Goal: Task Accomplishment & Management: Use online tool/utility

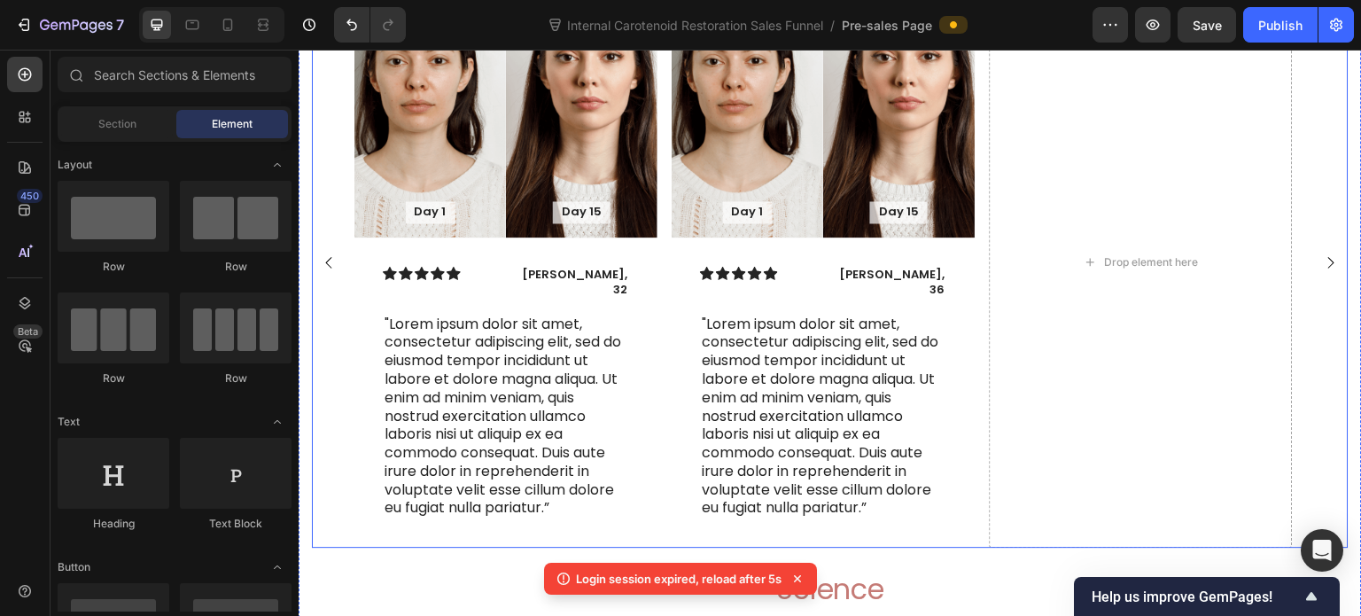
scroll to position [7665, 0]
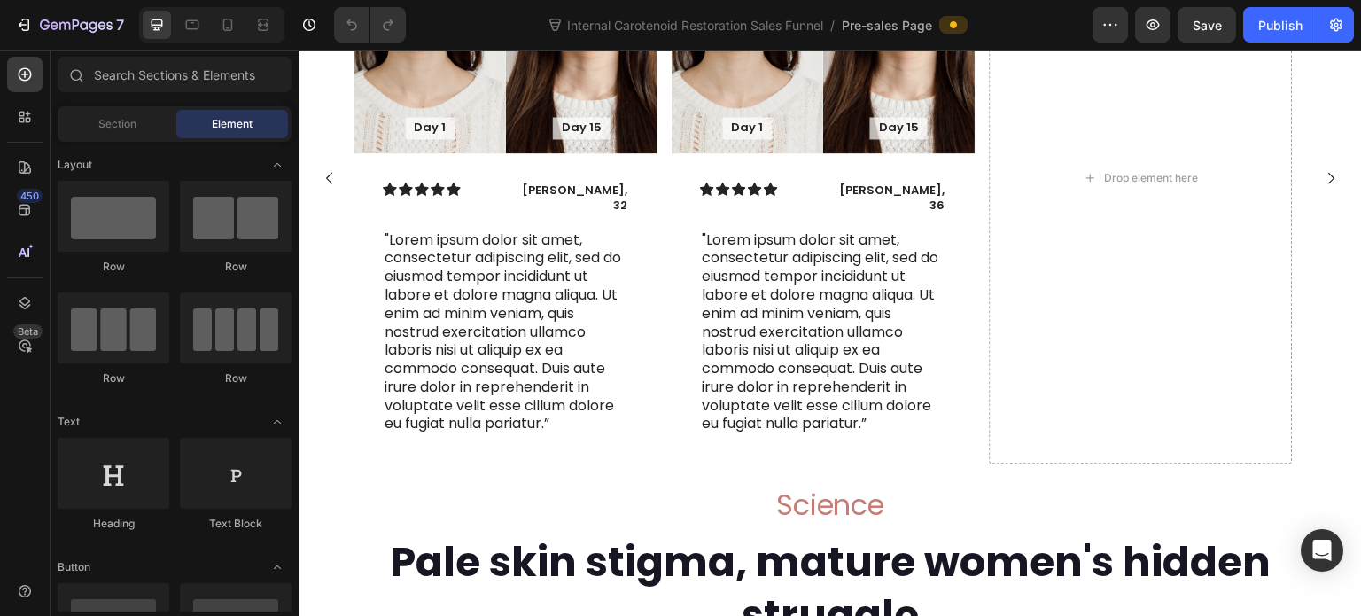
scroll to position [7974, 0]
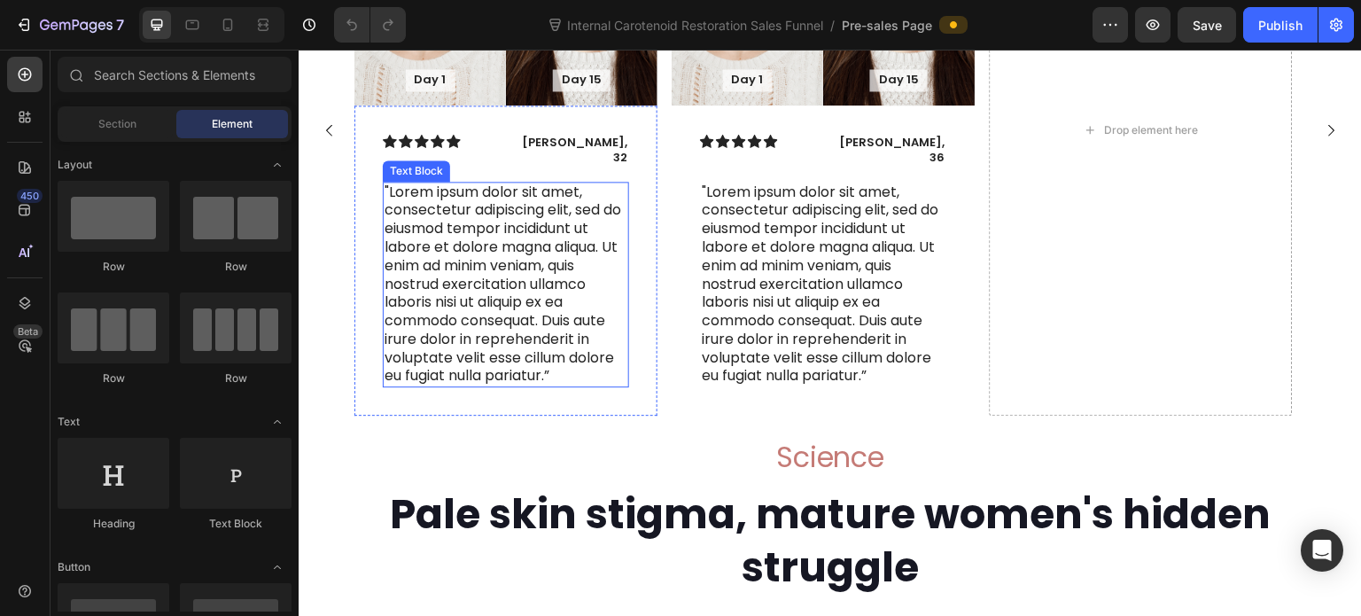
click at [491, 289] on p ""Lorem ipsum dolor sit amet, consectetur adipiscing elit, sed do eiusmod tempor…" at bounding box center [506, 284] width 243 height 203
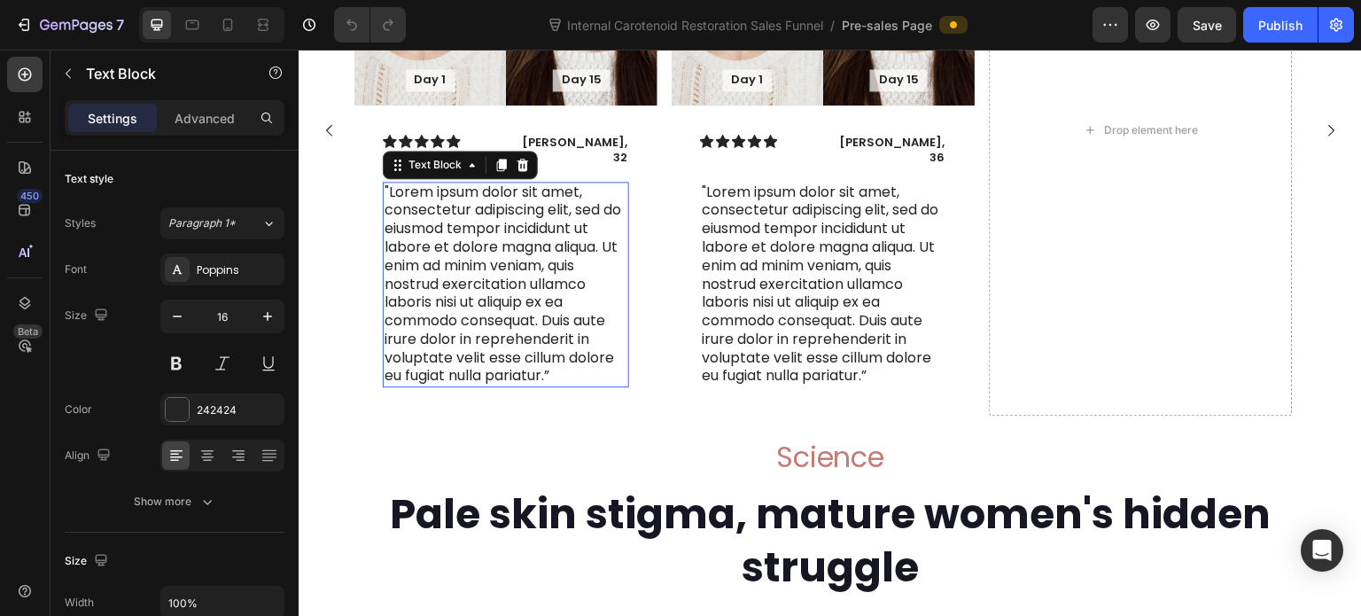
click at [491, 289] on p ""Lorem ipsum dolor sit amet, consectetur adipiscing elit, sed do eiusmod tempor…" at bounding box center [506, 284] width 243 height 203
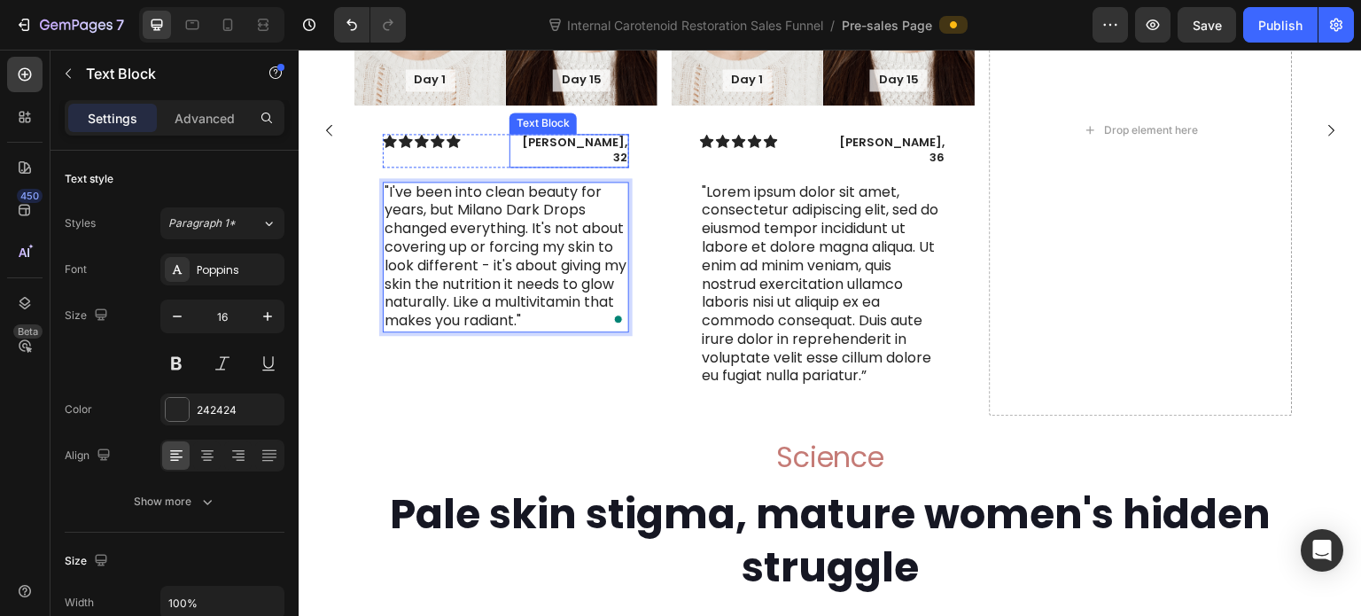
click at [578, 166] on p "James, 32" at bounding box center [569, 151] width 116 height 30
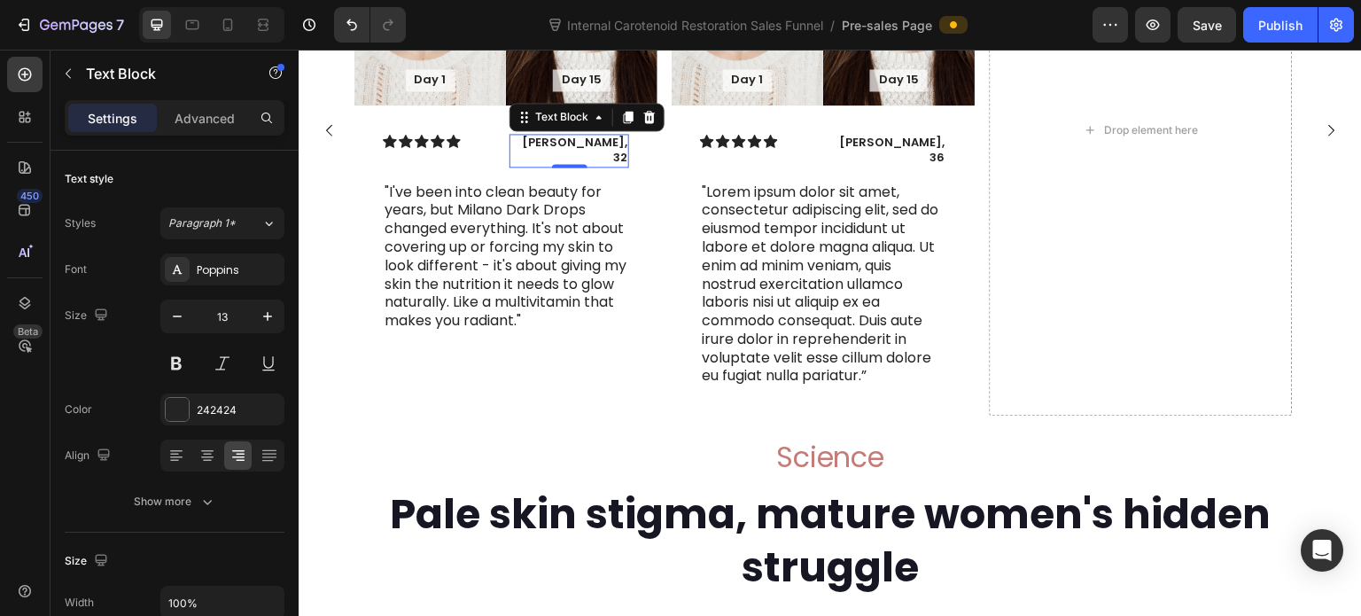
click at [587, 166] on p "James, 32" at bounding box center [569, 151] width 116 height 30
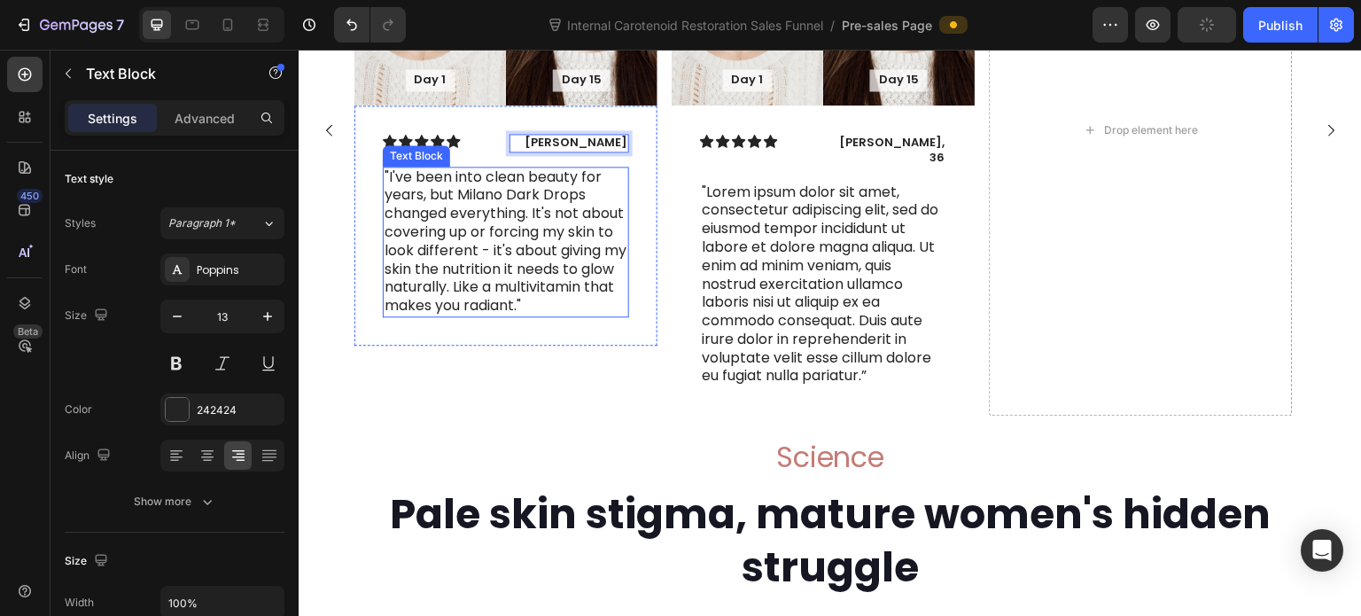
click at [569, 284] on p ""I've been into clean beauty for years, but Milano Dark Drops changed everythin…" at bounding box center [506, 241] width 243 height 147
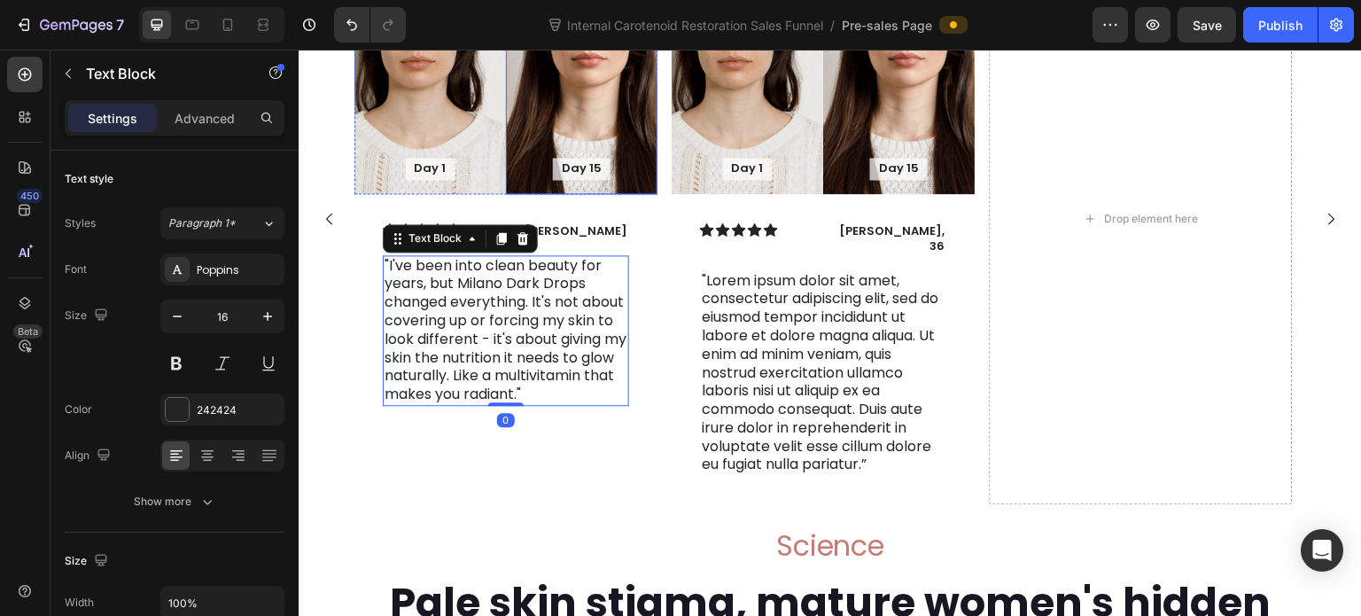
click at [532, 144] on div "Background Image" at bounding box center [582, 64] width 152 height 260
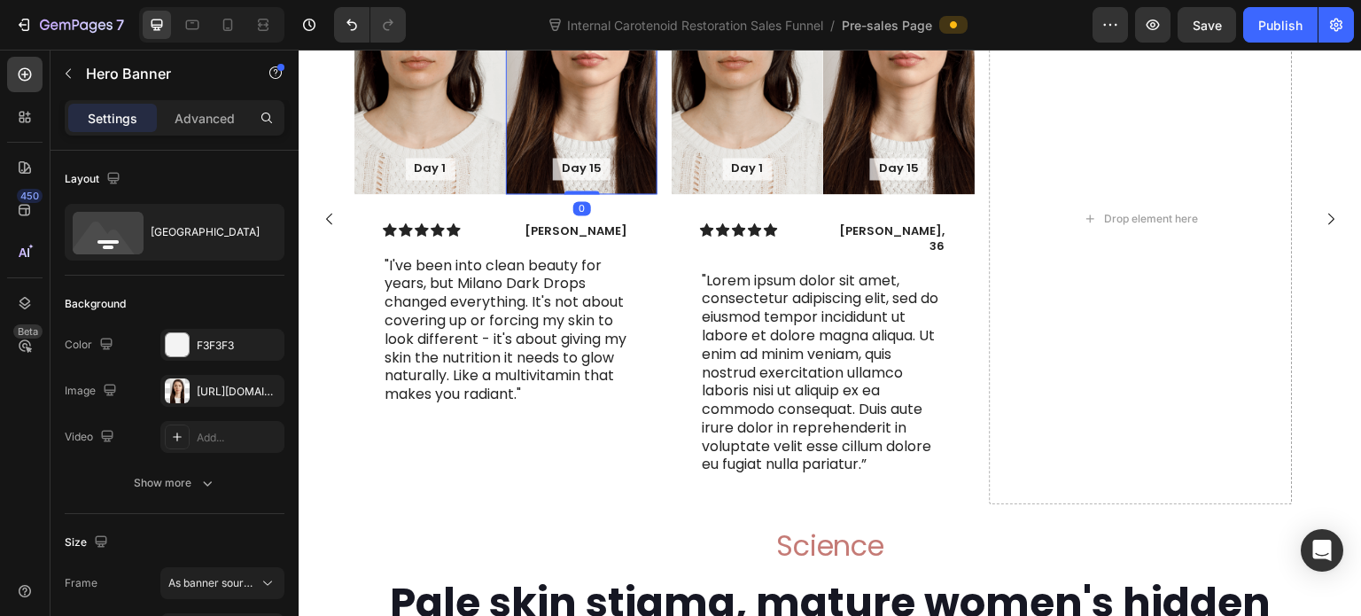
scroll to position [7708, 0]
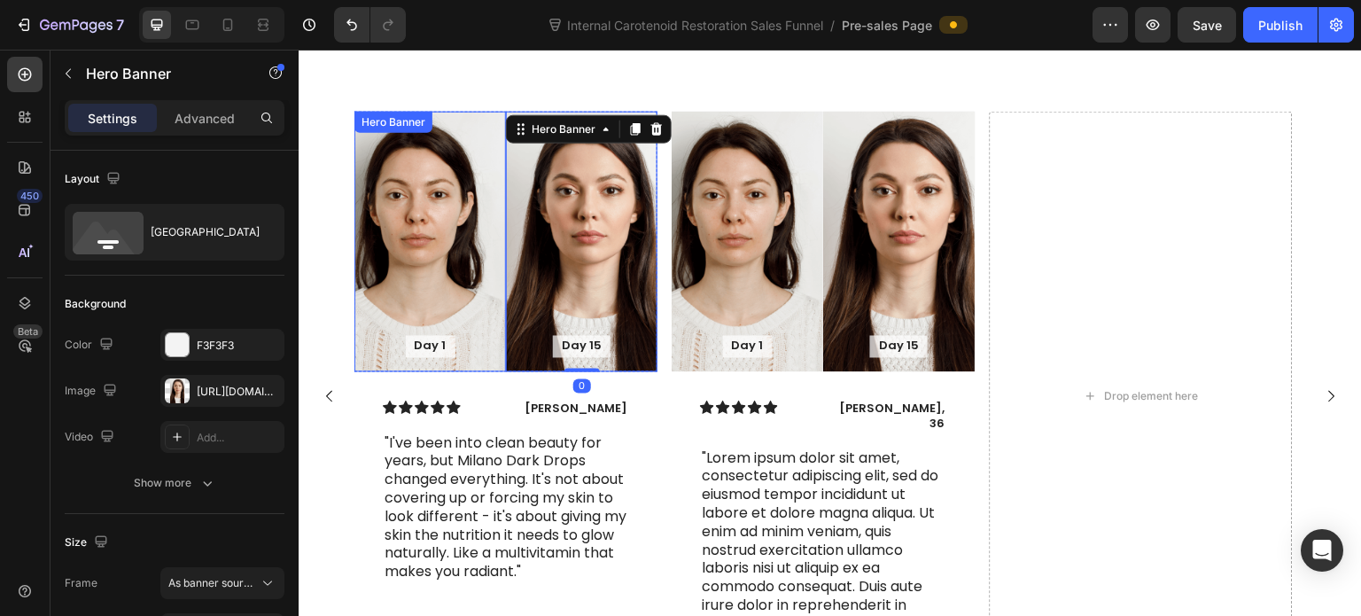
click at [439, 272] on div "Background Image" at bounding box center [430, 241] width 152 height 260
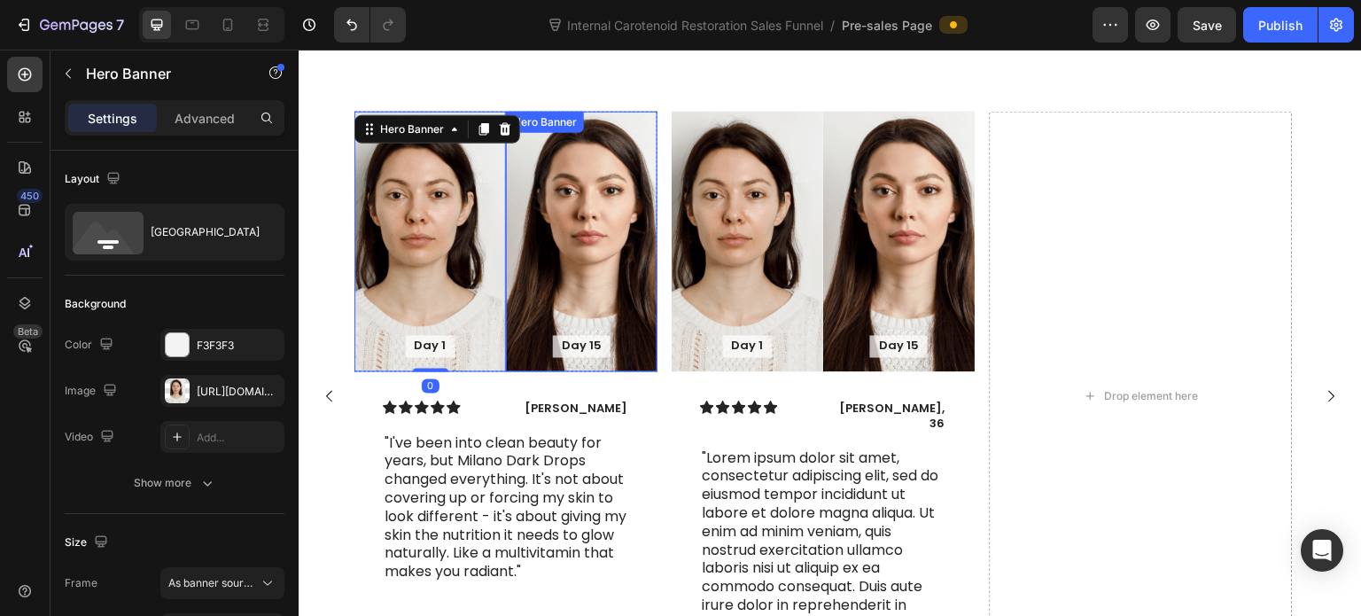
click at [554, 298] on div "Background Image" at bounding box center [582, 241] width 152 height 260
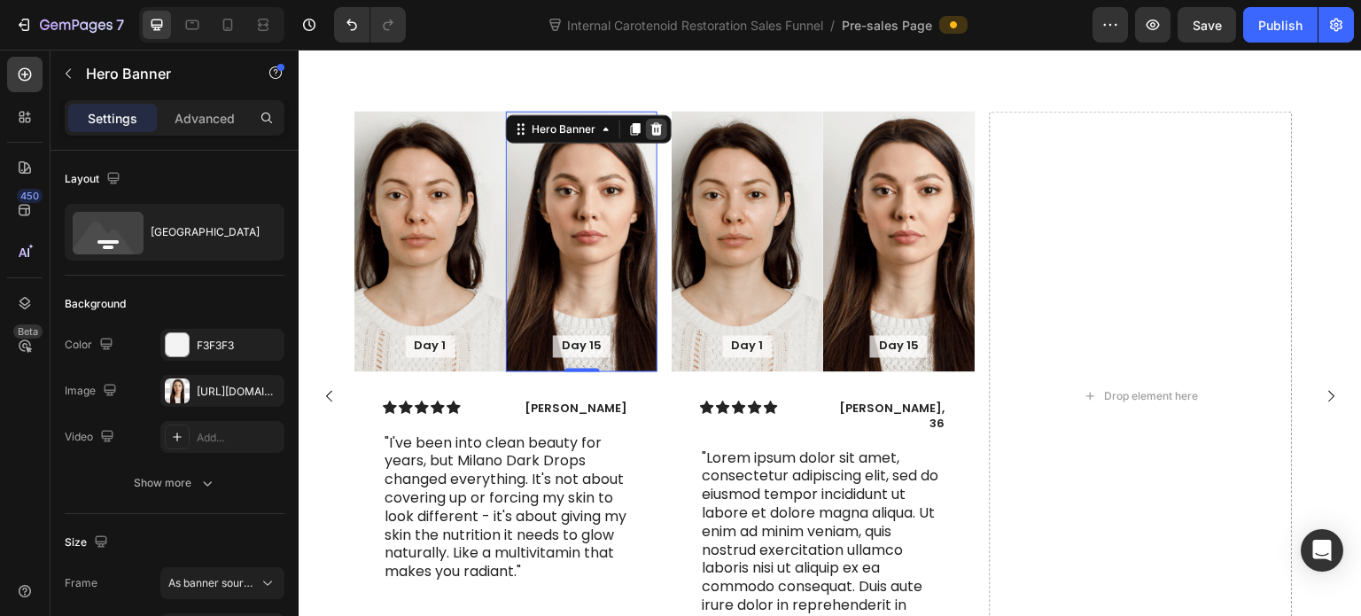
click at [658, 134] on icon at bounding box center [657, 127] width 12 height 12
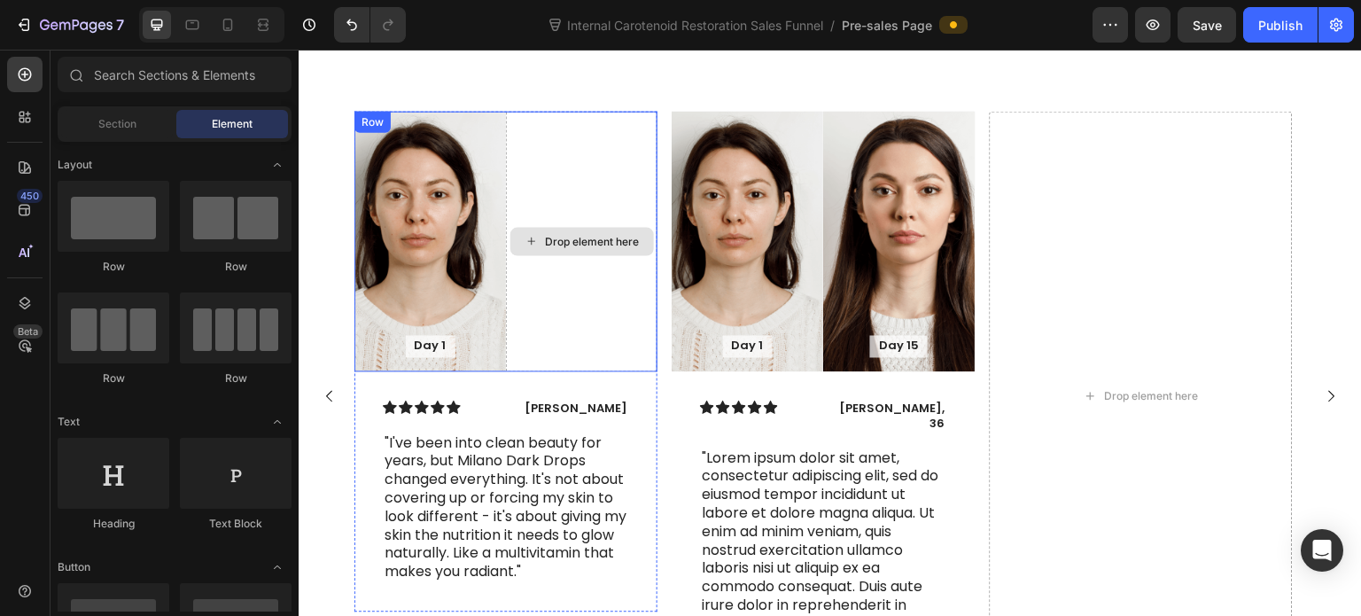
click at [544, 229] on div "Drop element here" at bounding box center [582, 241] width 152 height 260
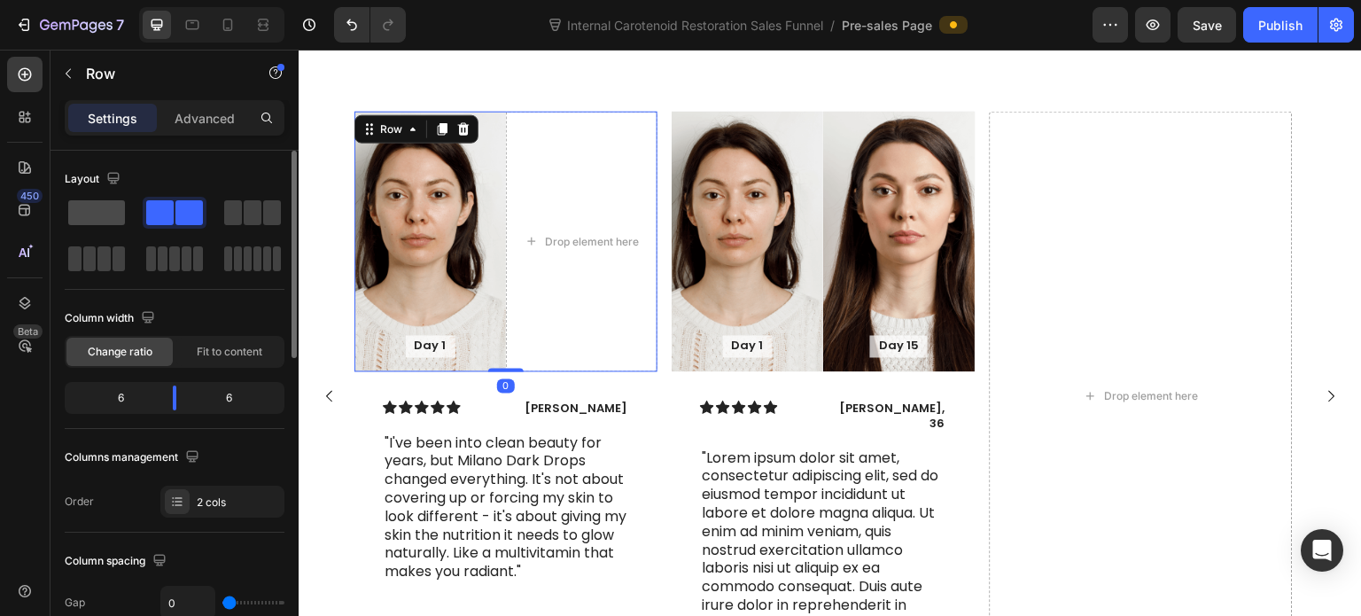
click at [92, 212] on span at bounding box center [96, 212] width 57 height 25
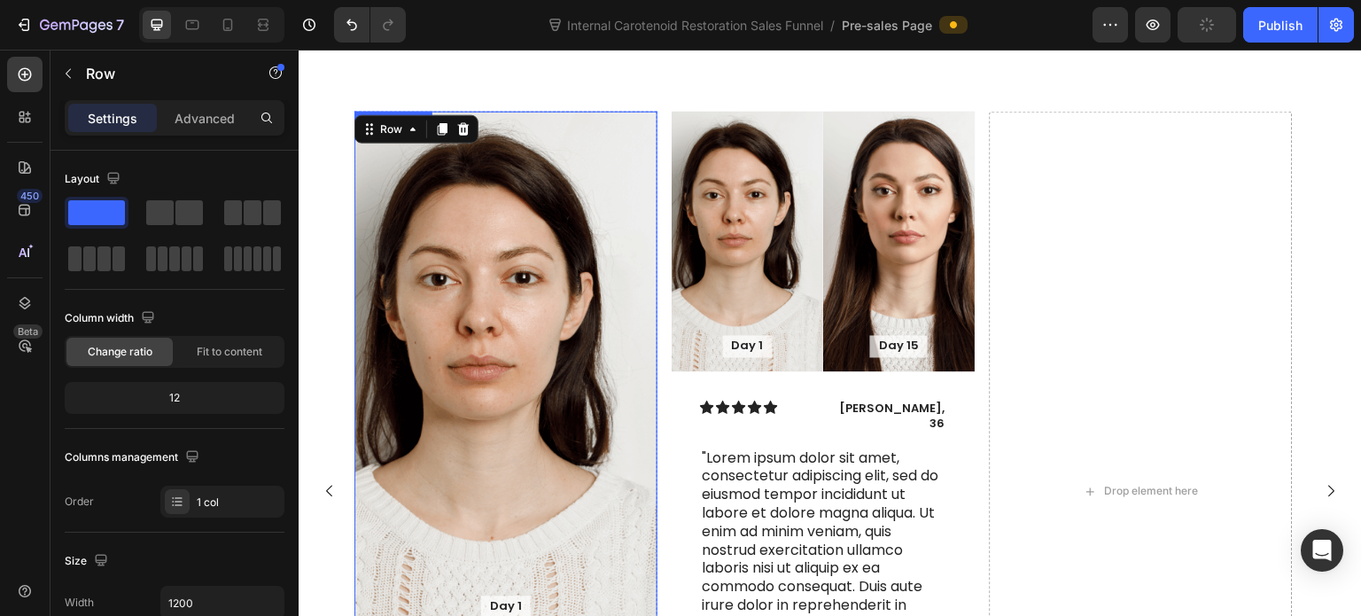
click at [486, 332] on div "Background Image" at bounding box center [505, 371] width 303 height 521
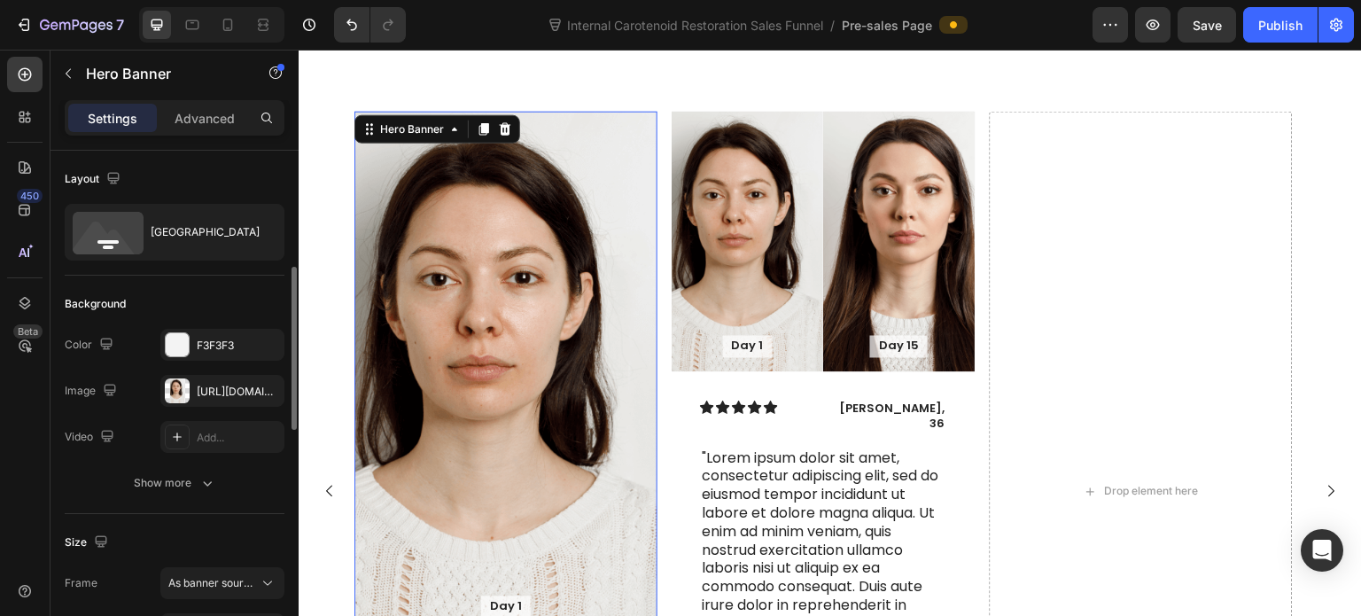
scroll to position [177, 0]
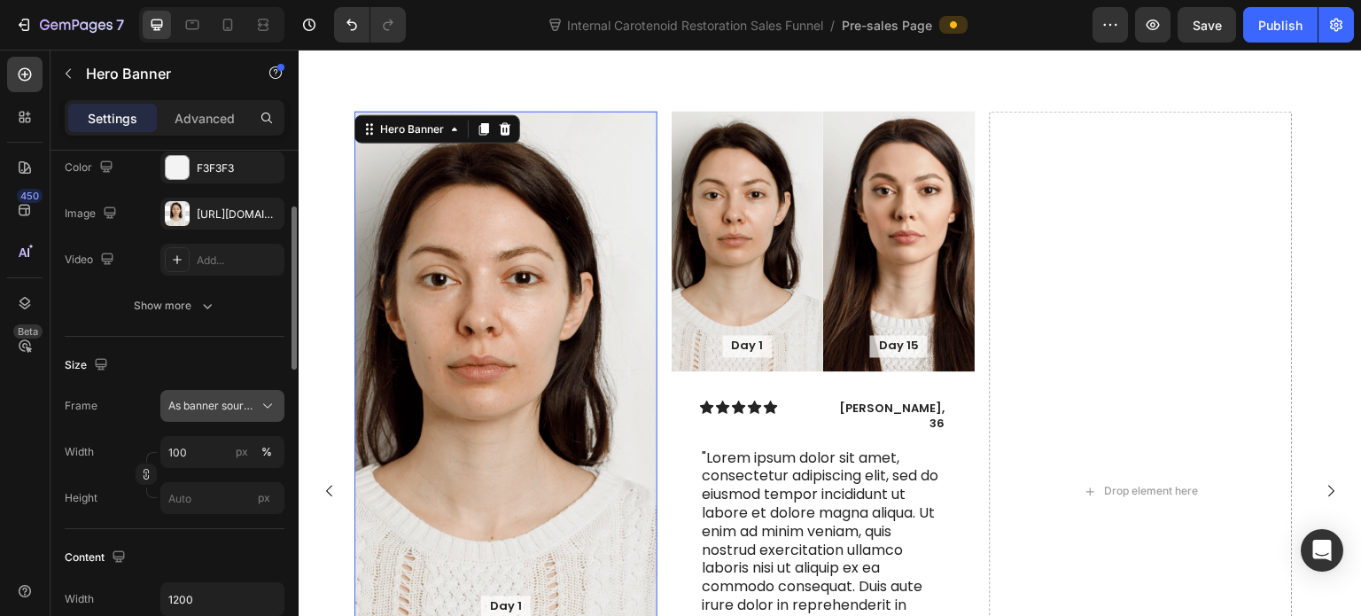
click at [210, 400] on span "As banner source" at bounding box center [211, 406] width 87 height 16
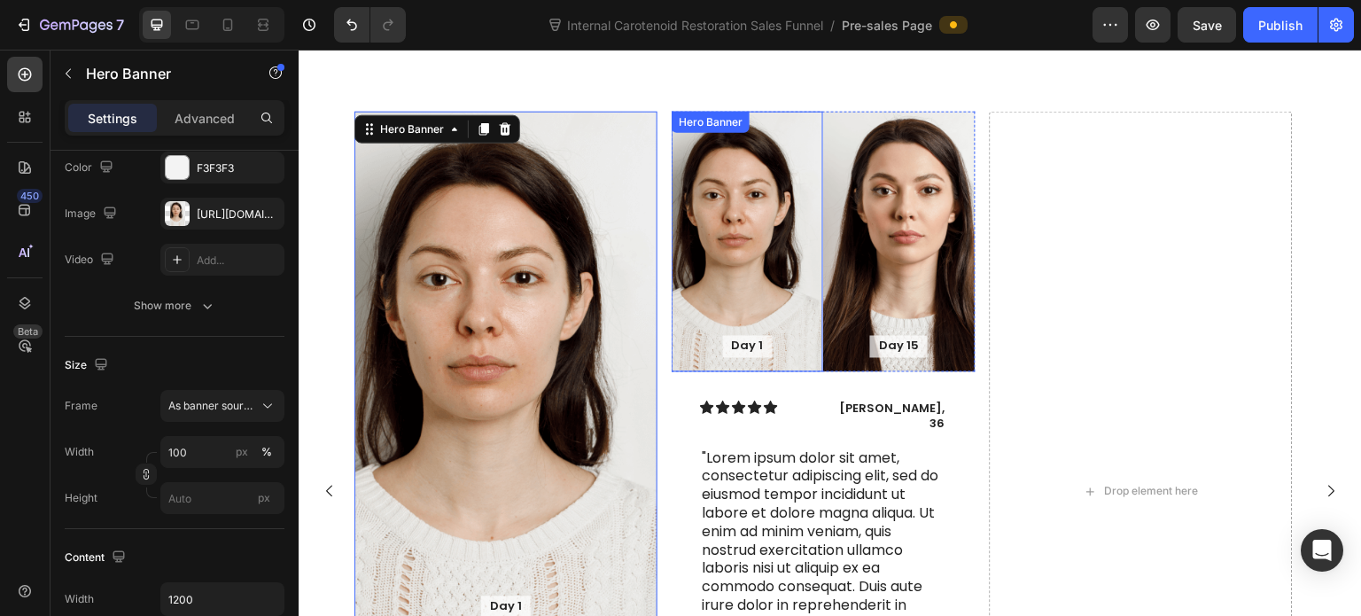
click at [719, 305] on div "Background Image" at bounding box center [748, 241] width 152 height 260
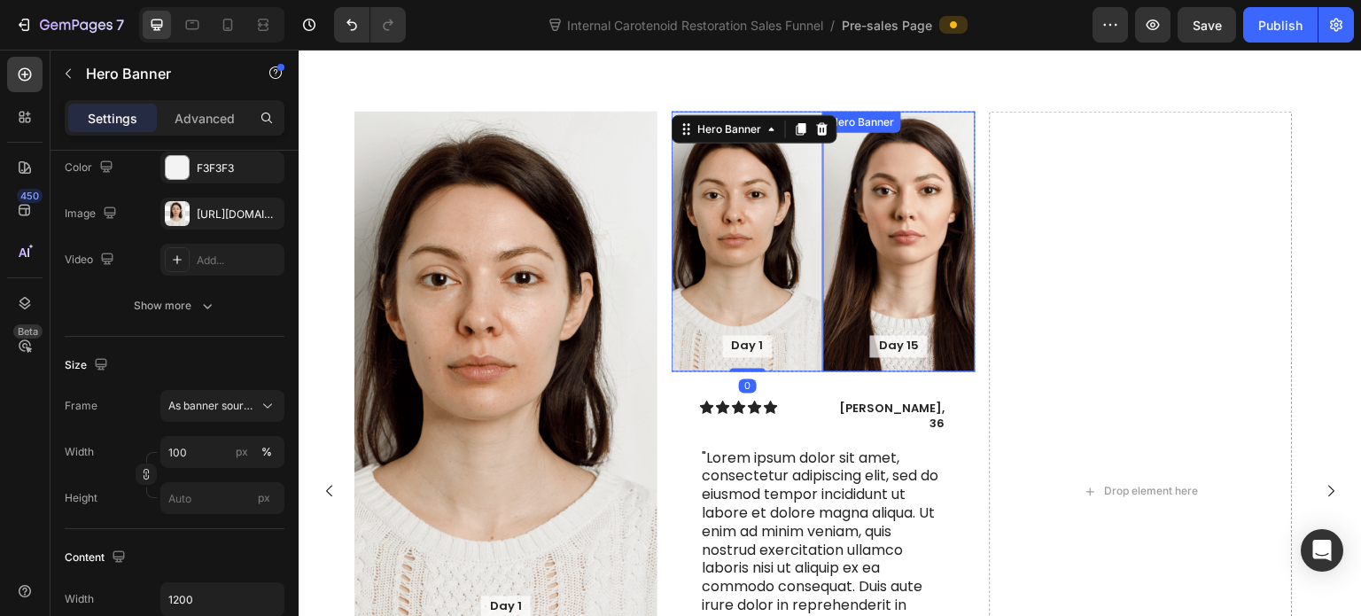
click at [861, 329] on div "Background Image" at bounding box center [899, 241] width 152 height 260
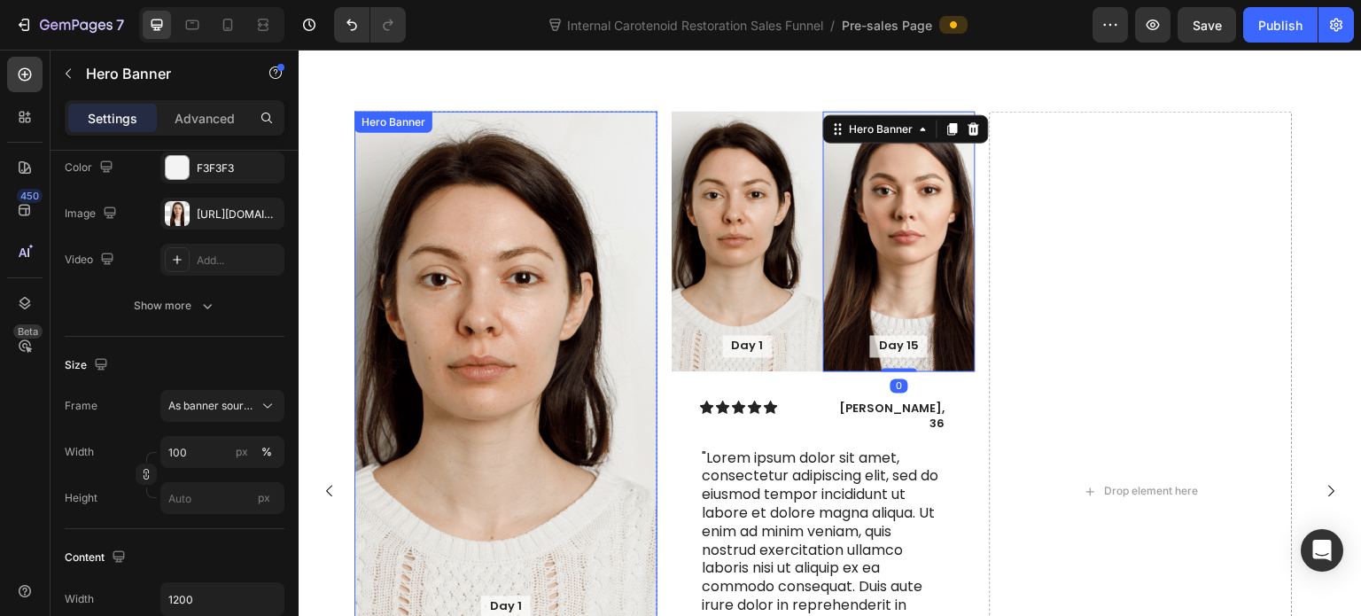
click at [461, 336] on div "Background Image" at bounding box center [505, 371] width 303 height 521
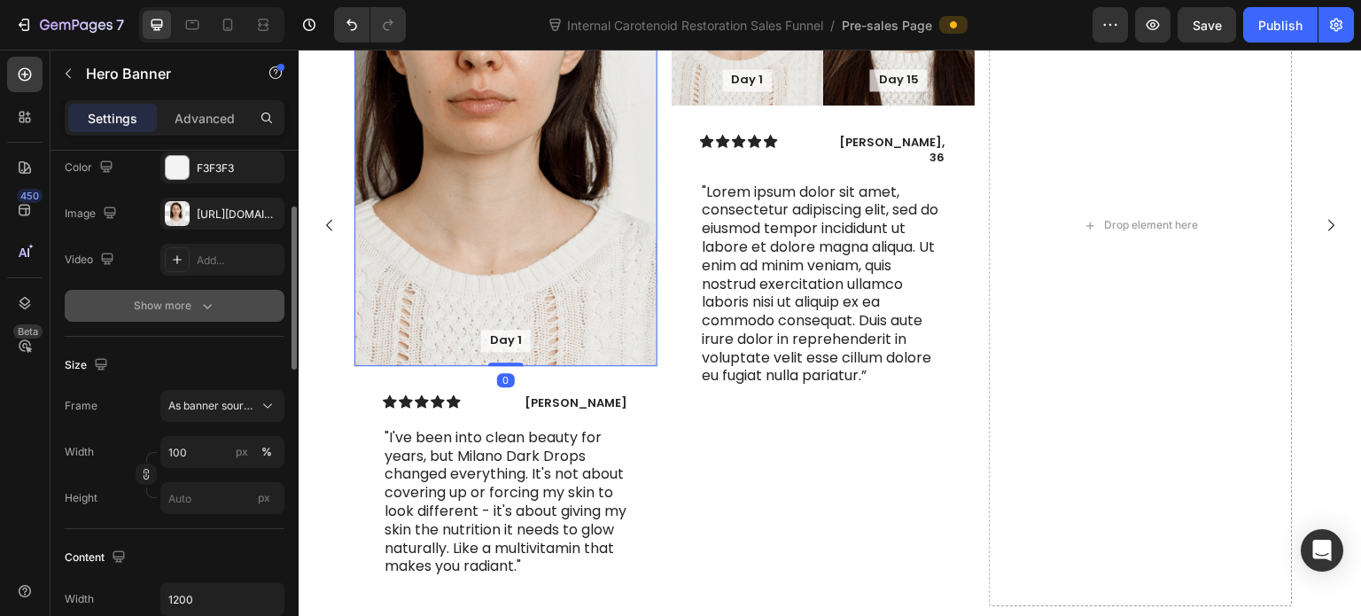
scroll to position [89, 0]
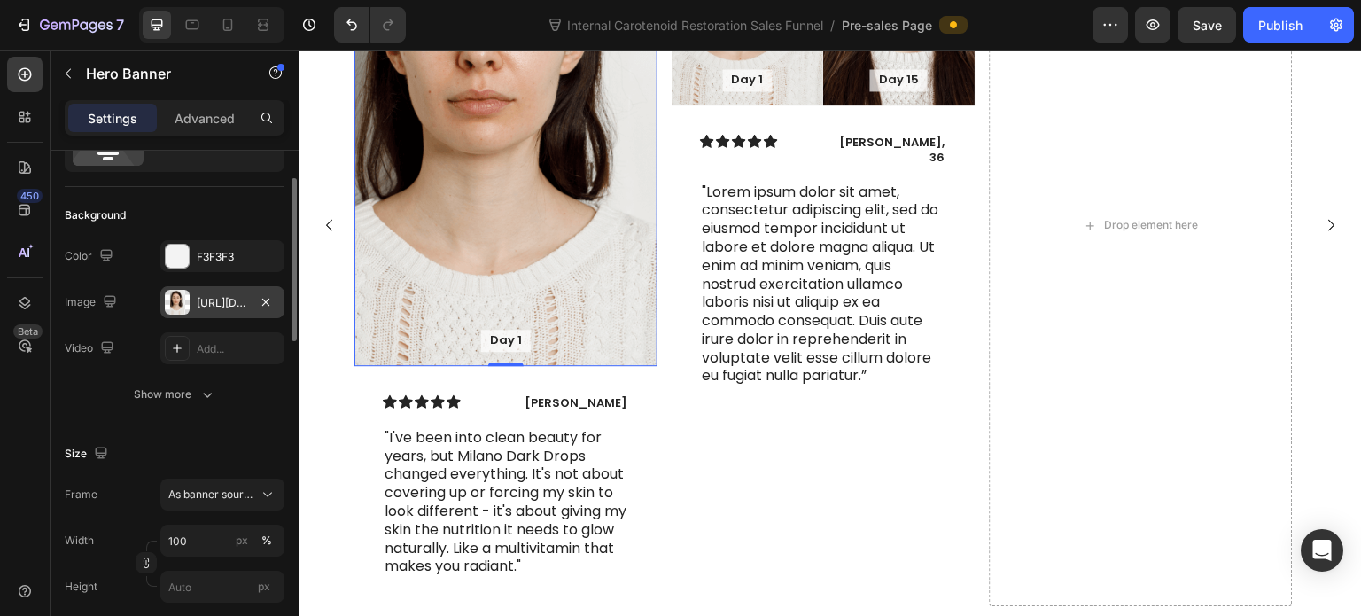
click at [209, 302] on div "https://cdn.shopify.com/s/files/1/2005/9307/files/gempages_432750572815254551-a…" at bounding box center [222, 303] width 51 height 16
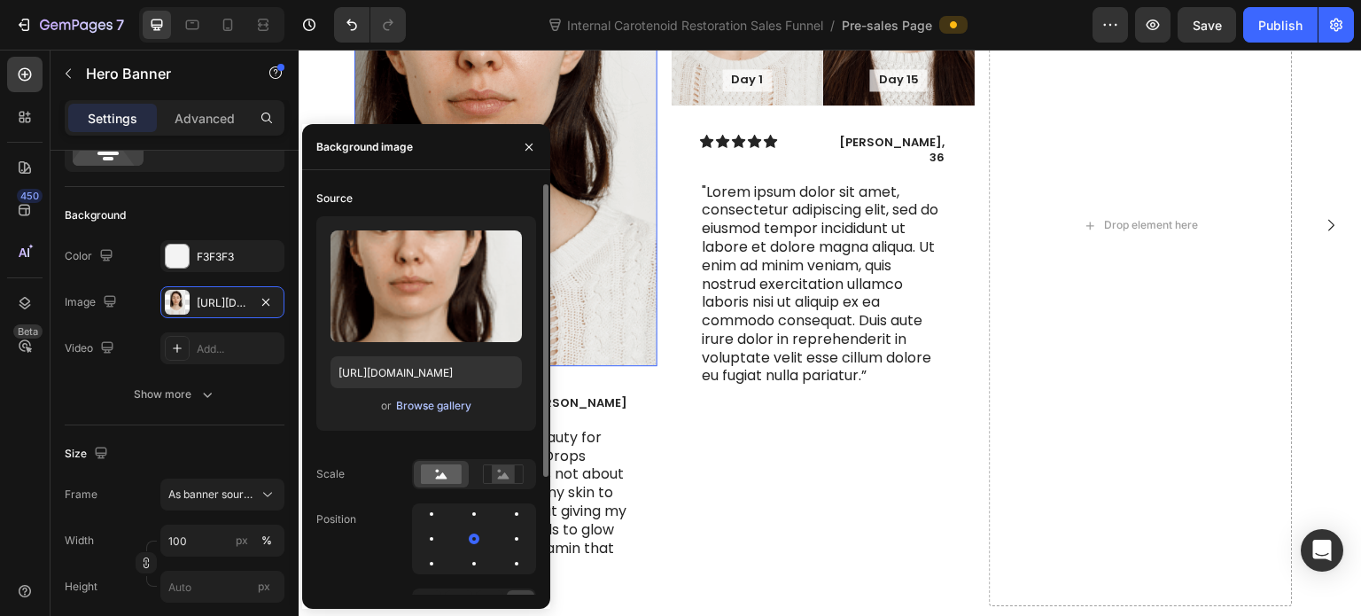
click at [464, 410] on div "Browse gallery" at bounding box center [433, 406] width 75 height 16
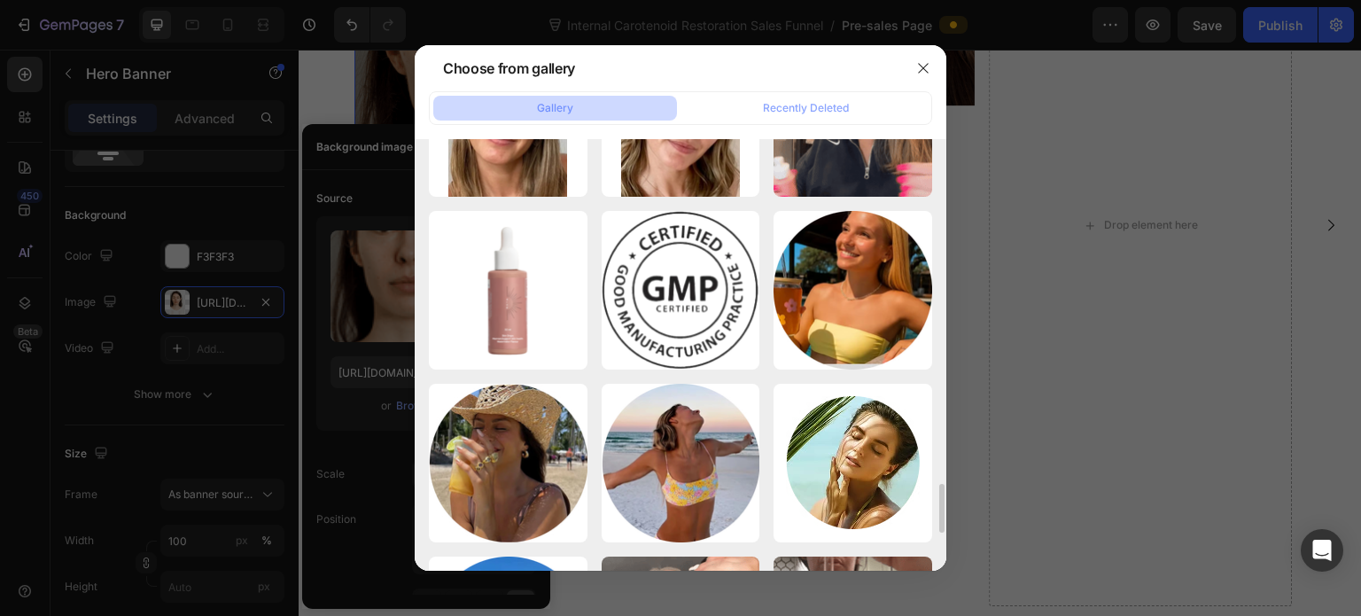
scroll to position [2870, 0]
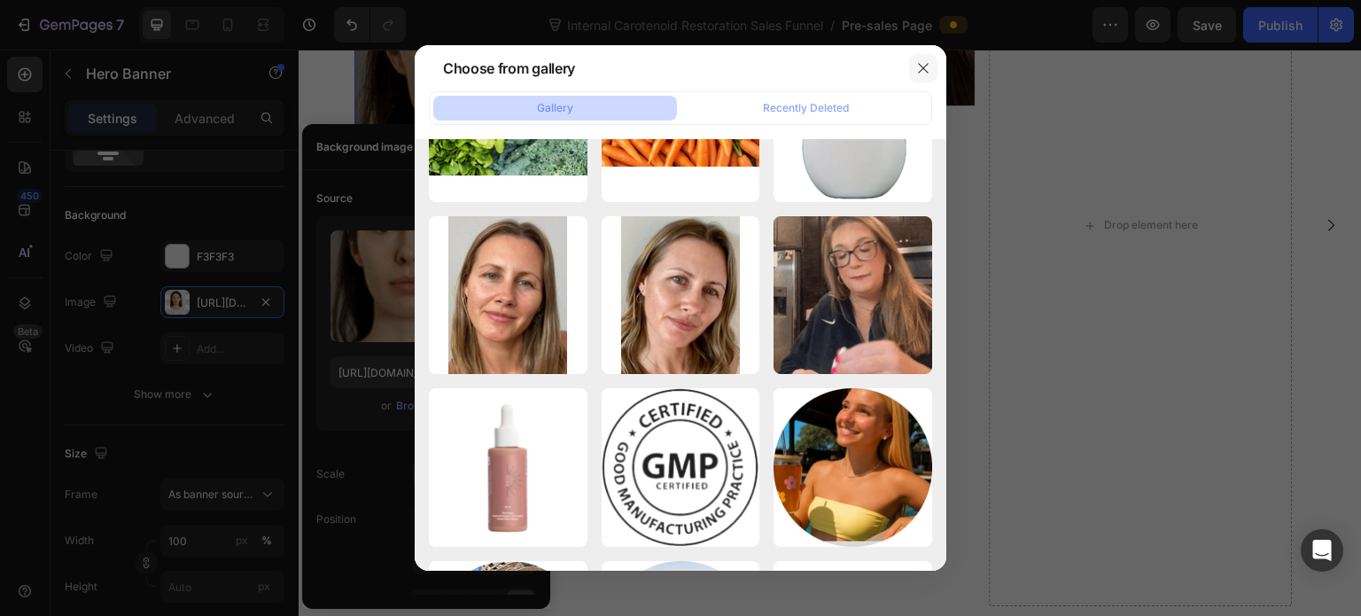
click at [925, 76] on button "button" at bounding box center [923, 68] width 28 height 28
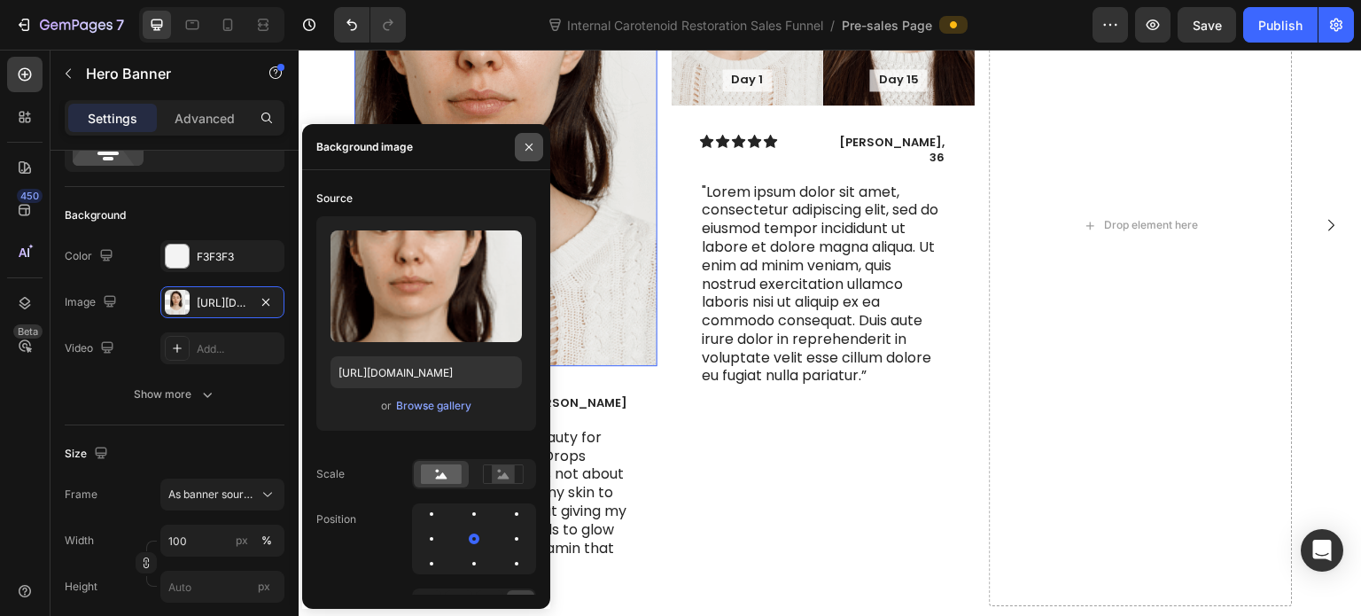
click at [532, 140] on icon "button" at bounding box center [529, 147] width 14 height 14
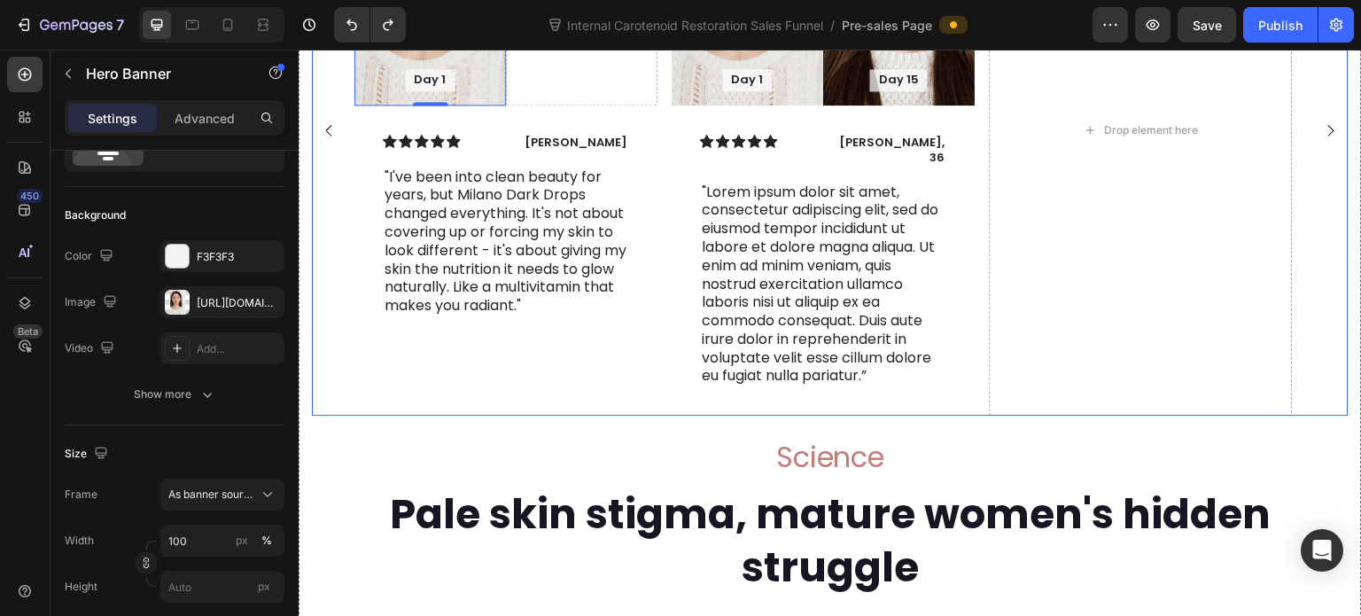
scroll to position [7871, 0]
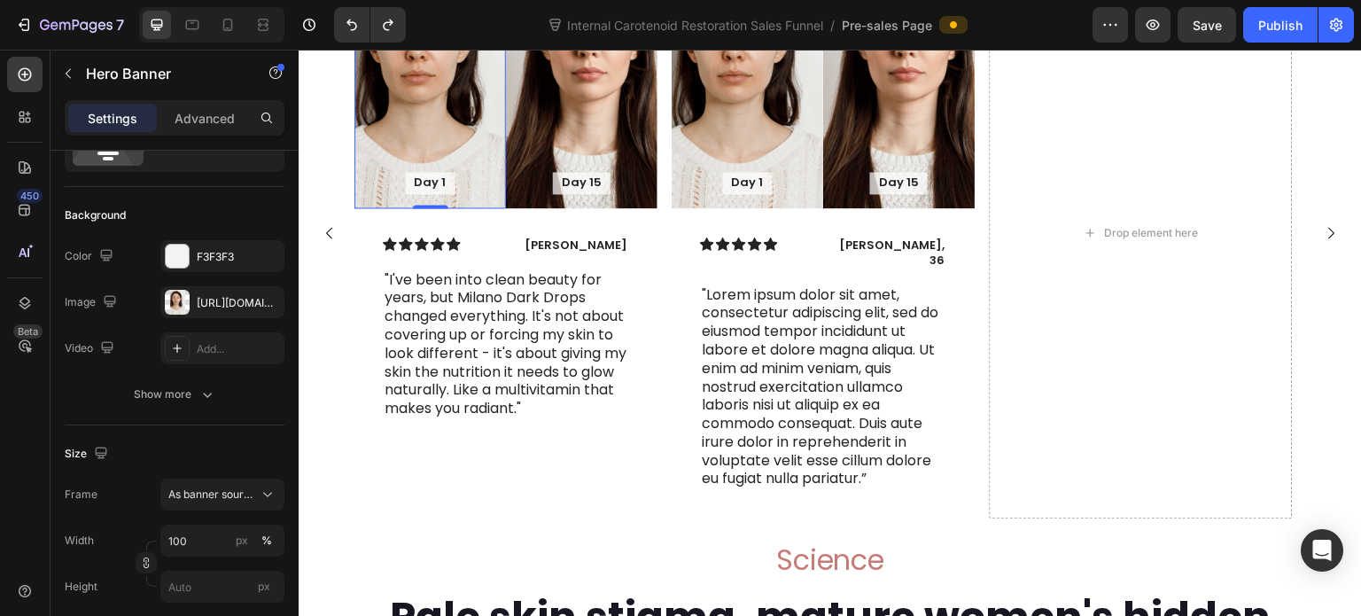
click at [464, 164] on div "Background Image" at bounding box center [430, 78] width 152 height 260
click at [220, 304] on div "https://cdn.shopify.com/s/files/1/2005/9307/files/gempages_432750572815254551-a…" at bounding box center [222, 303] width 51 height 16
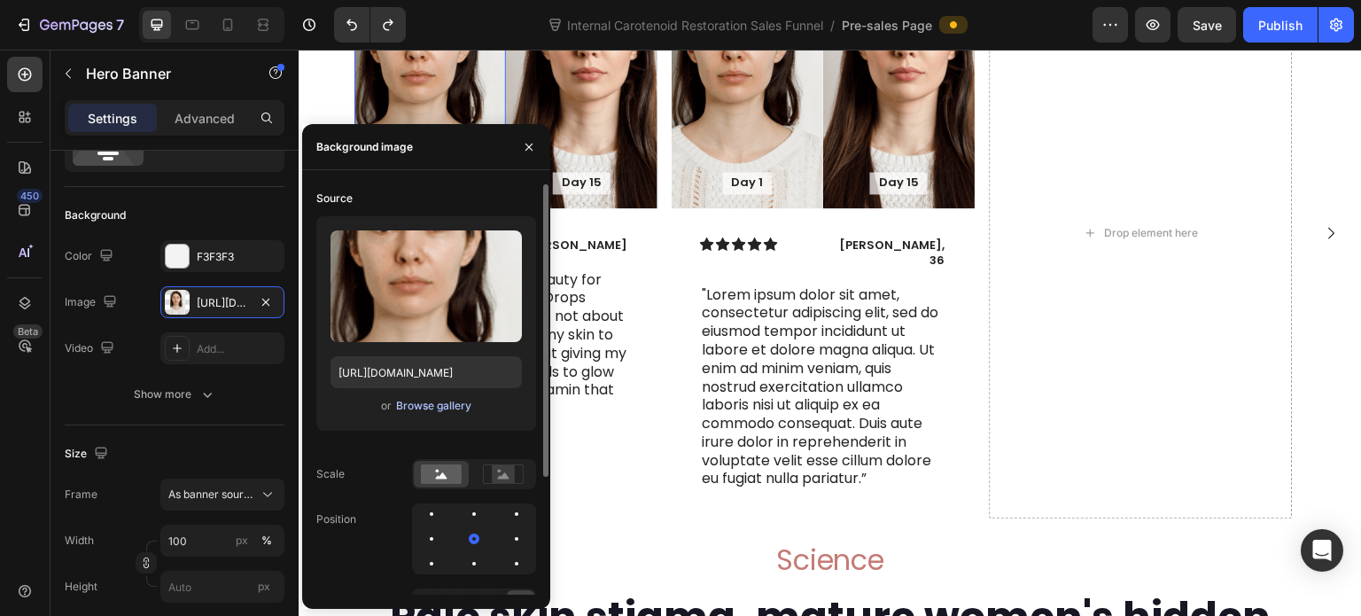
click at [404, 410] on div "Browse gallery" at bounding box center [433, 406] width 75 height 16
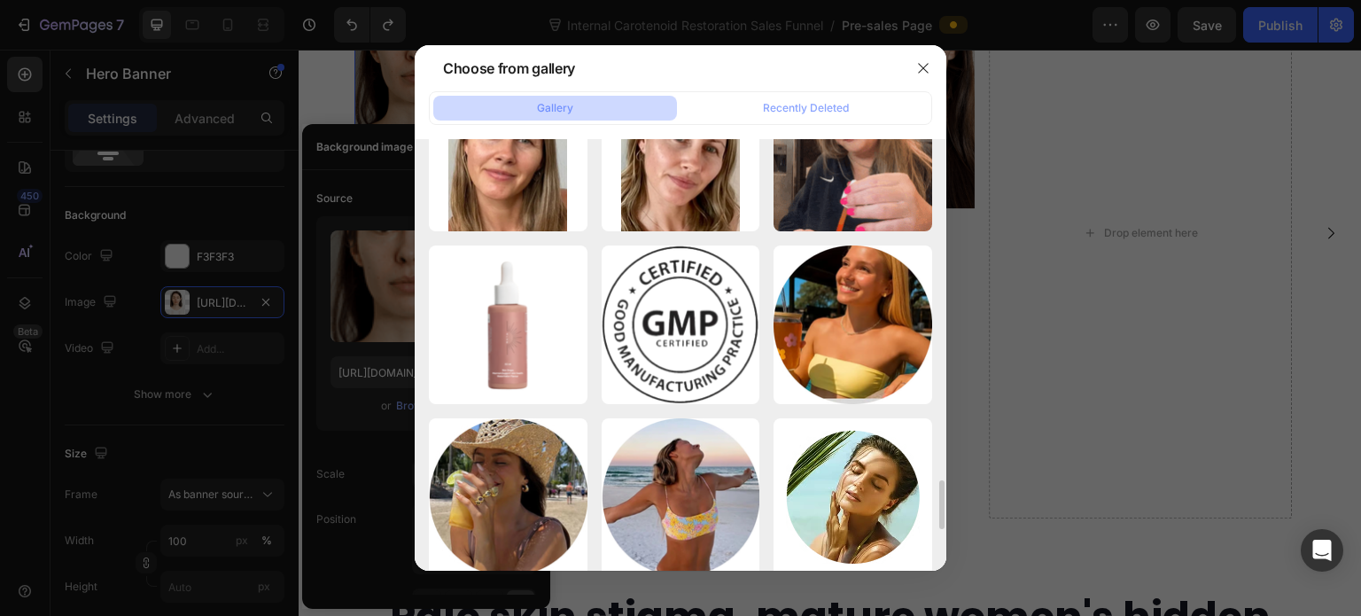
scroll to position [2835, 0]
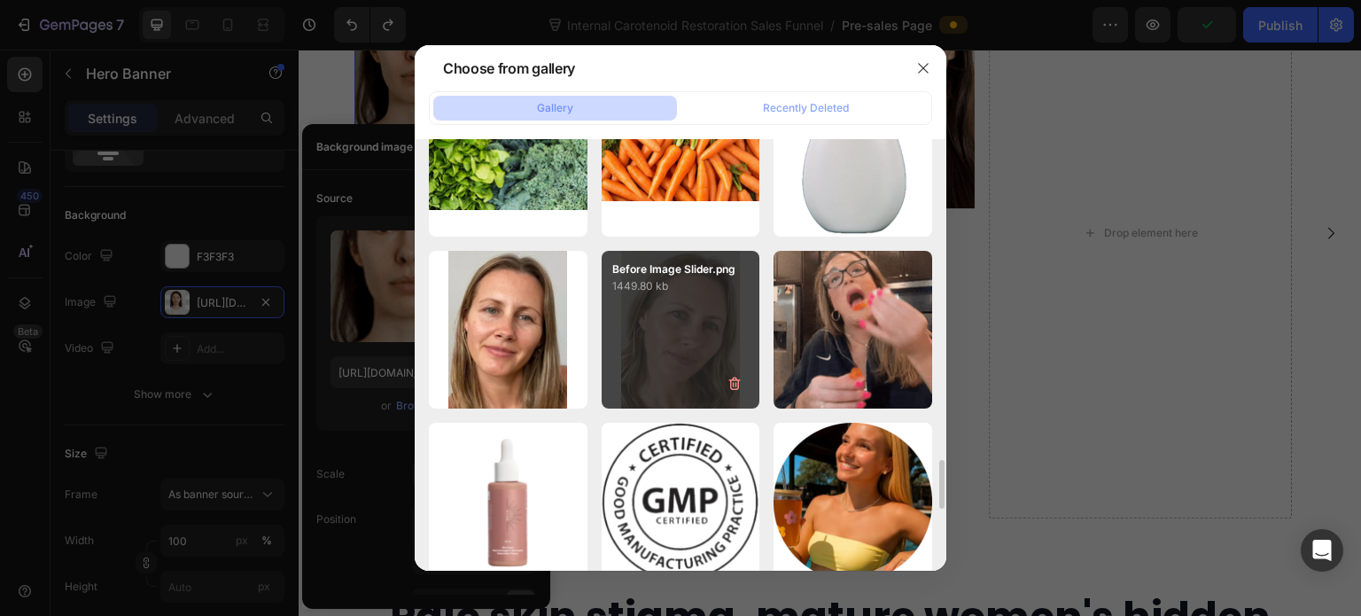
click at [679, 340] on div "Before Image Slider.png 1449.80 kb" at bounding box center [681, 330] width 159 height 159
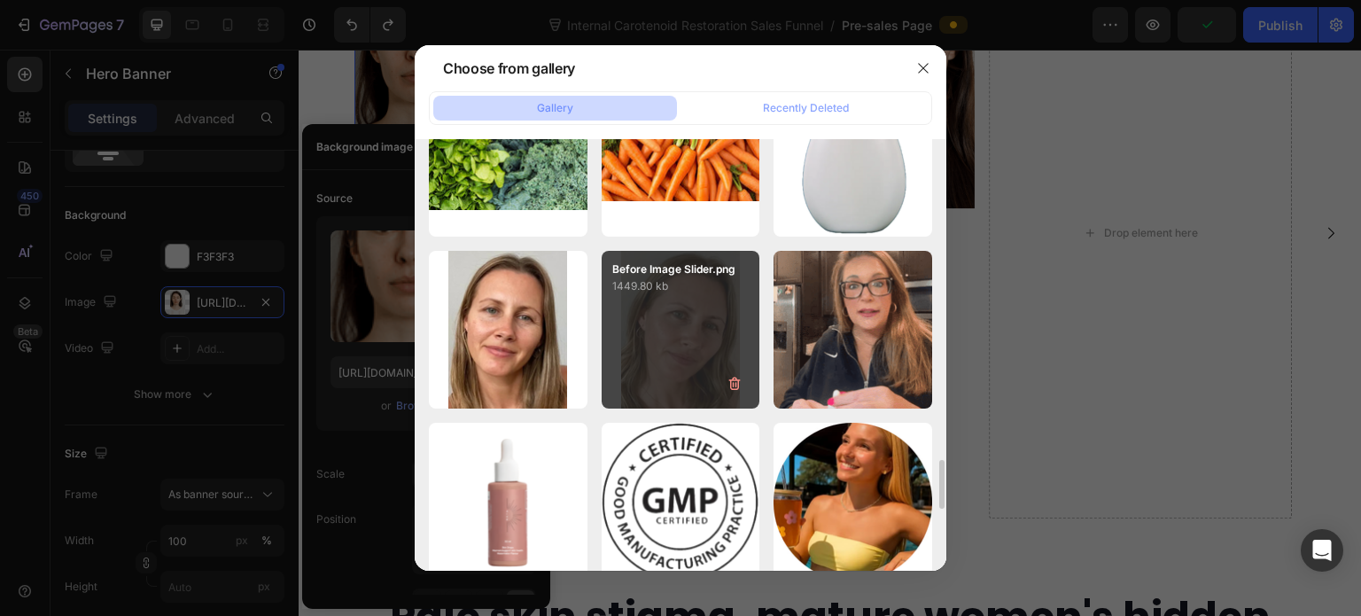
type input "https://cdn.shopify.com/s/files/1/0643/3157/9572/files/gempages_567963846870827…"
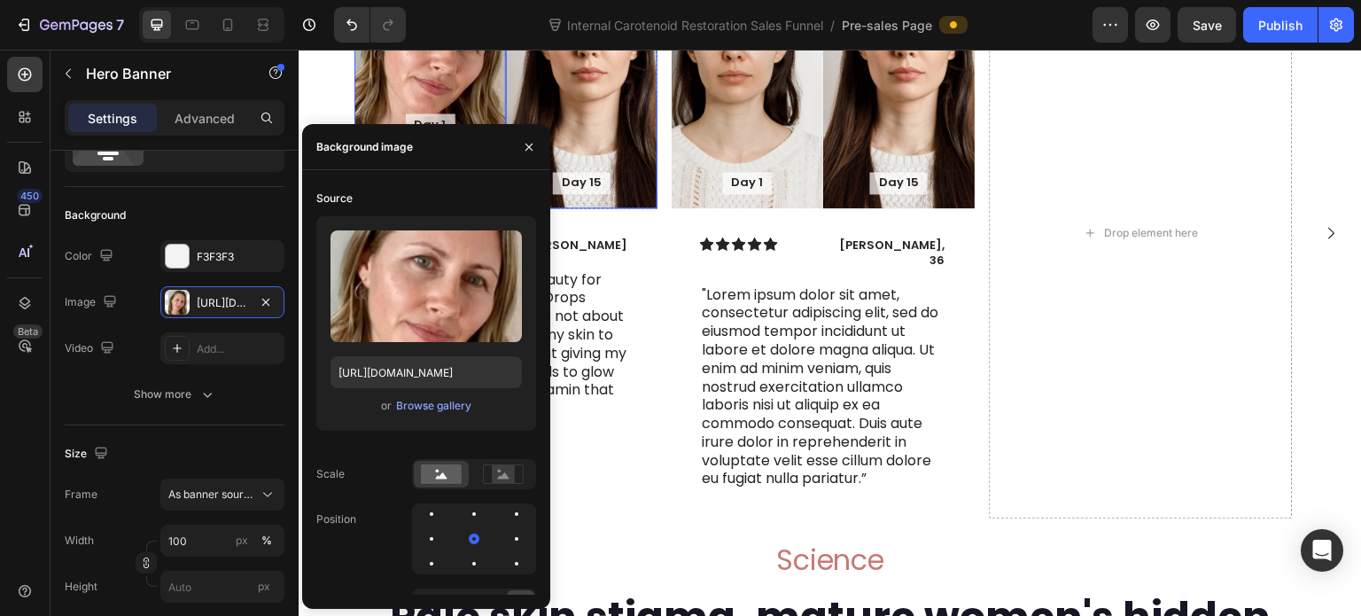
click at [604, 147] on div "Background Image" at bounding box center [582, 78] width 152 height 260
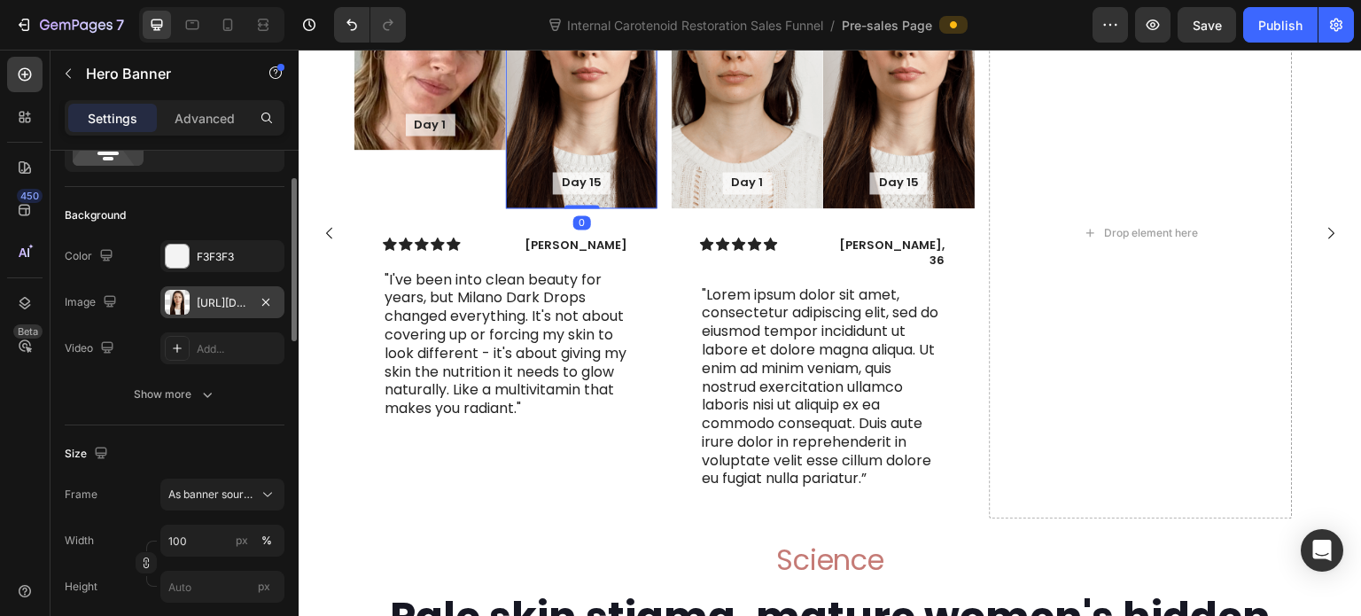
click at [223, 307] on div "https://cdn.shopify.com/s/files/1/2005/9307/files/gempages_432750572815254551-b…" at bounding box center [222, 303] width 51 height 16
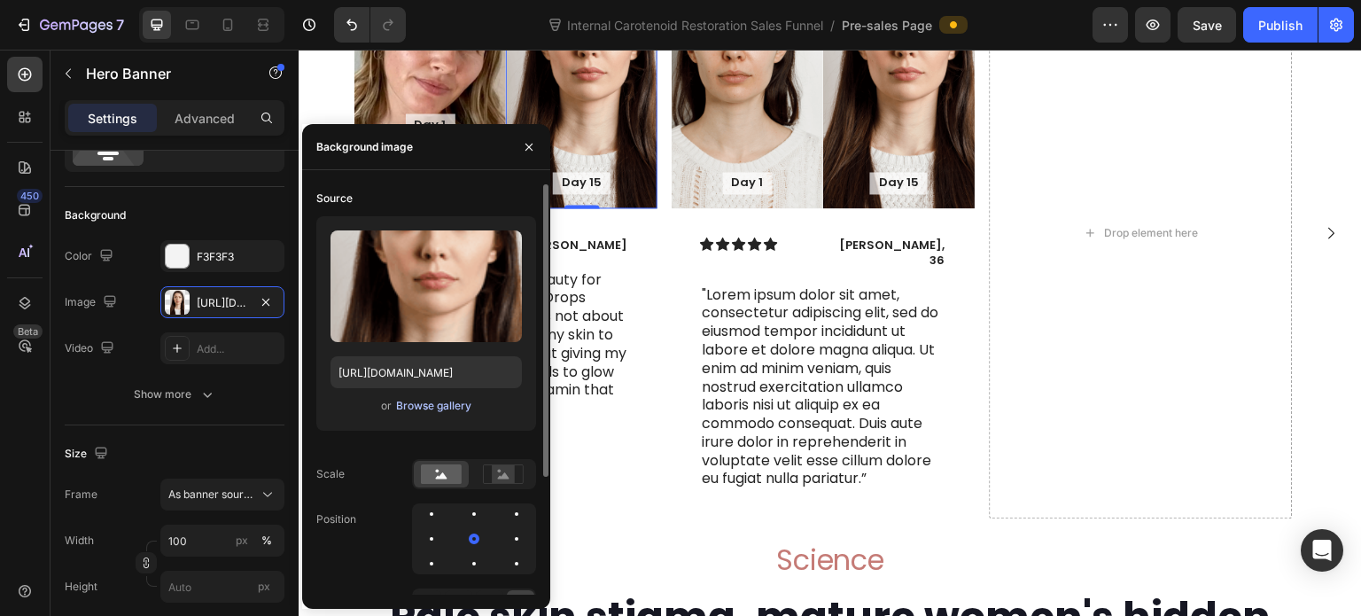
click at [439, 405] on div "Browse gallery" at bounding box center [433, 406] width 75 height 16
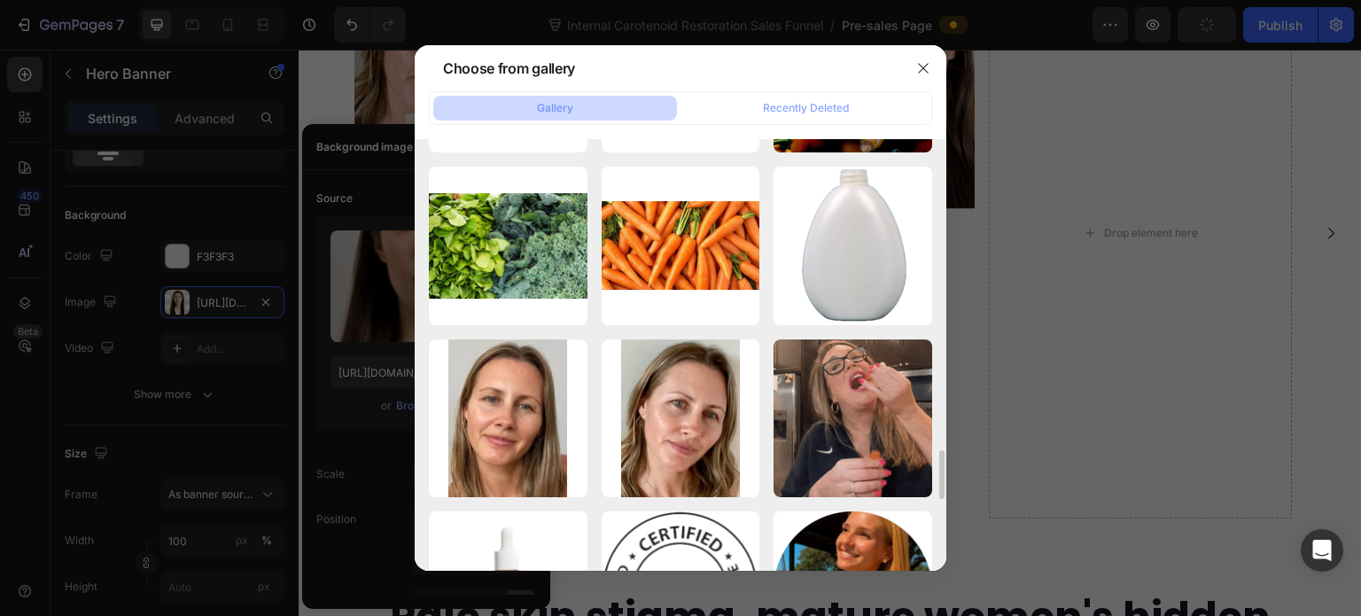
scroll to position [2924, 0]
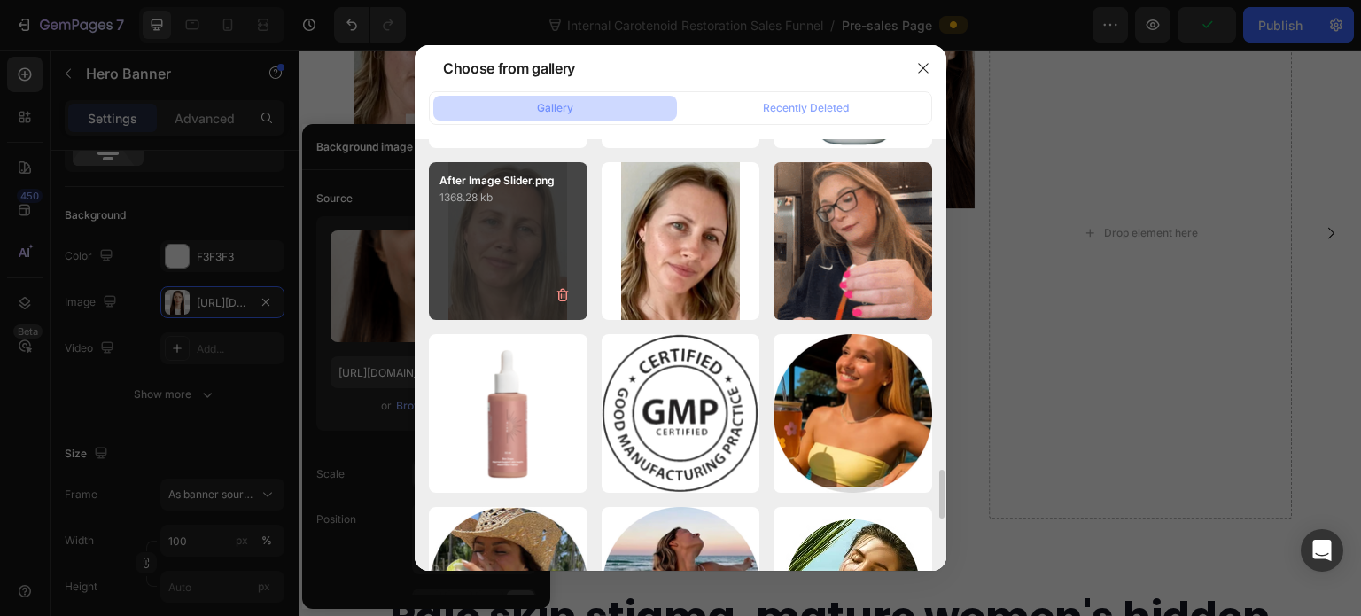
click at [539, 243] on div "After Image Slider.png 1368.28 kb" at bounding box center [508, 241] width 159 height 159
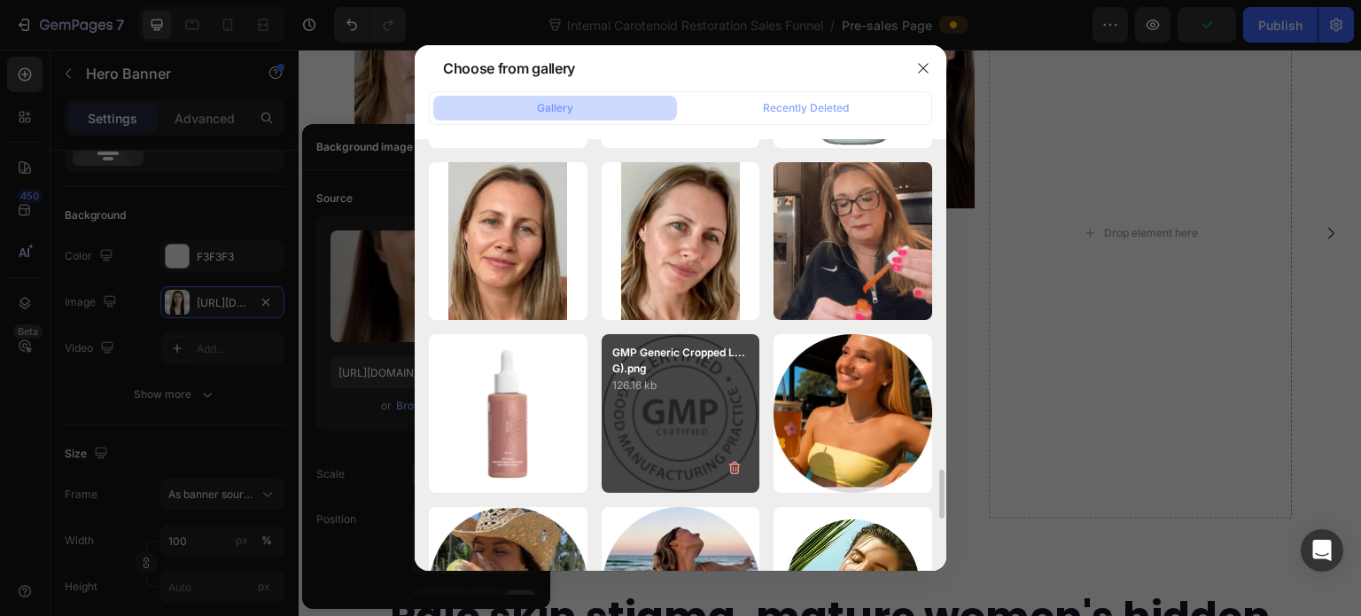
type input "https://cdn.shopify.com/s/files/1/0643/3157/9572/files/gempages_567963846870827…"
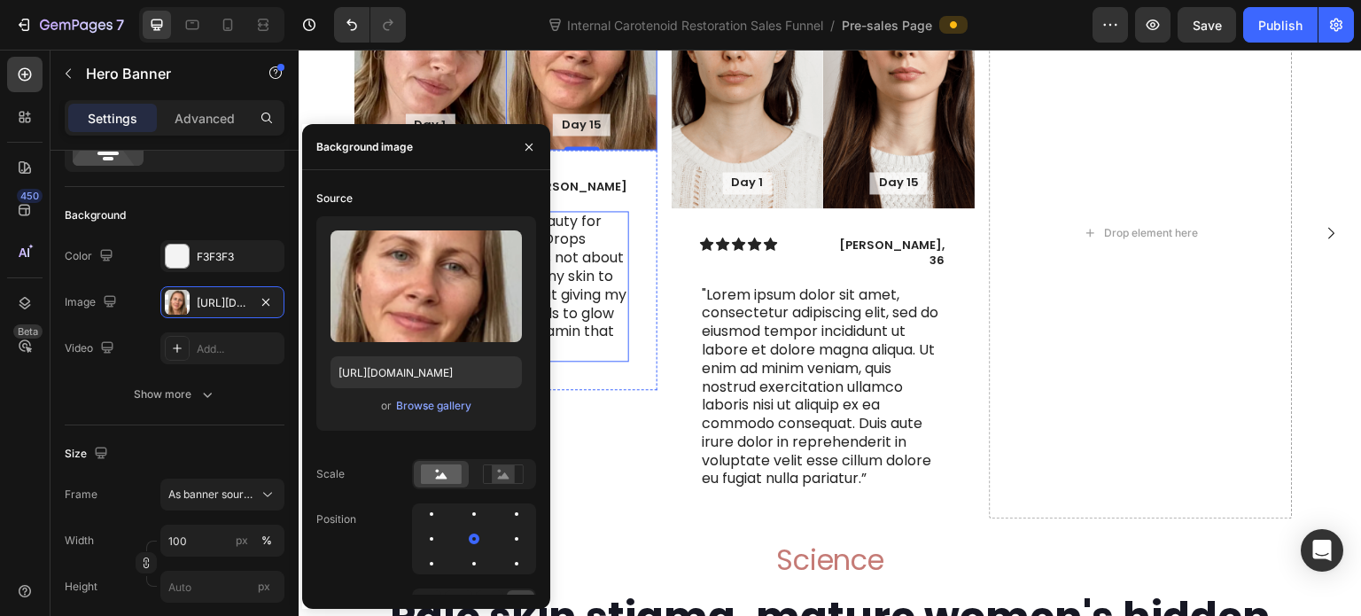
click at [600, 330] on p ""I've been into clean beauty for years, but Milano Dark Drops changed everythin…" at bounding box center [506, 286] width 243 height 147
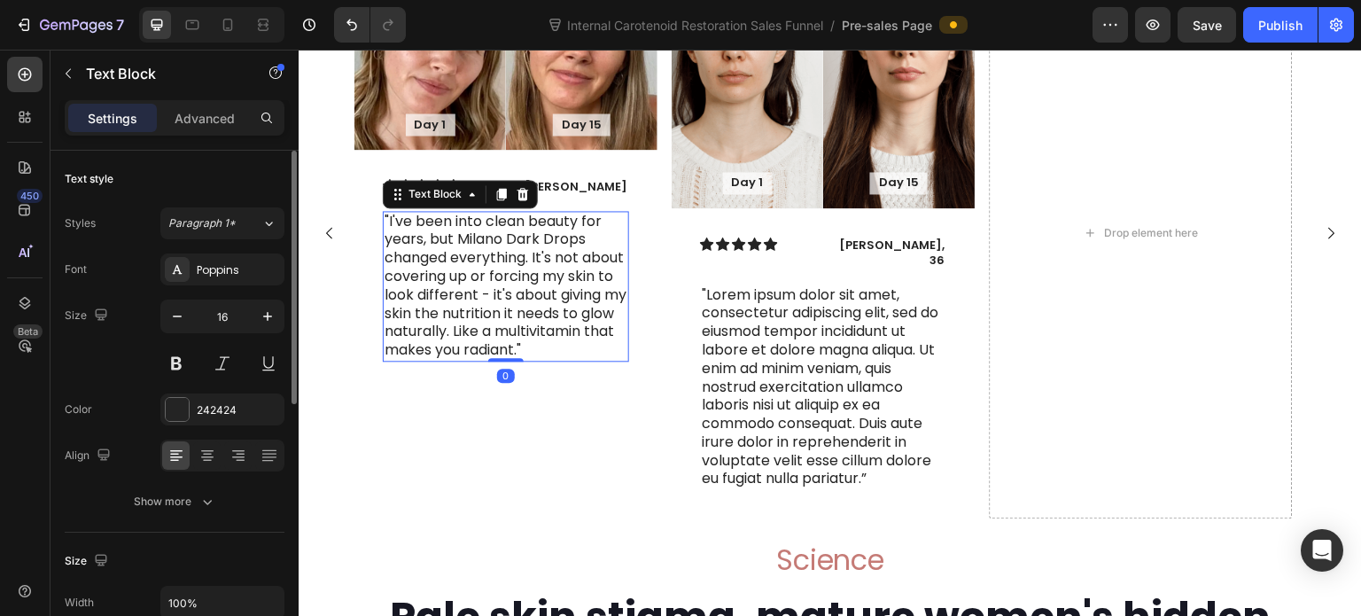
scroll to position [7783, 0]
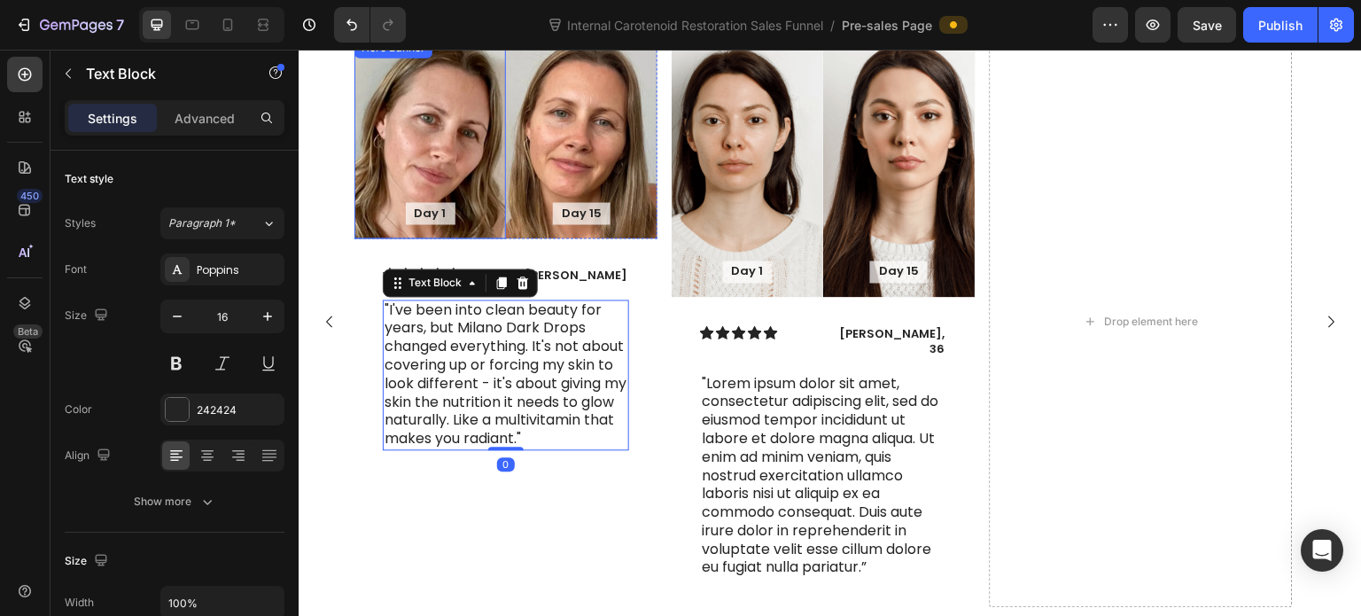
click at [458, 214] on div "Background Image" at bounding box center [430, 137] width 152 height 202
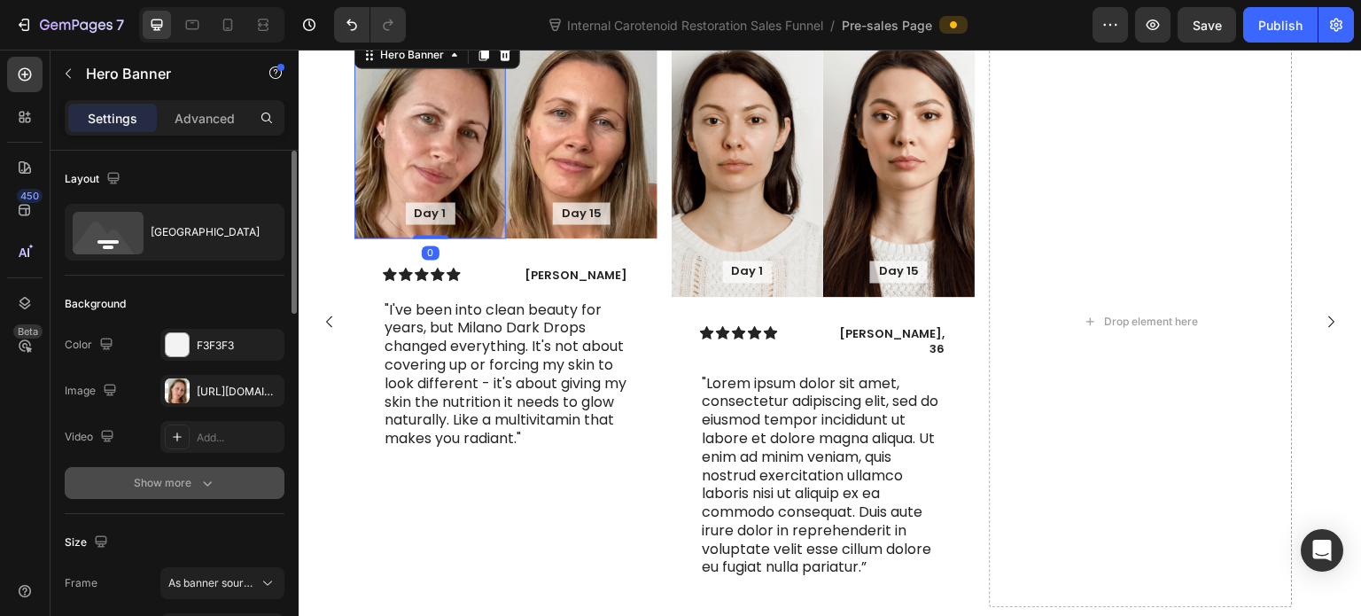
scroll to position [177, 0]
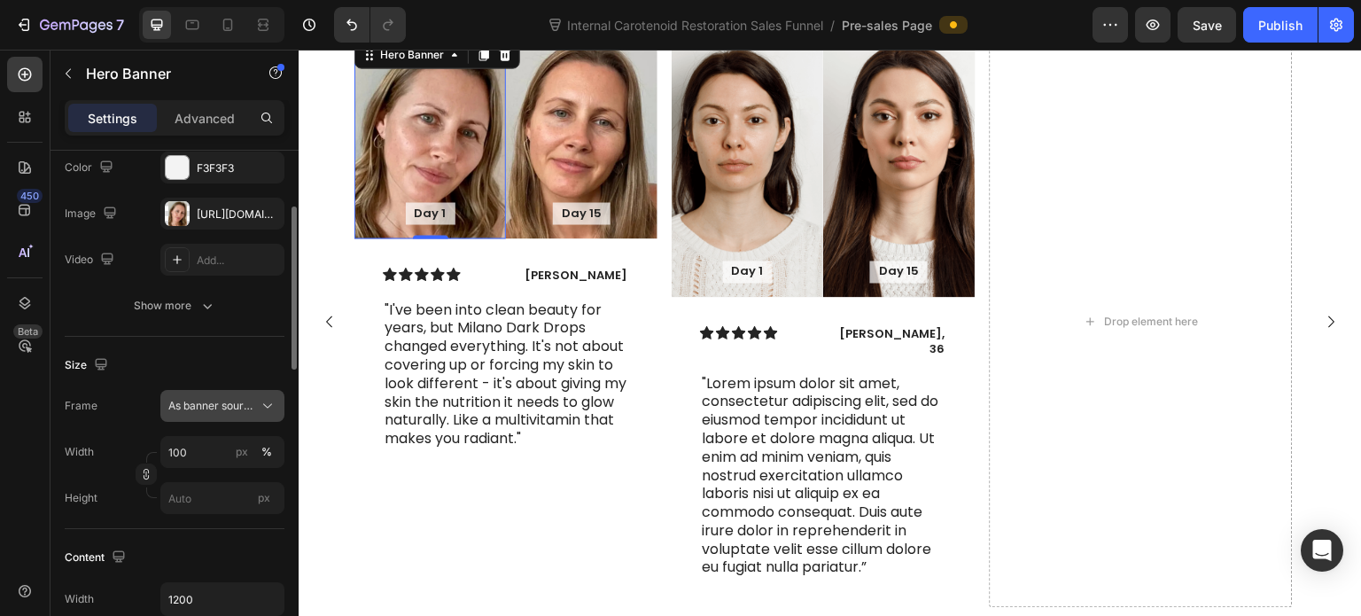
click at [204, 410] on span "As banner source" at bounding box center [211, 406] width 87 height 16
click at [207, 398] on span "As banner source" at bounding box center [211, 406] width 87 height 16
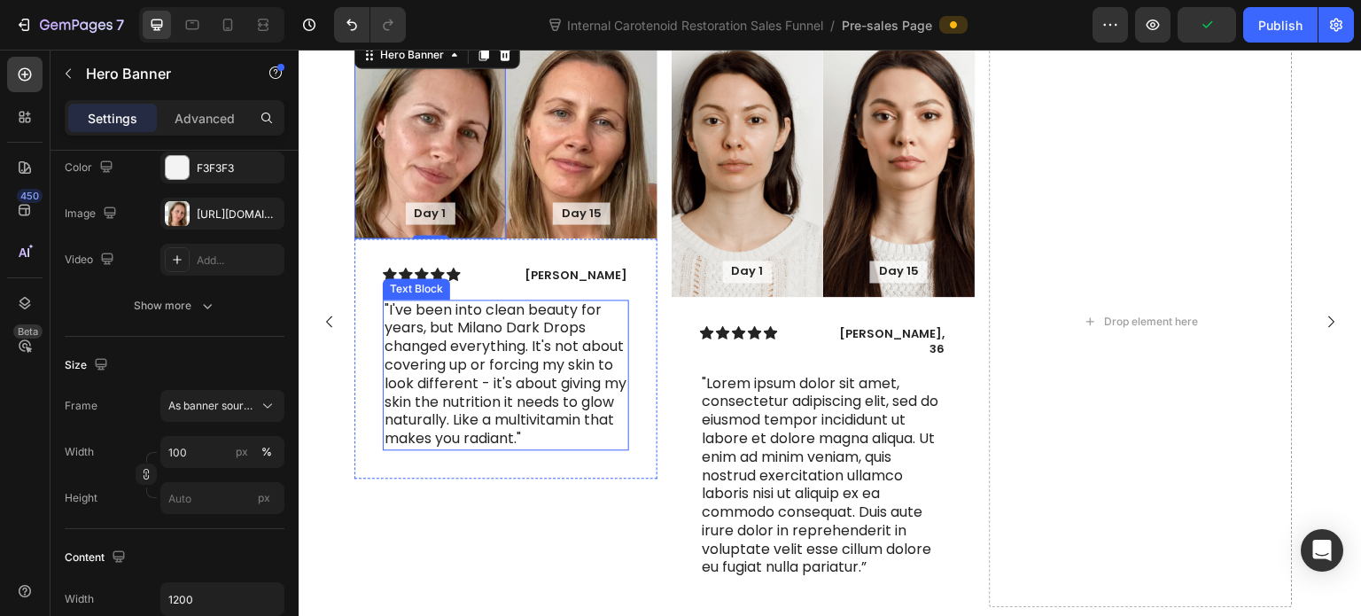
click at [520, 392] on p ""I've been into clean beauty for years, but Milano Dark Drops changed everythin…" at bounding box center [506, 374] width 243 height 147
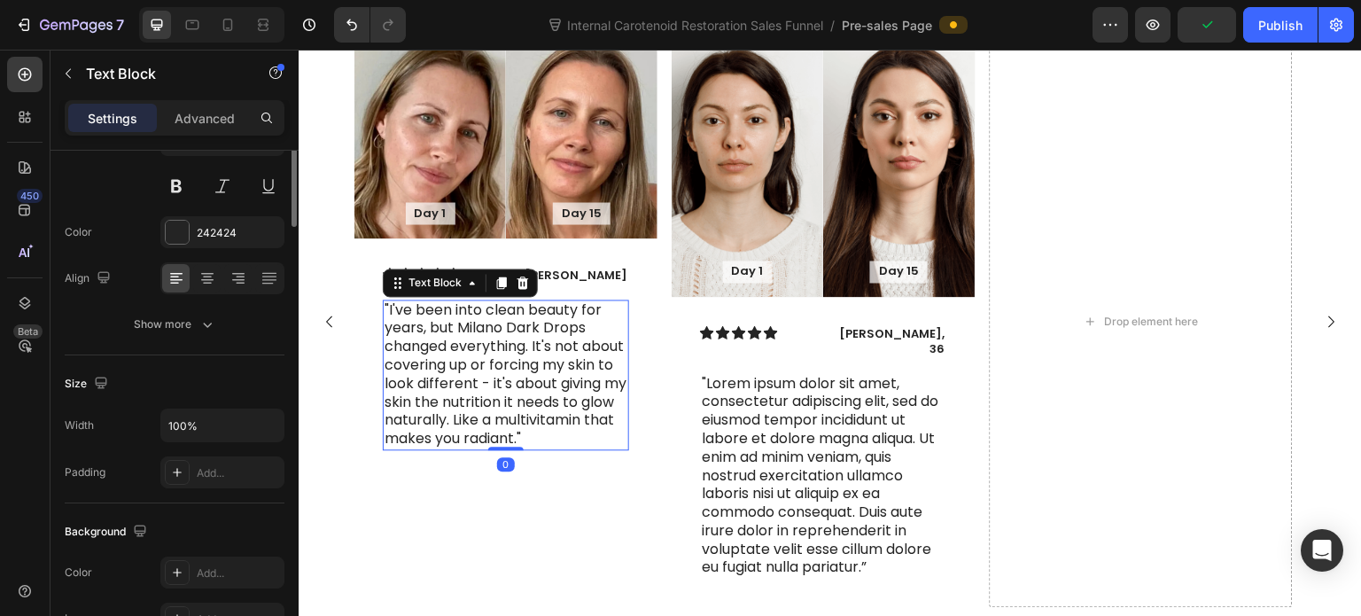
scroll to position [0, 0]
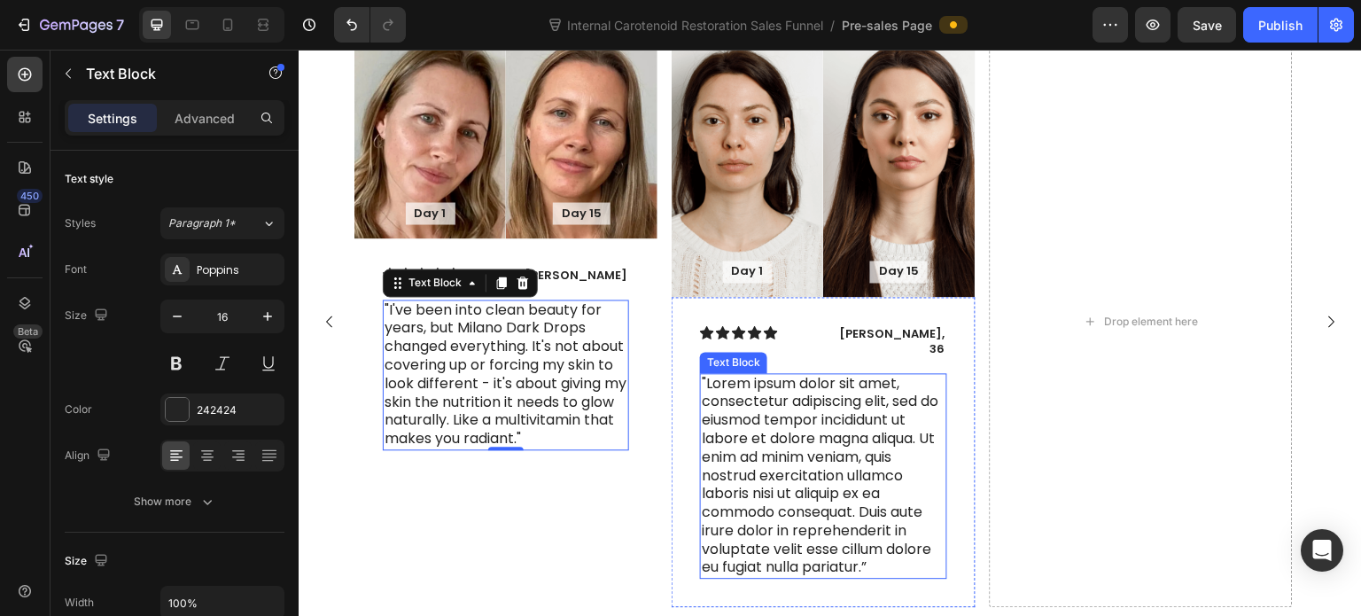
click at [835, 443] on p ""Lorem ipsum dolor sit amet, consectetur adipiscing elit, sed do eiusmod tempor…" at bounding box center [823, 476] width 243 height 203
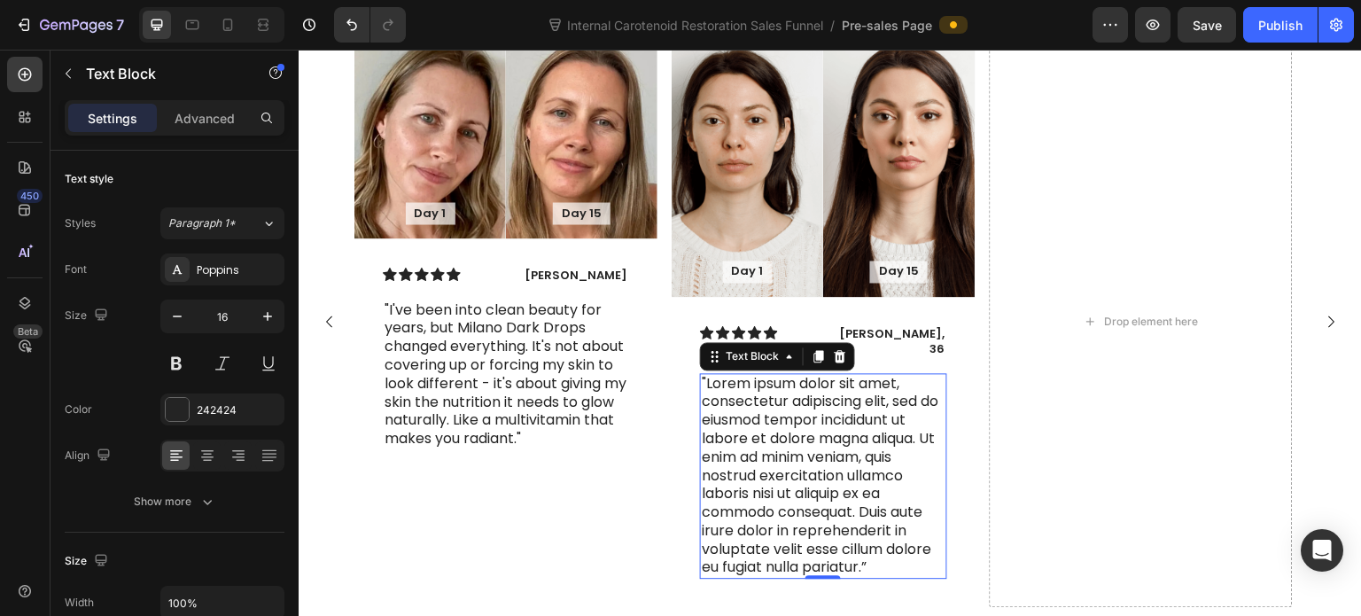
click at [783, 503] on p ""Lorem ipsum dolor sit amet, consectetur adipiscing elit, sed do eiusmod tempor…" at bounding box center [823, 476] width 243 height 203
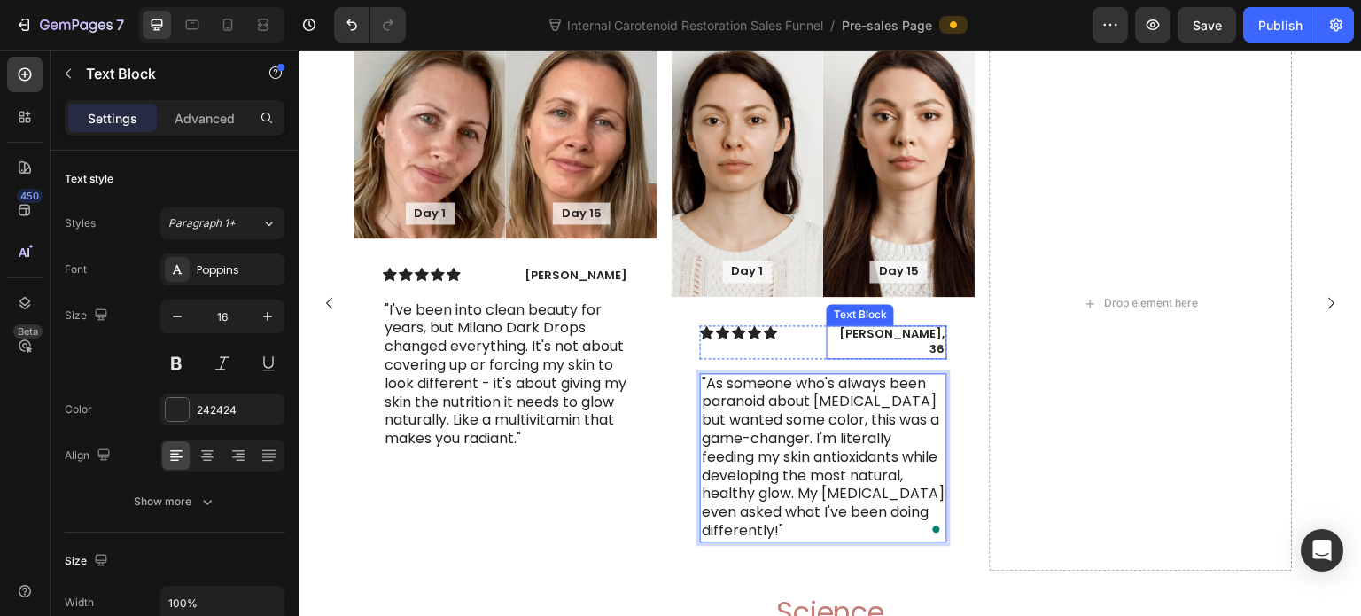
click at [904, 382] on div "Icon Icon Icon Icon Icon Icon List Ryan, 36 Text Block Row "As someone who's al…" at bounding box center [823, 434] width 303 height 274
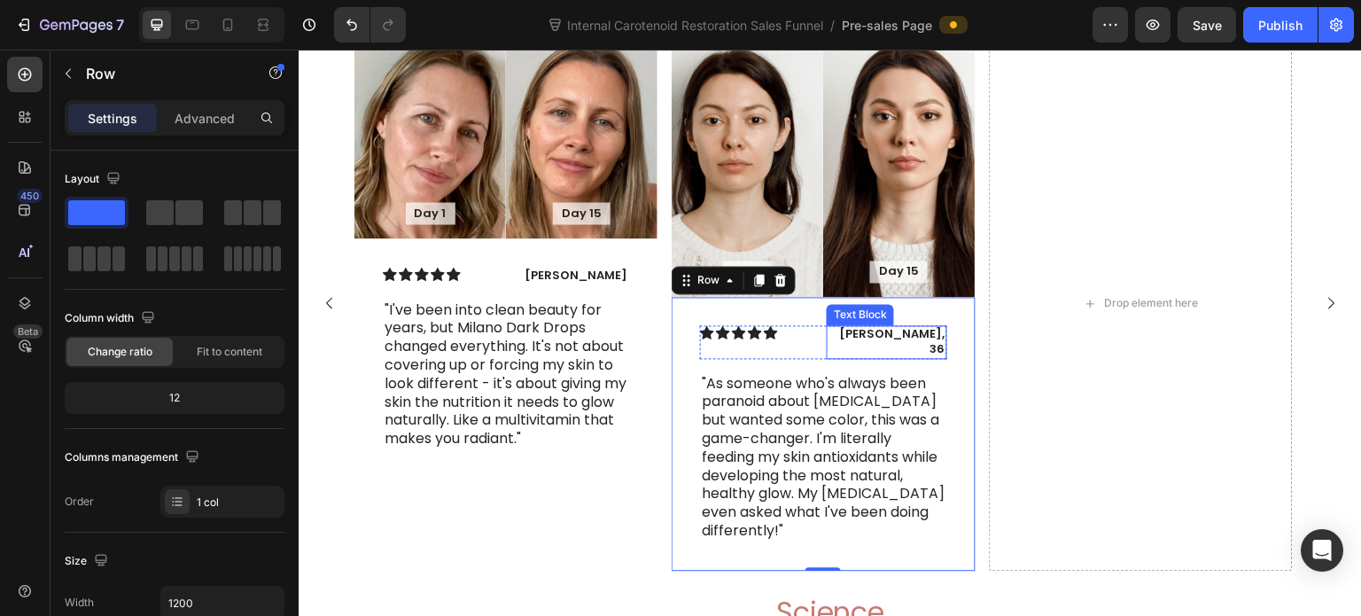
click at [913, 357] on p "Ryan, 36" at bounding box center [886, 342] width 116 height 30
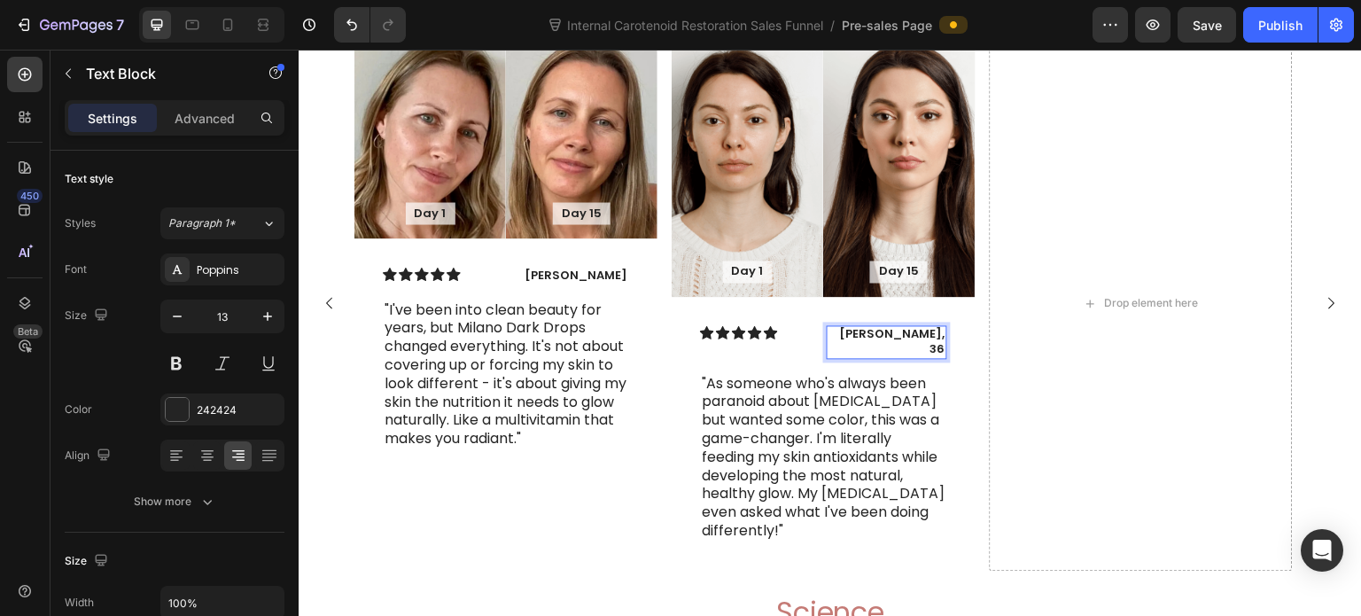
click at [913, 357] on p "Ryan, 36" at bounding box center [886, 342] width 116 height 30
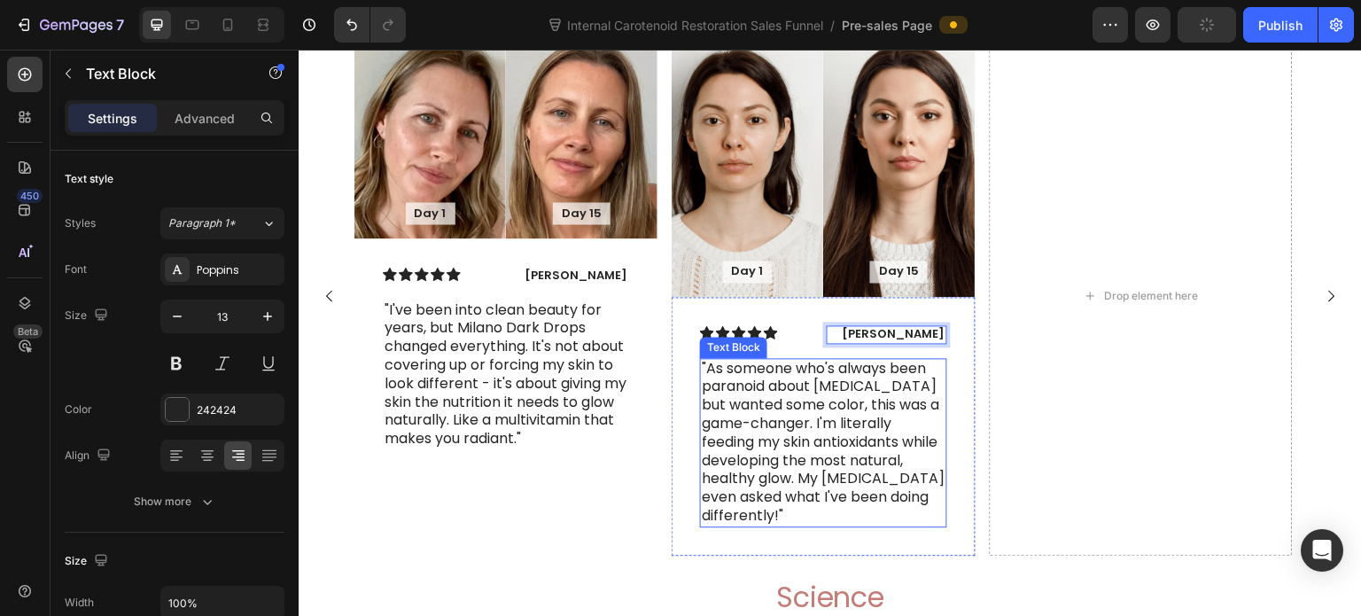
click at [900, 450] on p ""As someone who's always been paranoid about [MEDICAL_DATA] but wanted some col…" at bounding box center [823, 443] width 243 height 166
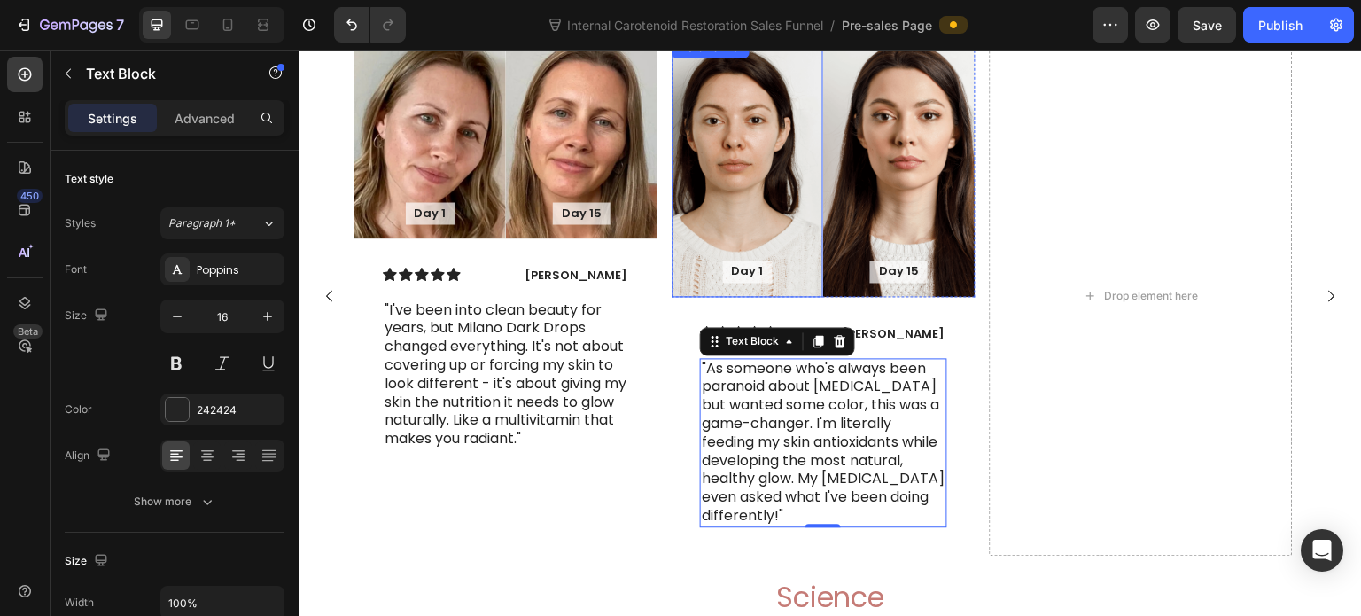
click at [727, 145] on div "Background Image" at bounding box center [748, 166] width 152 height 260
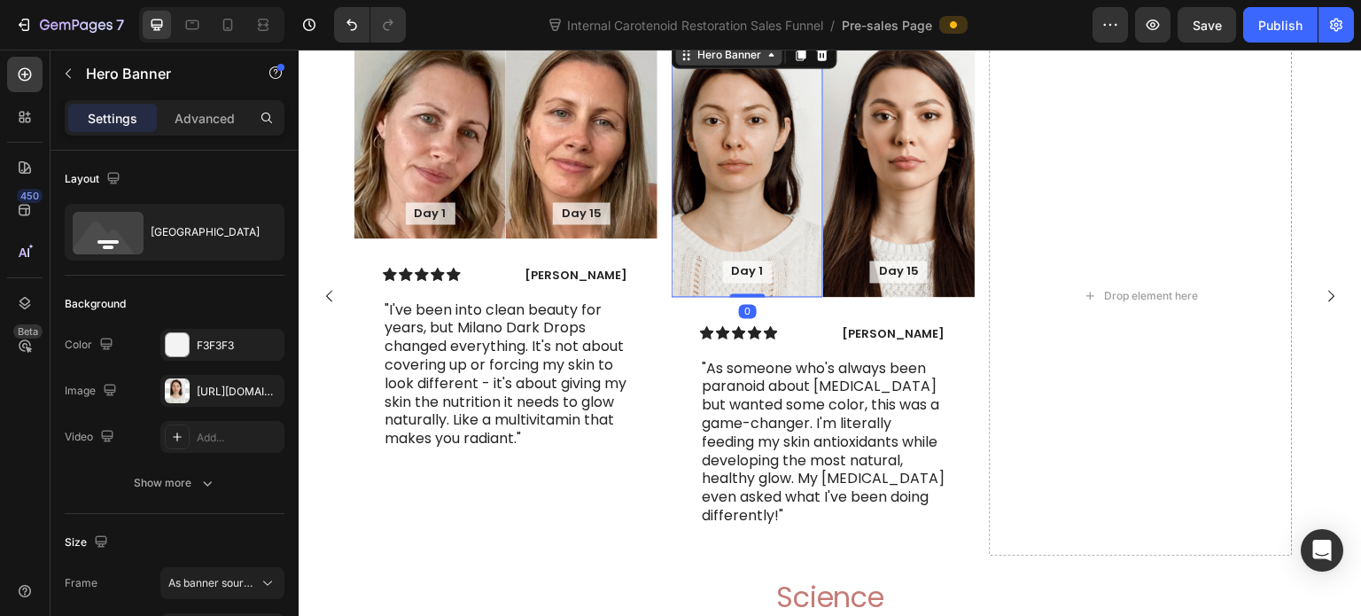
click at [702, 62] on div "Hero Banner" at bounding box center [729, 54] width 71 height 16
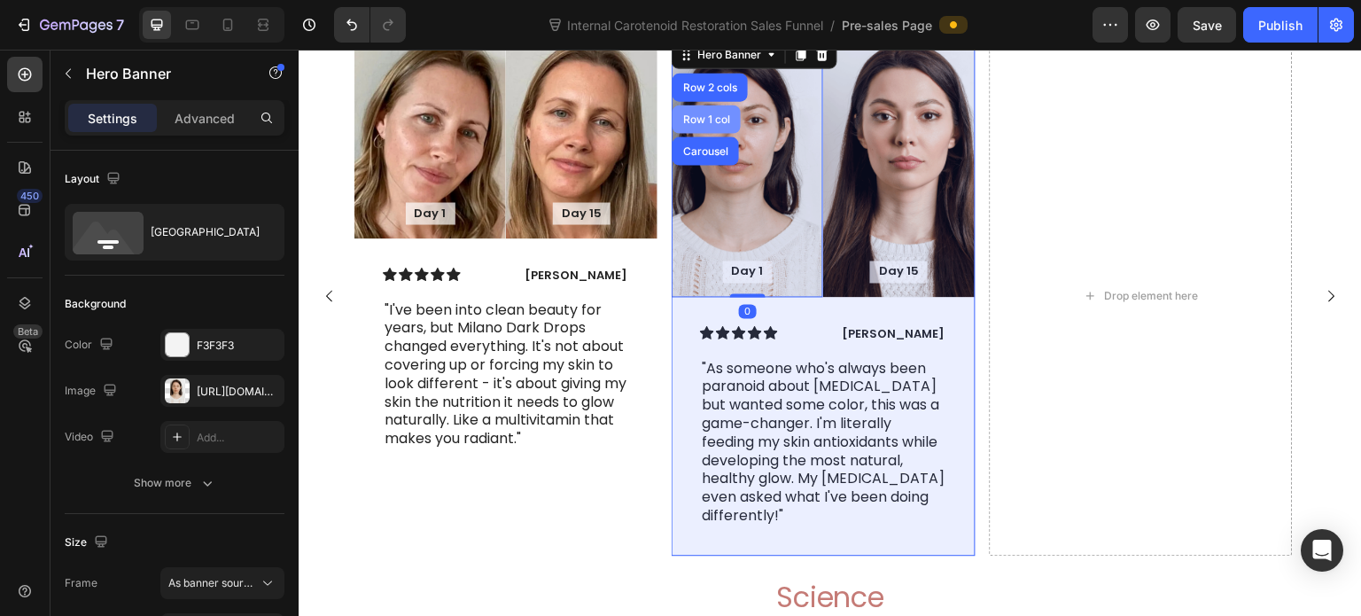
click at [702, 124] on div "Row 1 col" at bounding box center [707, 118] width 54 height 11
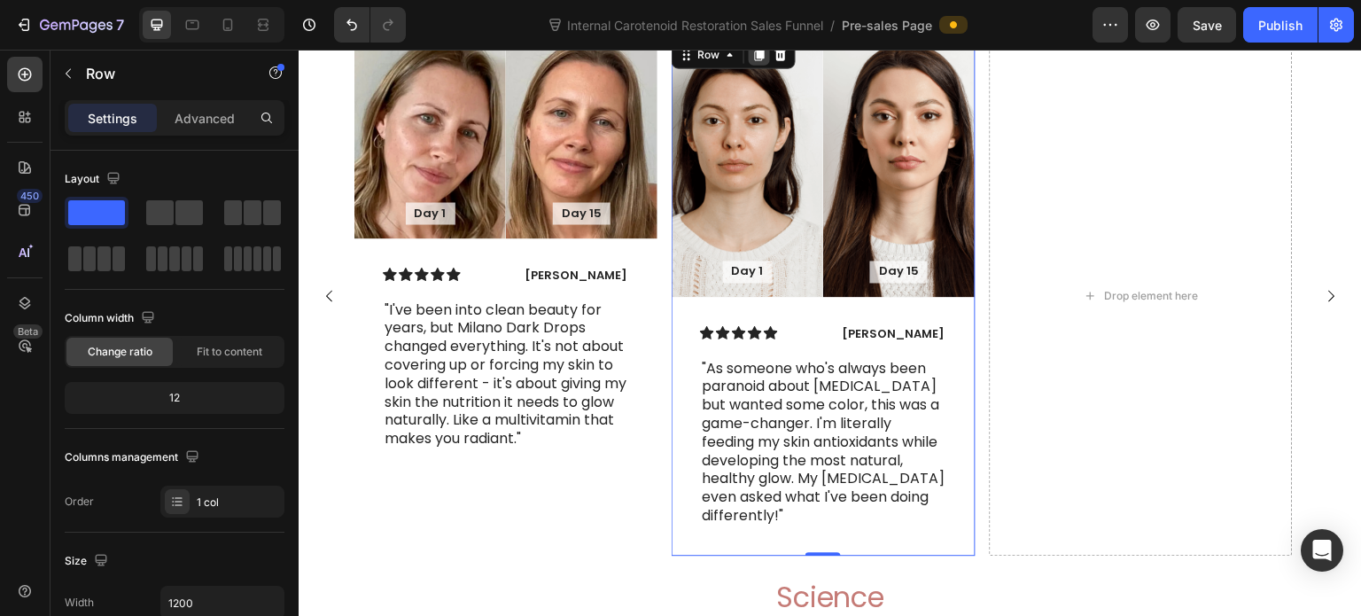
click at [759, 60] on icon at bounding box center [760, 54] width 10 height 12
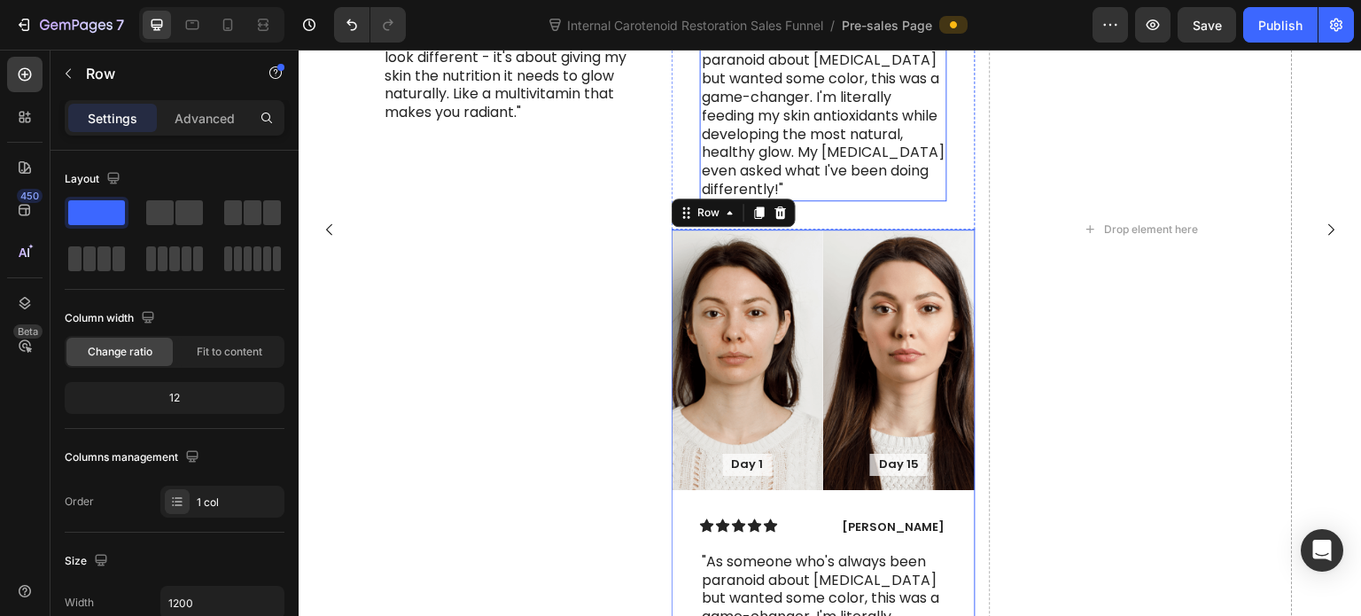
scroll to position [8020, 0]
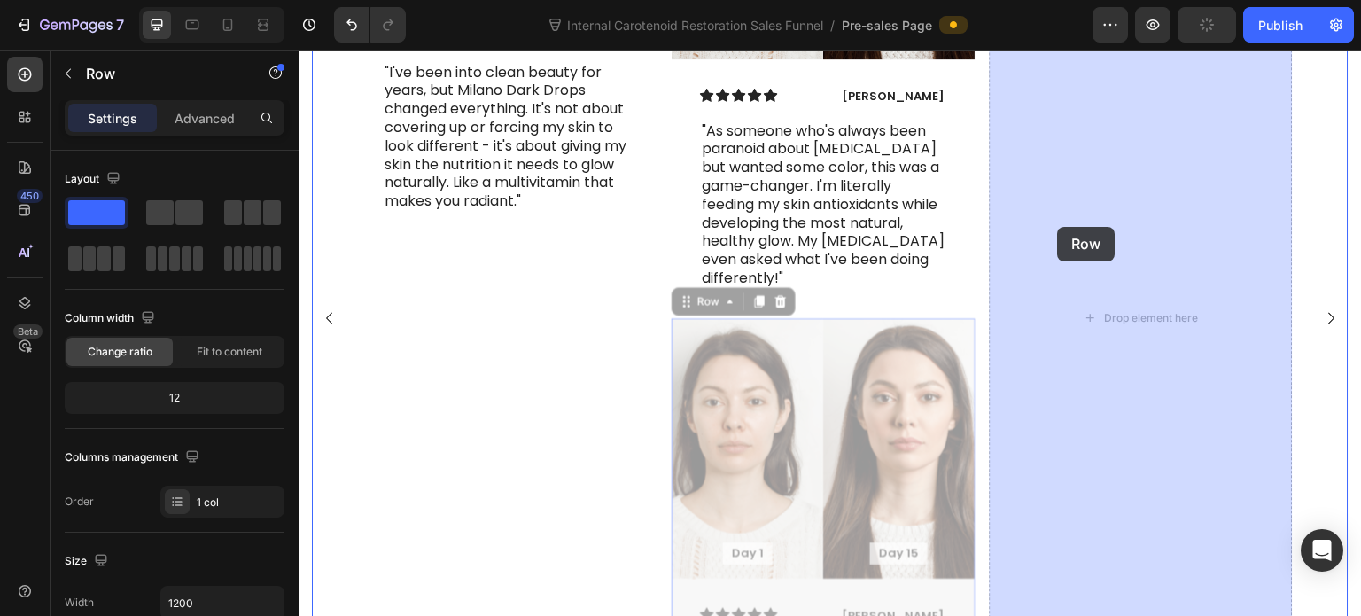
drag, startPoint x: 690, startPoint y: 354, endPoint x: 1048, endPoint y: 231, distance: 378.2
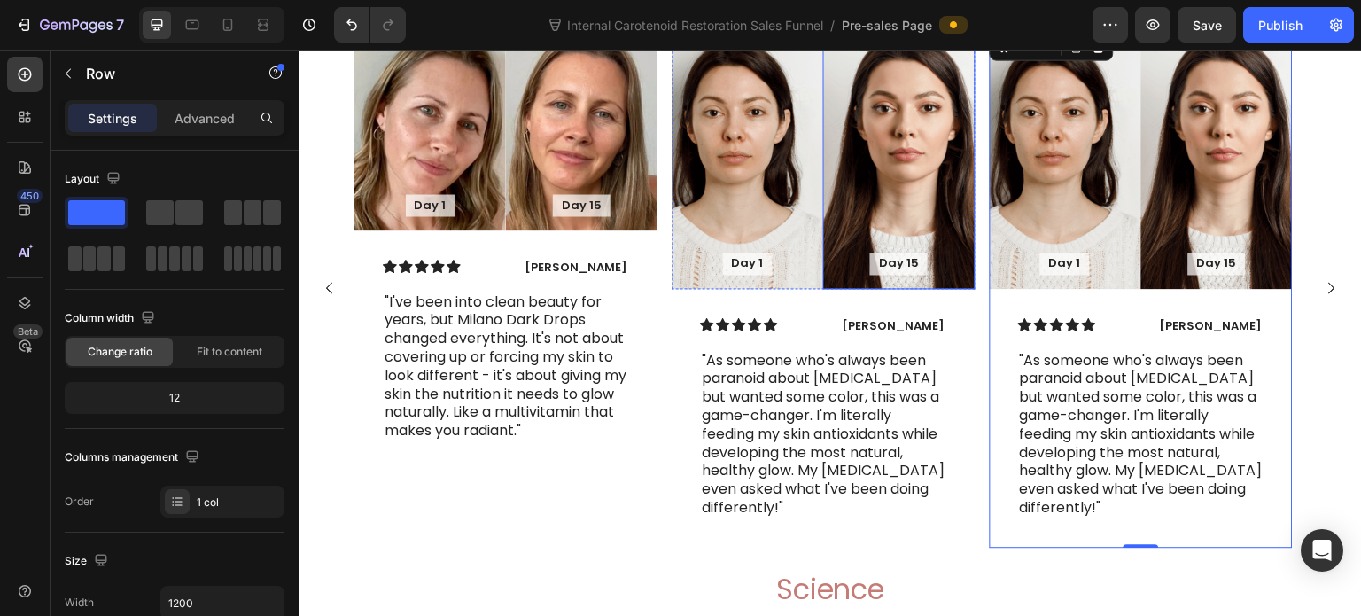
scroll to position [7849, 0]
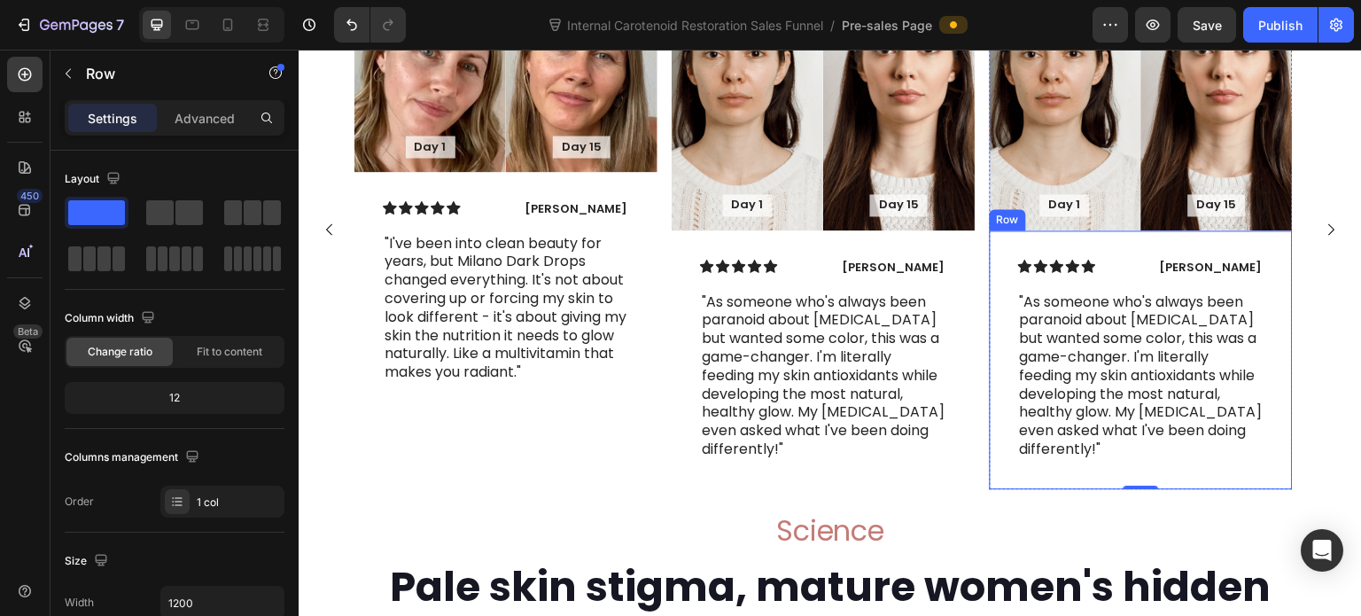
click at [1207, 276] on p "[PERSON_NAME]" at bounding box center [1204, 267] width 116 height 15
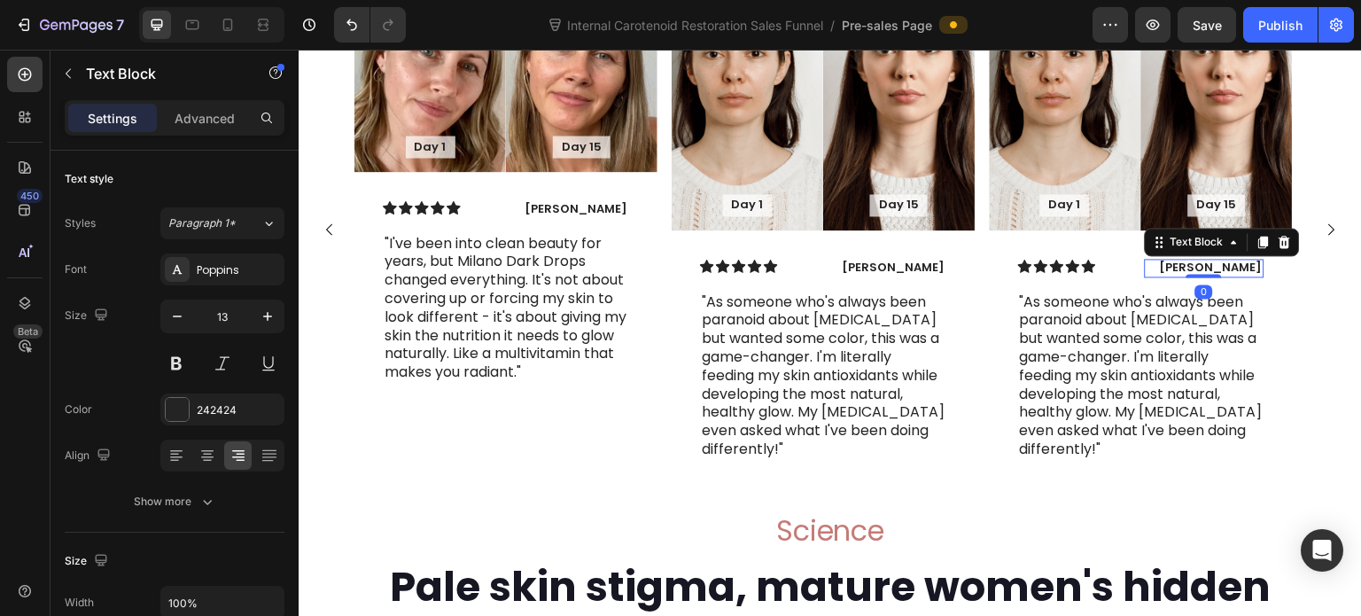
click at [1207, 276] on p "[PERSON_NAME]" at bounding box center [1204, 267] width 116 height 15
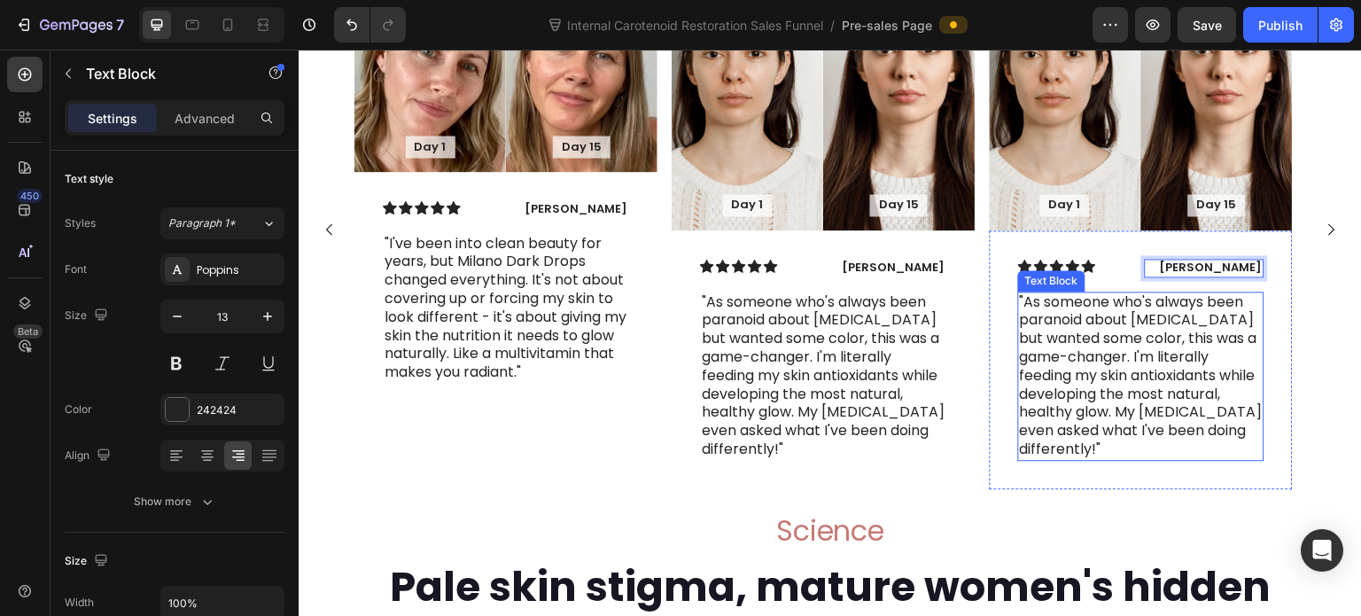
click at [1157, 424] on p ""As someone who's always been paranoid about [MEDICAL_DATA] but wanted some col…" at bounding box center [1141, 376] width 243 height 166
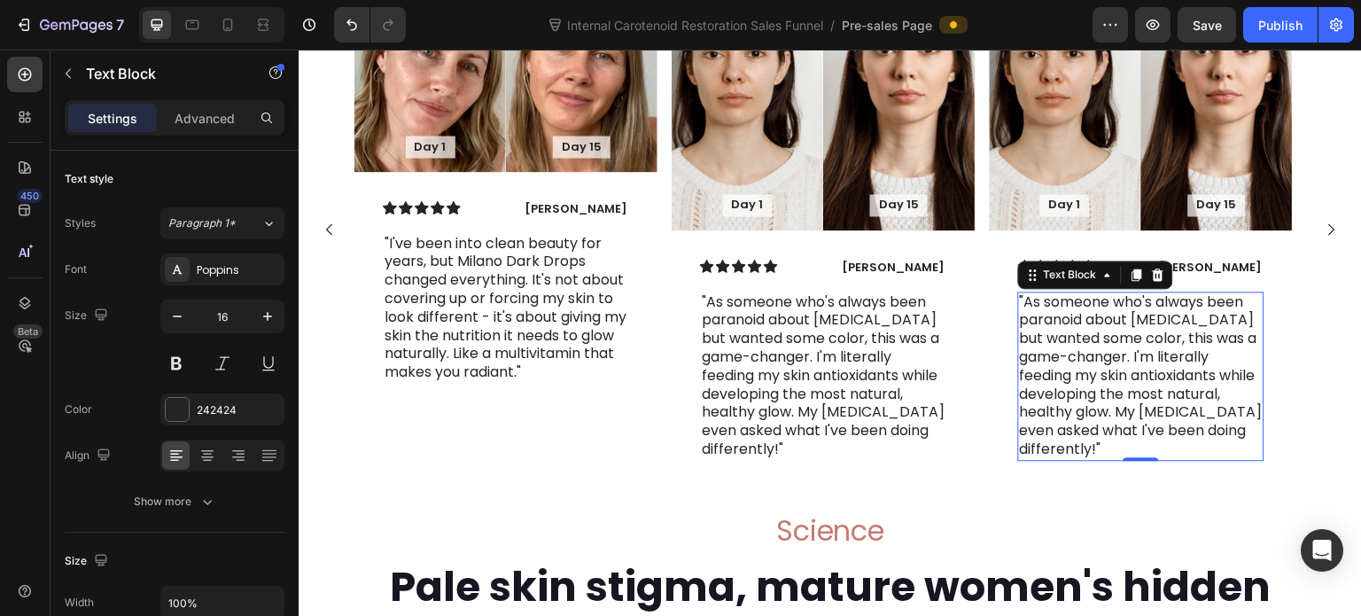
click at [1138, 436] on p ""As someone who's always been paranoid about [MEDICAL_DATA] but wanted some col…" at bounding box center [1141, 376] width 243 height 166
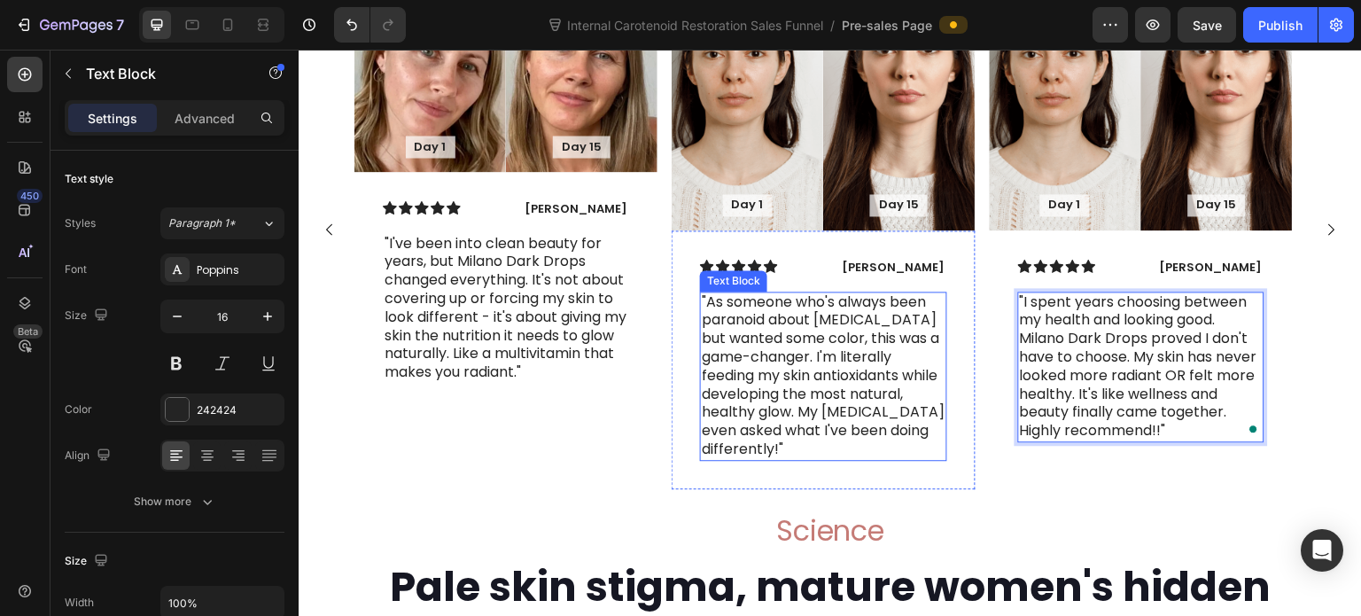
click at [835, 439] on p ""As someone who's always been paranoid about [MEDICAL_DATA] but wanted some col…" at bounding box center [823, 376] width 243 height 166
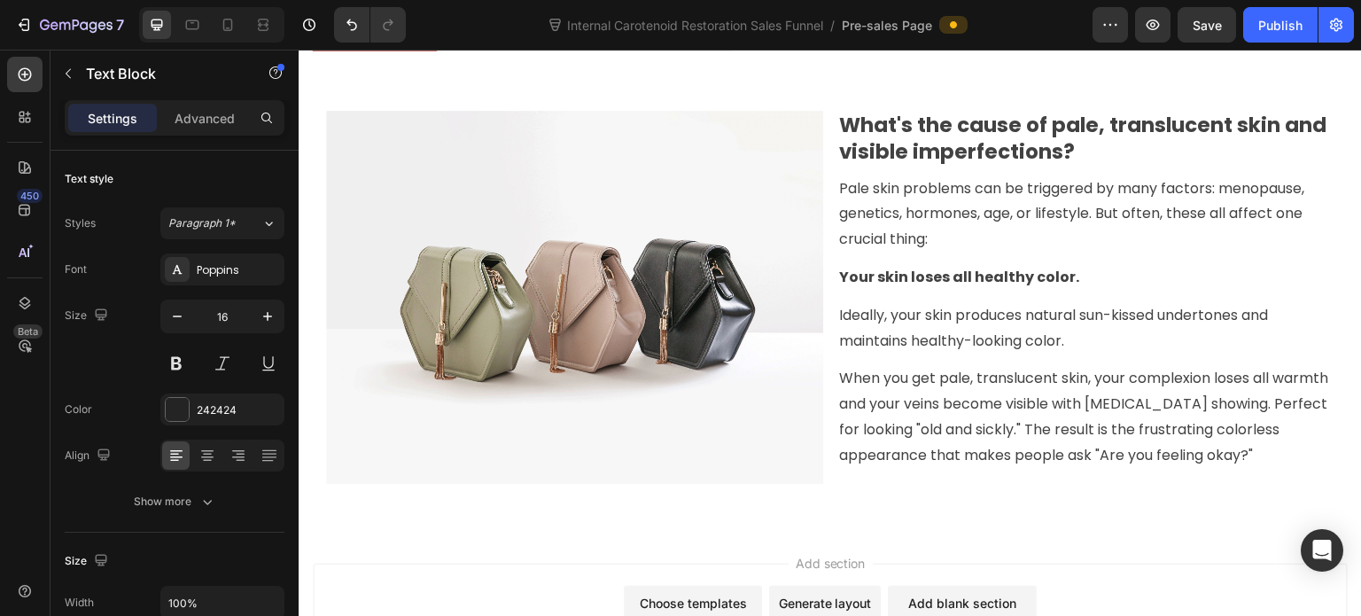
scroll to position [9030, 0]
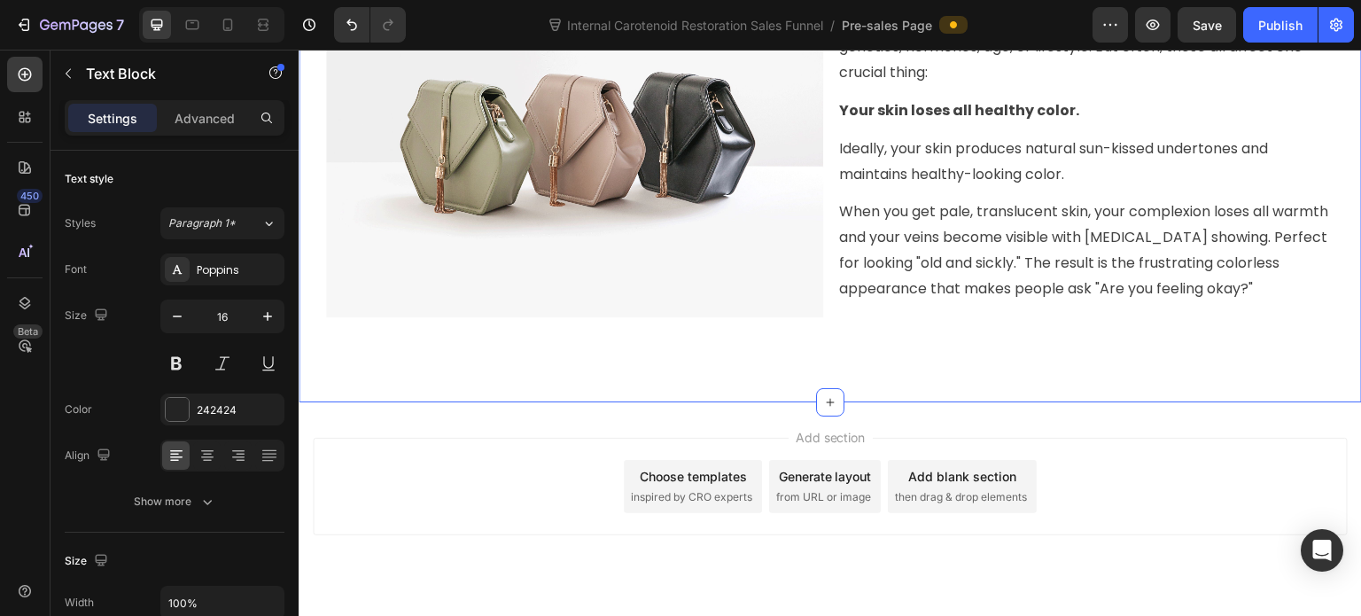
click at [517, 393] on div "THE CAUSE THE SOLUTION THE RESULTS Title Line Image What's the cause of pale, t…" at bounding box center [830, 87] width 1063 height 632
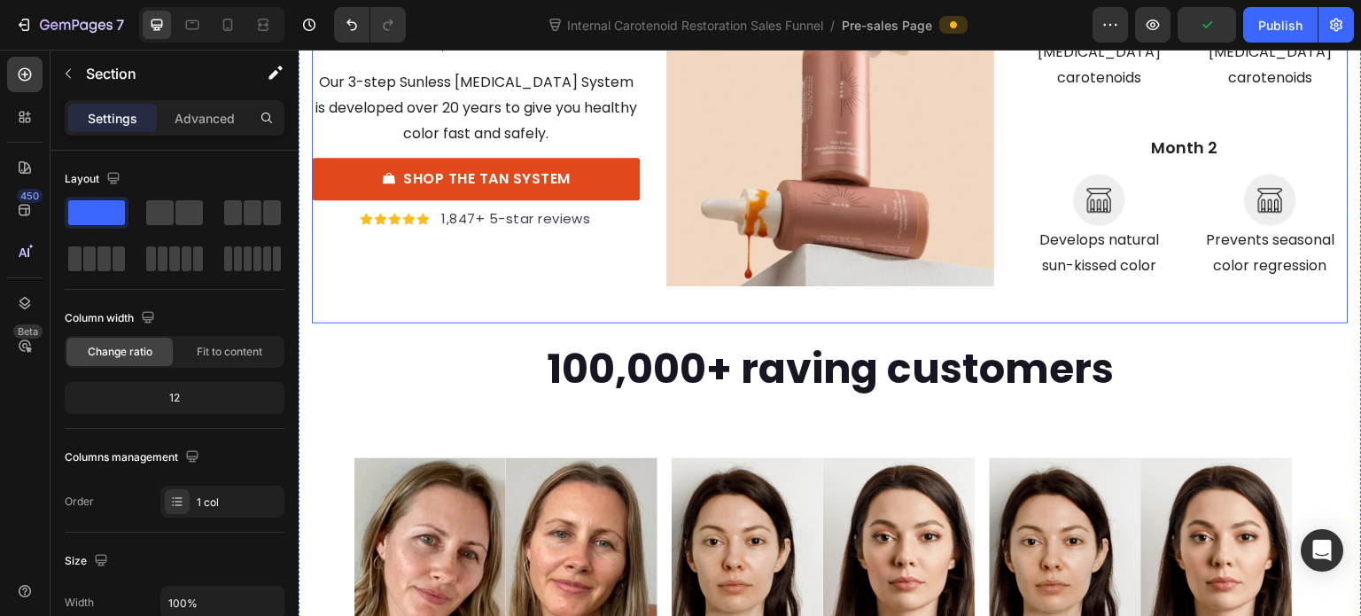
scroll to position [7181, 0]
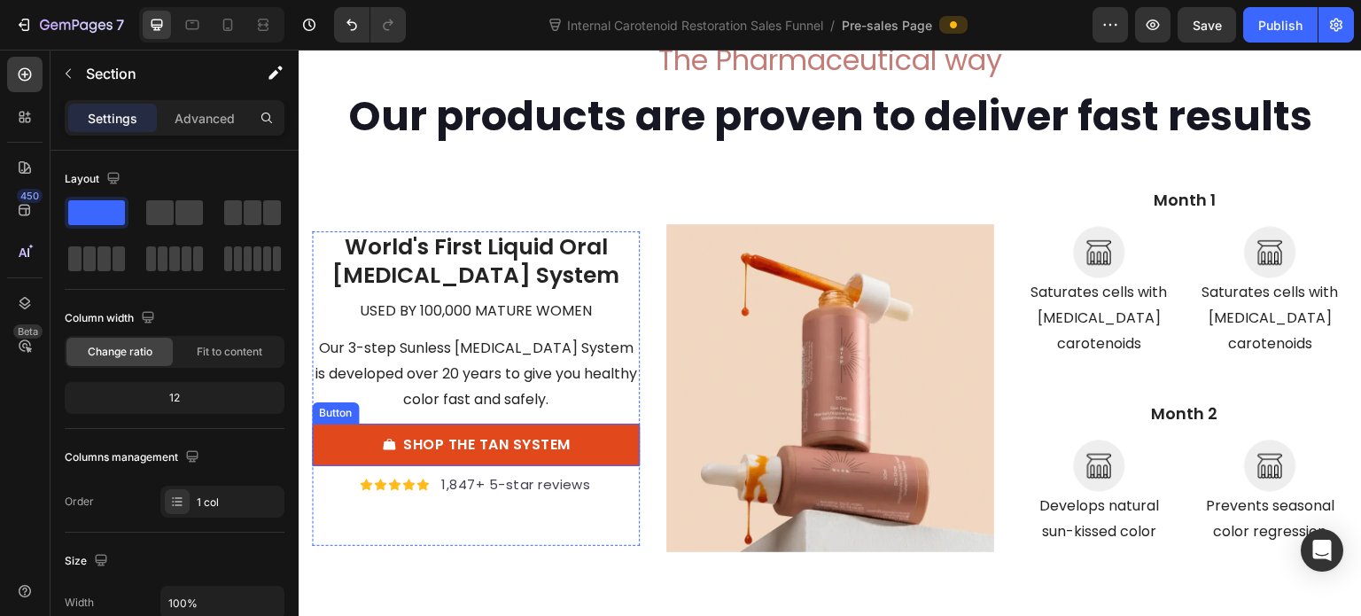
click at [597, 440] on link "SHOP THE TAN SYSTEM" at bounding box center [476, 445] width 328 height 43
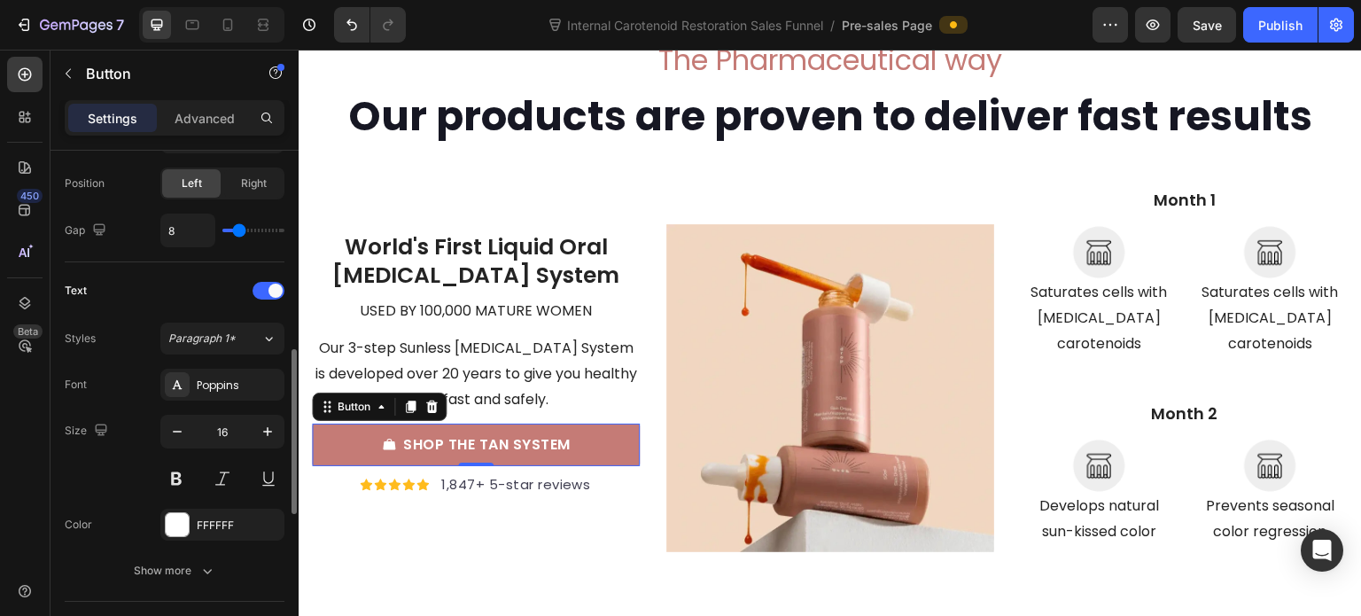
scroll to position [797, 0]
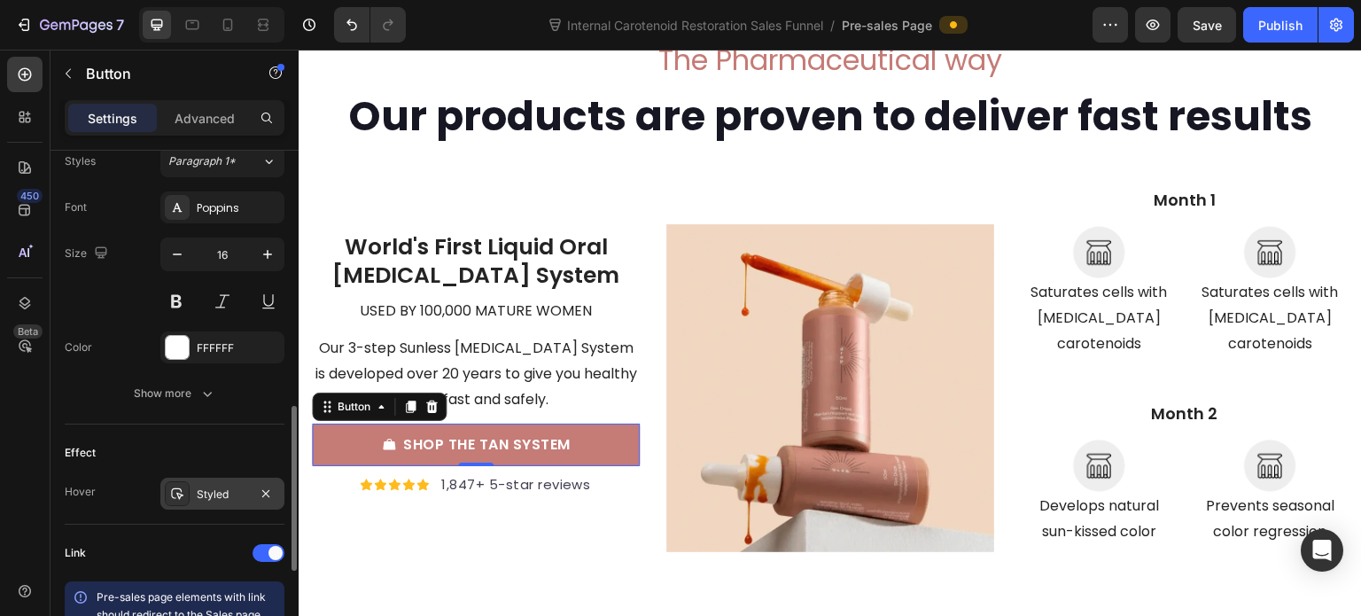
click at [206, 492] on div "Styled" at bounding box center [222, 494] width 51 height 16
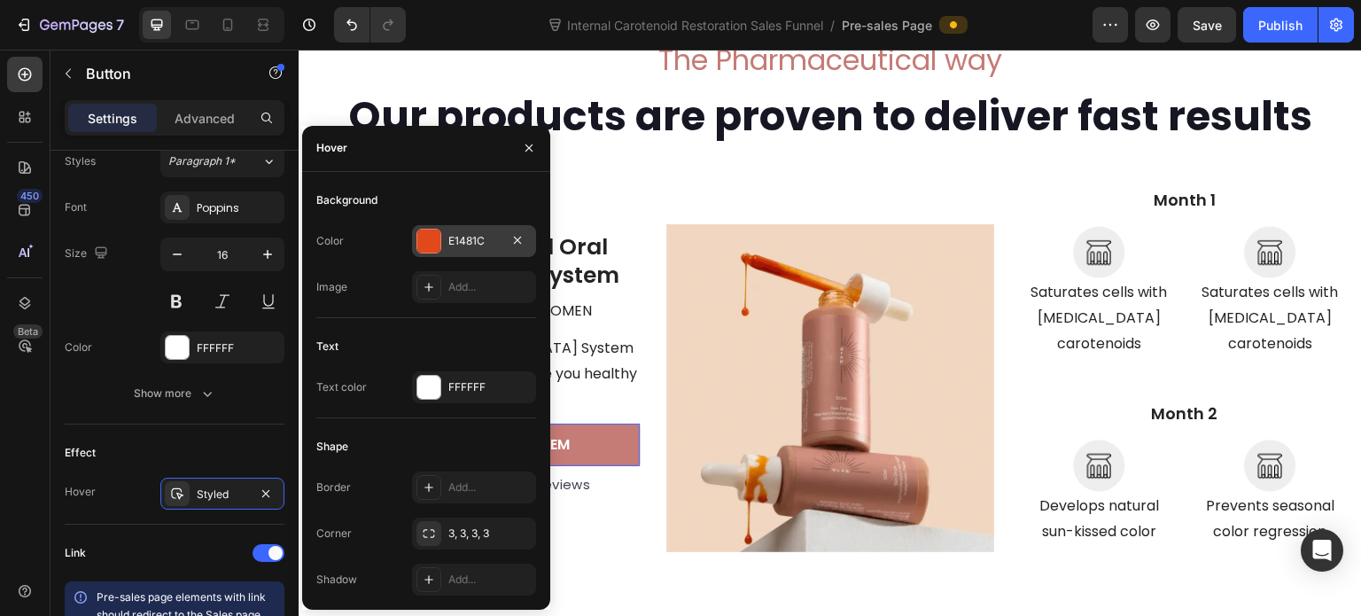
click at [463, 245] on div "E1481C" at bounding box center [473, 241] width 51 height 16
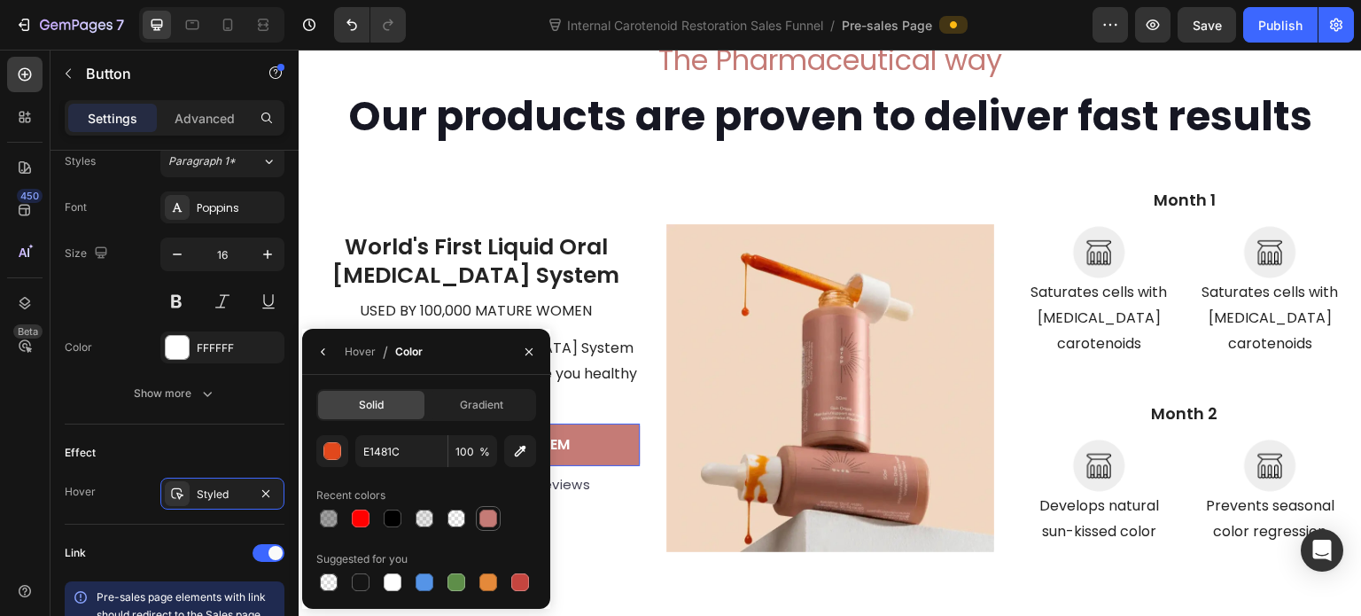
click at [486, 520] on div at bounding box center [488, 518] width 18 height 18
type input "C57B76"
click at [596, 425] on link "SHOP THE TAN SYSTEM" at bounding box center [476, 445] width 328 height 43
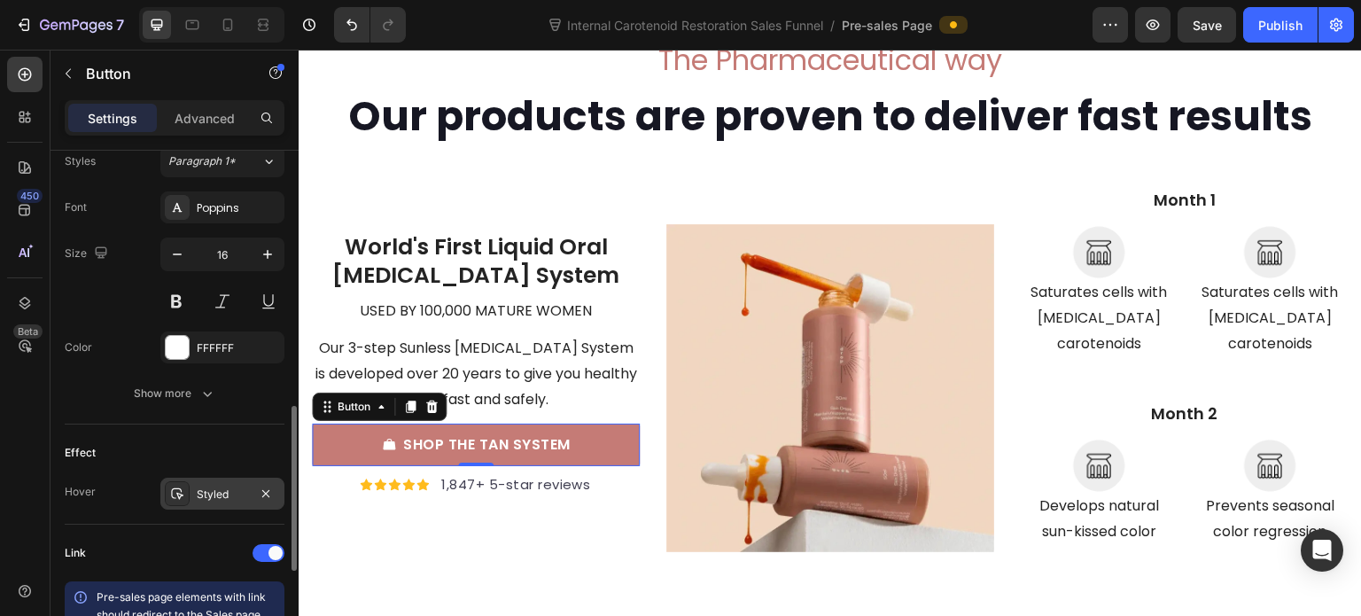
click at [195, 491] on div "Styled" at bounding box center [222, 494] width 124 height 32
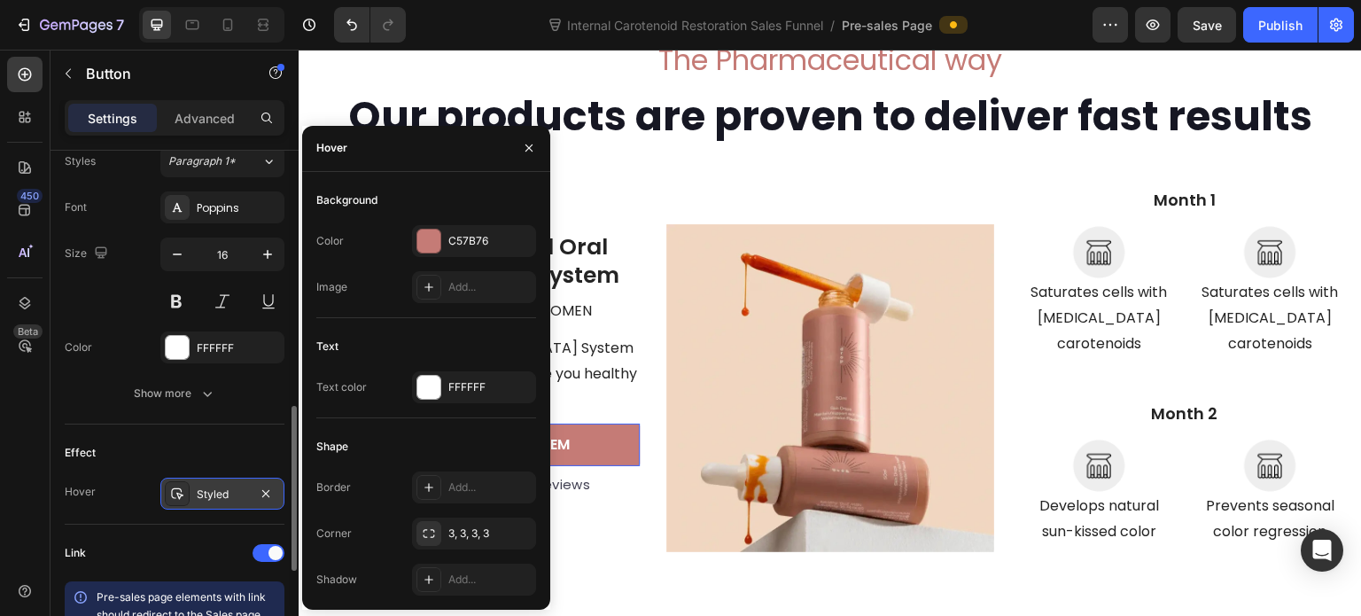
click at [195, 491] on div "Styled" at bounding box center [222, 494] width 124 height 32
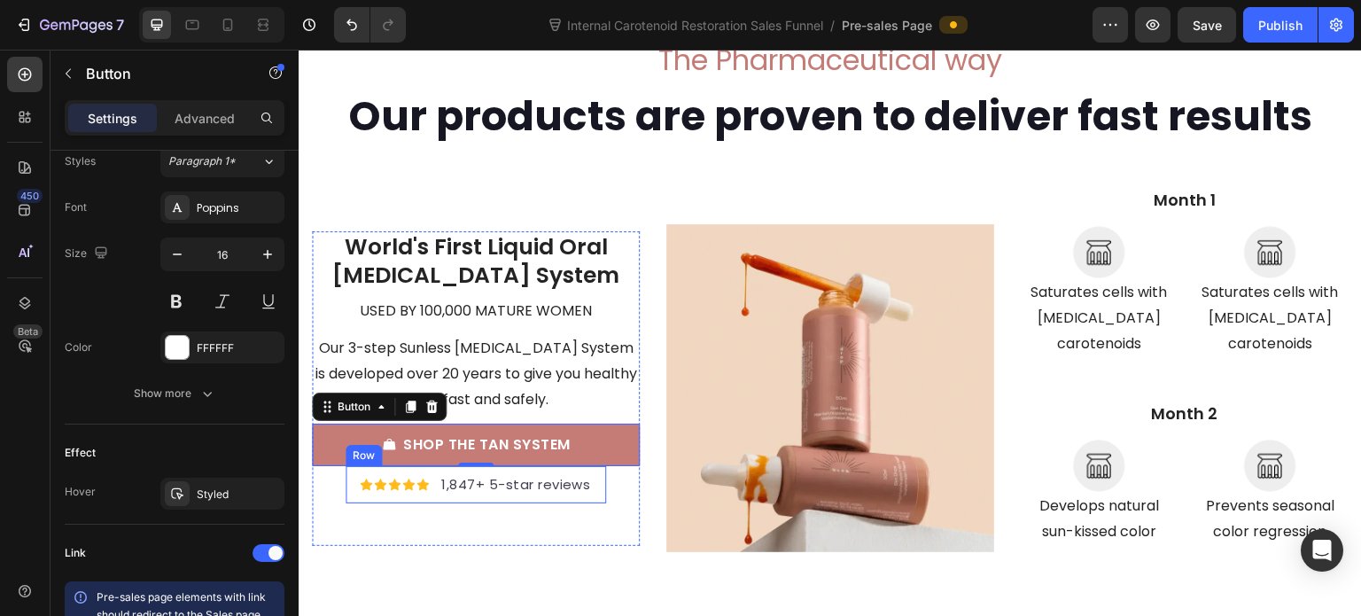
click at [509, 485] on div "Icon Icon Icon Icon Icon Icon List Hoz 1,847+ 5-star reviews Text block Row" at bounding box center [476, 485] width 261 height 38
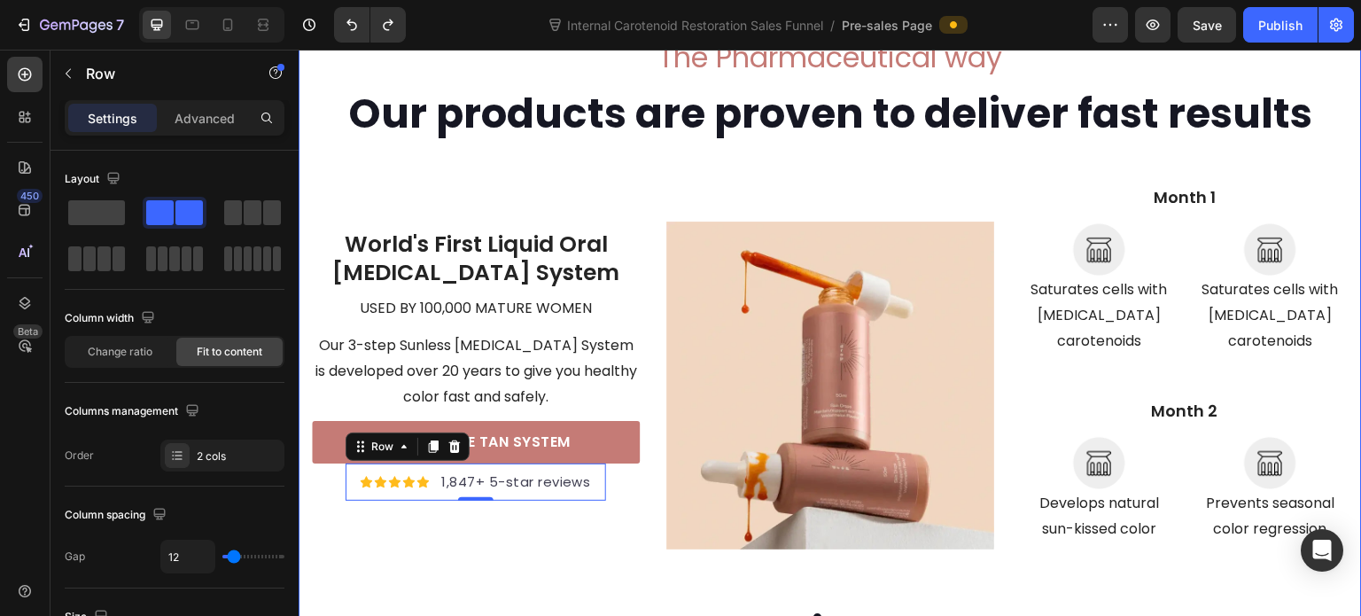
scroll to position [7181, 0]
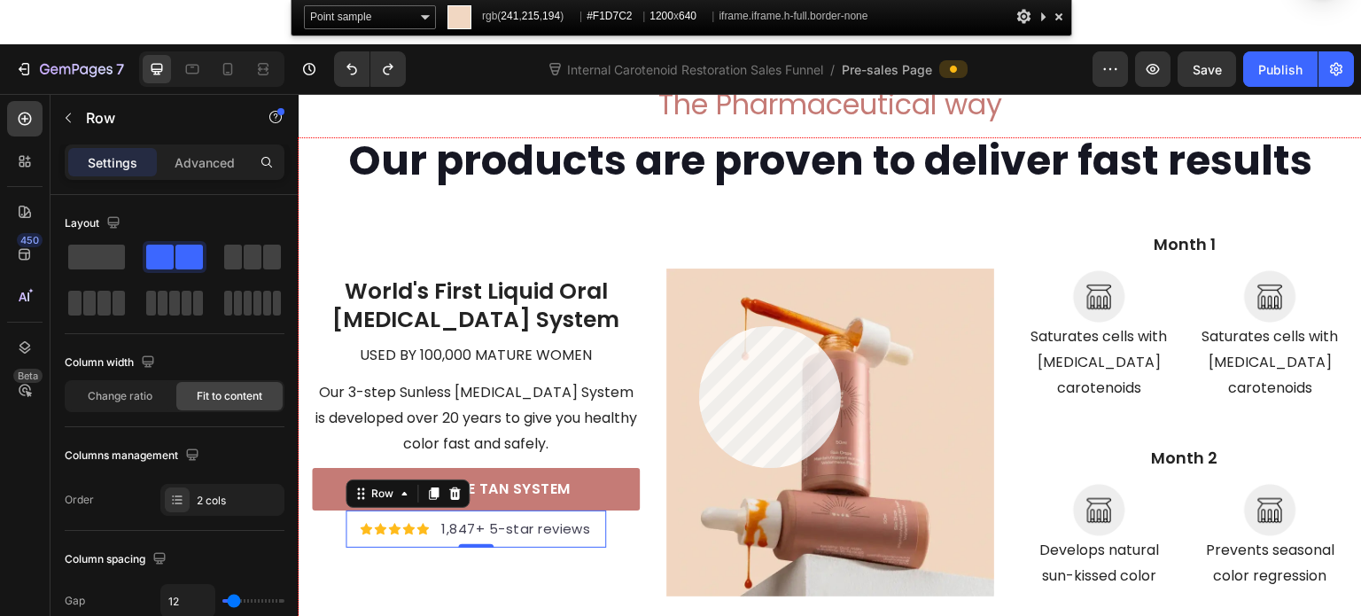
click at [699, 326] on div at bounding box center [830, 421] width 1063 height 567
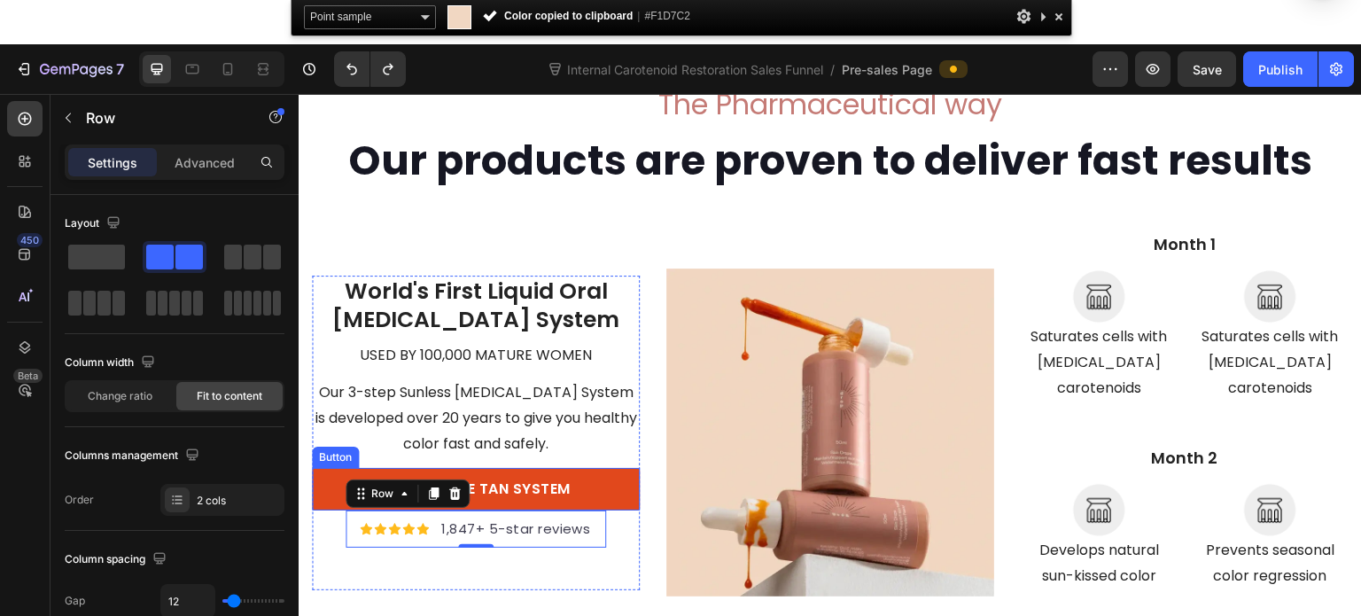
click at [595, 478] on link "SHOP THE TAN SYSTEM" at bounding box center [476, 489] width 328 height 43
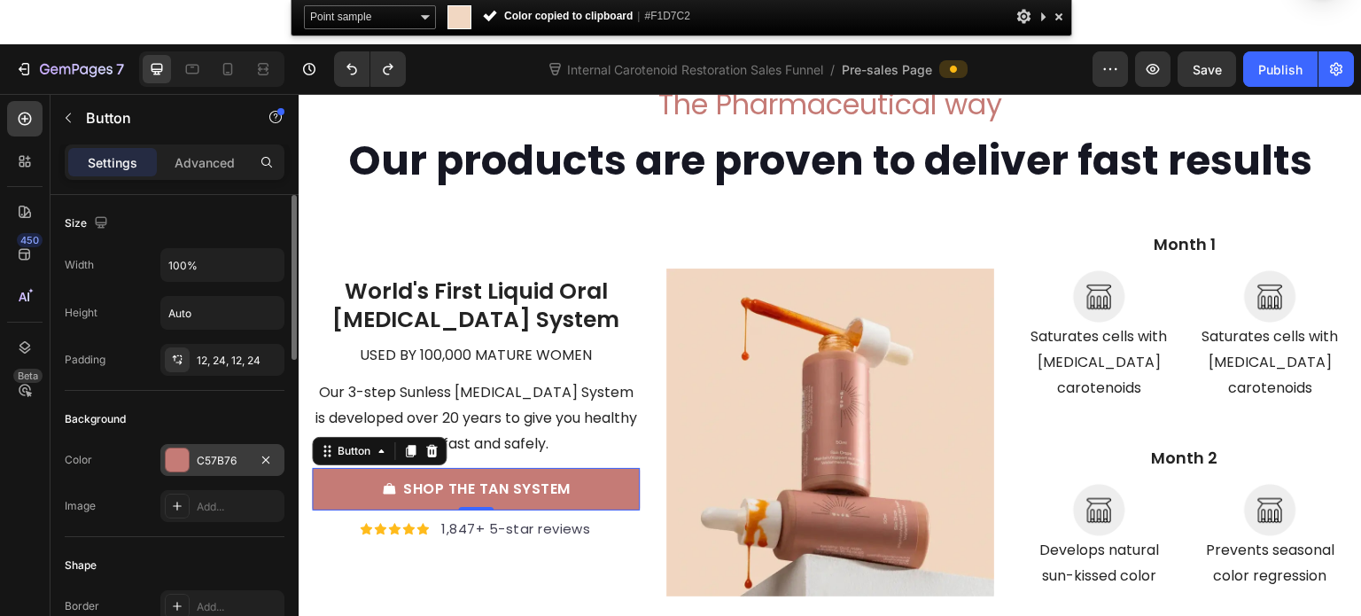
click at [221, 448] on div "Color C57B76 Image Add..." at bounding box center [175, 483] width 220 height 78
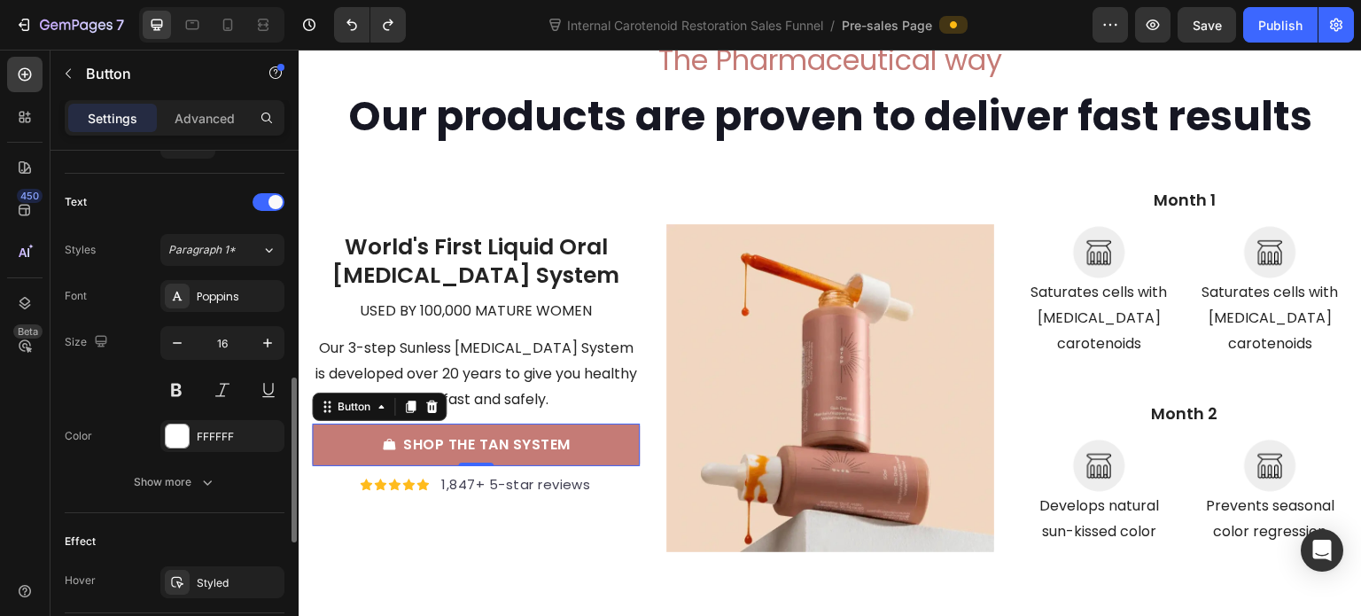
scroll to position [975, 0]
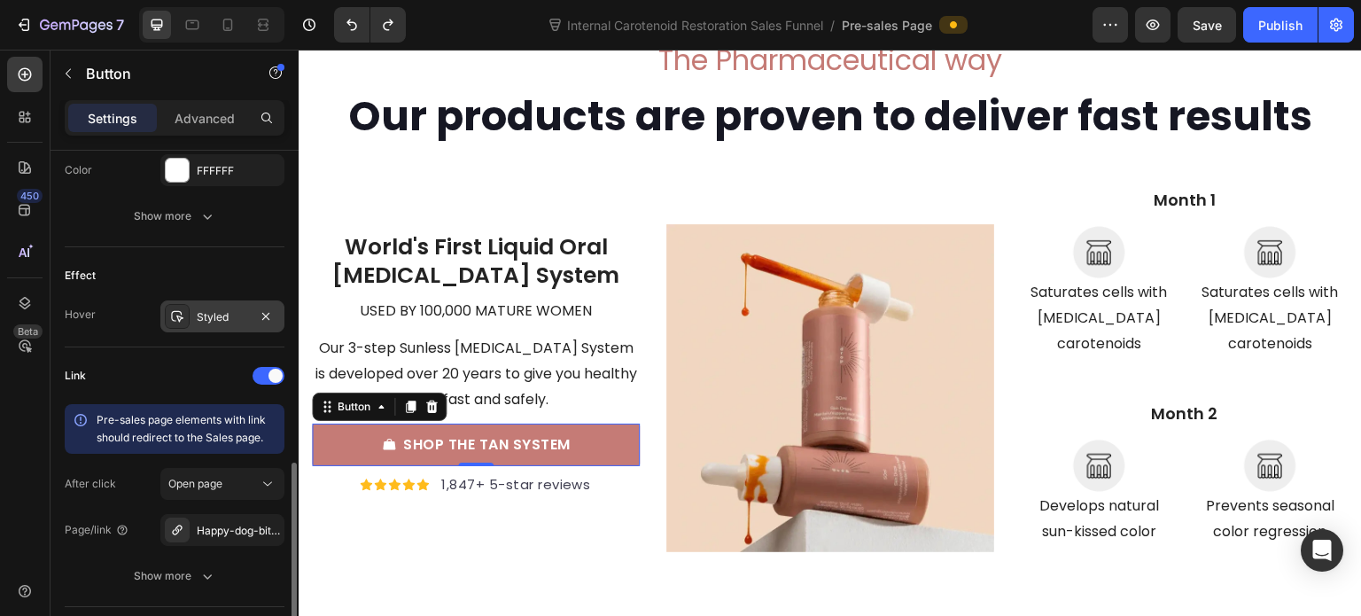
click at [209, 314] on div "Styled" at bounding box center [222, 317] width 51 height 16
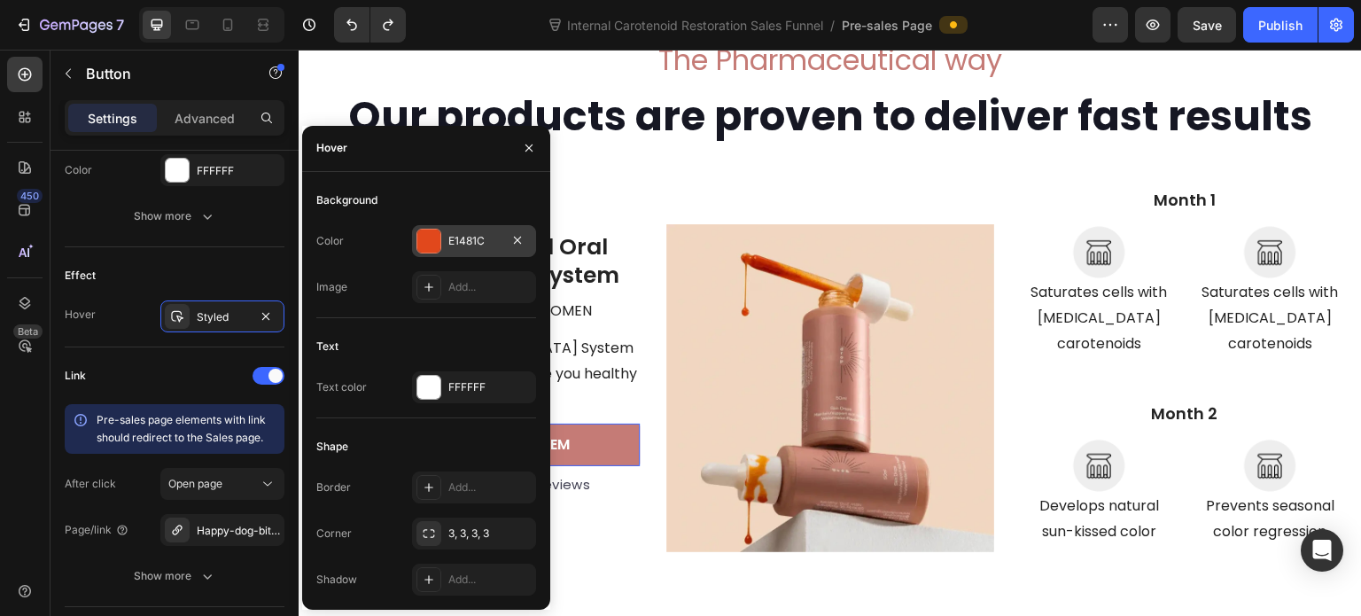
click at [459, 233] on div "E1481C" at bounding box center [473, 241] width 51 height 16
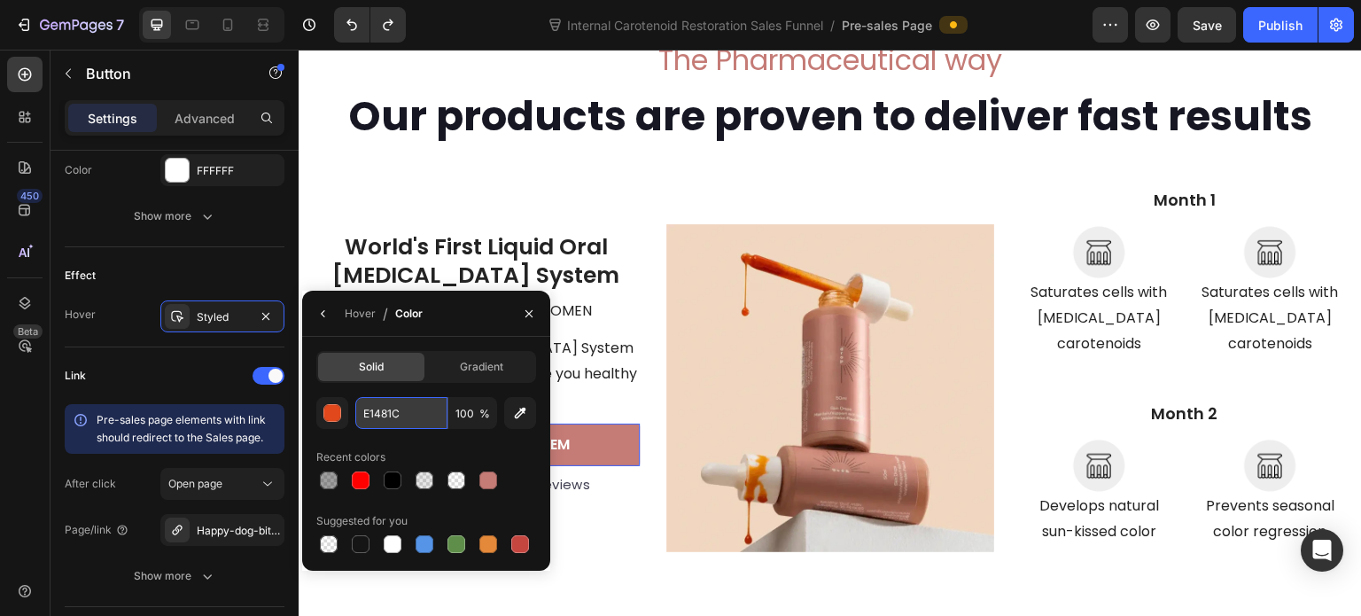
click at [410, 406] on input "E1481C" at bounding box center [401, 413] width 92 height 32
paste input "#F1D7C2"
click at [413, 442] on div "#F1D7C2 100 % Recent colors Suggested for you" at bounding box center [426, 476] width 220 height 159
click at [525, 311] on icon "button" at bounding box center [529, 314] width 14 height 14
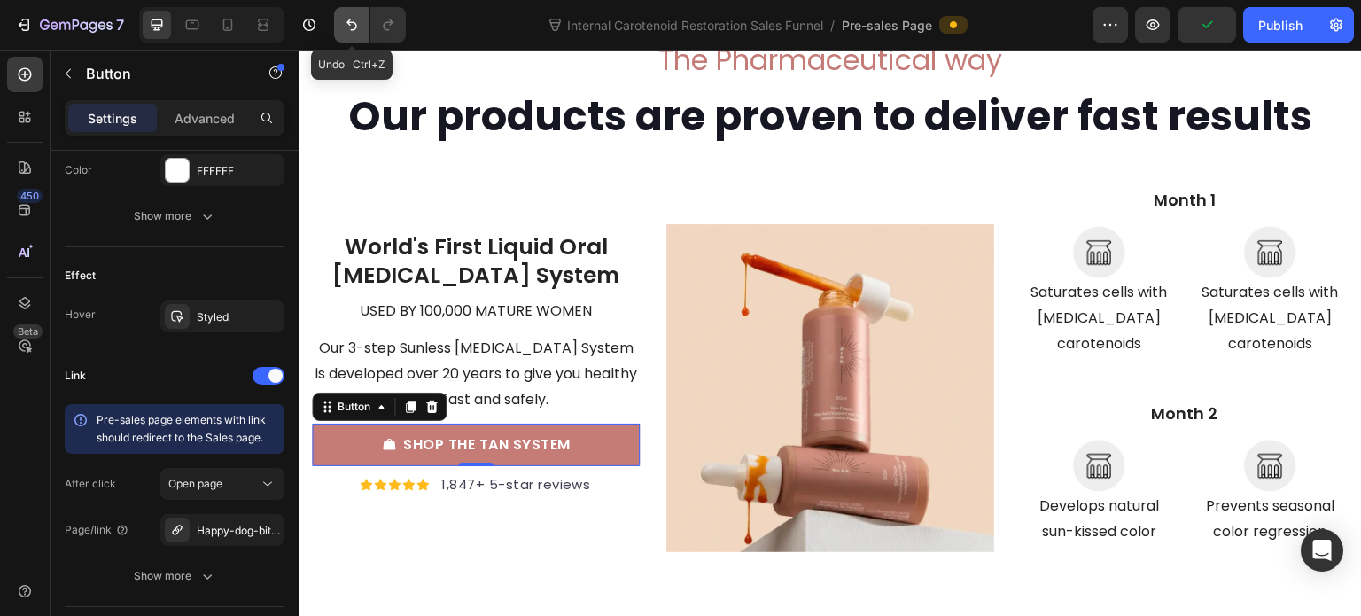
click at [343, 31] on icon "Undo/Redo" at bounding box center [352, 25] width 18 height 18
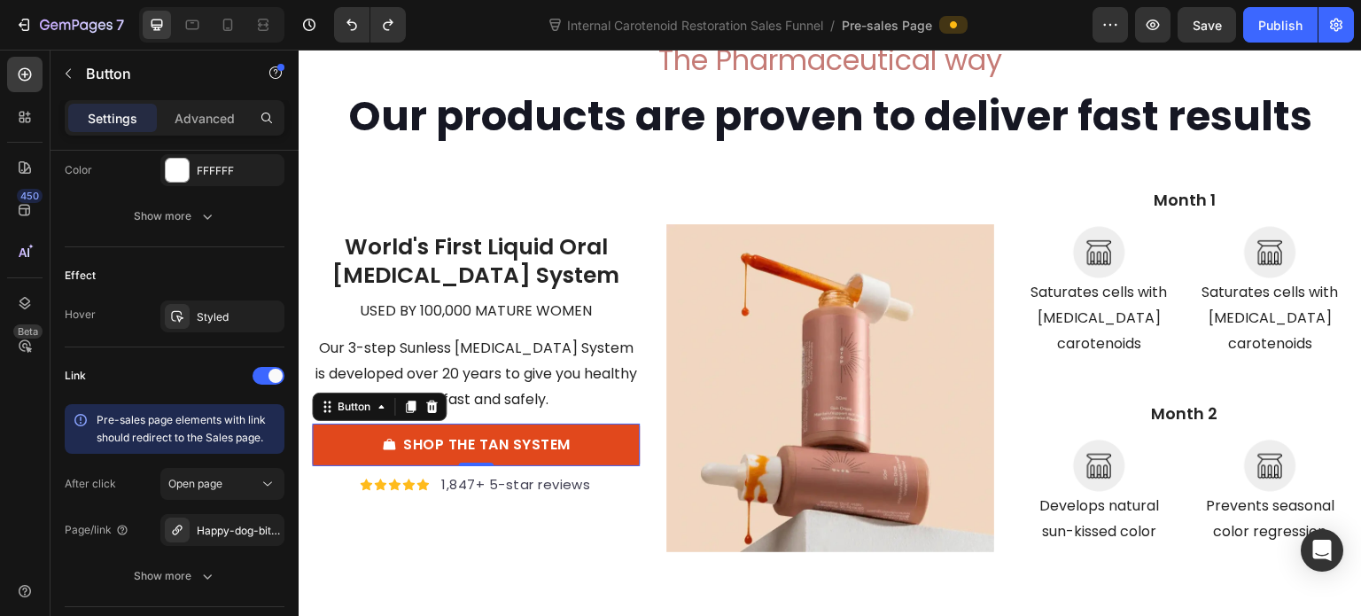
click at [353, 424] on link "SHOP THE TAN SYSTEM" at bounding box center [476, 445] width 328 height 43
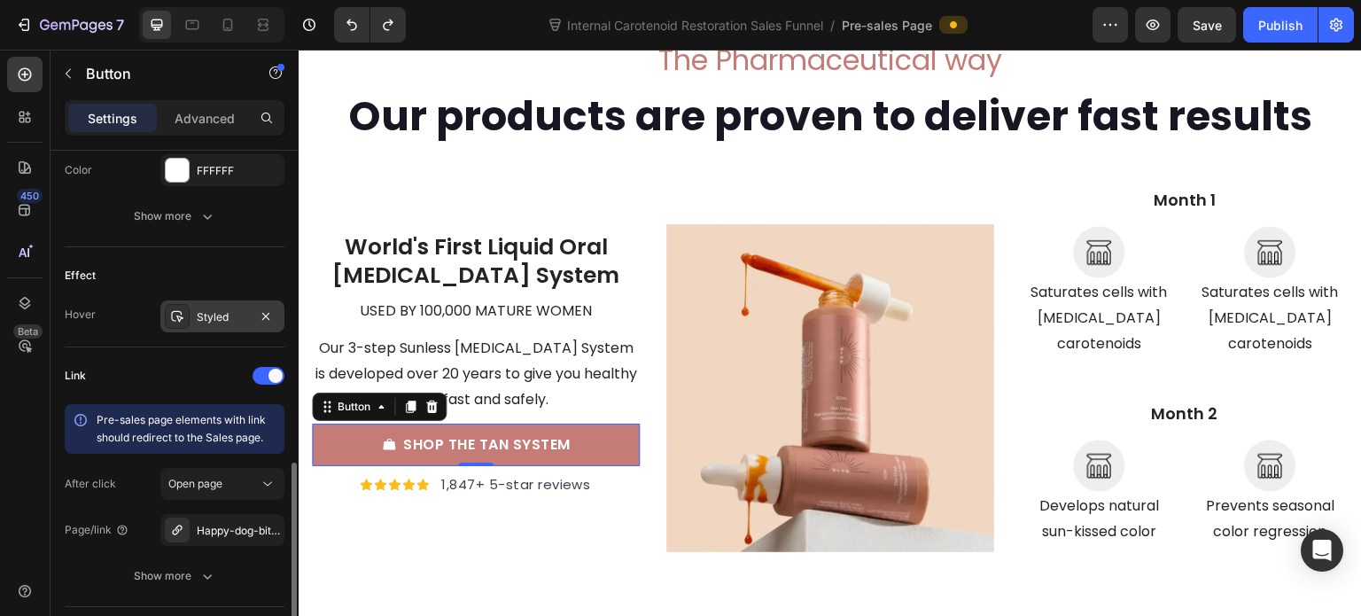
click at [219, 318] on div "Styled" at bounding box center [222, 317] width 51 height 16
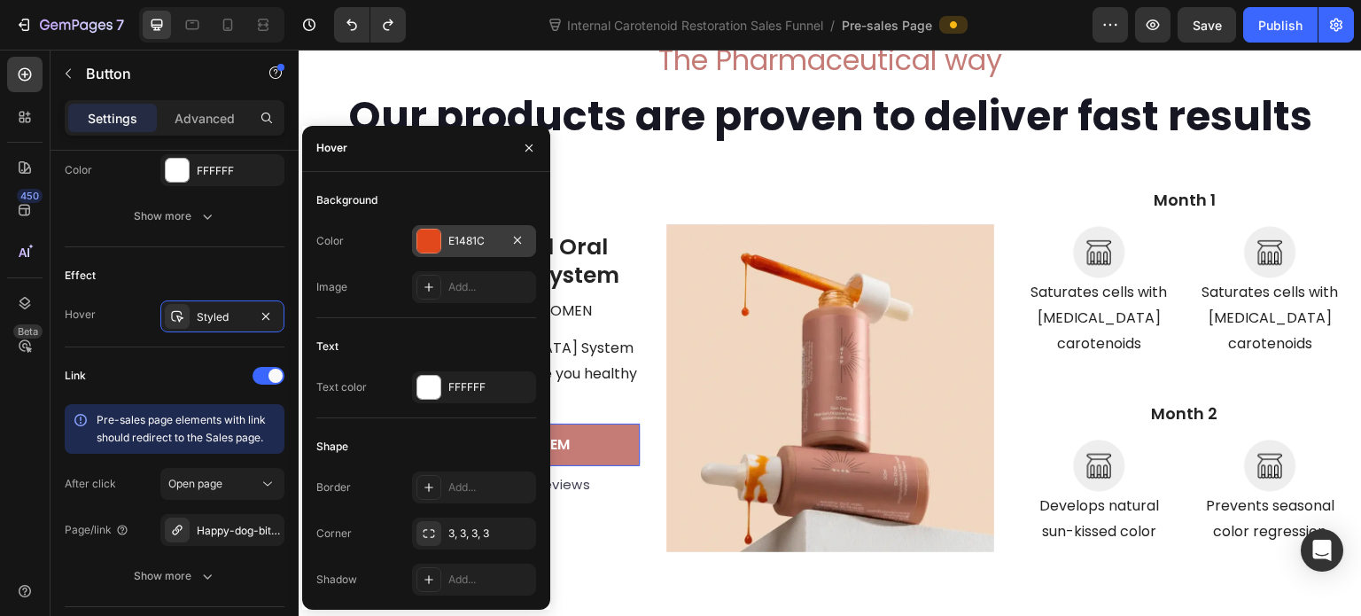
click at [440, 243] on div at bounding box center [428, 241] width 25 height 25
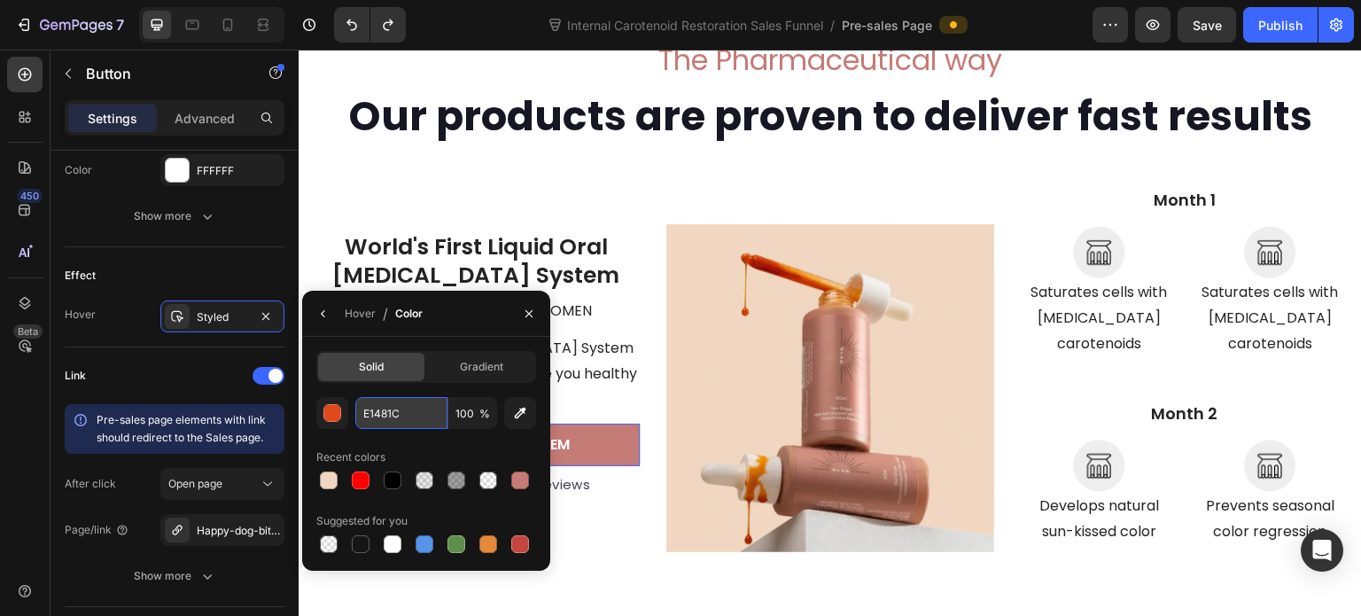
click at [392, 414] on input "E1481C" at bounding box center [401, 413] width 92 height 32
paste input "AD0BB"
click at [410, 437] on div "EAD0BB 100 % Recent colors Suggested for you" at bounding box center [426, 476] width 220 height 159
click at [398, 413] on input "E1481C" at bounding box center [401, 413] width 92 height 32
paste input "AD0BB"
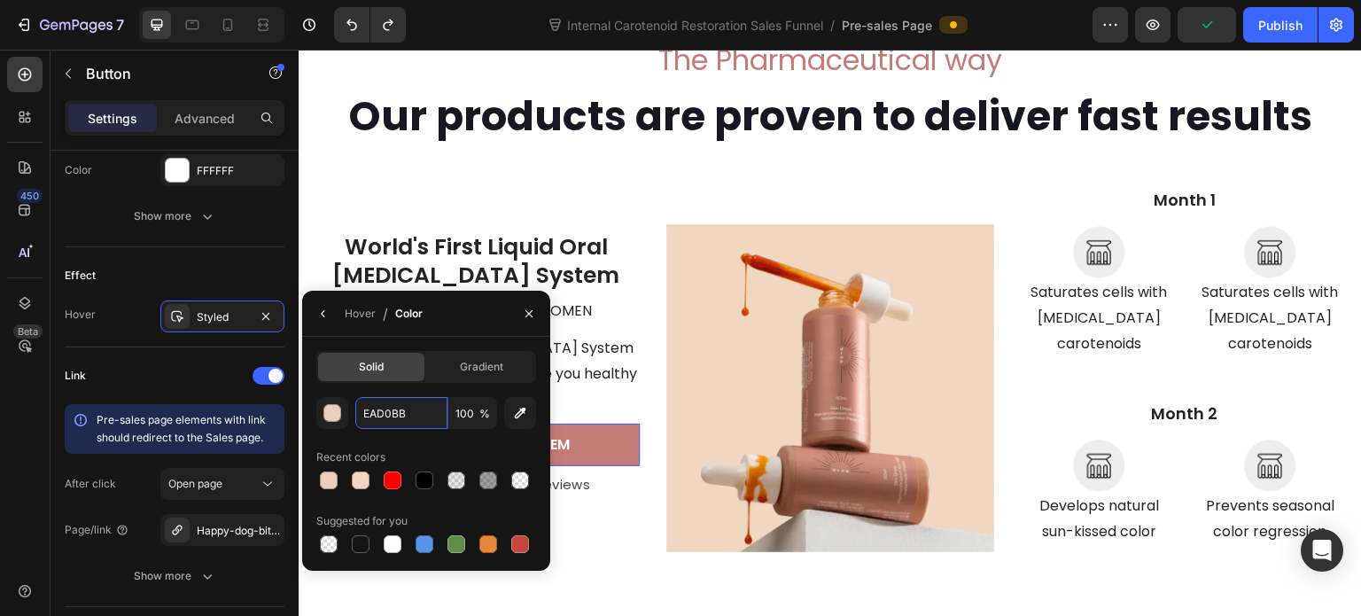
type input "EAD0BB"
click at [459, 453] on div "Recent colors" at bounding box center [426, 457] width 220 height 28
click at [599, 398] on p "Our 3-step Sunless [MEDICAL_DATA] System is developed over 20 years to give you…" at bounding box center [476, 374] width 324 height 76
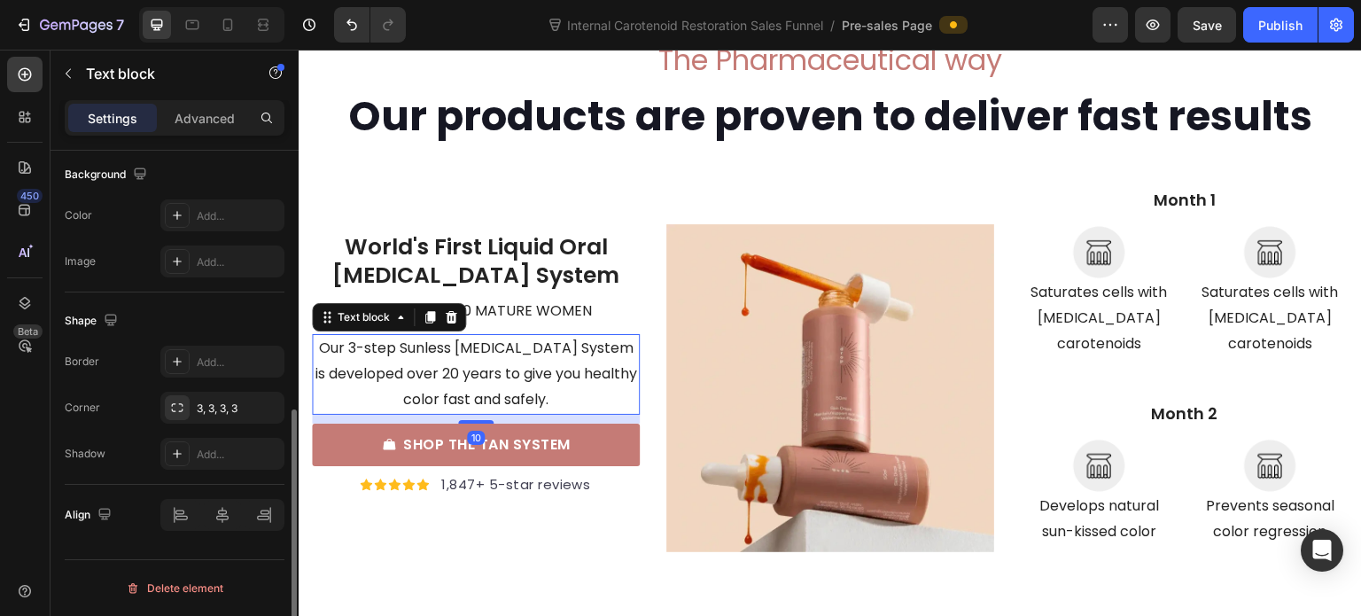
scroll to position [0, 0]
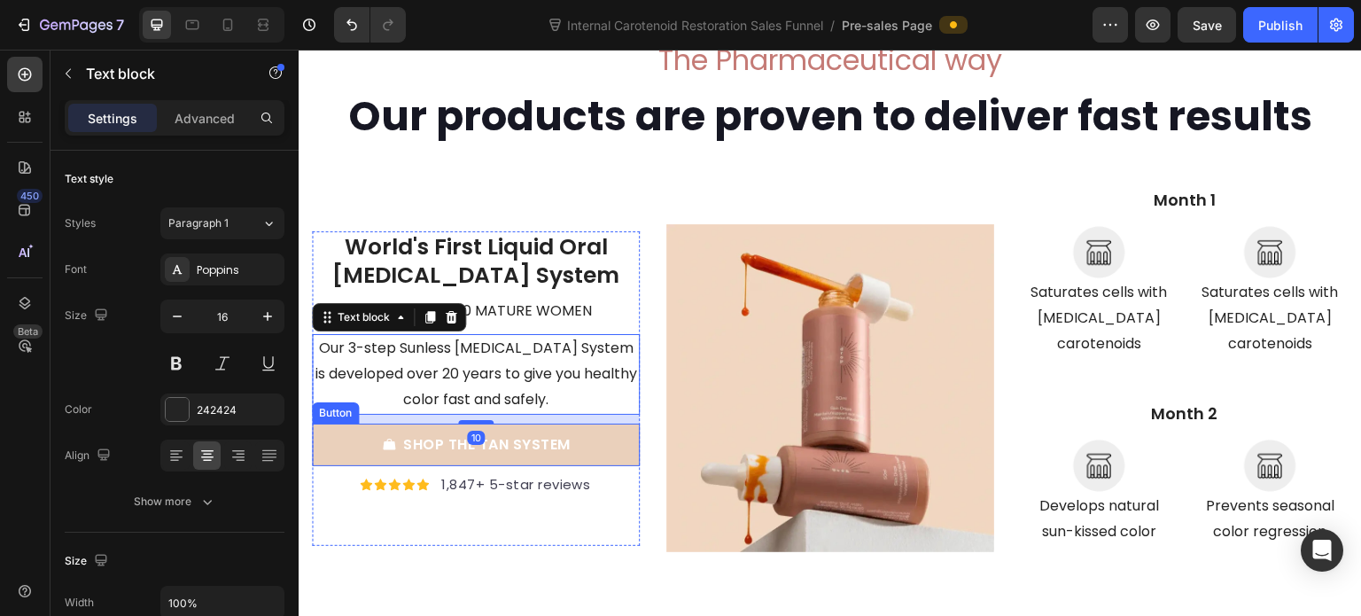
click at [594, 430] on link "SHOP THE TAN SYSTEM" at bounding box center [476, 445] width 328 height 43
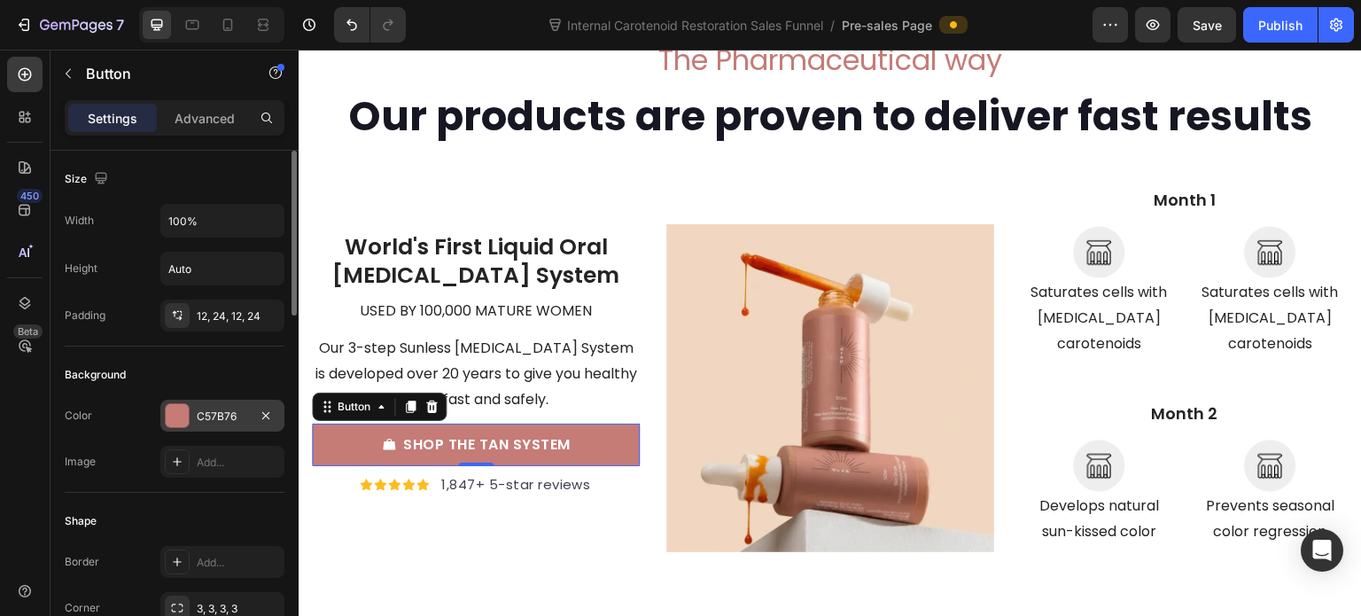
click at [213, 410] on div "C57B76" at bounding box center [222, 416] width 51 height 16
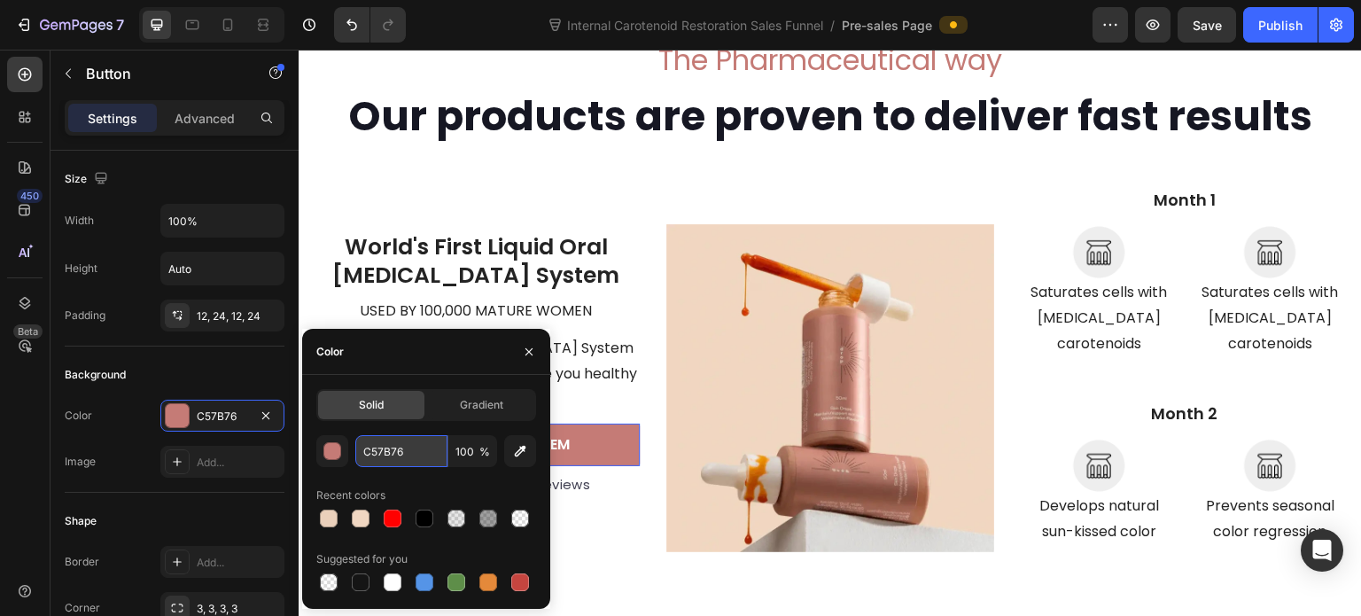
click at [391, 446] on input "C57B76" at bounding box center [401, 451] width 92 height 32
click at [522, 351] on icon "button" at bounding box center [529, 352] width 14 height 14
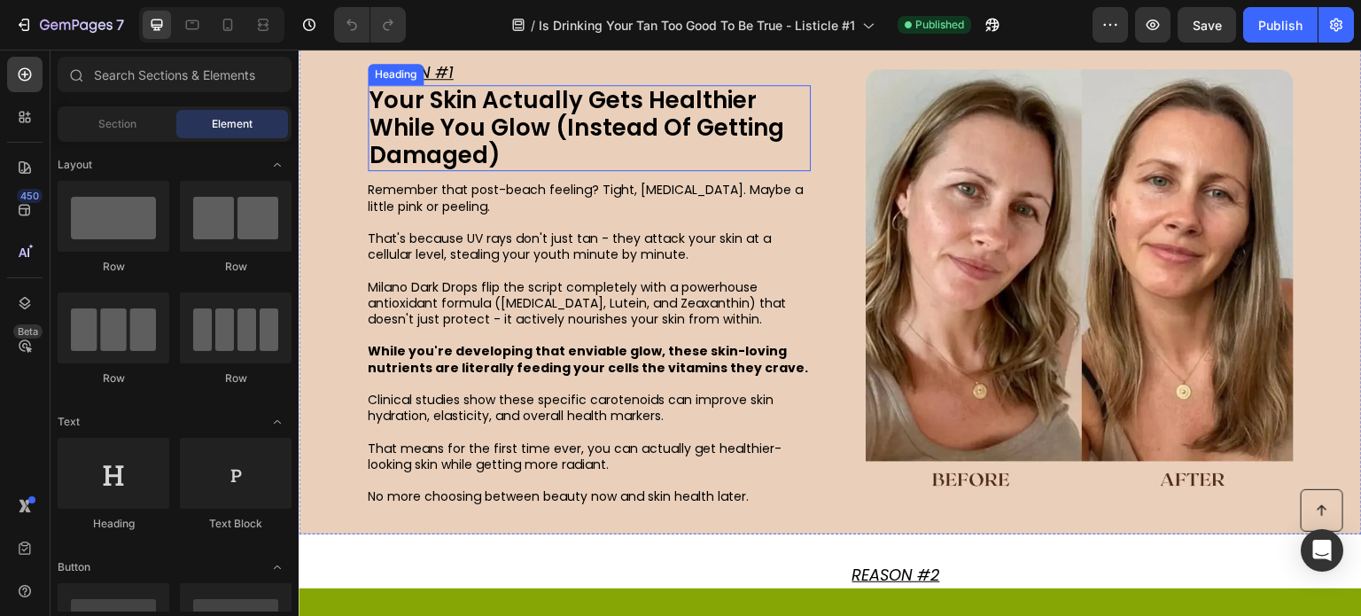
scroll to position [620, 0]
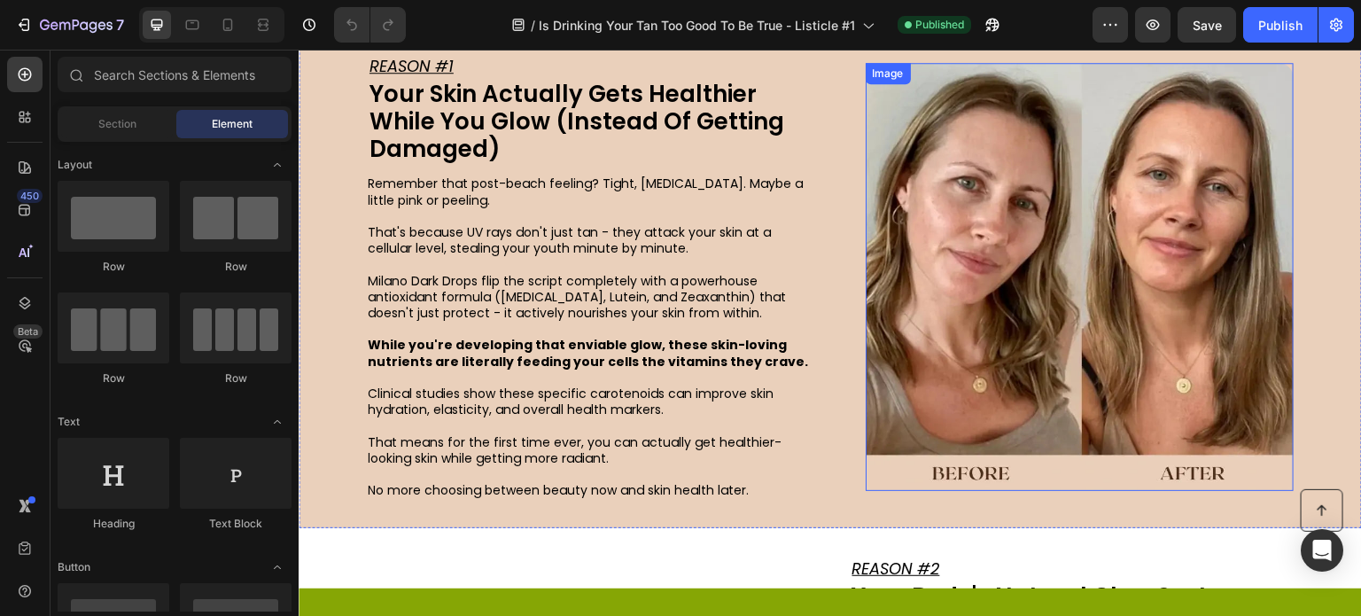
click at [929, 322] on img at bounding box center [1080, 277] width 428 height 428
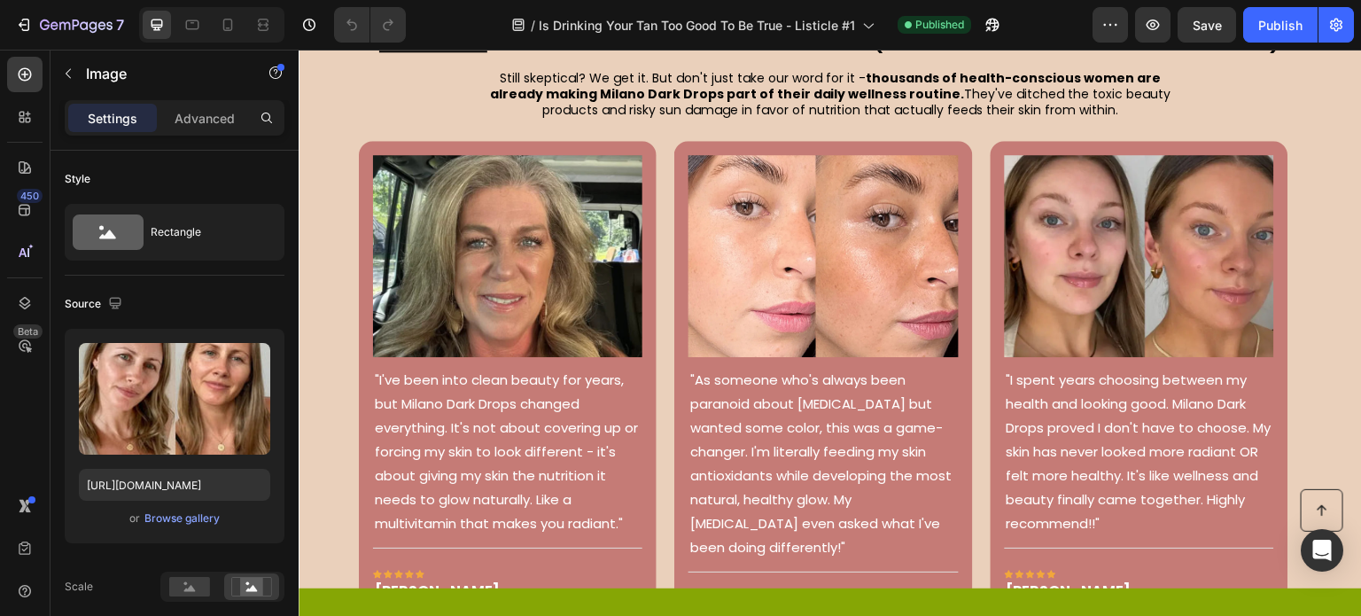
scroll to position [2924, 0]
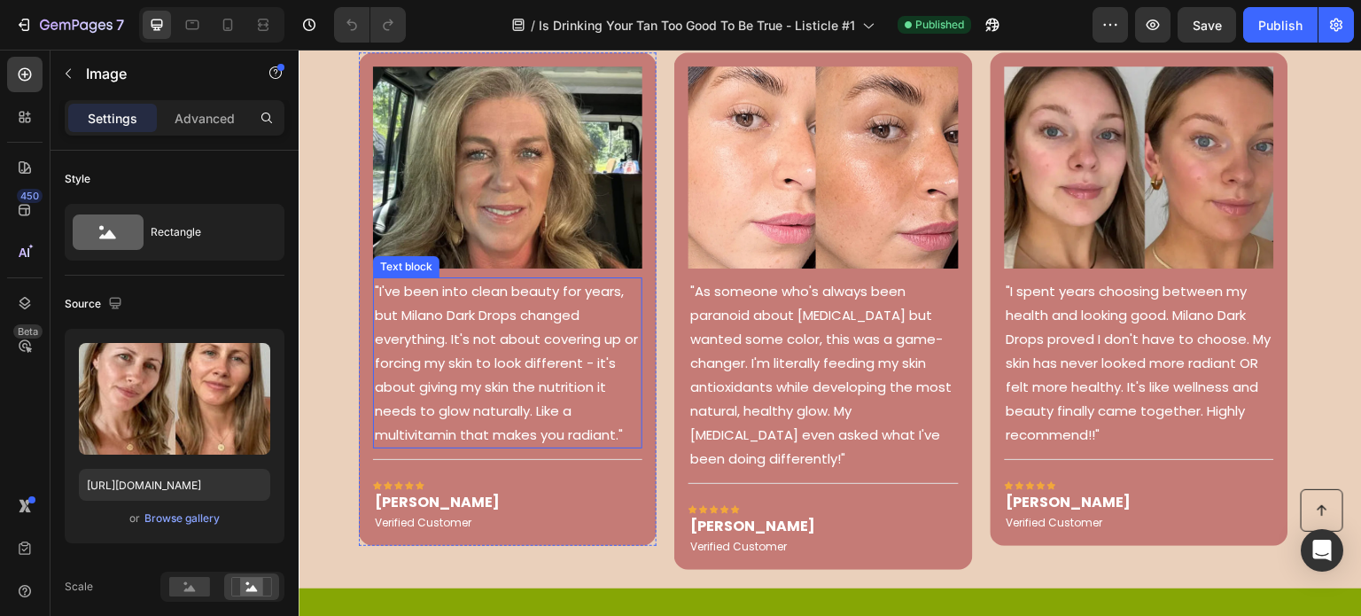
click at [485, 347] on p ""I've been into clean beauty for years, but Milano Dark Drops changed everythin…" at bounding box center [508, 362] width 266 height 167
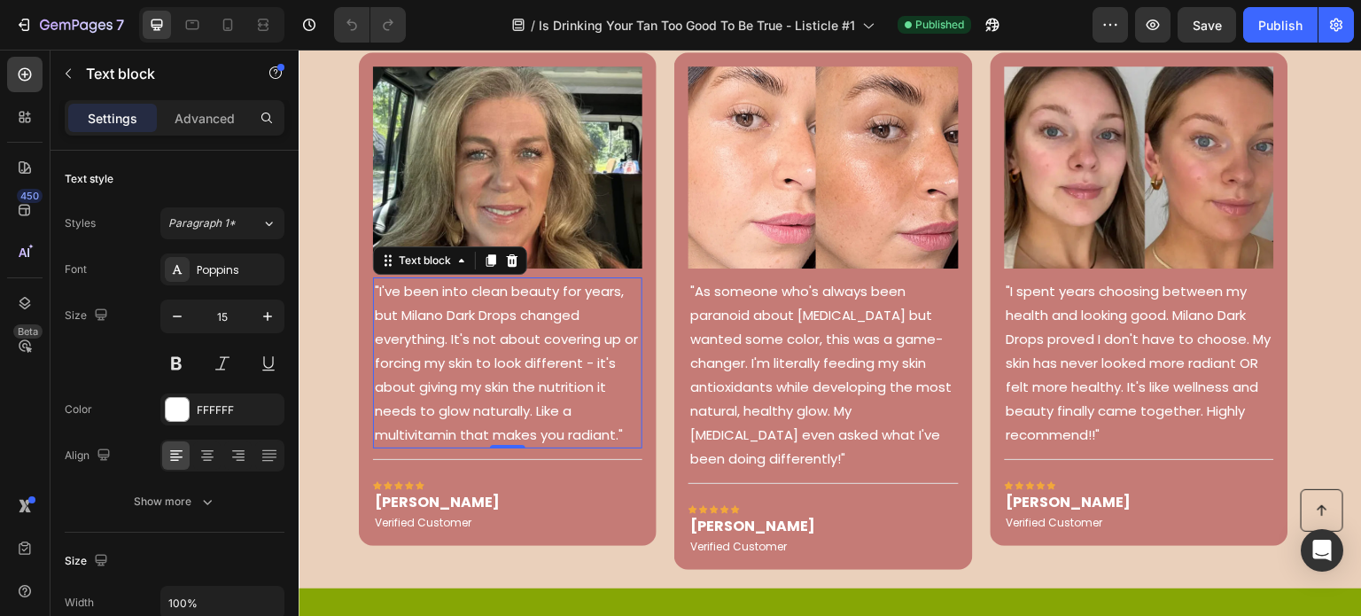
click at [485, 347] on p ""I've been into clean beauty for years, but Milano Dark Drops changed everythin…" at bounding box center [508, 362] width 266 height 167
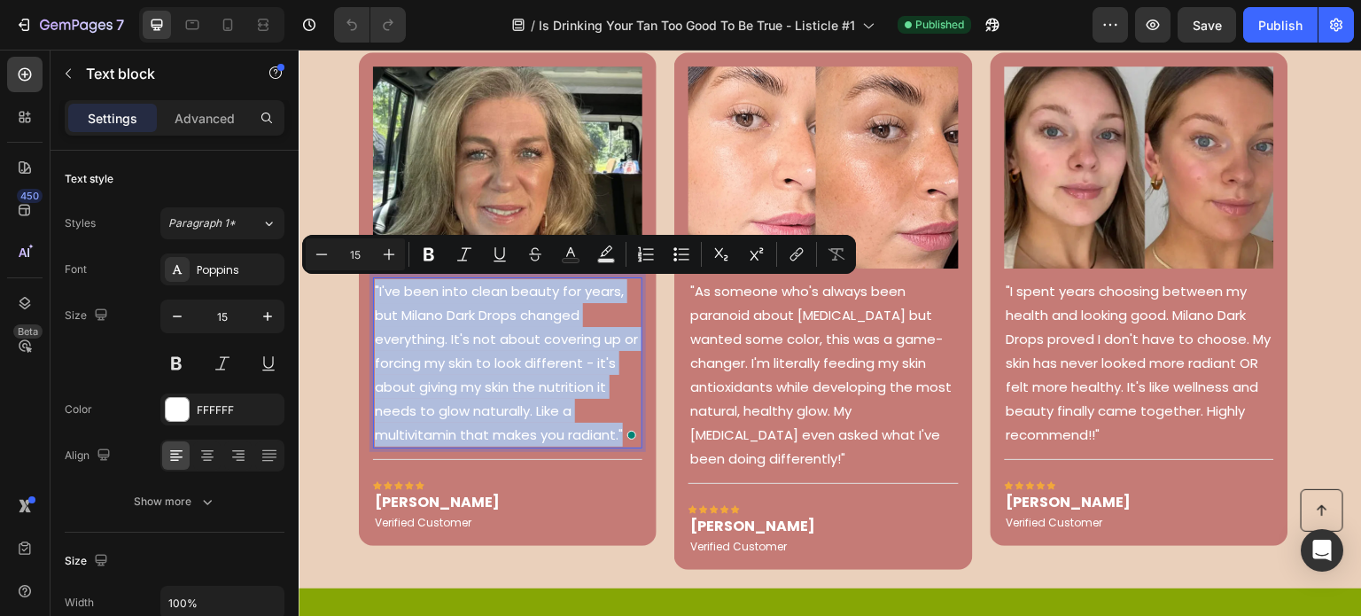
copy p ""I've been into clean beauty for years, but Milano Dark Drops changed everythin…"
click at [447, 499] on p "Rita Carroll" at bounding box center [437, 502] width 125 height 21
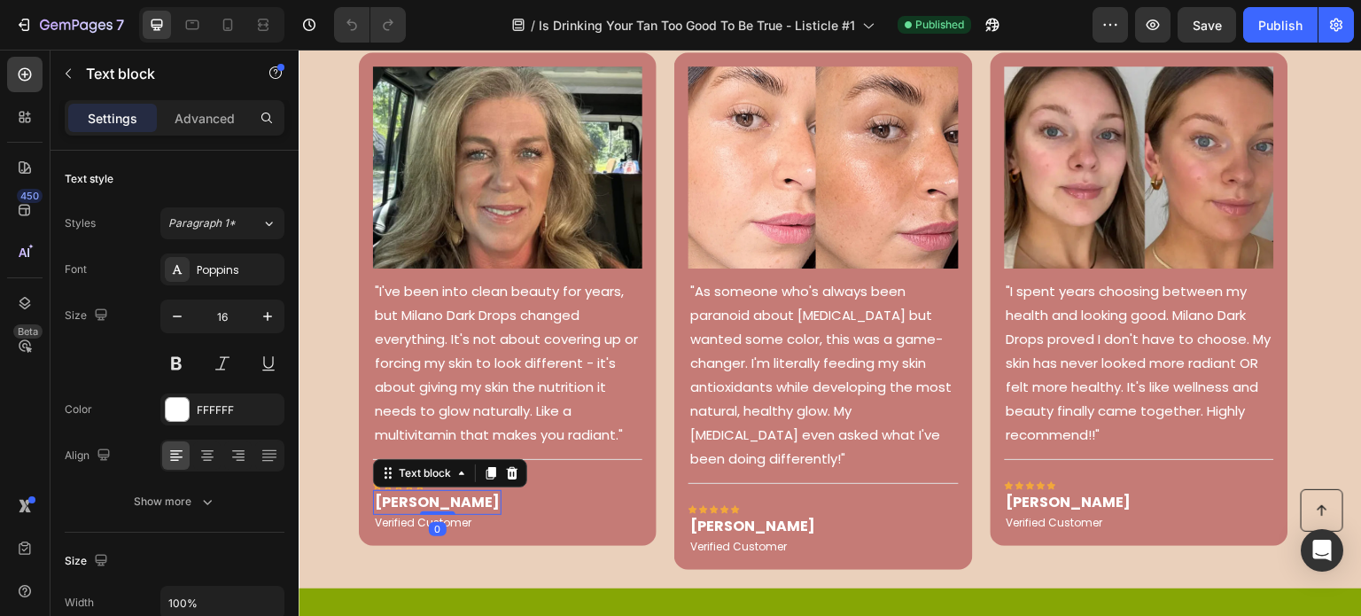
click at [450, 501] on p "Rita Carroll" at bounding box center [437, 502] width 125 height 21
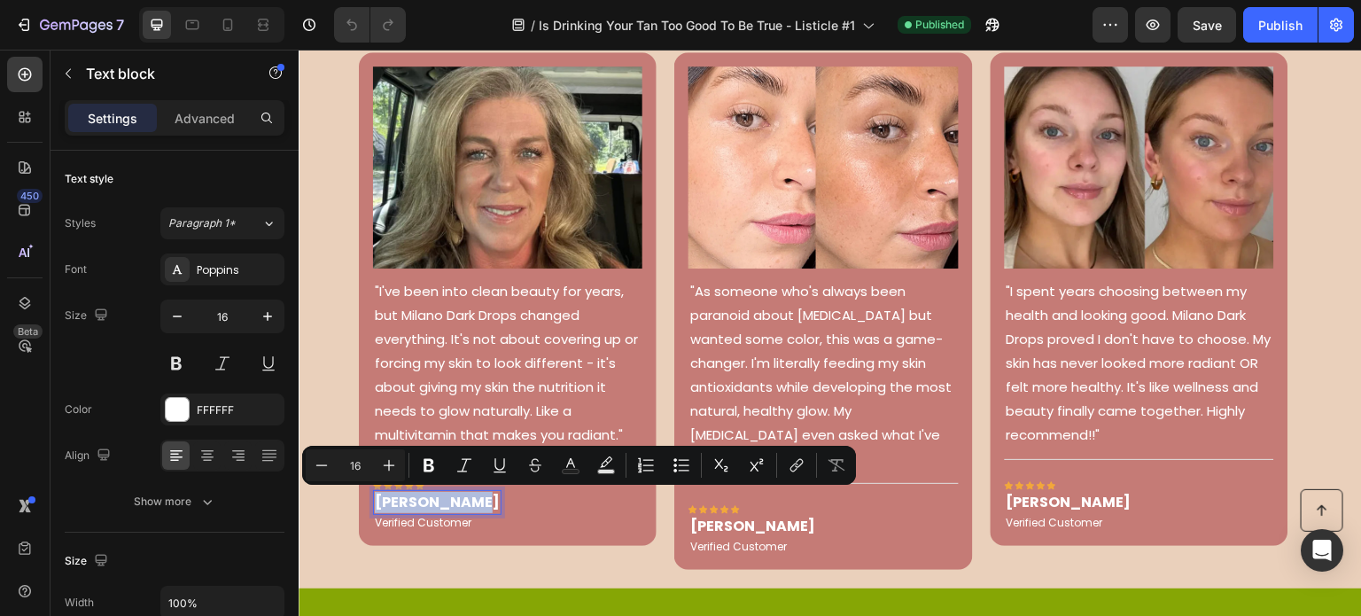
copy p "Rita Carroll"
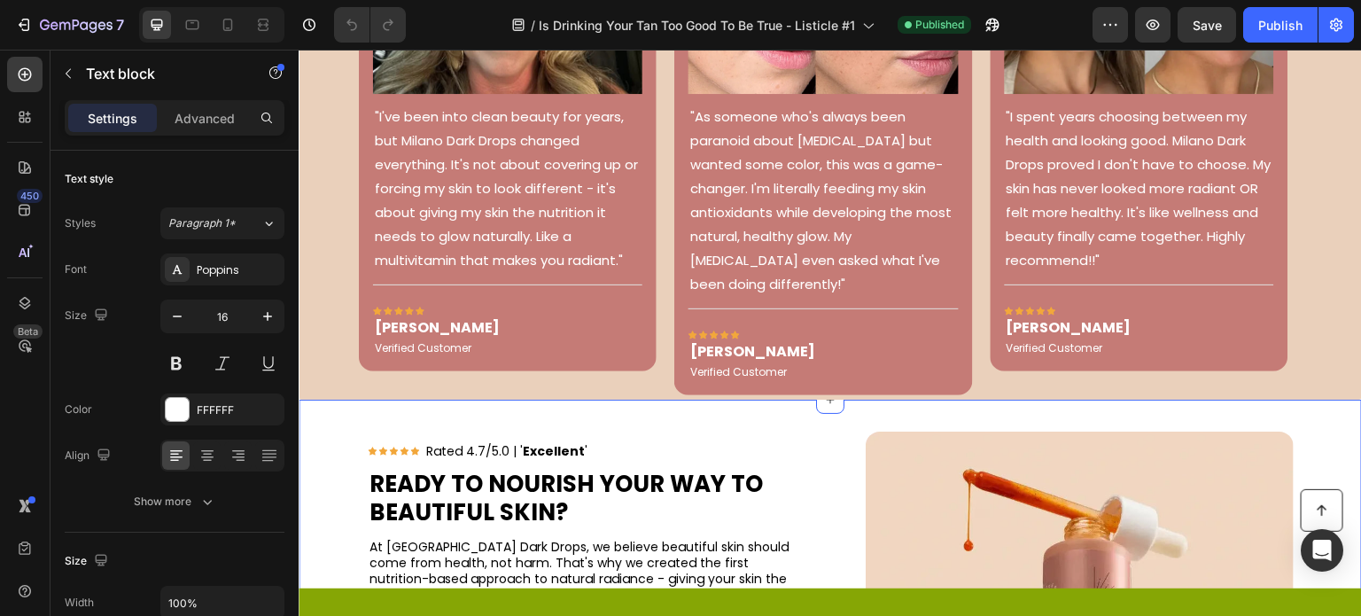
scroll to position [3101, 0]
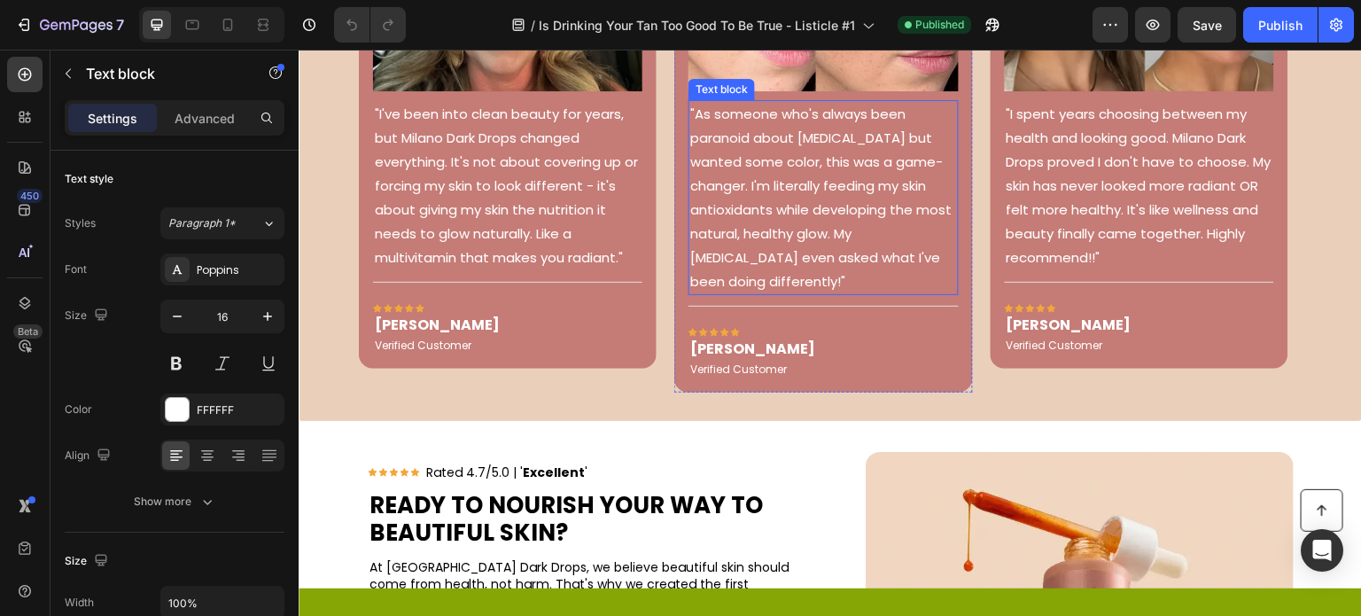
click at [724, 131] on div ""As someone who's always been paranoid about skin cancer but wanted some color,…" at bounding box center [822, 197] width 269 height 195
click at [799, 173] on p ""As someone who's always been paranoid about skin cancer but wanted some color,…" at bounding box center [823, 197] width 266 height 191
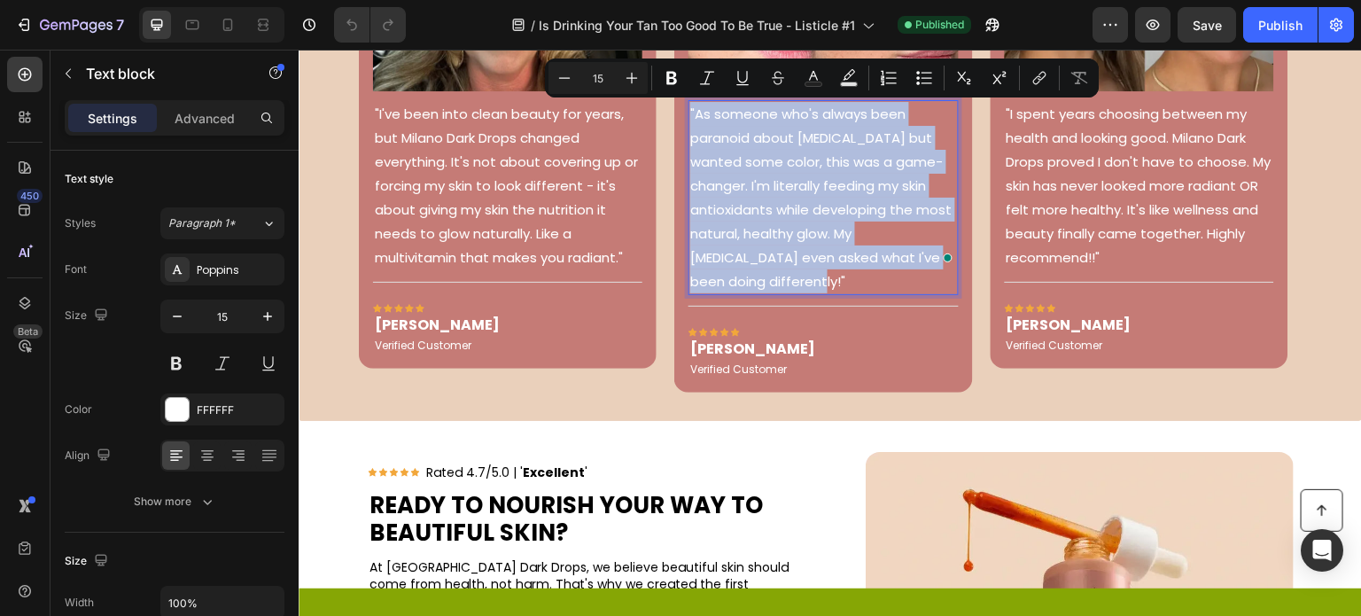
copy p ""As someone who's always been paranoid about skin cancer but wanted some color,…"
click at [712, 338] on p "Olivia Rowse" at bounding box center [752, 348] width 125 height 21
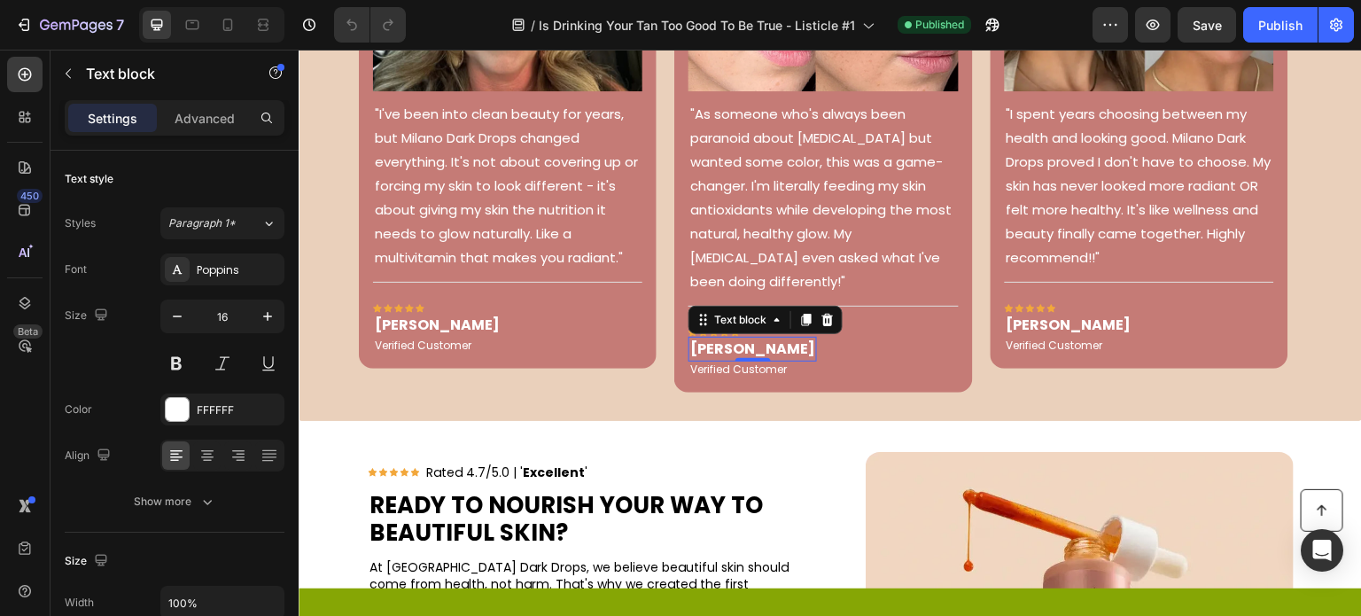
click at [706, 338] on p "Olivia Rowse" at bounding box center [752, 348] width 125 height 21
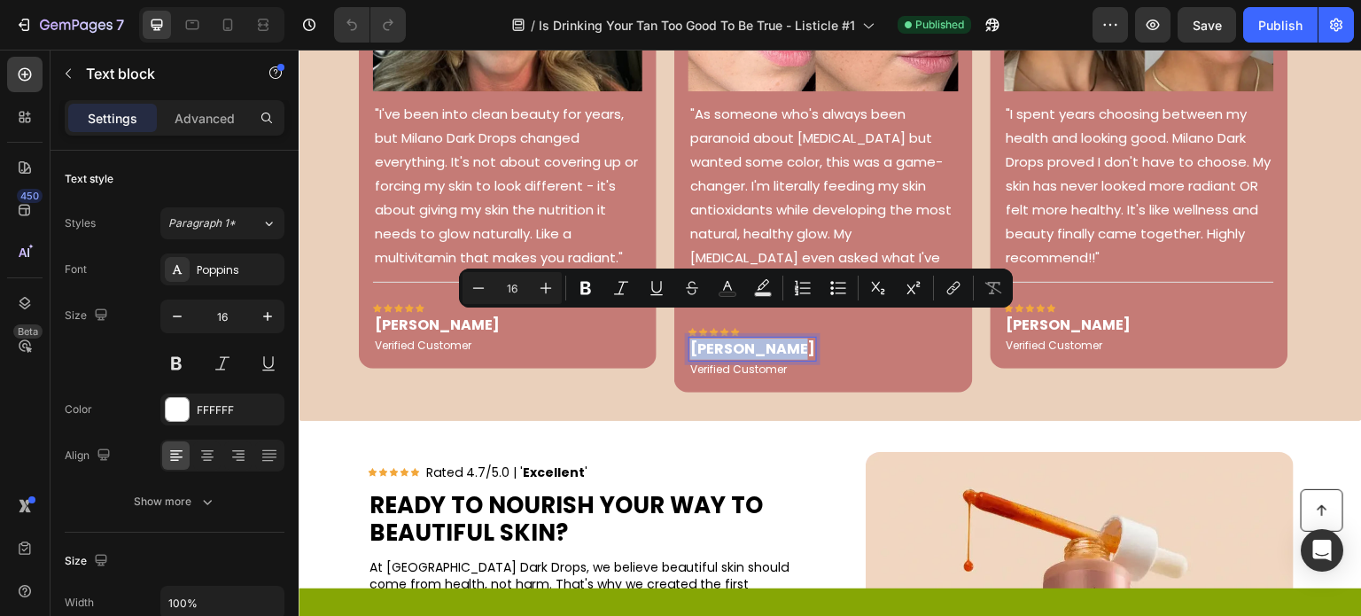
copy p "Olivia Rowse"
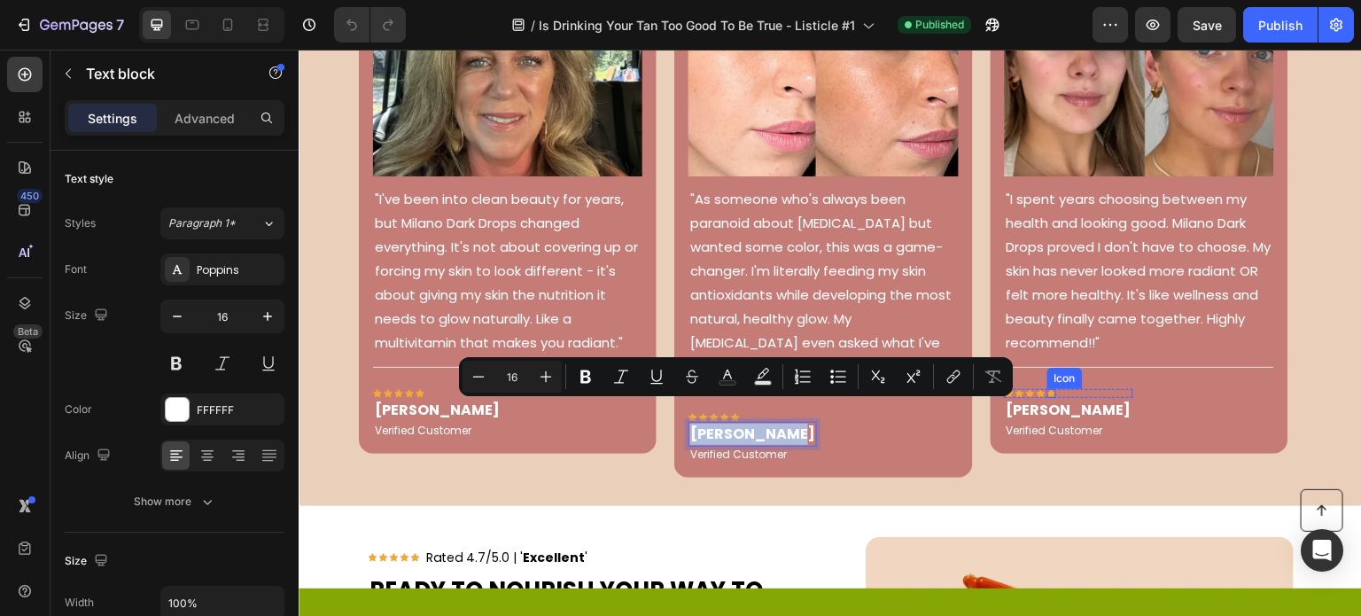
scroll to position [3012, 0]
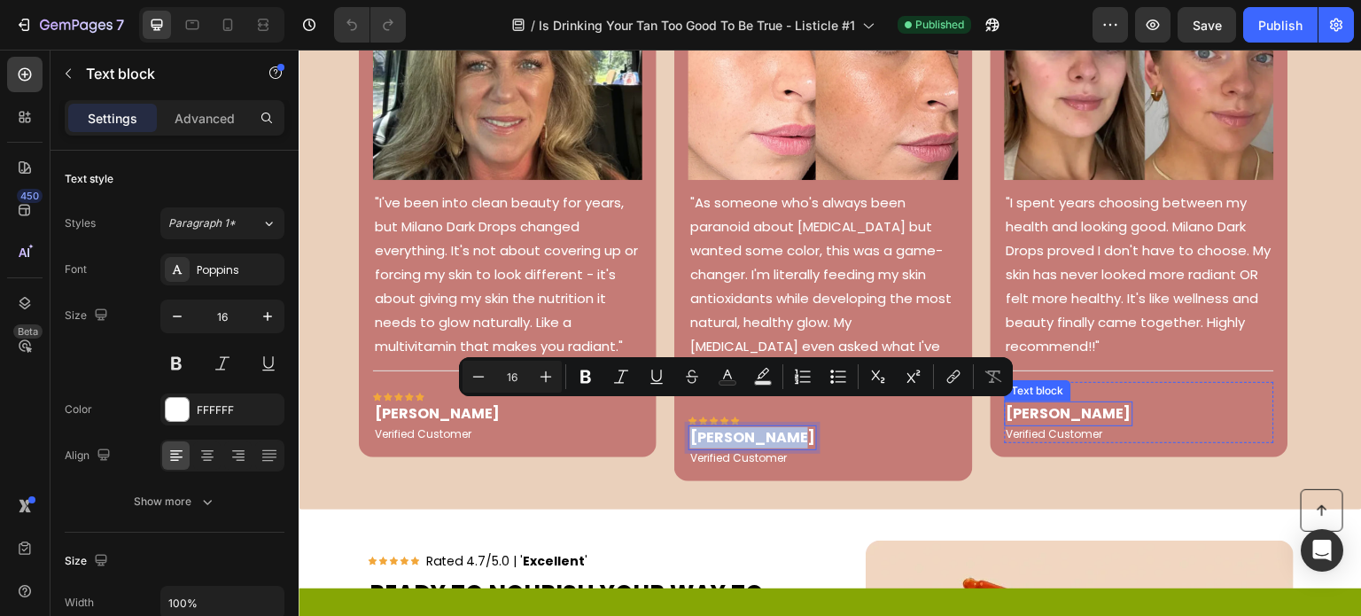
click at [1050, 413] on p "Linda Partridge" at bounding box center [1068, 413] width 125 height 21
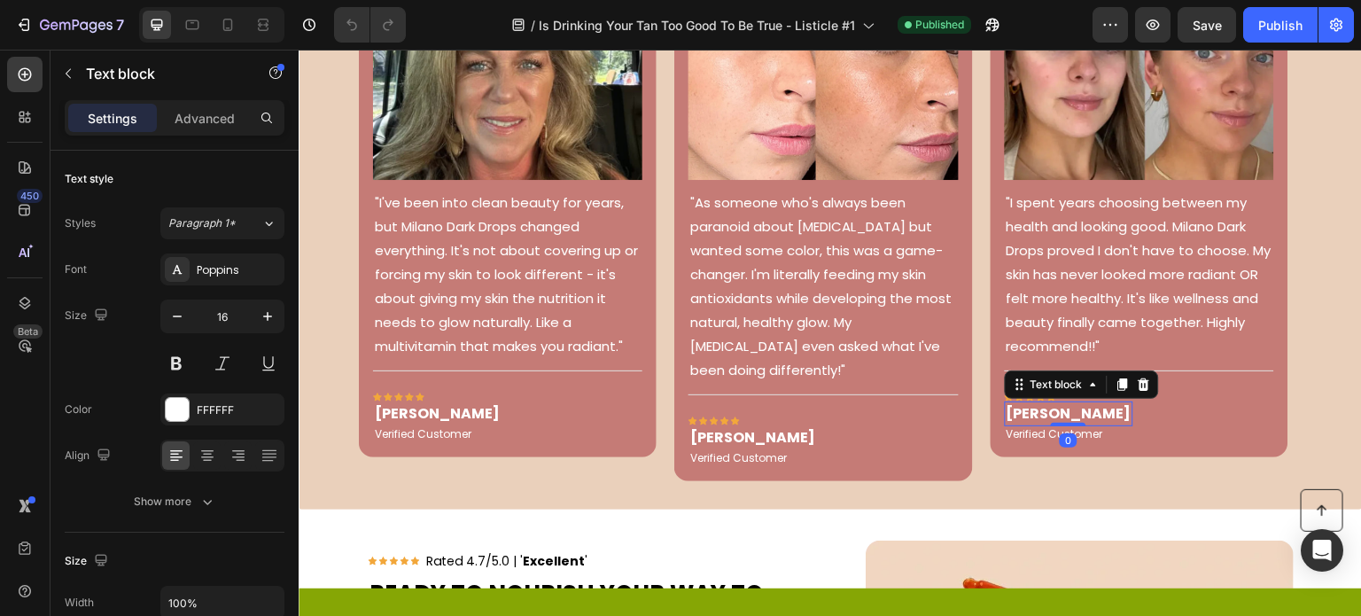
click at [1050, 413] on p "Linda Partridge" at bounding box center [1068, 413] width 125 height 21
copy p "Linda Partridge"
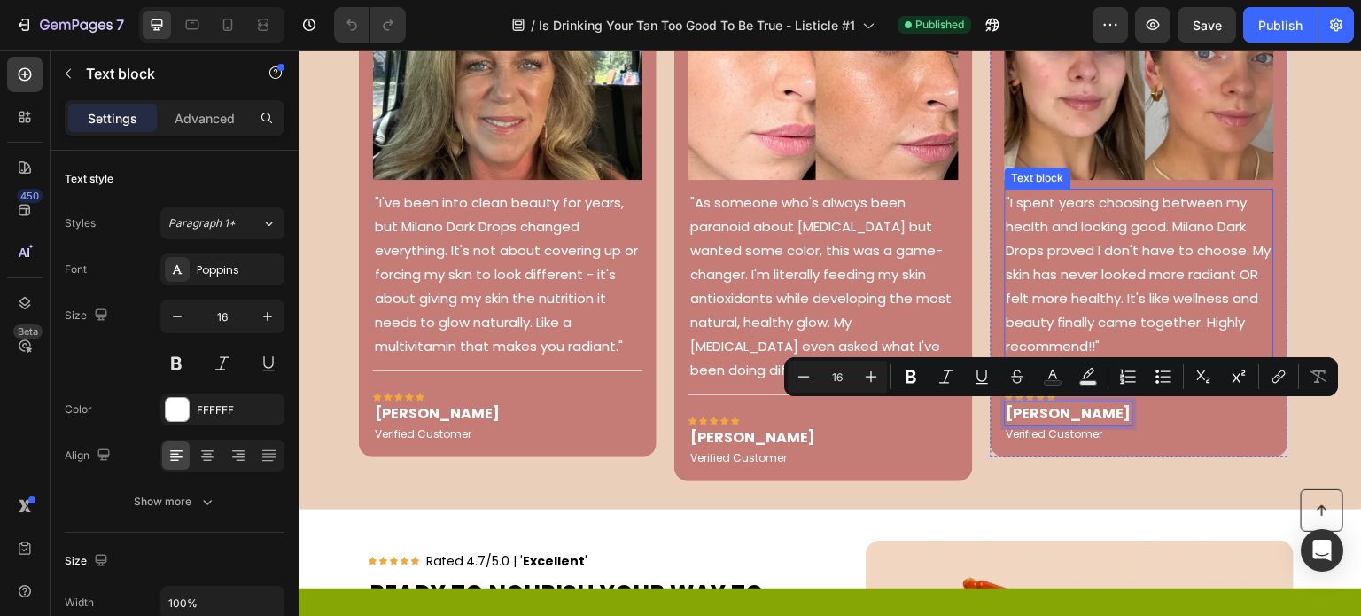
click at [1077, 259] on p ""I spent years choosing between my health and looking good. Milano Dark Drops p…" at bounding box center [1139, 273] width 266 height 167
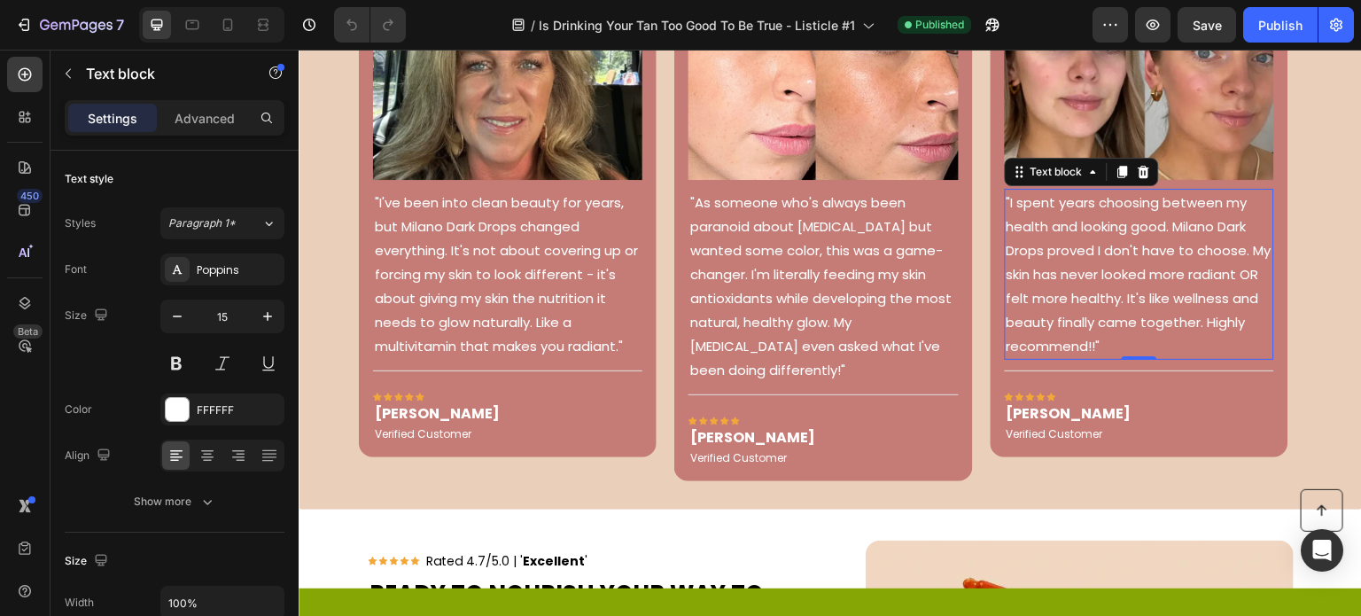
click at [1084, 261] on p ""I spent years choosing between my health and looking good. Milano Dark Drops p…" at bounding box center [1139, 273] width 266 height 167
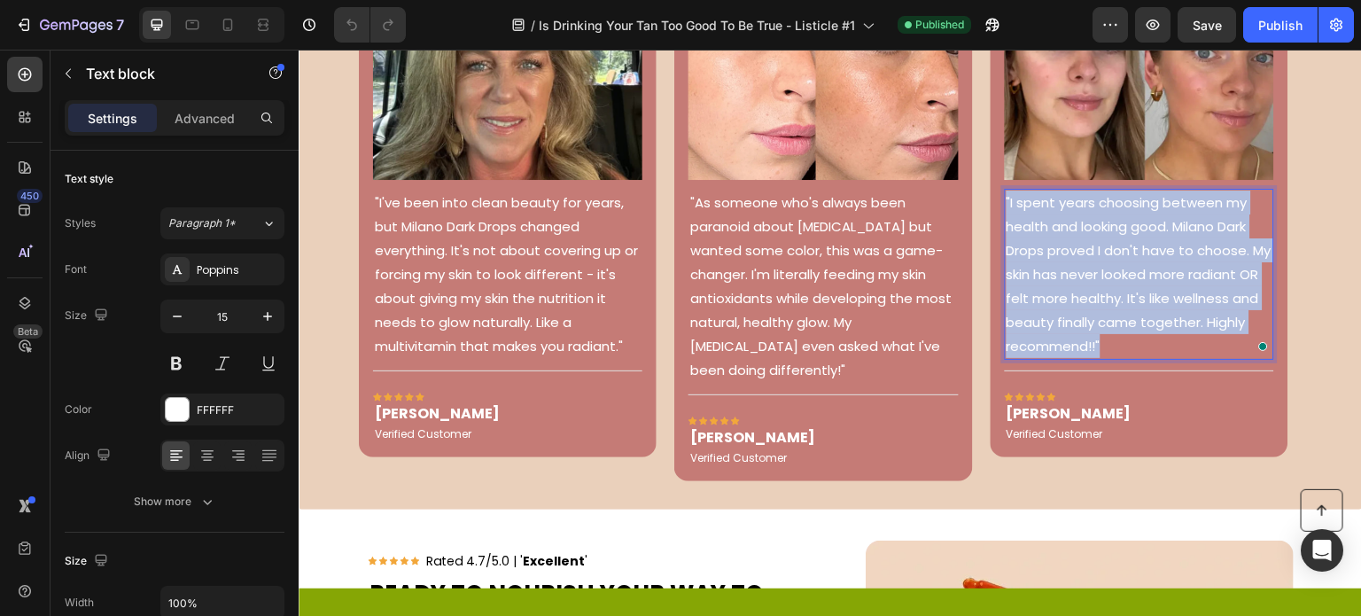
copy p ""I spent years choosing between my health and looking good. Milano Dark Drops p…"
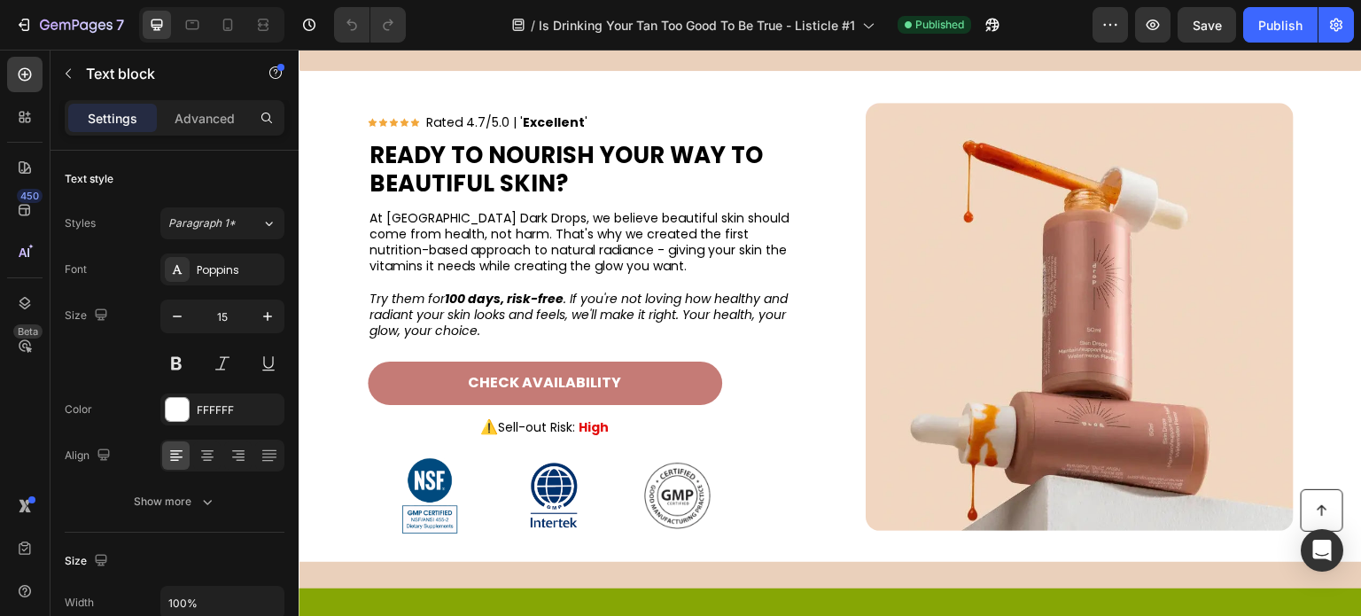
type input "16"
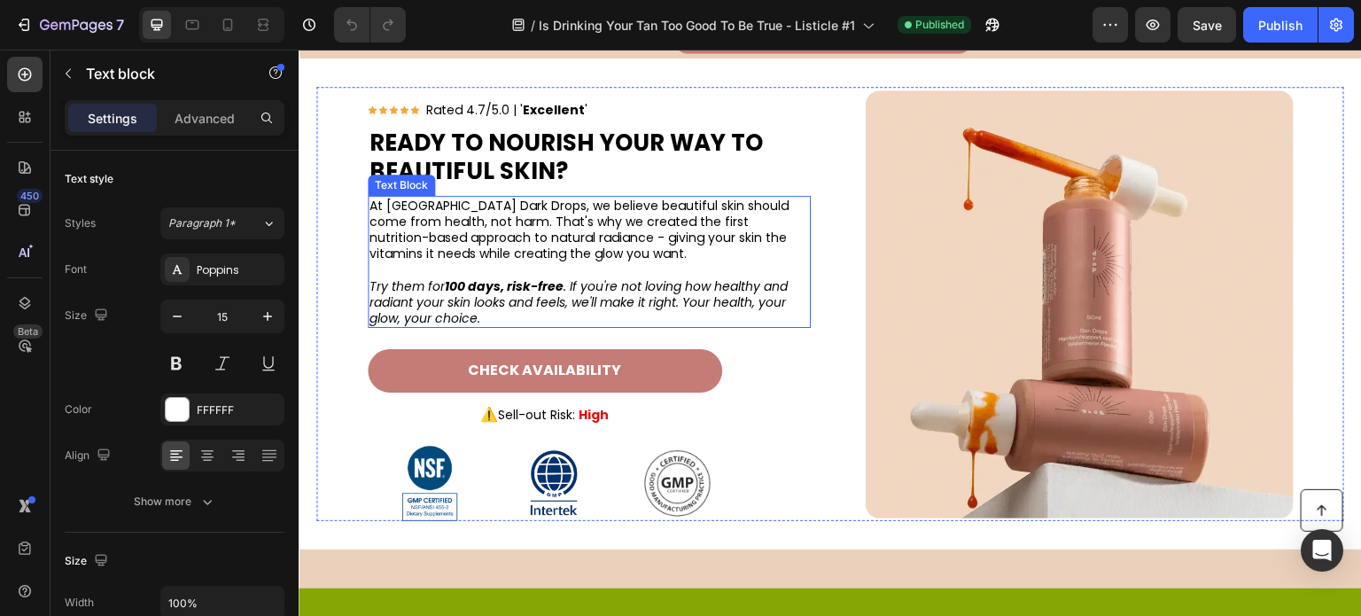
scroll to position [3367, 0]
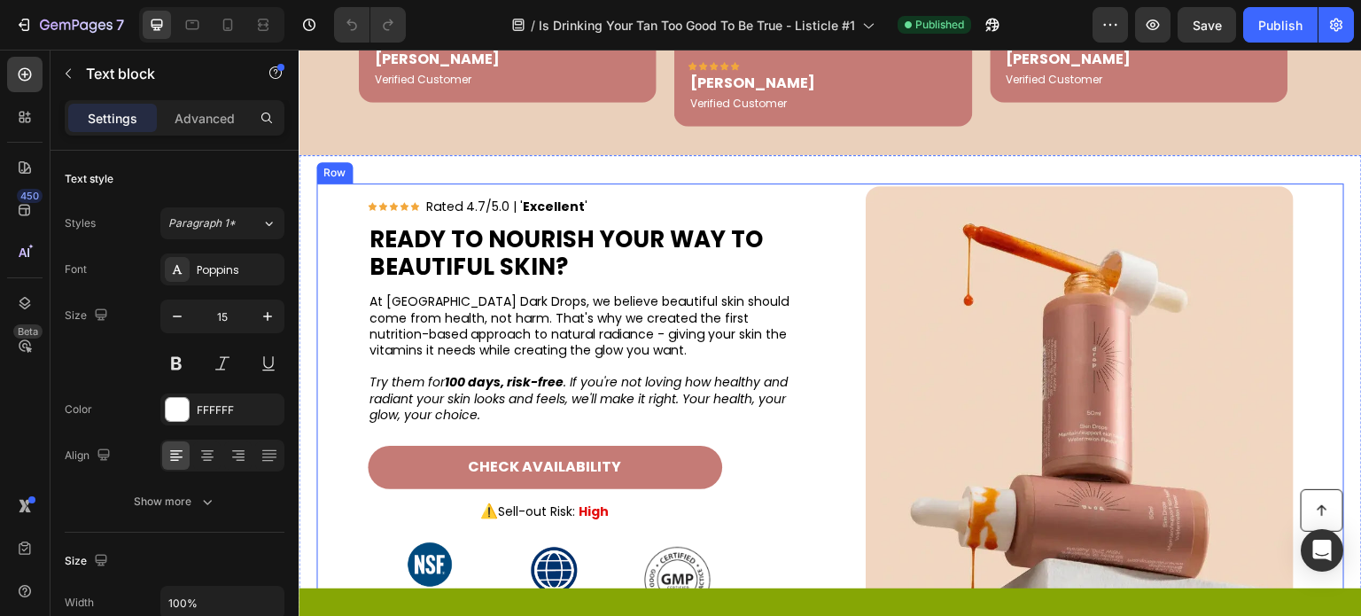
click at [328, 212] on div "Icon Icon Icon Icon Icon Rated 4.7/5.0 | ' Excellent ' Text Block Row Ready To …" at bounding box center [830, 400] width 1028 height 434
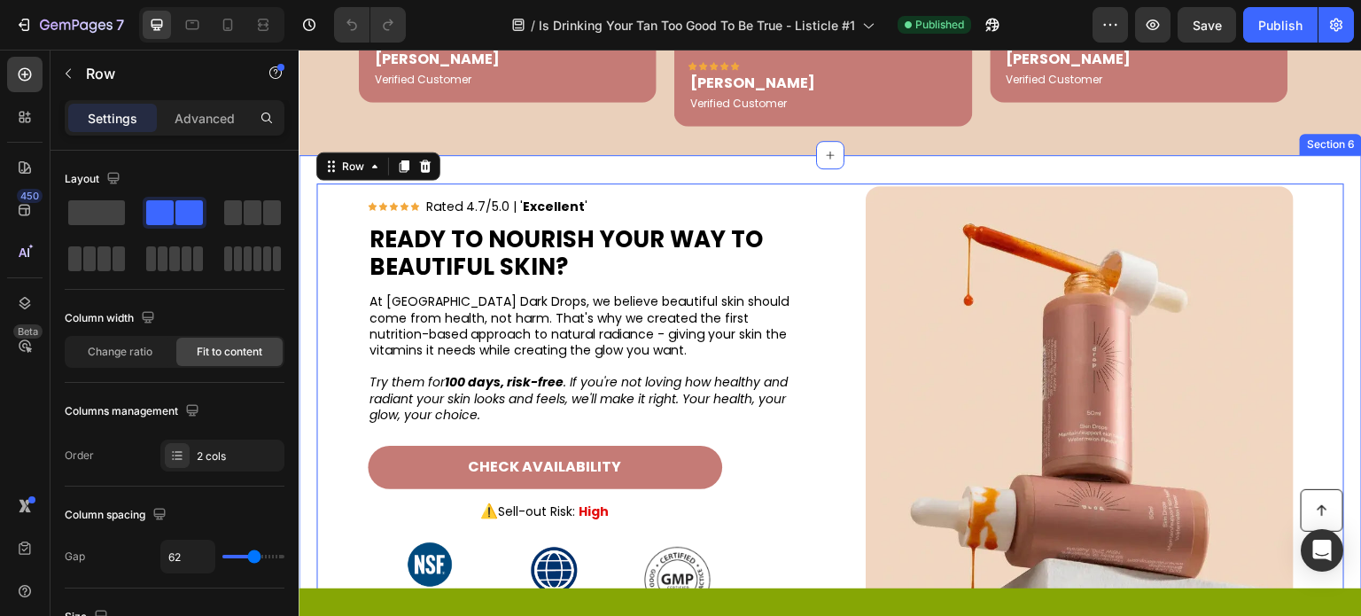
click at [310, 188] on div "Icon Icon Icon Icon Icon Rated 4.7/5.0 | ' Excellent ' Text Block Row Ready To …" at bounding box center [830, 400] width 1063 height 491
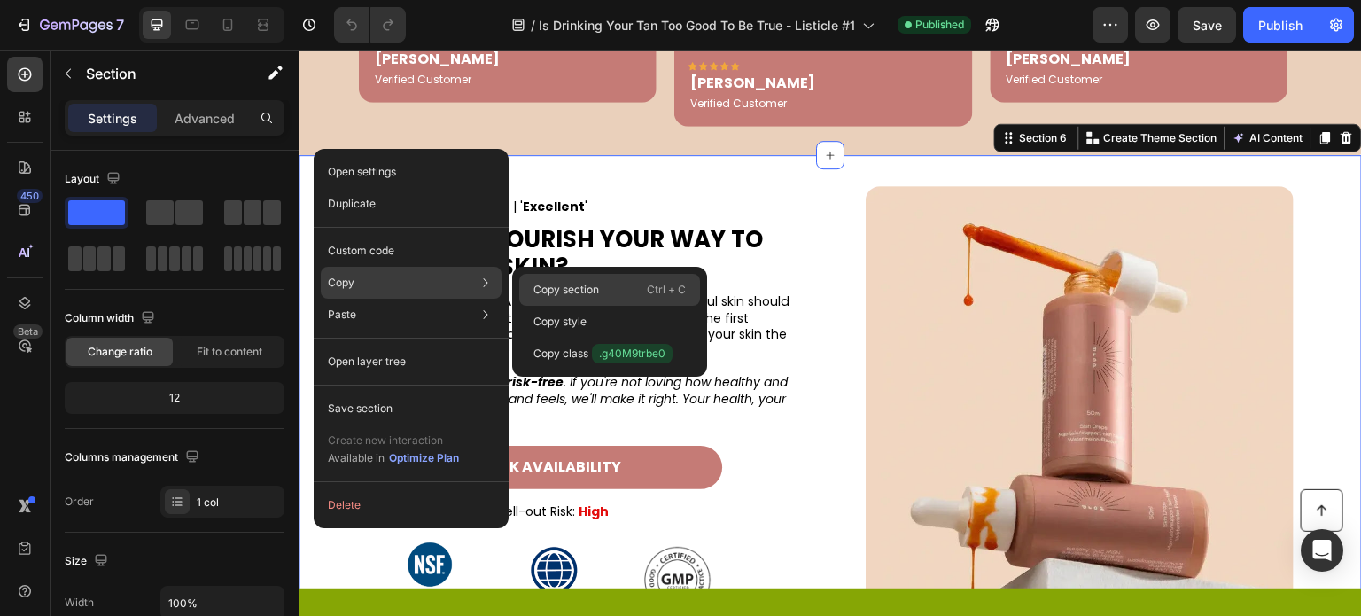
click at [542, 286] on p "Copy section" at bounding box center [566, 290] width 66 height 16
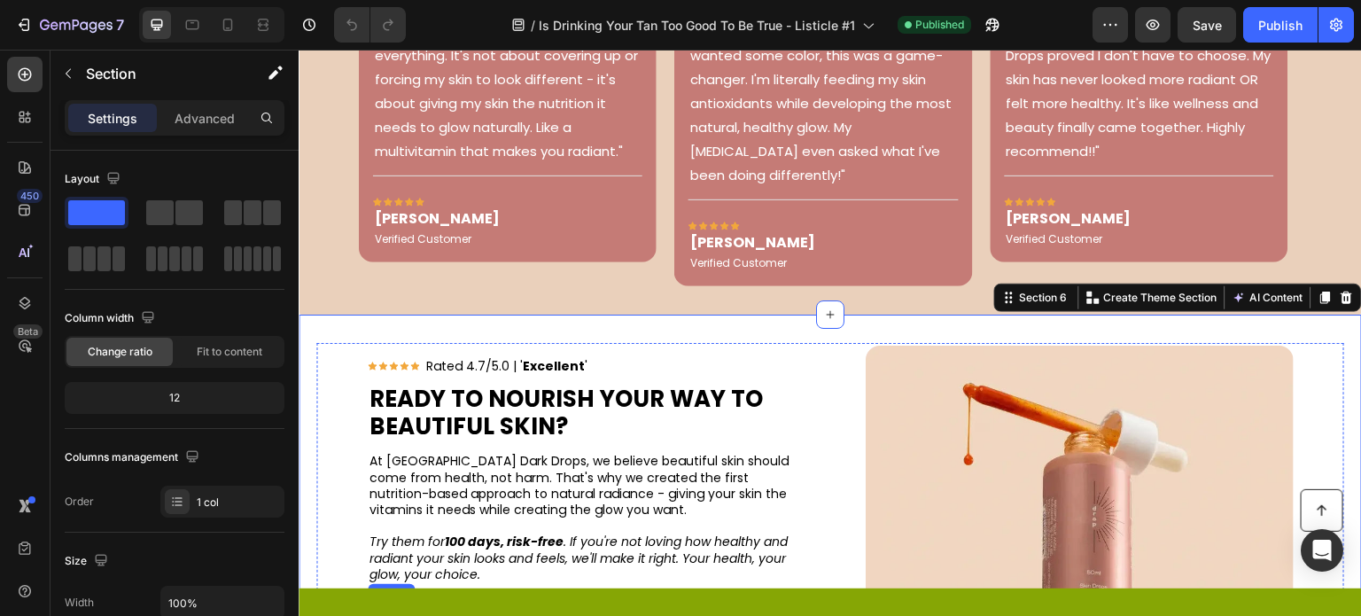
scroll to position [3190, 0]
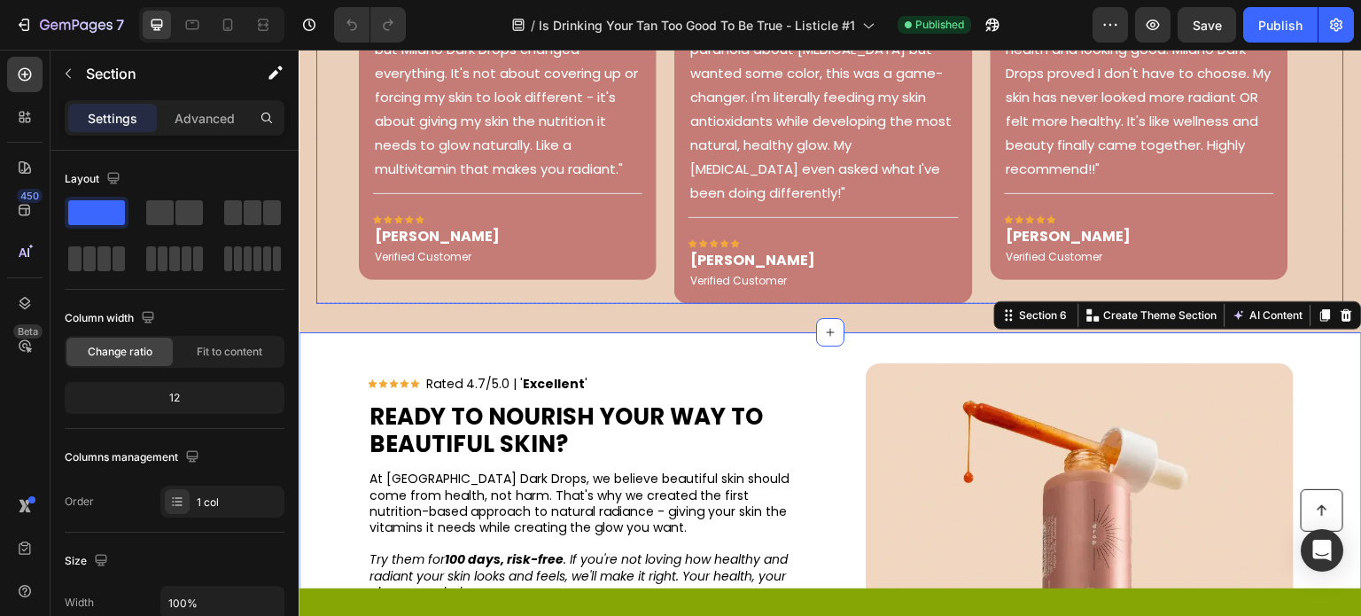
click at [328, 242] on div "Image "I've been into clean beauty for years, but Milano Dark Drops changed eve…" at bounding box center [830, 44] width 1028 height 517
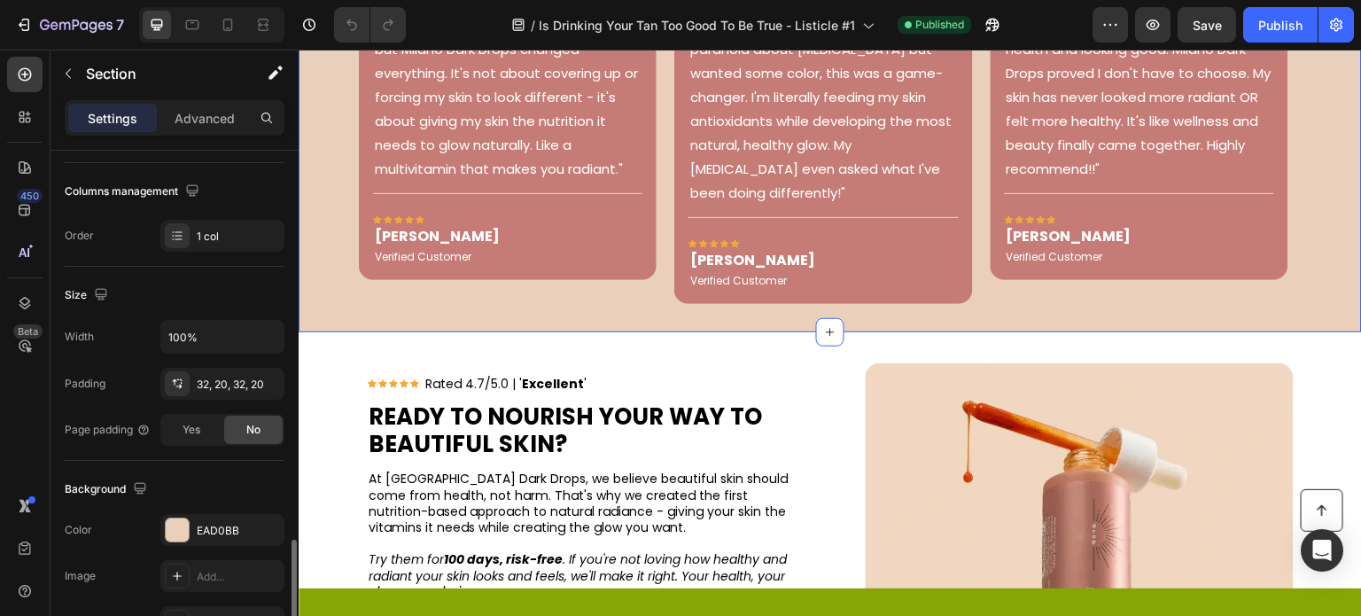
scroll to position [443, 0]
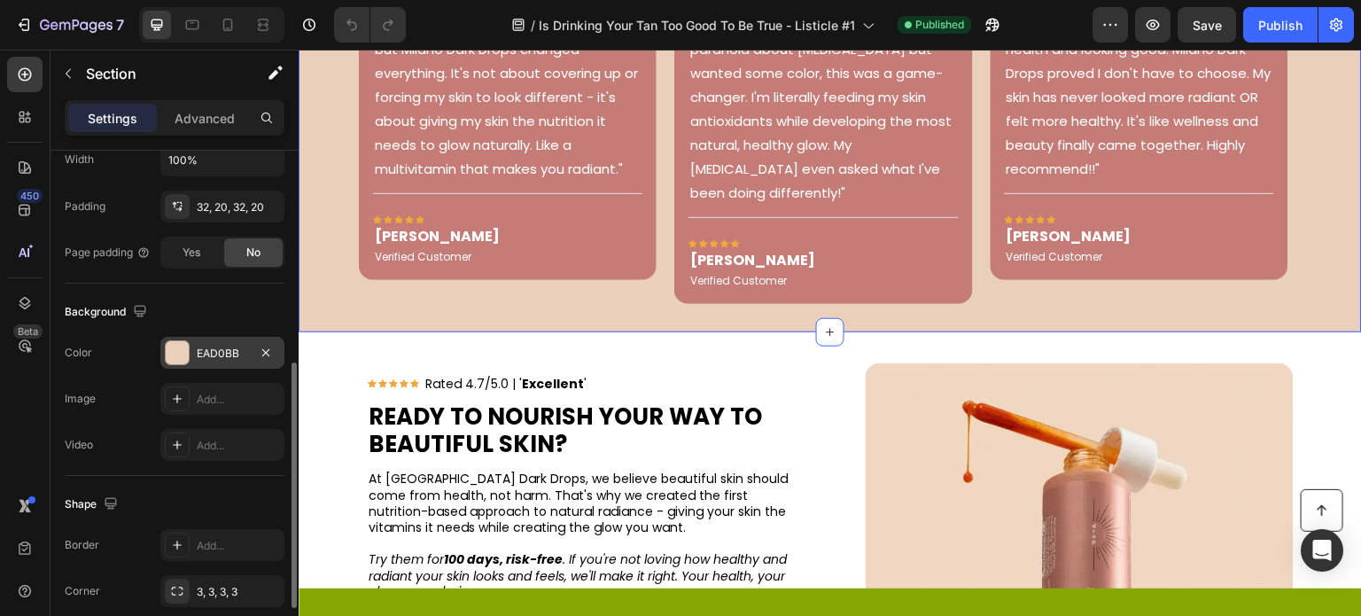
click at [226, 341] on div "EAD0BB" at bounding box center [222, 353] width 124 height 32
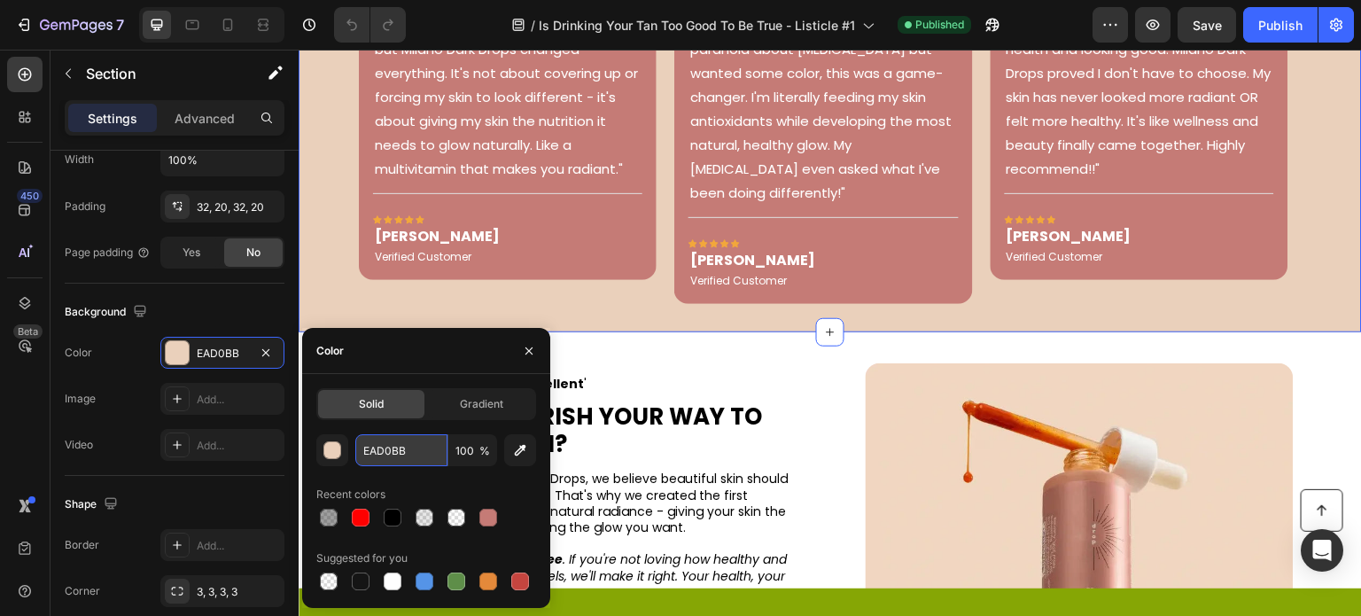
click at [401, 439] on input "EAD0BB" at bounding box center [401, 450] width 92 height 32
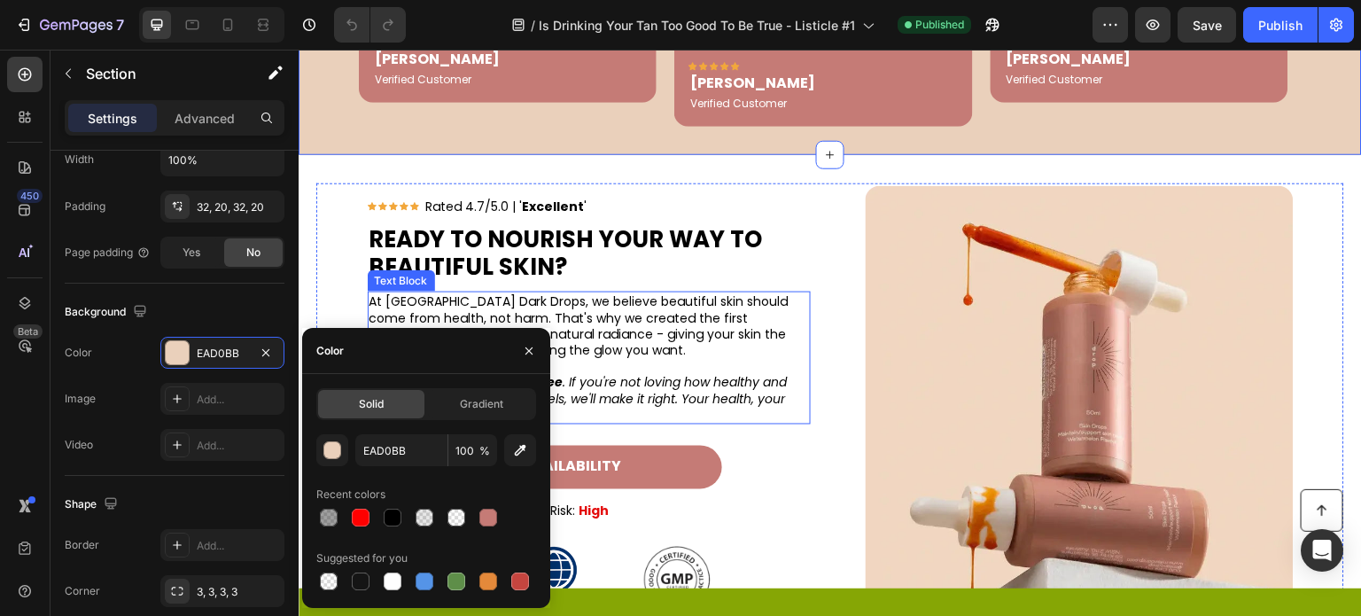
click at [766, 308] on p "At [GEOGRAPHIC_DATA] Dark Drops, we believe beautiful skin should come from hea…" at bounding box center [588, 325] width 439 height 65
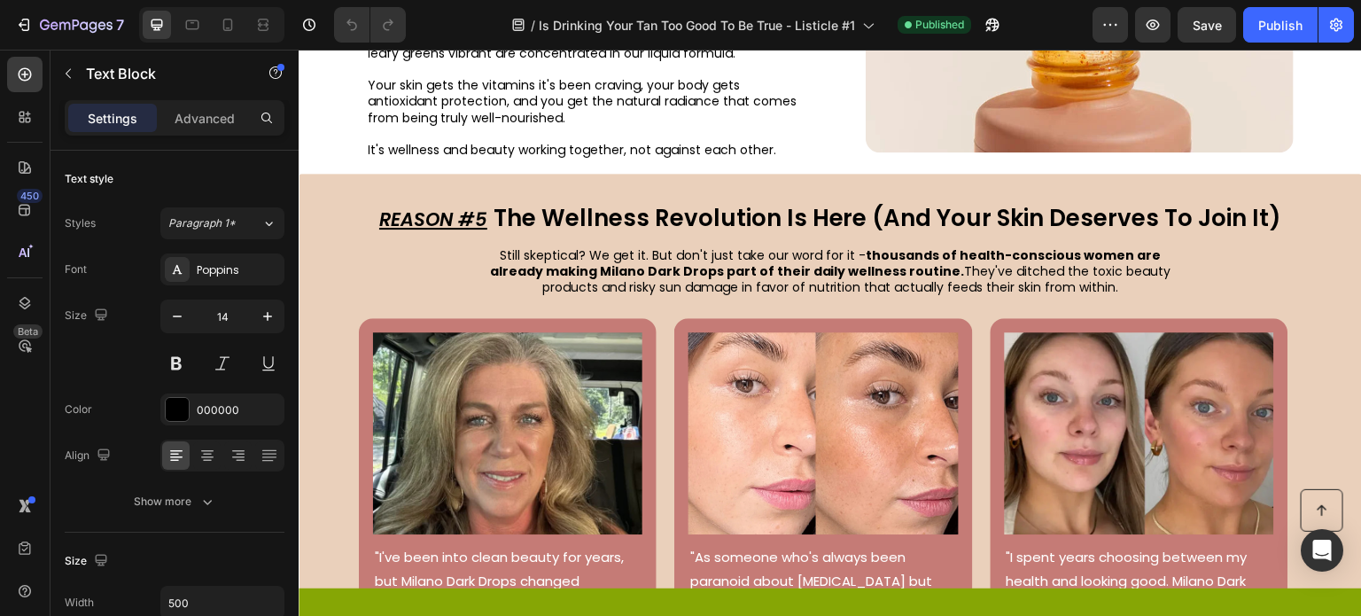
scroll to position [2835, 0]
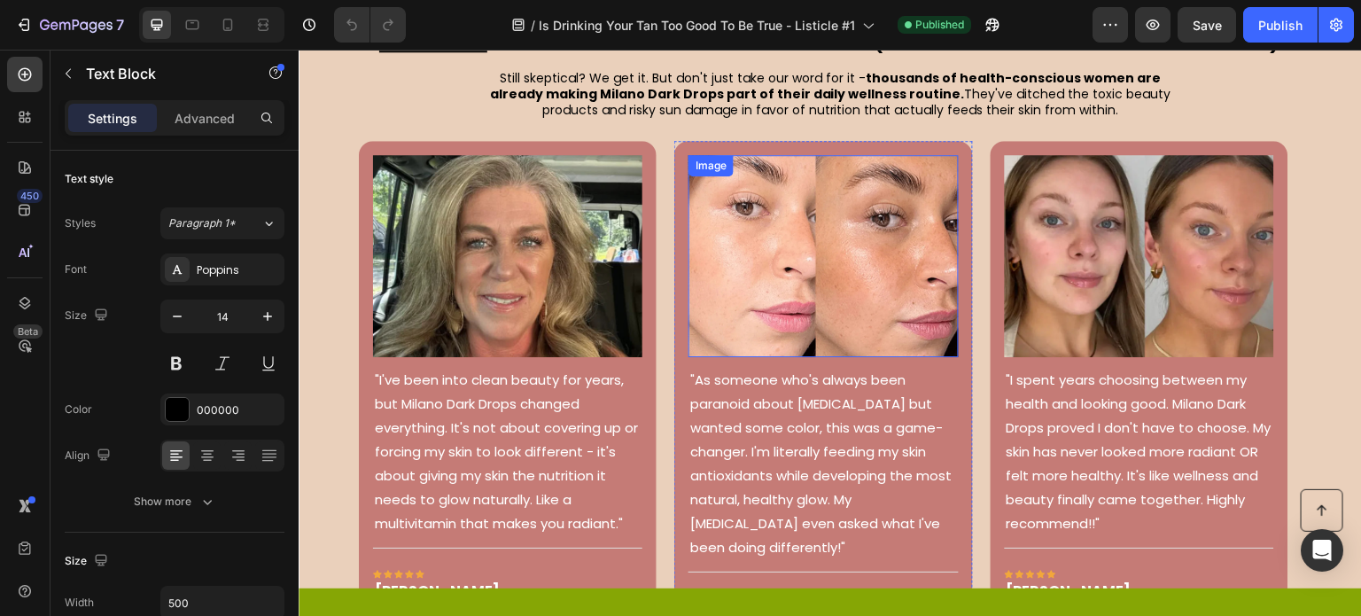
click at [874, 301] on img at bounding box center [822, 256] width 269 height 202
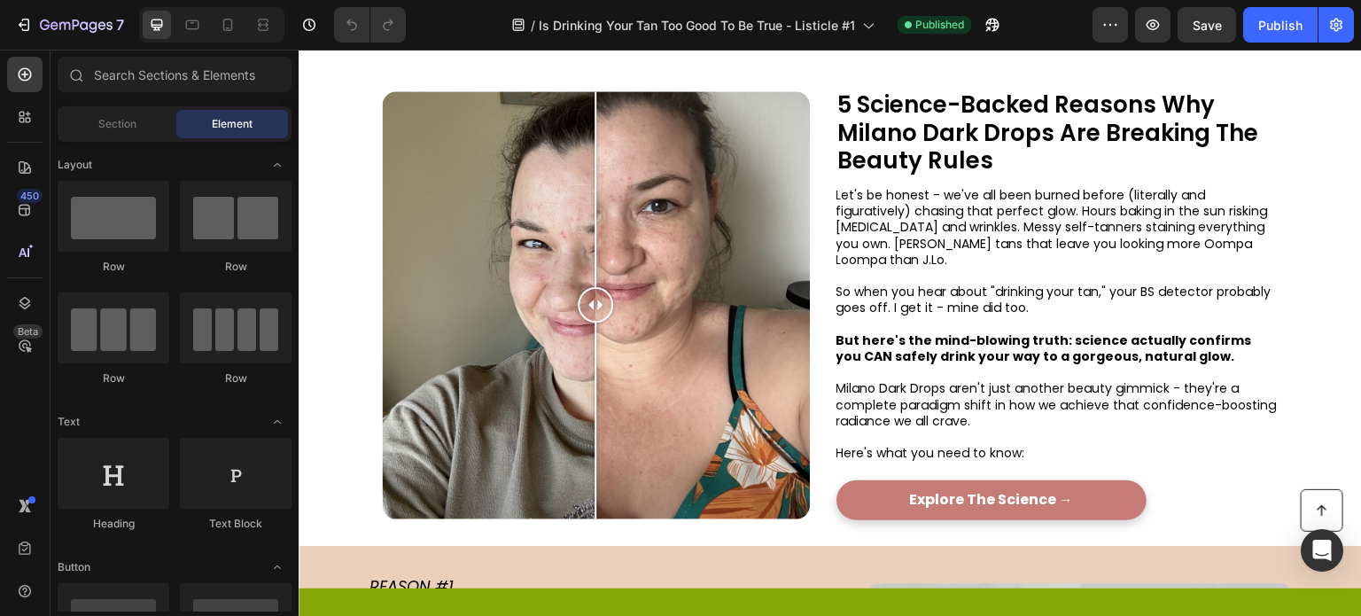
scroll to position [46, 0]
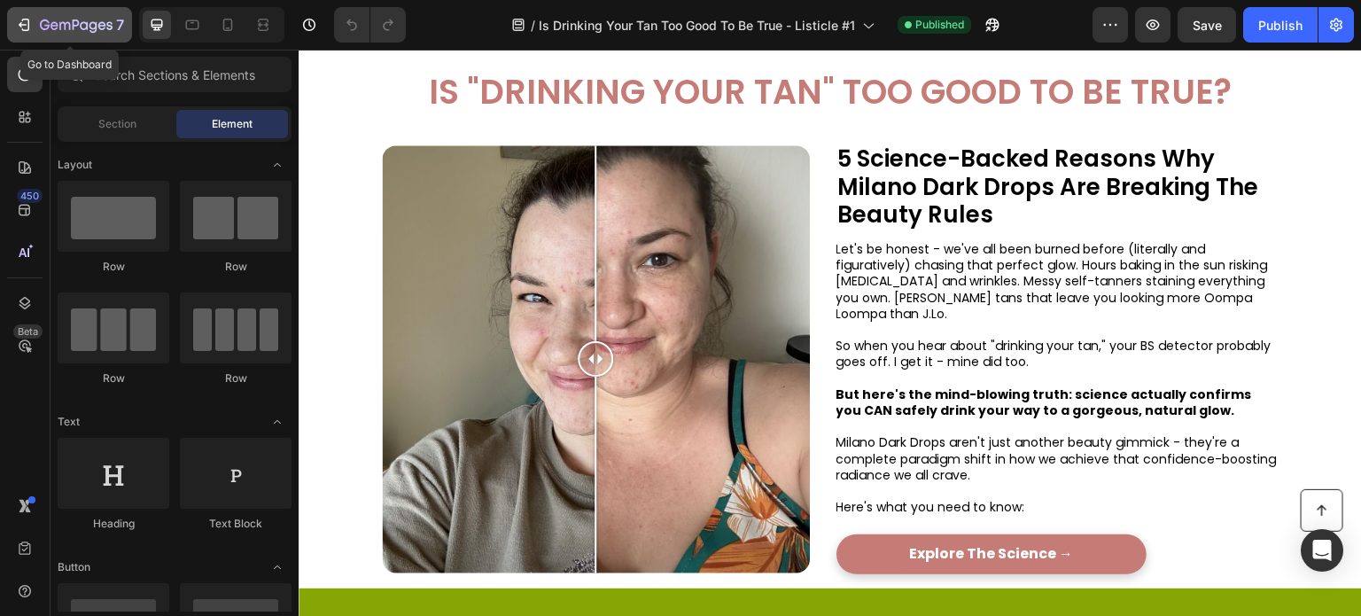
click at [43, 21] on icon "button" at bounding box center [76, 26] width 73 height 15
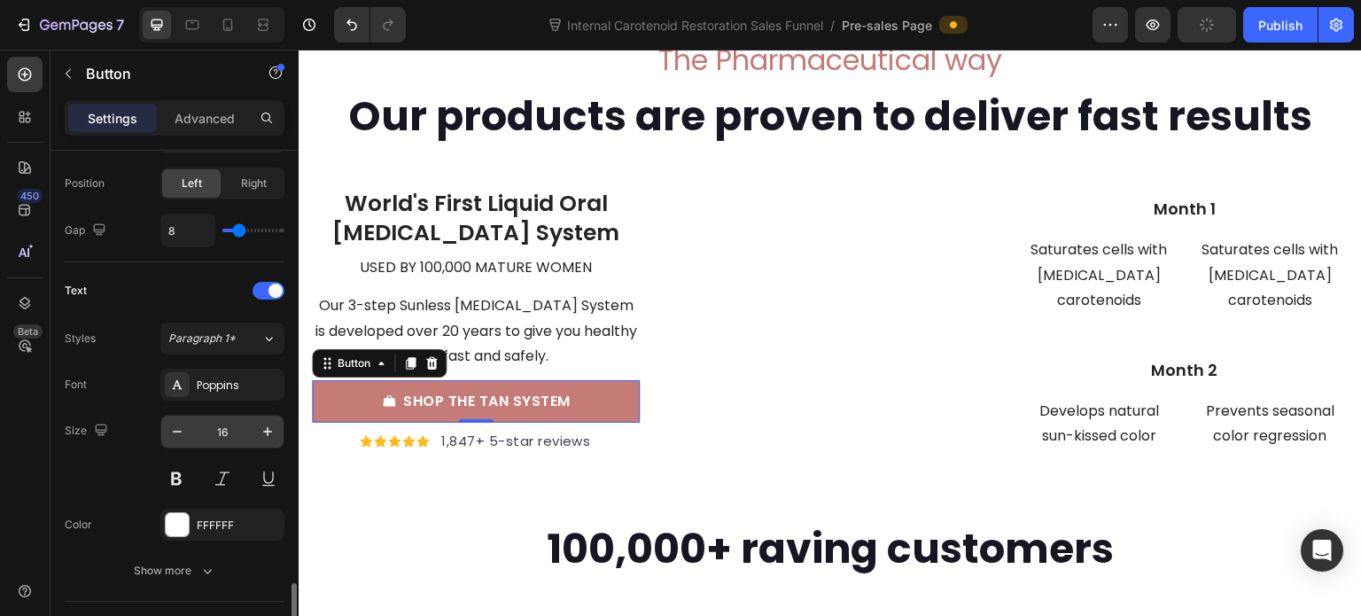
scroll to position [797, 0]
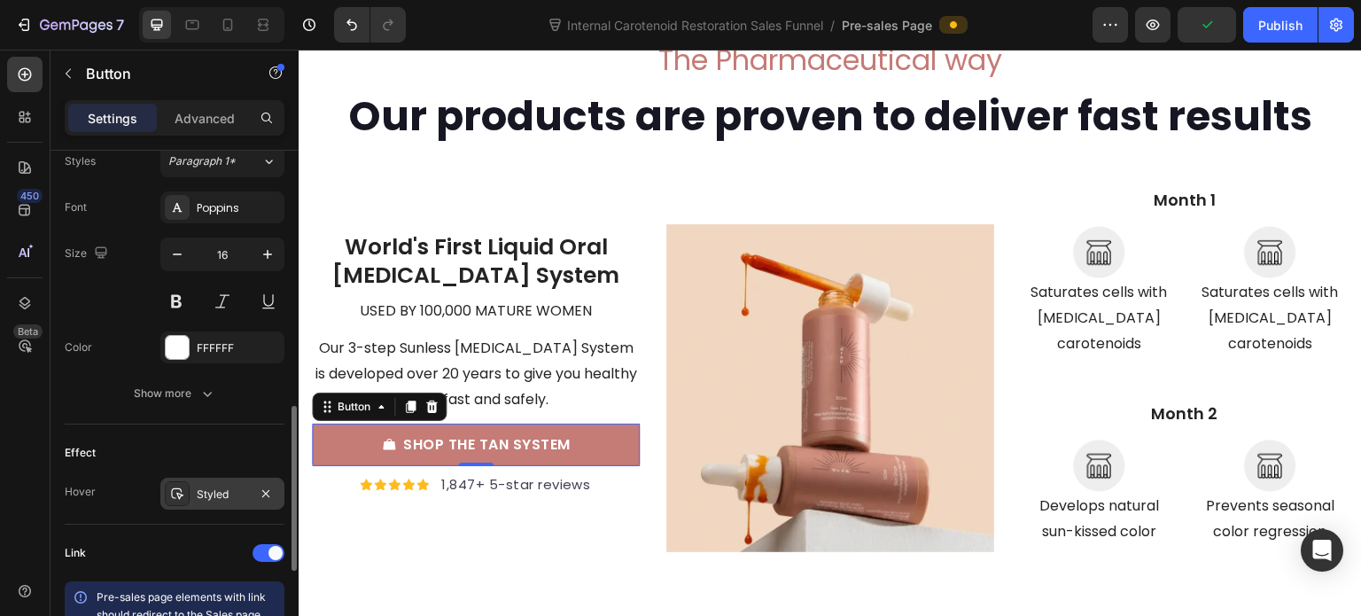
click at [214, 498] on div "Styled" at bounding box center [222, 494] width 51 height 16
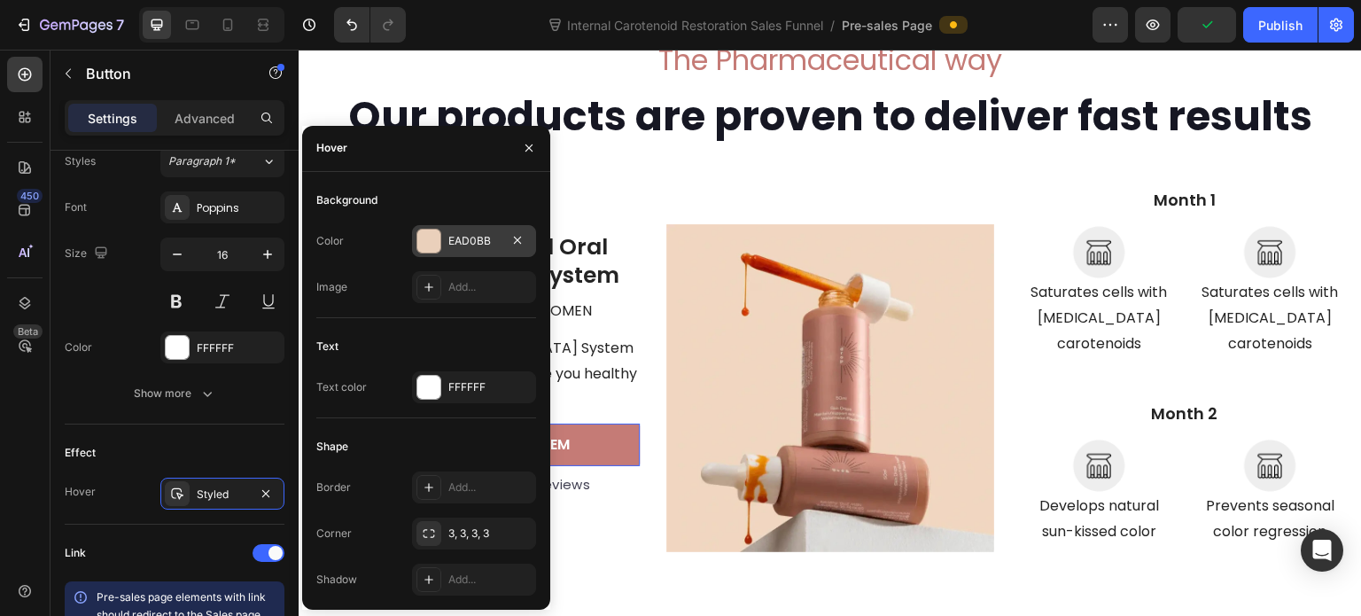
click at [438, 229] on div at bounding box center [428, 240] width 23 height 23
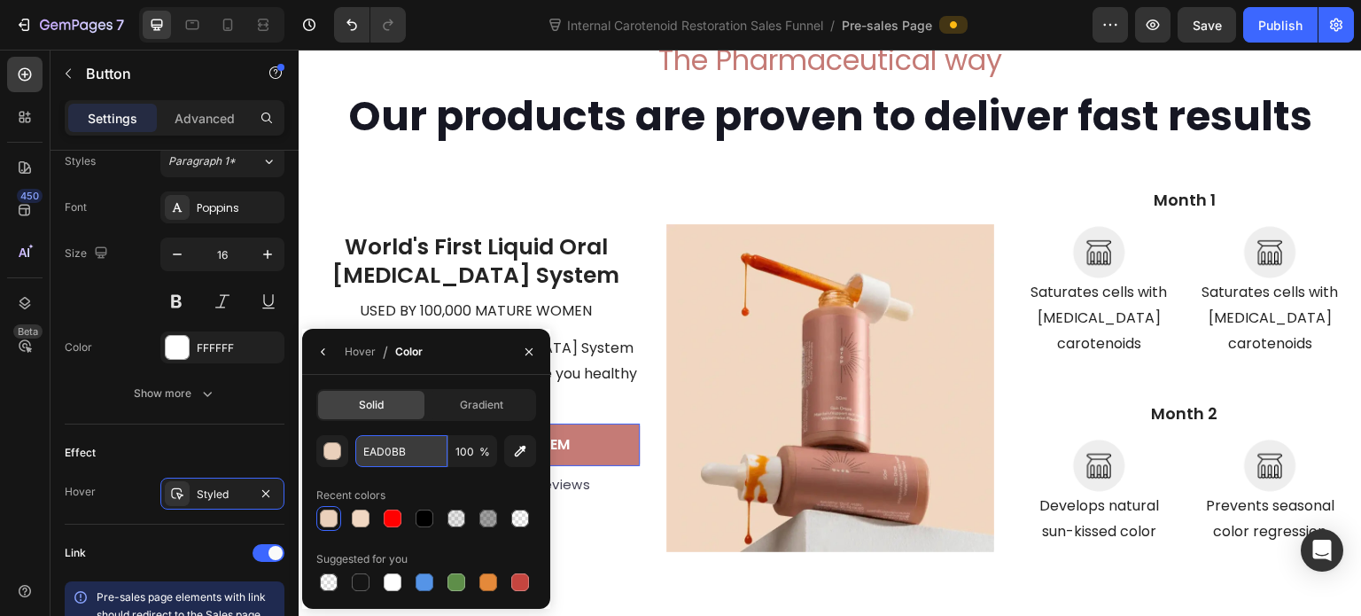
click at [411, 441] on input "EAD0BB" at bounding box center [401, 451] width 92 height 32
paste input "C57B76"
click at [478, 369] on div "Hover / Color" at bounding box center [426, 352] width 248 height 46
click at [365, 522] on div at bounding box center [361, 518] width 18 height 18
click at [532, 343] on button "button" at bounding box center [529, 352] width 28 height 28
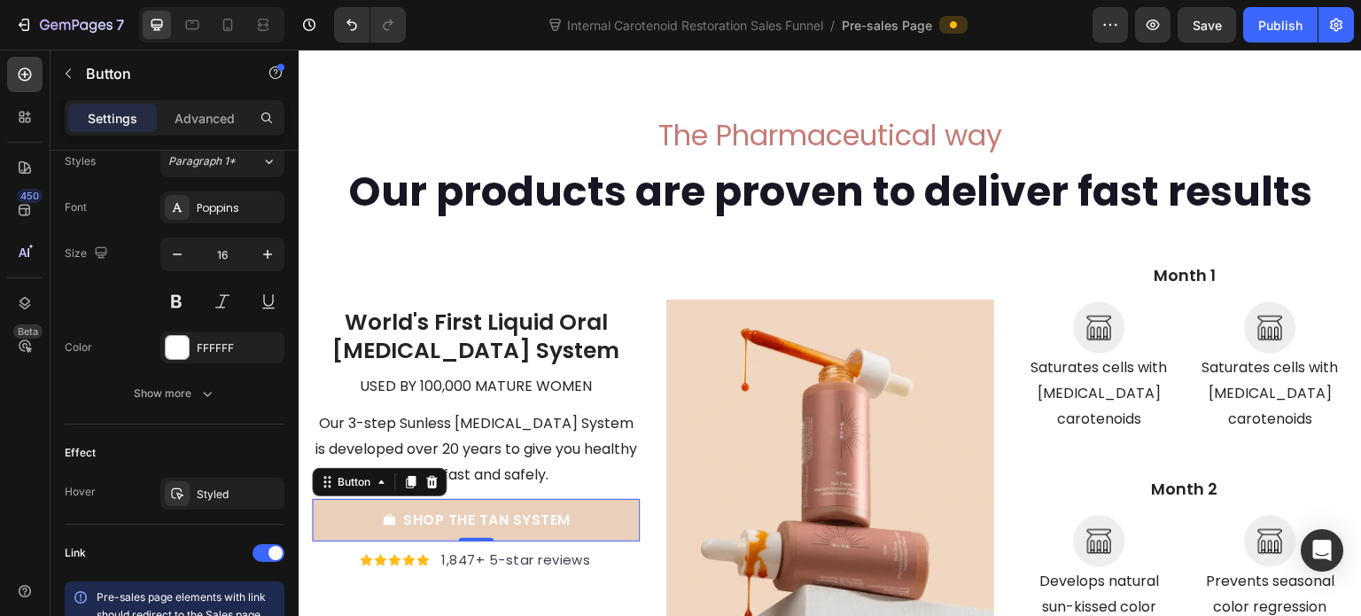
scroll to position [7181, 0]
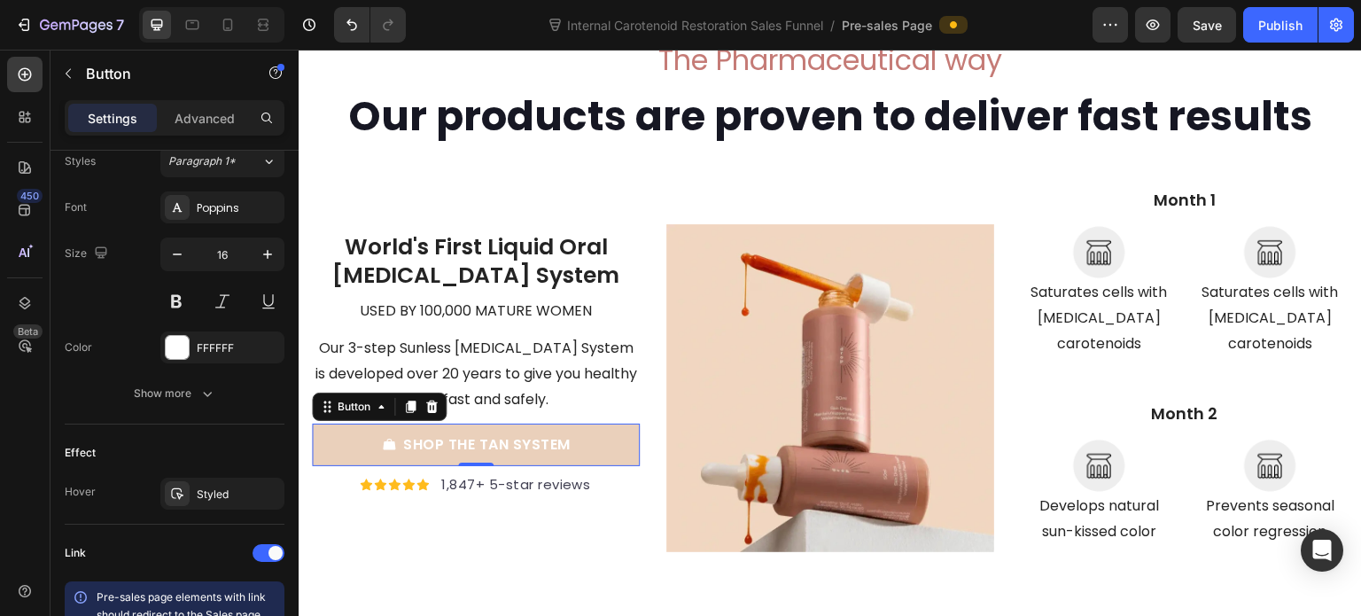
click at [594, 440] on link "SHOP THE TAN SYSTEM" at bounding box center [476, 445] width 328 height 43
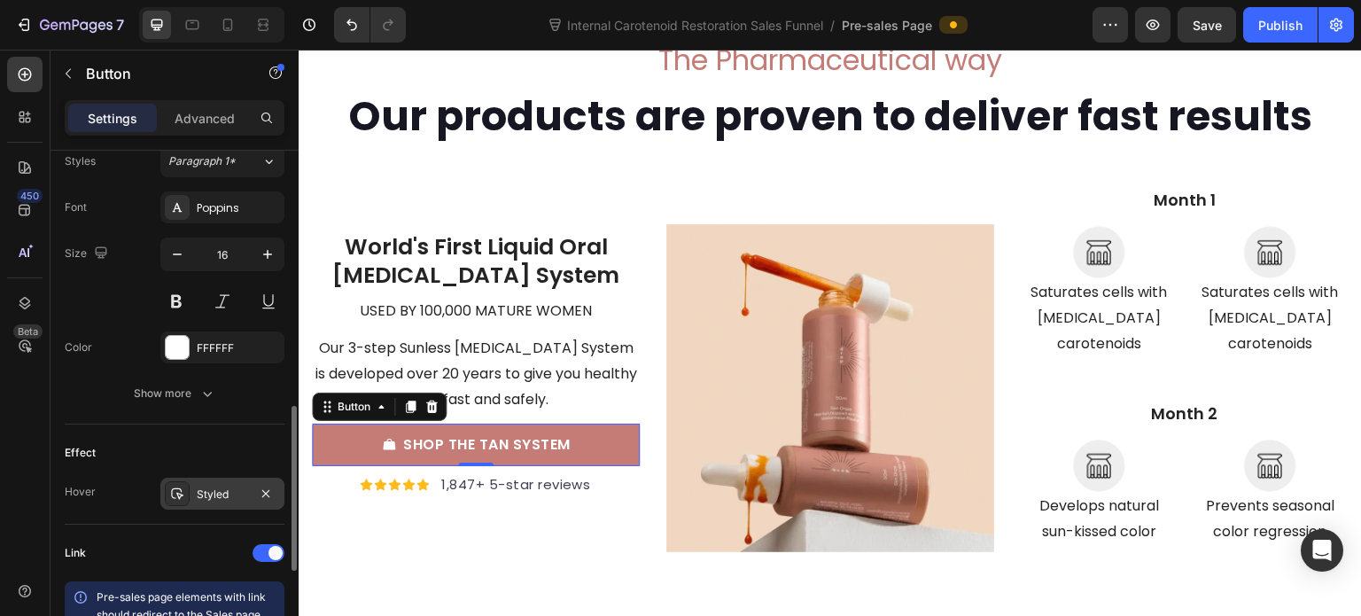
click at [199, 493] on div "Styled" at bounding box center [222, 494] width 51 height 16
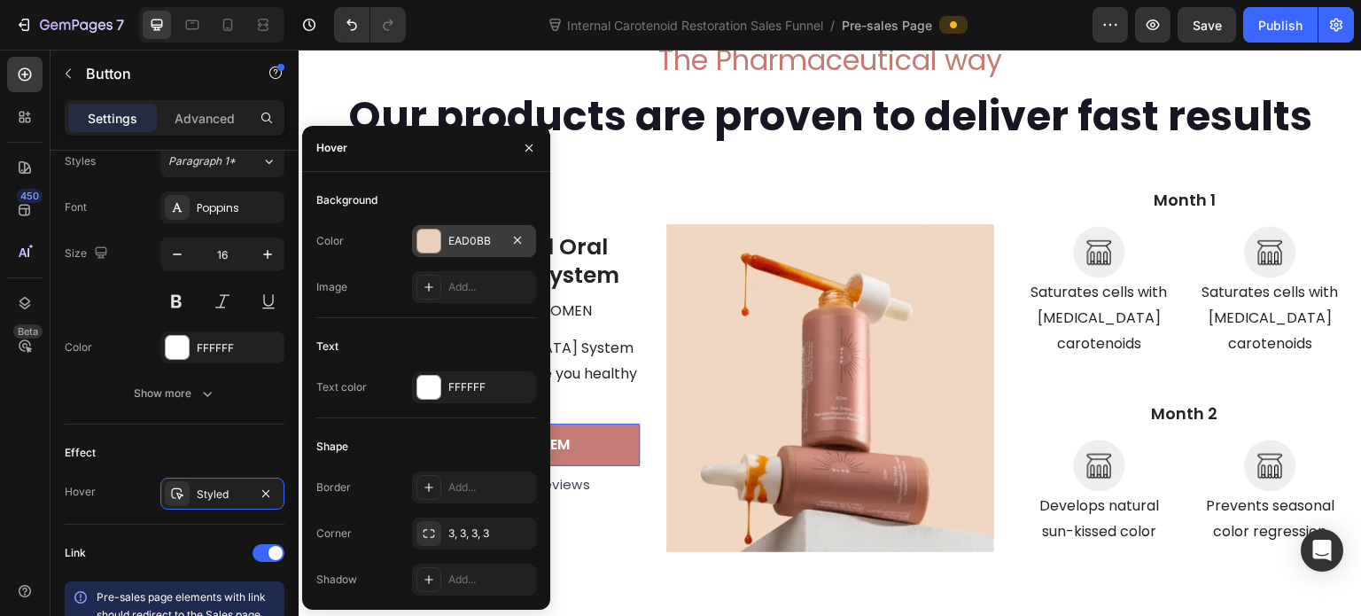
click at [493, 237] on div "EAD0BB" at bounding box center [473, 241] width 51 height 16
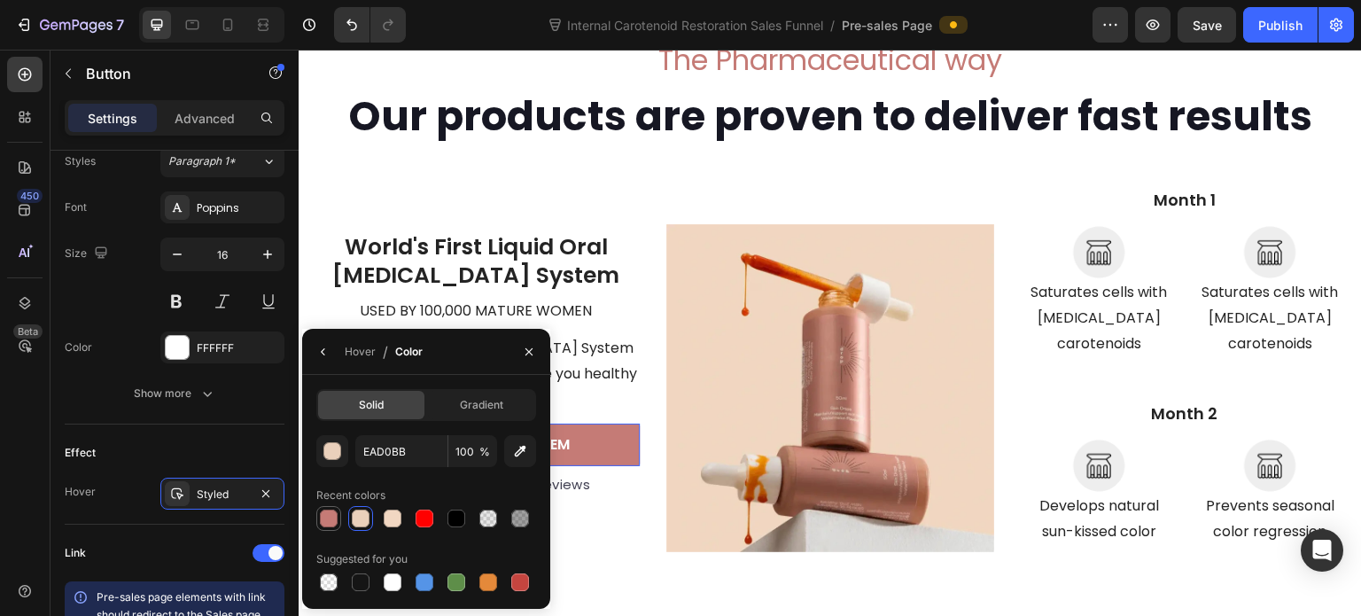
click at [330, 513] on div at bounding box center [329, 518] width 18 height 18
type input "C57B76"
click at [564, 299] on p "used by 100,000 mature women" at bounding box center [476, 312] width 324 height 26
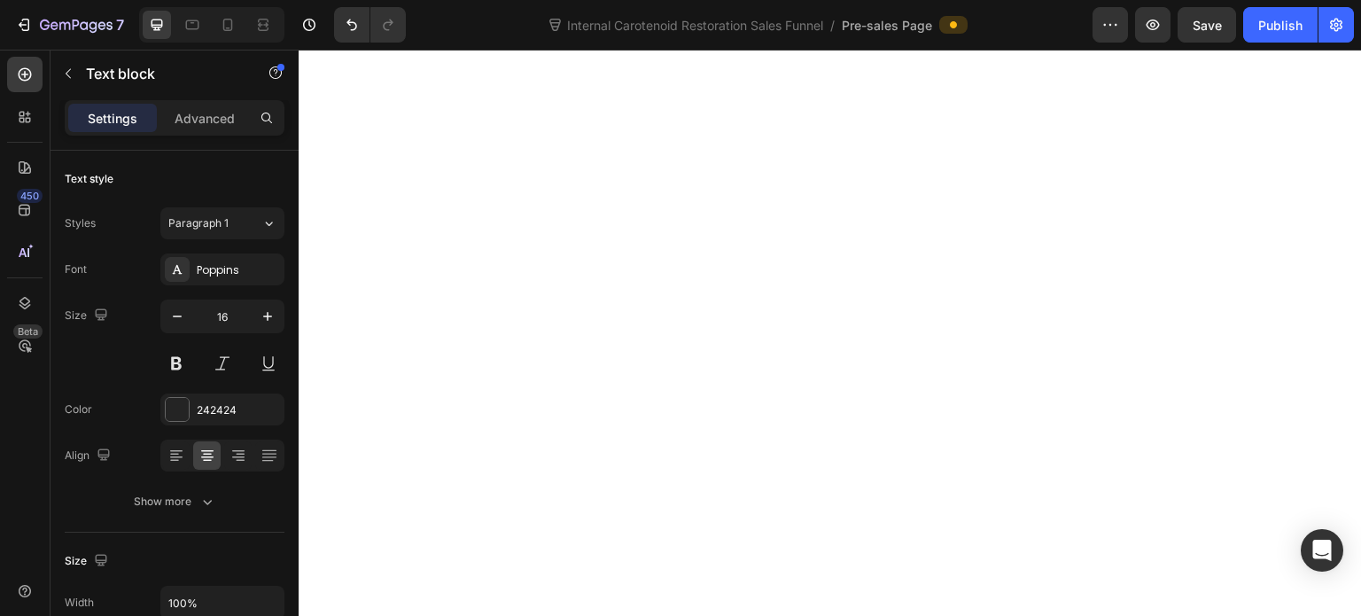
scroll to position [6958, 0]
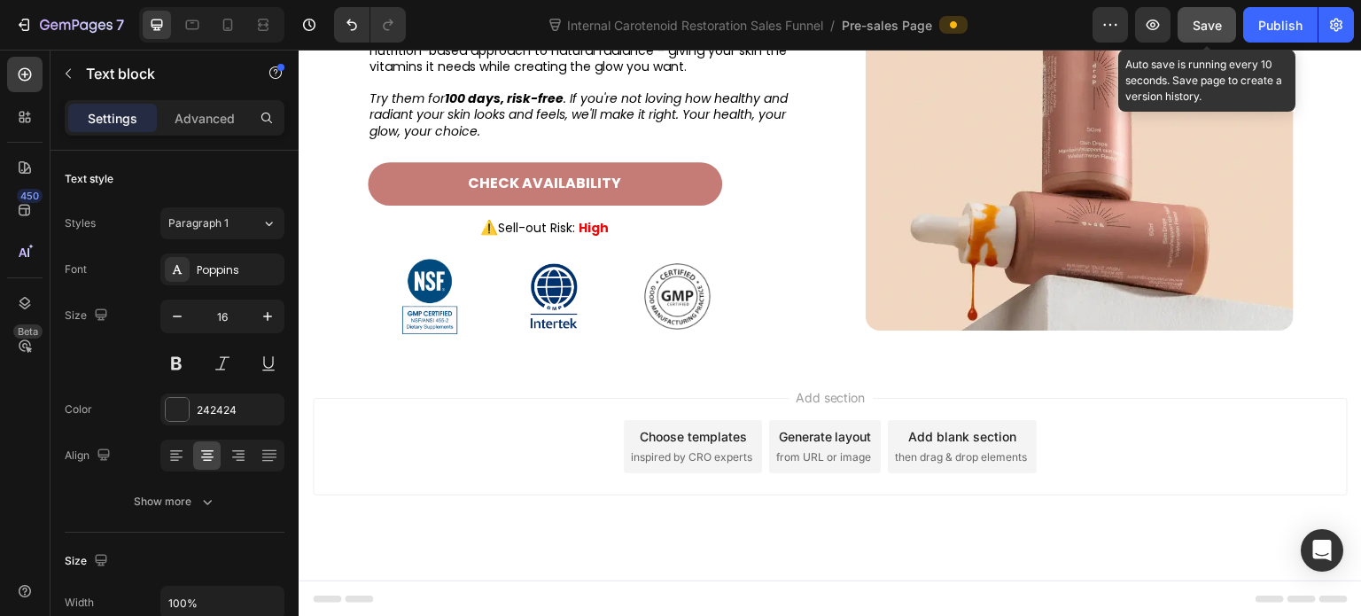
click at [1194, 23] on span "Save" at bounding box center [1207, 25] width 29 height 15
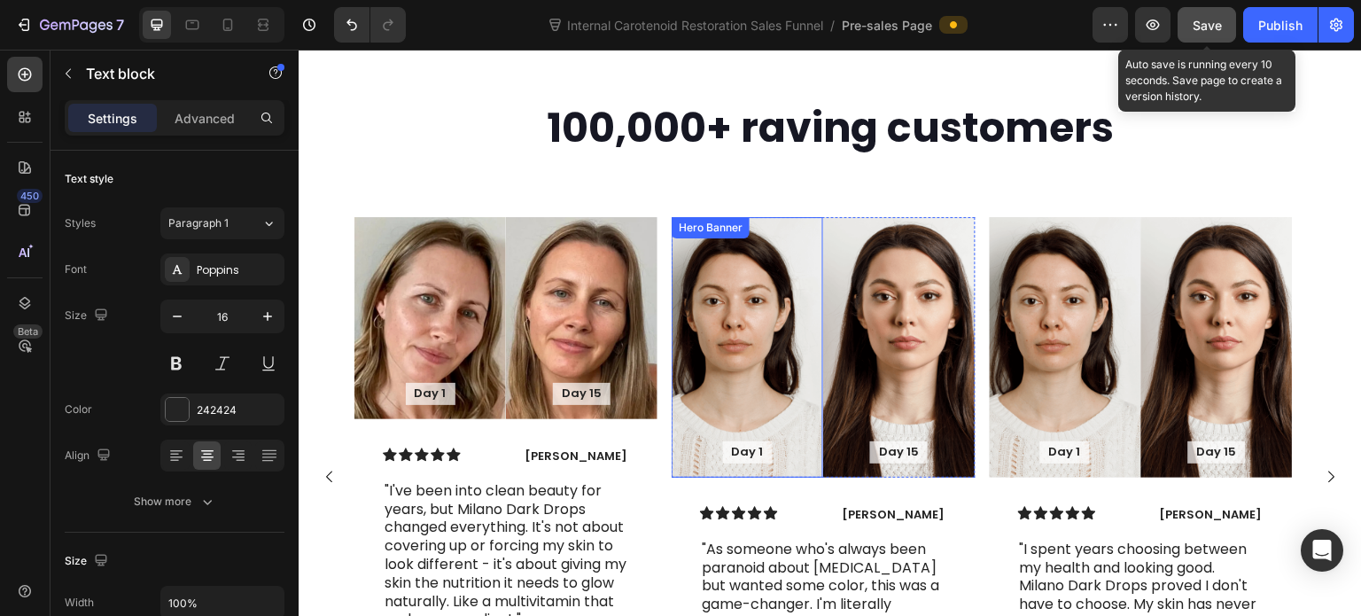
scroll to position [5179, 0]
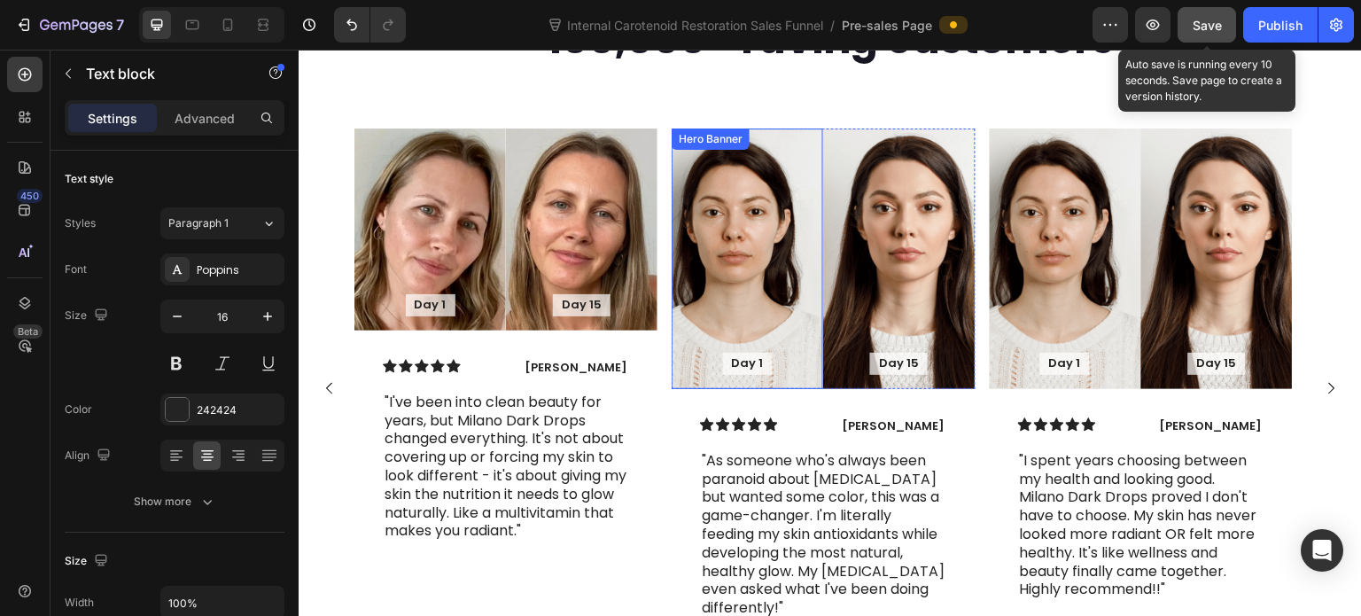
click at [728, 239] on div "Background Image" at bounding box center [748, 258] width 152 height 260
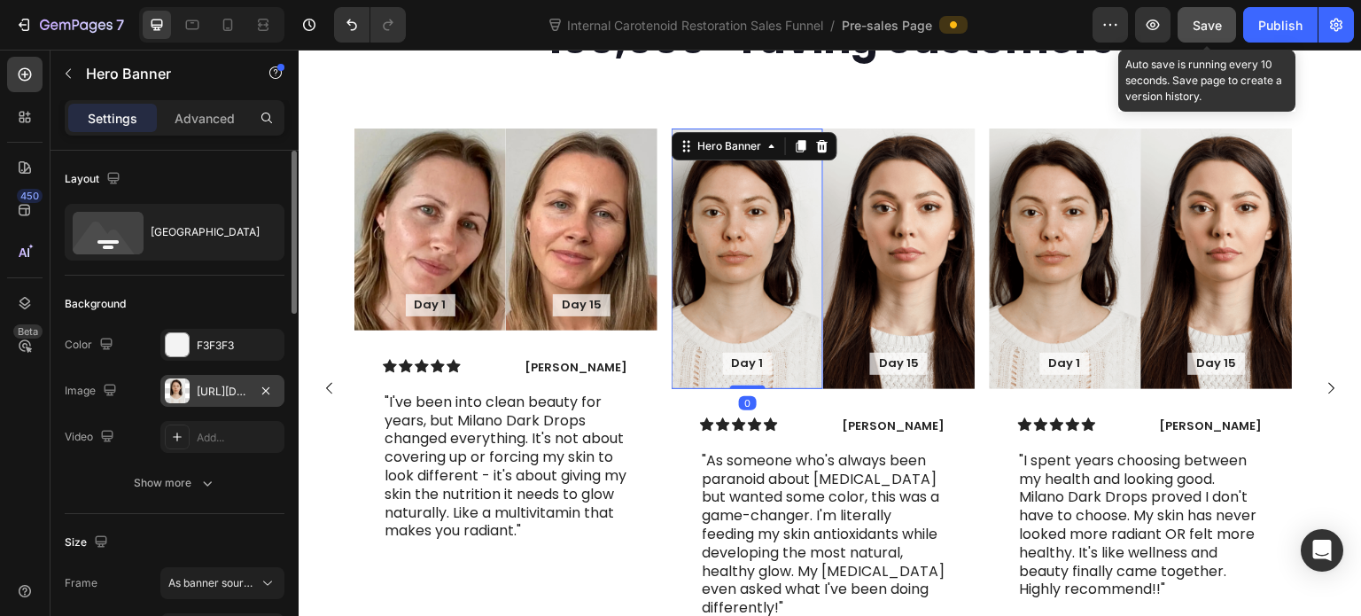
click at [206, 391] on div "https://cdn.shopify.com/s/files/1/2005/9307/files/gempages_432750572815254551-a…" at bounding box center [222, 392] width 51 height 16
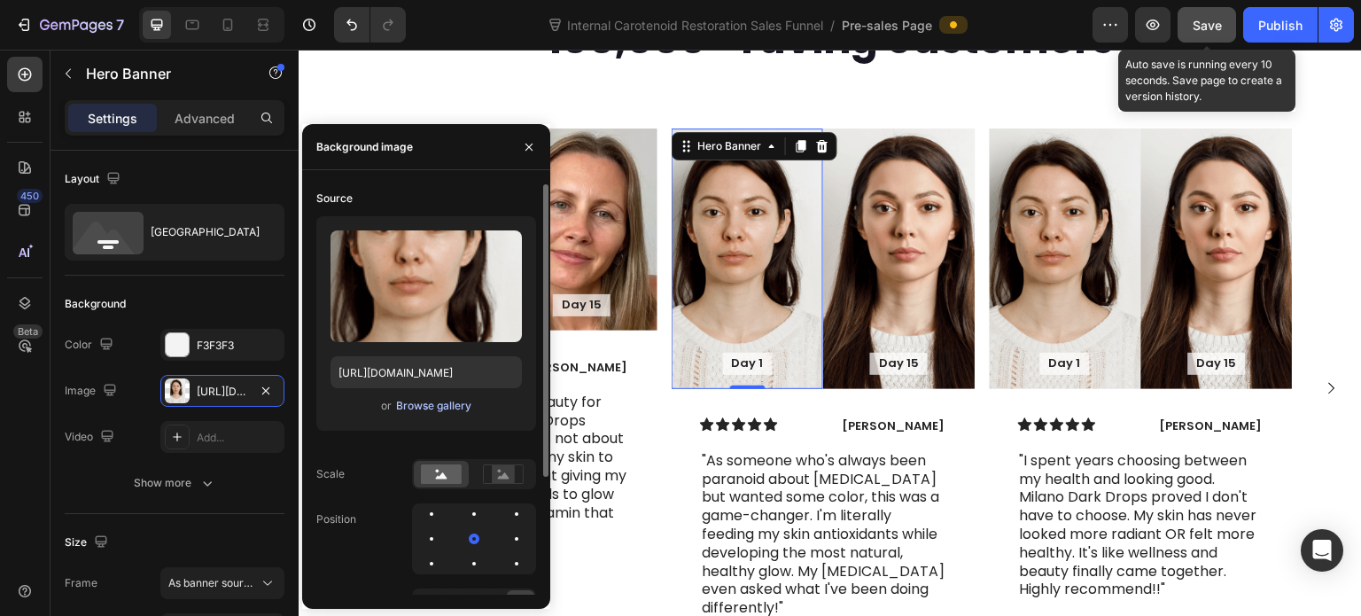
click at [401, 405] on div "Browse gallery" at bounding box center [433, 406] width 75 height 16
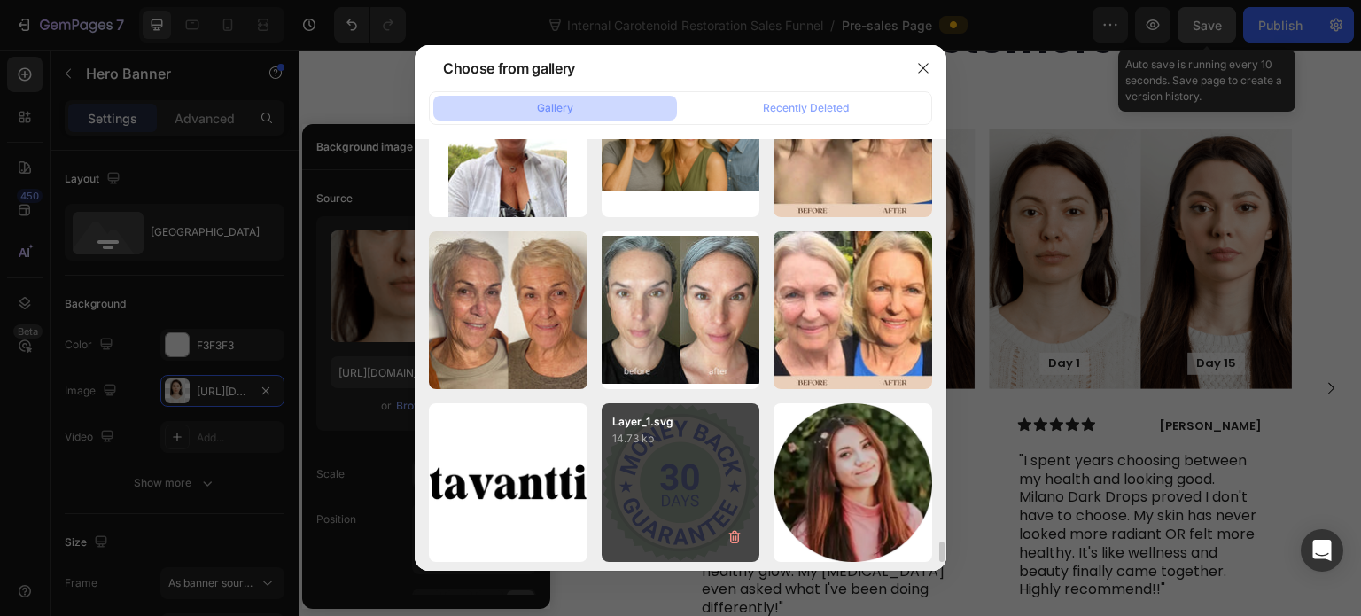
scroll to position [8379, 0]
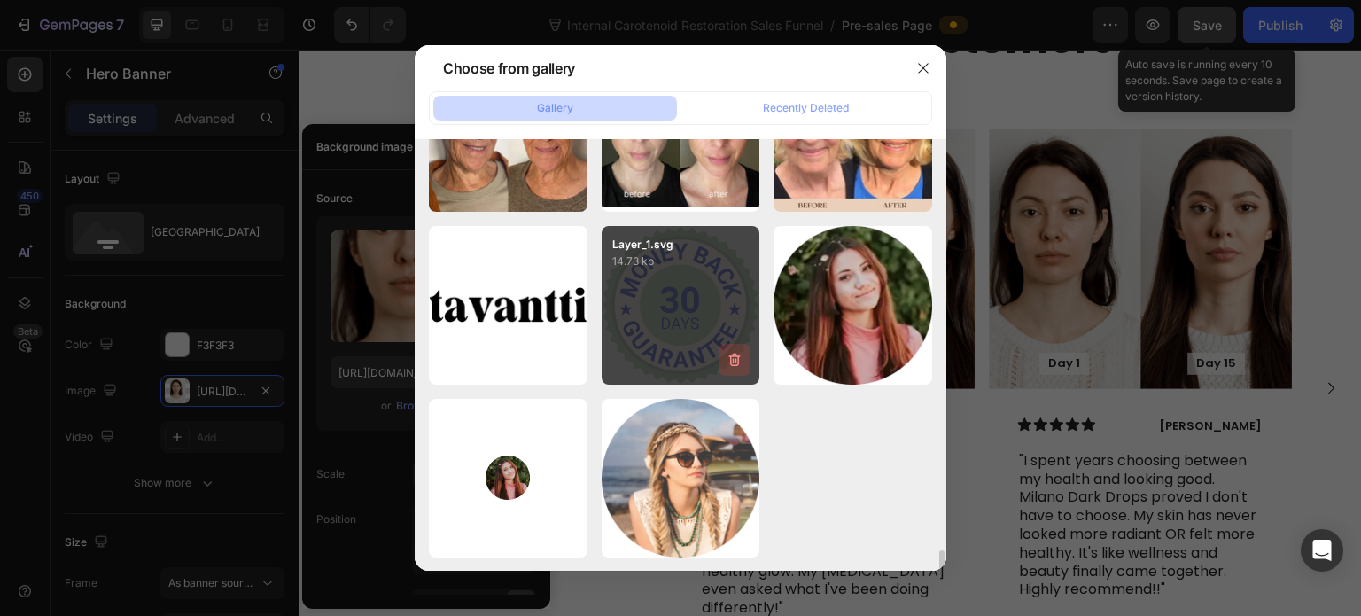
click at [733, 358] on icon "button" at bounding box center [734, 360] width 2 height 5
click at [733, 357] on div "Delete" at bounding box center [724, 363] width 33 height 16
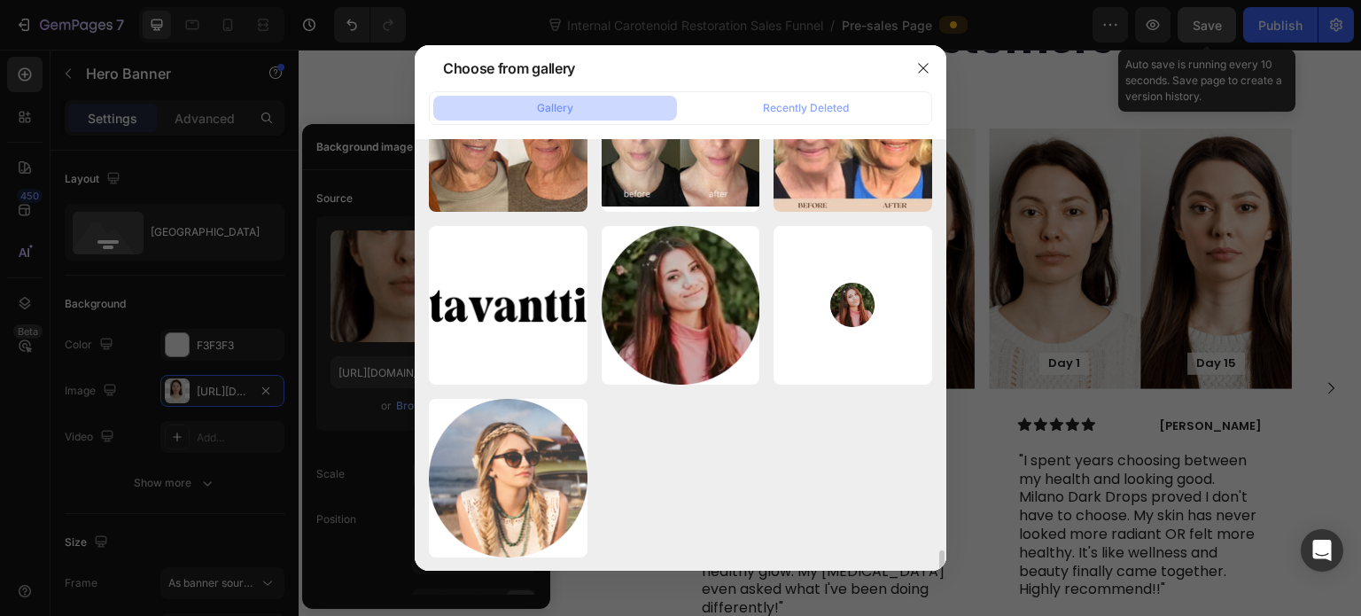
click at [0, 0] on icon "button" at bounding box center [0, 0] width 0 height 0
click at [0, 0] on div "Delete" at bounding box center [0, 0] width 0 height 0
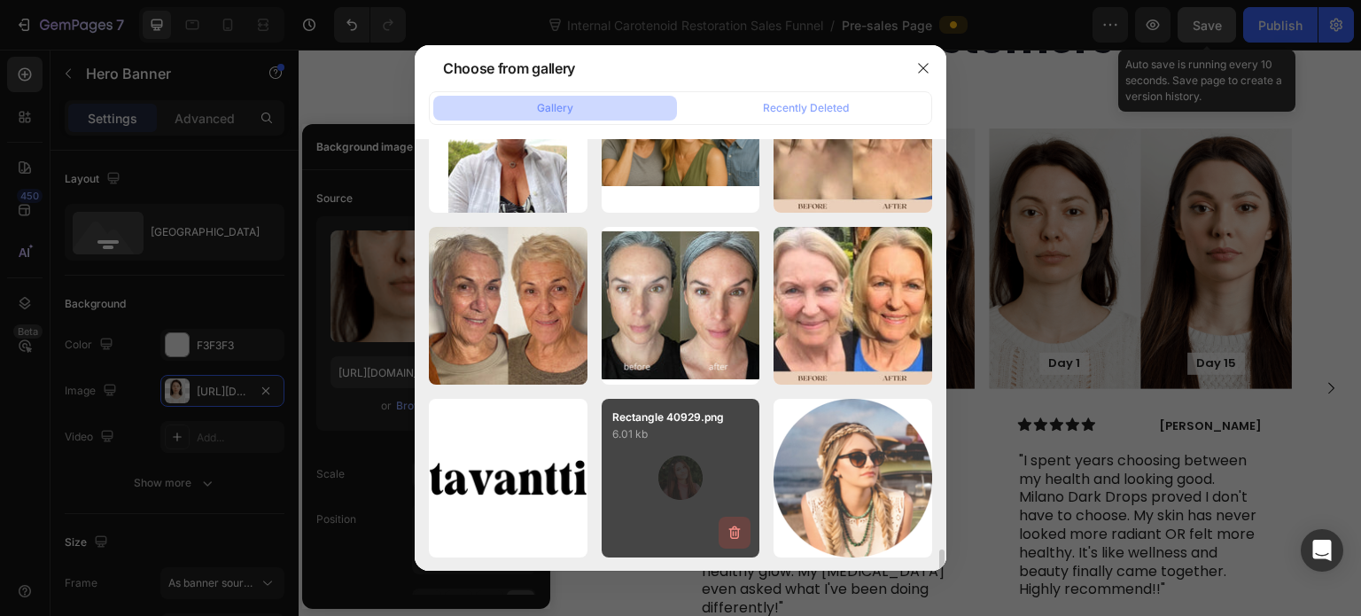
click at [734, 526] on icon "button" at bounding box center [735, 533] width 18 height 18
click at [734, 528] on div "Delete" at bounding box center [724, 536] width 33 height 16
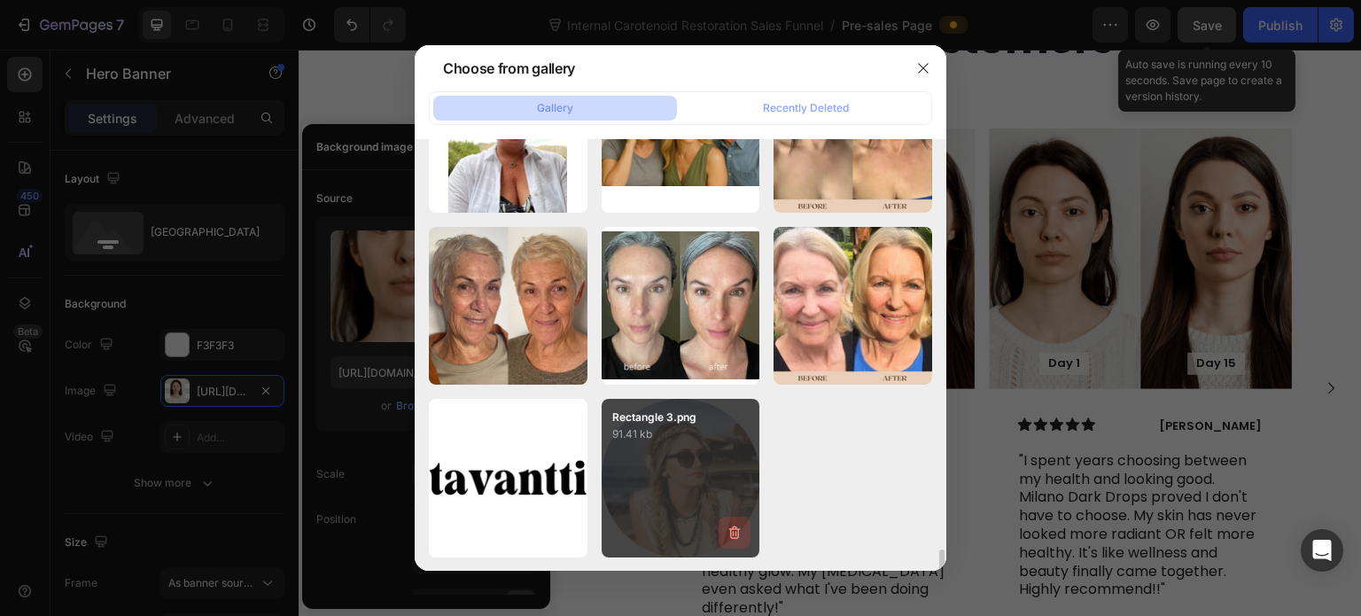
click at [736, 529] on icon "button" at bounding box center [735, 533] width 18 height 18
click at [736, 529] on div "Delete" at bounding box center [724, 536] width 33 height 16
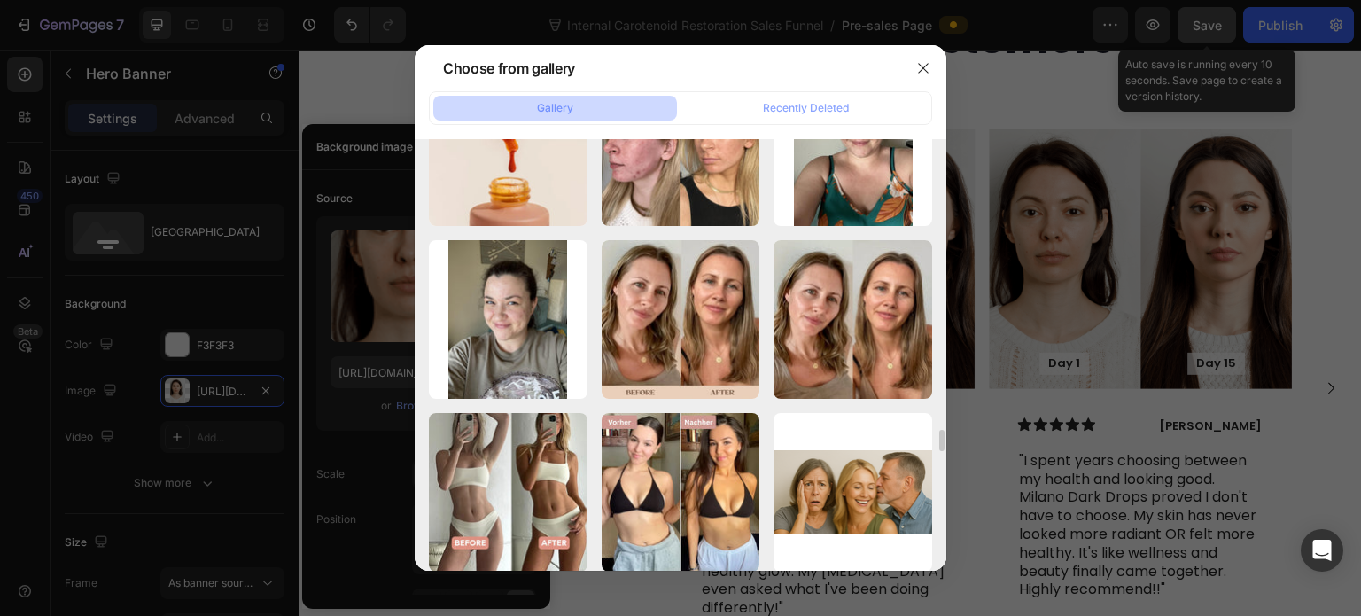
scroll to position [7586, 0]
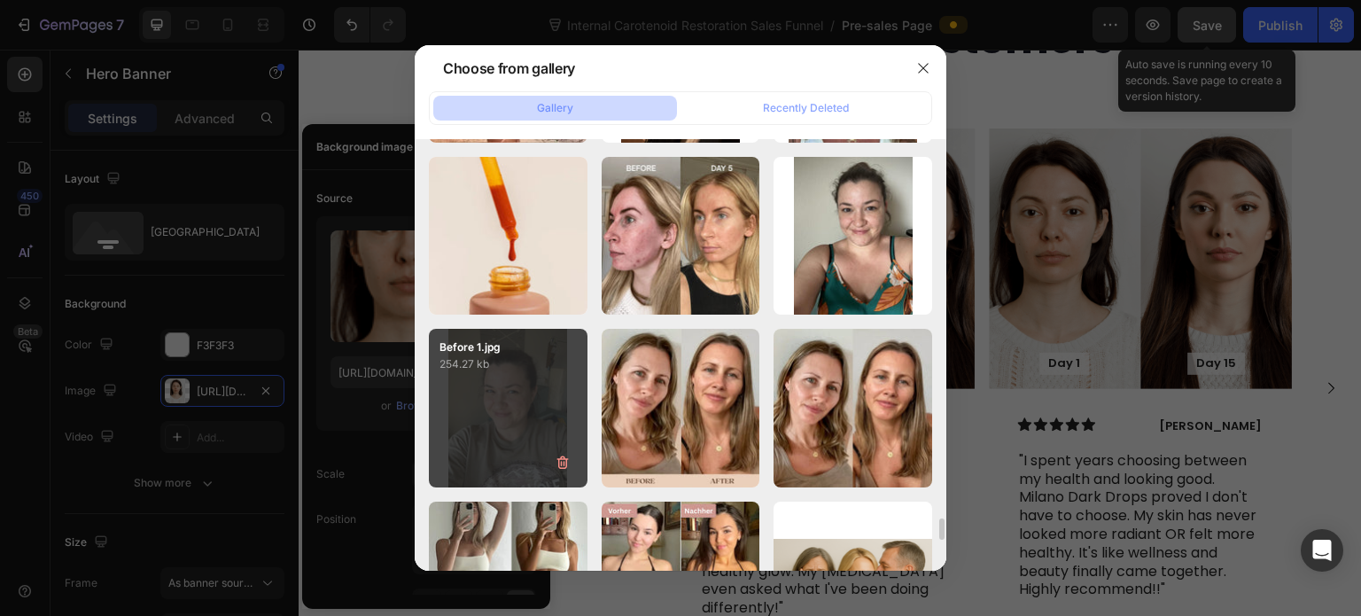
click at [525, 400] on div "Before 1.jpg 254.27 kb" at bounding box center [508, 408] width 159 height 159
type input "https://cdn.shopify.com/s/files/1/0643/3157/9572/files/gempages_567963846870827…"
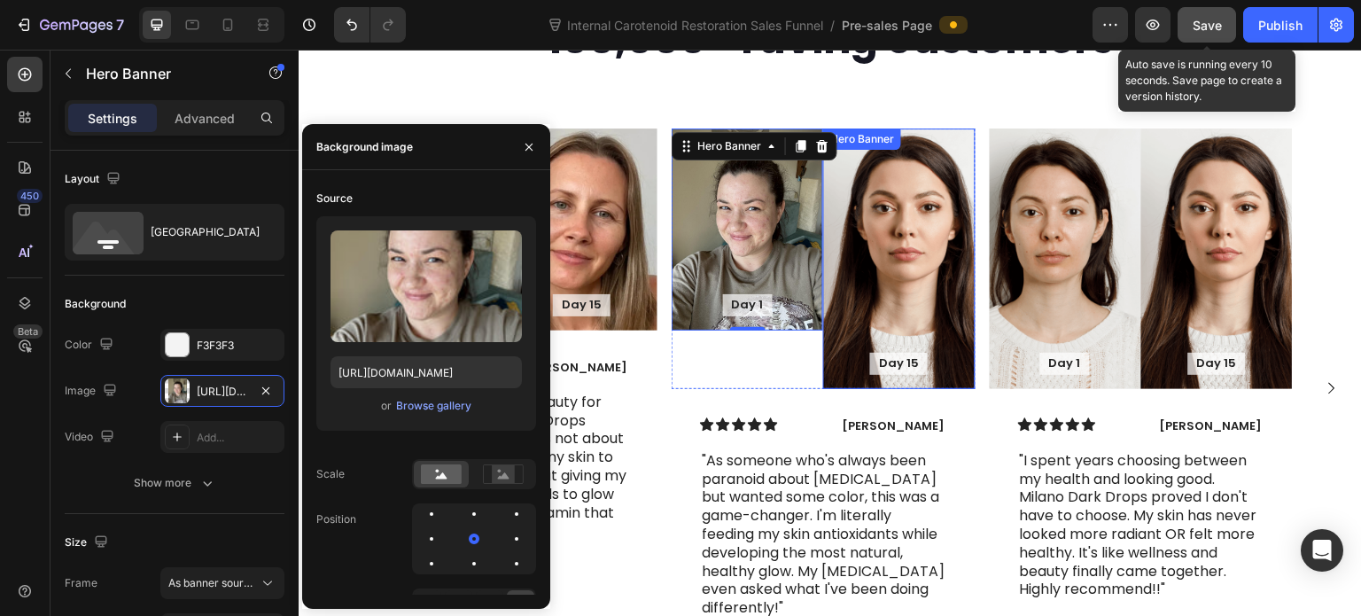
click at [891, 233] on div "Background Image" at bounding box center [899, 258] width 152 height 260
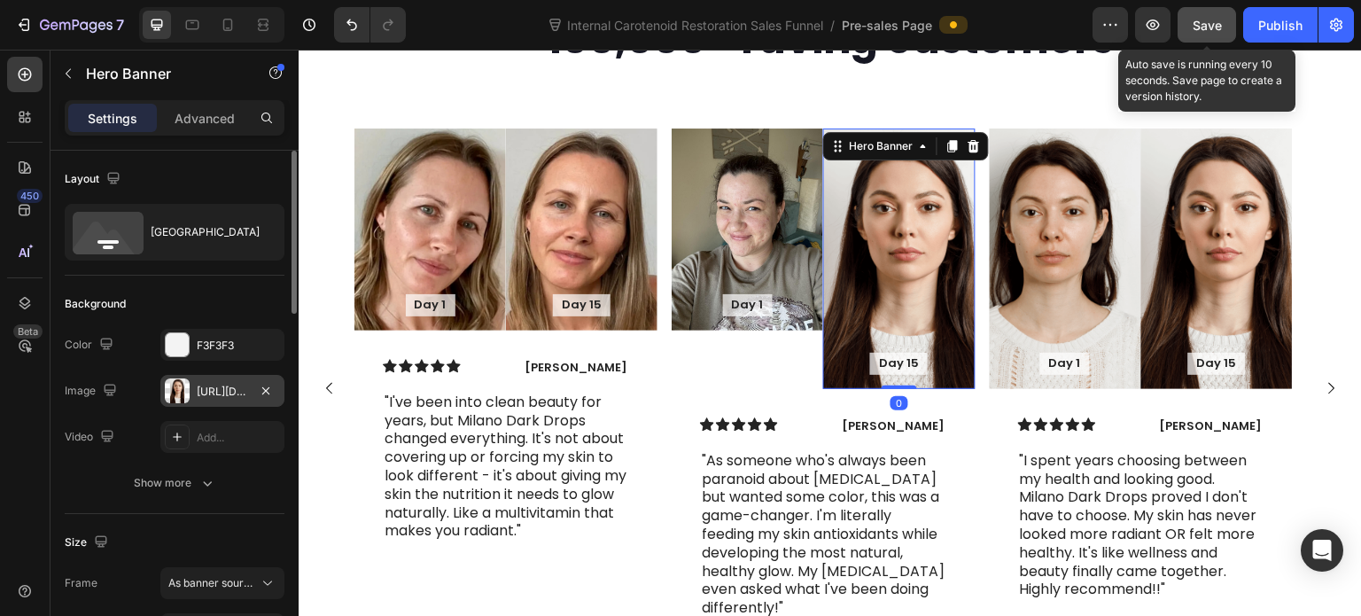
click at [224, 397] on div "https://cdn.shopify.com/s/files/1/2005/9307/files/gempages_432750572815254551-b…" at bounding box center [222, 392] width 51 height 16
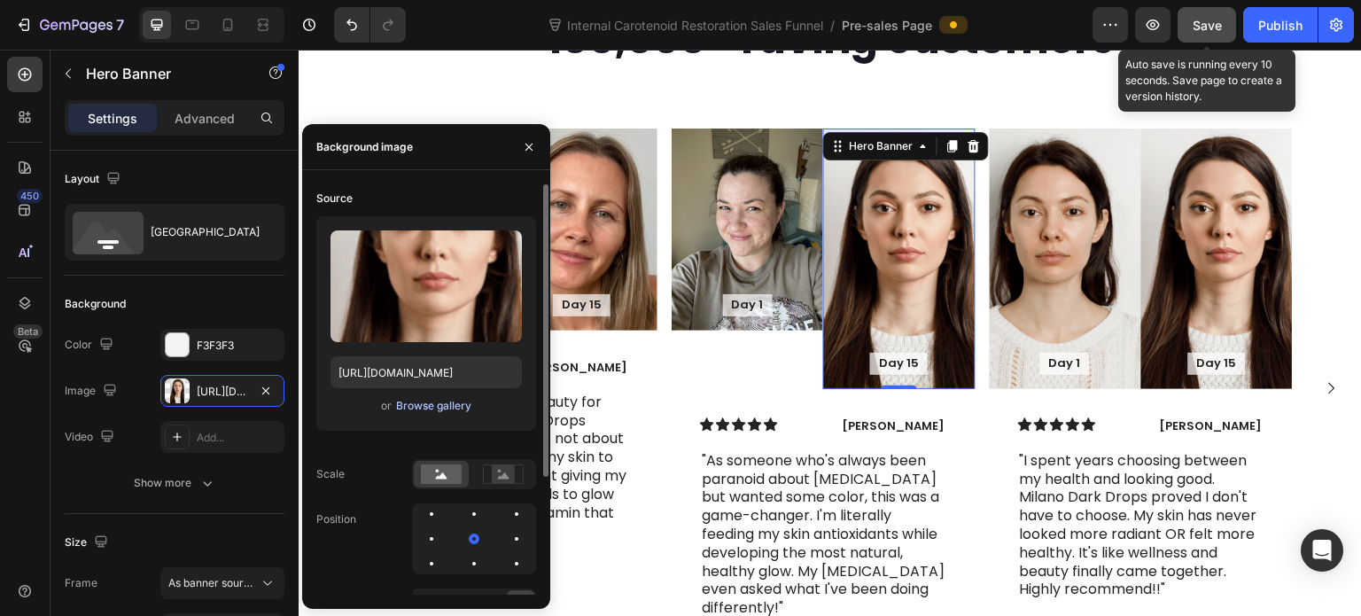
click at [430, 407] on div "Browse gallery" at bounding box center [433, 406] width 75 height 16
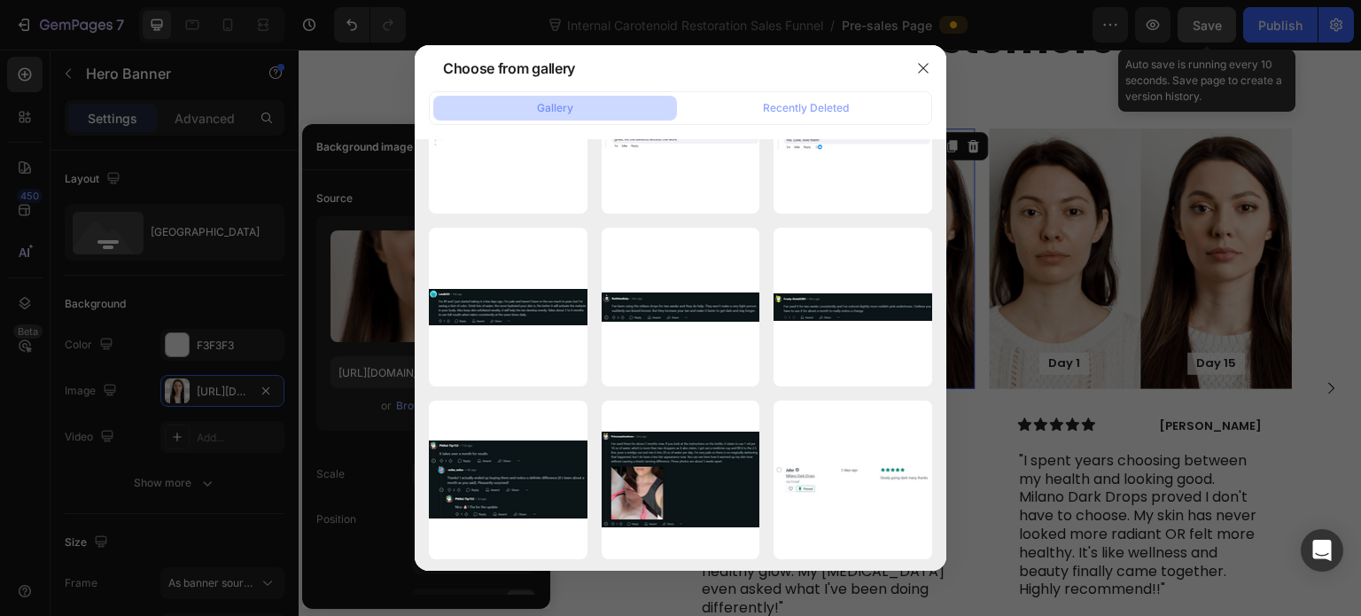
scroll to position [0, 0]
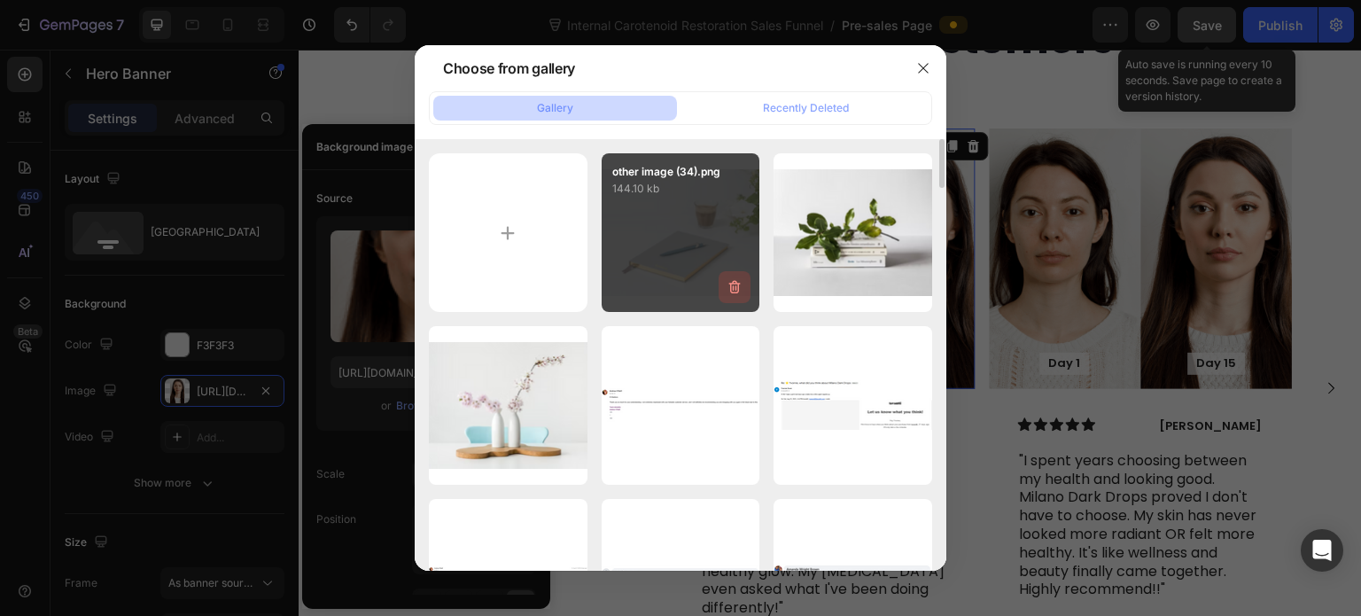
click at [734, 284] on icon "button" at bounding box center [735, 287] width 18 height 18
click at [734, 284] on div "Delete" at bounding box center [724, 291] width 33 height 16
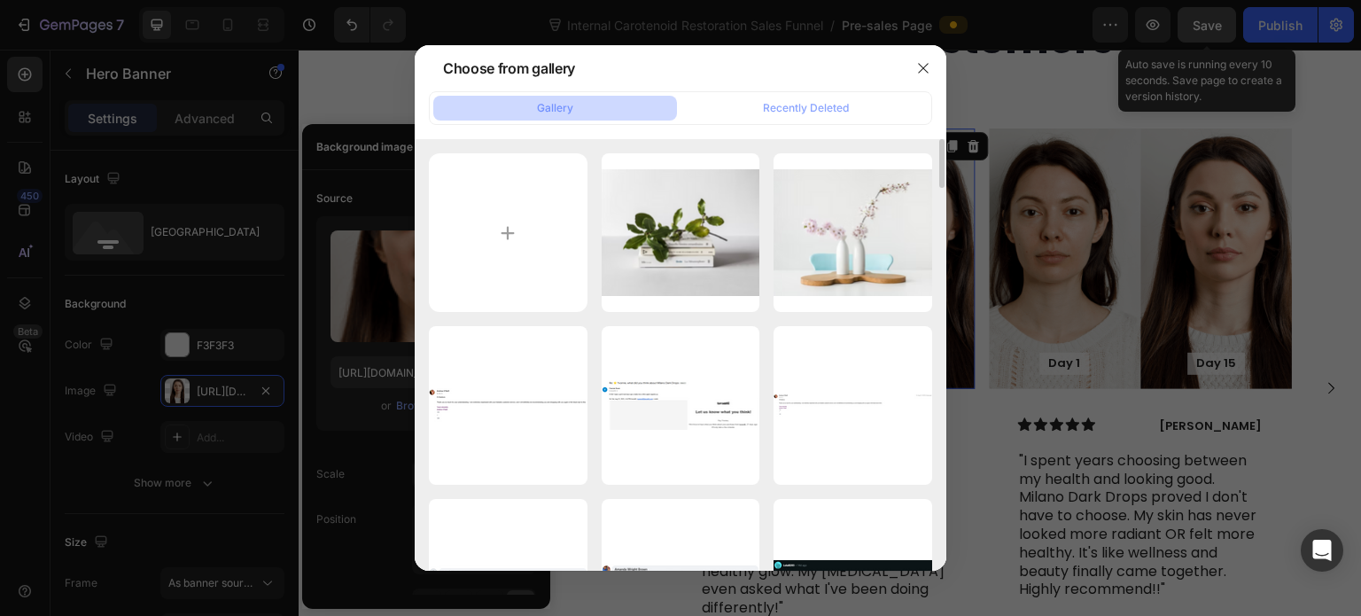
click at [0, 0] on icon "button" at bounding box center [0, 0] width 0 height 0
click at [0, 0] on div "Delete" at bounding box center [0, 0] width 0 height 0
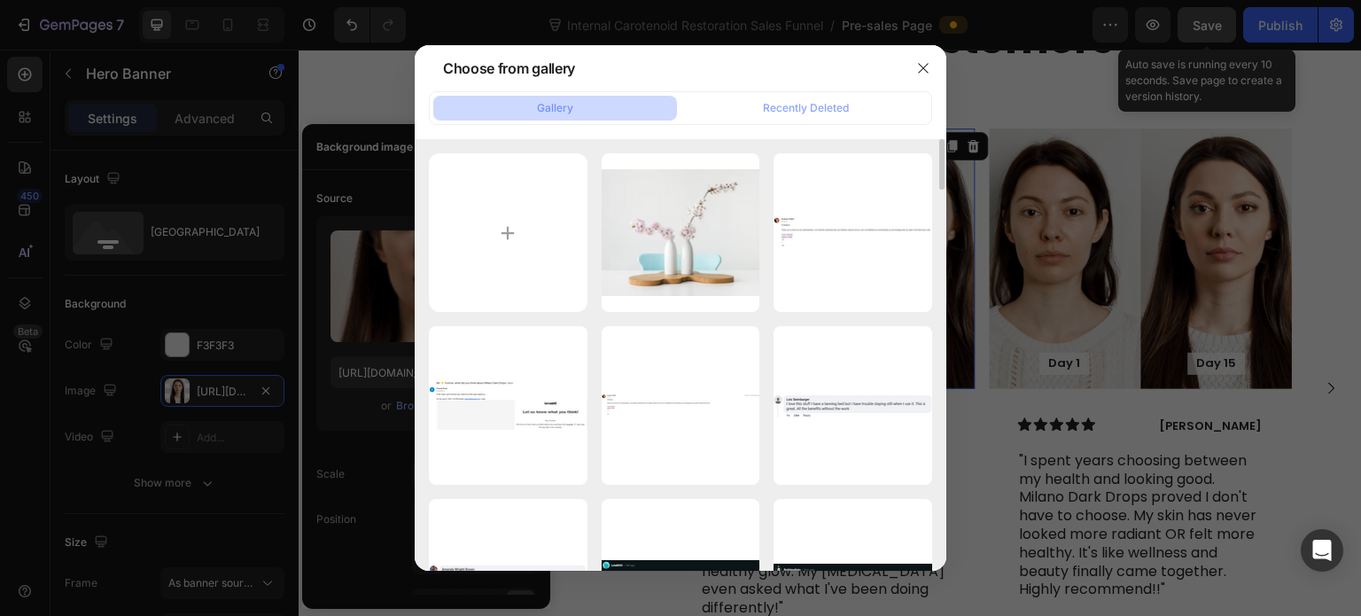
click at [0, 0] on icon "button" at bounding box center [0, 0] width 0 height 0
click at [0, 0] on div "Delete" at bounding box center [0, 0] width 0 height 0
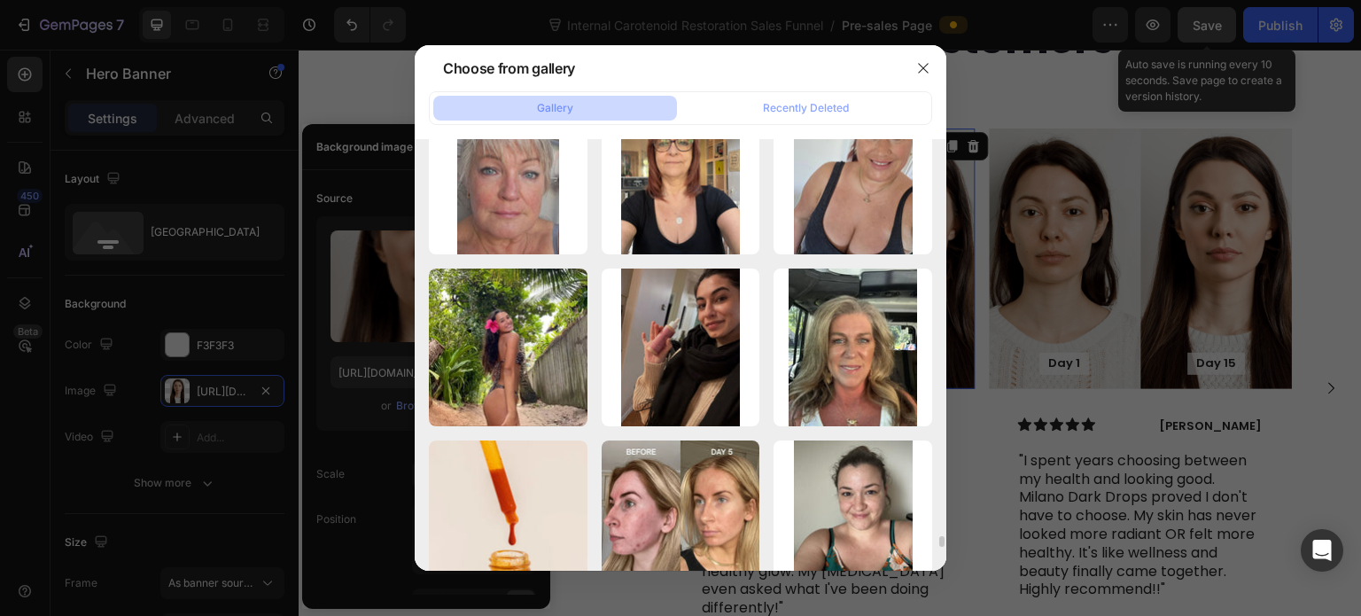
scroll to position [15674, 0]
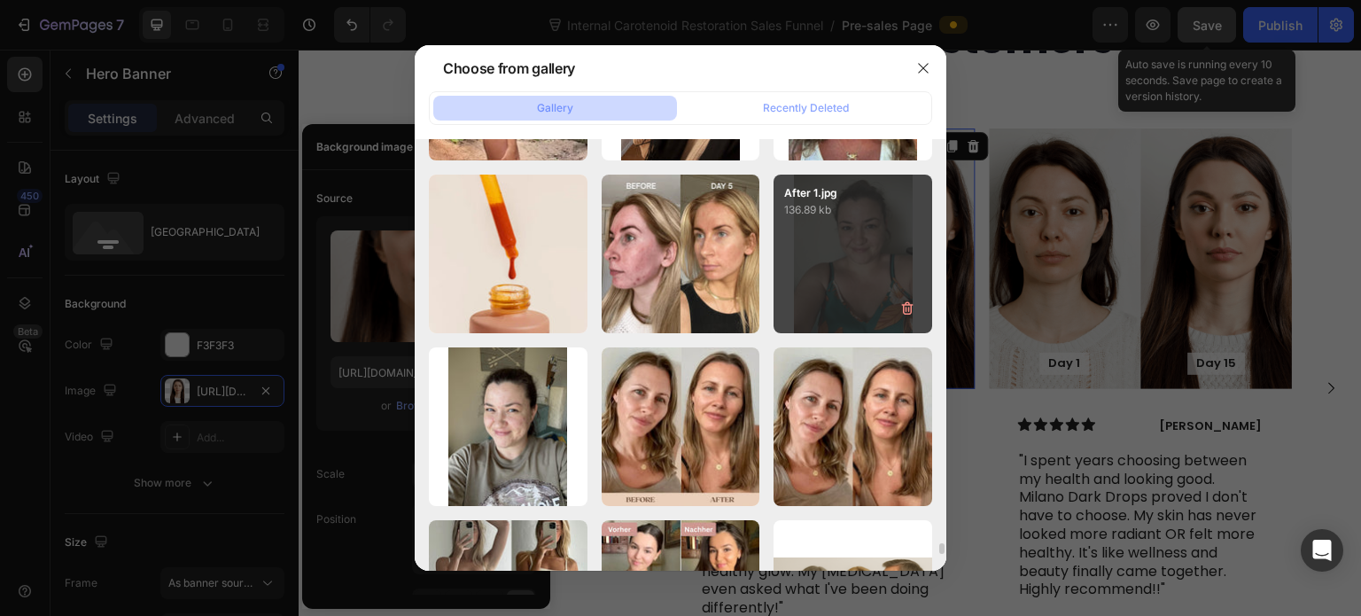
click at [825, 259] on div "After 1.jpg 136.89 kb" at bounding box center [852, 254] width 159 height 159
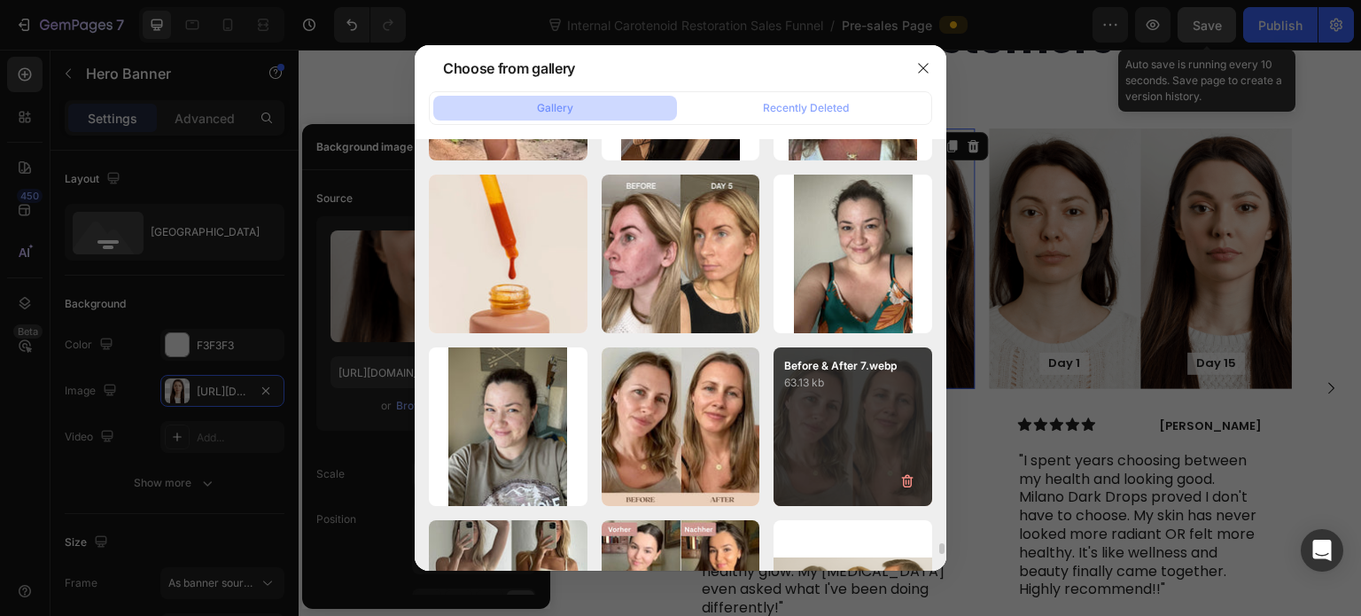
type input "https://cdn.shopify.com/s/files/1/0643/3157/9572/files/gempages_567963846870827…"
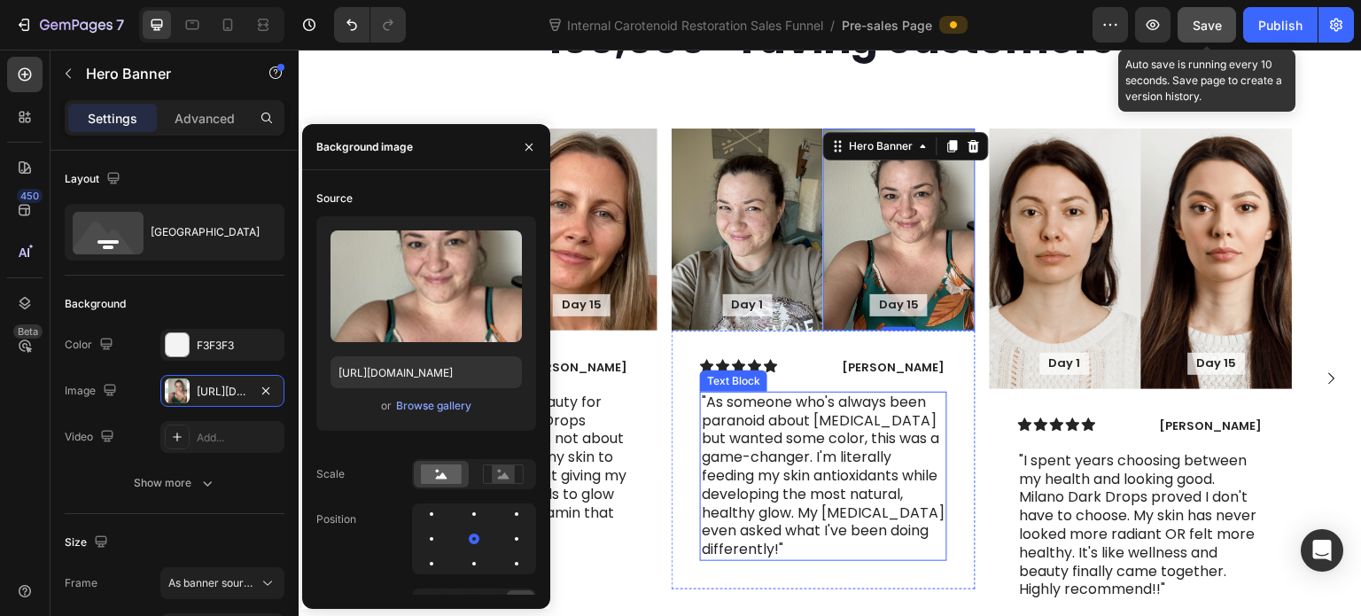
click at [840, 436] on p ""As someone who's always been paranoid about [MEDICAL_DATA] but wanted some col…" at bounding box center [823, 476] width 243 height 166
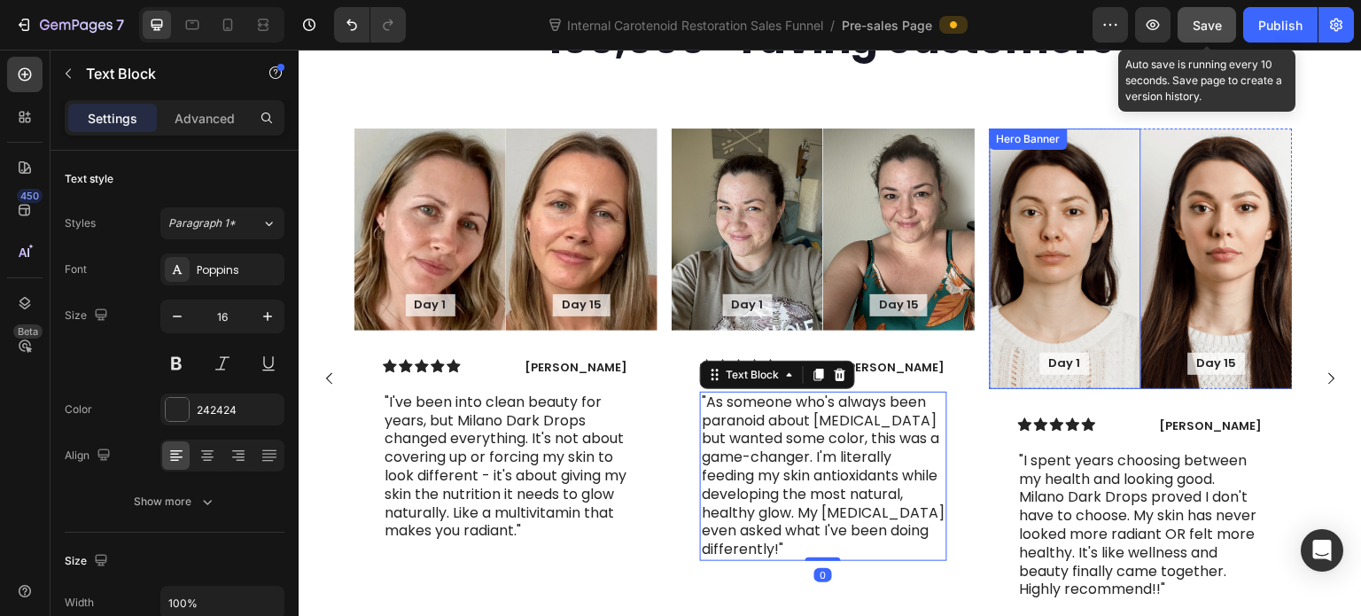
click at [1069, 269] on div "Background Image" at bounding box center [1066, 258] width 152 height 260
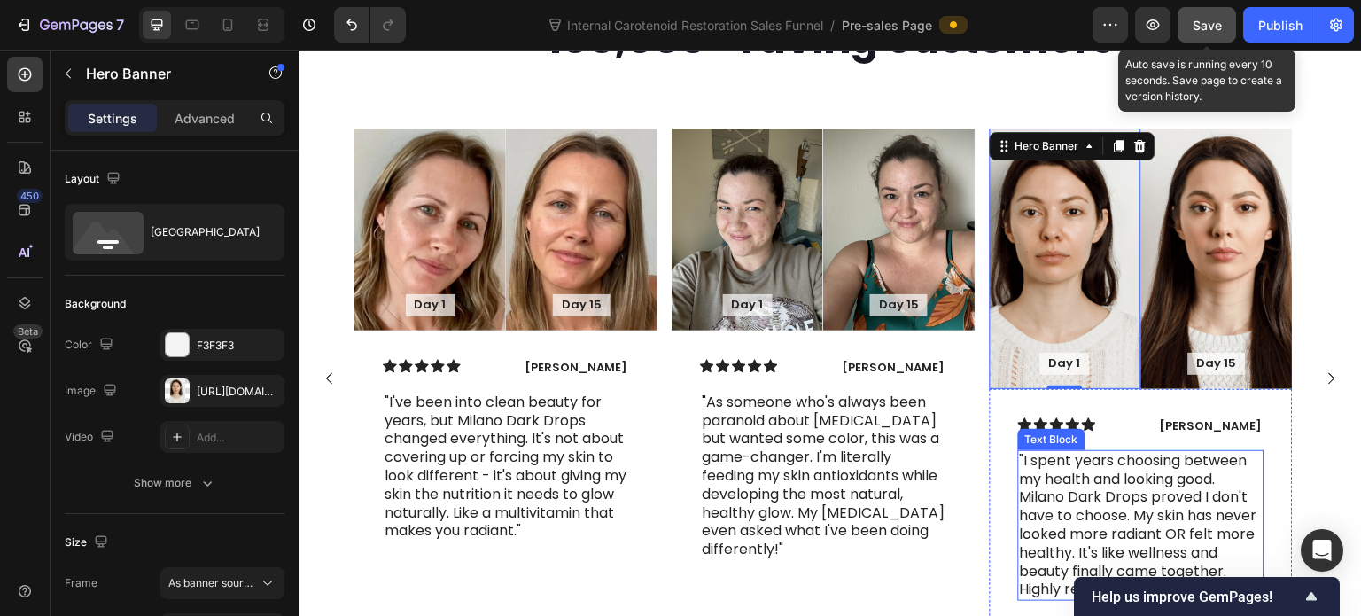
click at [1139, 474] on p ""I spent years choosing between my health and looking good. Milano Dark Drops p…" at bounding box center [1141, 525] width 243 height 147
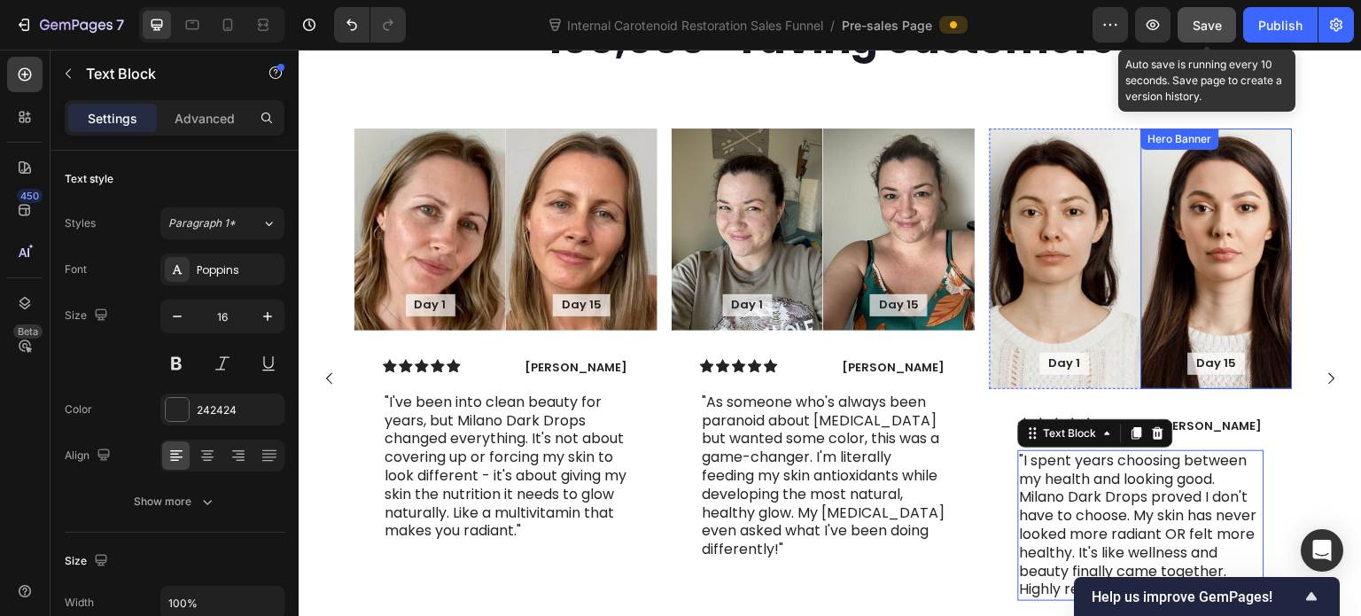
click at [1154, 259] on div "Background Image" at bounding box center [1217, 258] width 152 height 260
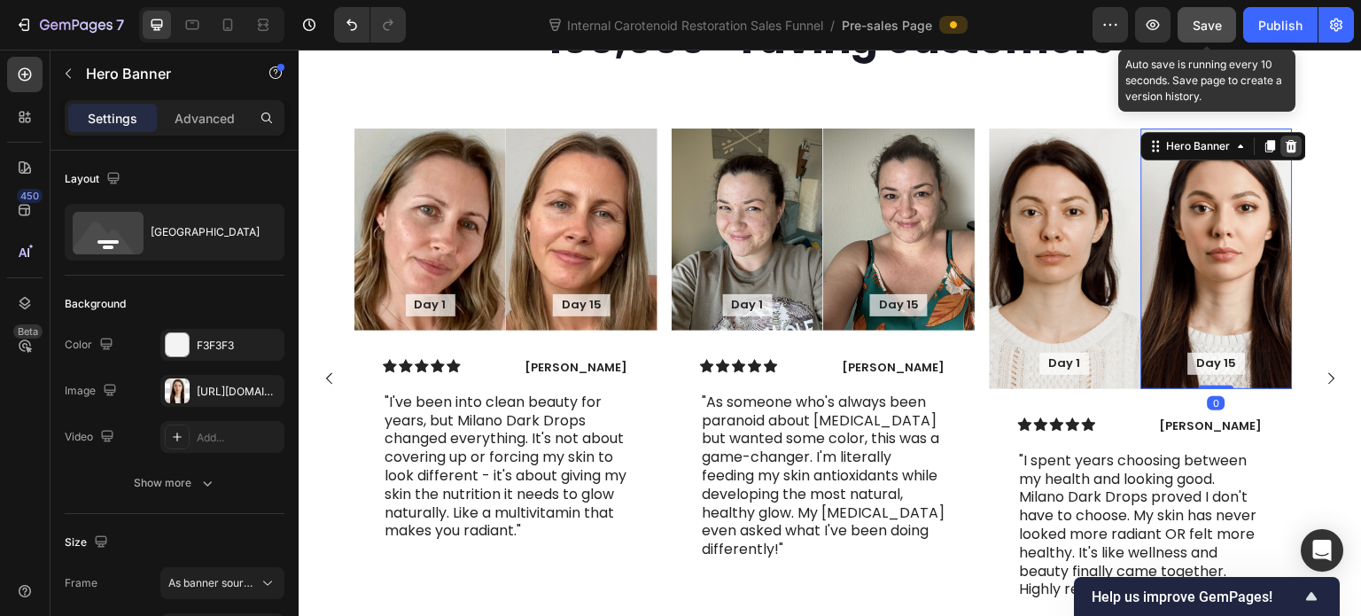
click at [1285, 139] on icon at bounding box center [1292, 146] width 14 height 14
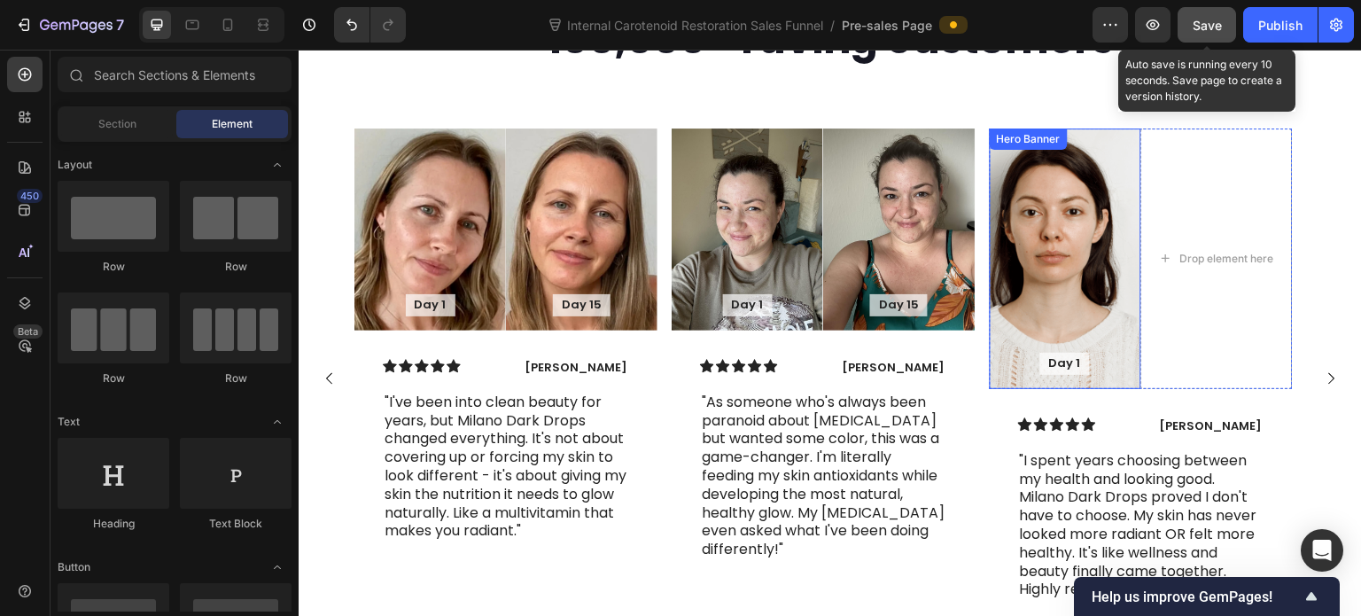
click at [1111, 187] on div "Background Image" at bounding box center [1066, 258] width 152 height 260
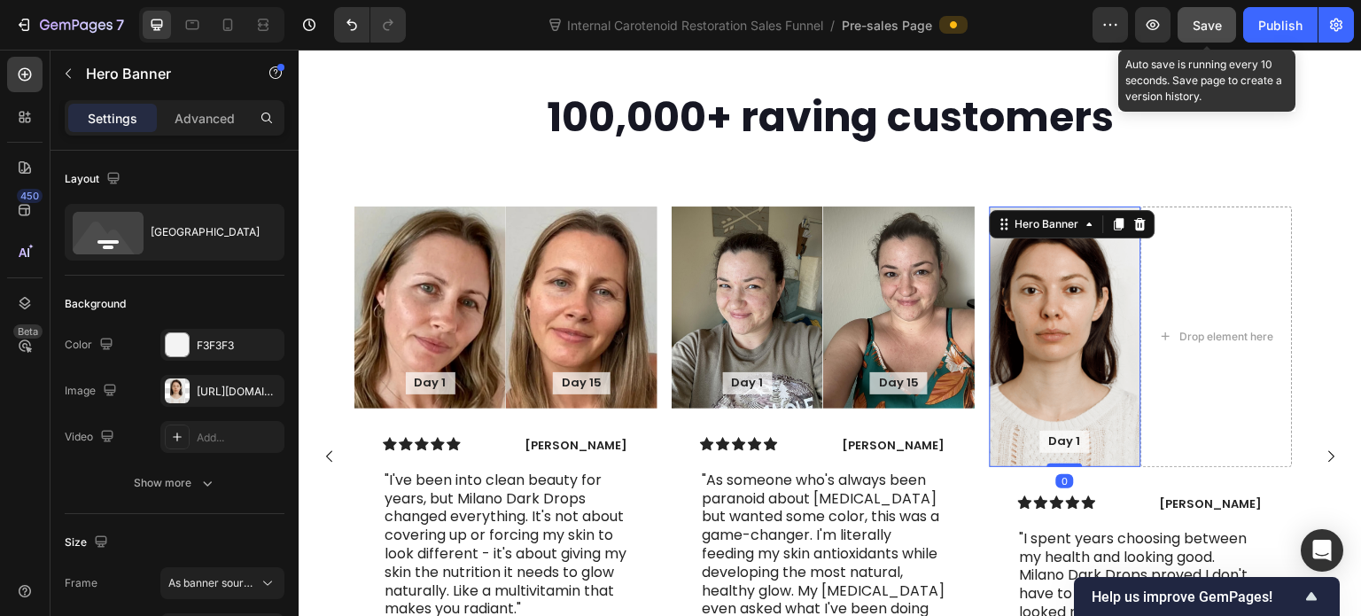
scroll to position [5091, 0]
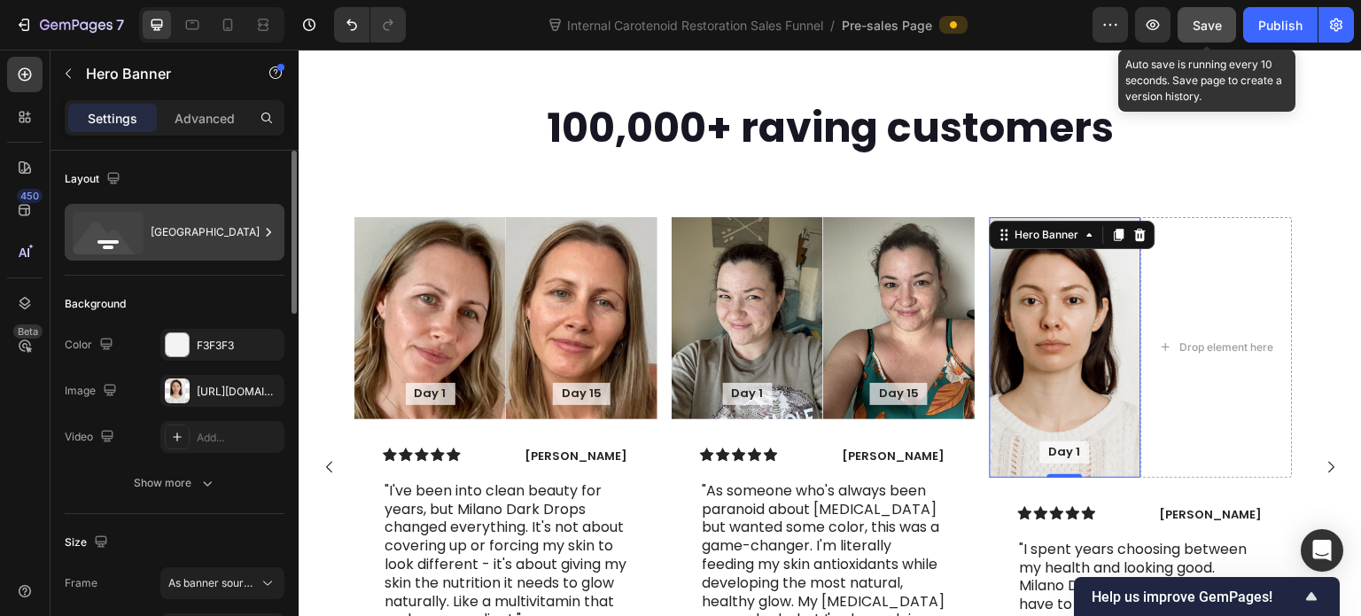
click at [172, 233] on div "Bottom center" at bounding box center [205, 232] width 108 height 41
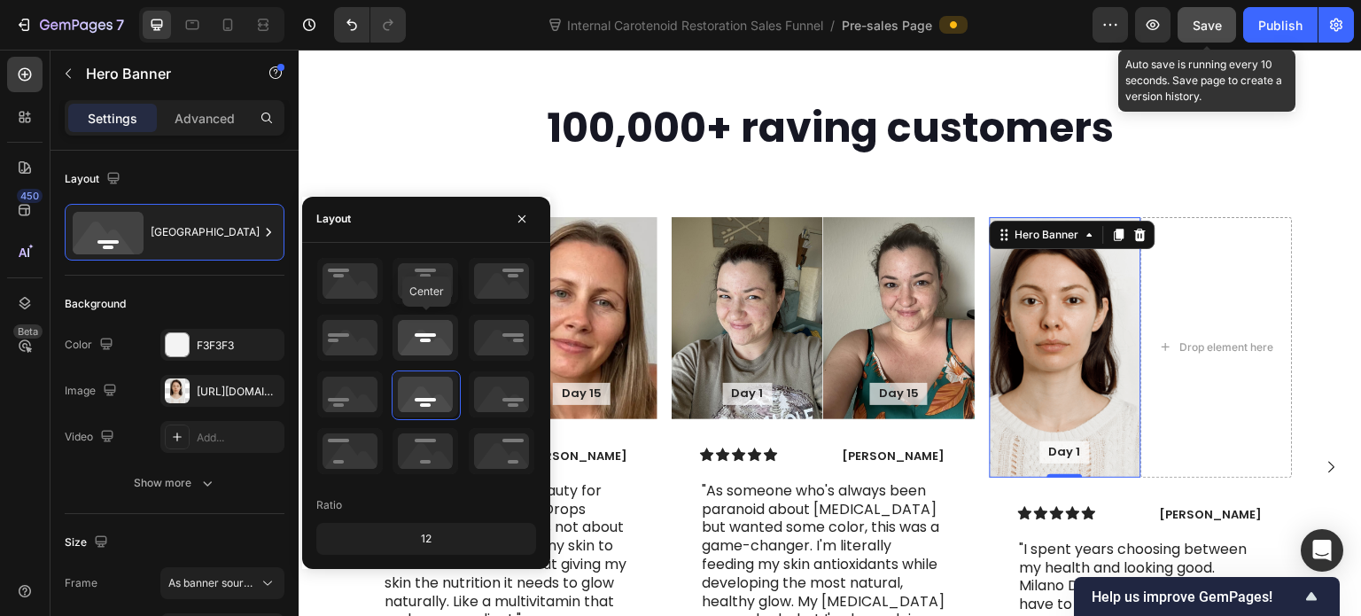
click at [427, 351] on icon at bounding box center [425, 338] width 66 height 46
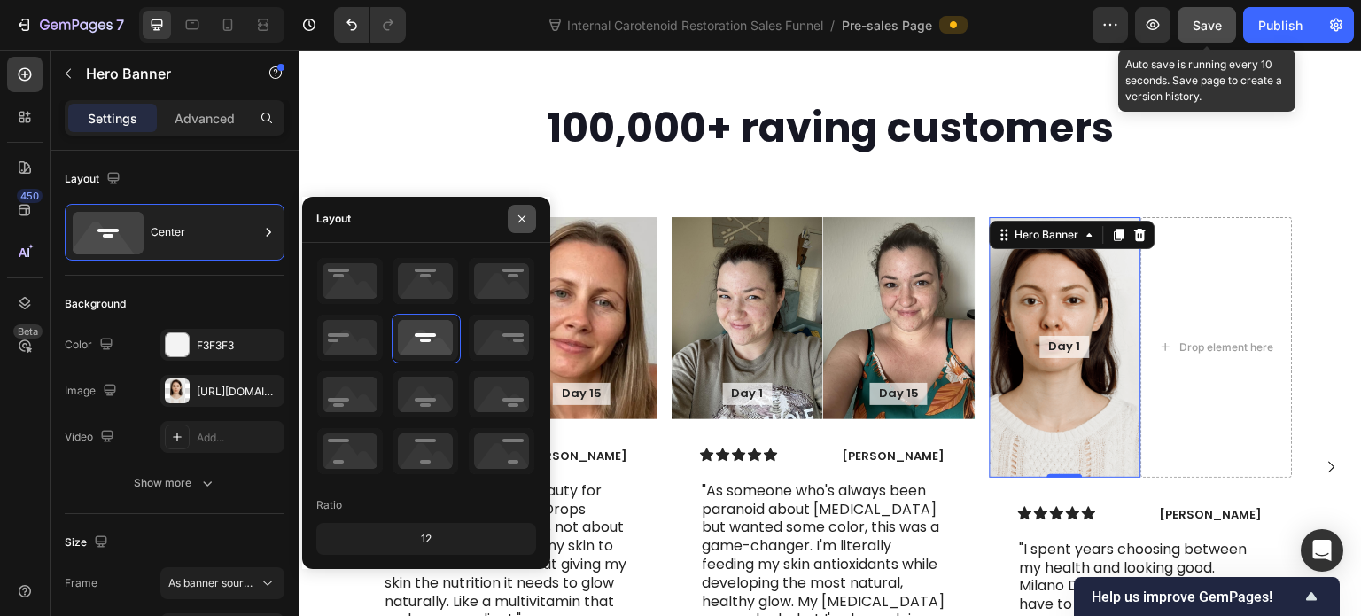
click at [521, 219] on icon "button" at bounding box center [521, 218] width 7 height 7
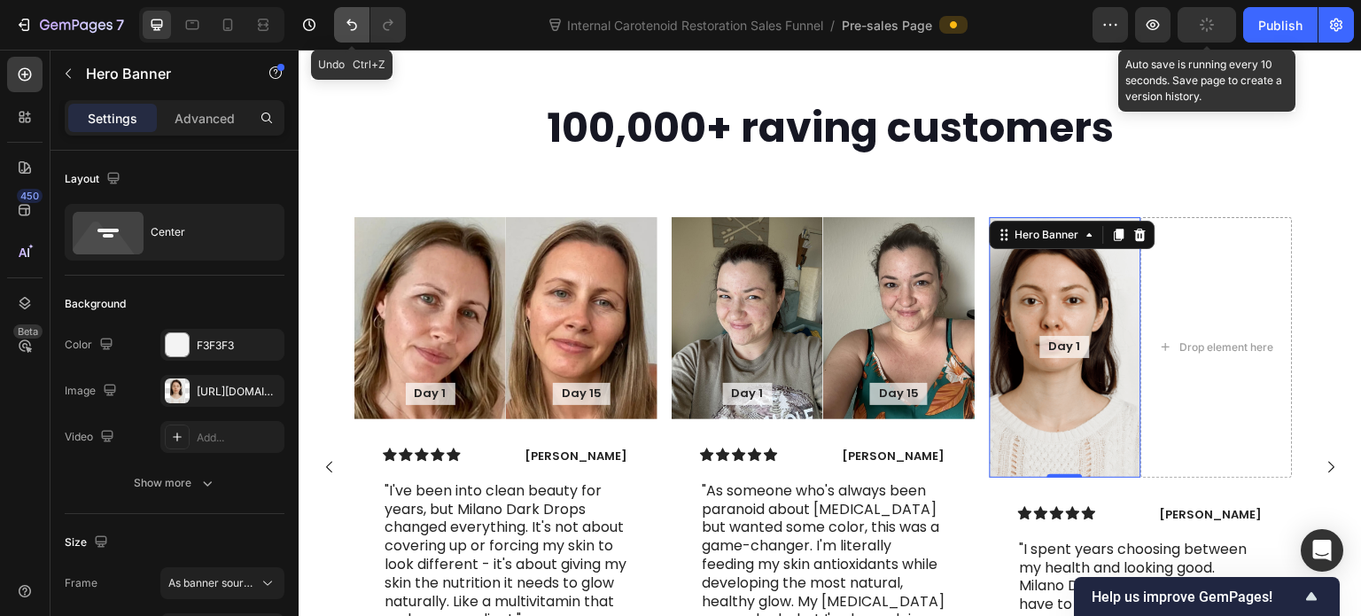
click at [357, 13] on button "Undo/Redo" at bounding box center [351, 24] width 35 height 35
click at [349, 26] on icon "Undo/Redo" at bounding box center [352, 25] width 18 height 18
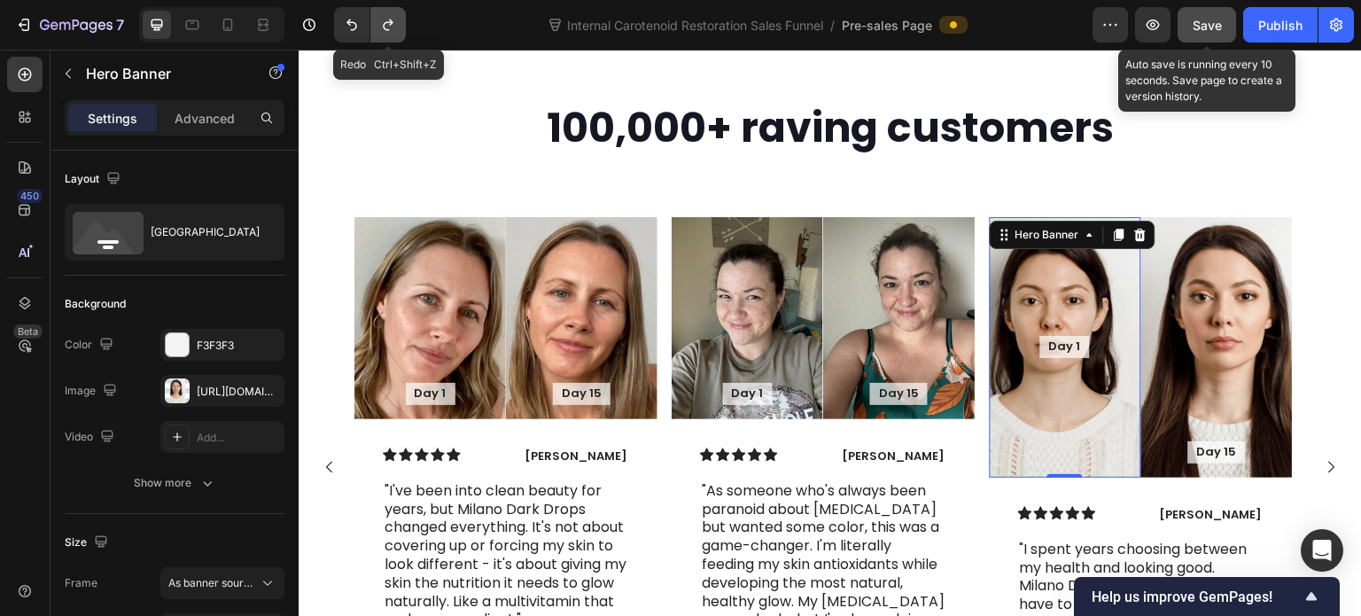
click at [390, 35] on button "Undo/Redo" at bounding box center [387, 24] width 35 height 35
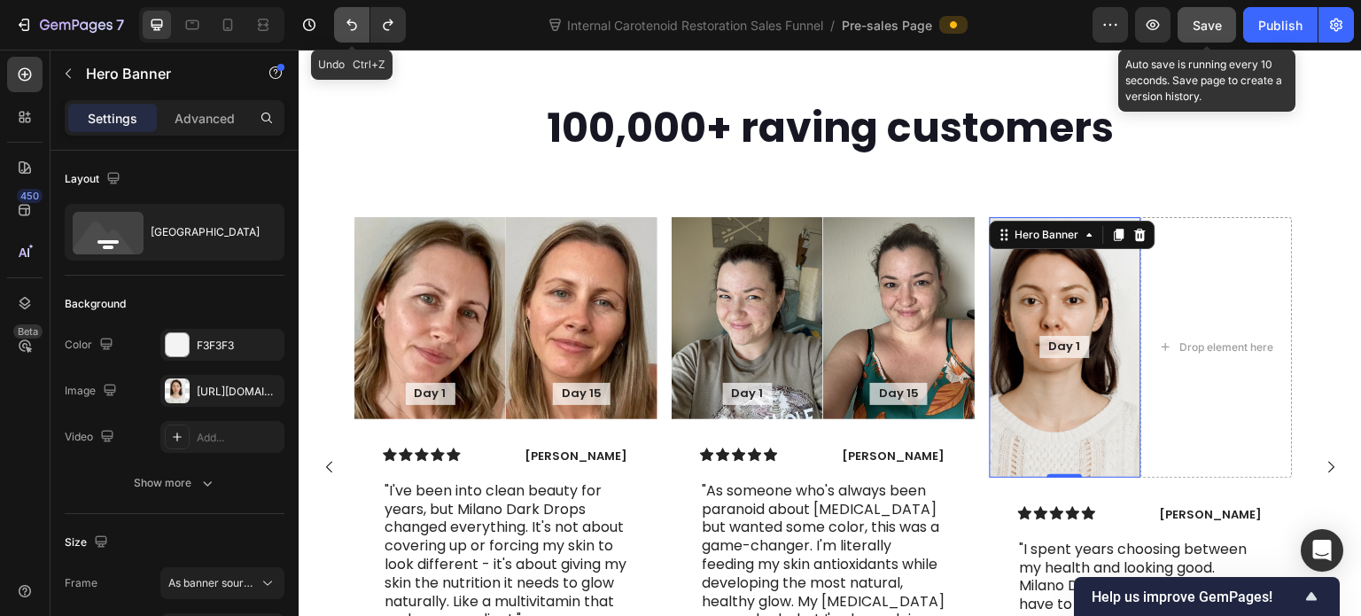
click at [343, 26] on icon "Undo/Redo" at bounding box center [352, 25] width 18 height 18
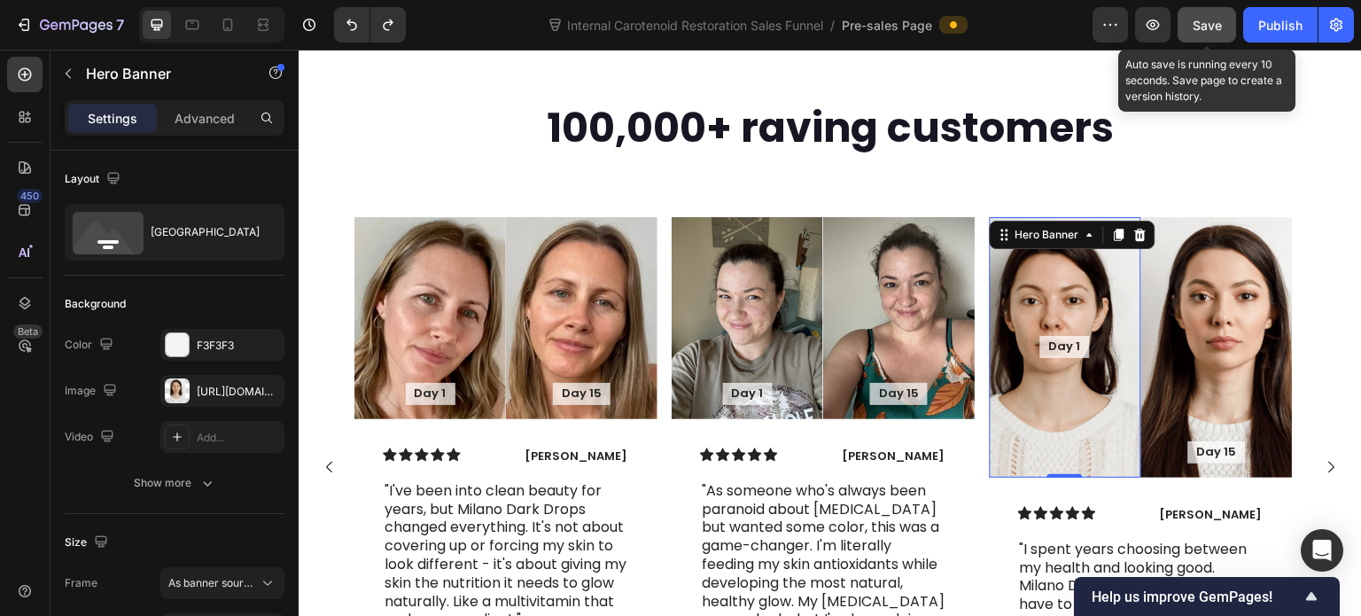
click at [1100, 342] on div "Day 1 Text Block" at bounding box center [1066, 347] width 152 height 51
click at [1144, 228] on icon at bounding box center [1140, 235] width 14 height 14
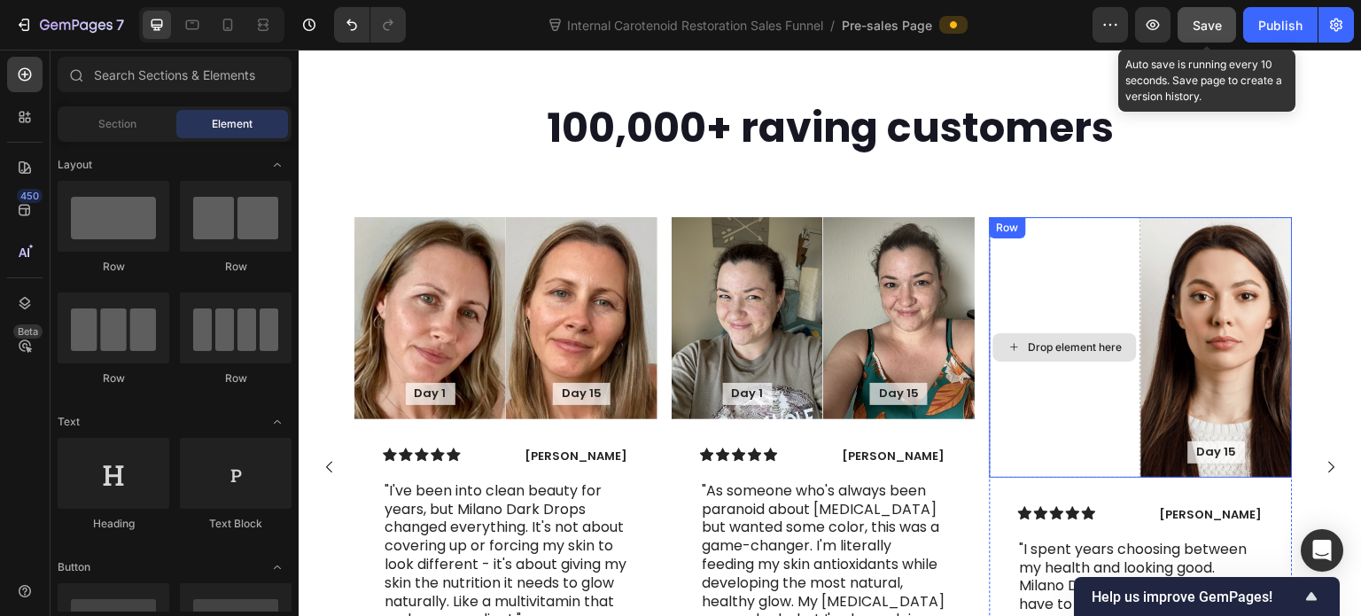
click at [1092, 252] on div "Drop element here" at bounding box center [1066, 347] width 152 height 260
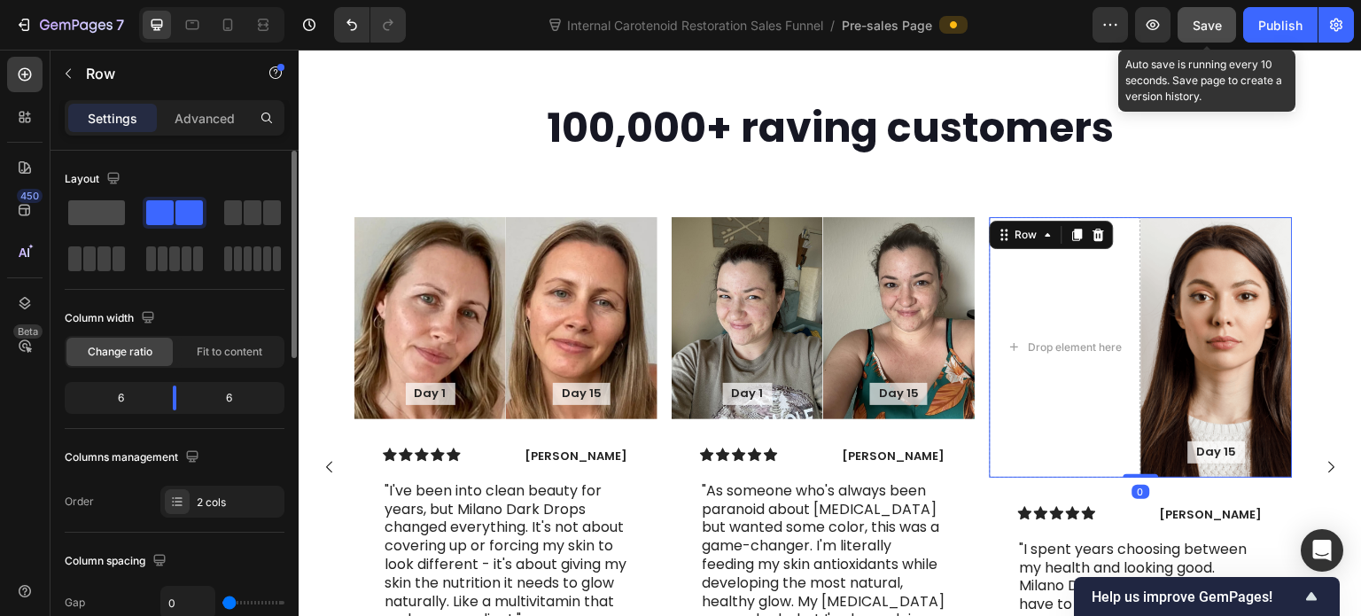
click at [99, 212] on span at bounding box center [96, 212] width 57 height 25
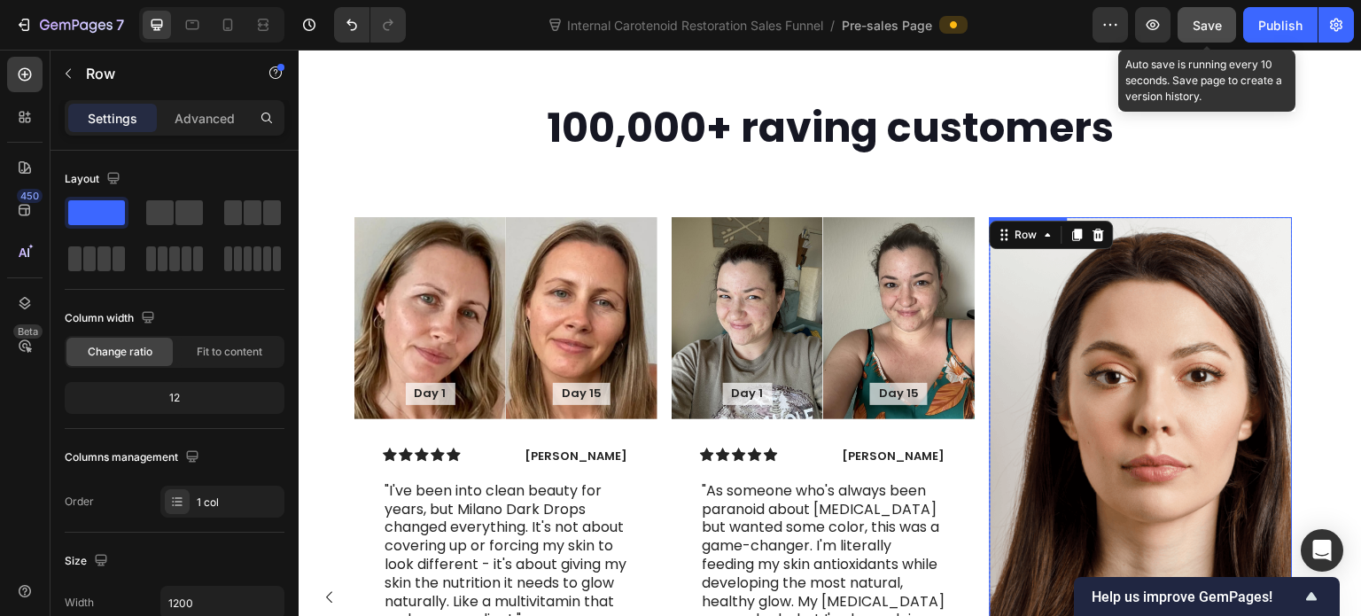
click at [1079, 312] on div "Background Image" at bounding box center [1141, 477] width 303 height 521
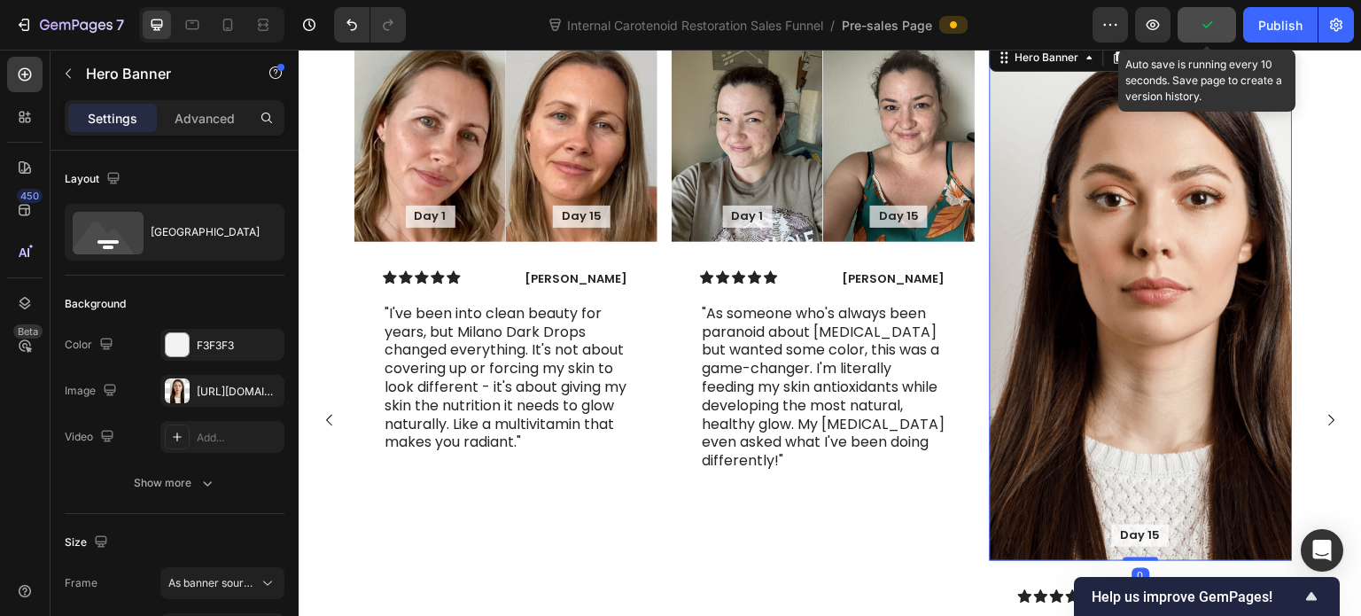
scroll to position [5179, 0]
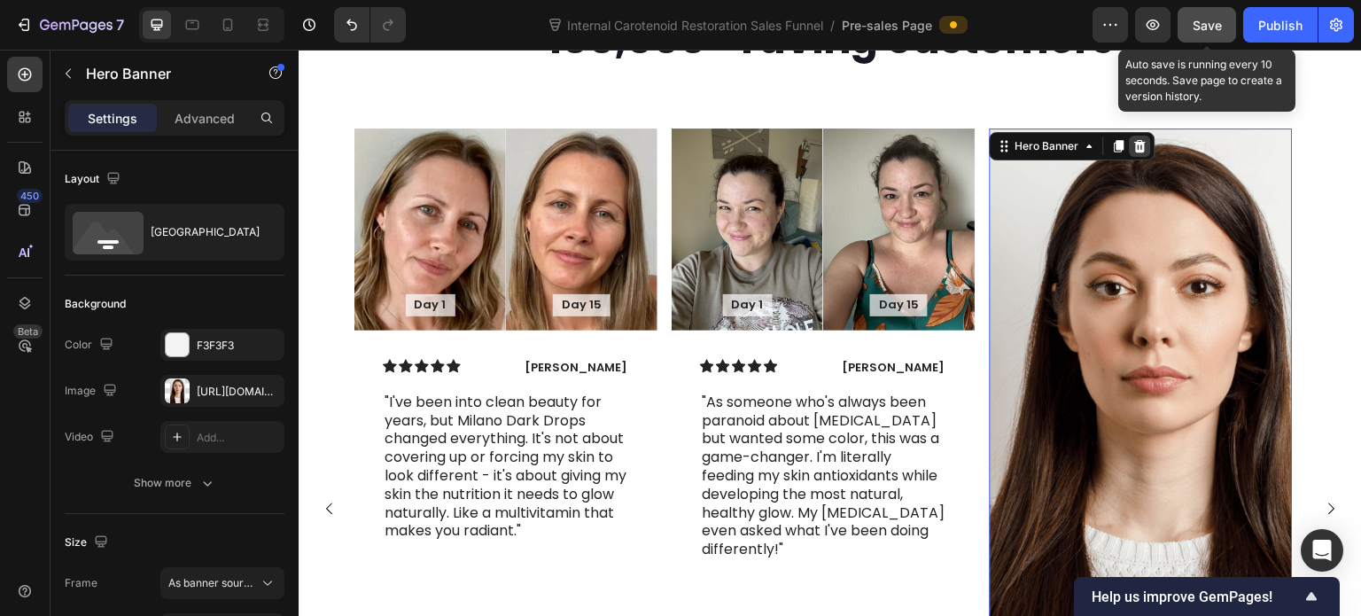
click at [1141, 140] on icon at bounding box center [1140, 146] width 12 height 12
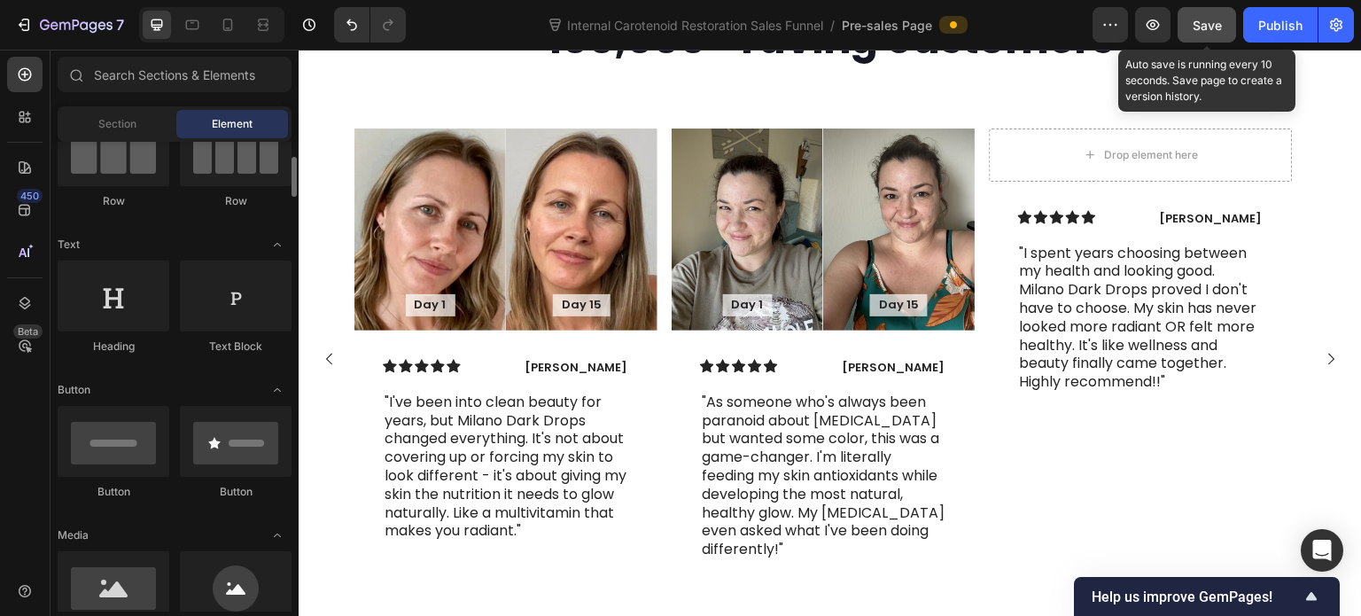
scroll to position [266, 0]
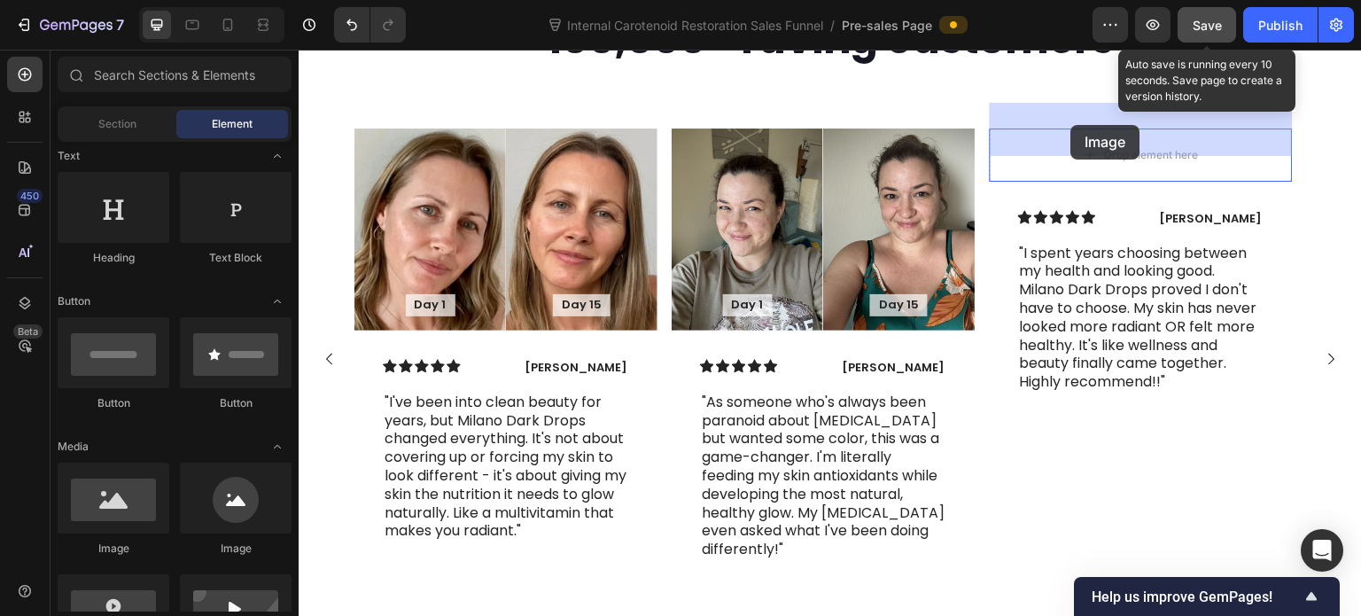
drag, startPoint x: 417, startPoint y: 545, endPoint x: 1071, endPoint y: 125, distance: 777.1
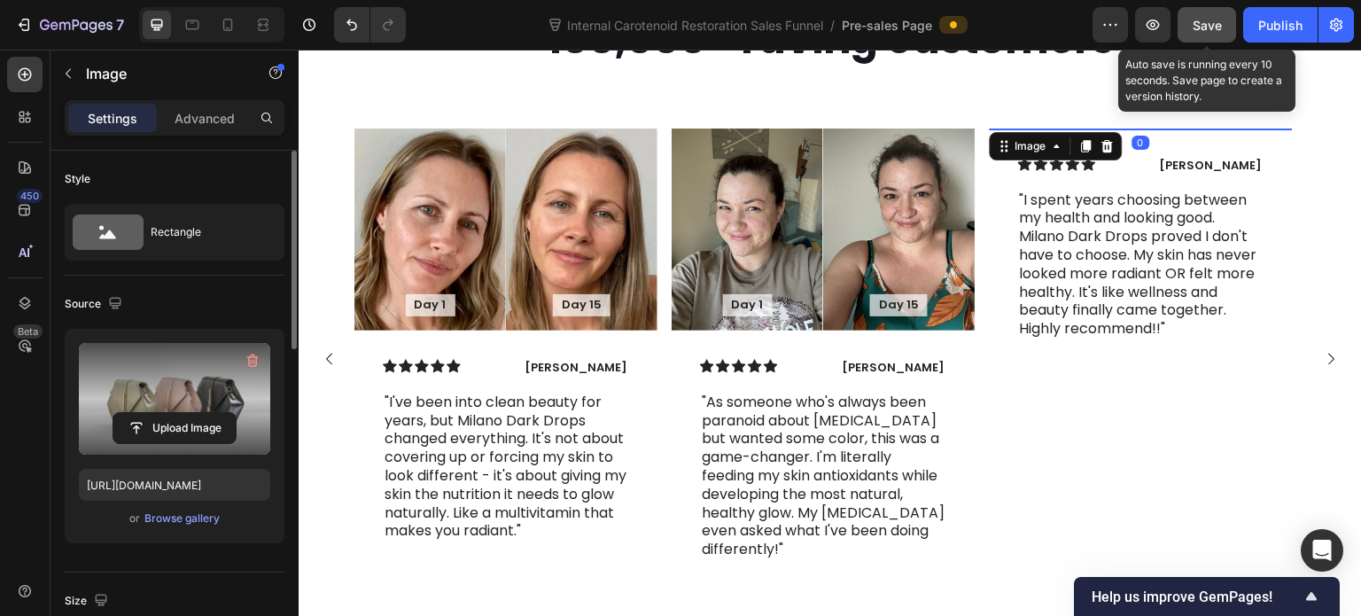
click at [195, 396] on label at bounding box center [174, 399] width 191 height 112
click at [195, 413] on input "file" at bounding box center [174, 428] width 122 height 30
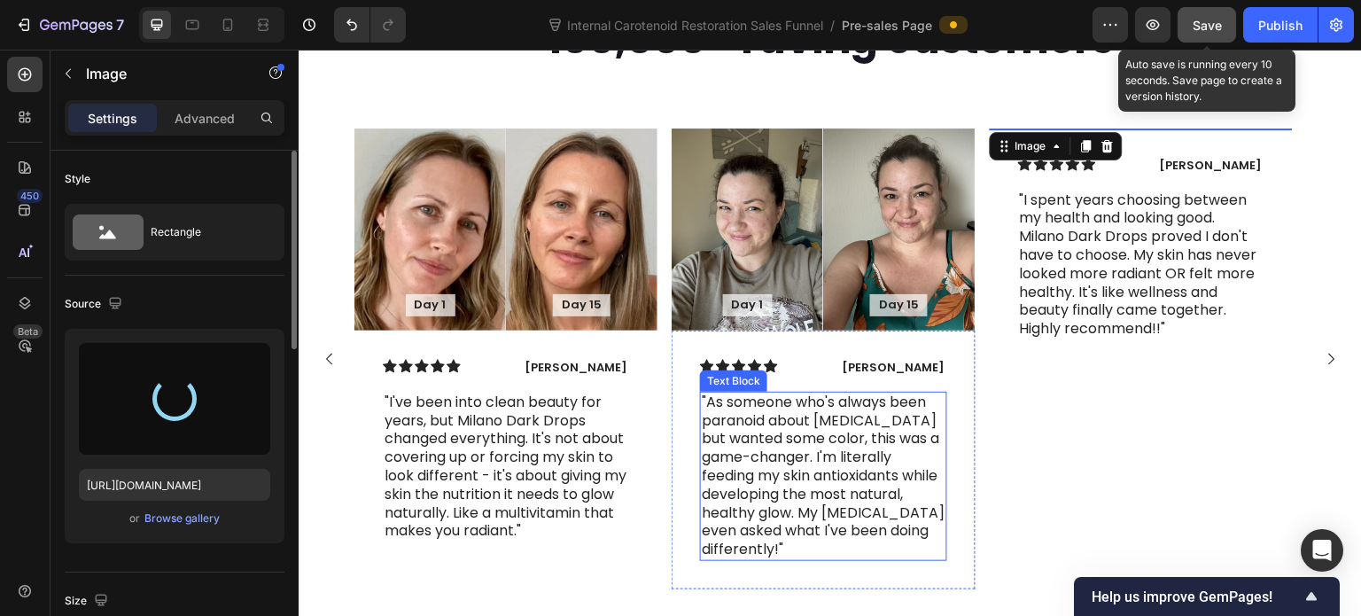
type input "https://cdn.shopify.com/s/files/1/0643/3157/9572/files/gempages_567963846870827…"
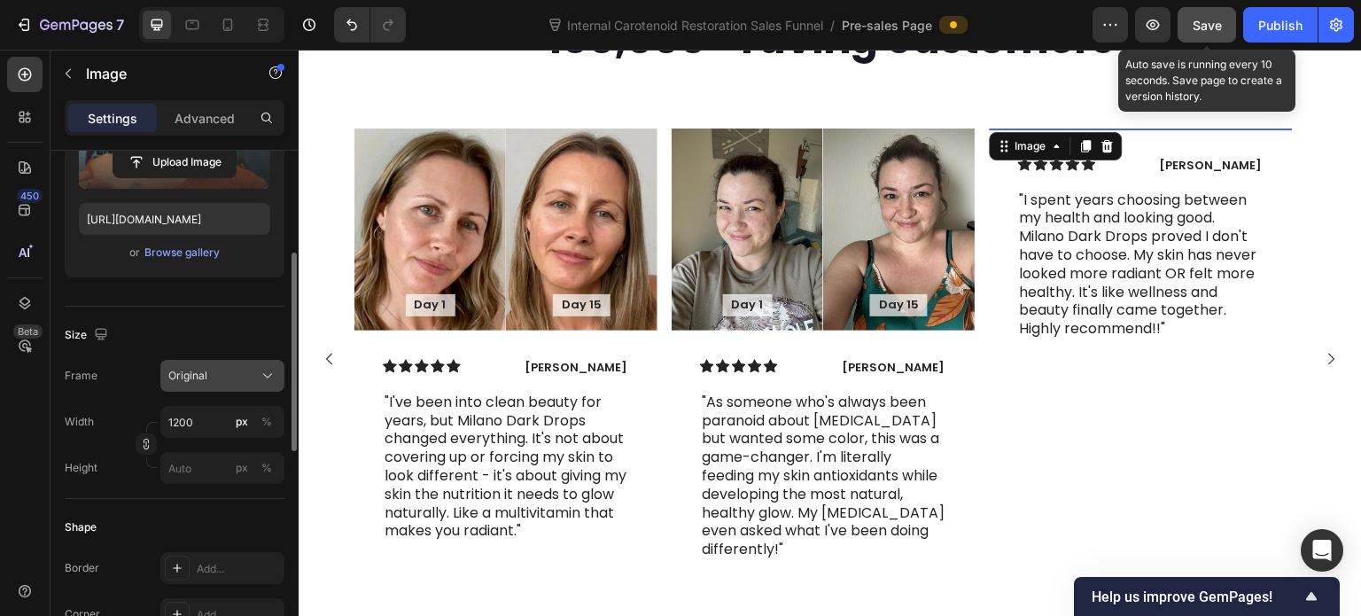
click at [229, 374] on div "Original" at bounding box center [211, 376] width 87 height 16
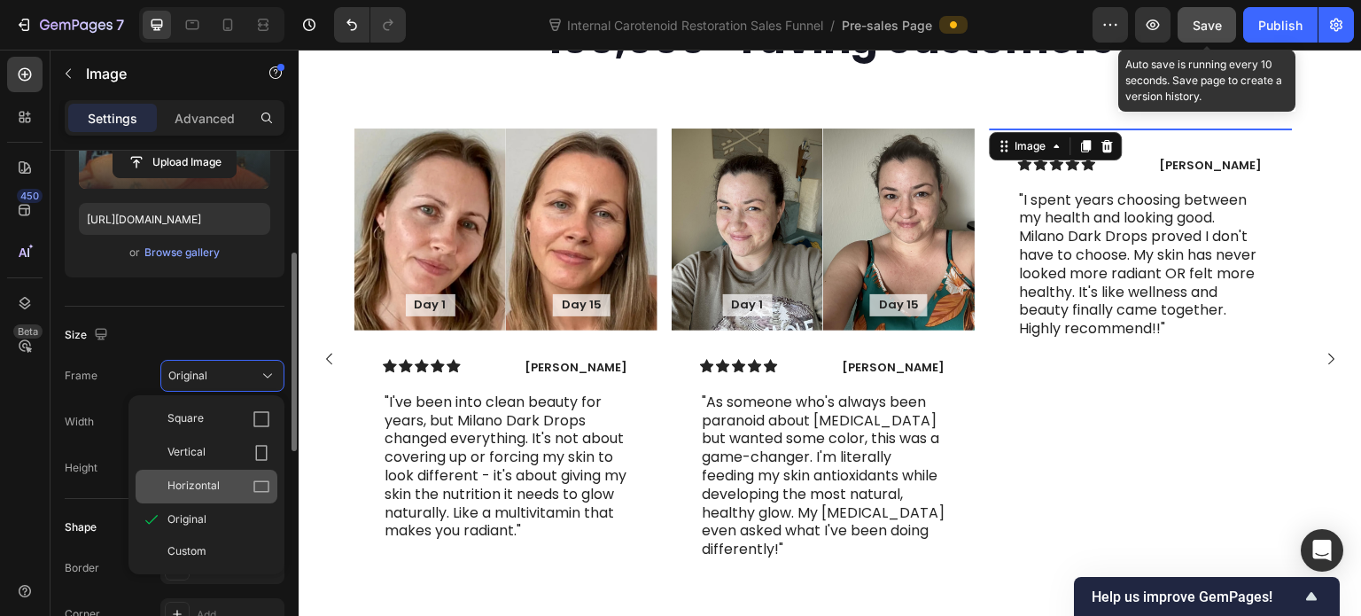
click at [213, 481] on span "Horizontal" at bounding box center [193, 487] width 52 height 18
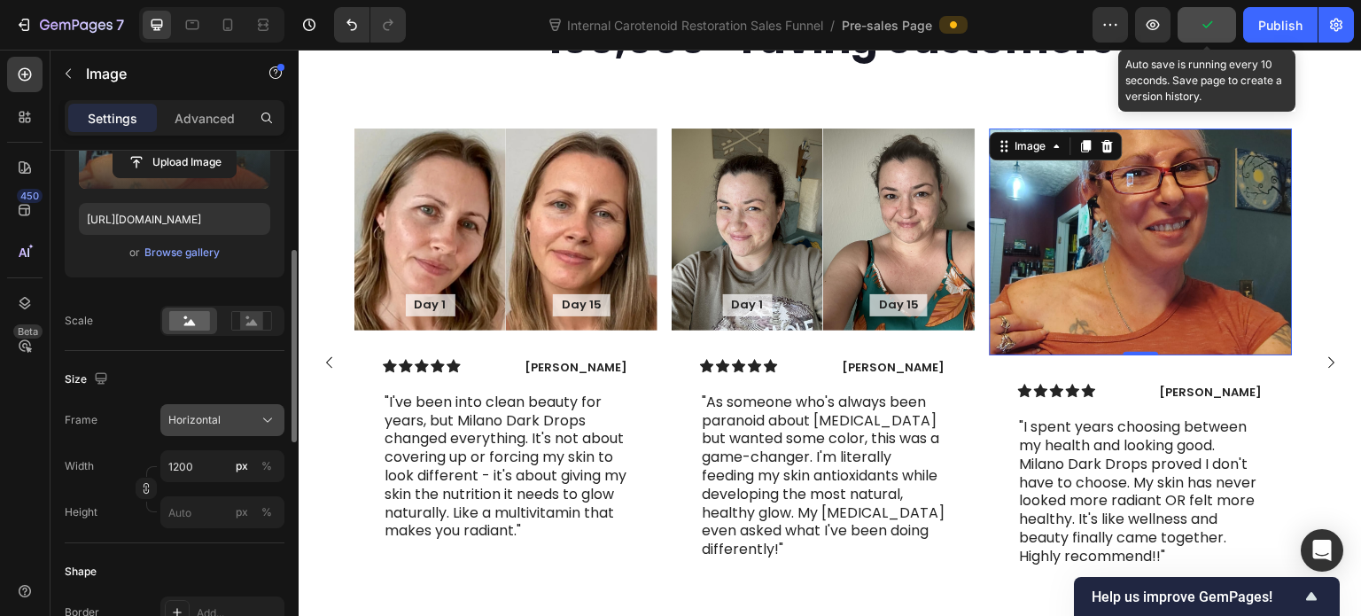
click at [239, 420] on div "Horizontal" at bounding box center [211, 420] width 87 height 16
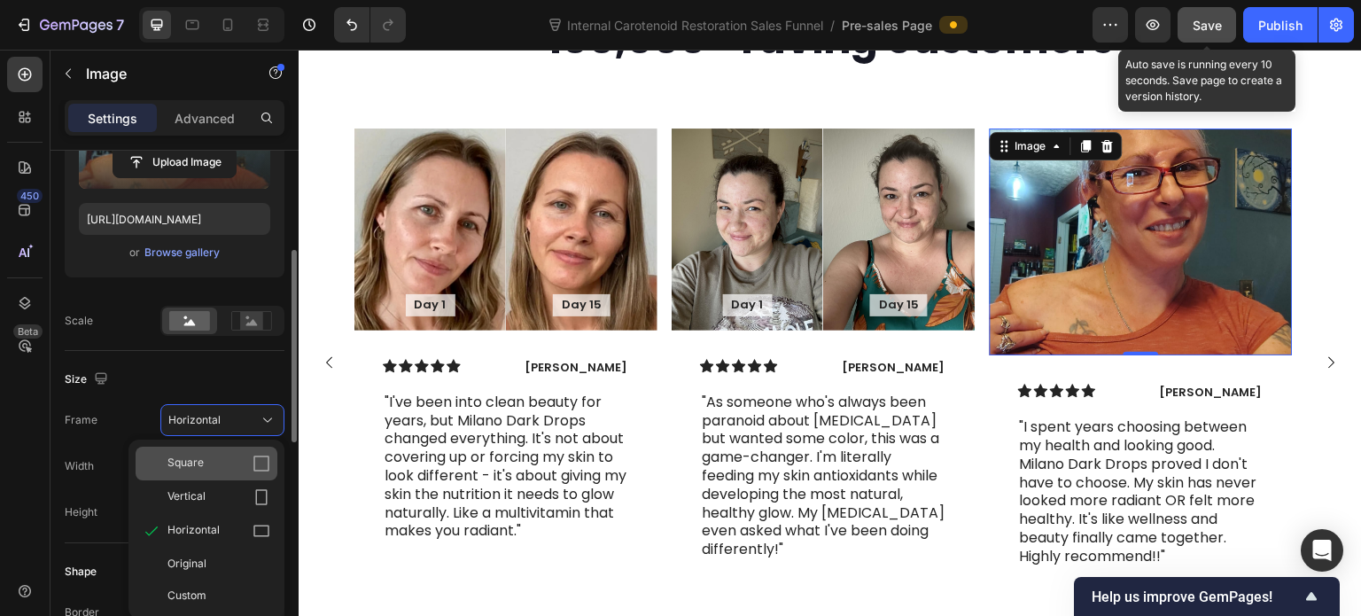
click at [225, 462] on div "Square" at bounding box center [218, 464] width 103 height 18
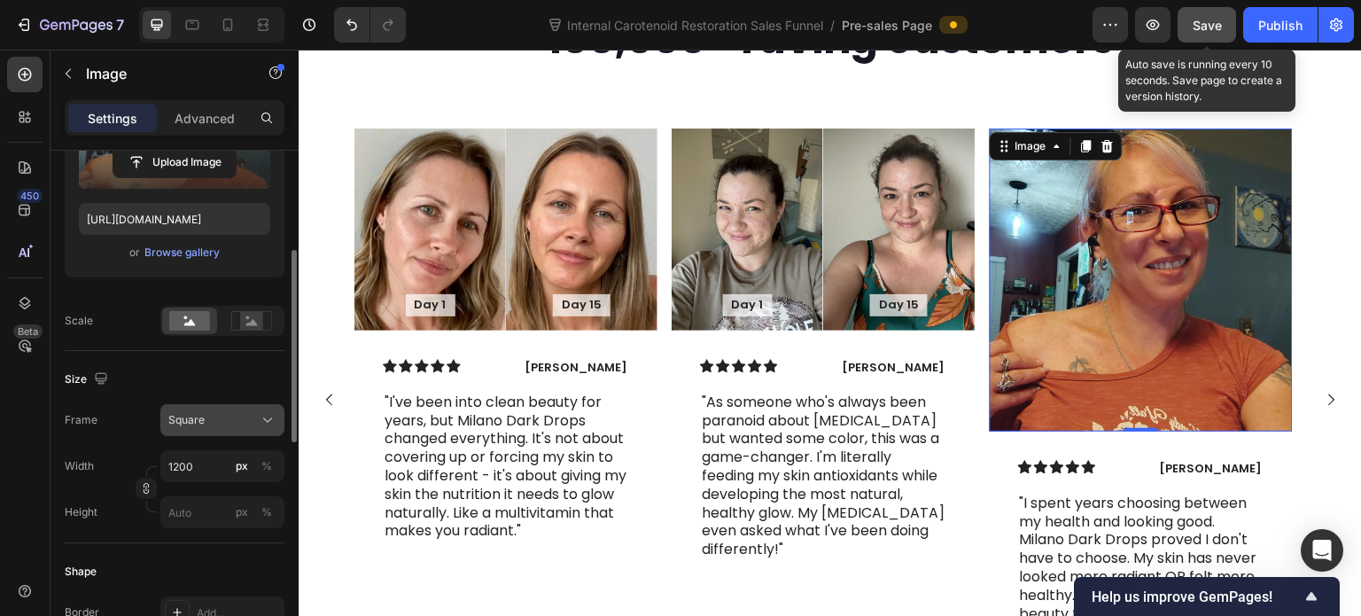
click at [243, 426] on div "Square" at bounding box center [211, 420] width 87 height 16
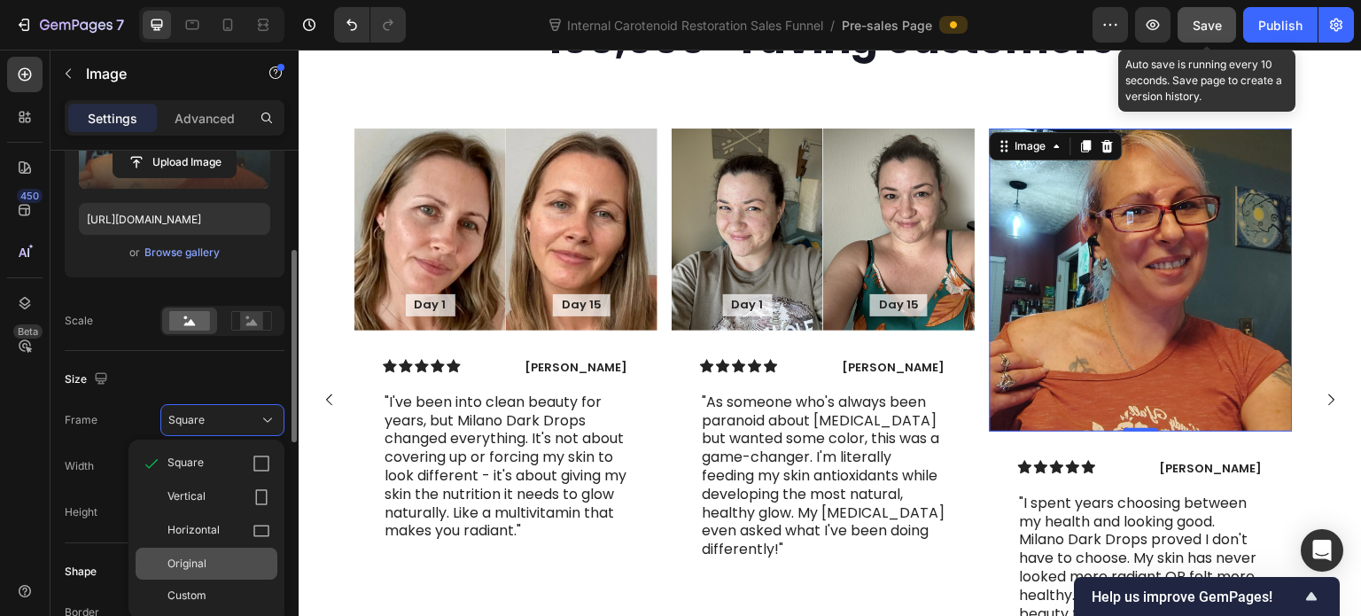
click at [213, 566] on div "Original" at bounding box center [218, 564] width 103 height 16
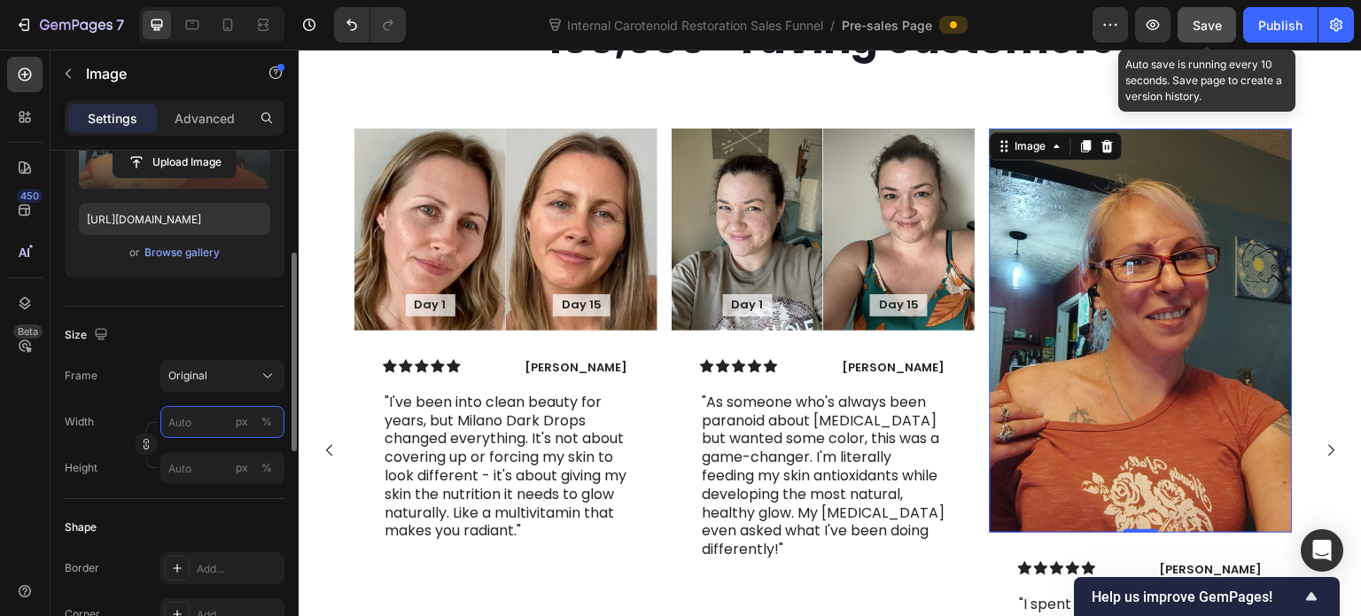
click at [199, 423] on input "px %" at bounding box center [222, 422] width 124 height 32
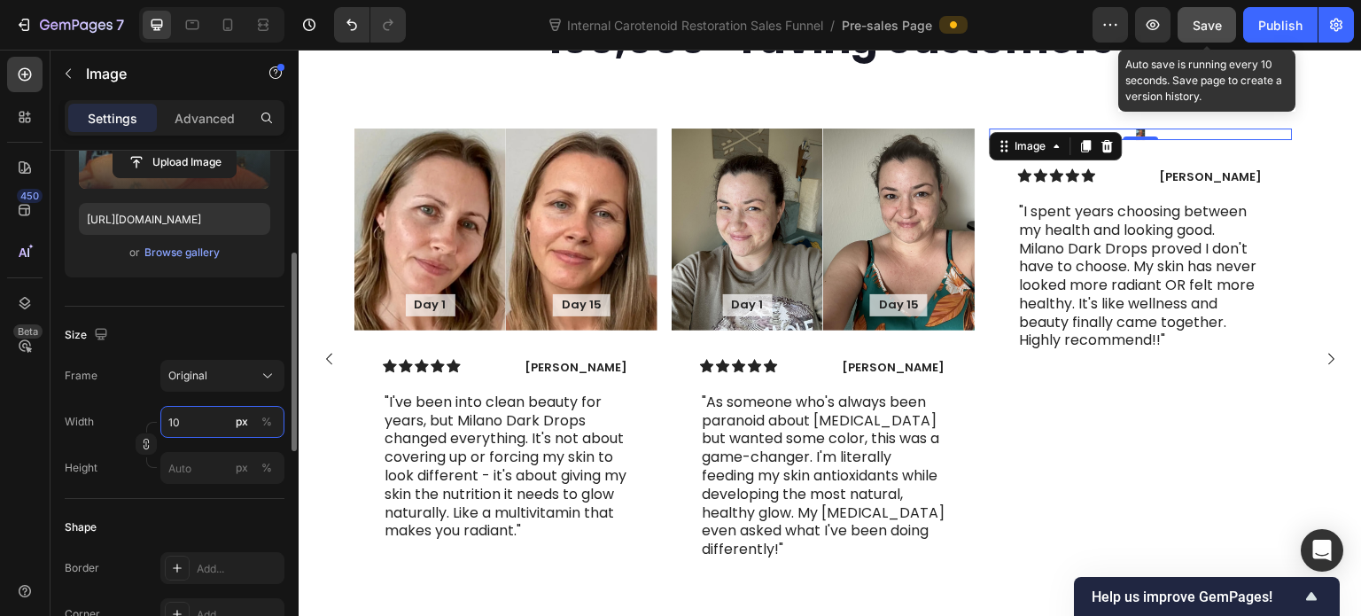
type input "1"
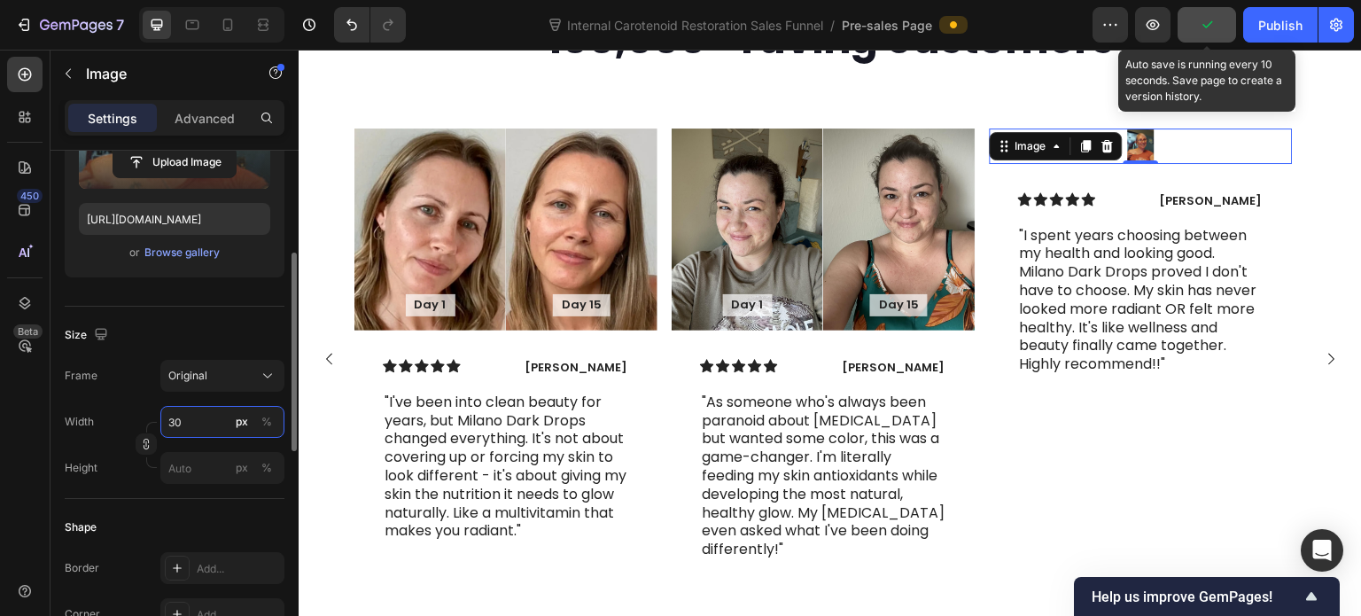
type input "3"
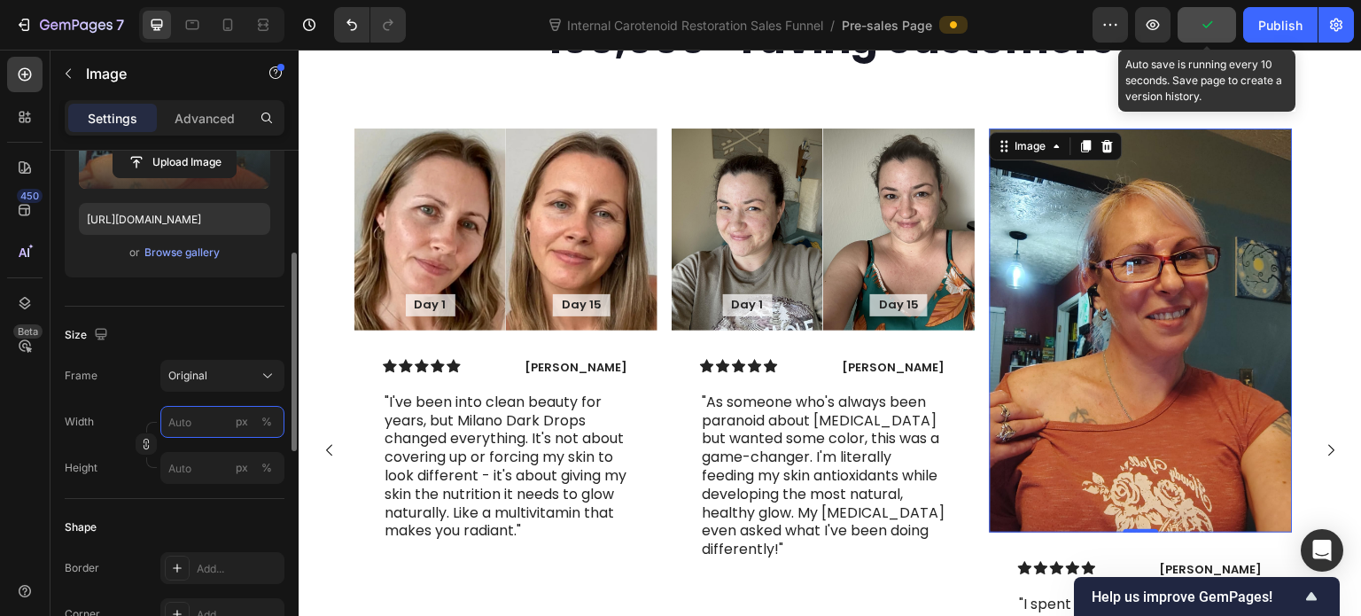
type input "3"
click at [182, 464] on input "px %" at bounding box center [222, 468] width 124 height 32
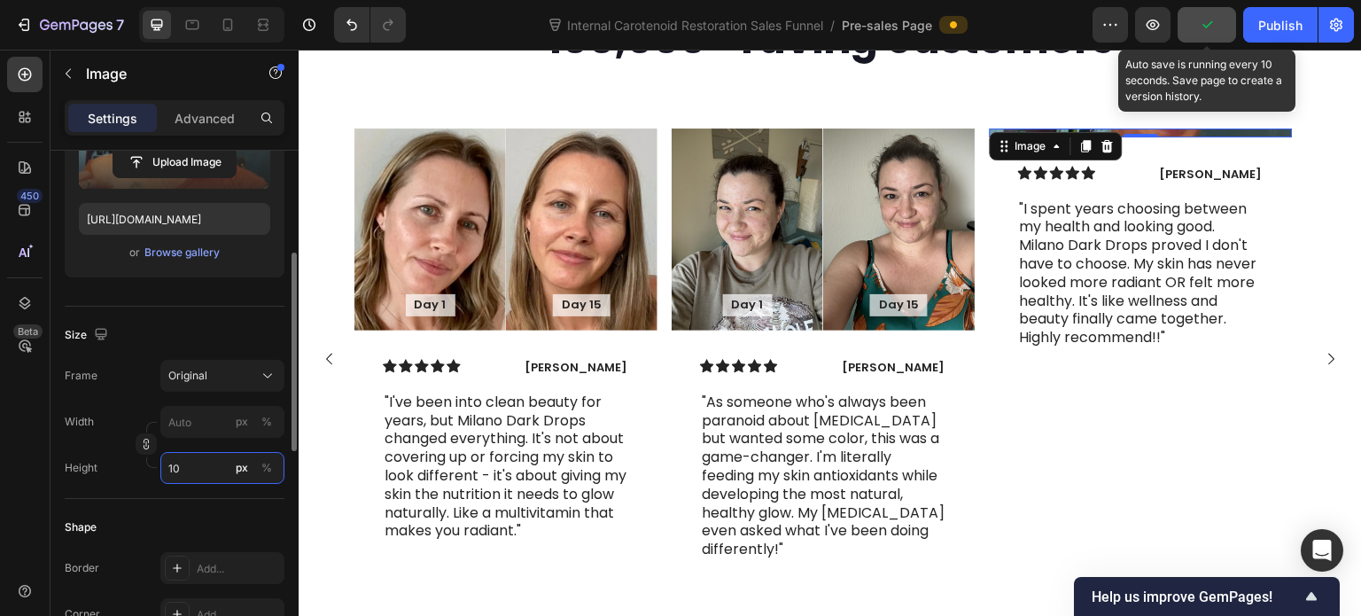
type input "1"
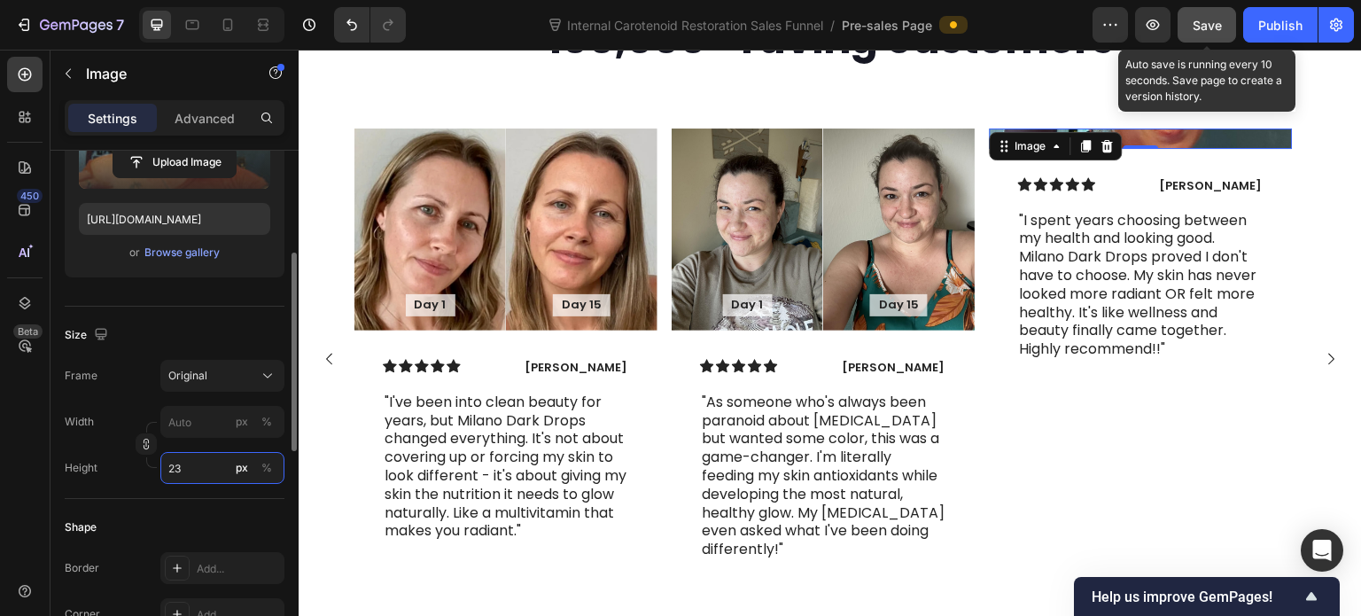
type input "230"
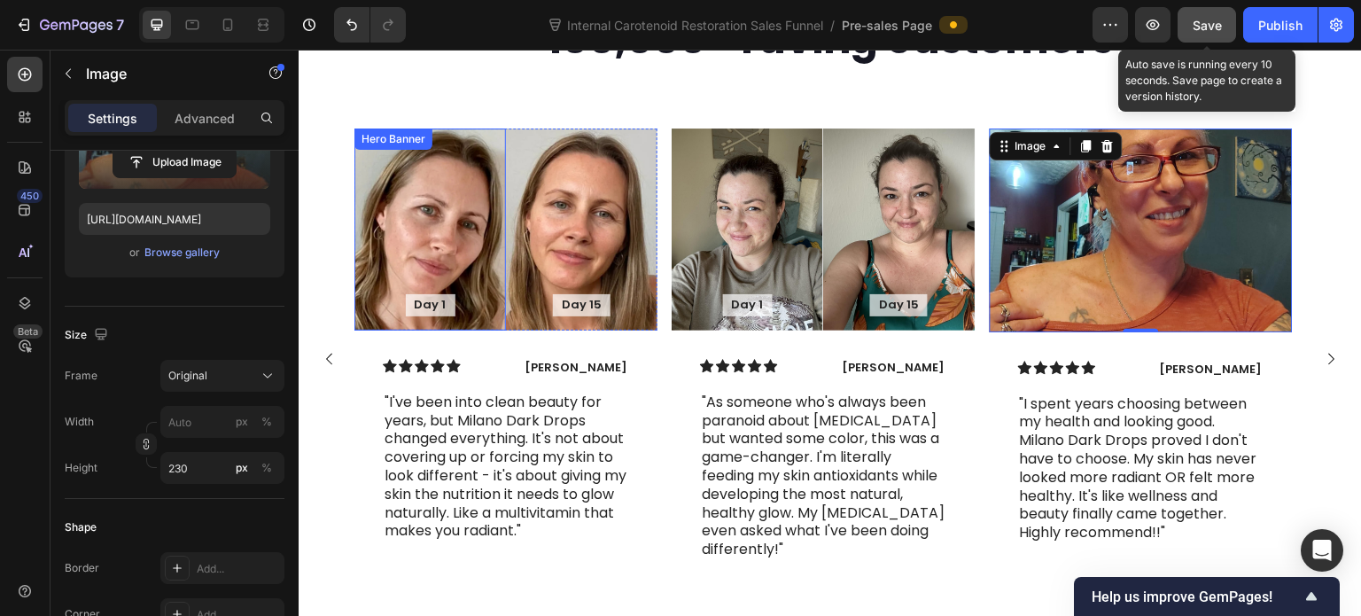
click at [501, 292] on div "Day 1 Text Block" at bounding box center [430, 305] width 152 height 51
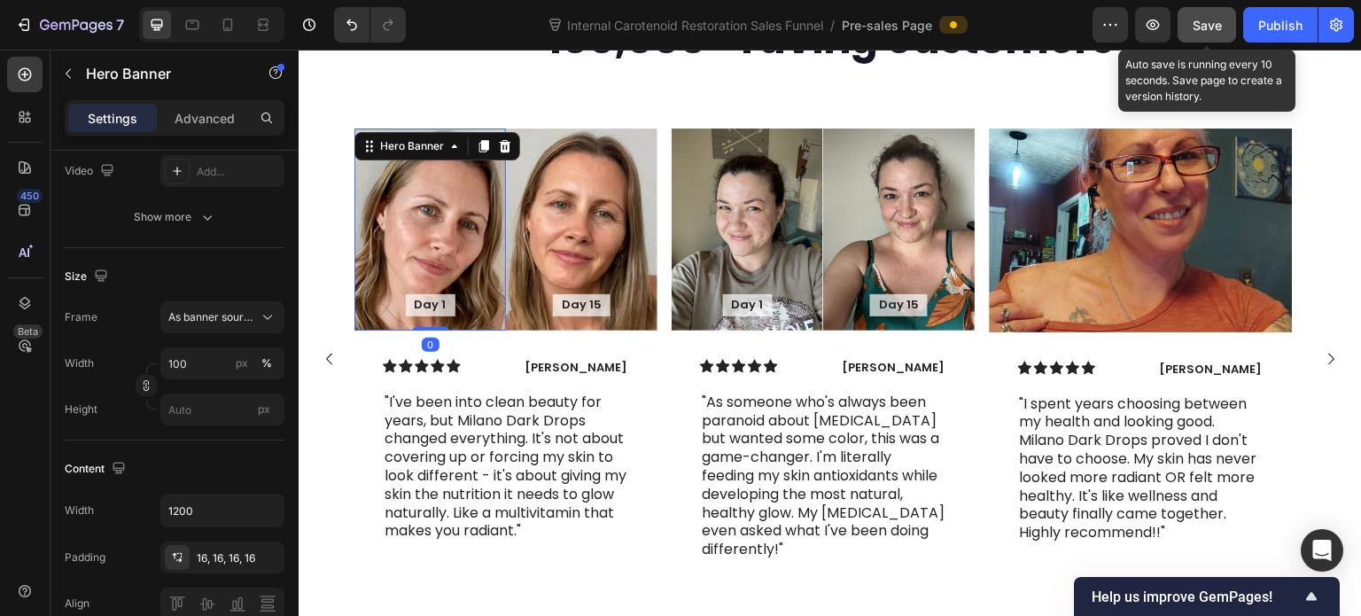
scroll to position [0, 0]
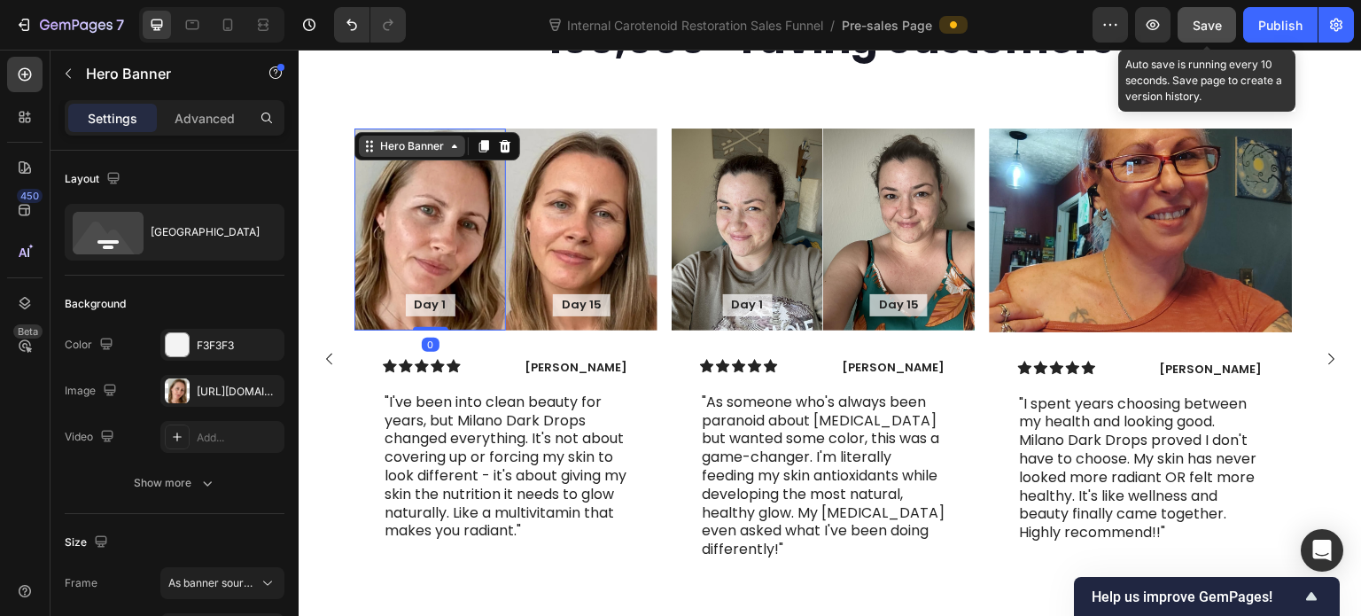
click at [419, 138] on div "Hero Banner" at bounding box center [412, 146] width 71 height 16
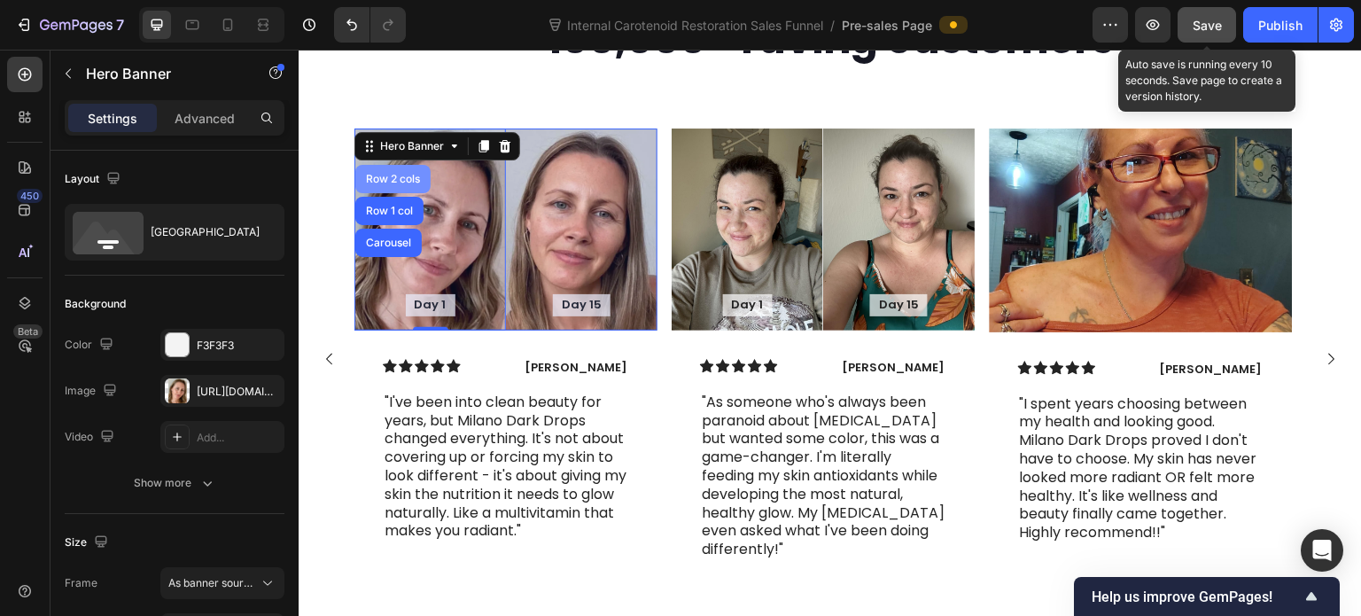
click at [381, 174] on div "Row 2 cols" at bounding box center [392, 179] width 61 height 11
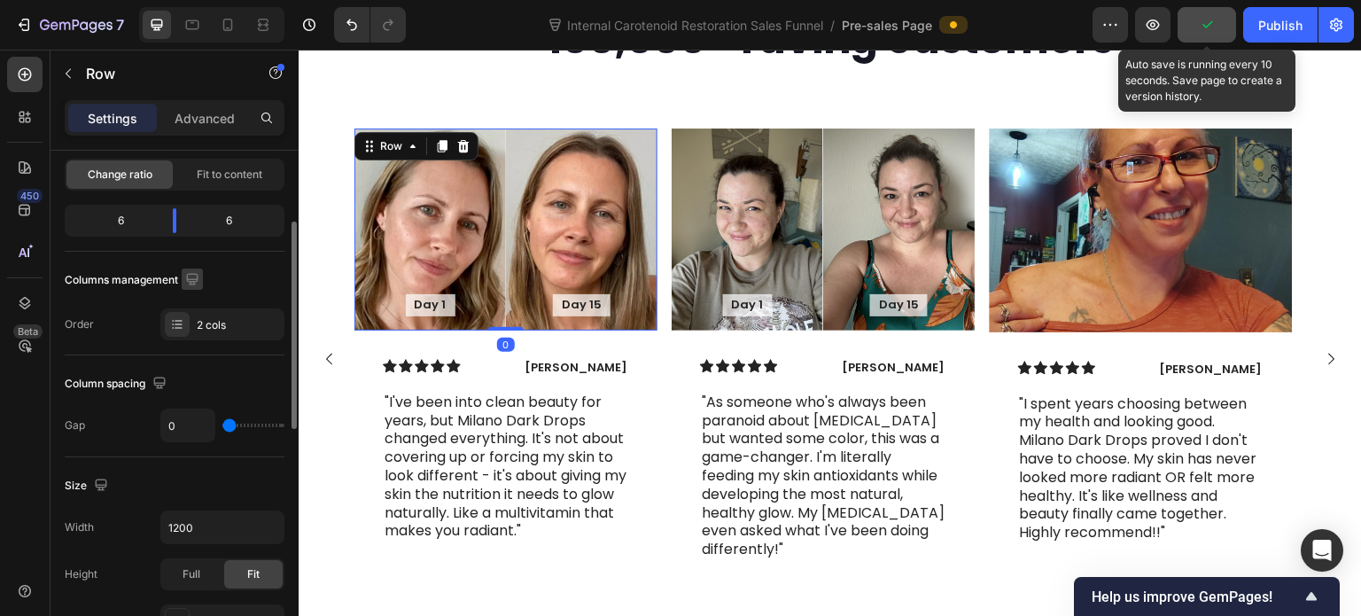
scroll to position [266, 0]
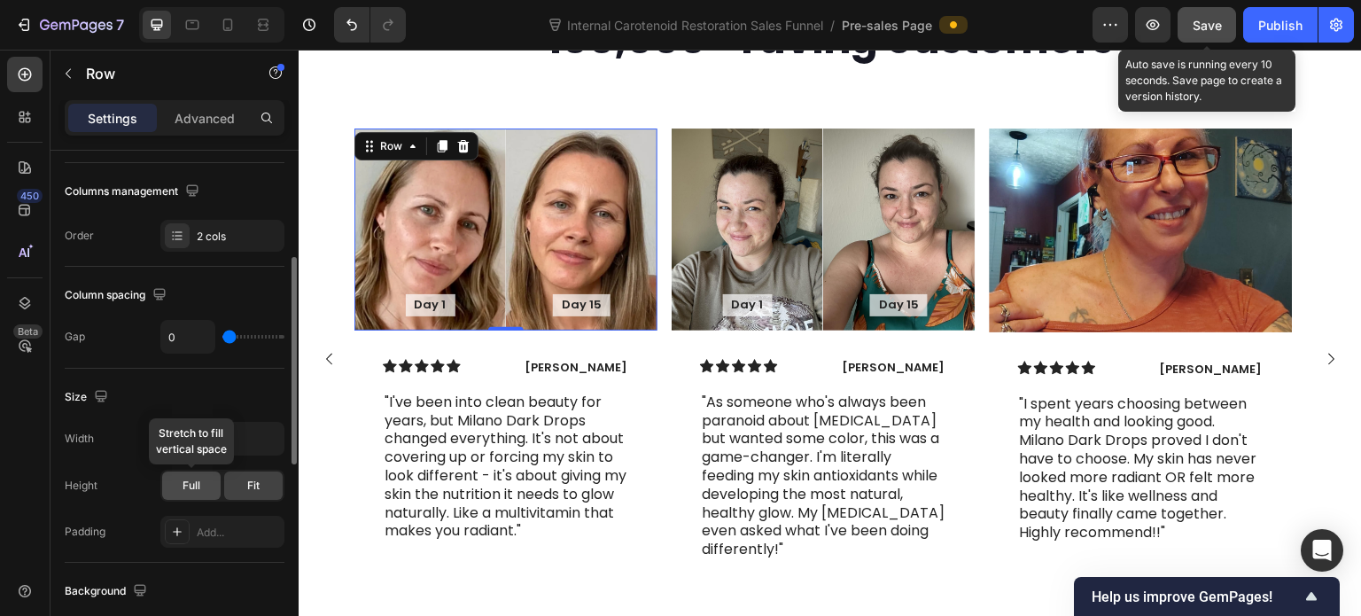
click at [193, 478] on span "Full" at bounding box center [192, 486] width 18 height 16
click at [248, 488] on span "Fit" at bounding box center [253, 486] width 12 height 16
click at [261, 446] on button "button" at bounding box center [268, 439] width 32 height 32
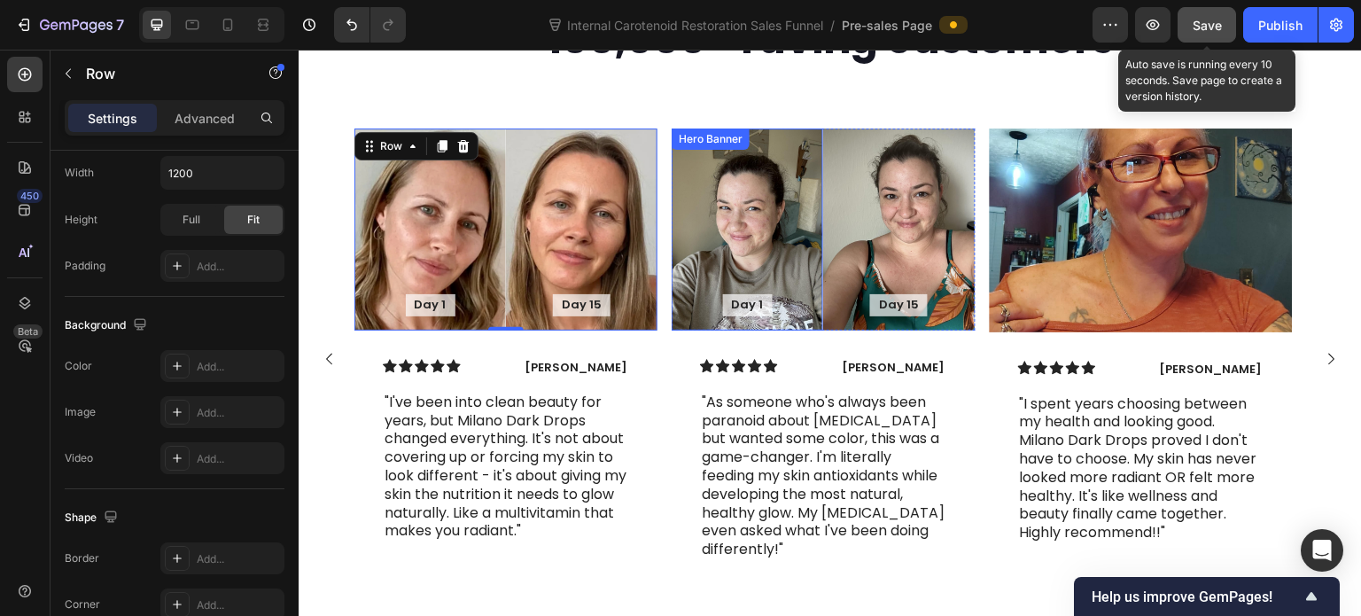
scroll to position [5091, 0]
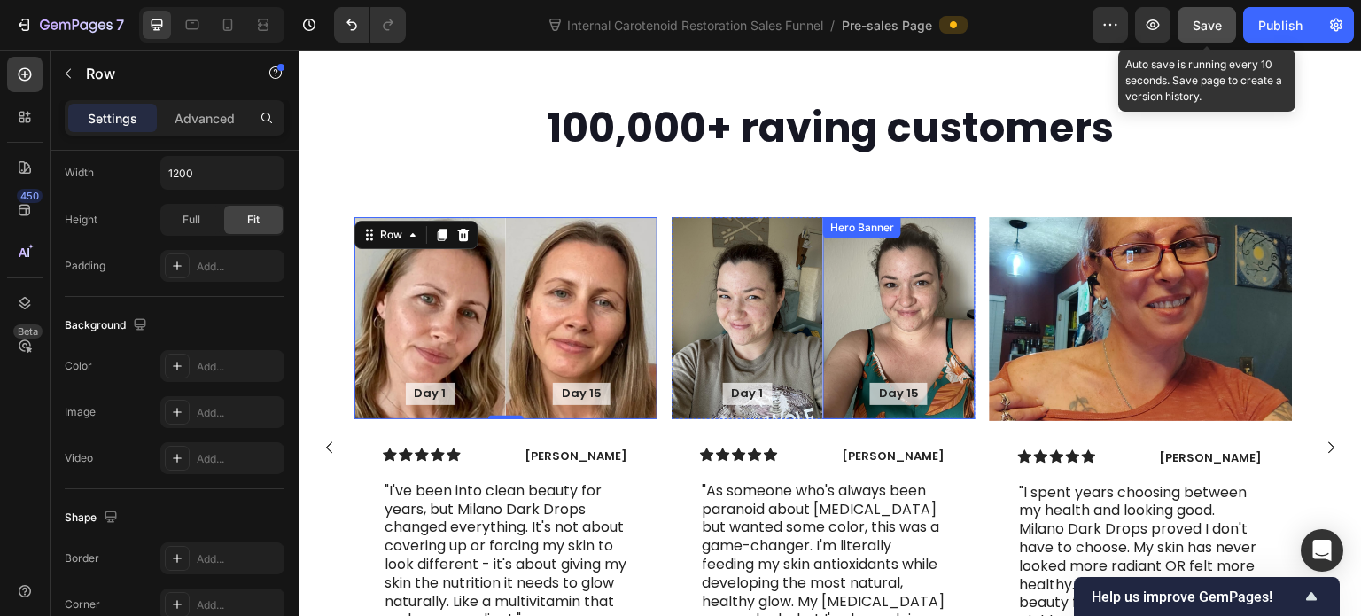
click at [942, 293] on div "Background Image" at bounding box center [899, 318] width 152 height 202
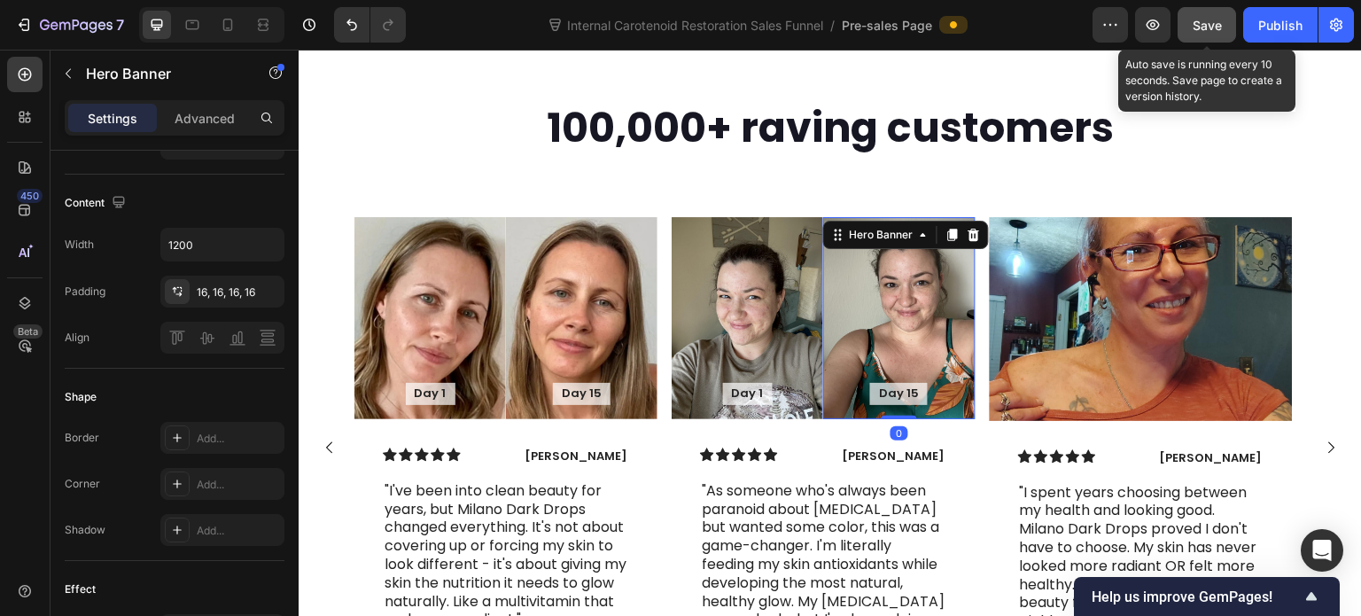
scroll to position [0, 0]
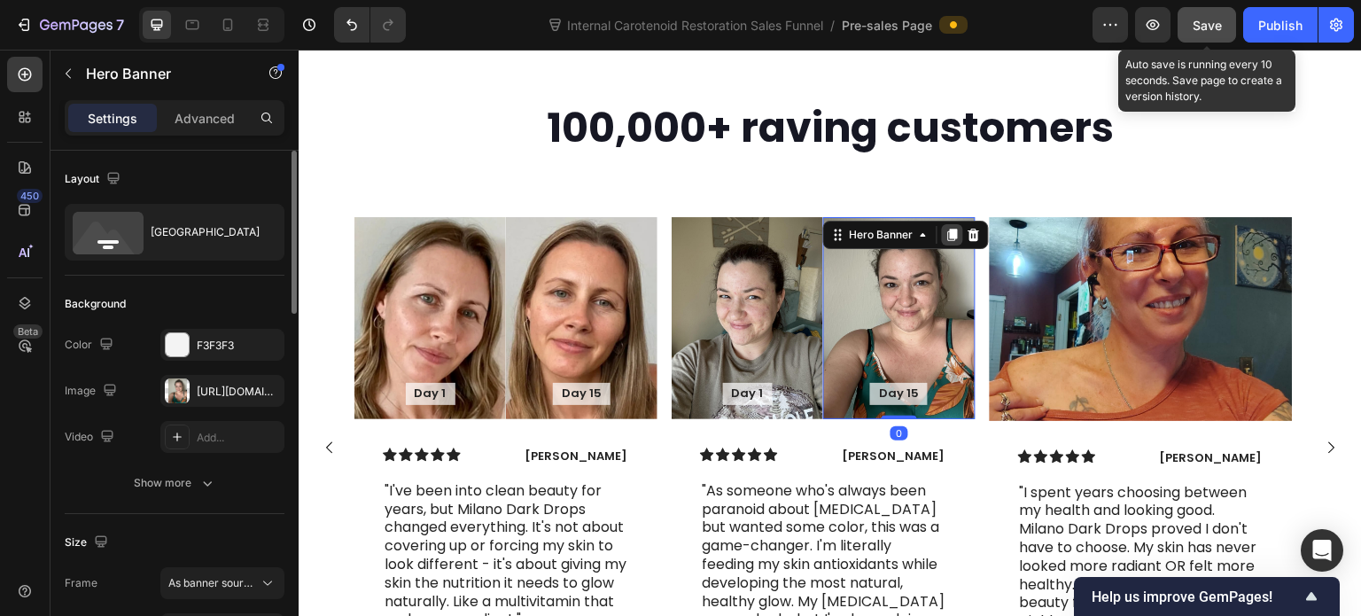
click at [948, 229] on icon at bounding box center [953, 235] width 10 height 12
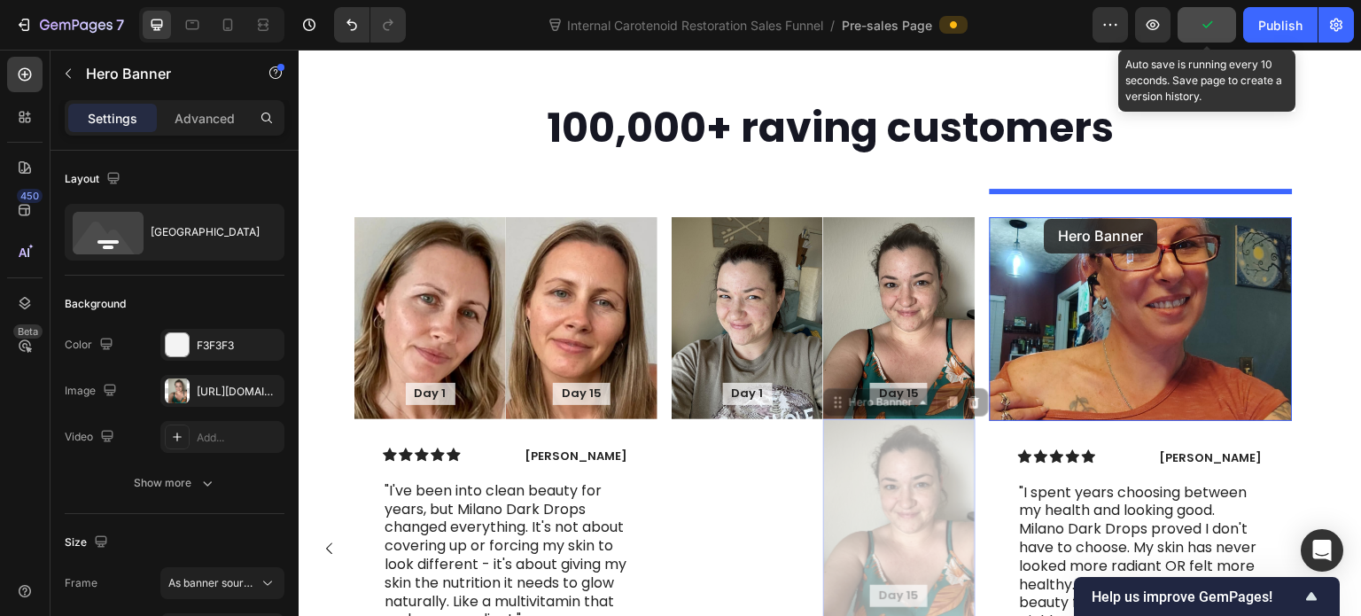
drag, startPoint x: 835, startPoint y: 380, endPoint x: 1045, endPoint y: 219, distance: 264.8
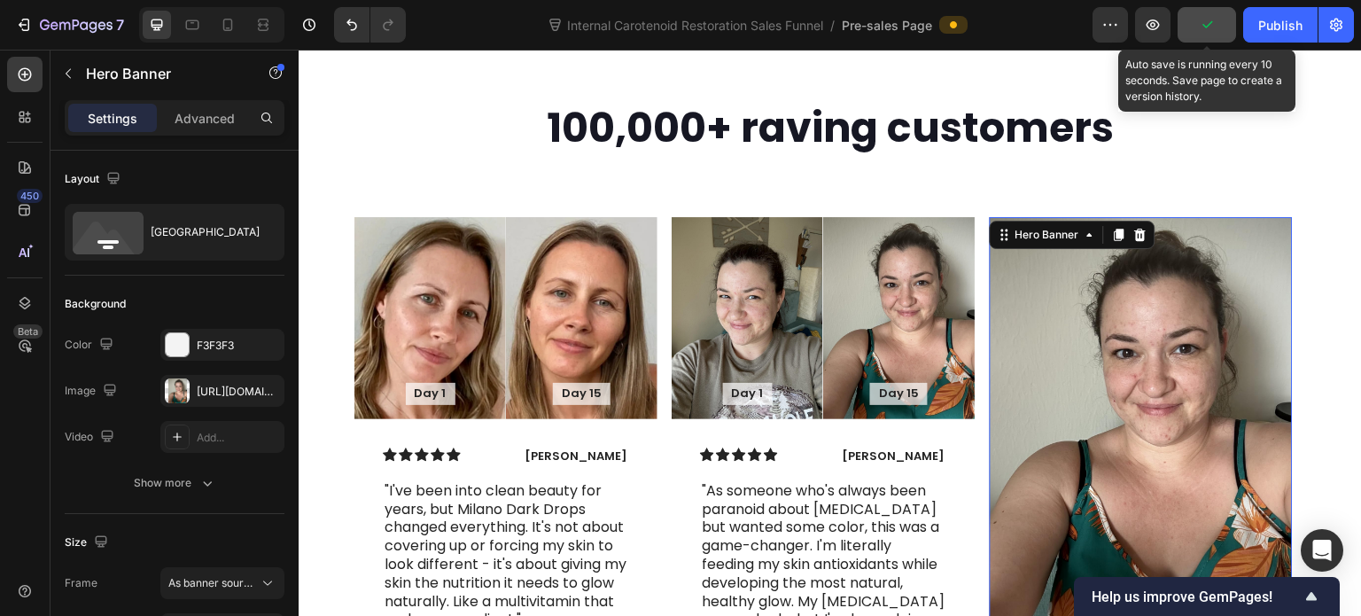
click at [1090, 315] on div "Background Image" at bounding box center [1141, 419] width 303 height 404
click at [205, 390] on div "https://cdn.shopify.com/s/files/1/0643/3157/9572/files/gempages_567963846870827…" at bounding box center [222, 392] width 51 height 16
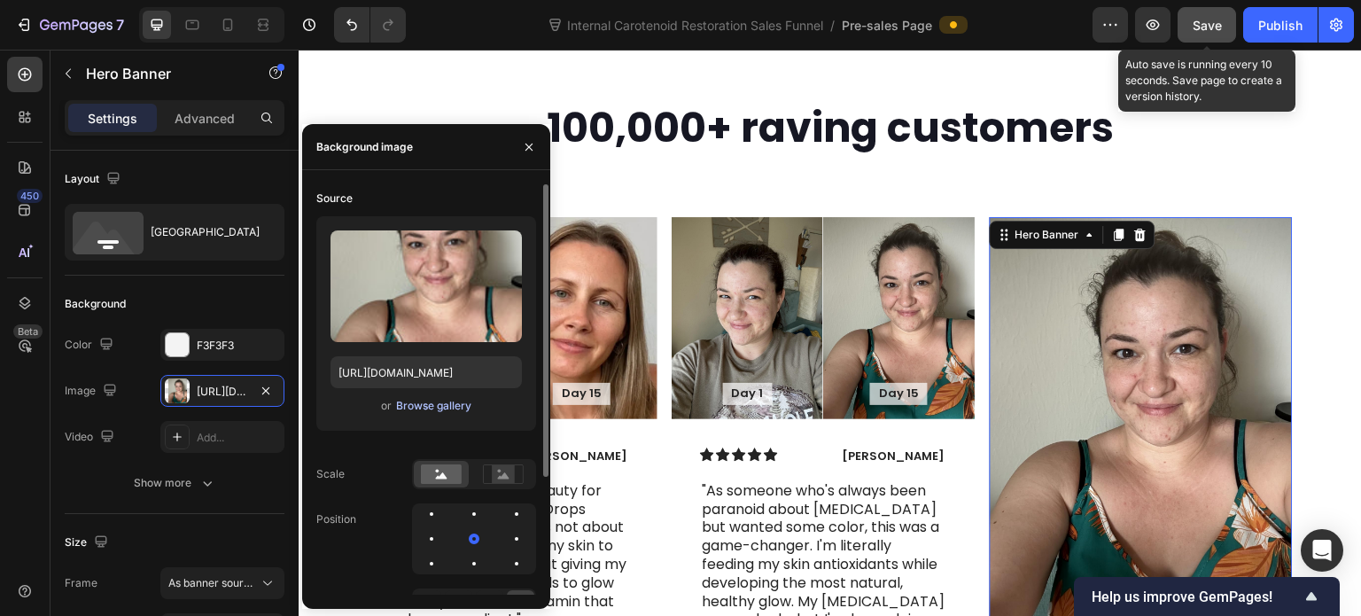
click at [443, 406] on div "Browse gallery" at bounding box center [433, 406] width 75 height 16
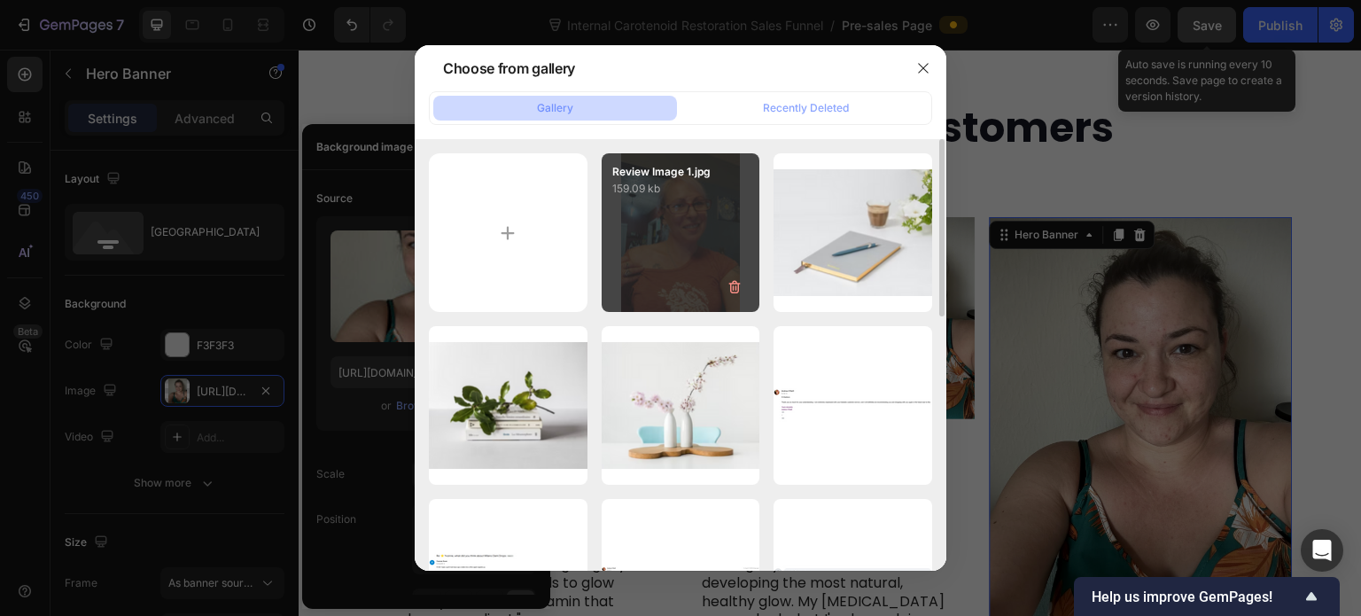
click at [660, 237] on div "Review Image 1.jpg 159.09 kb" at bounding box center [681, 232] width 159 height 159
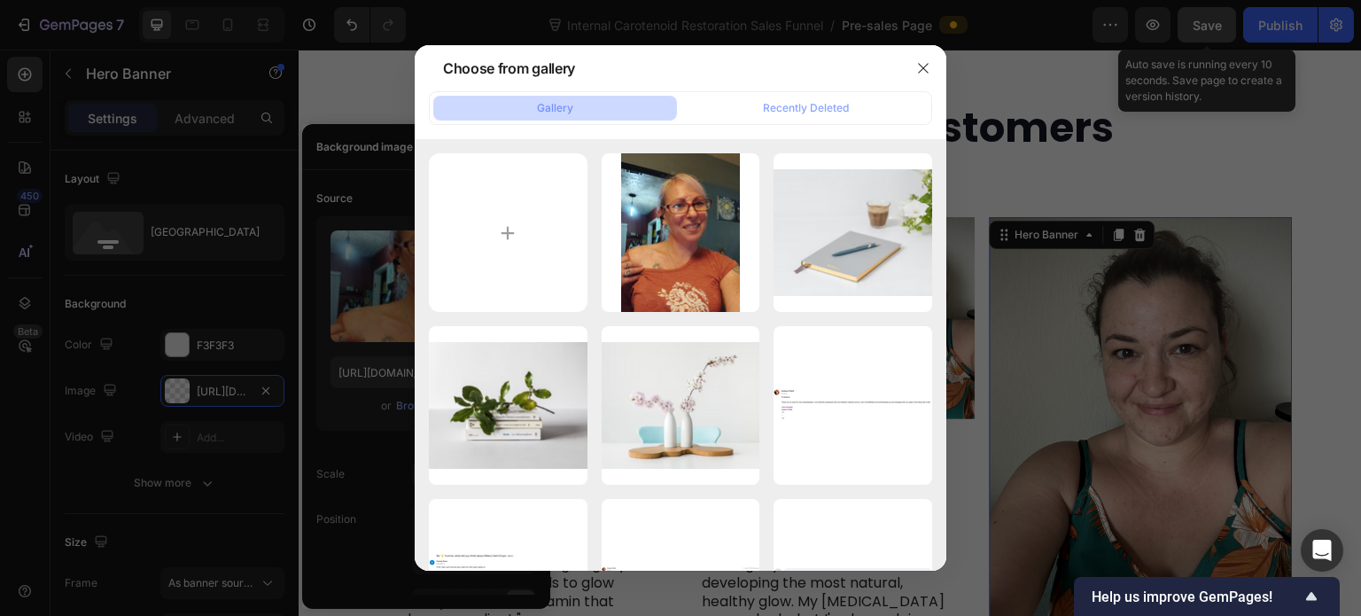
type input "https://cdn.shopify.com/s/files/1/0643/3157/9572/files/gempages_567963846870827…"
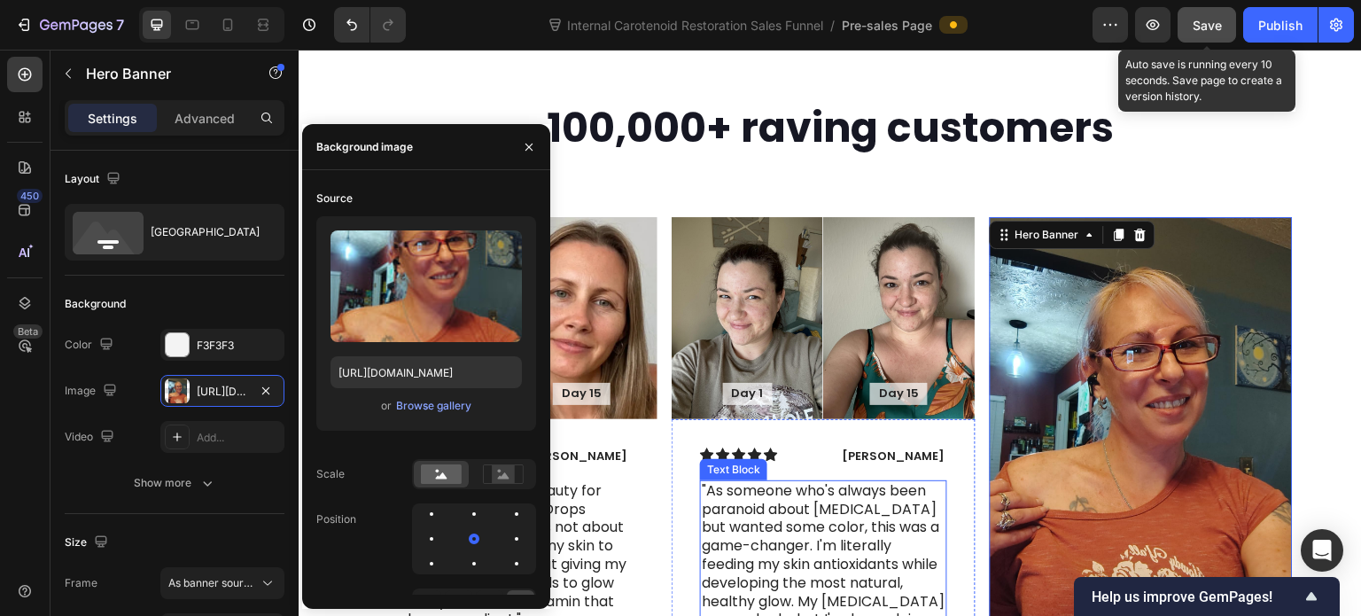
click at [901, 482] on p ""As someone who's always been paranoid about [MEDICAL_DATA] but wanted some col…" at bounding box center [823, 565] width 243 height 166
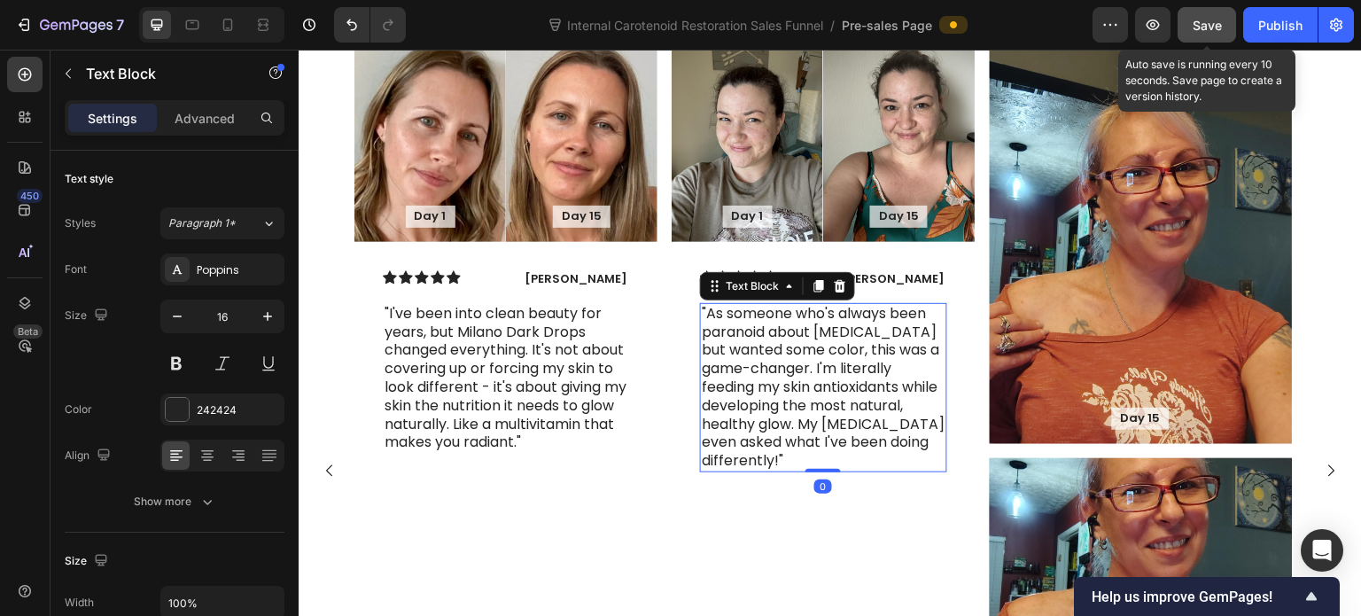
scroll to position [5357, 0]
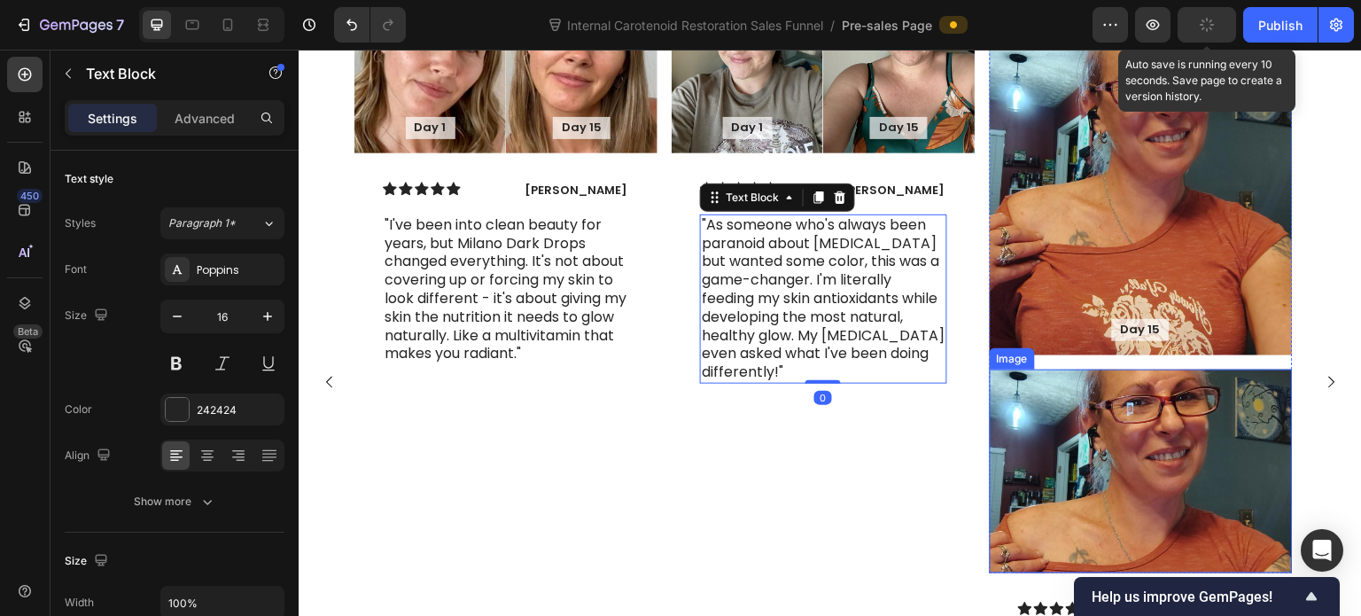
click at [1047, 415] on img at bounding box center [1141, 471] width 303 height 204
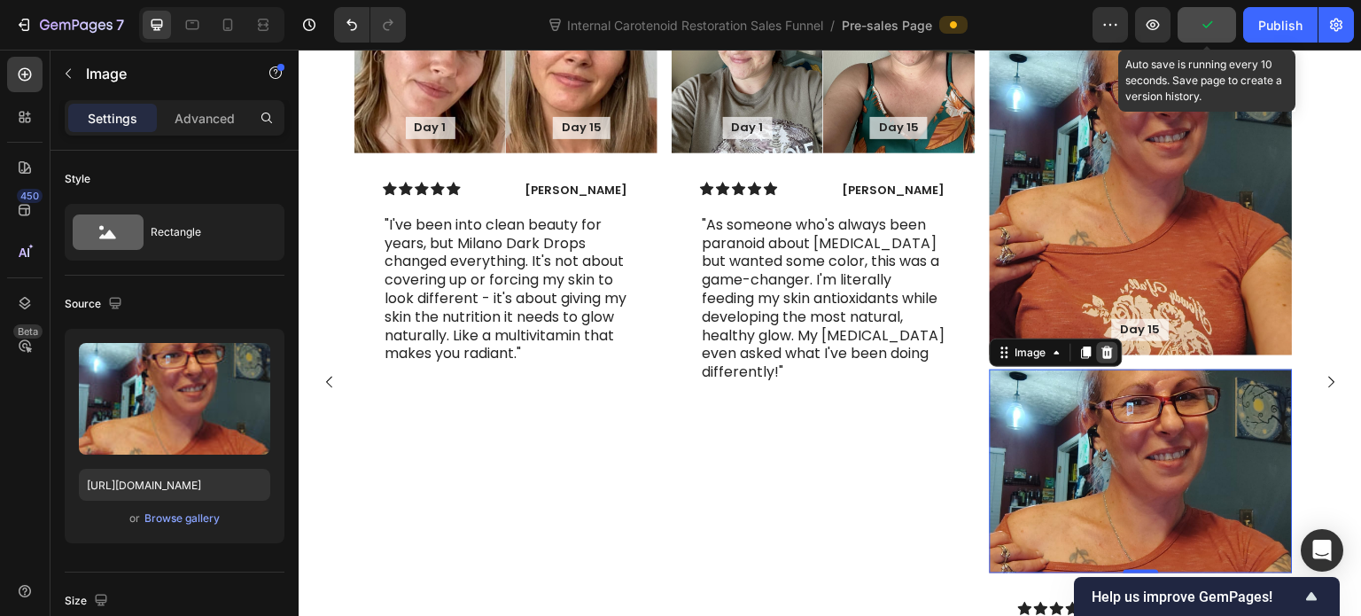
click at [1101, 346] on icon at bounding box center [1107, 353] width 14 height 14
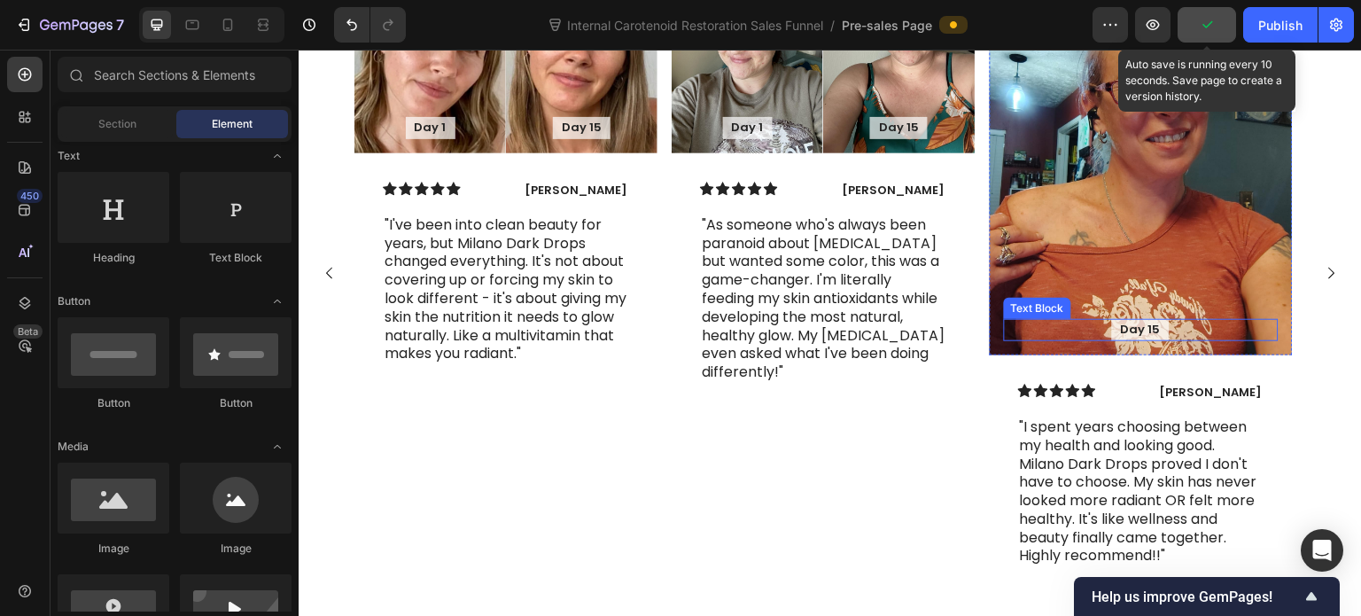
scroll to position [5248, 0]
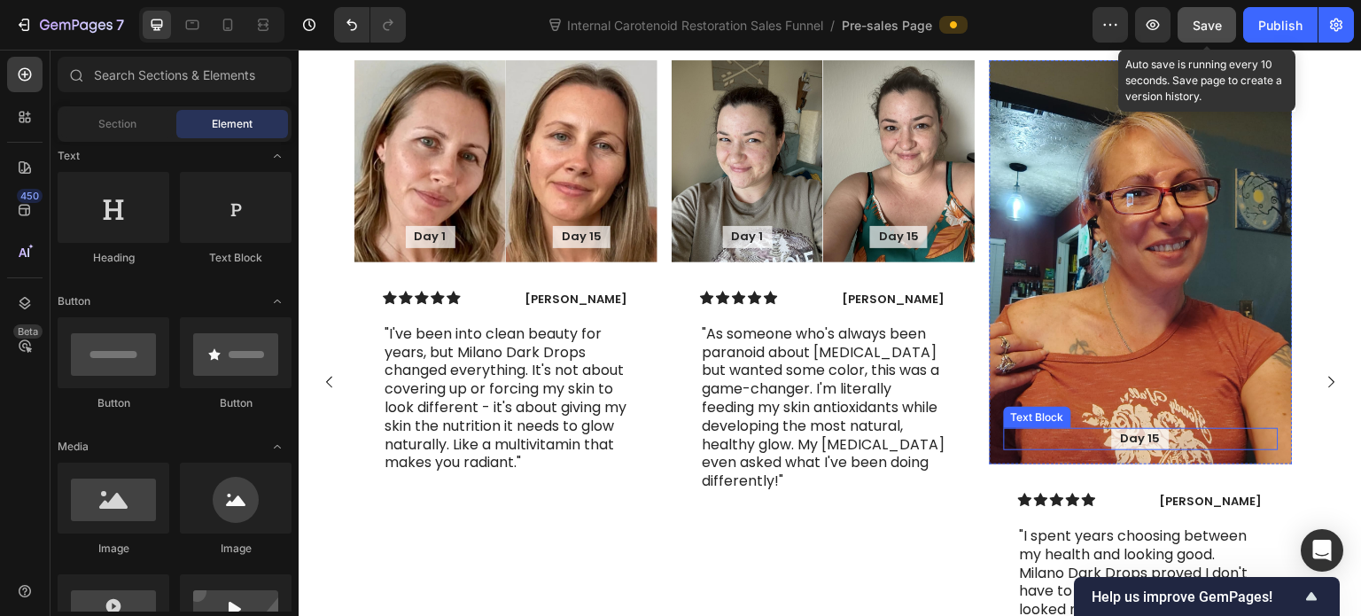
click at [1101, 428] on div "Day 15" at bounding box center [1141, 439] width 275 height 22
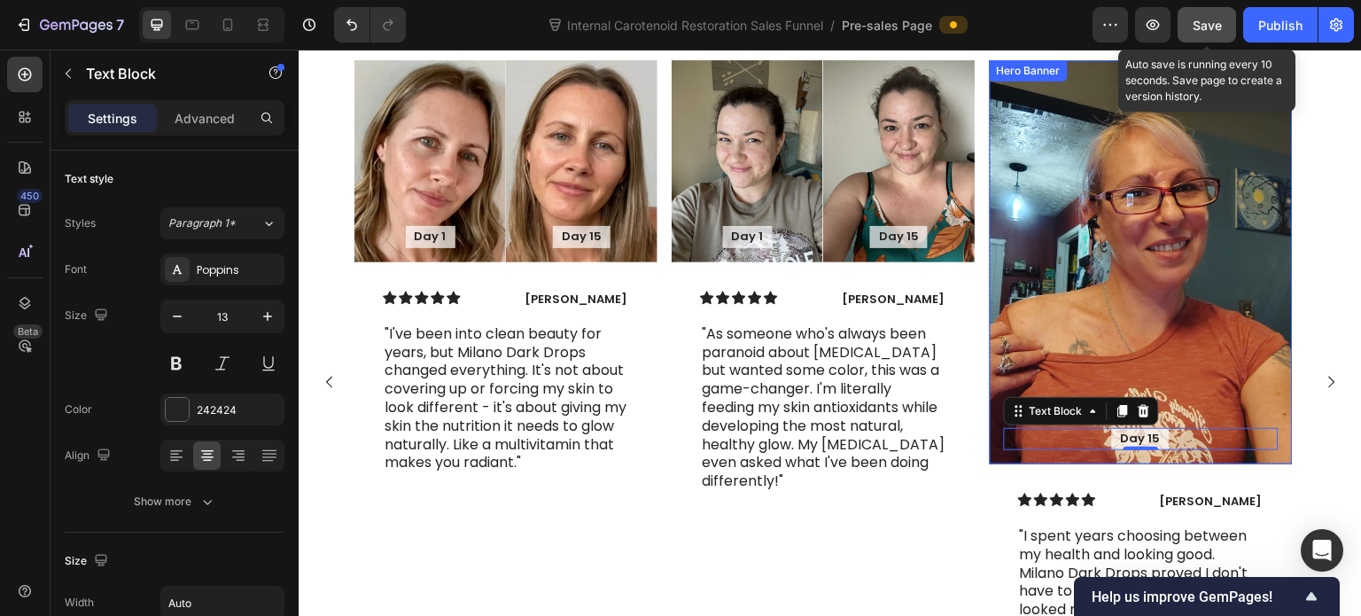
click at [1058, 280] on div "Background Image" at bounding box center [1141, 262] width 303 height 404
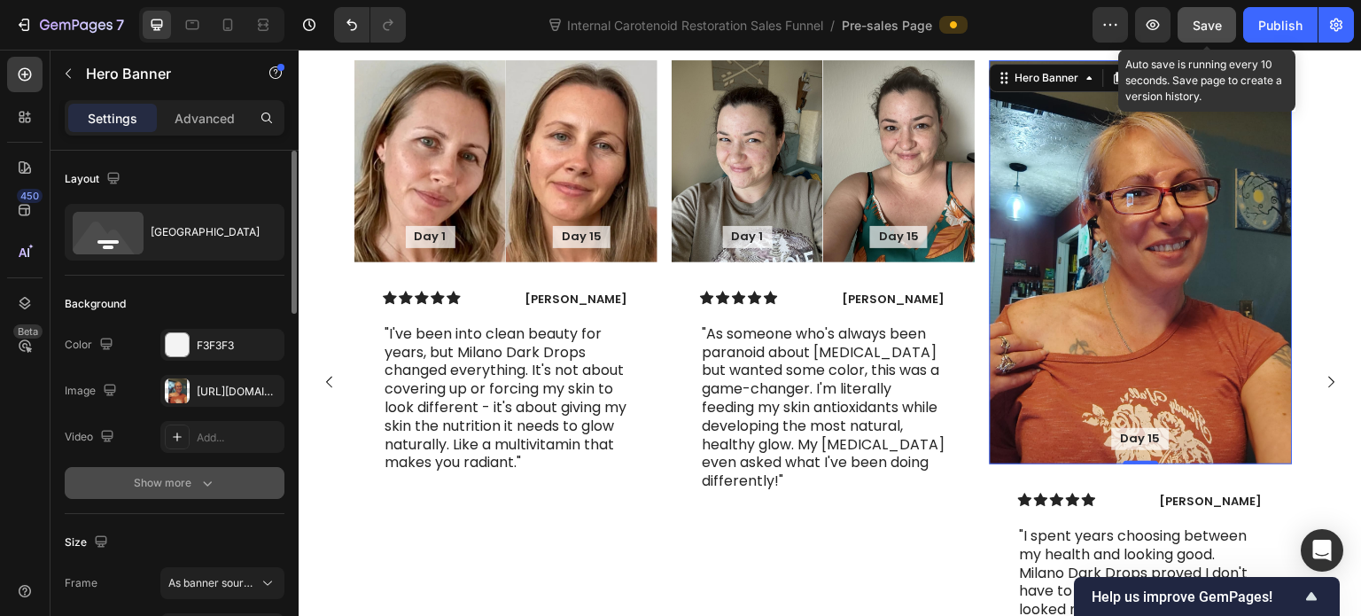
click at [208, 474] on icon "button" at bounding box center [207, 483] width 18 height 18
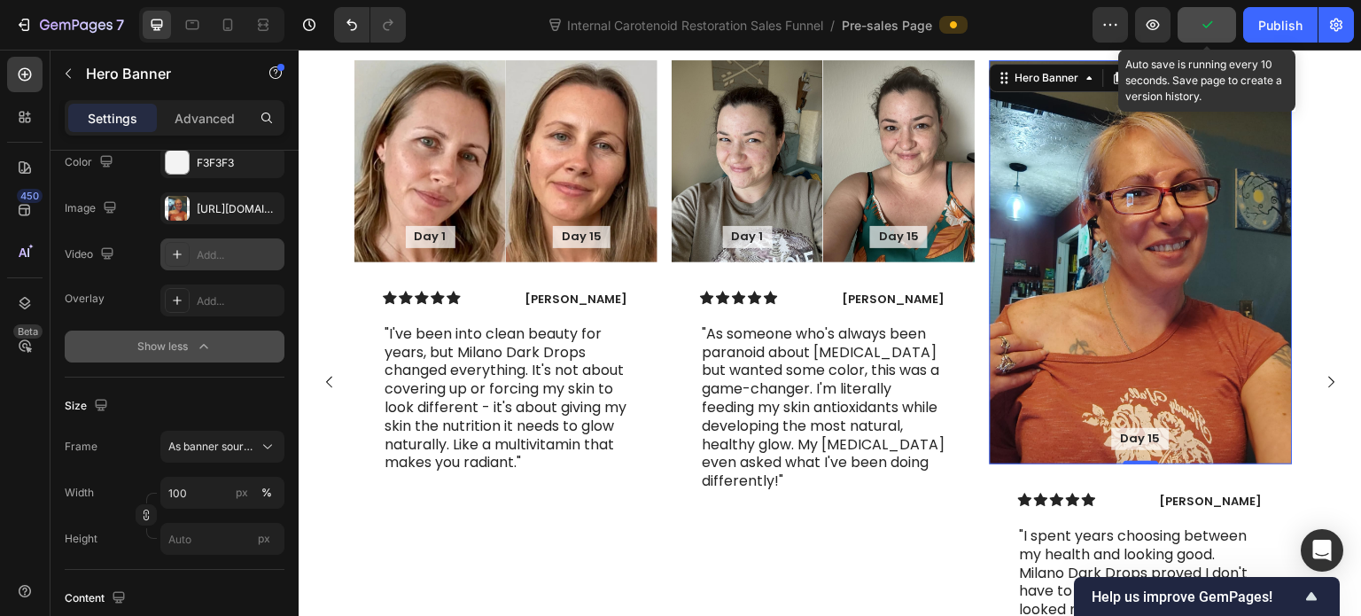
scroll to position [0, 0]
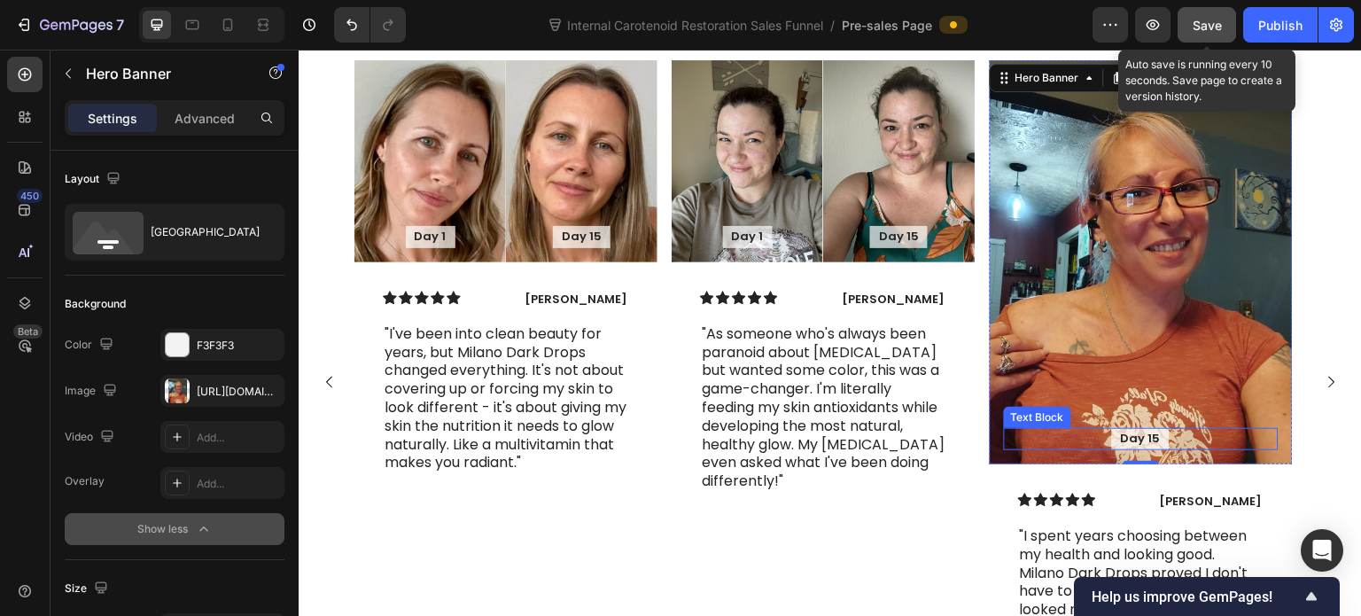
click at [1041, 428] on div "Day 15" at bounding box center [1141, 439] width 275 height 22
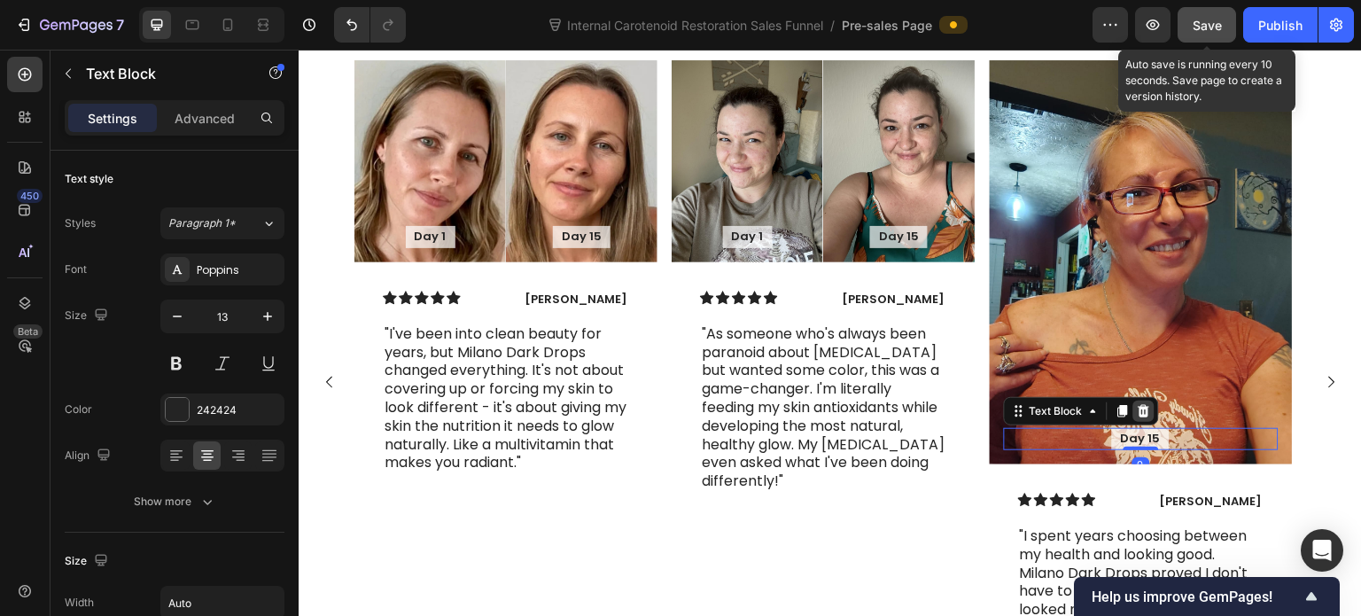
click at [1148, 404] on icon at bounding box center [1144, 411] width 14 height 14
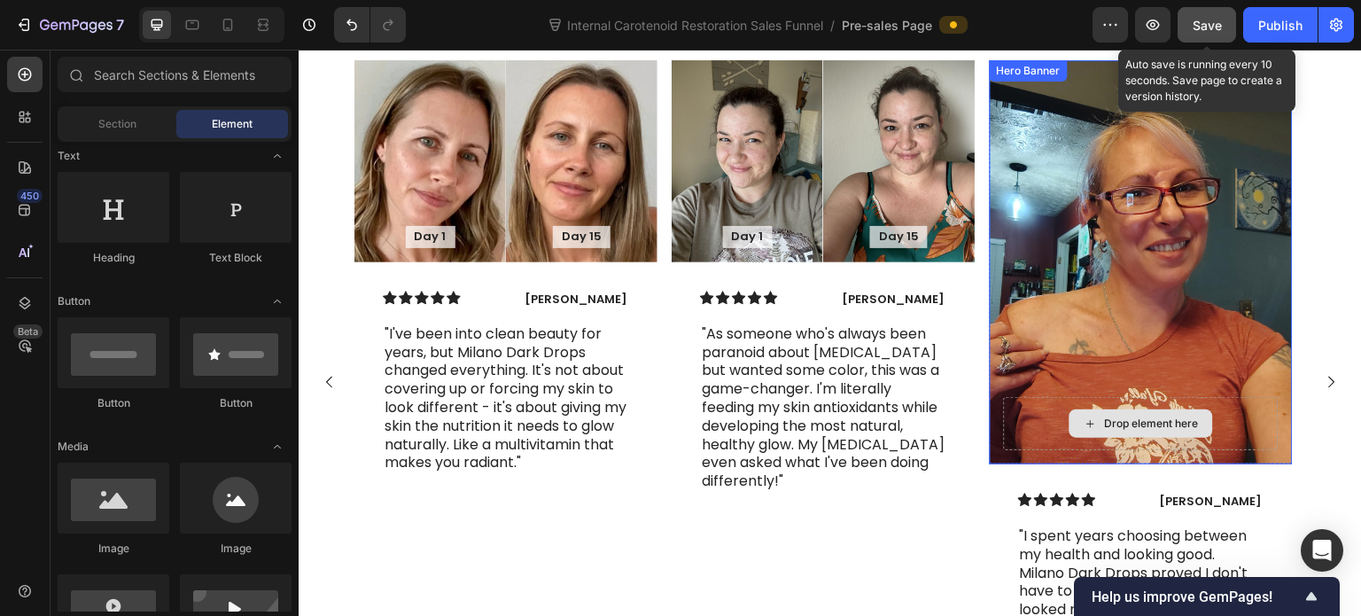
click at [1028, 397] on div "Drop element here" at bounding box center [1141, 423] width 275 height 53
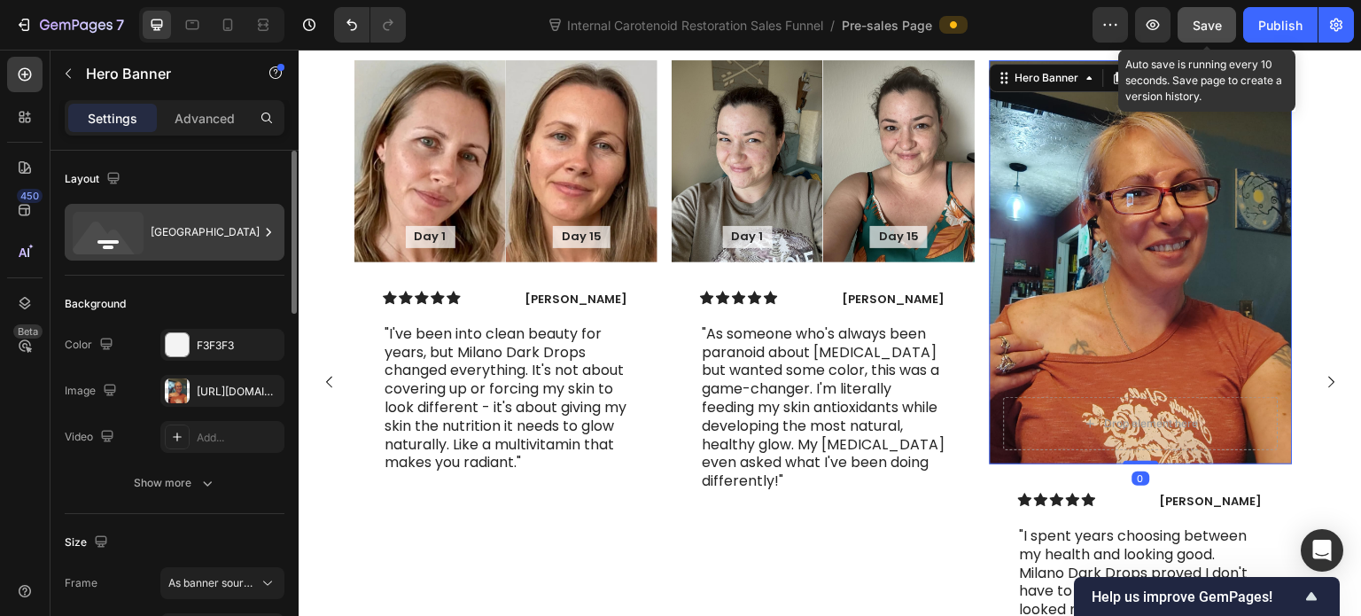
click at [206, 226] on div "Bottom center" at bounding box center [205, 232] width 108 height 41
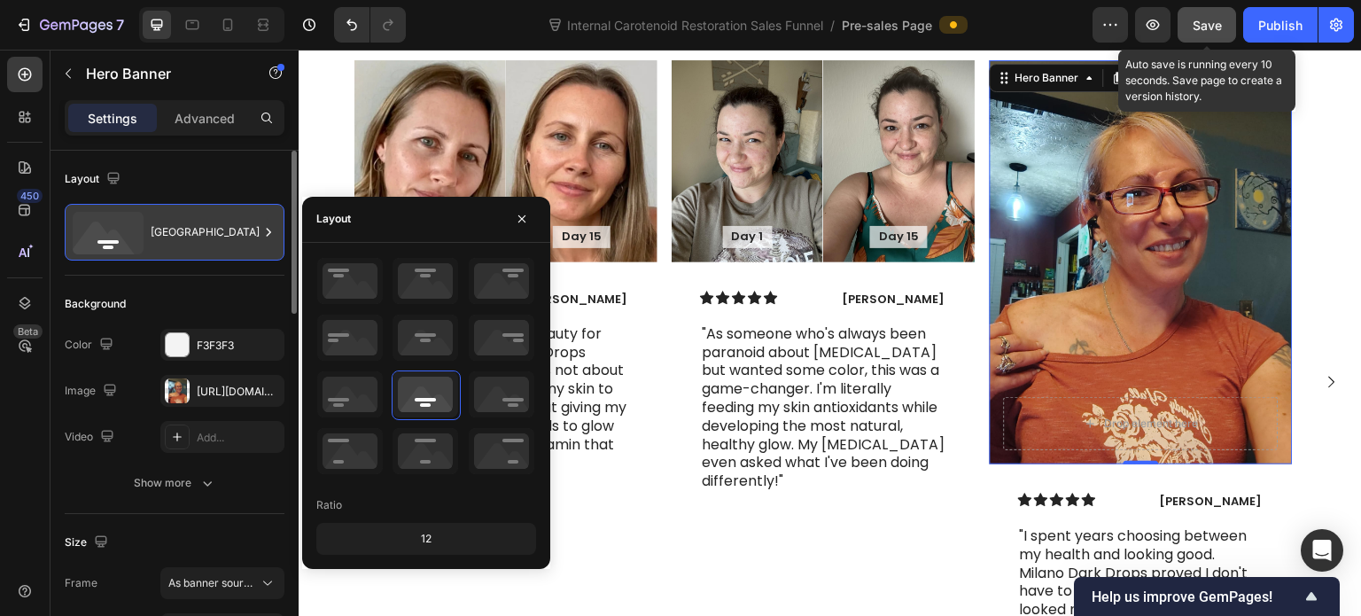
click at [206, 226] on div "Bottom center" at bounding box center [205, 232] width 108 height 41
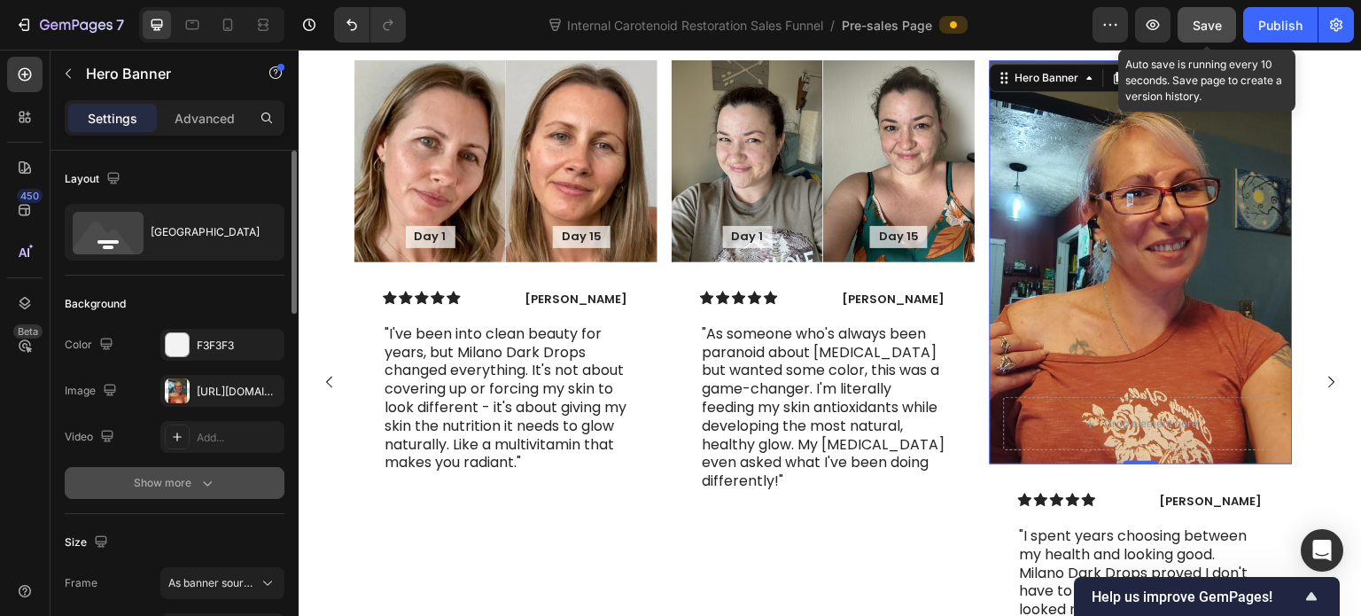
scroll to position [177, 0]
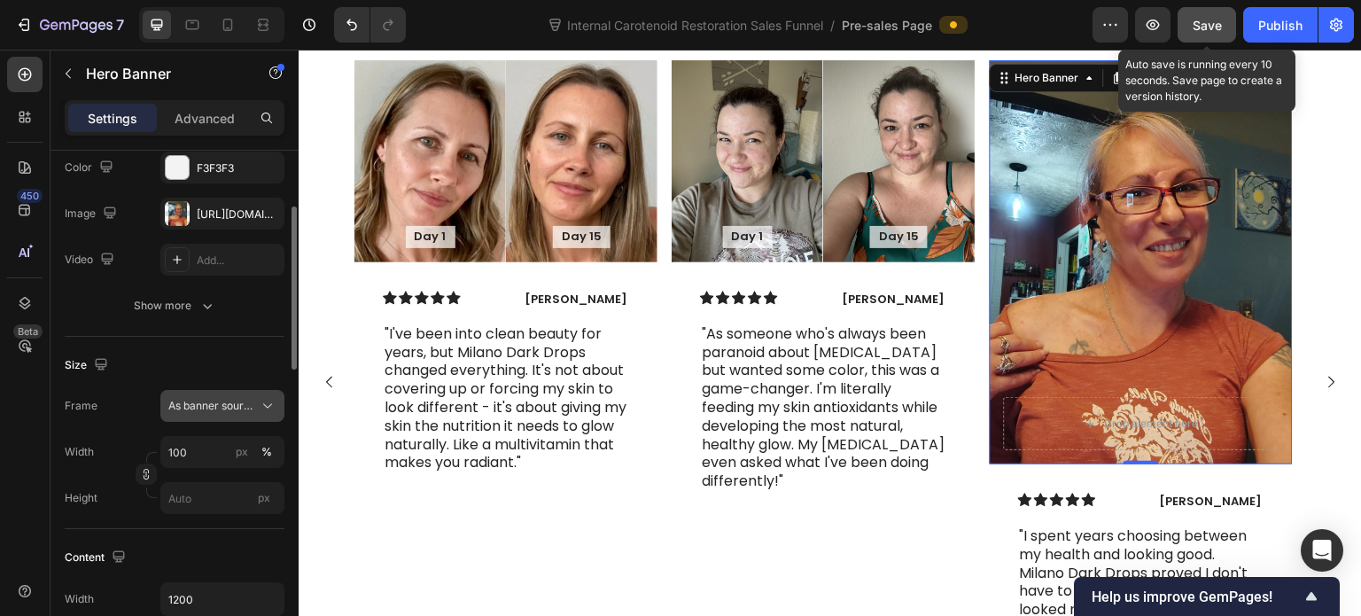
click at [203, 406] on span "As banner source" at bounding box center [211, 406] width 87 height 16
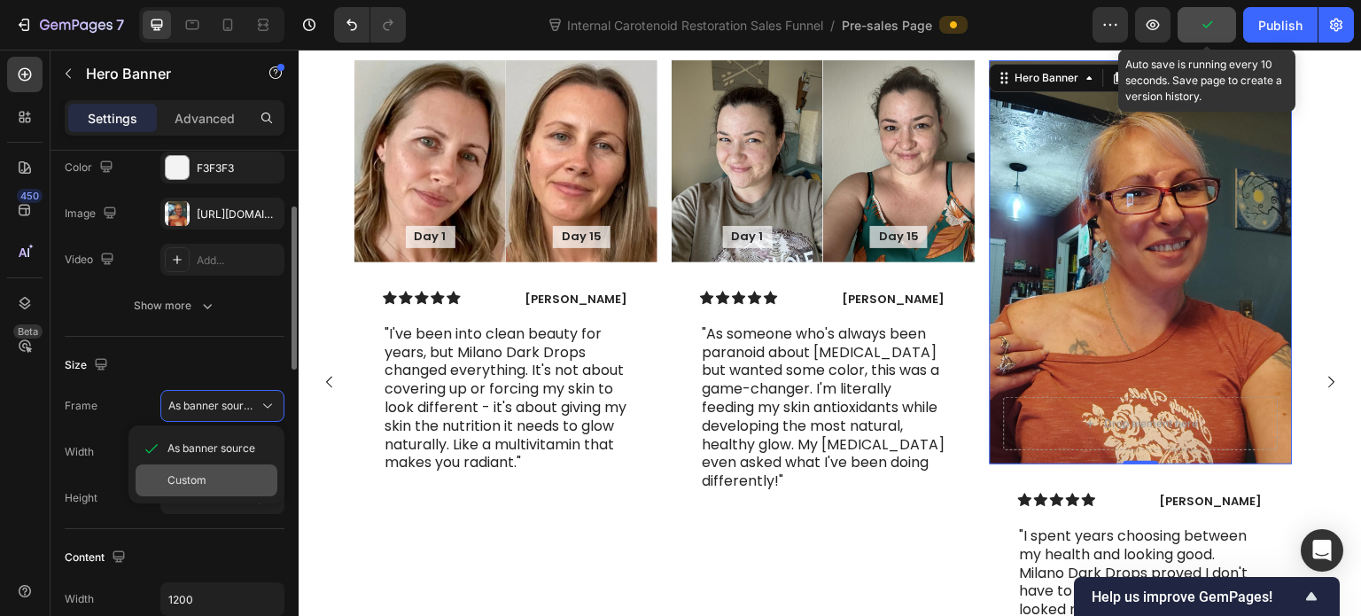
click at [194, 473] on span "Custom" at bounding box center [186, 480] width 39 height 16
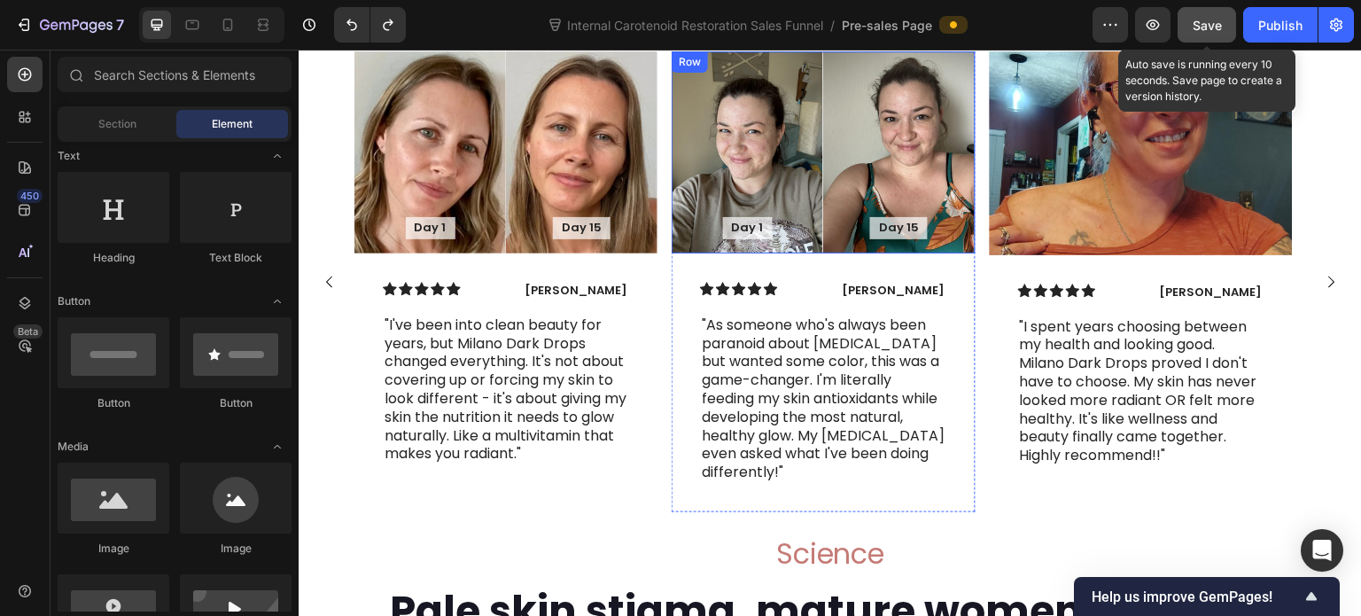
scroll to position [5156, 0]
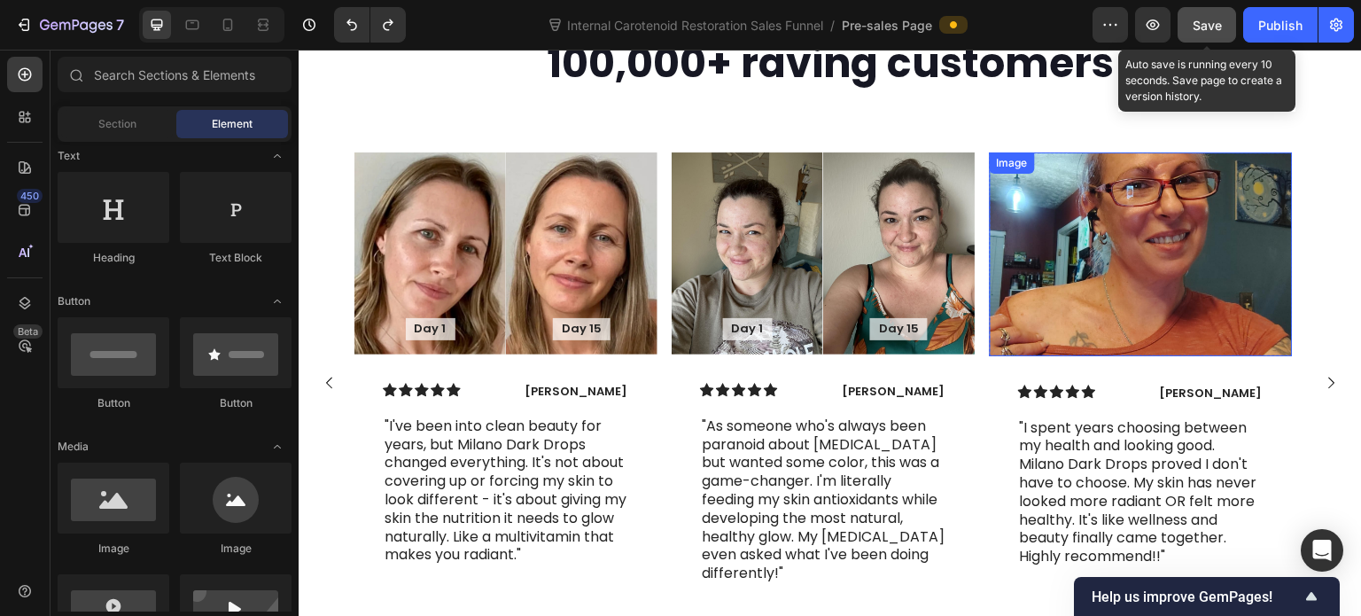
click at [1120, 265] on img at bounding box center [1141, 254] width 303 height 204
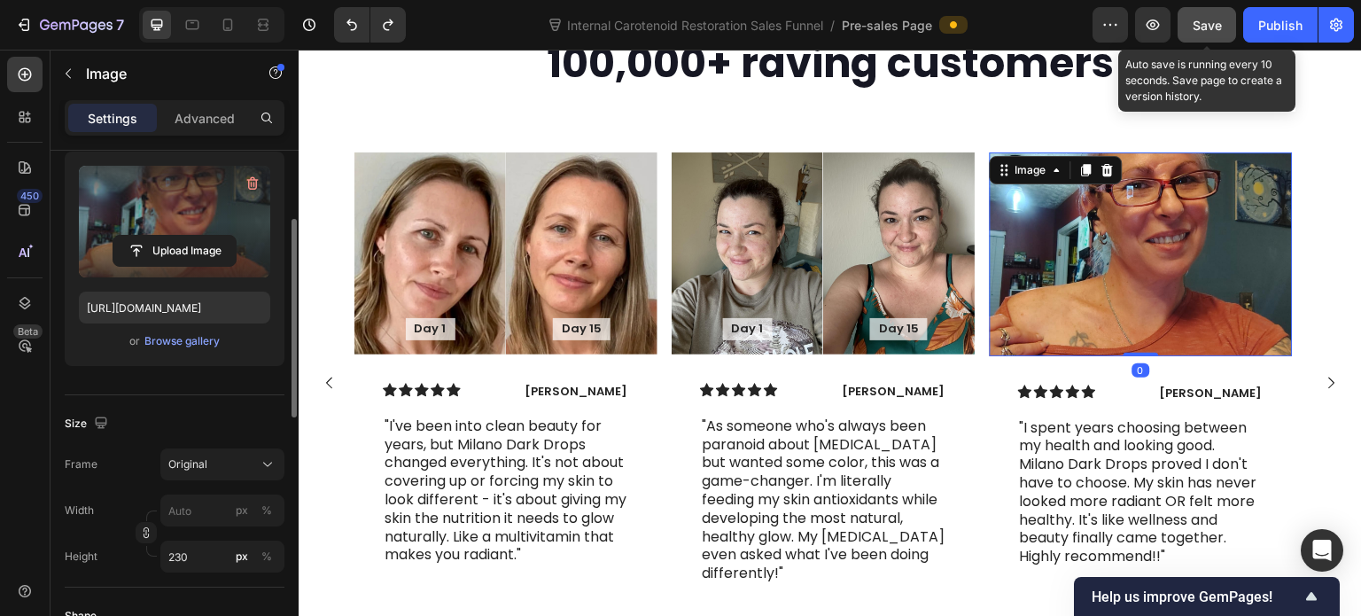
scroll to position [354, 0]
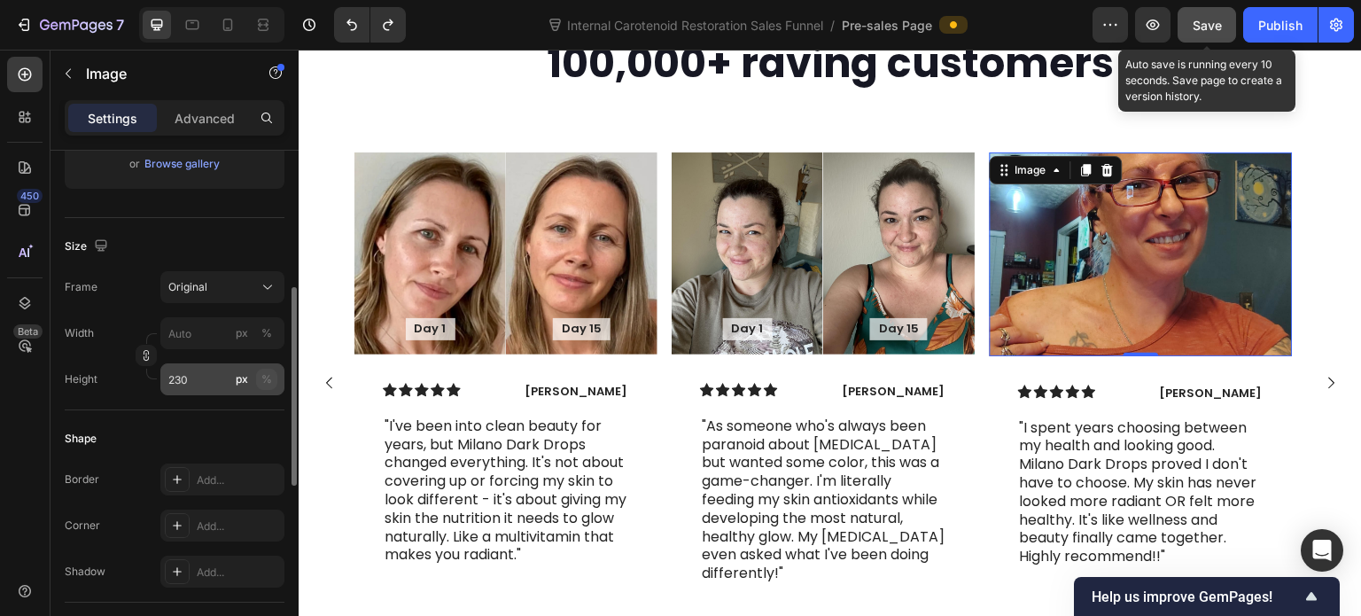
click at [269, 378] on div "%" at bounding box center [266, 379] width 11 height 16
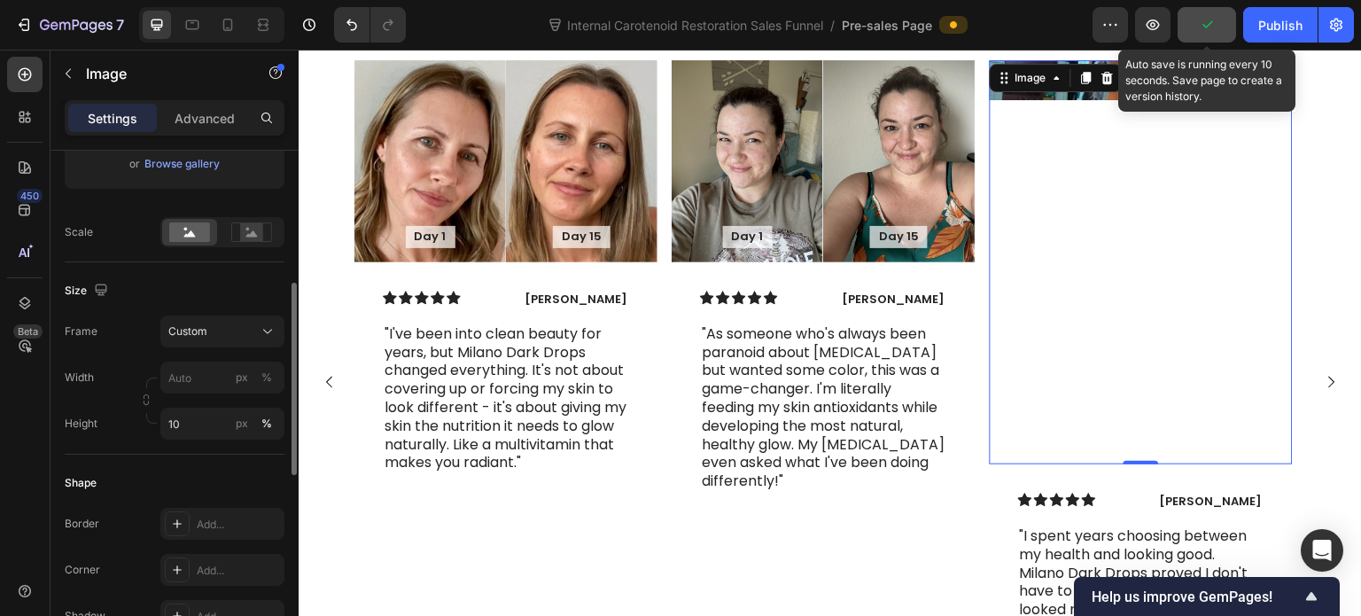
click at [185, 456] on div "Shape Border Add... Corner Add... Shadow Add..." at bounding box center [175, 551] width 220 height 192
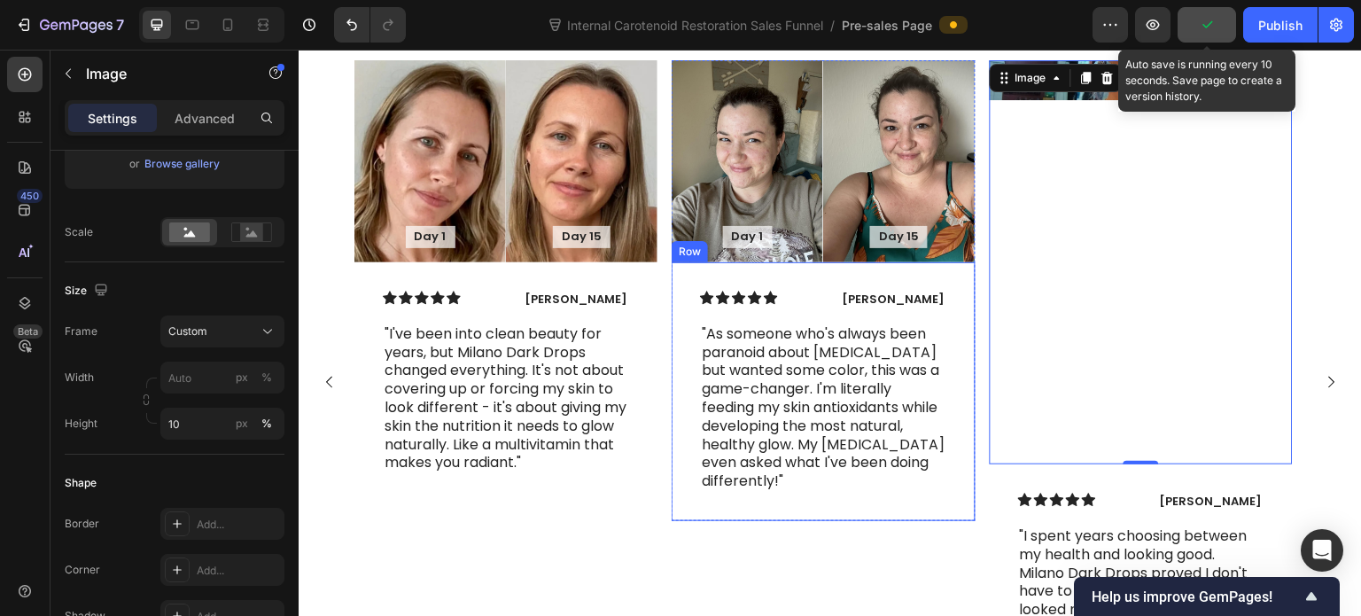
scroll to position [5071, 0]
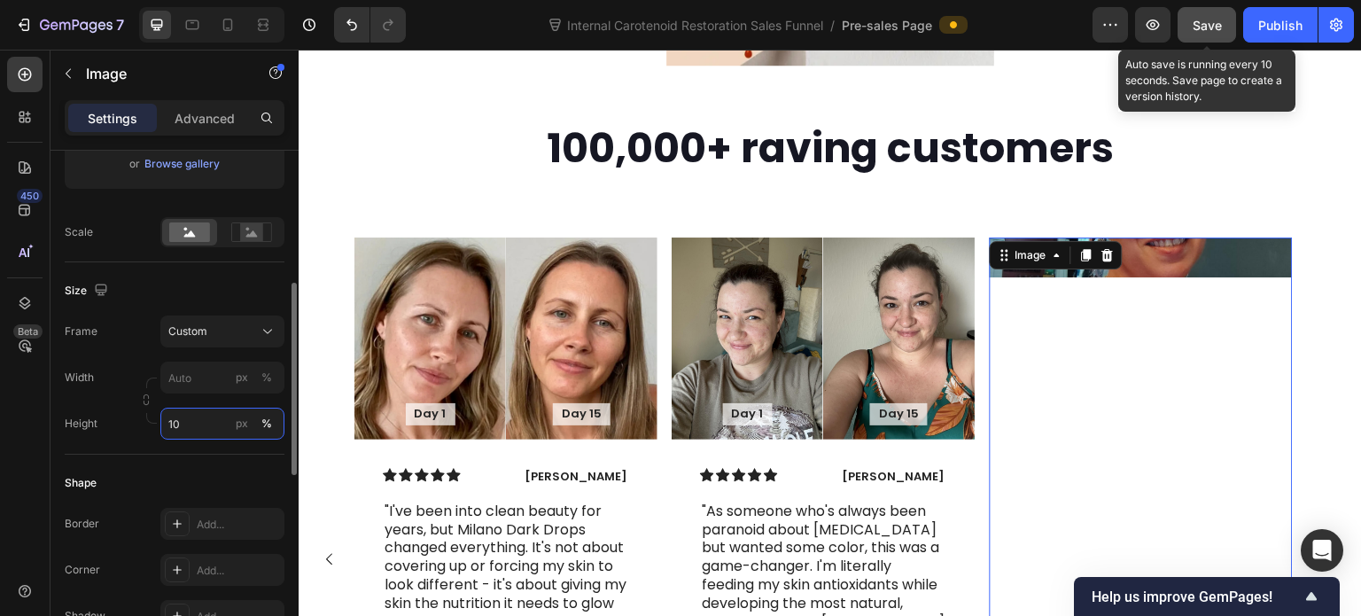
click at [187, 430] on input "10" at bounding box center [222, 424] width 124 height 32
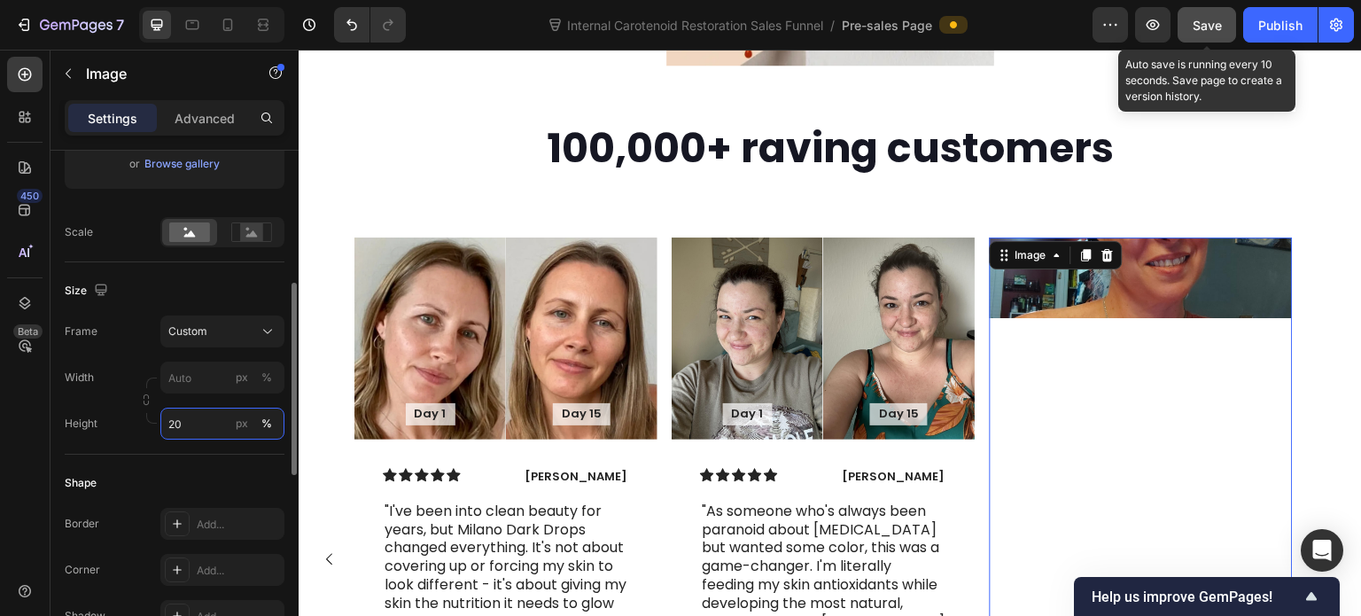
type input "2"
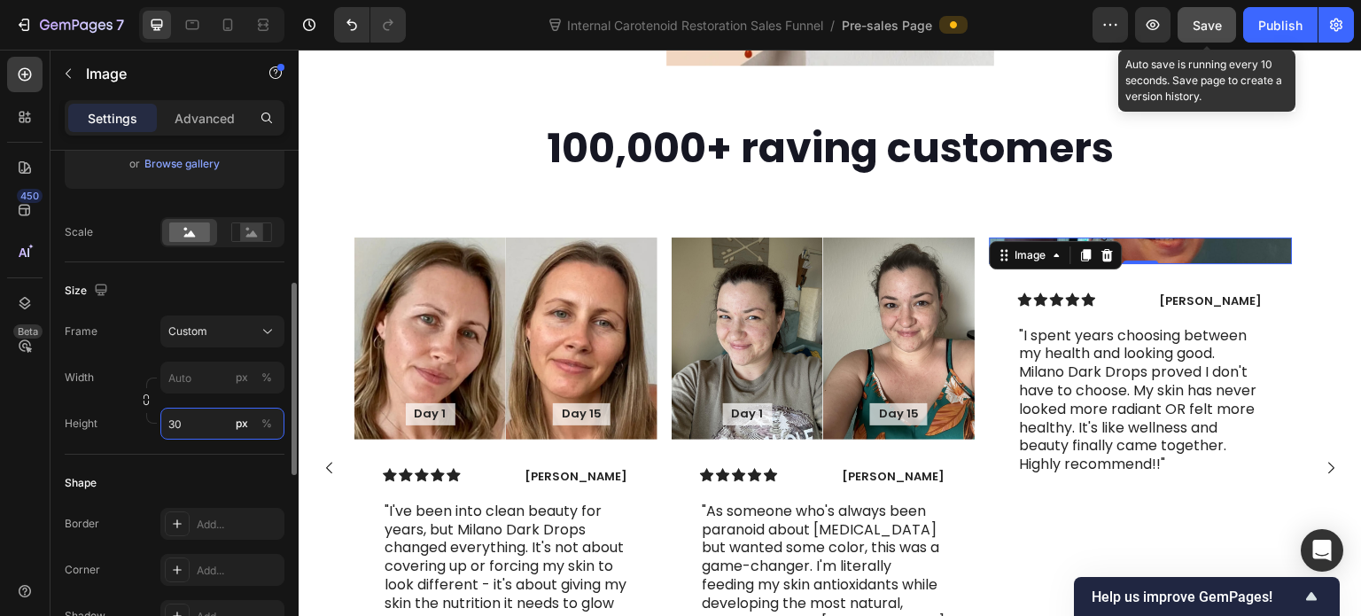
type input "3"
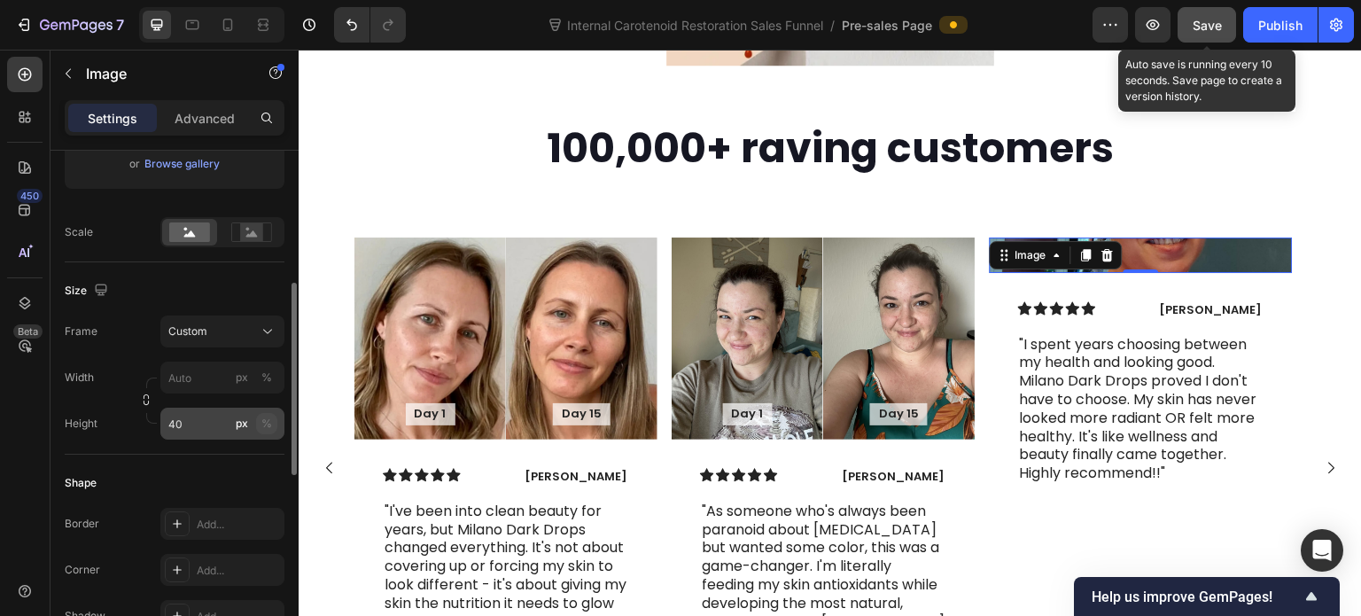
click at [272, 420] on button "%" at bounding box center [266, 423] width 21 height 21
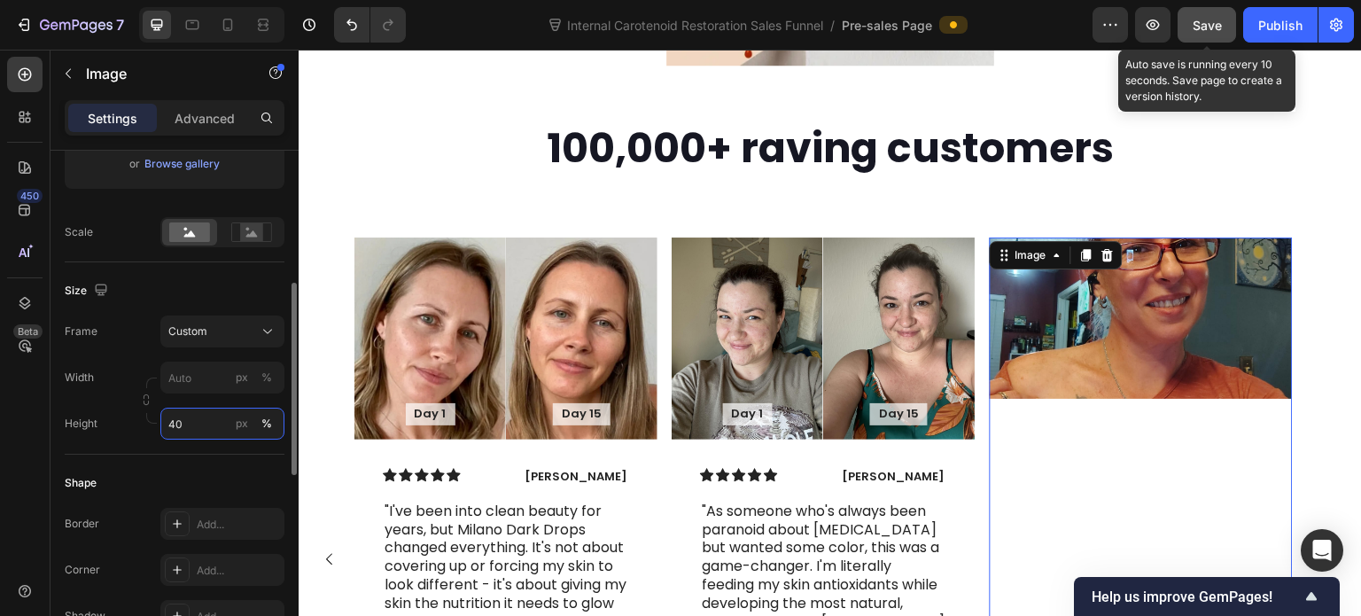
click at [177, 428] on input "40" at bounding box center [222, 424] width 124 height 32
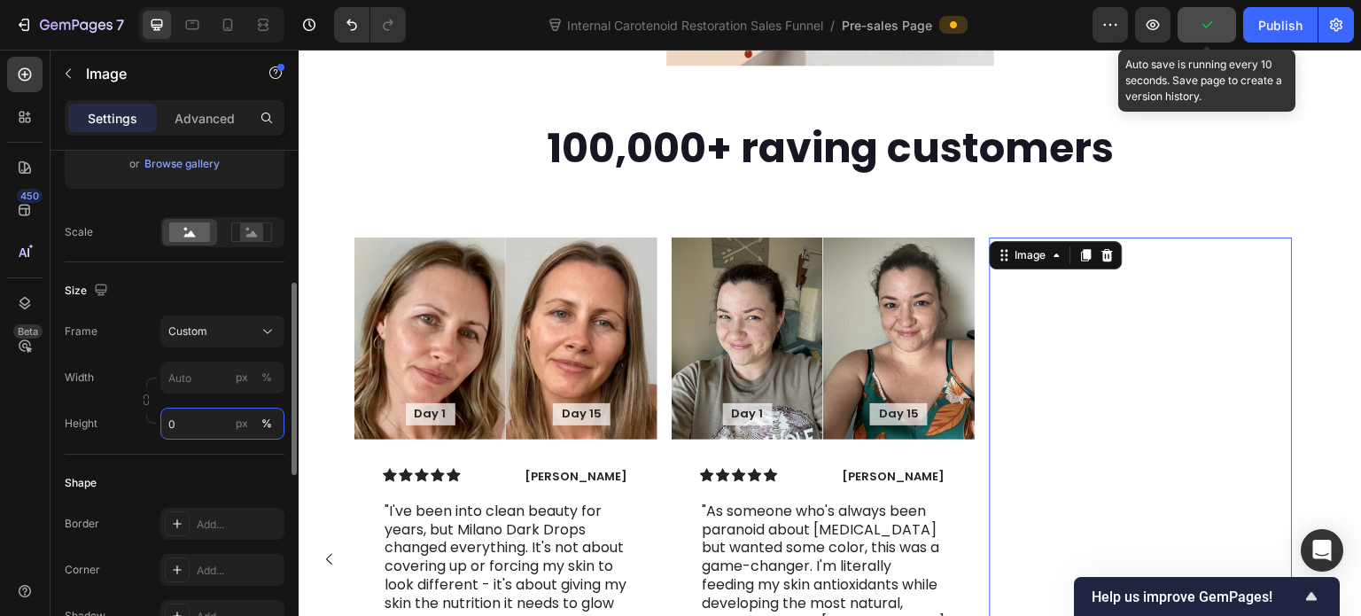
type input "50"
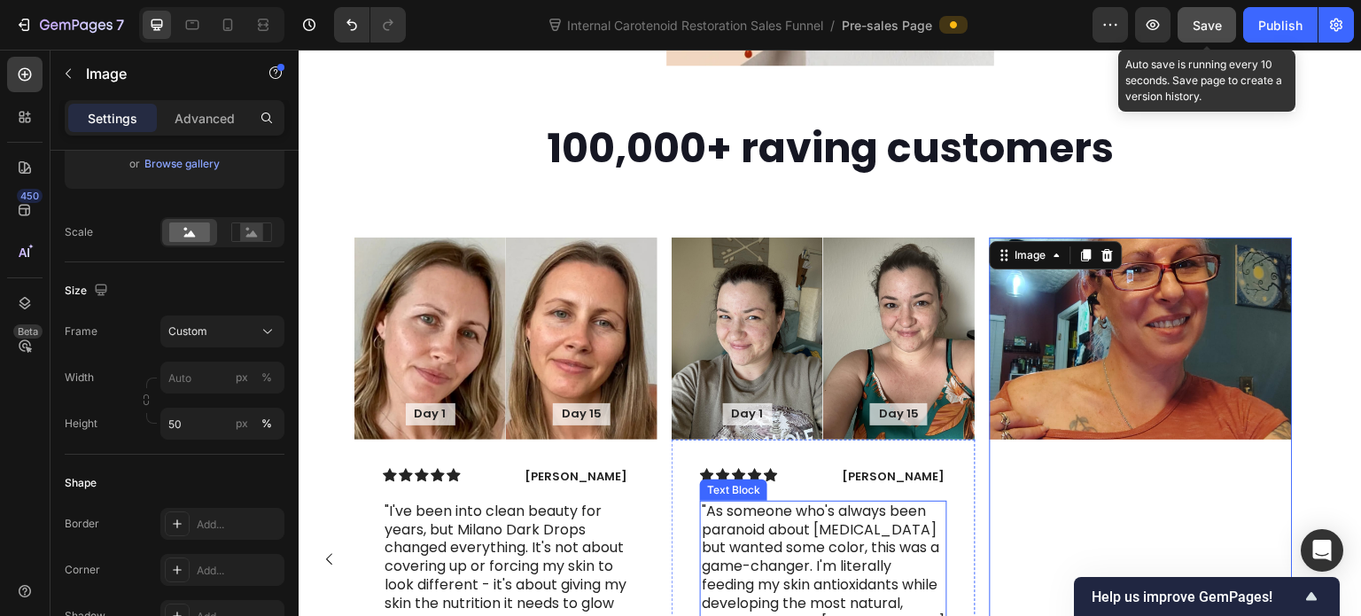
click at [803, 579] on p ""As someone who's always been paranoid about [MEDICAL_DATA] but wanted some col…" at bounding box center [823, 585] width 243 height 166
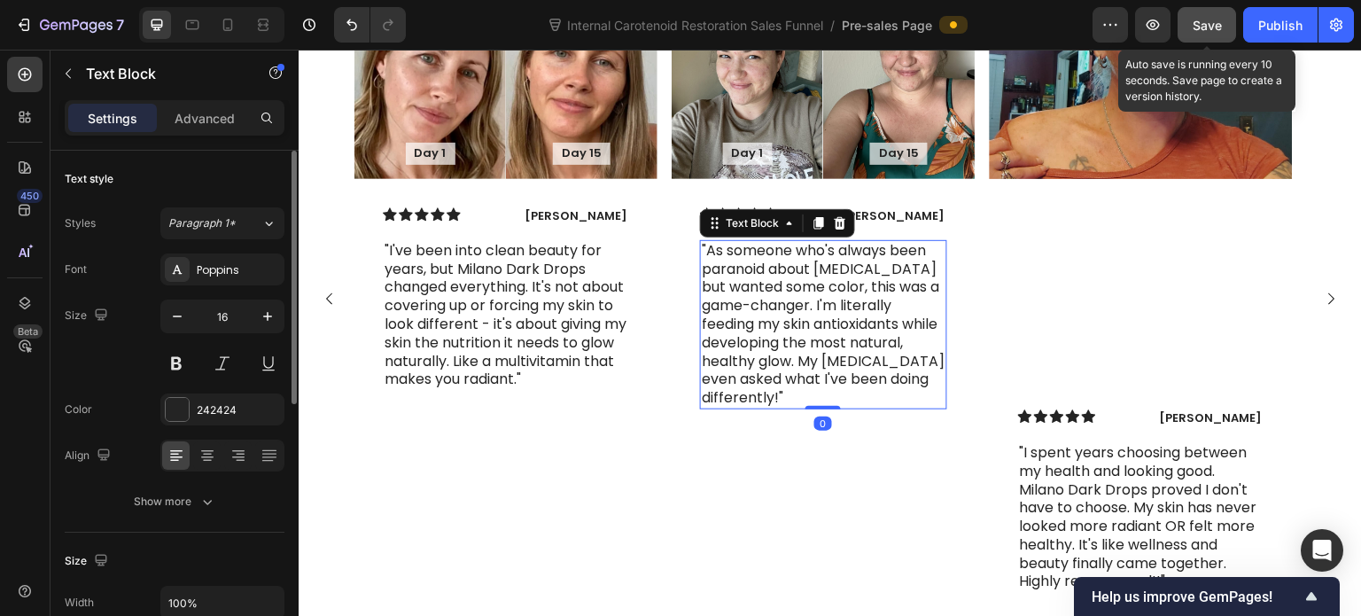
scroll to position [5336, 0]
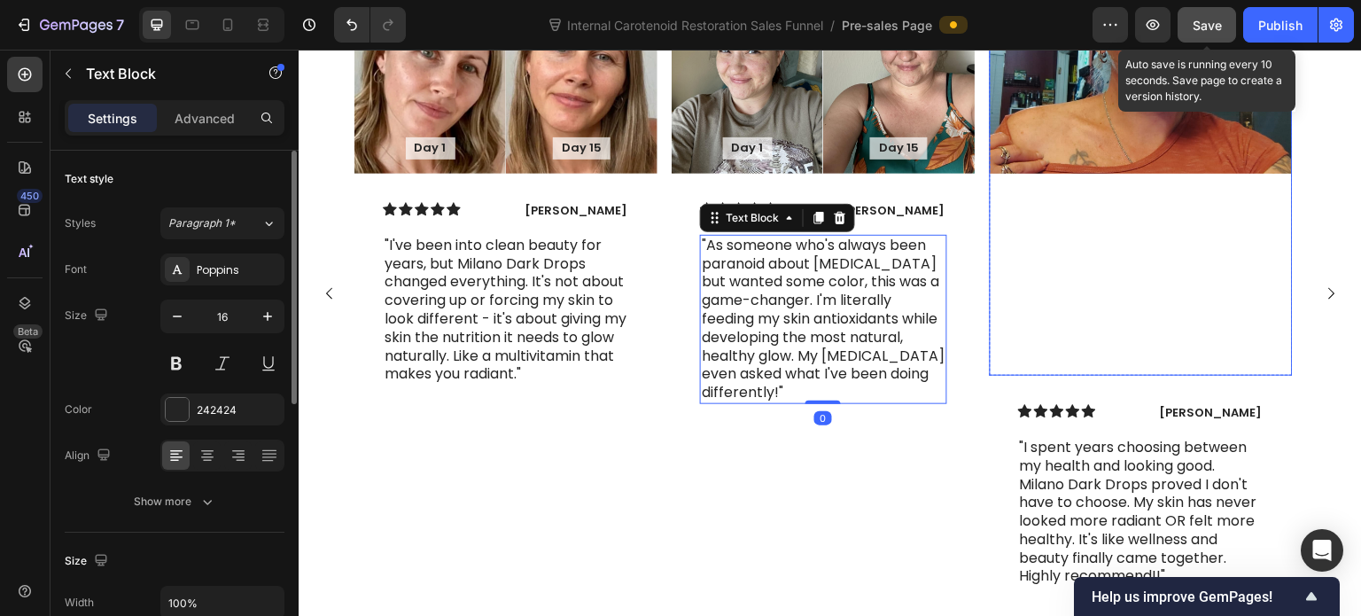
click at [1082, 282] on div at bounding box center [1141, 174] width 303 height 404
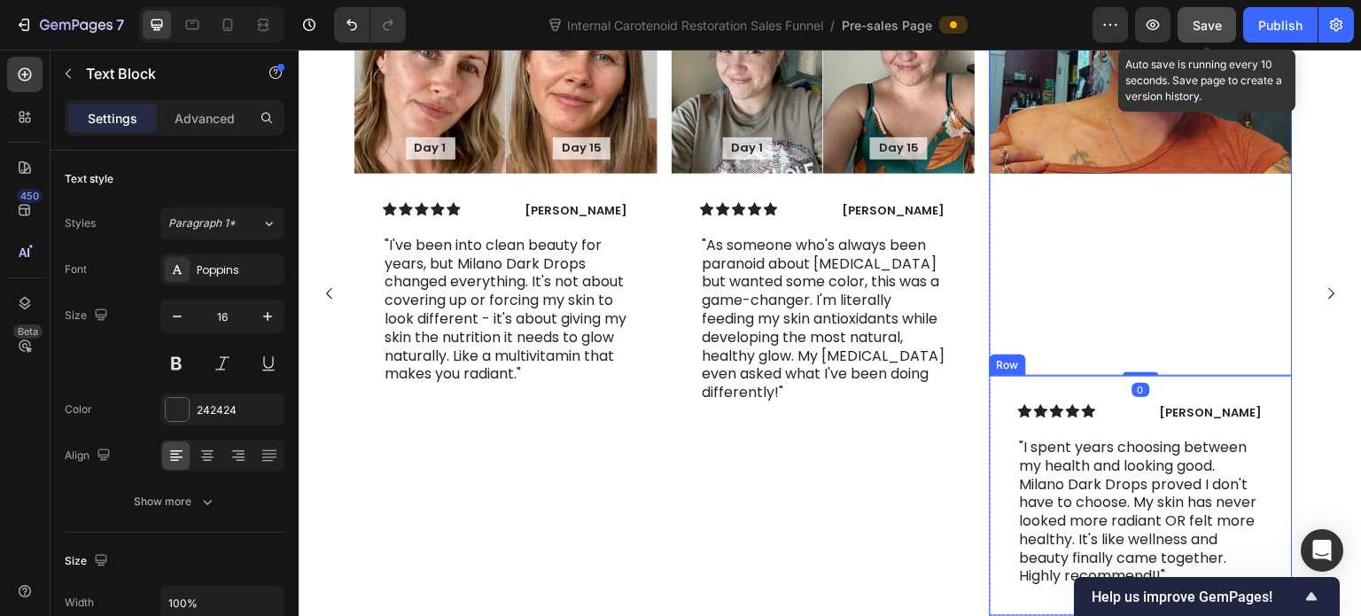
click at [1061, 439] on p ""I spent years choosing between my health and looking good. Milano Dark Drops p…" at bounding box center [1141, 512] width 243 height 147
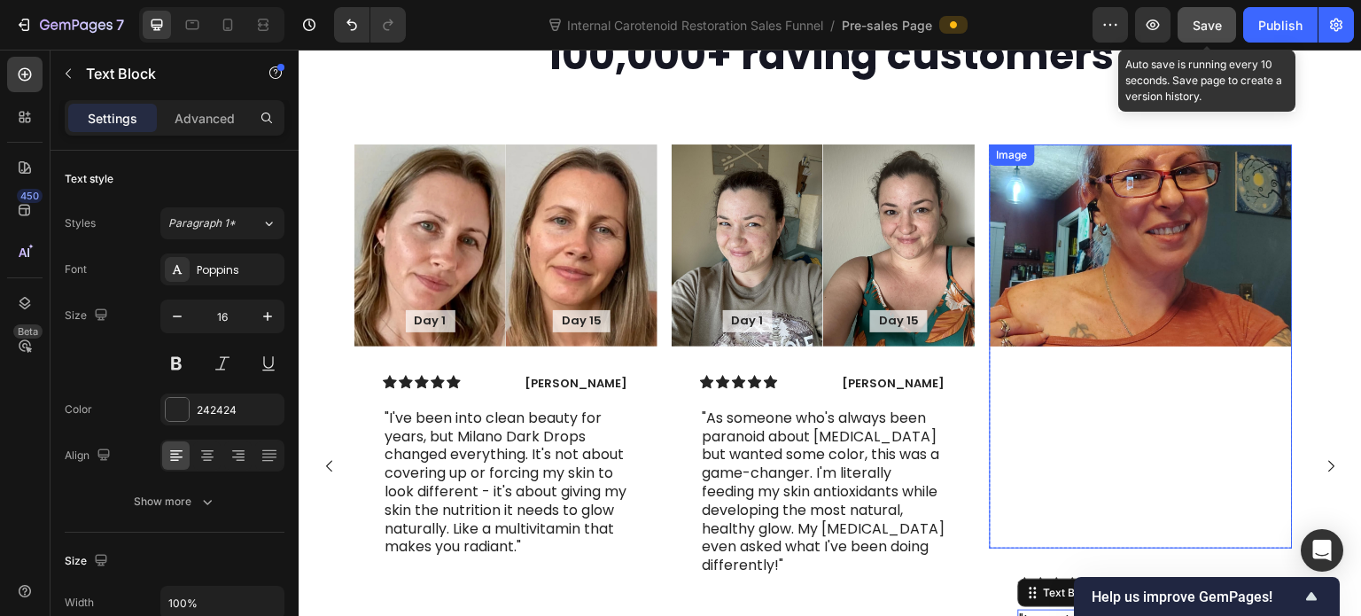
scroll to position [5159, 0]
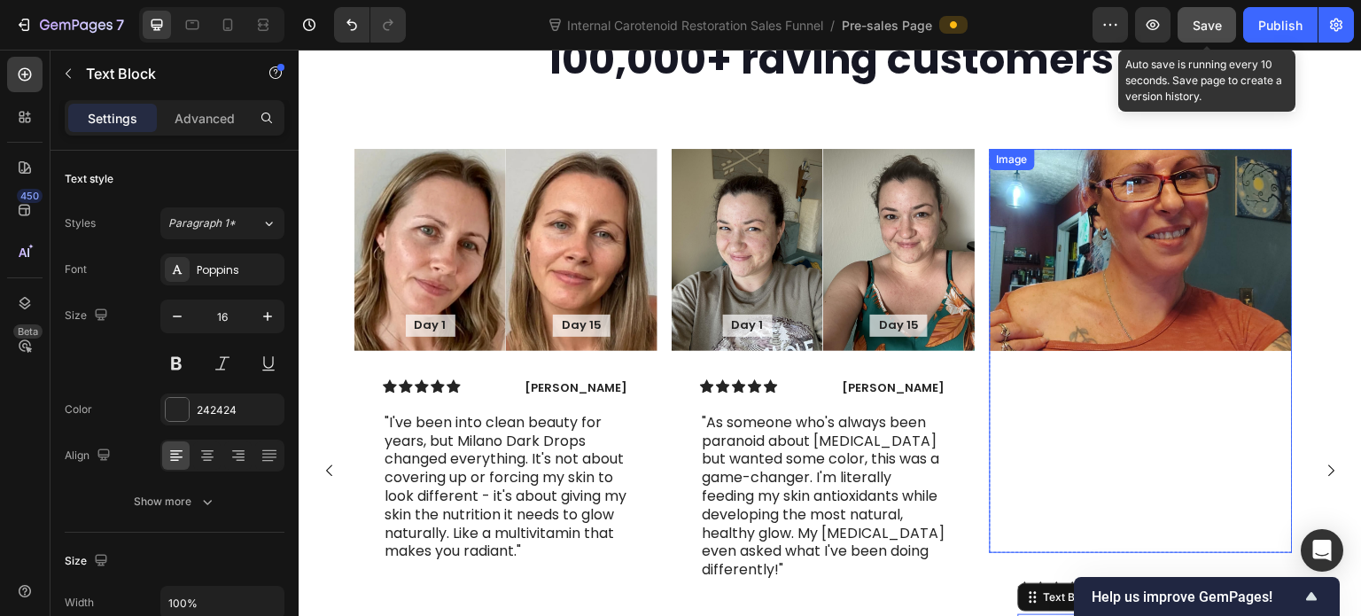
click at [1069, 243] on img at bounding box center [1141, 250] width 303 height 202
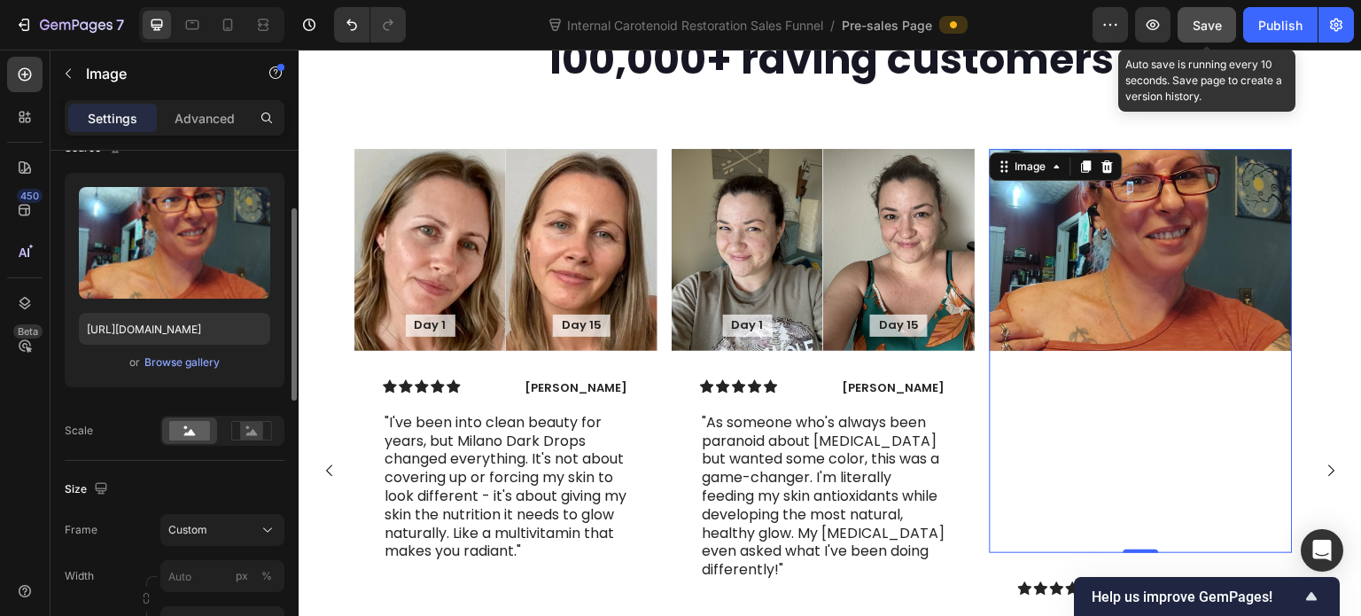
scroll to position [67, 0]
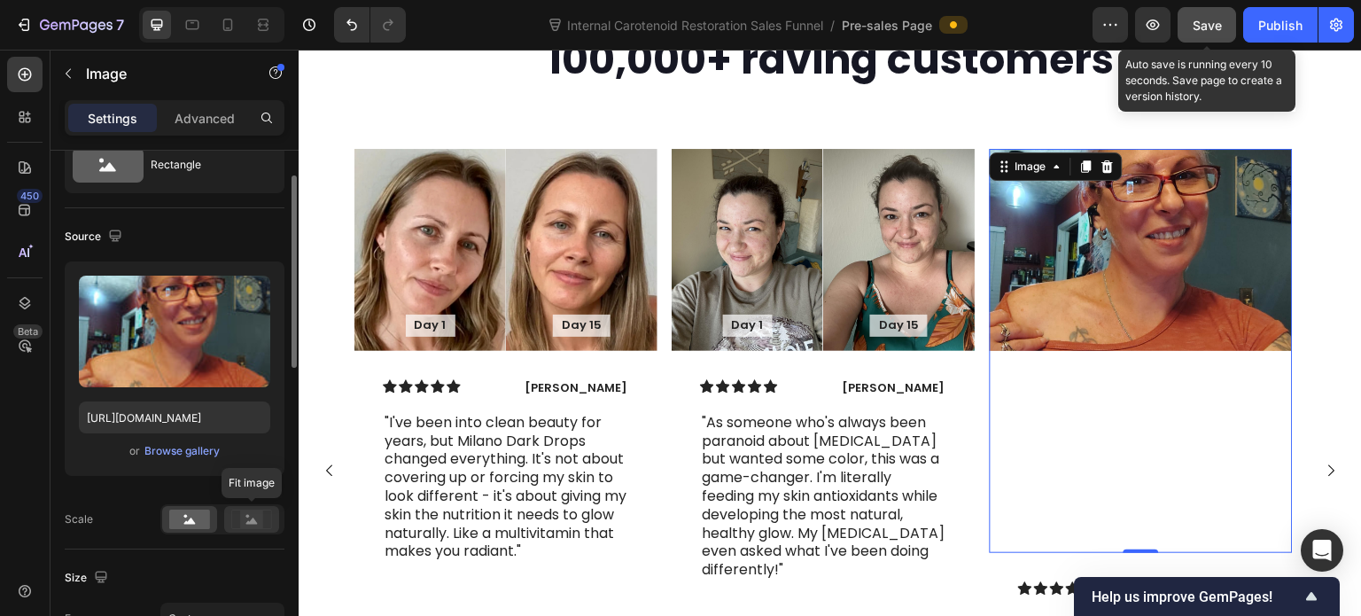
click at [245, 530] on div at bounding box center [251, 519] width 55 height 27
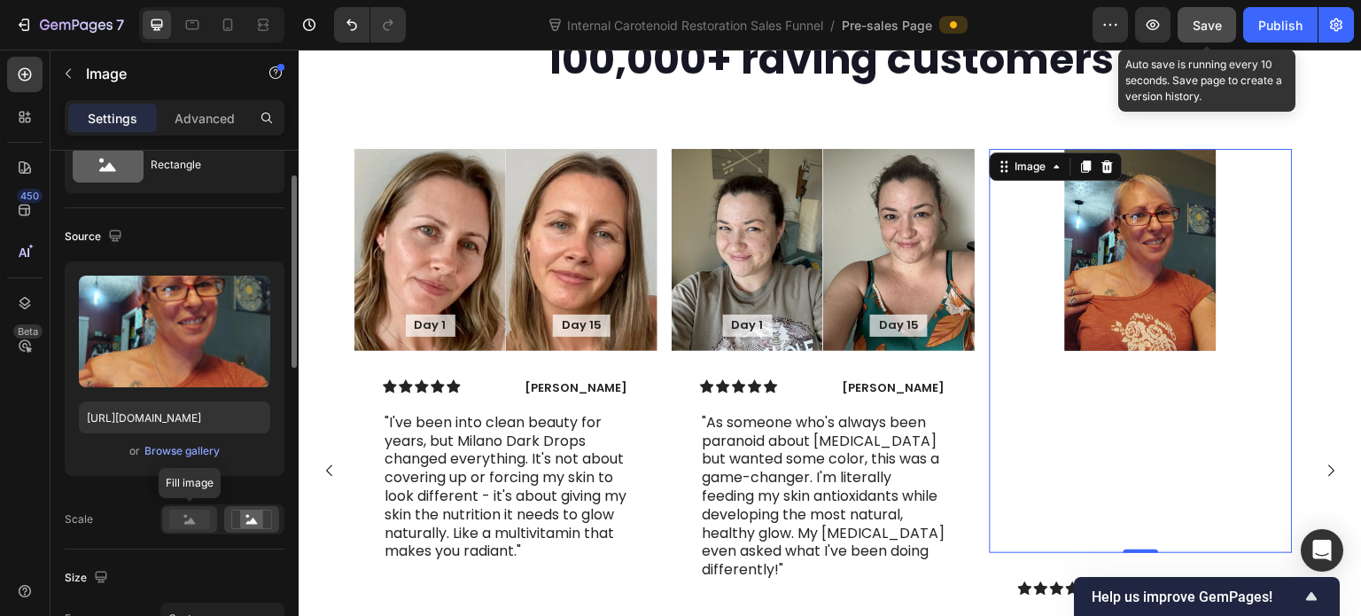
click at [195, 527] on rect at bounding box center [189, 518] width 41 height 19
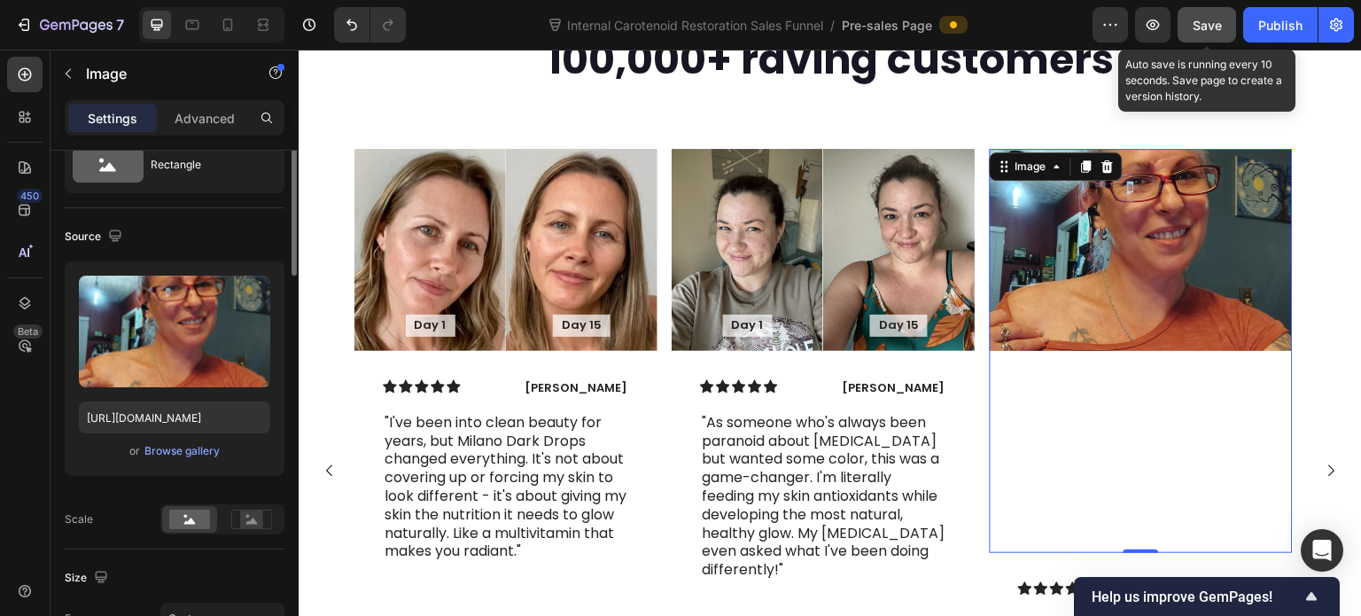
scroll to position [0, 0]
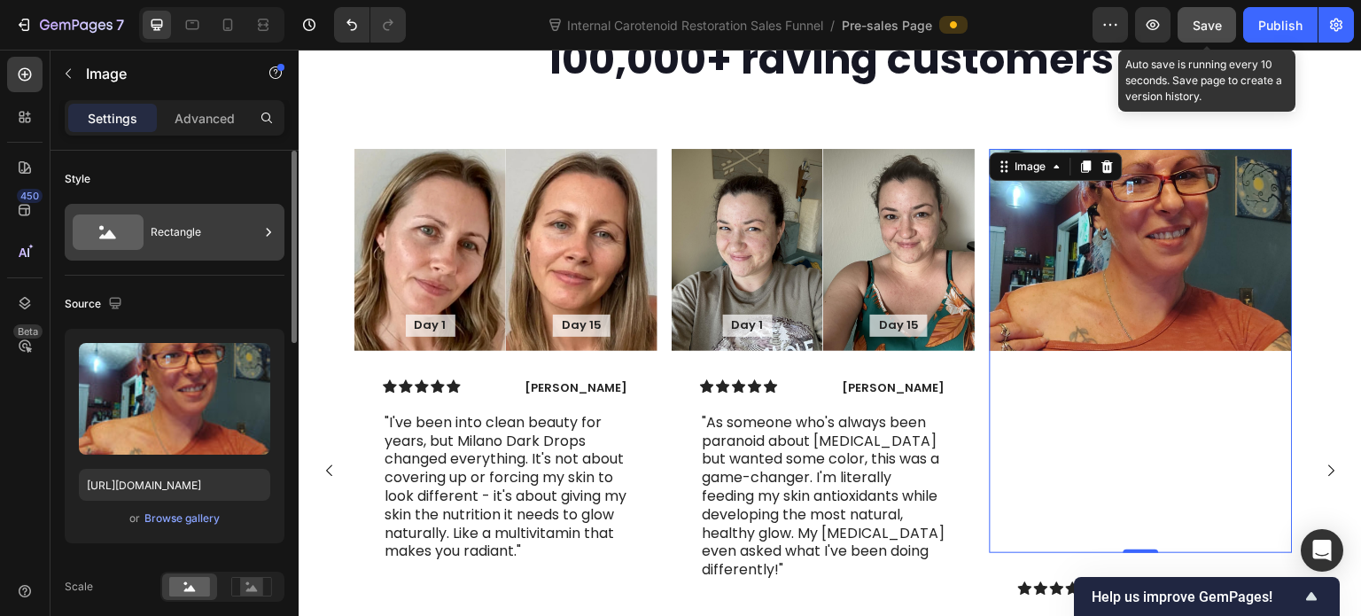
click at [198, 237] on div "Rectangle" at bounding box center [205, 232] width 108 height 41
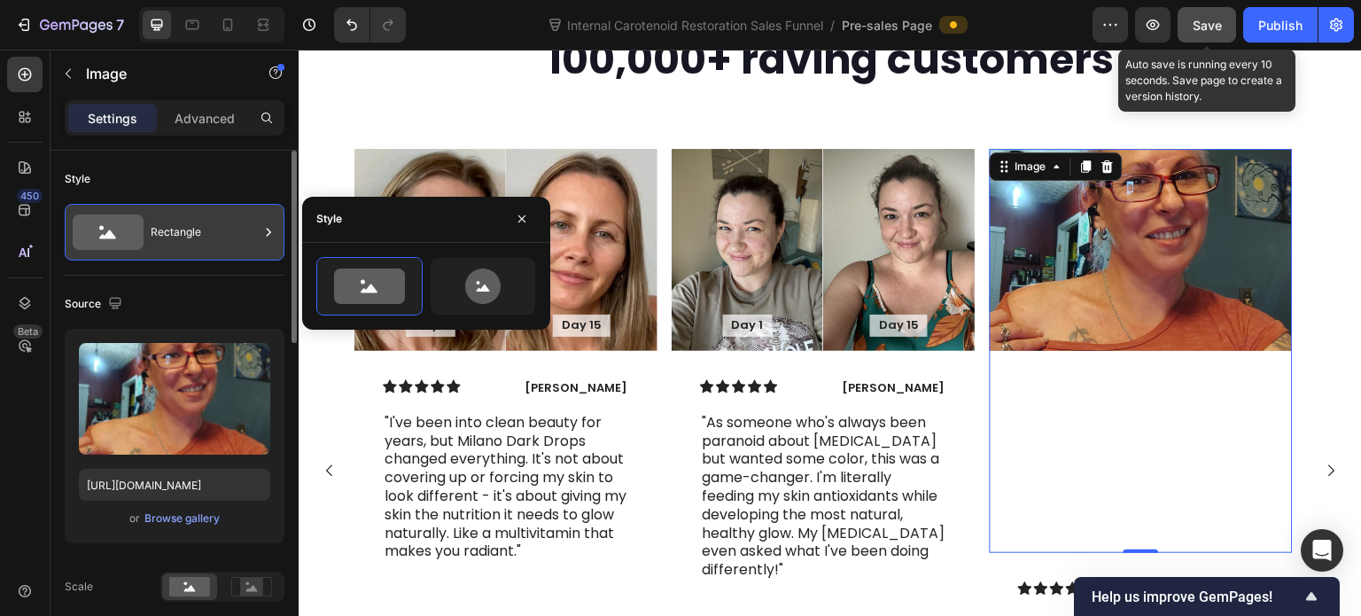
click at [198, 237] on div "Rectangle" at bounding box center [205, 232] width 108 height 41
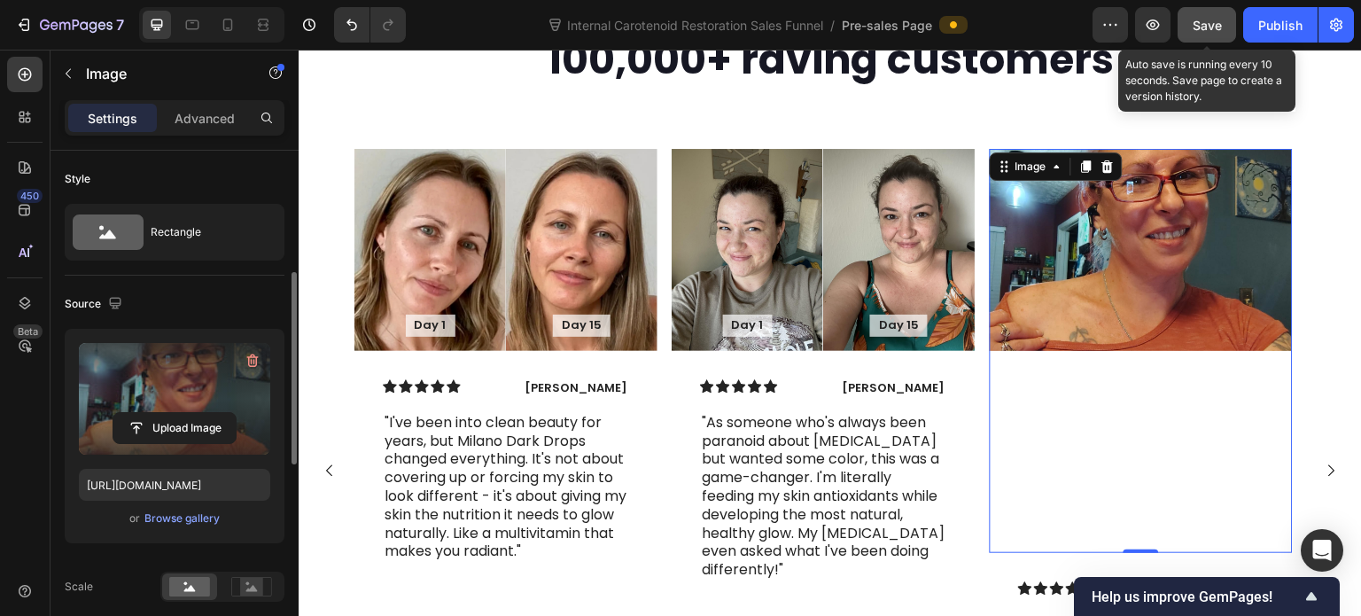
scroll to position [266, 0]
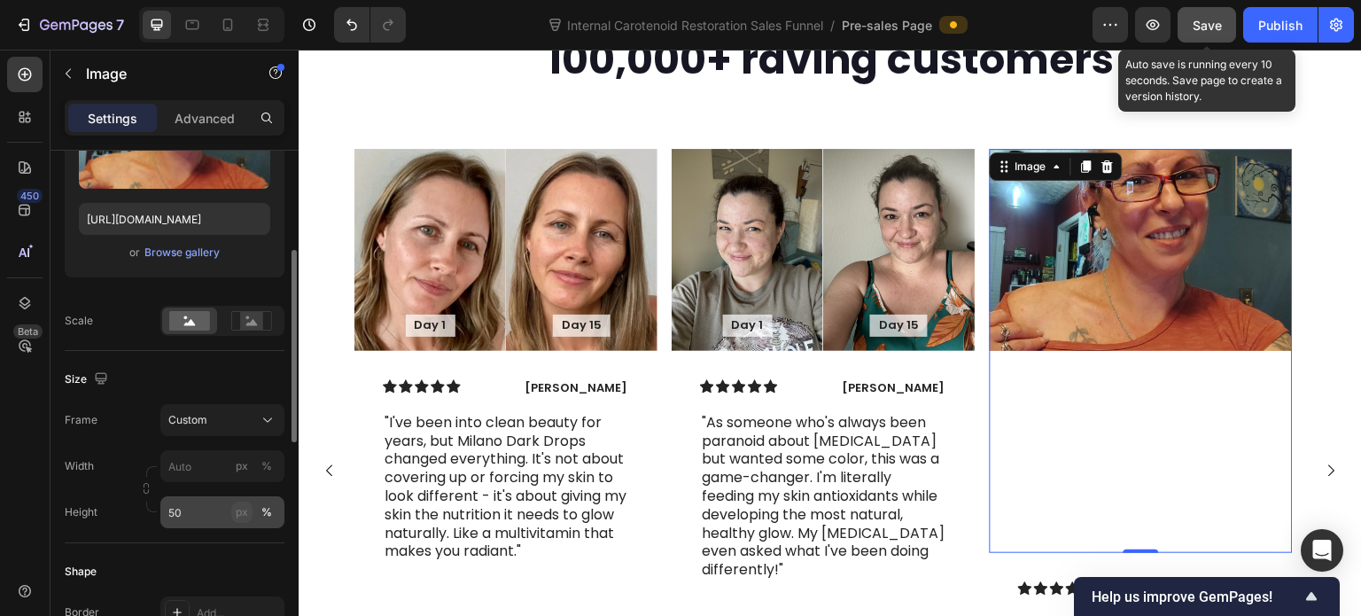
click at [241, 509] on div "px" at bounding box center [242, 512] width 12 height 16
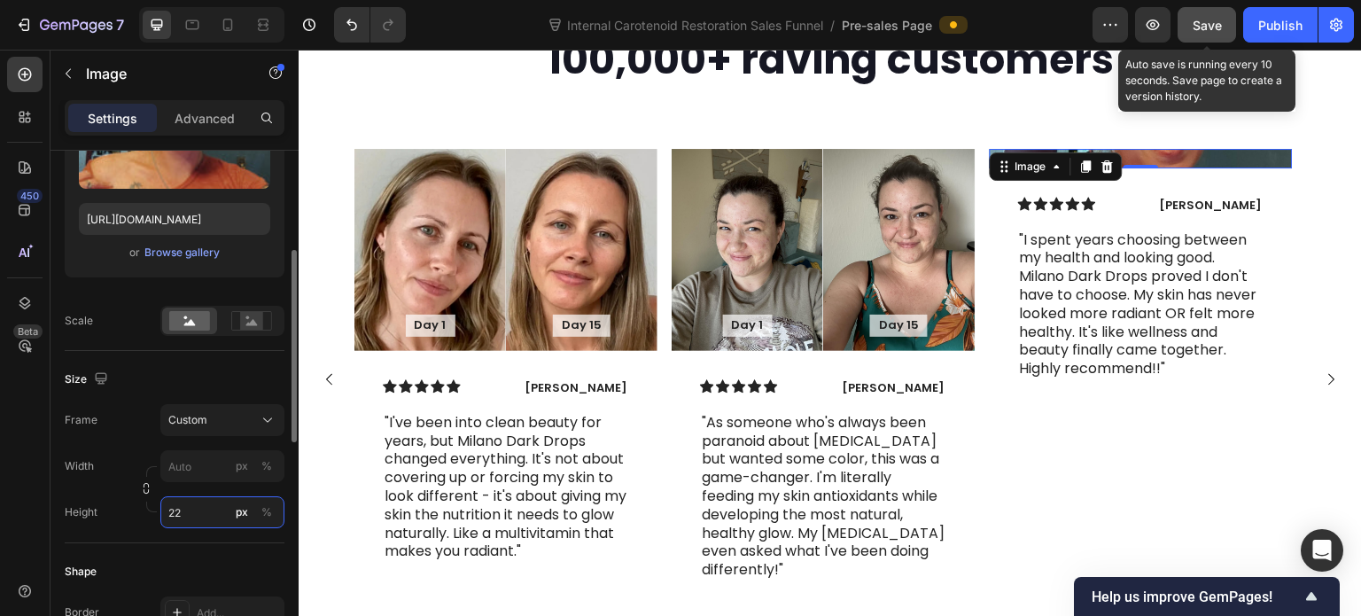
type input "228"
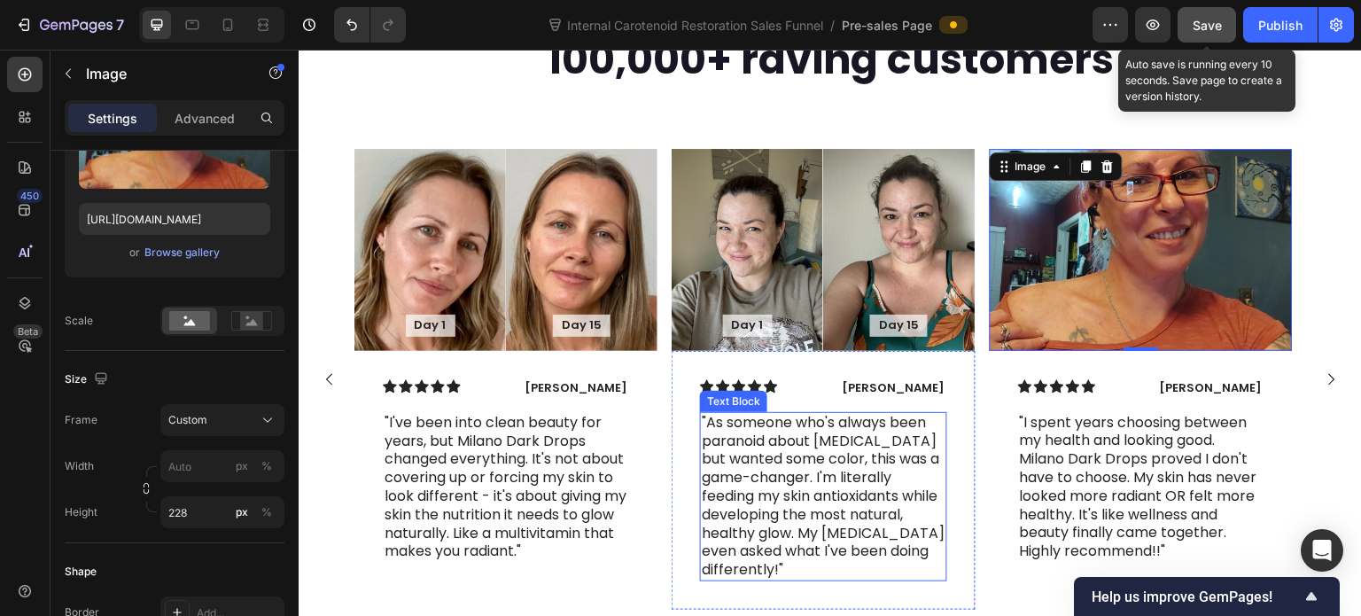
click at [776, 432] on p ""As someone who's always been paranoid about [MEDICAL_DATA] but wanted some col…" at bounding box center [823, 497] width 243 height 166
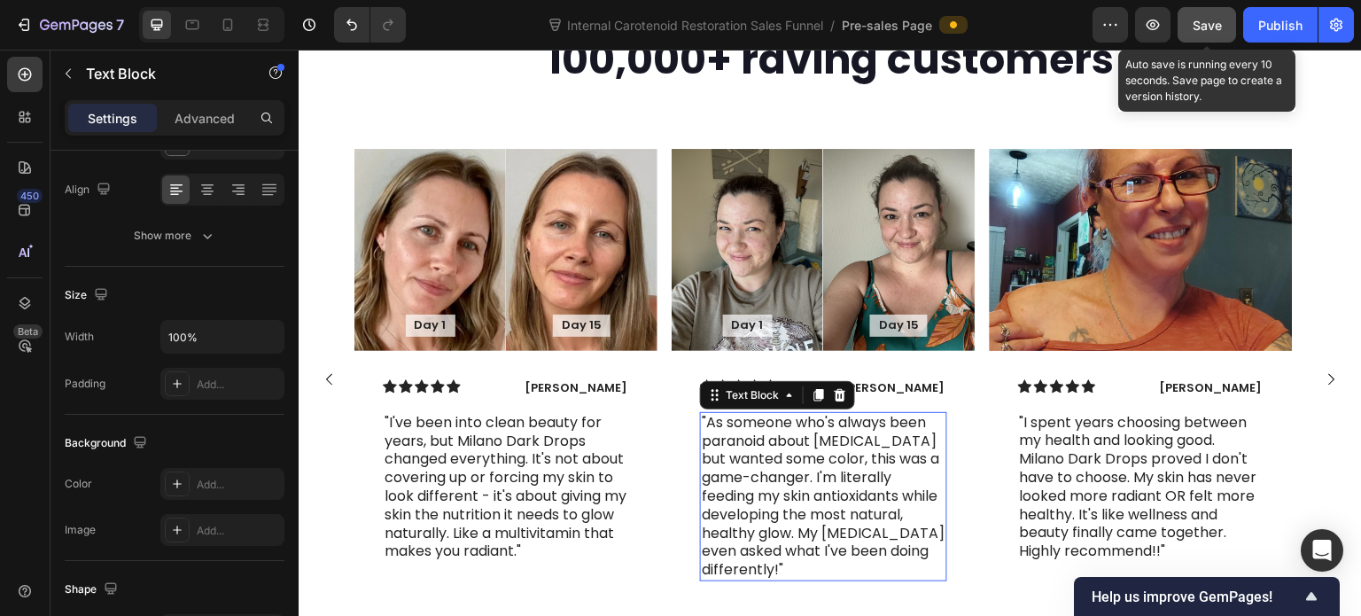
scroll to position [0, 0]
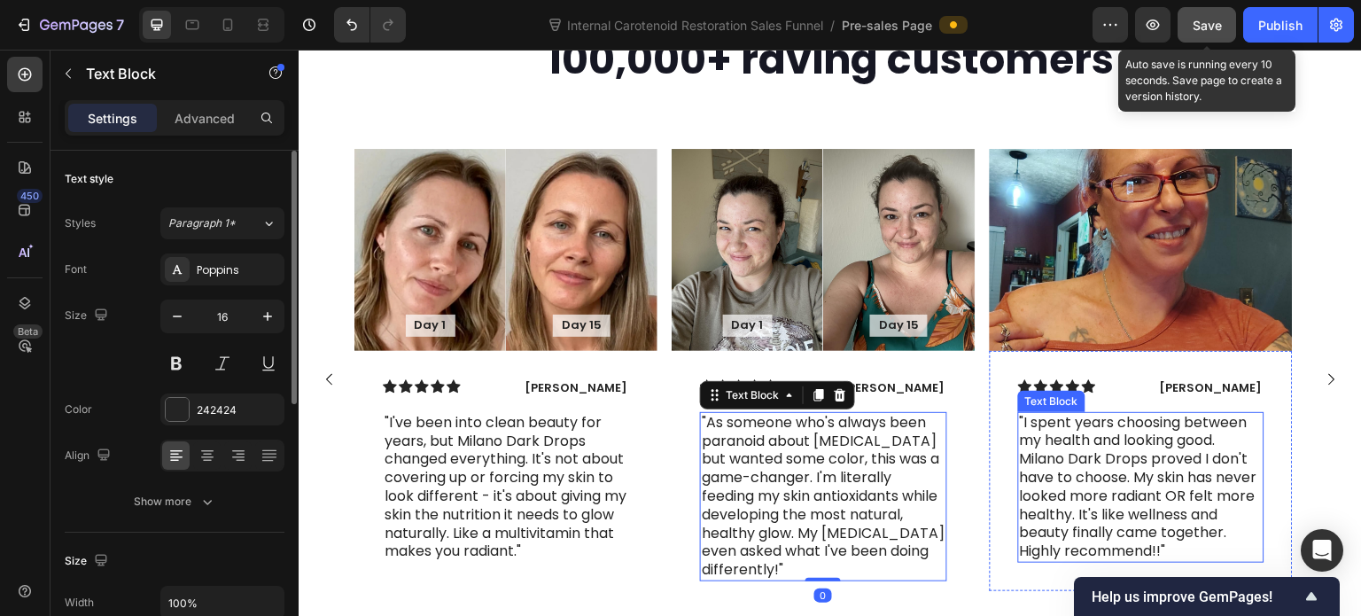
click at [1028, 470] on p ""I spent years choosing between my health and looking good. Milano Dark Drops p…" at bounding box center [1141, 487] width 243 height 147
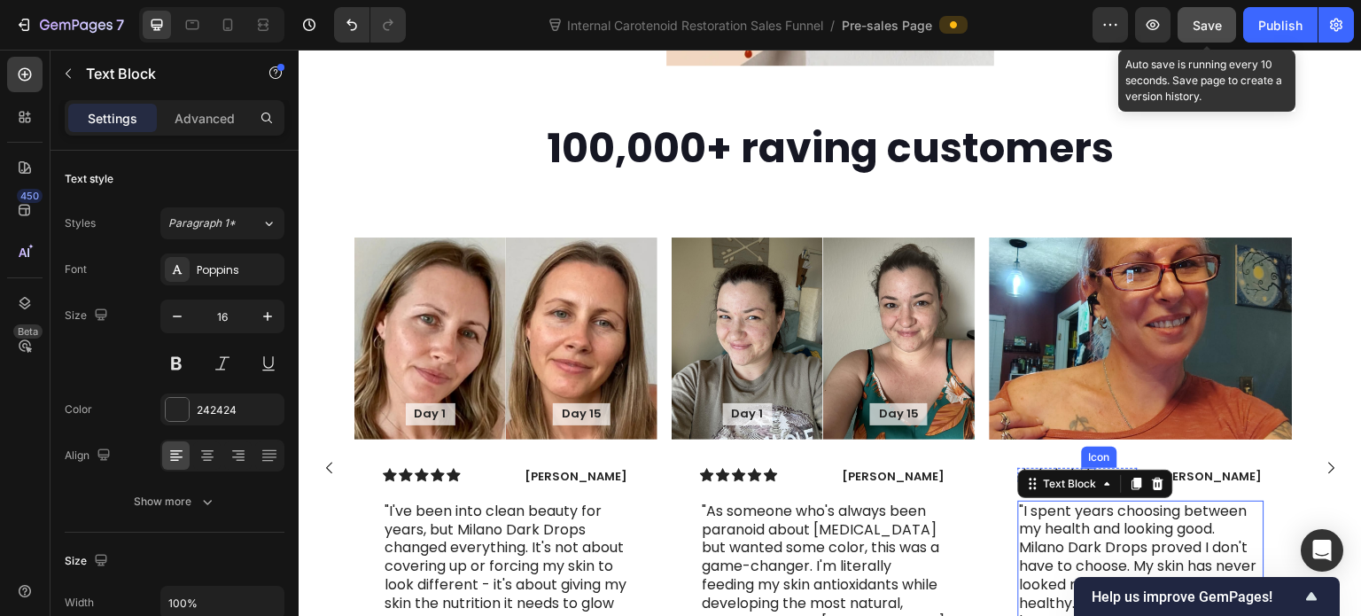
scroll to position [5159, 0]
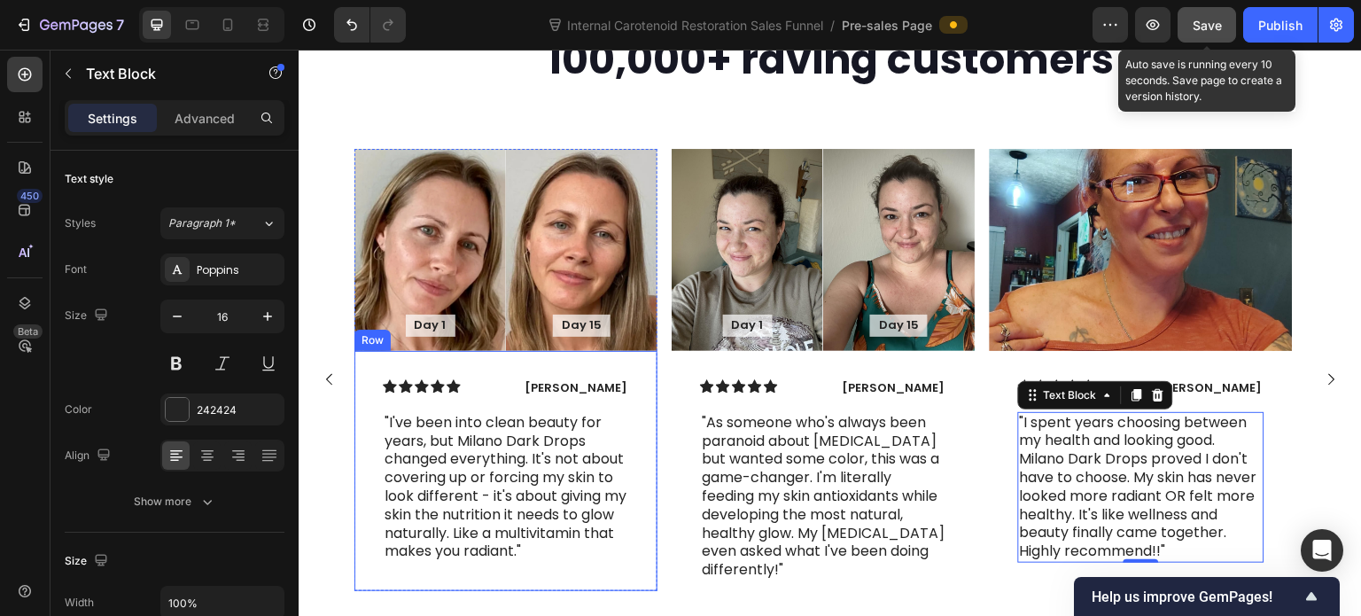
click at [361, 412] on div "Icon Icon Icon Icon Icon Icon List Rita Carroll Text Block Row "I've been into …" at bounding box center [505, 471] width 303 height 240
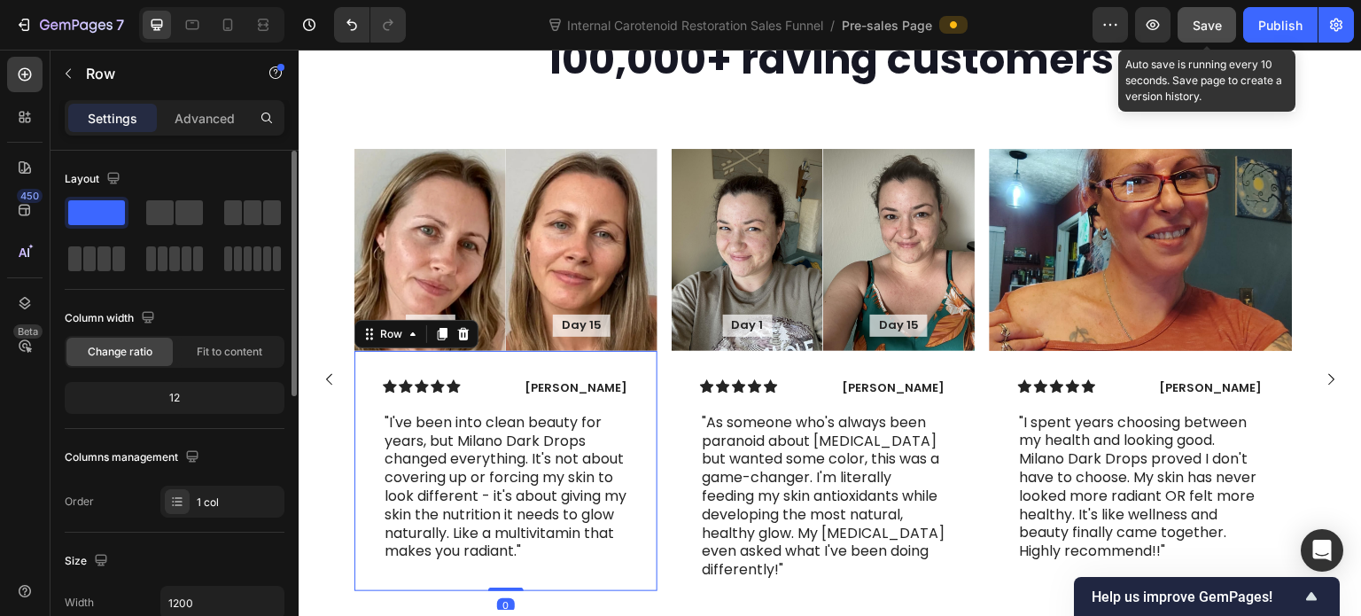
scroll to position [266, 0]
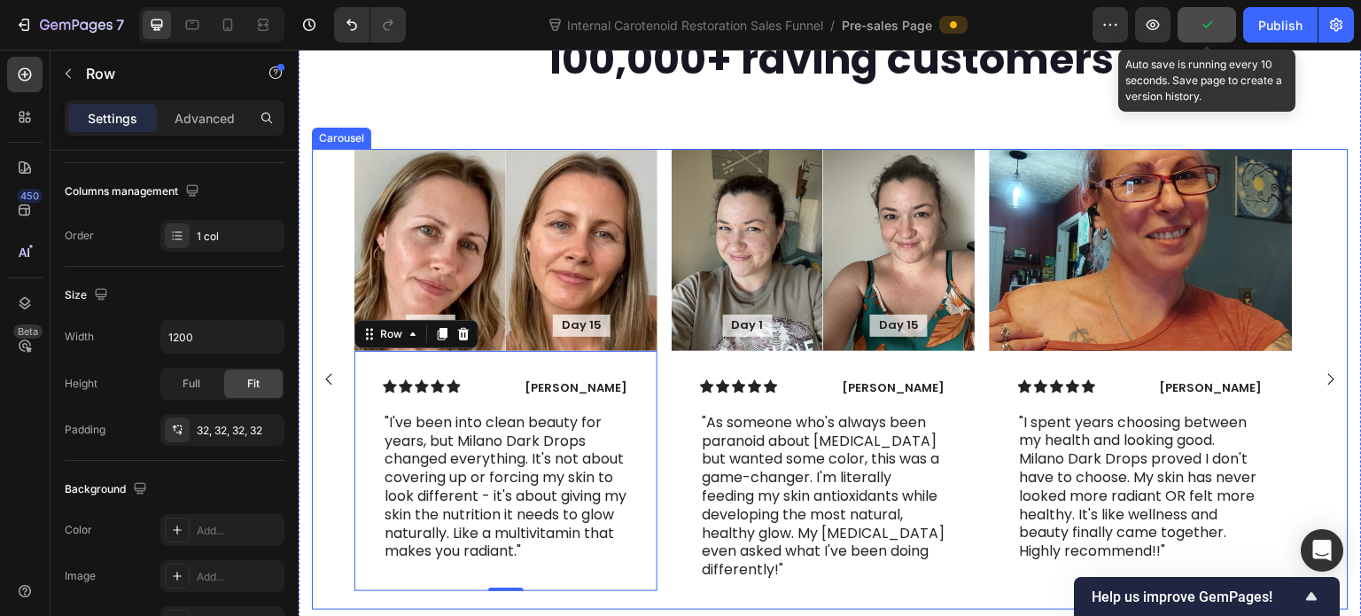
click at [1318, 366] on rect "Carousel Next Arrow" at bounding box center [1331, 379] width 26 height 26
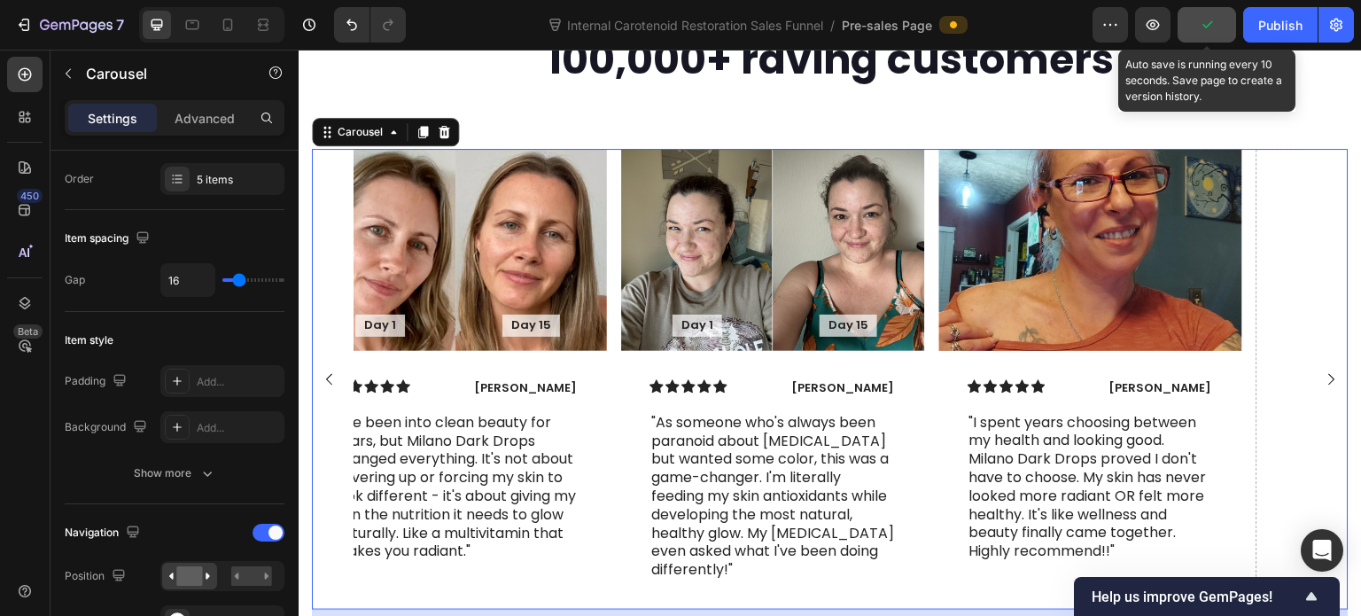
scroll to position [0, 0]
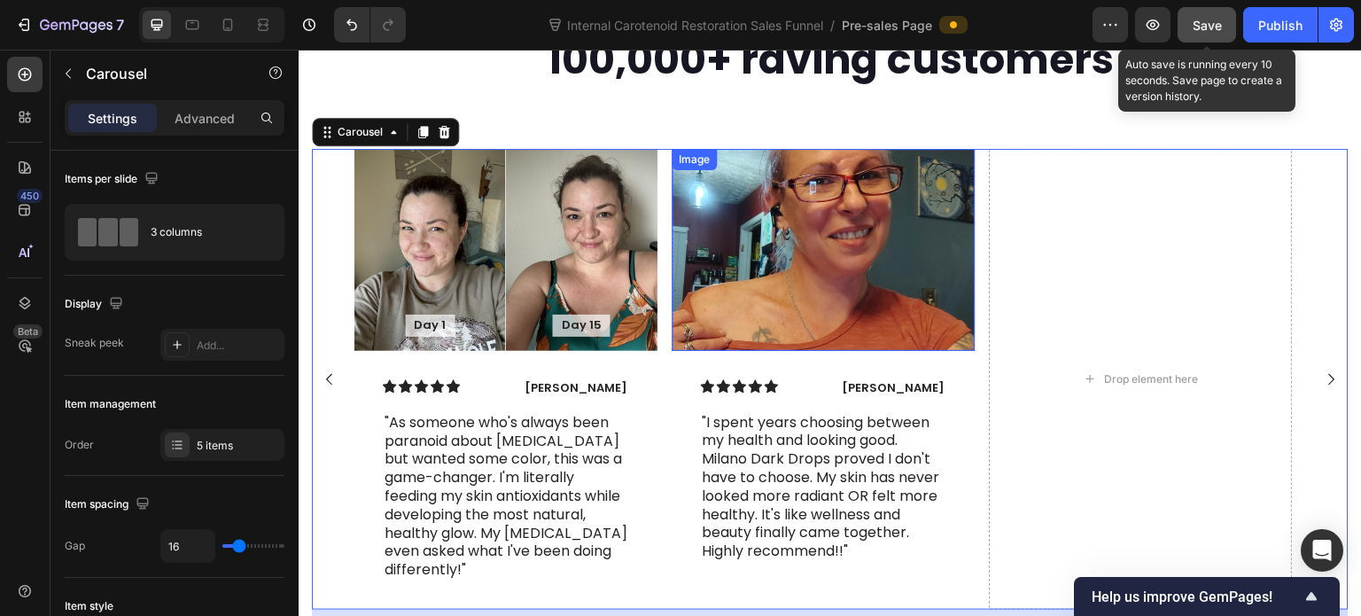
click at [835, 244] on img at bounding box center [823, 250] width 303 height 202
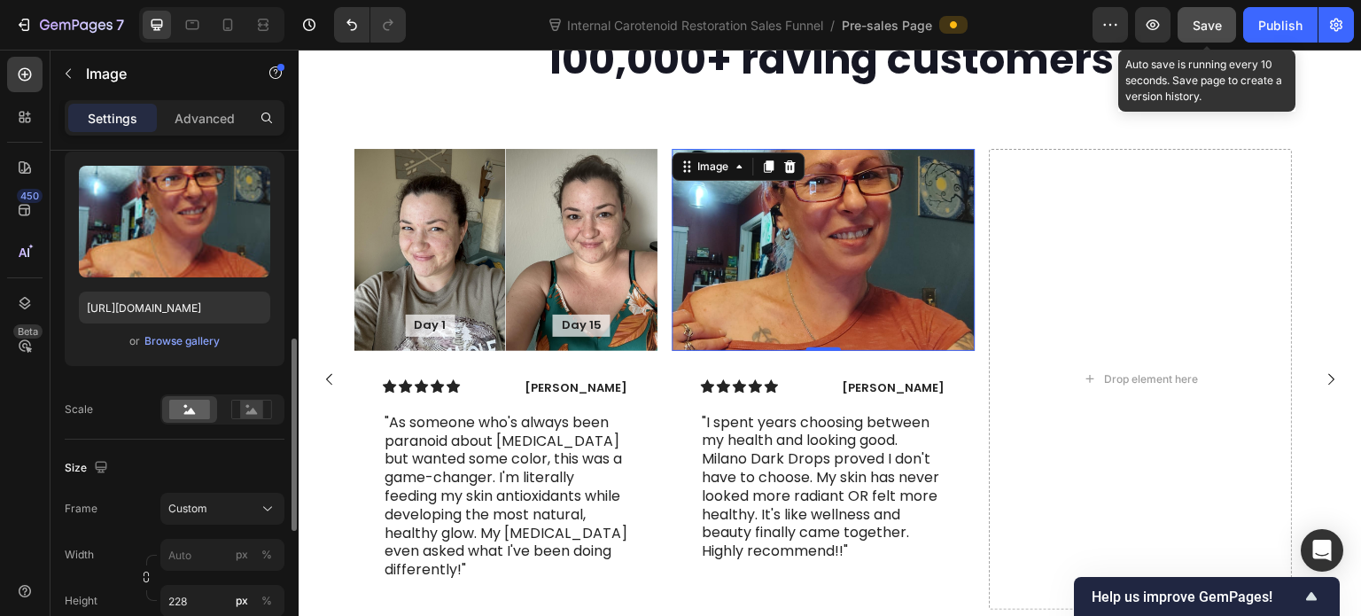
scroll to position [354, 0]
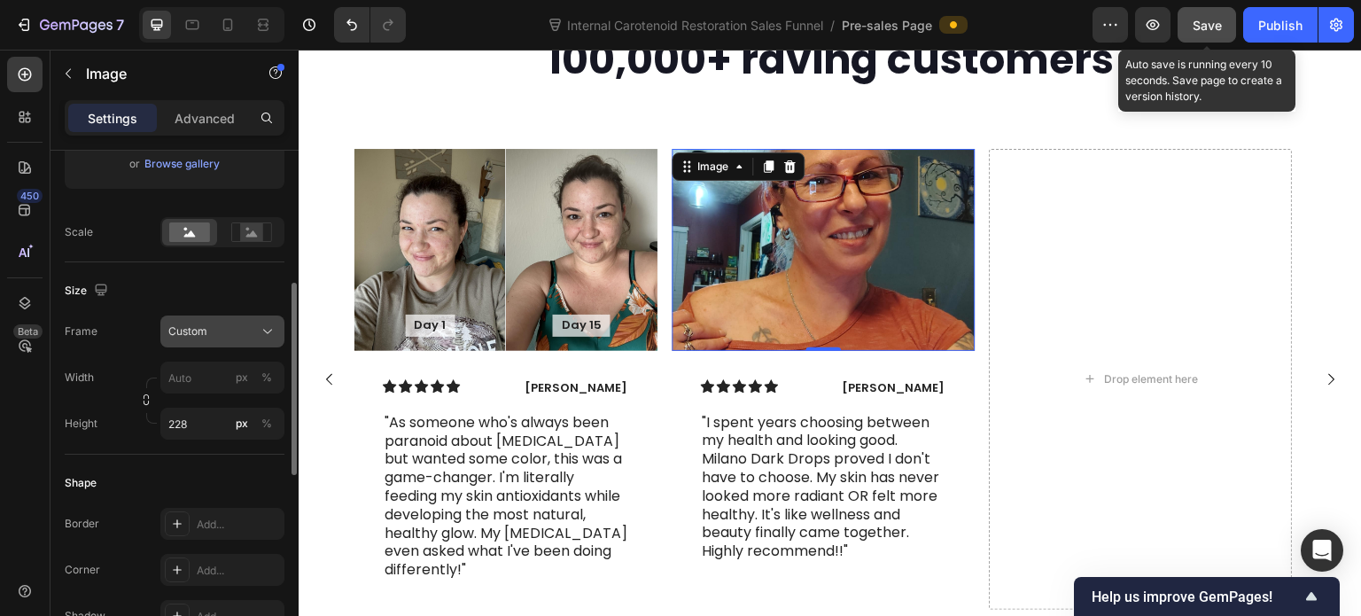
click at [213, 330] on div "Custom" at bounding box center [211, 331] width 87 height 16
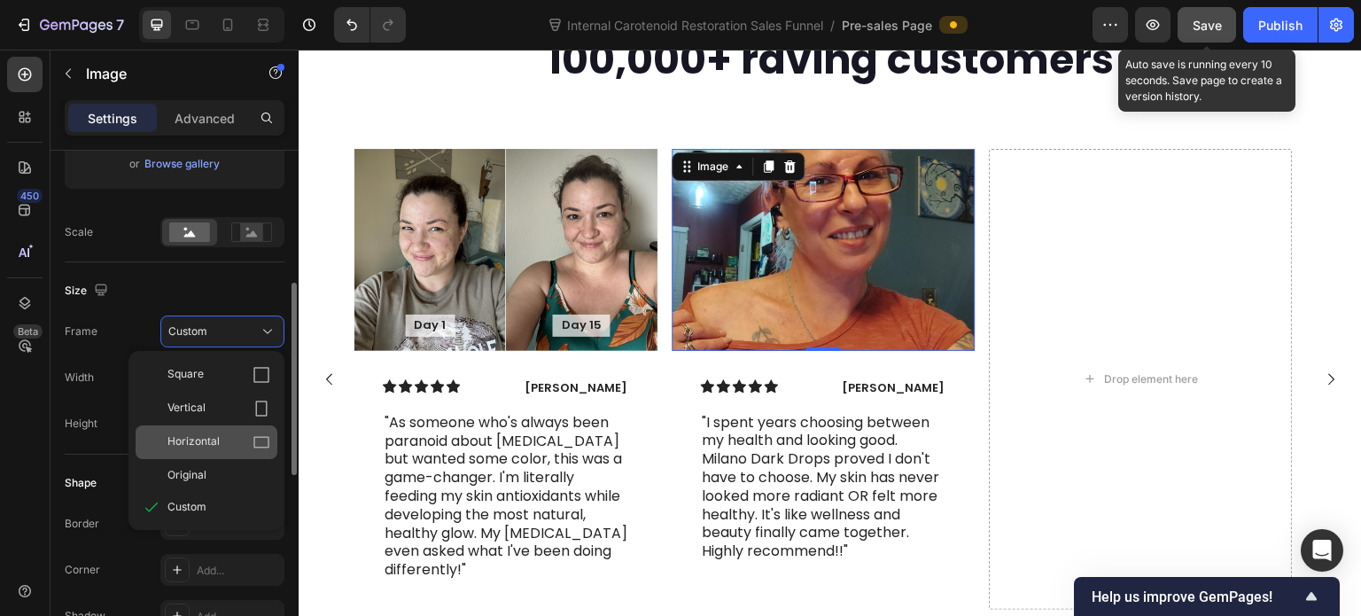
click at [213, 433] on span "Horizontal" at bounding box center [193, 442] width 52 height 18
type input "304"
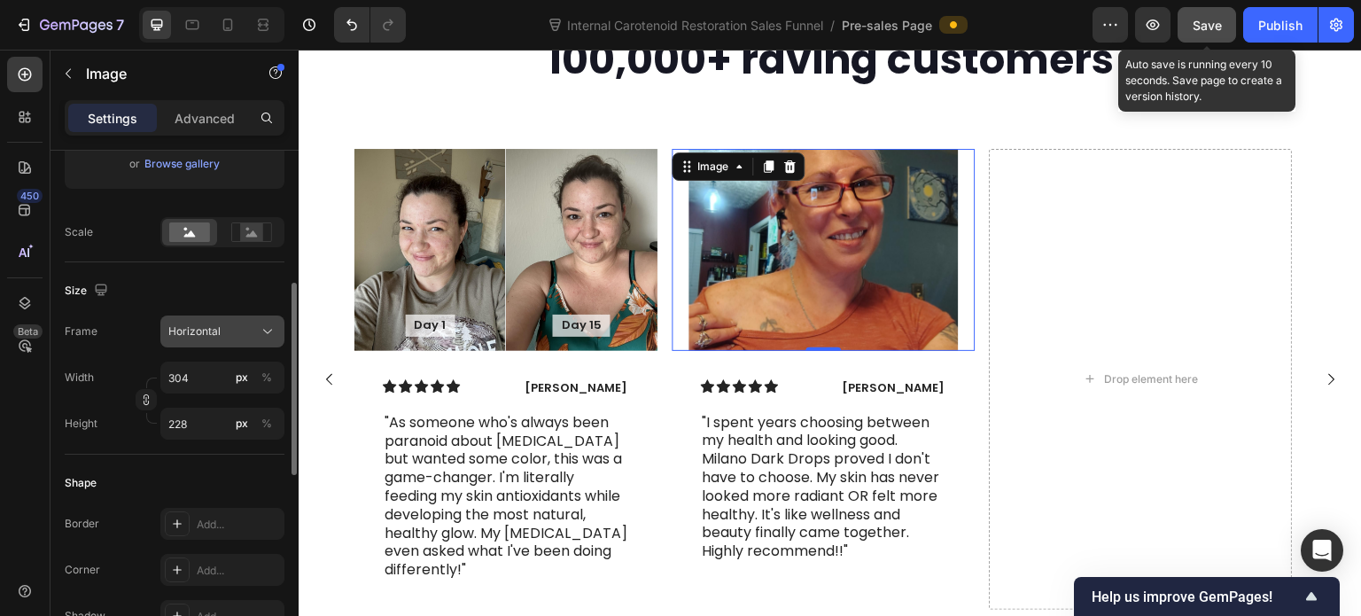
click at [213, 342] on button "Horizontal" at bounding box center [222, 331] width 124 height 32
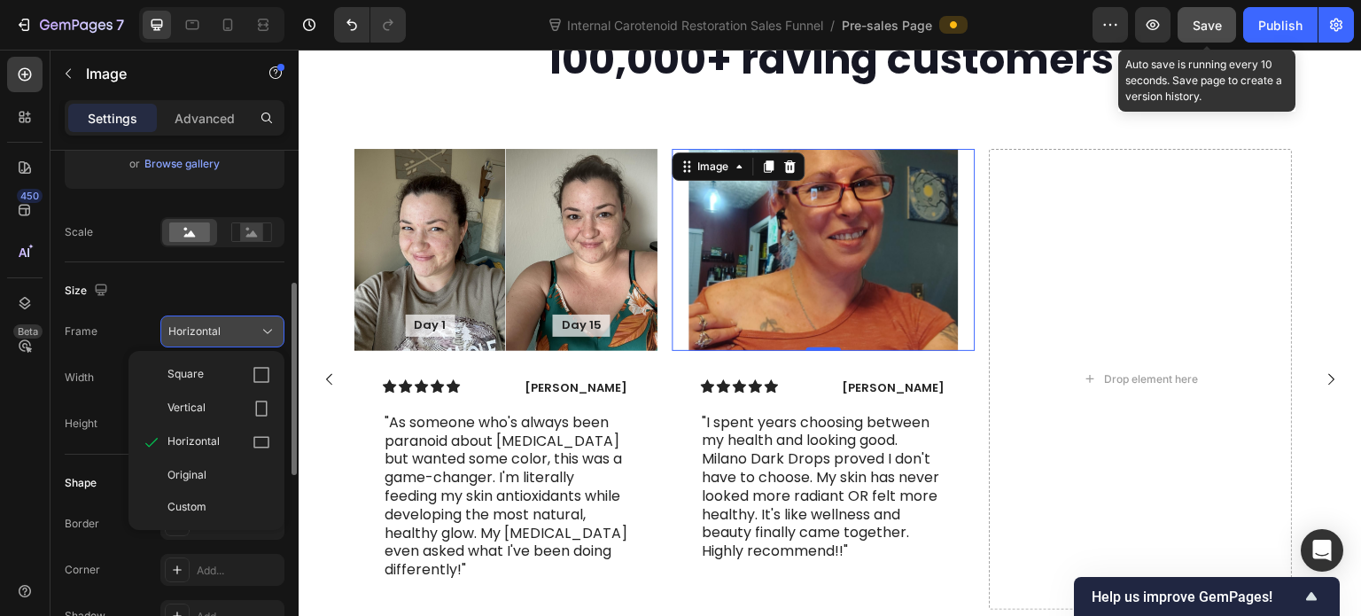
click at [213, 342] on button "Horizontal" at bounding box center [222, 331] width 124 height 32
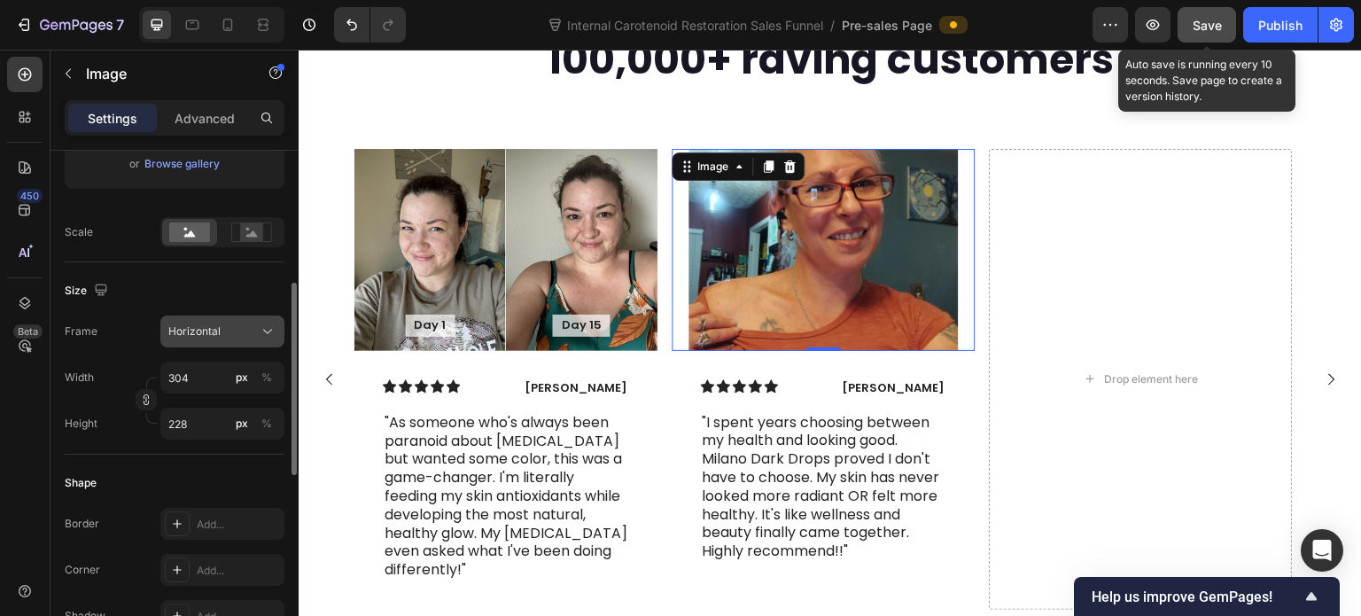
click at [213, 342] on button "Horizontal" at bounding box center [222, 331] width 124 height 32
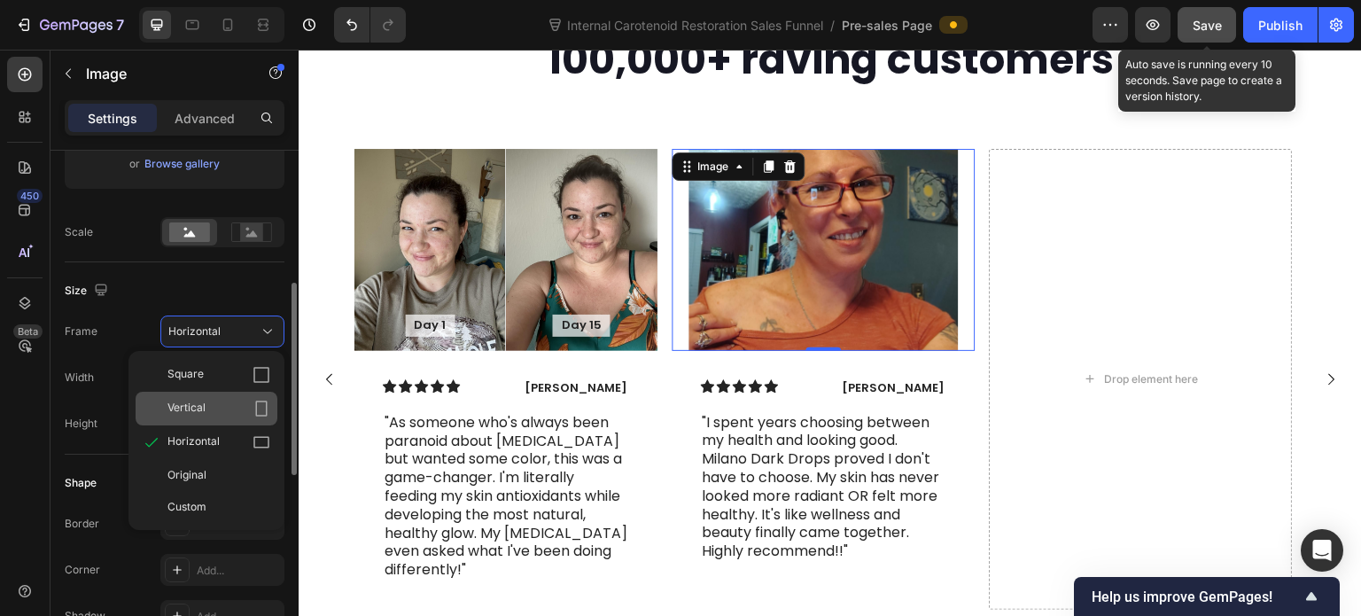
click at [206, 403] on div "Vertical" at bounding box center [218, 409] width 103 height 18
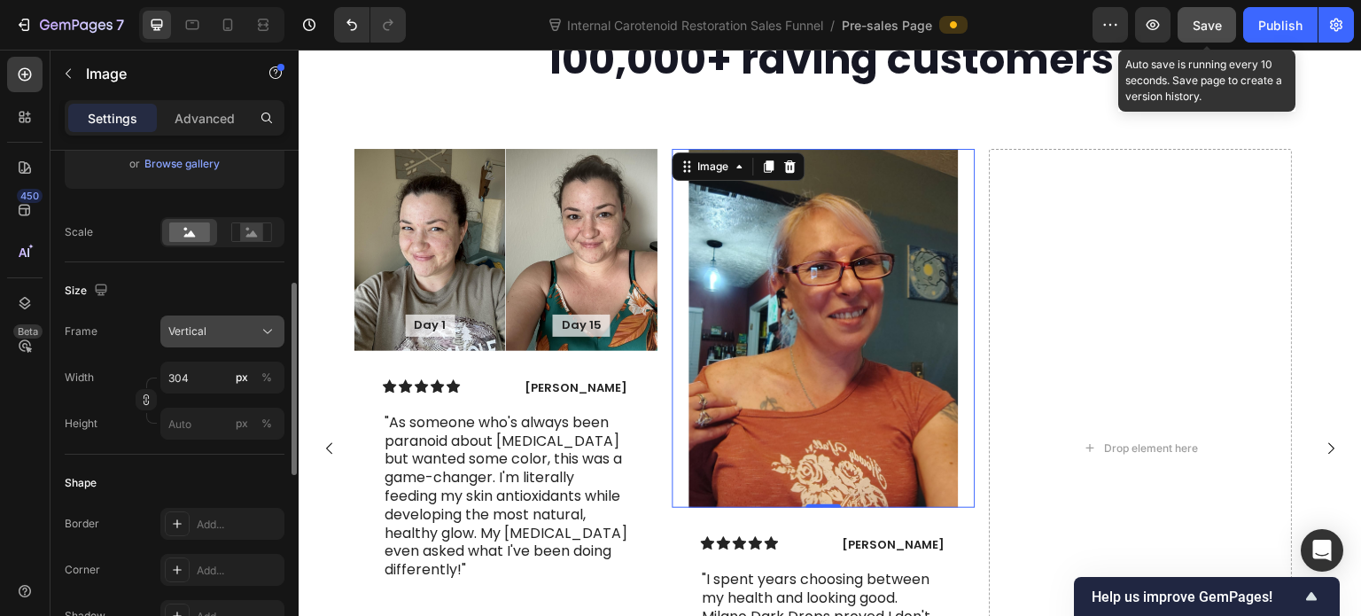
click at [224, 336] on div "Vertical" at bounding box center [211, 331] width 87 height 16
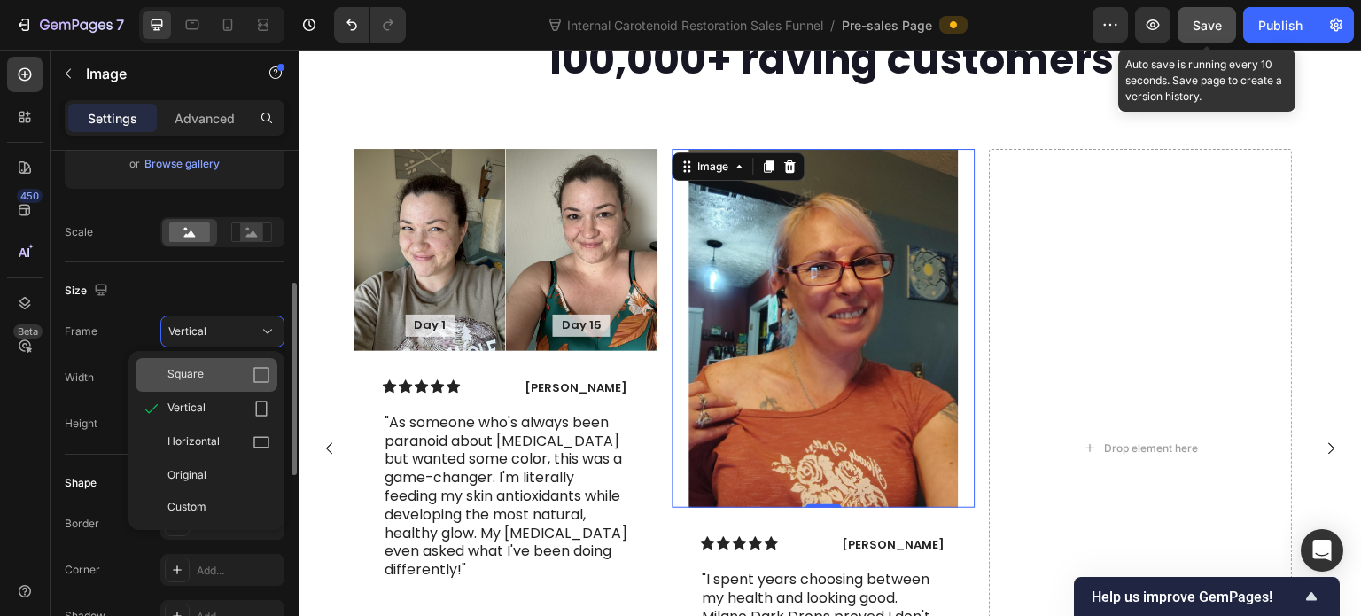
click at [220, 369] on div "Square" at bounding box center [218, 375] width 103 height 18
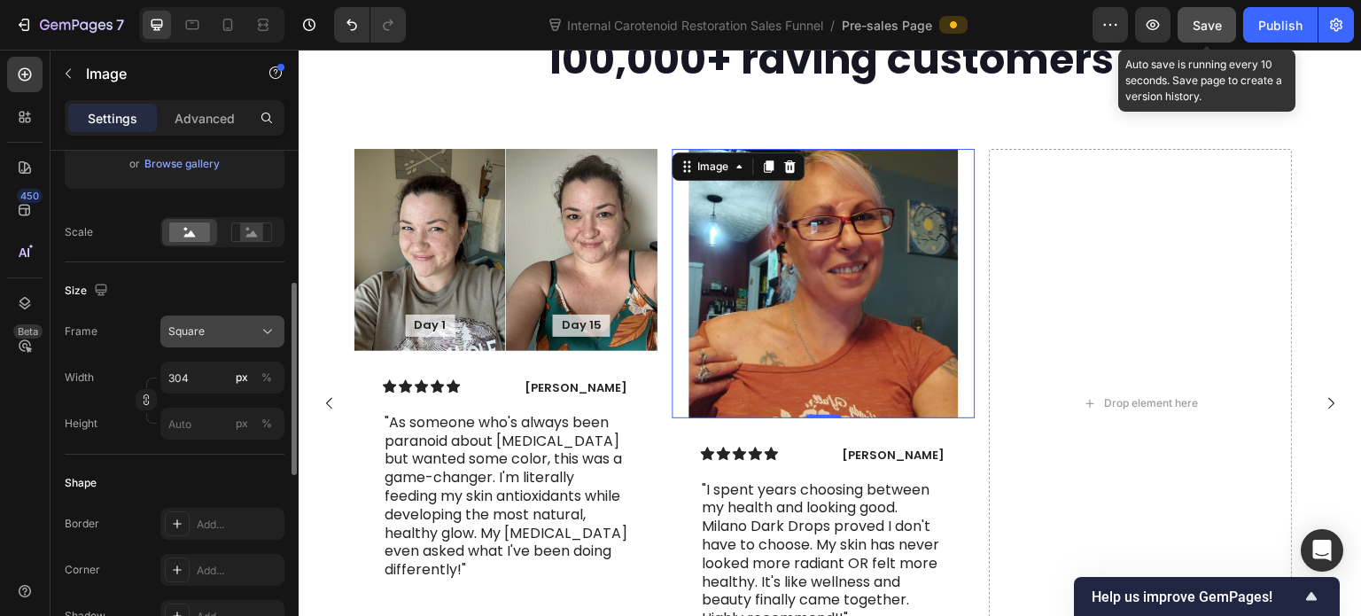
click at [237, 335] on div "Square" at bounding box center [211, 331] width 87 height 16
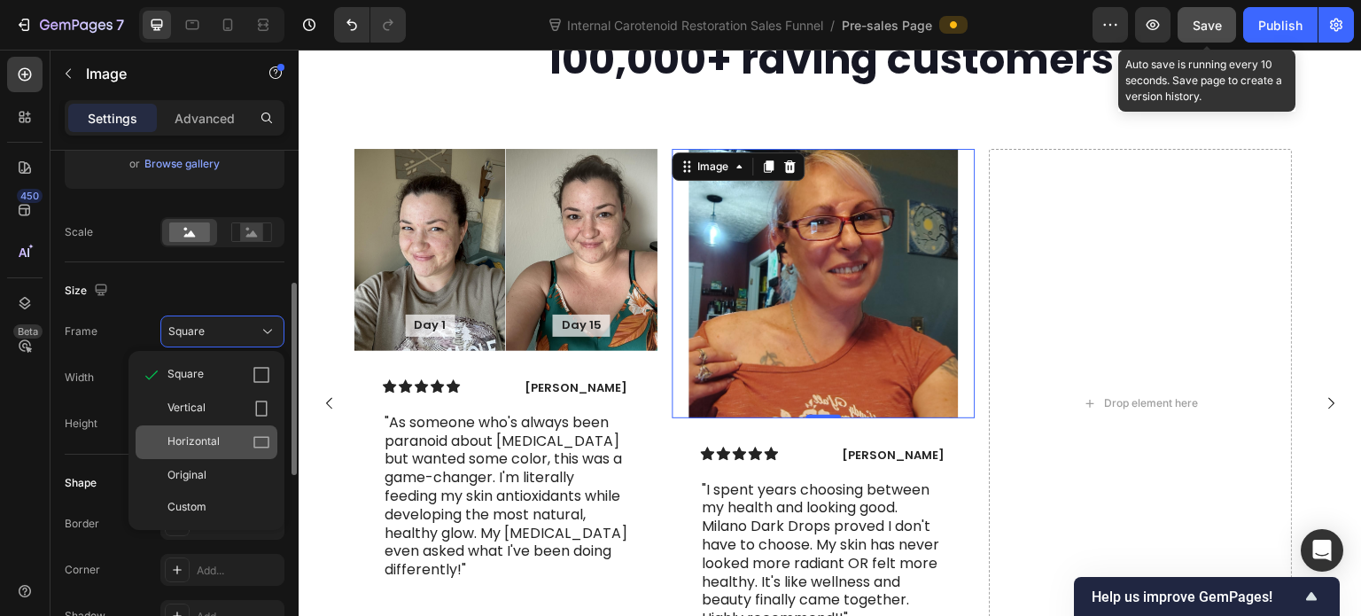
click at [225, 449] on div "Horizontal" at bounding box center [218, 442] width 103 height 18
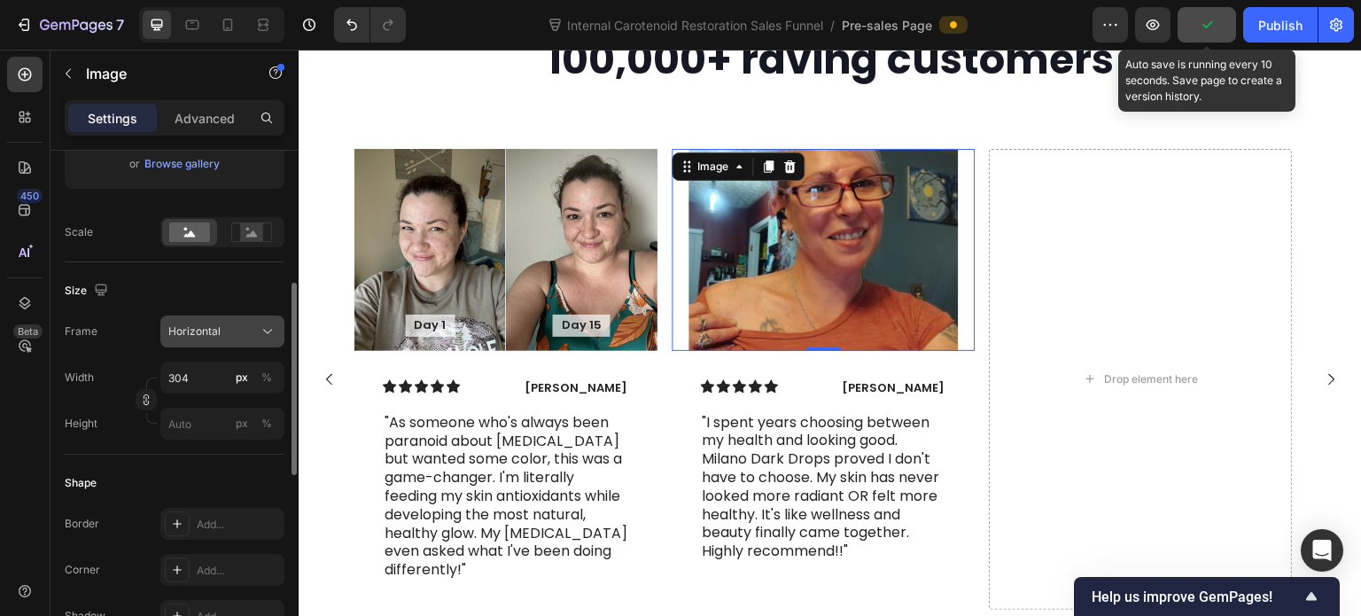
click at [214, 336] on span "Horizontal" at bounding box center [194, 331] width 52 height 16
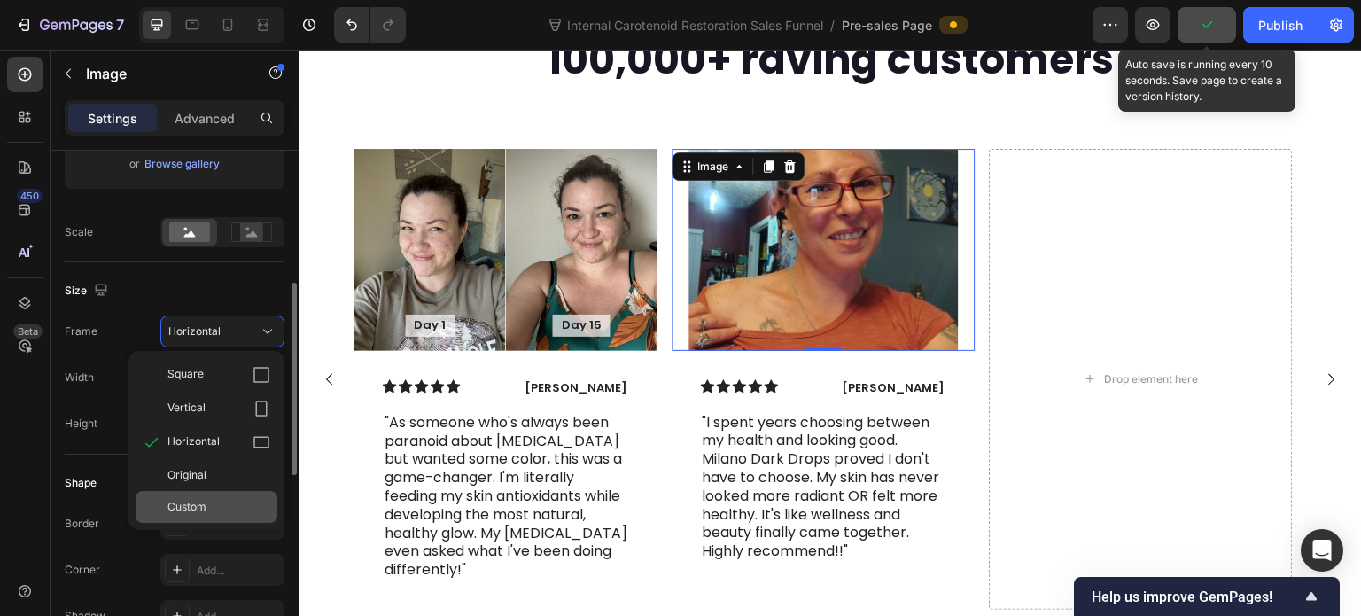
click at [226, 495] on div "Custom" at bounding box center [207, 507] width 142 height 32
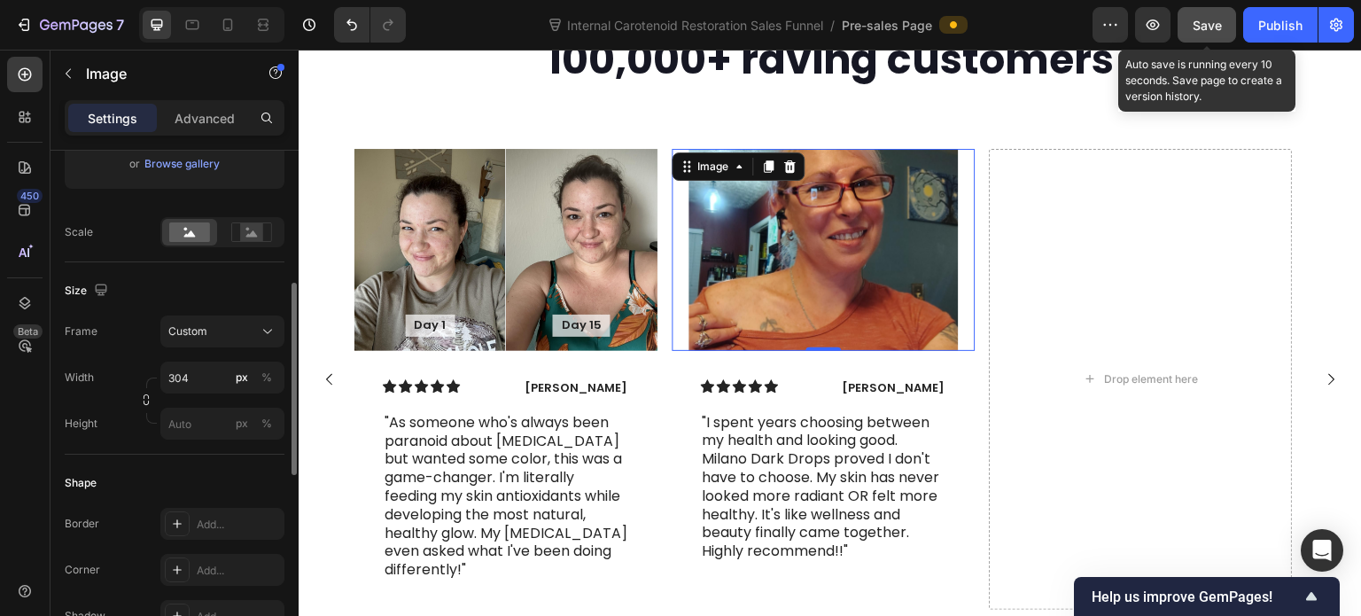
click at [136, 346] on div "Frame Custom" at bounding box center [175, 331] width 220 height 32
click at [190, 421] on input "px %" at bounding box center [222, 424] width 124 height 32
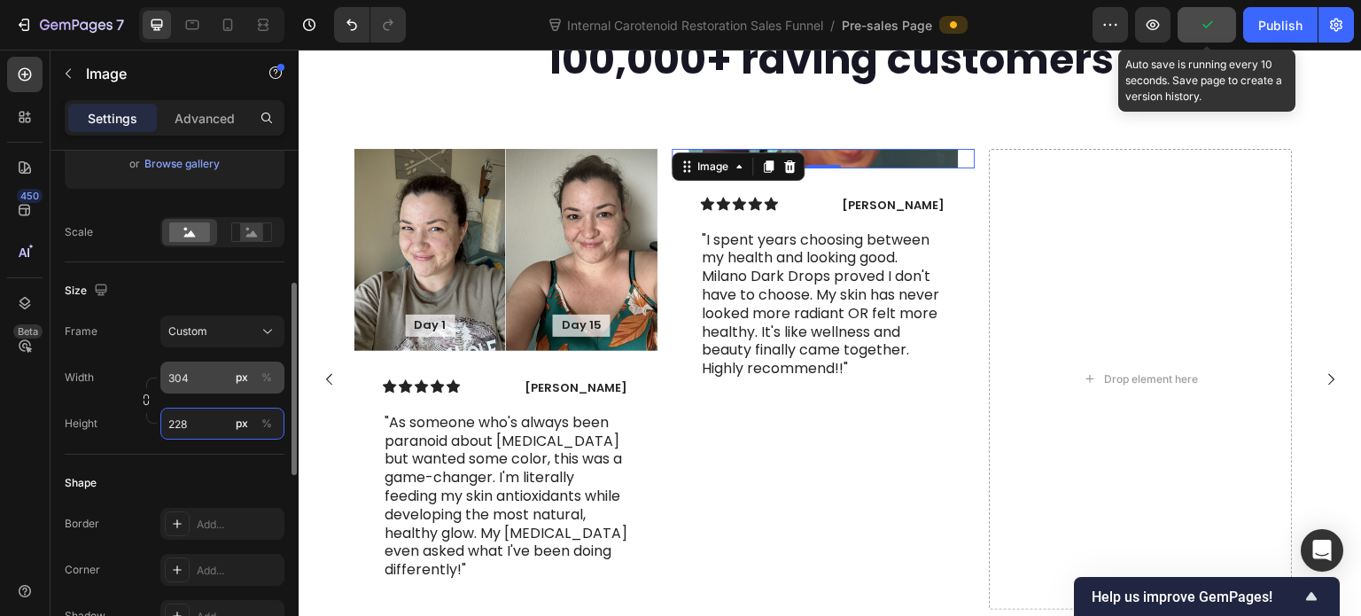
type input "228"
click at [177, 390] on input "304" at bounding box center [222, 377] width 124 height 32
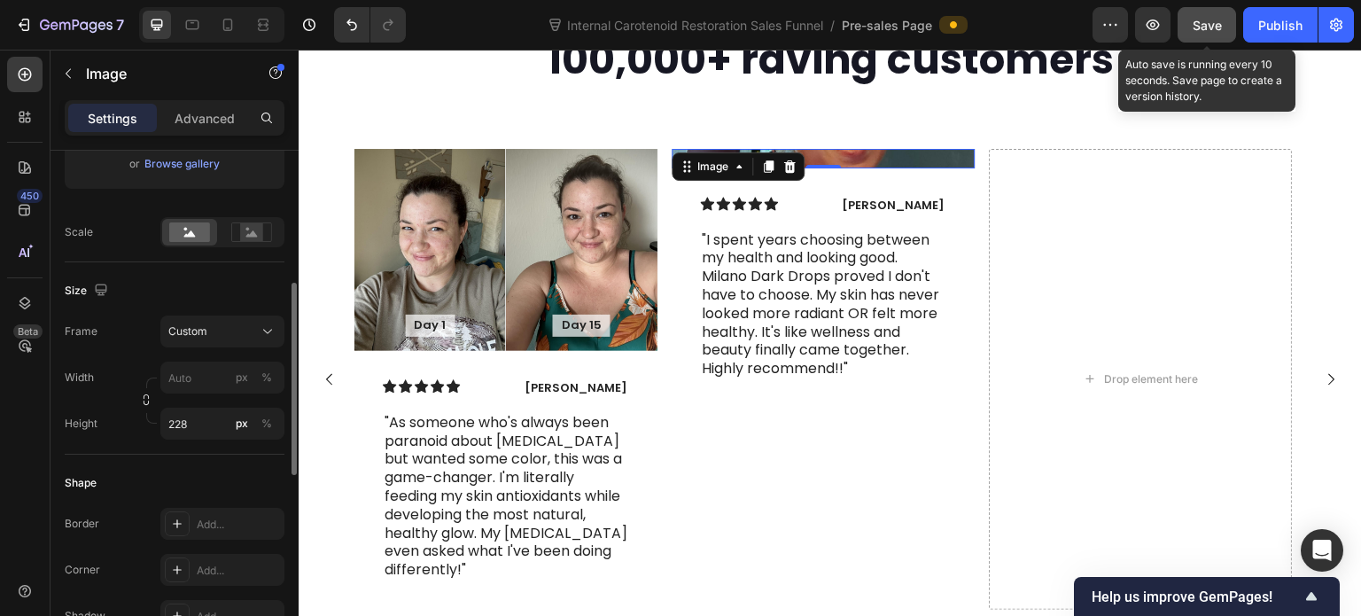
click at [130, 378] on div "Width px % Height 228 px %" at bounding box center [175, 400] width 220 height 78
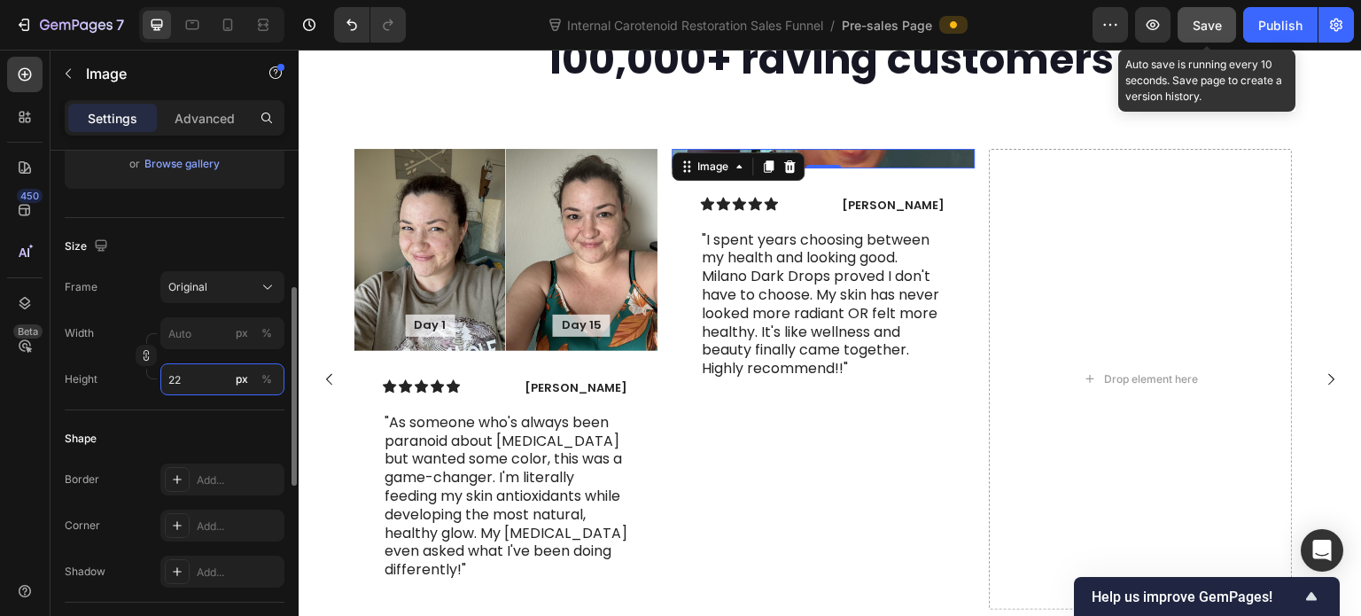
click at [195, 371] on input "22" at bounding box center [222, 379] width 124 height 32
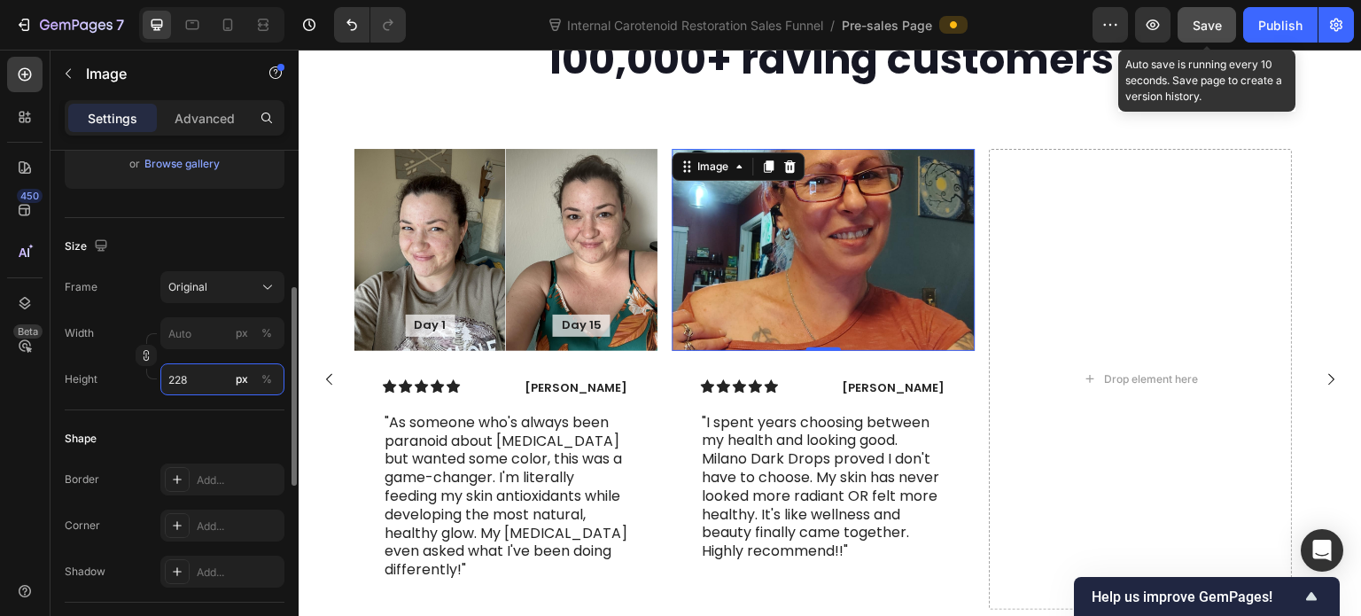
type input "228"
click at [130, 400] on div "Size Frame Original Width px % Height 228 px %" at bounding box center [175, 314] width 220 height 192
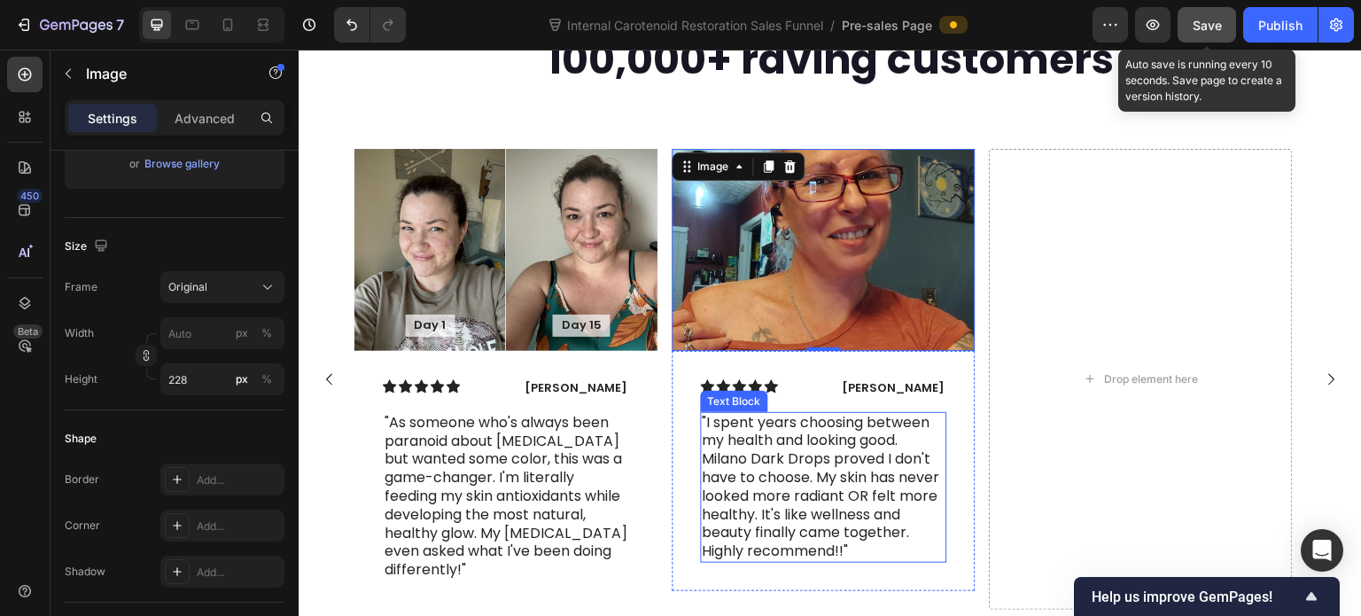
click at [773, 446] on p ""I spent years choosing between my health and looking good. Milano Dark Drops p…" at bounding box center [823, 487] width 243 height 147
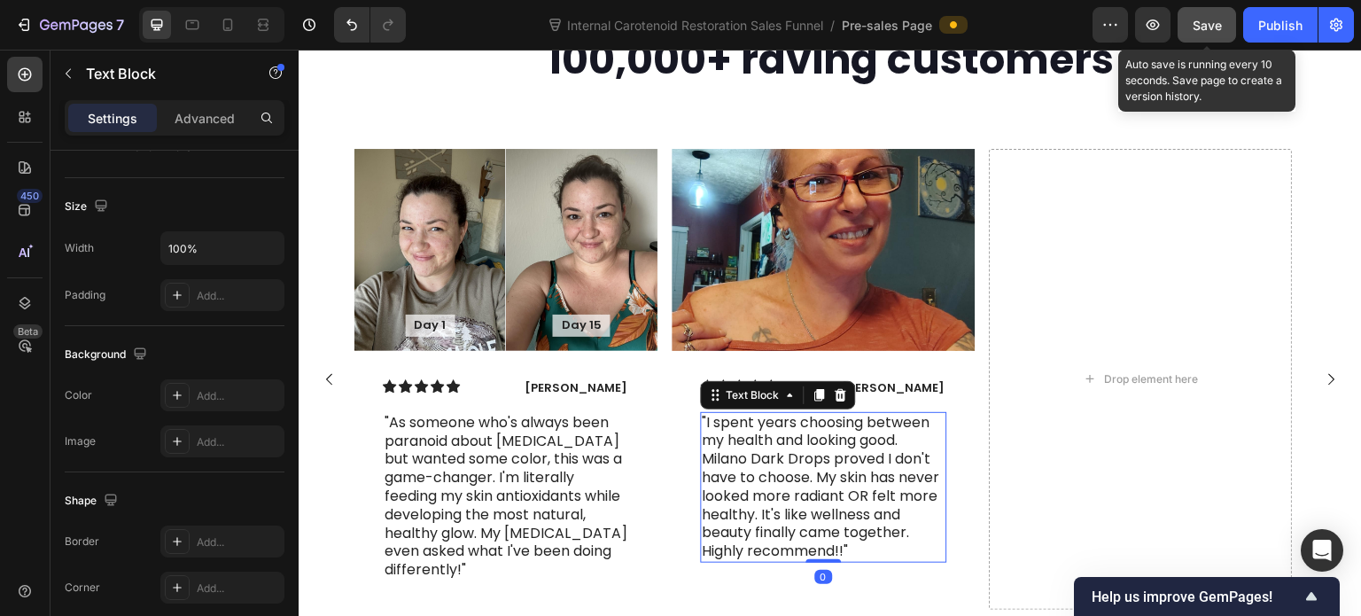
scroll to position [0, 0]
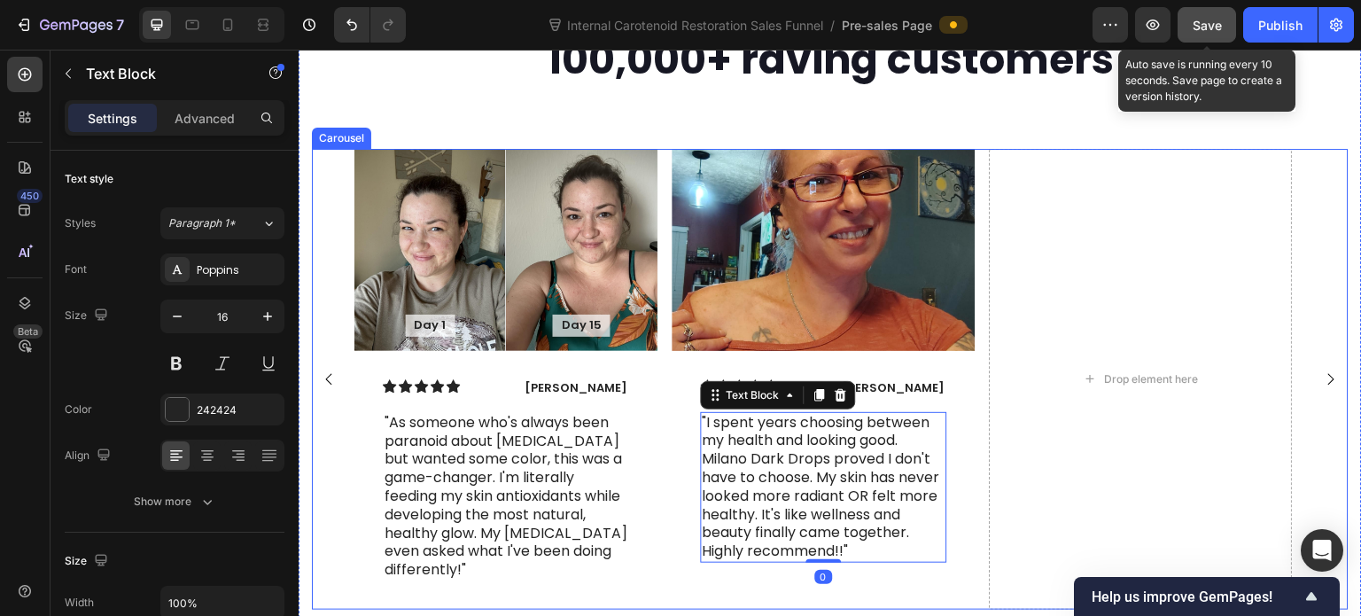
click at [960, 386] on div "Icon Icon Icon Icon Icon Icon List Linda Partridge Text Block Row "I spent year…" at bounding box center [823, 471] width 303 height 240
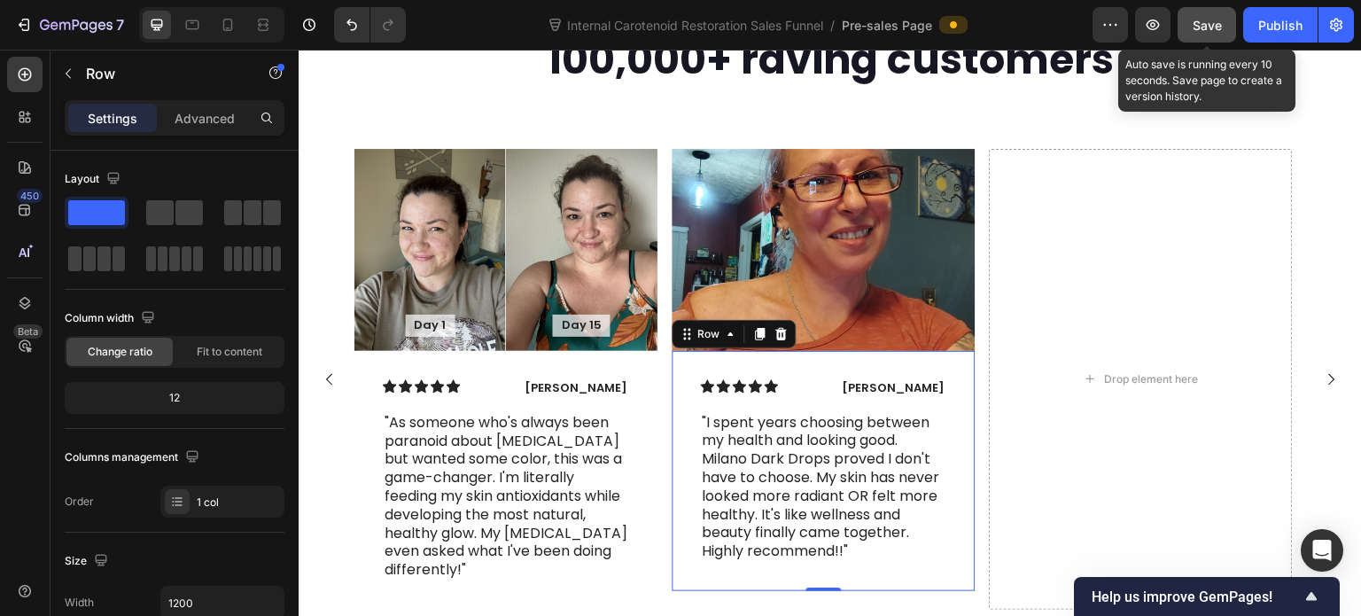
click at [1213, 28] on span "Save" at bounding box center [1207, 25] width 29 height 15
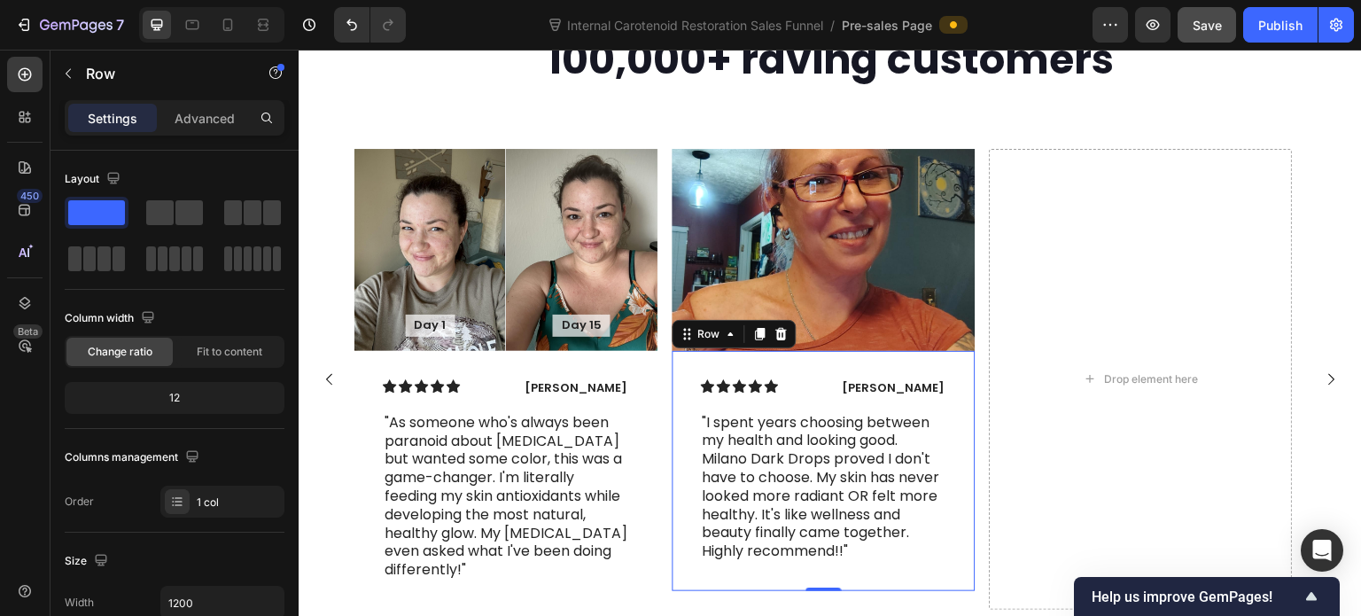
click at [967, 351] on div "Icon Icon Icon Icon Icon Icon List Linda Partridge Text Block Row "I spent year…" at bounding box center [823, 471] width 303 height 240
click at [710, 323] on div "Row" at bounding box center [708, 333] width 65 height 21
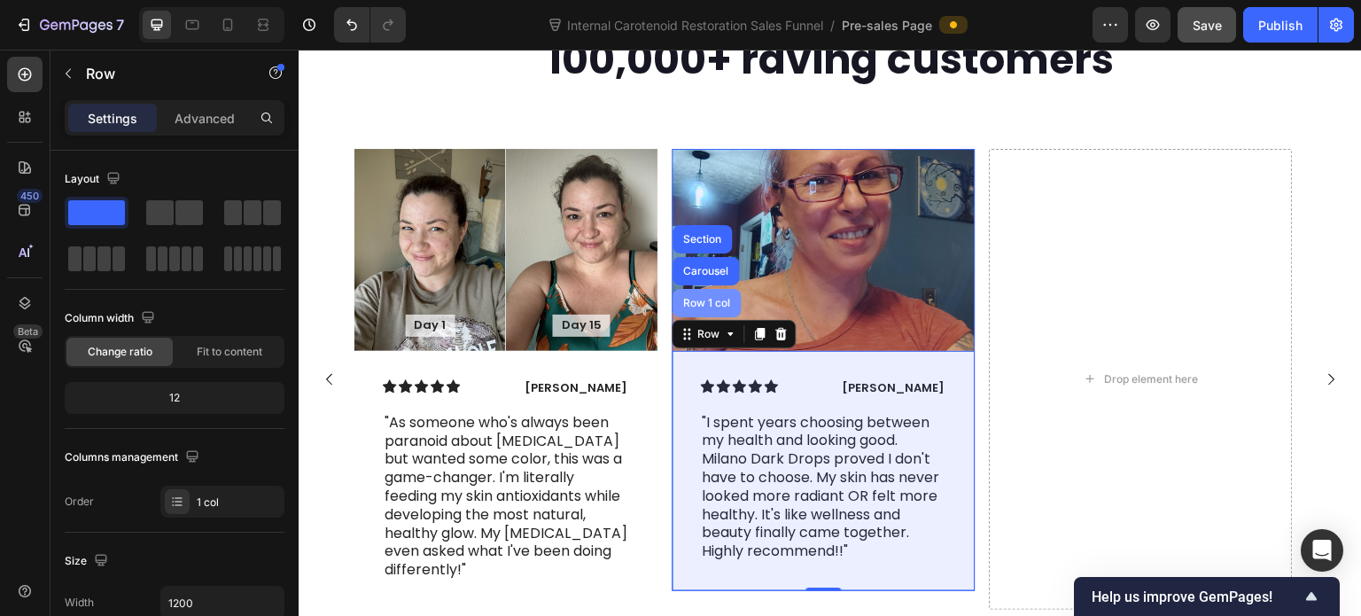
click at [716, 298] on div "Row 1 col" at bounding box center [707, 303] width 54 height 11
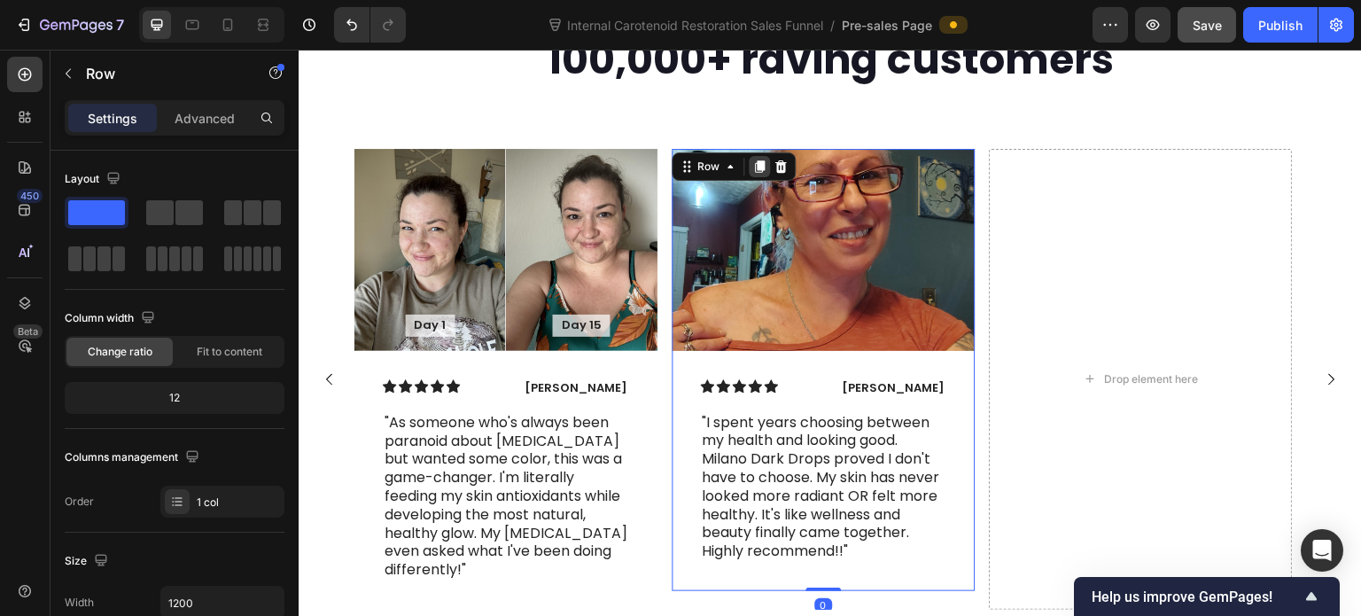
click at [758, 160] on icon at bounding box center [760, 166] width 10 height 12
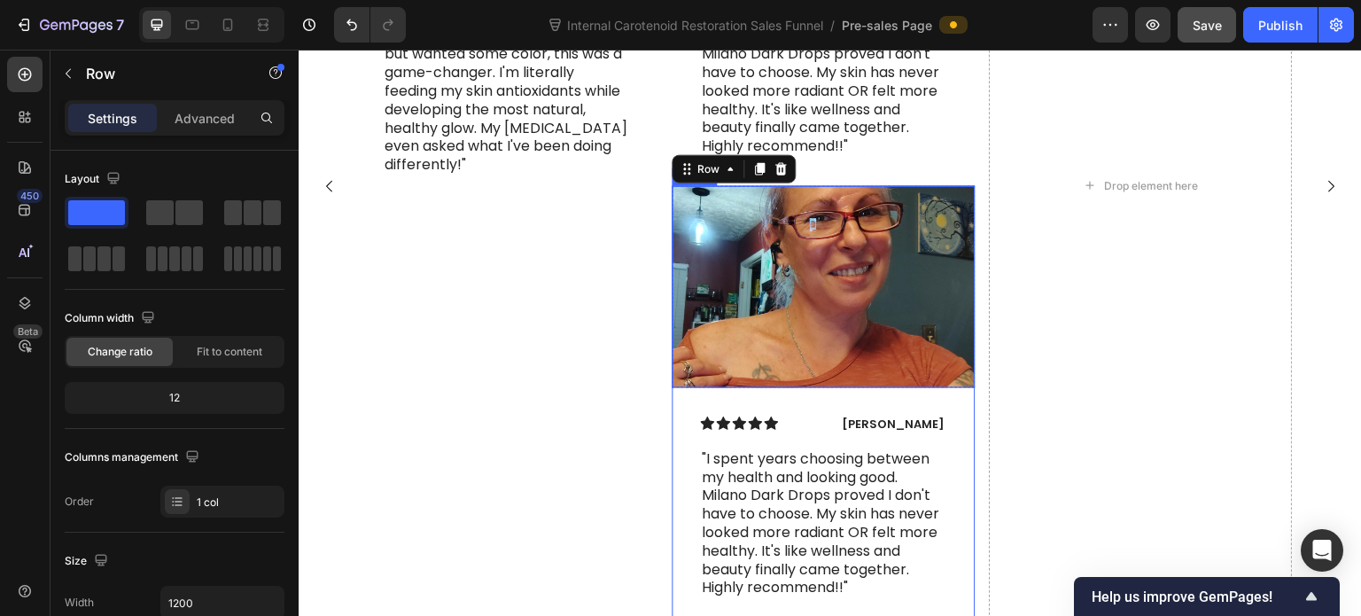
scroll to position [5613, 0]
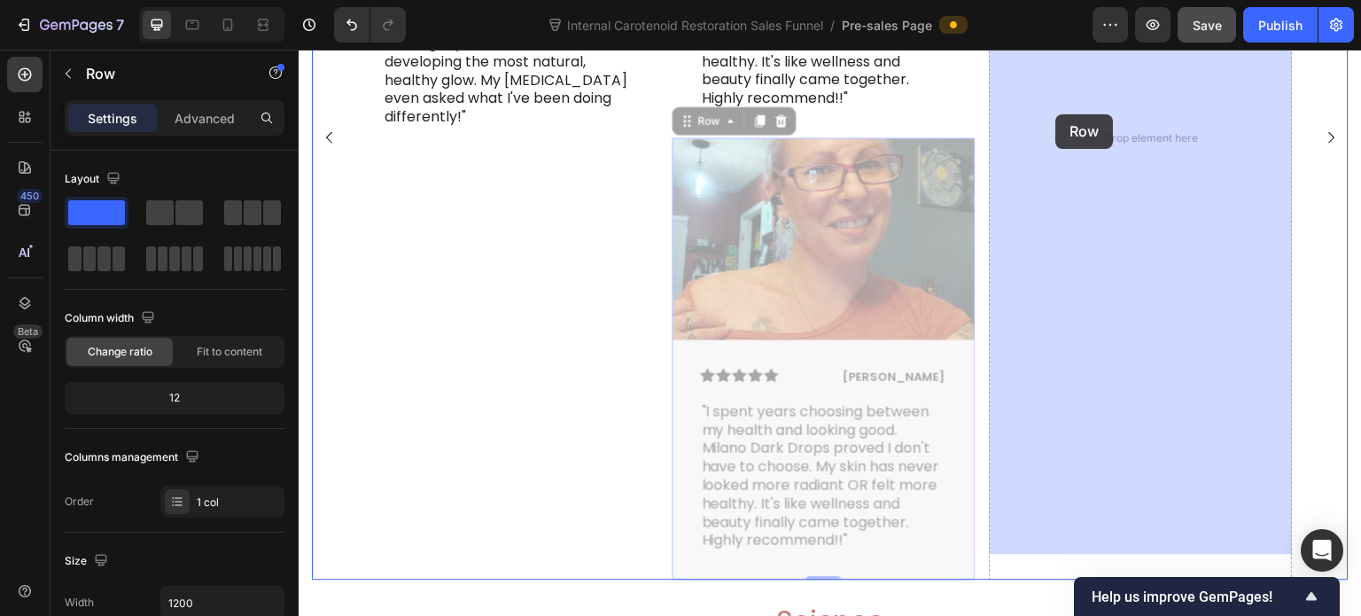
drag, startPoint x: 690, startPoint y: 94, endPoint x: 1056, endPoint y: 114, distance: 366.5
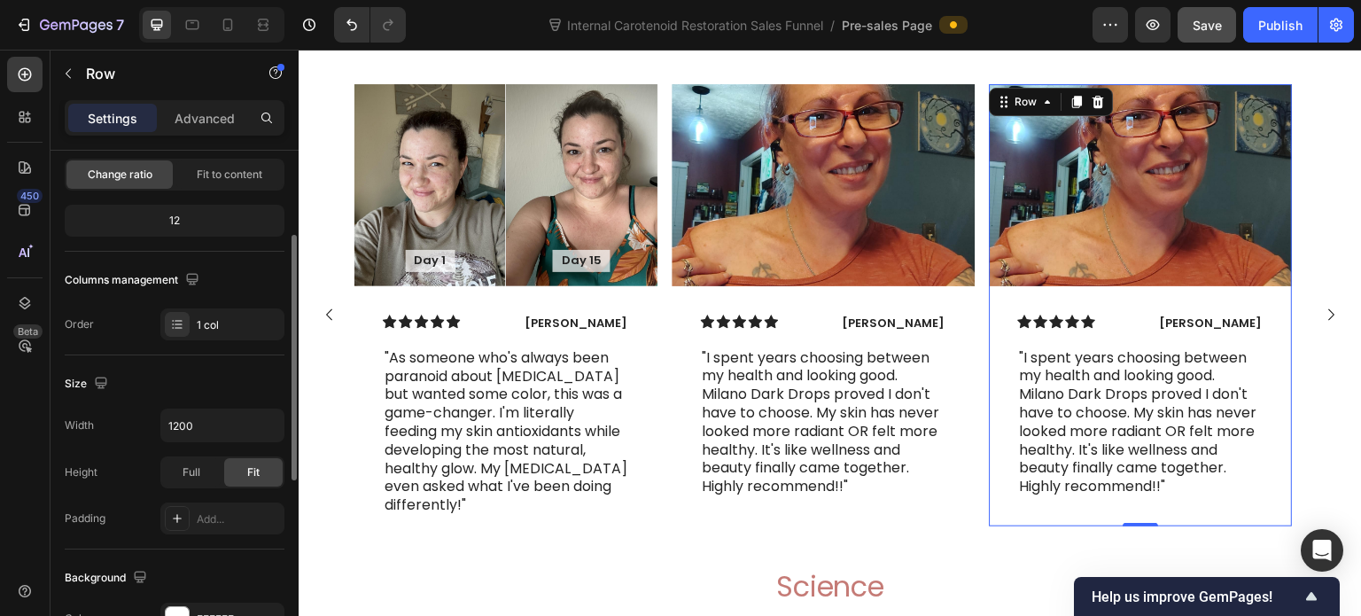
scroll to position [0, 0]
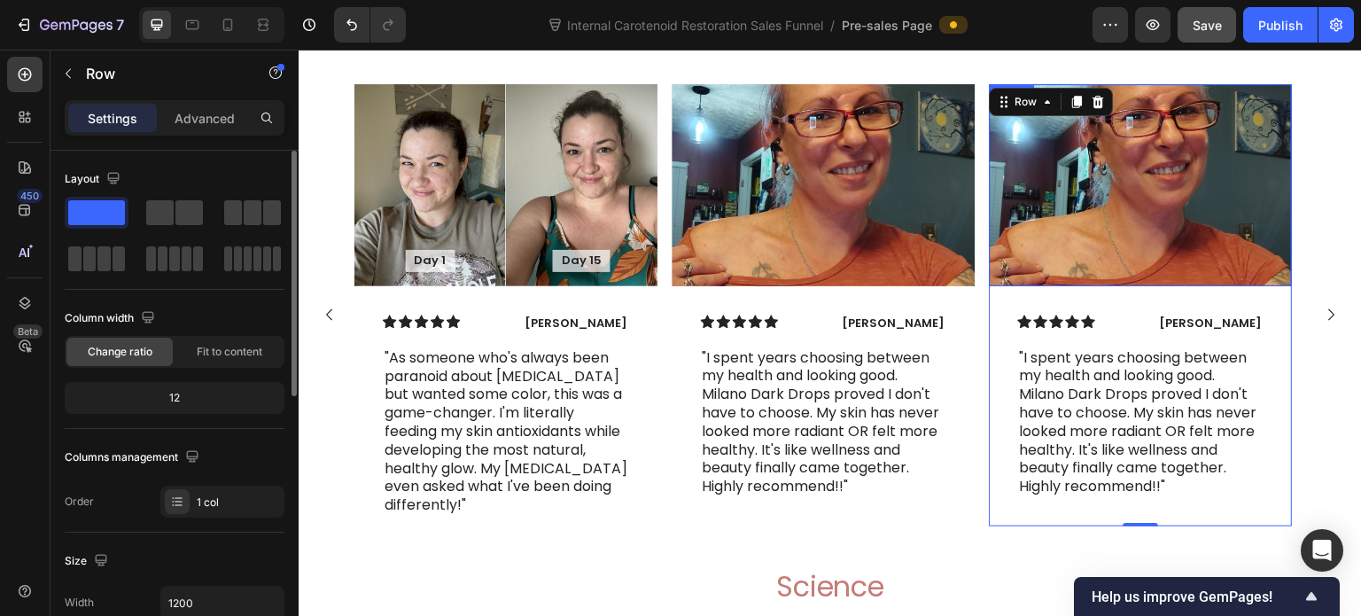
click at [1053, 189] on img at bounding box center [1141, 185] width 303 height 202
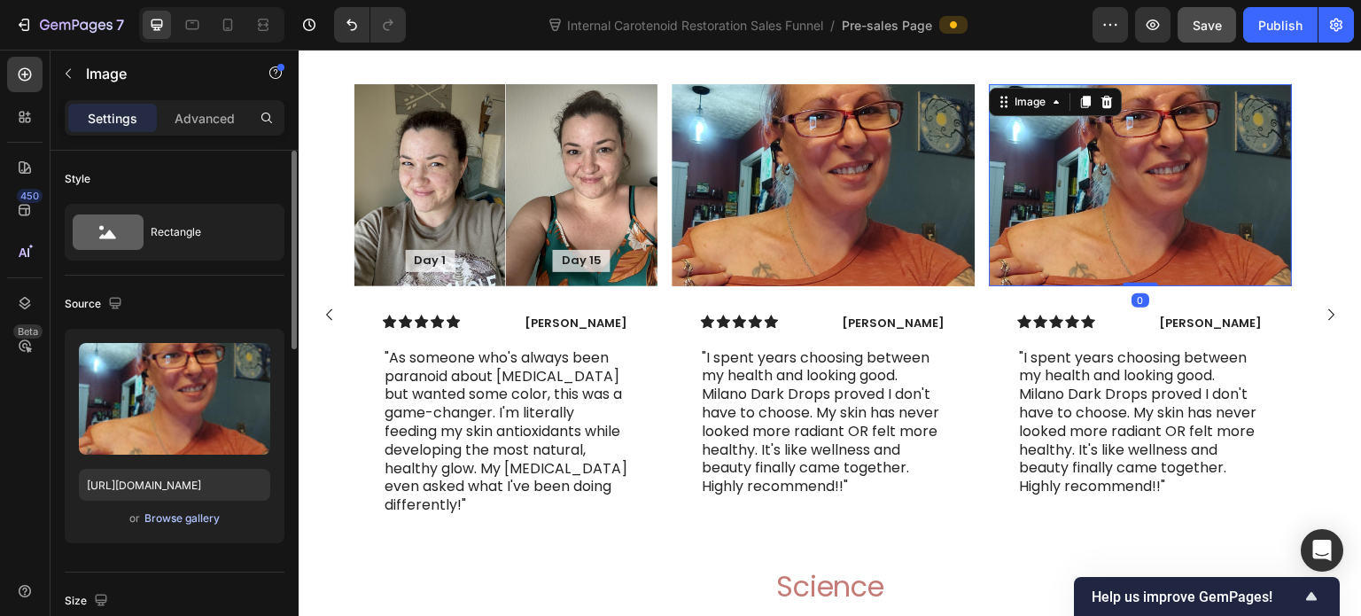
click at [174, 518] on div "Browse gallery" at bounding box center [181, 518] width 75 height 16
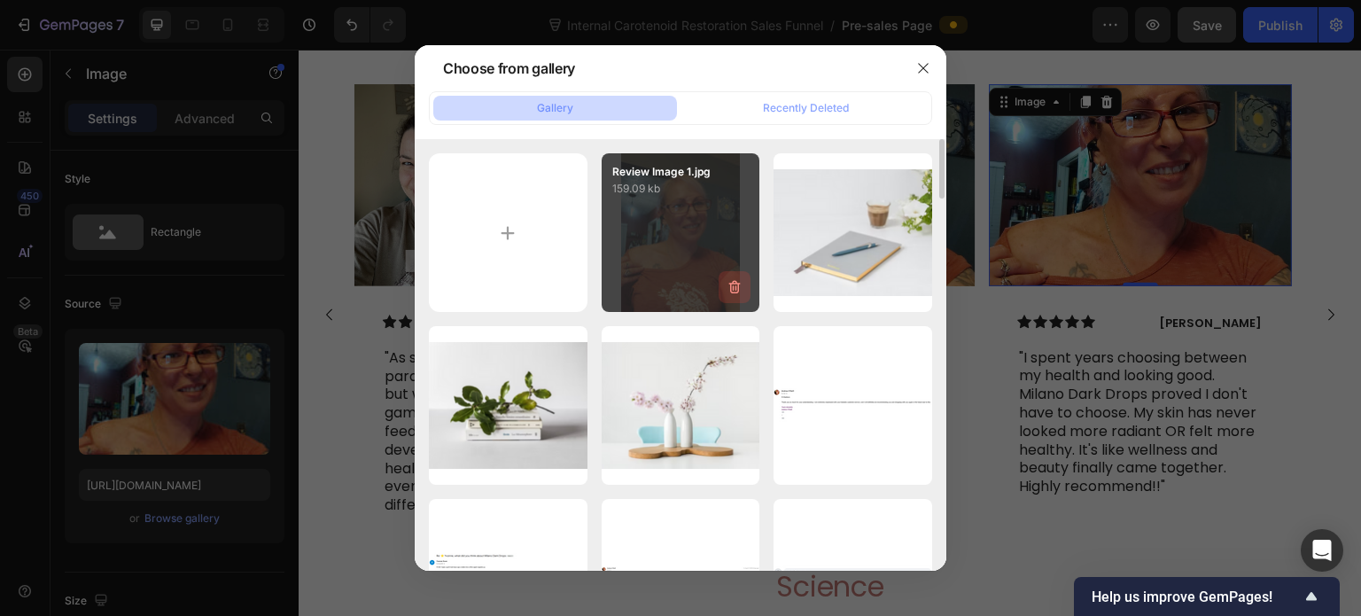
click at [727, 287] on icon "button" at bounding box center [735, 287] width 18 height 18
click at [727, 287] on div "Delete" at bounding box center [724, 291] width 33 height 16
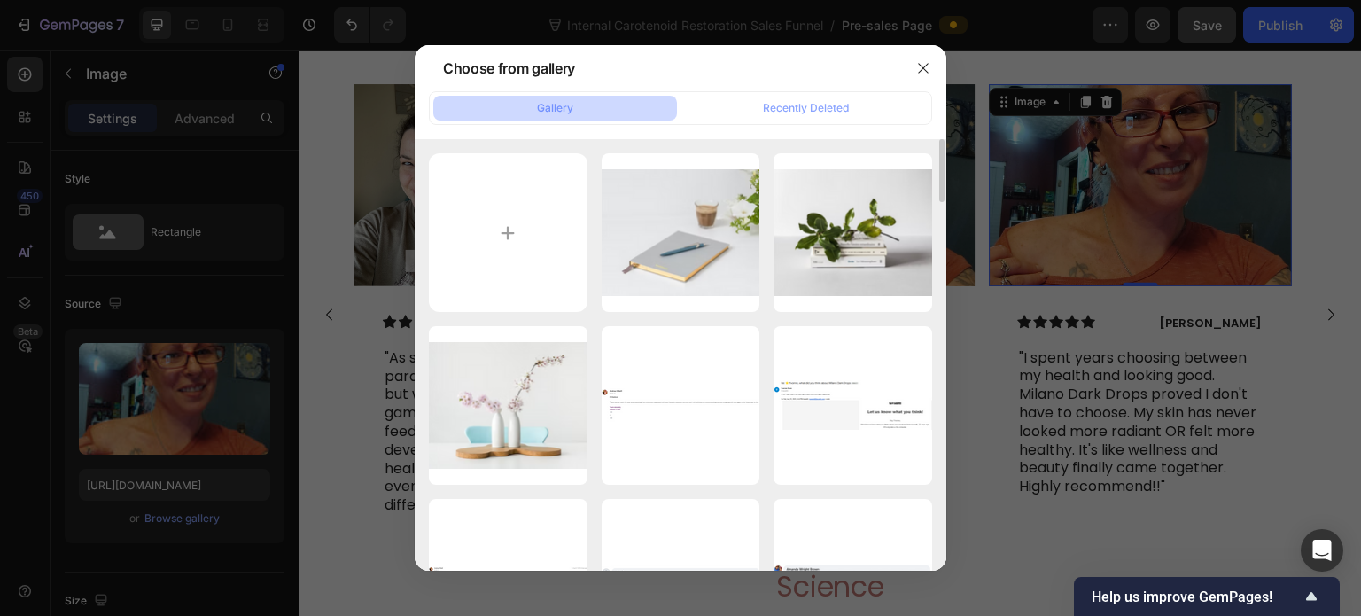
click at [0, 0] on icon "button" at bounding box center [0, 0] width 0 height 0
click at [0, 0] on div "Delete" at bounding box center [0, 0] width 0 height 0
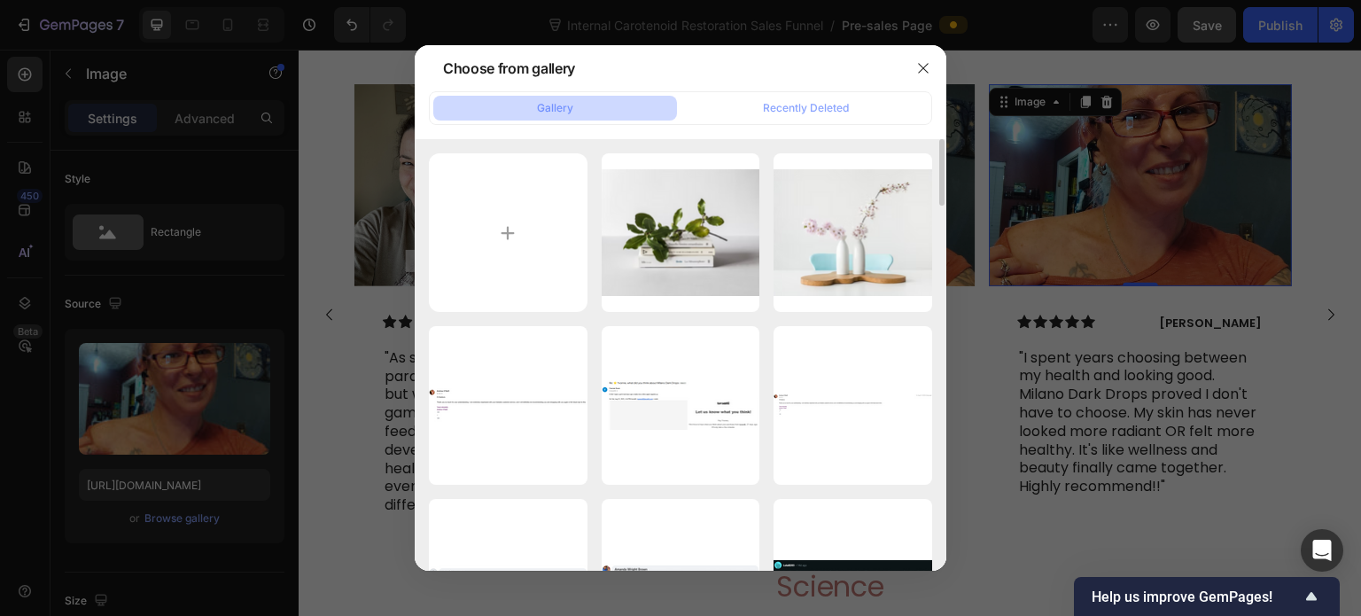
click at [0, 0] on icon "button" at bounding box center [0, 0] width 0 height 0
click at [0, 0] on div "Delete" at bounding box center [0, 0] width 0 height 0
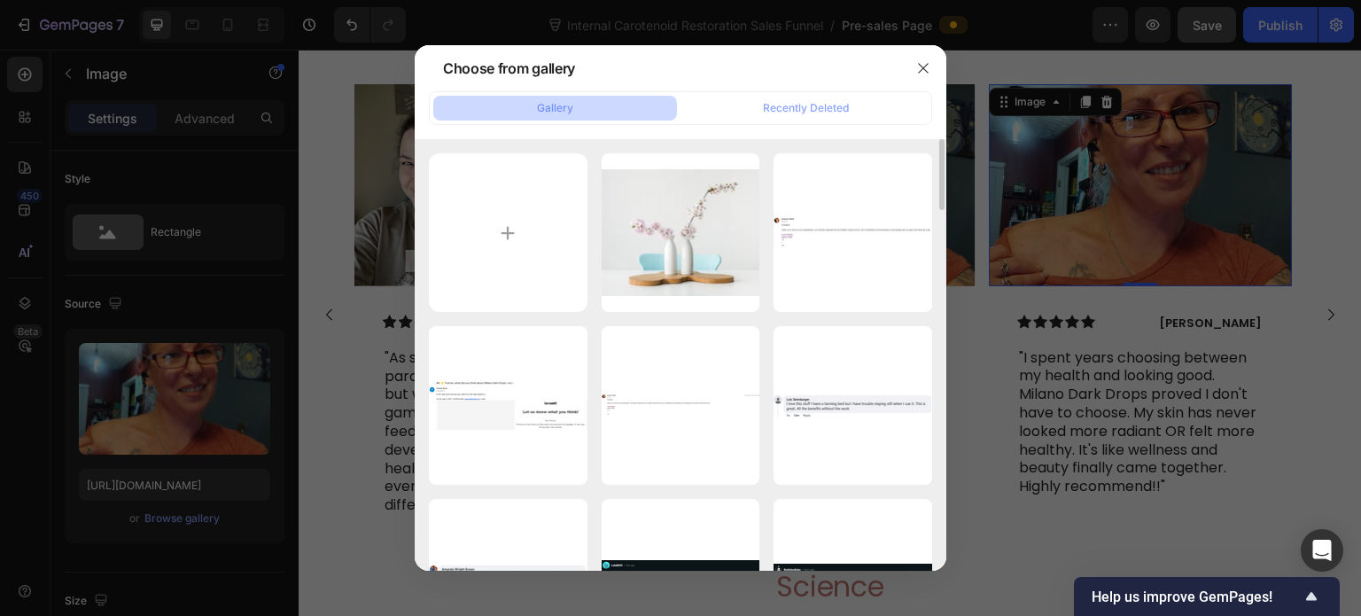
click at [0, 0] on icon "button" at bounding box center [0, 0] width 0 height 0
click at [0, 0] on div "Delete" at bounding box center [0, 0] width 0 height 0
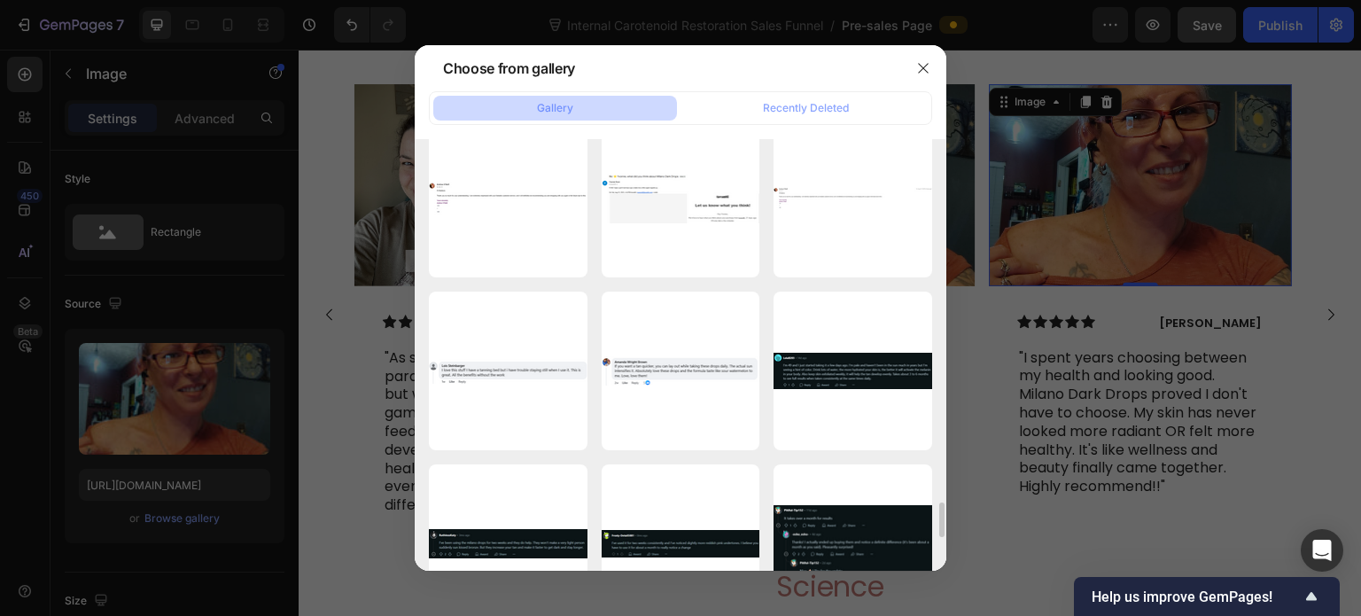
scroll to position [4784, 0]
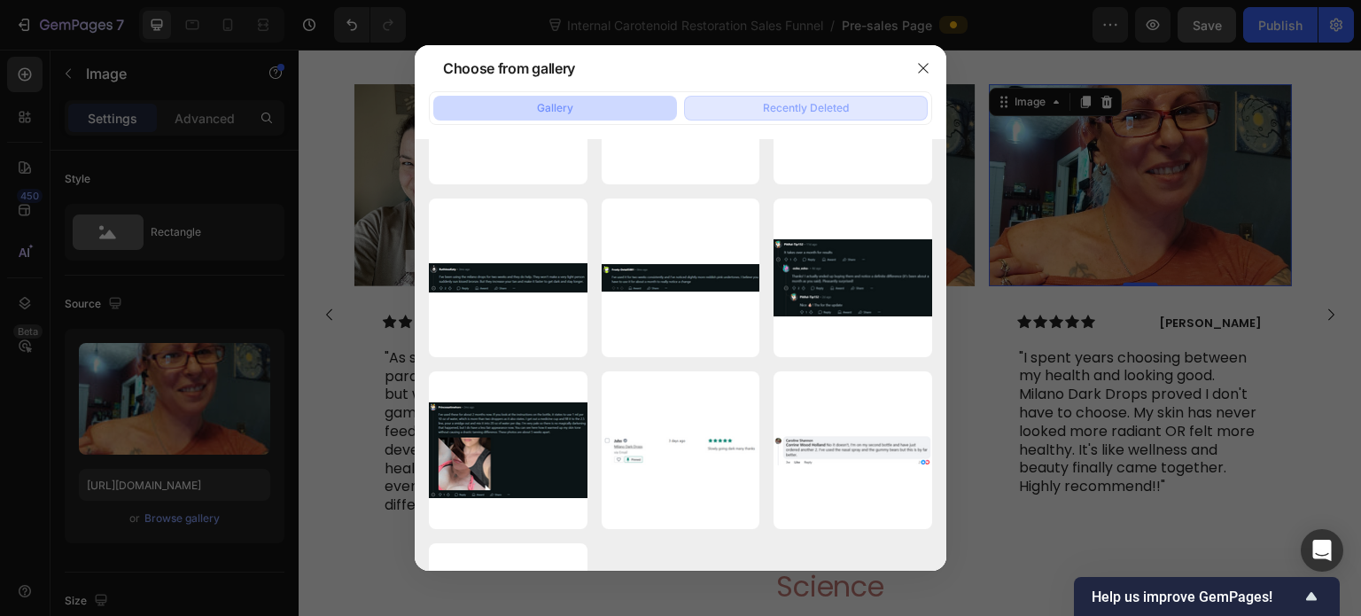
click at [783, 111] on div "Recently Deleted" at bounding box center [806, 108] width 86 height 16
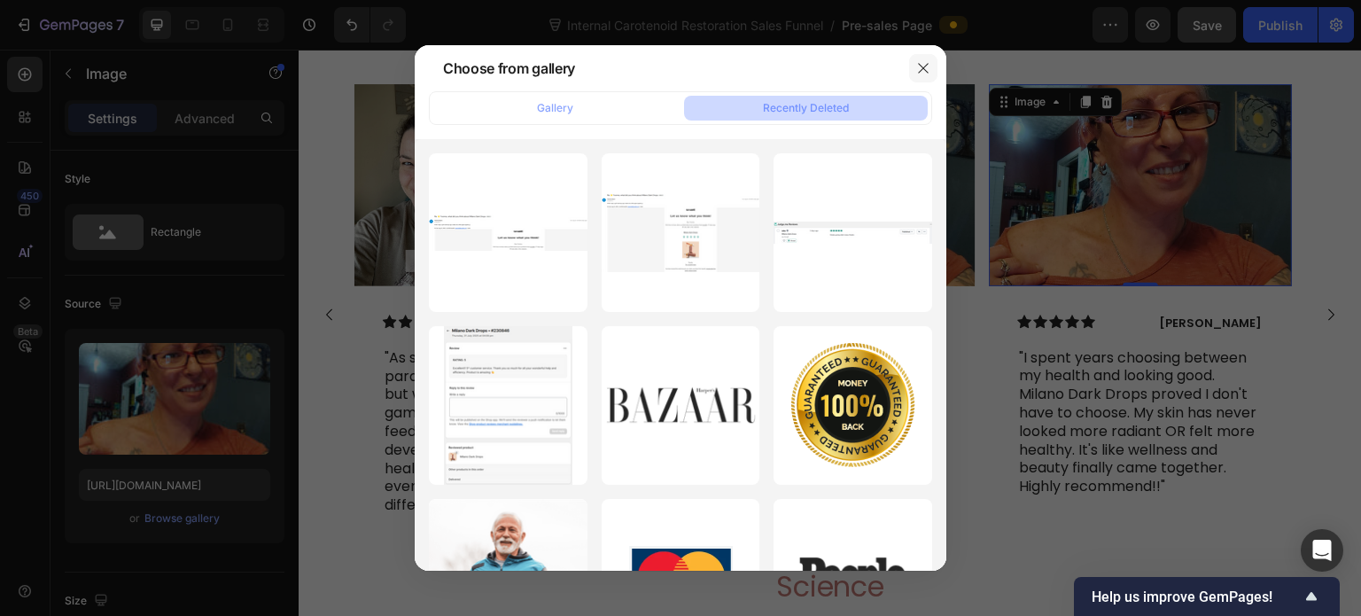
click at [918, 67] on icon "button" at bounding box center [923, 68] width 14 height 14
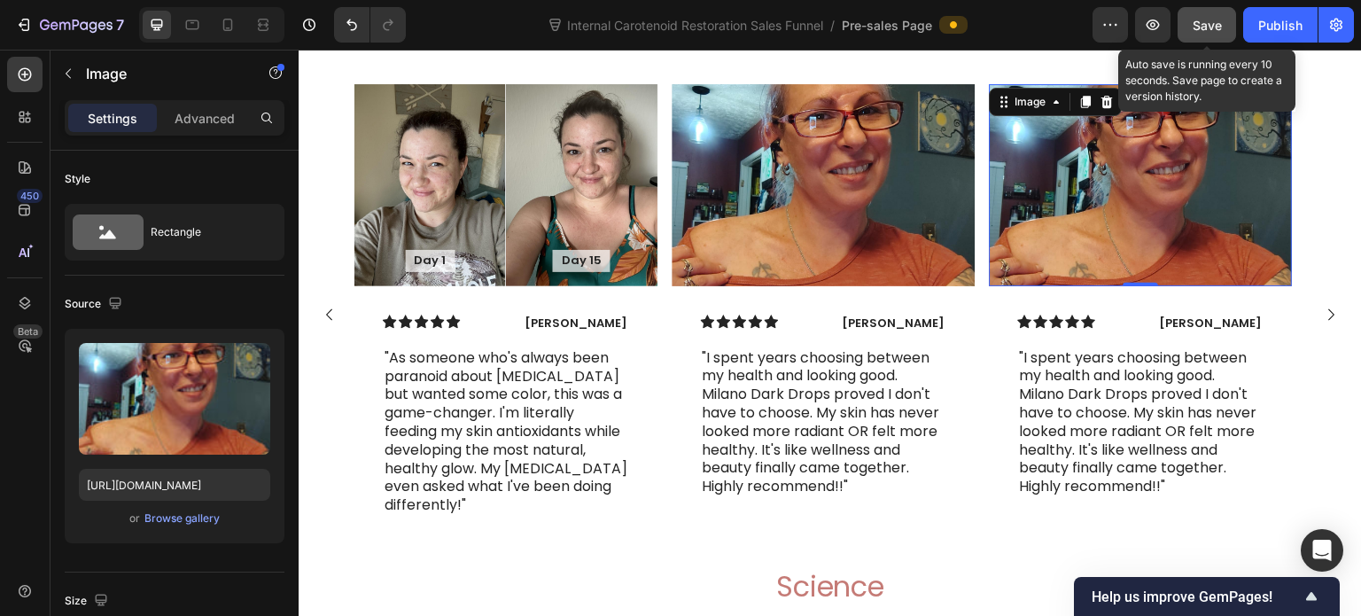
click at [1202, 34] on div "Save" at bounding box center [1207, 25] width 29 height 19
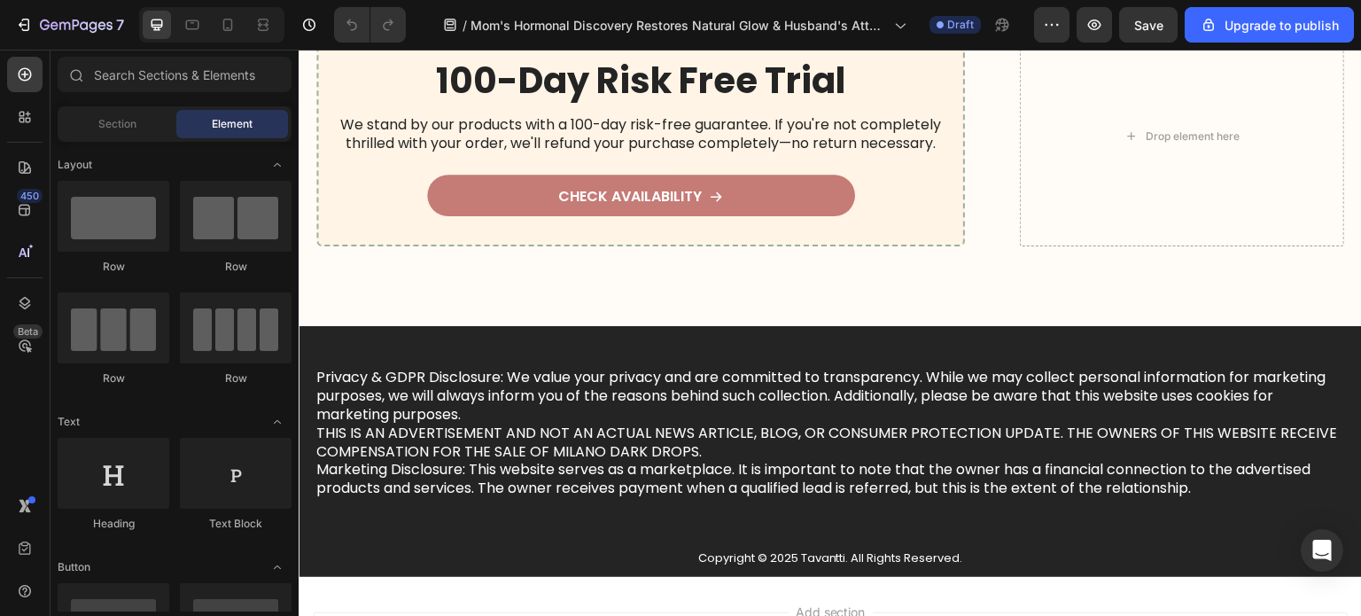
scroll to position [8487, 0]
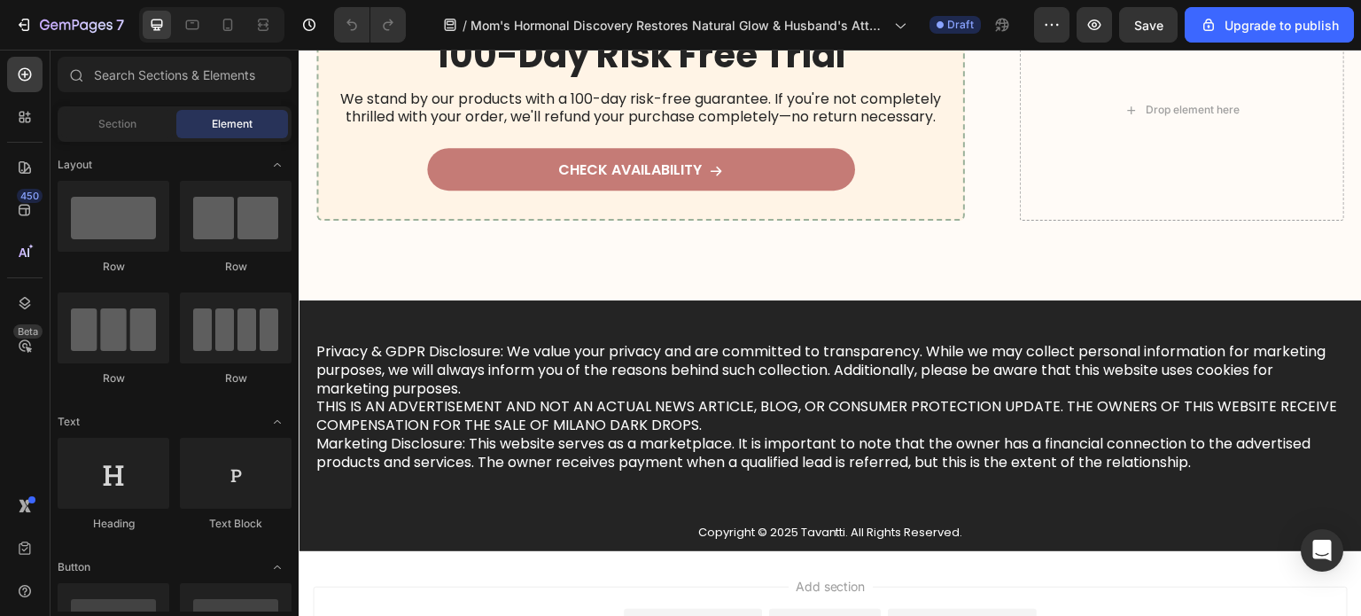
drag, startPoint x: 1357, startPoint y: 326, endPoint x: 1603, endPoint y: 579, distance: 352.8
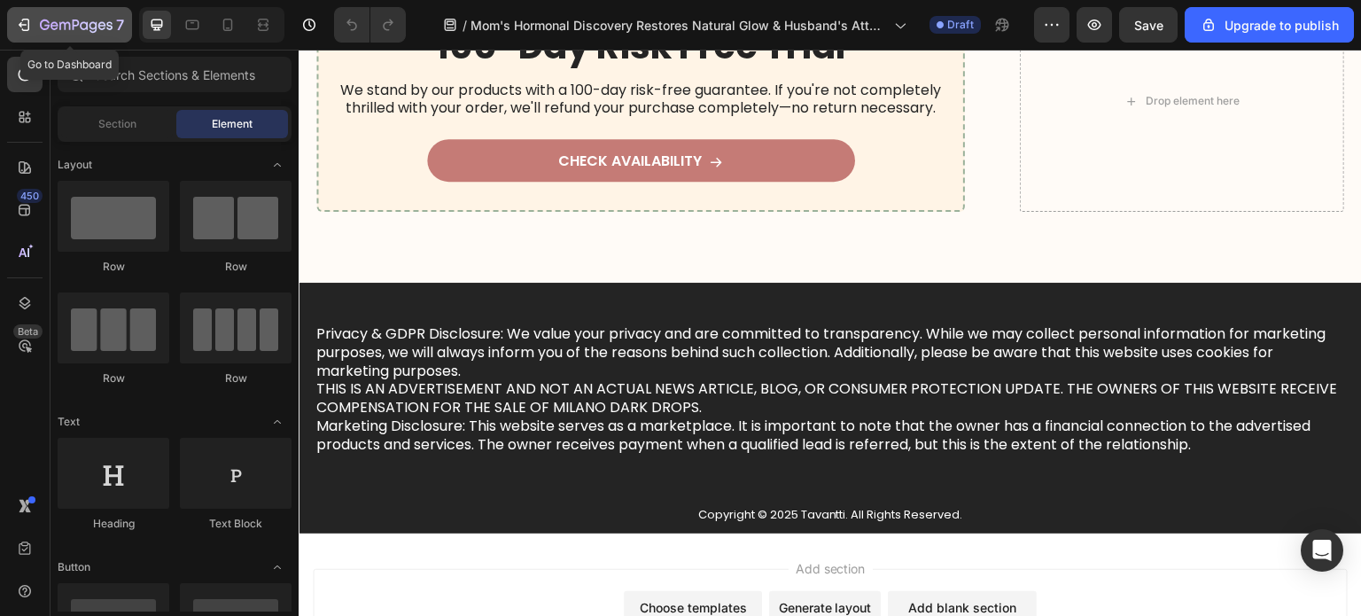
click at [69, 12] on button "7" at bounding box center [69, 24] width 125 height 35
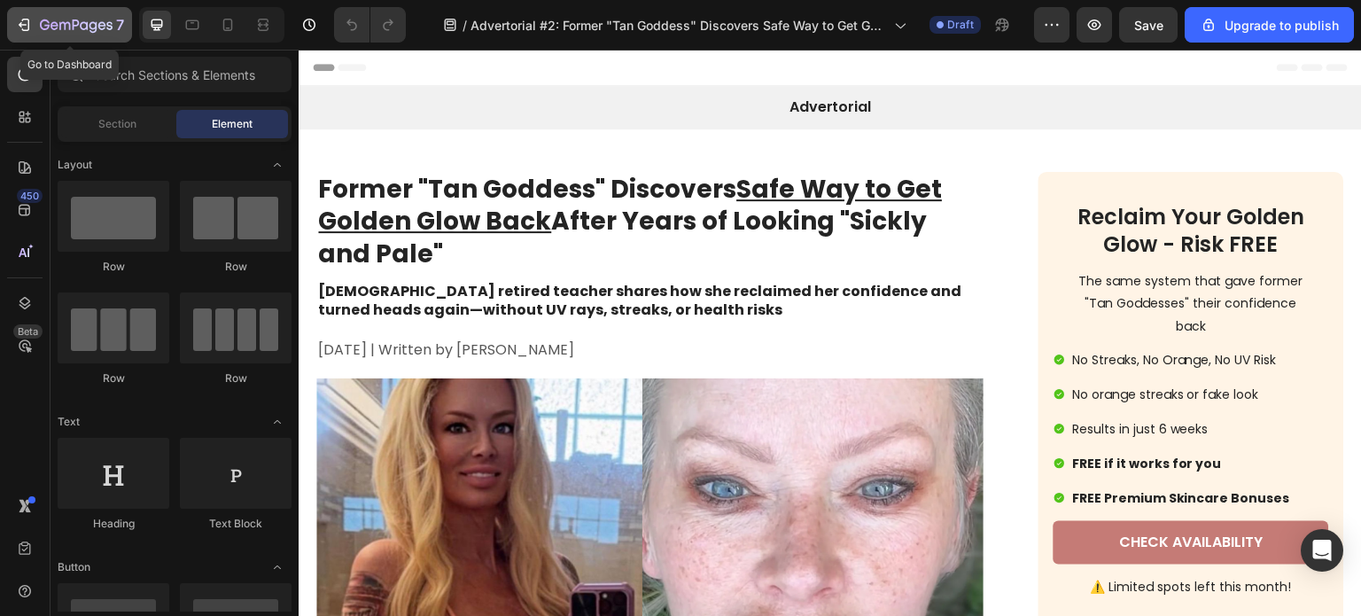
click at [25, 25] on icon "button" at bounding box center [23, 24] width 8 height 5
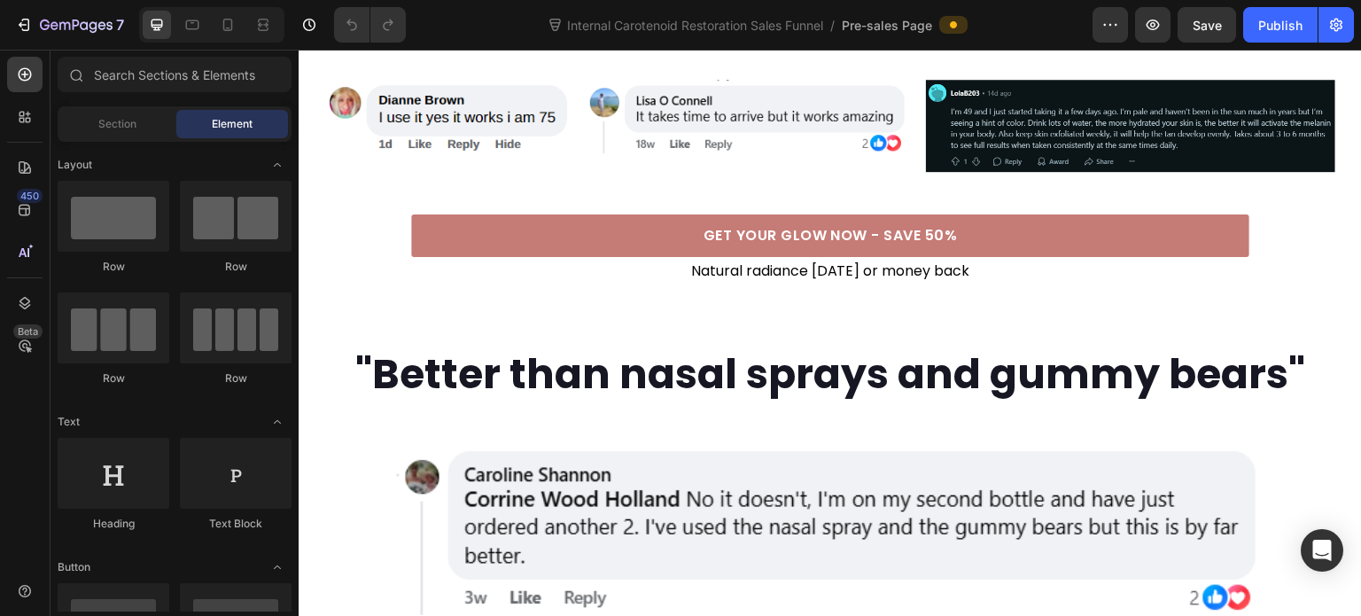
scroll to position [2481, 0]
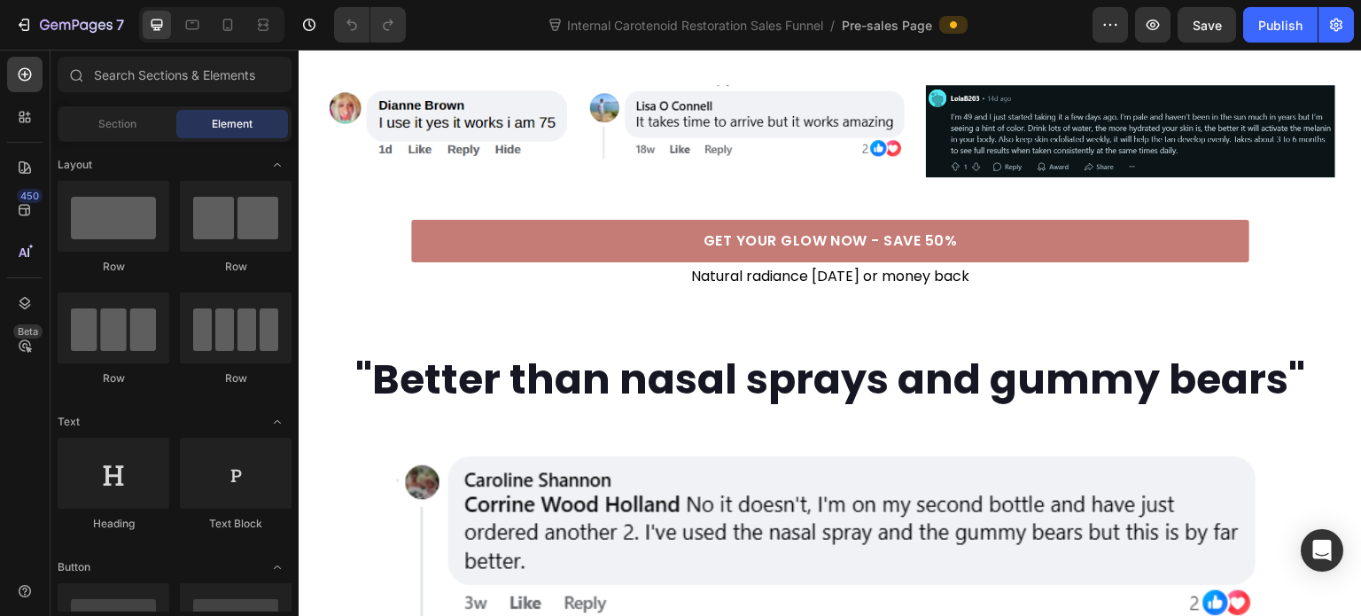
drag, startPoint x: 758, startPoint y: 311, endPoint x: 742, endPoint y: 308, distance: 16.2
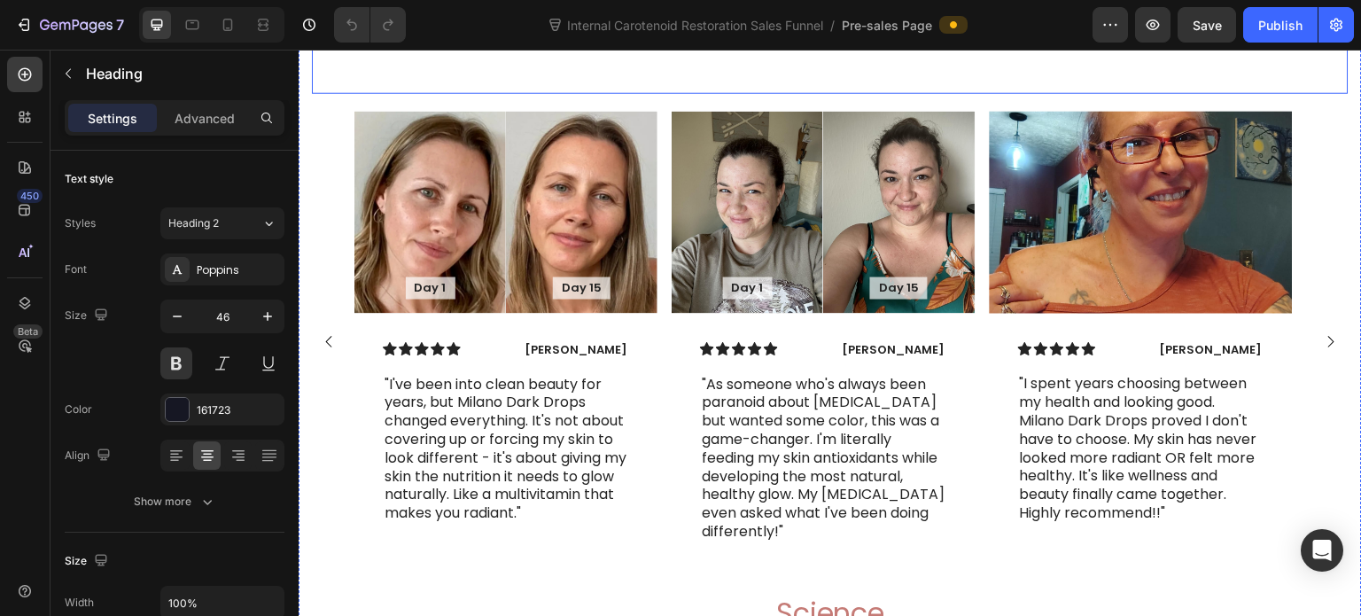
scroll to position [7797, 0]
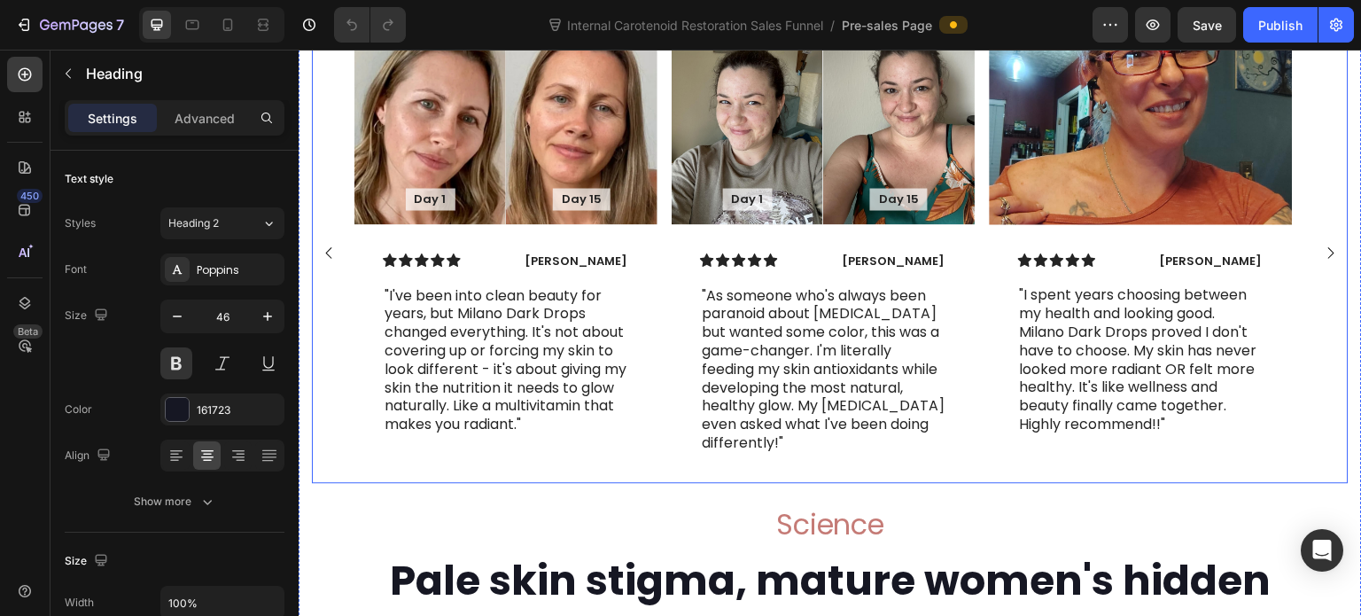
click at [1318, 265] on rect "Carousel Next Arrow" at bounding box center [1331, 252] width 26 height 26
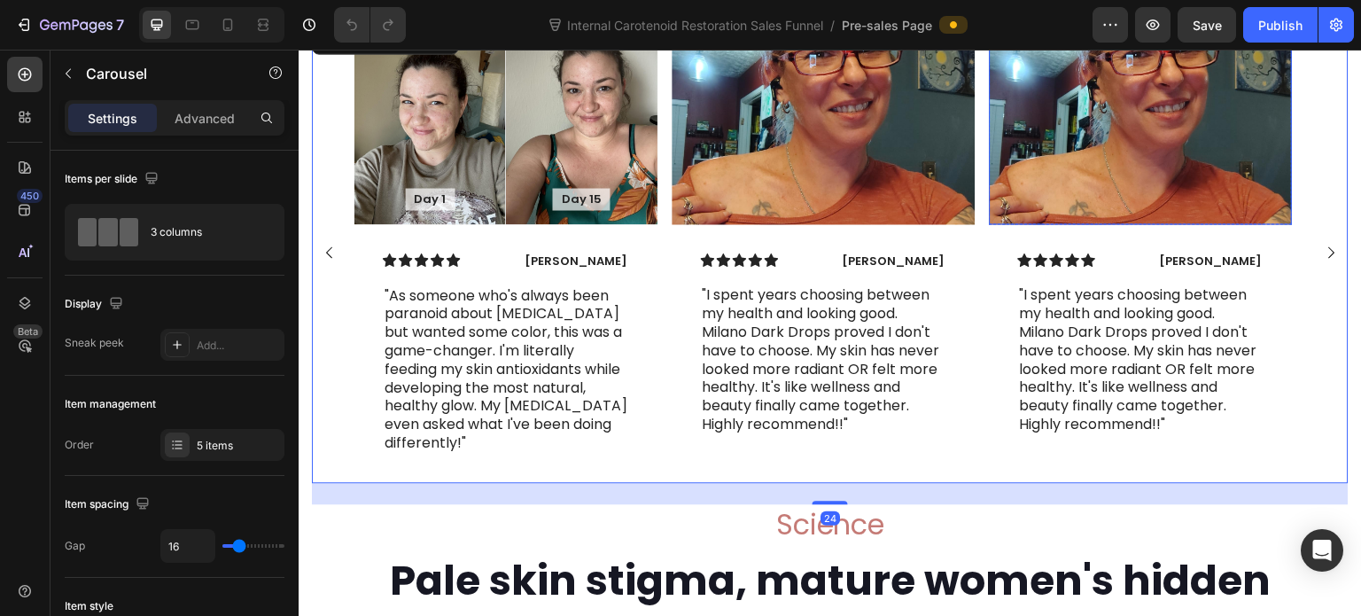
click at [1130, 206] on img at bounding box center [1141, 123] width 303 height 202
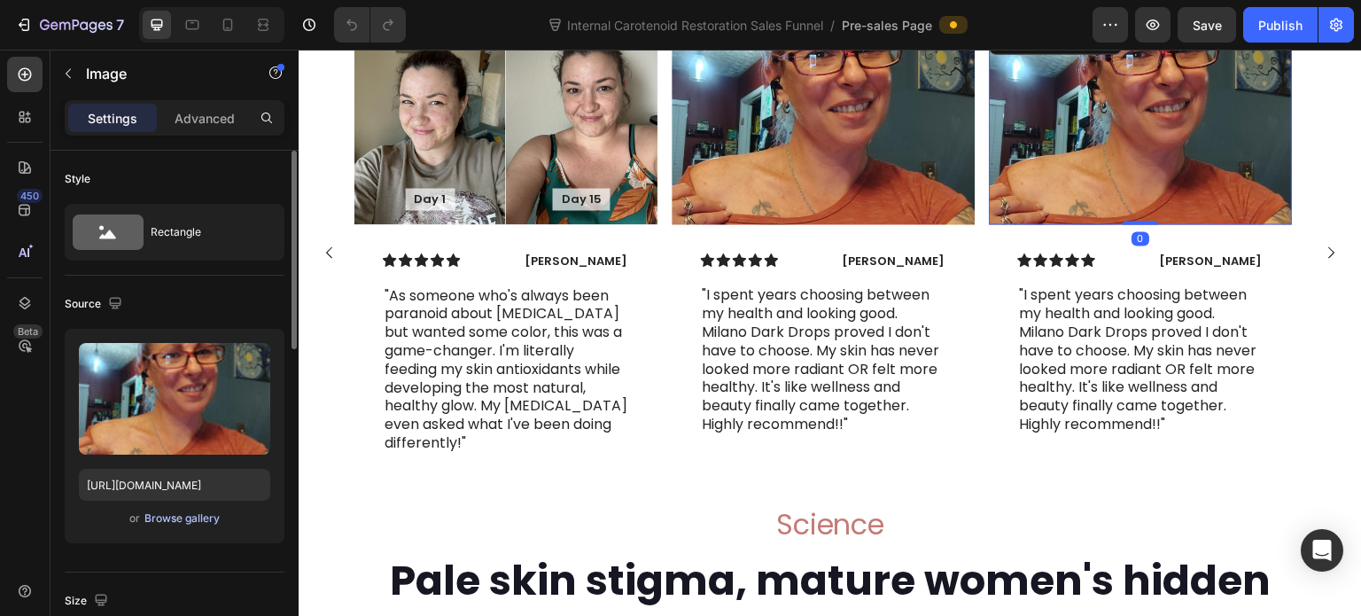
click at [191, 517] on div "Browse gallery" at bounding box center [181, 518] width 75 height 16
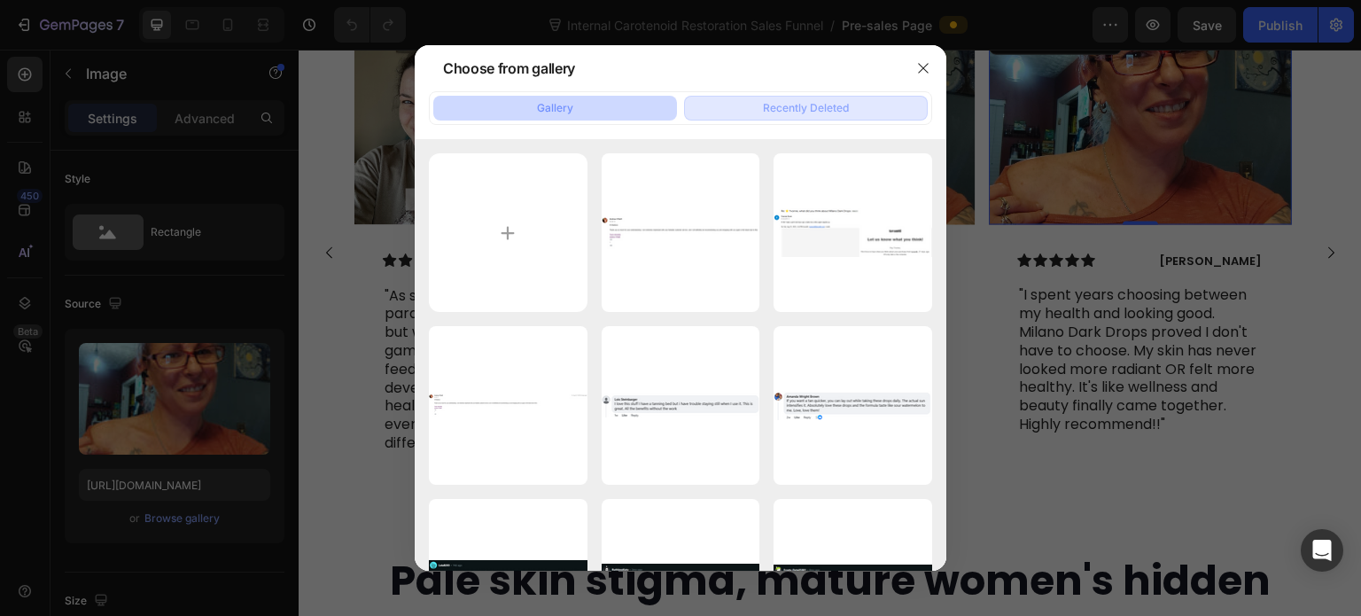
click at [787, 108] on div "Recently Deleted" at bounding box center [806, 108] width 86 height 16
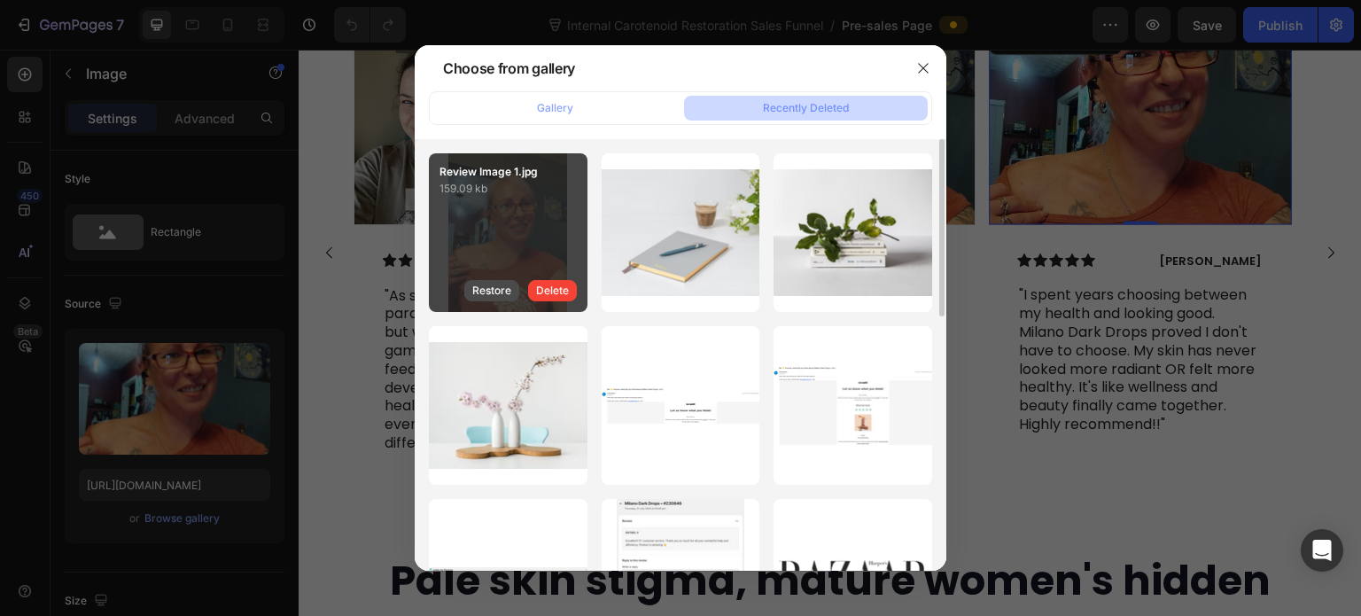
click at [495, 284] on div "Restore" at bounding box center [491, 291] width 39 height 16
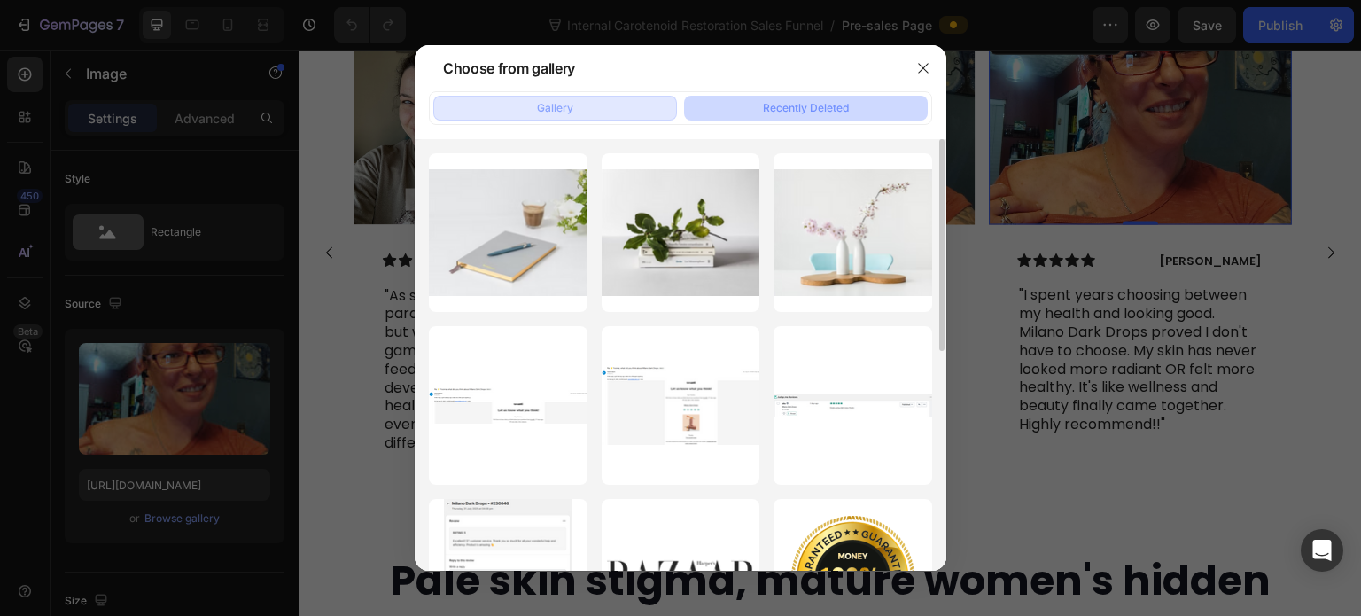
click at [592, 112] on button "Gallery" at bounding box center [555, 108] width 244 height 25
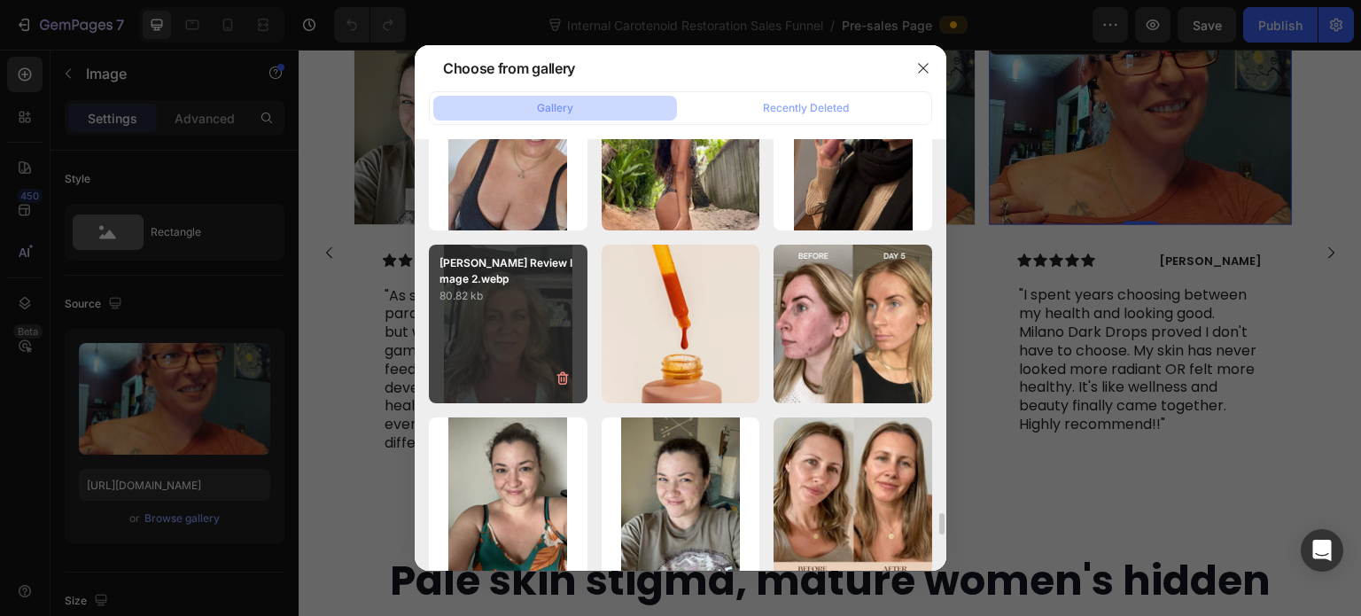
scroll to position [7237, 0]
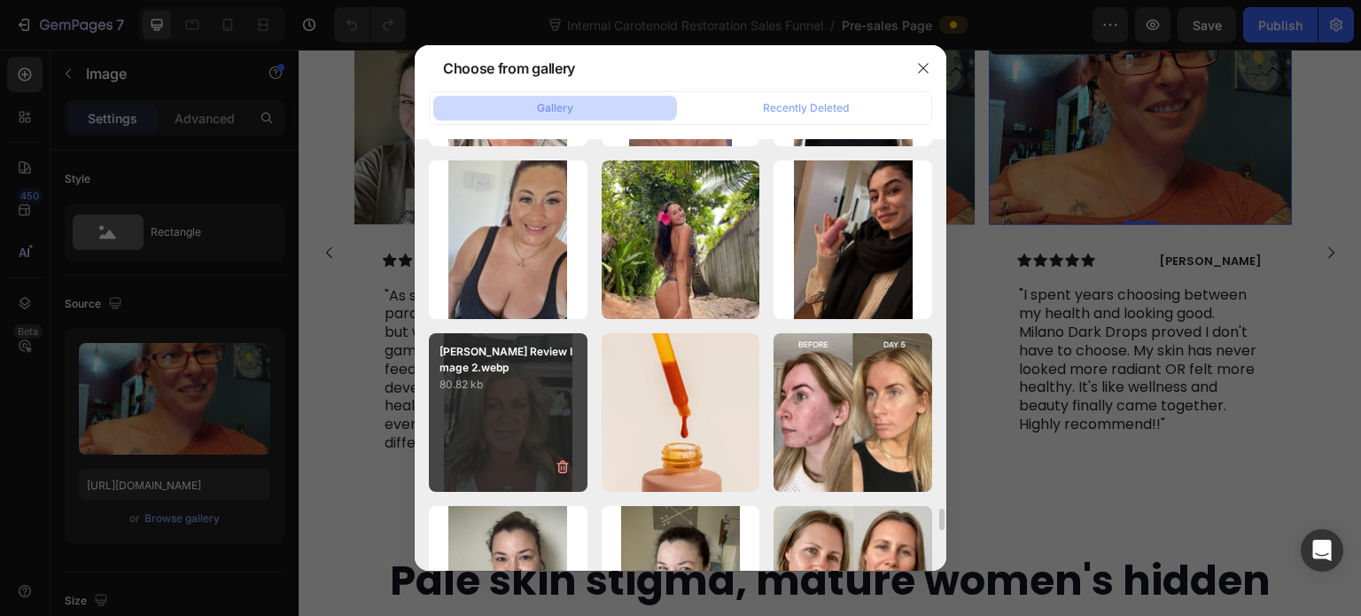
click at [517, 394] on div "Levonia Review Image 2.webp 80.82 kb" at bounding box center [508, 412] width 159 height 159
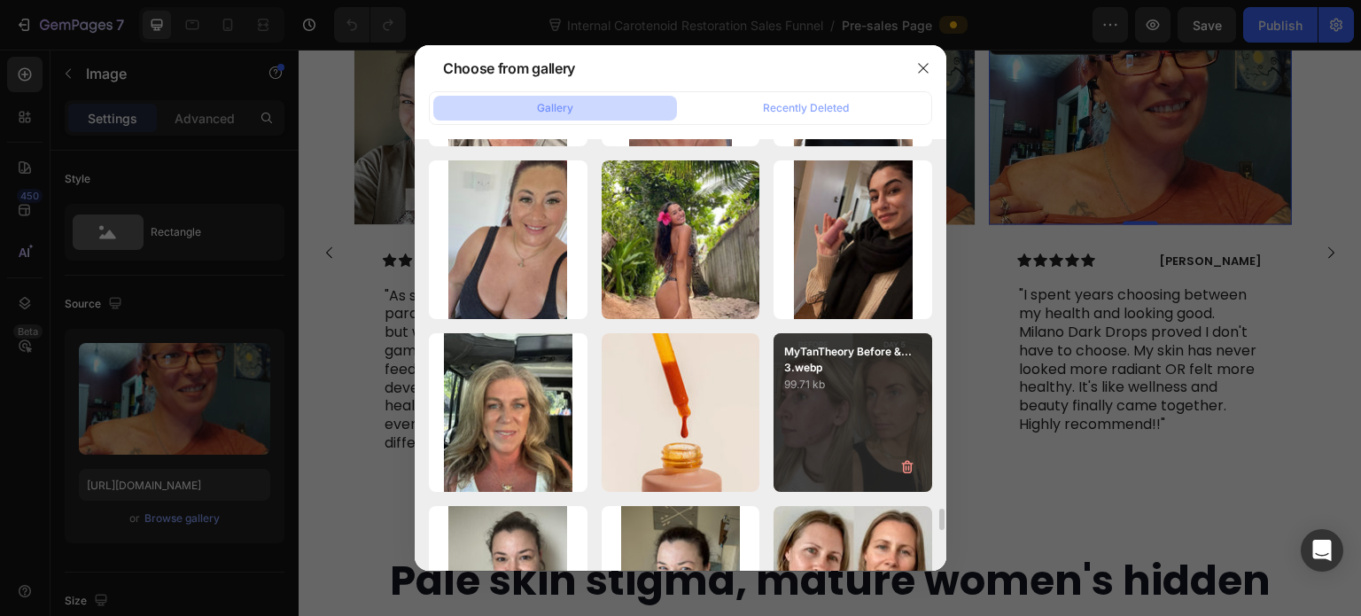
type input "https://cdn.shopify.com/s/files/1/0643/3157/9572/files/gempages_567963846870827…"
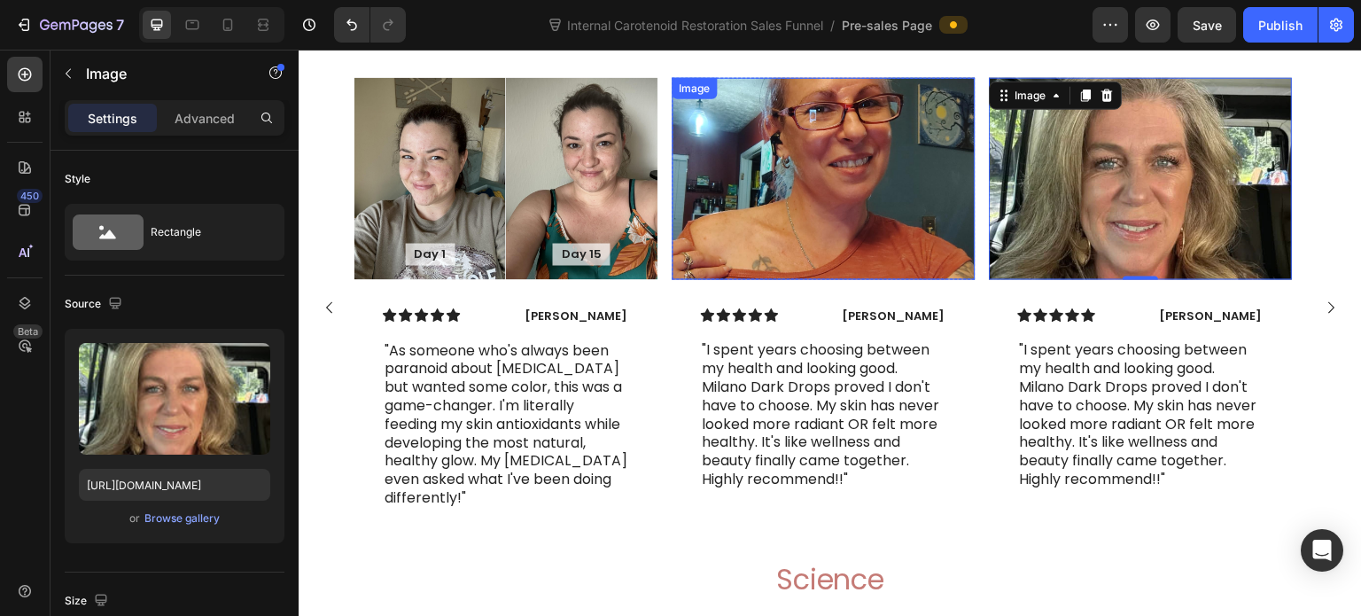
scroll to position [7708, 0]
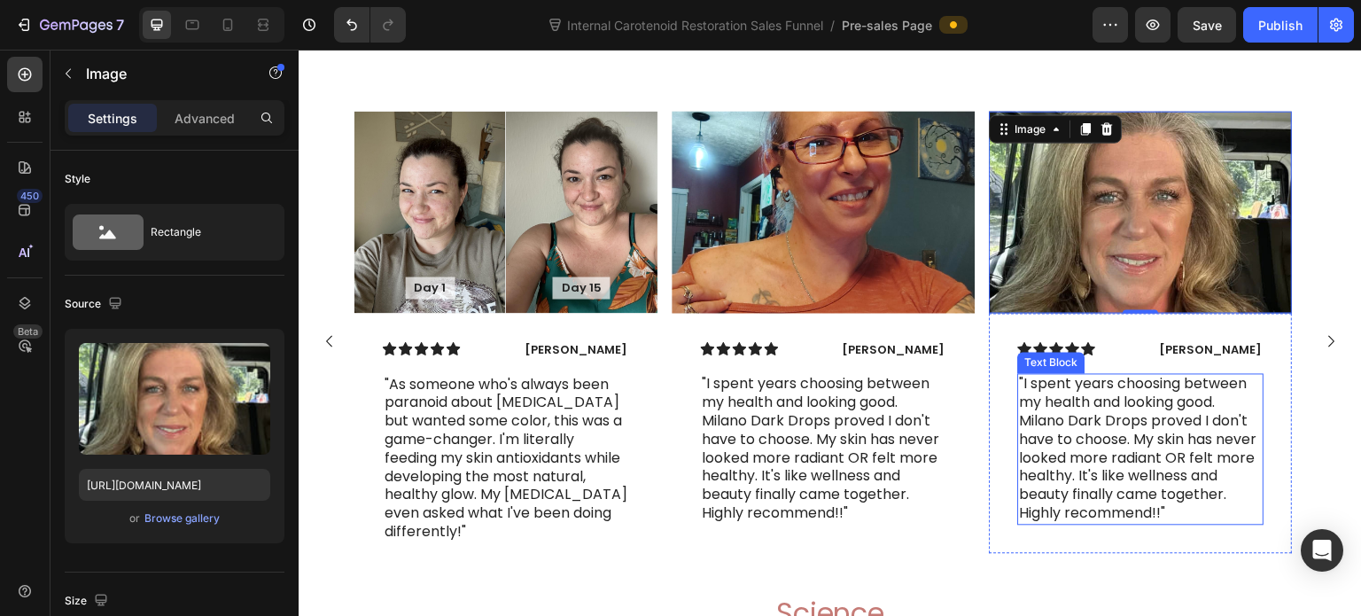
click at [1086, 486] on p ""I spent years choosing between my health and looking good. Milano Dark Drops p…" at bounding box center [1141, 448] width 243 height 147
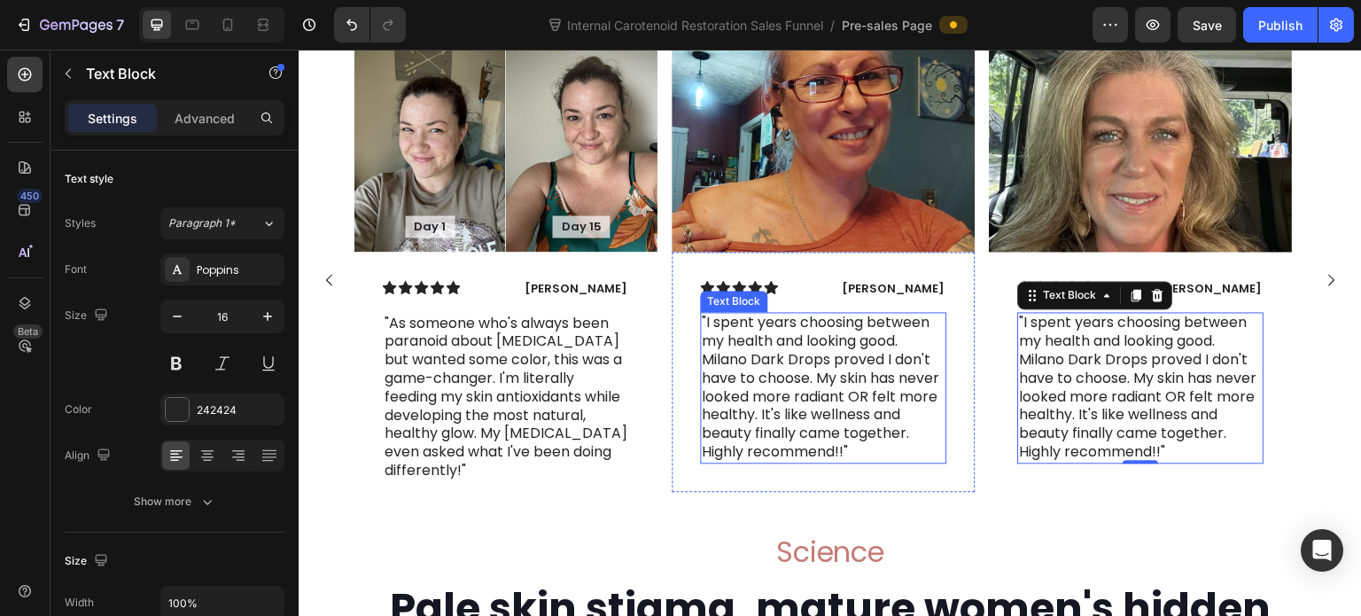
scroll to position [7797, 0]
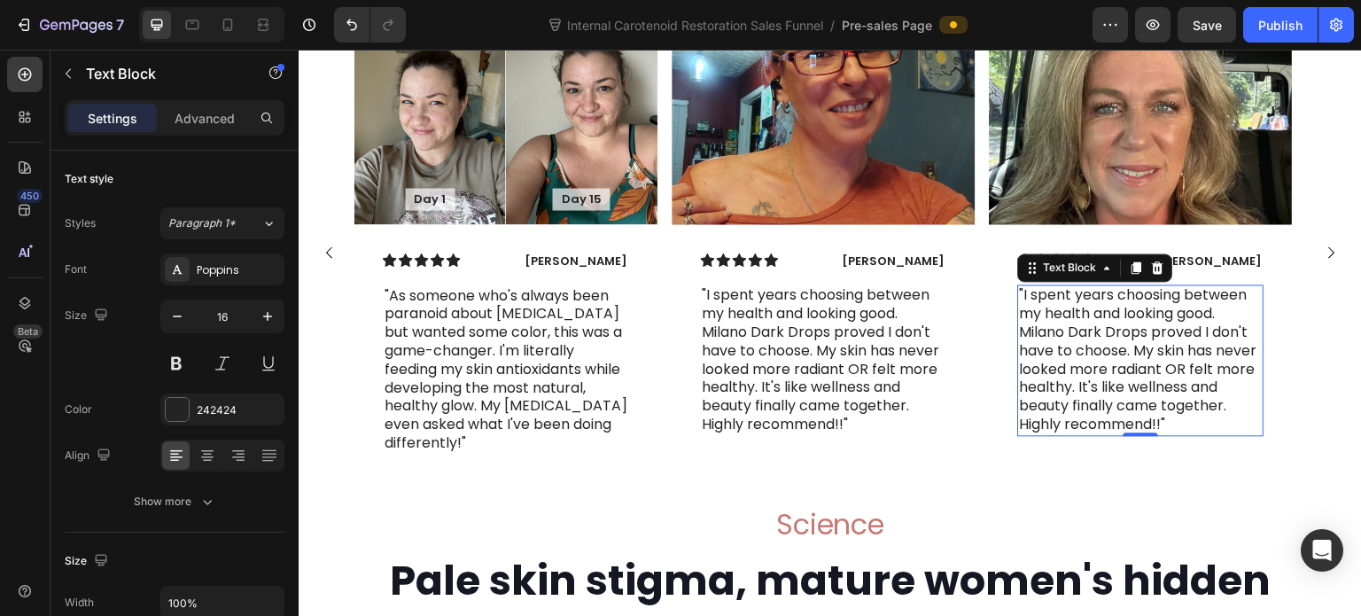
click at [1100, 419] on p ""I spent years choosing between my health and looking good. Milano Dark Drops p…" at bounding box center [1141, 359] width 243 height 147
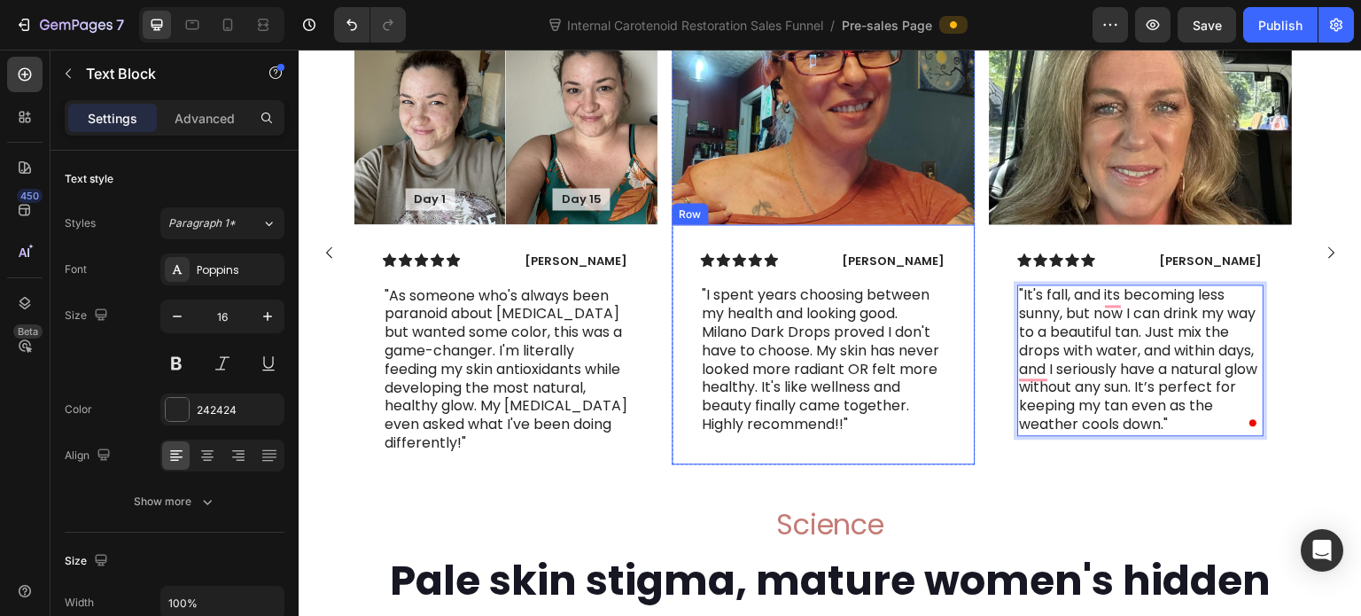
click at [967, 375] on div "Icon Icon Icon Icon Icon Icon List Linda Partridge Text Block Row "I spent year…" at bounding box center [823, 344] width 303 height 240
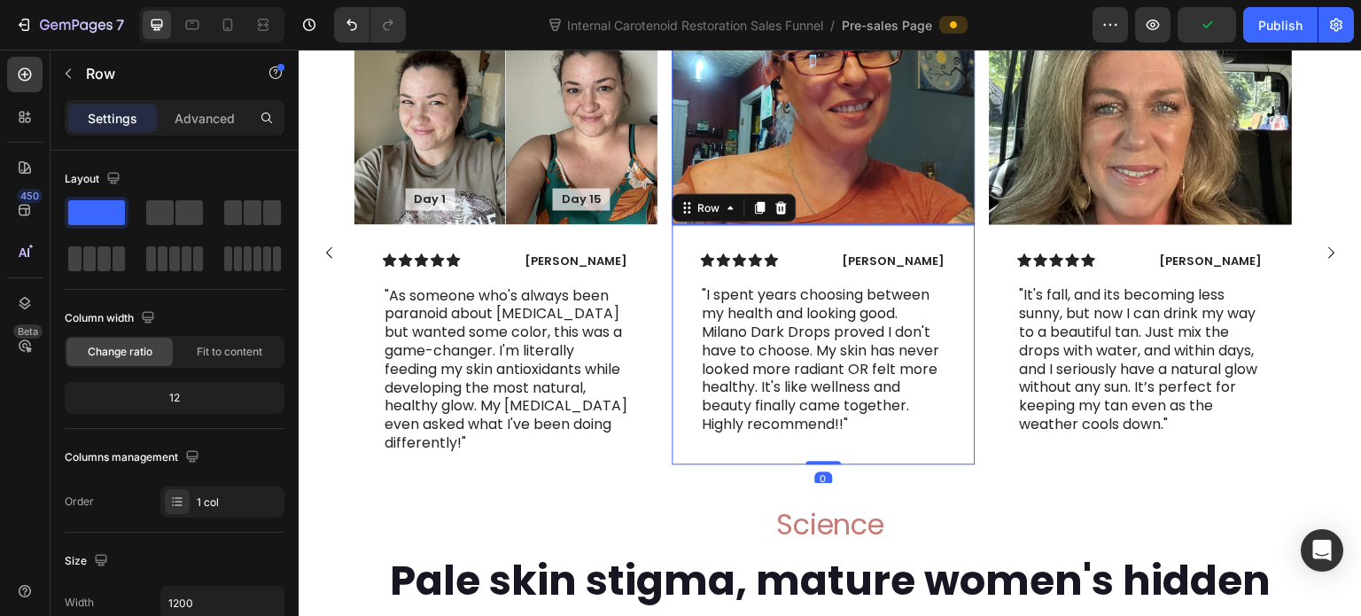
scroll to position [7708, 0]
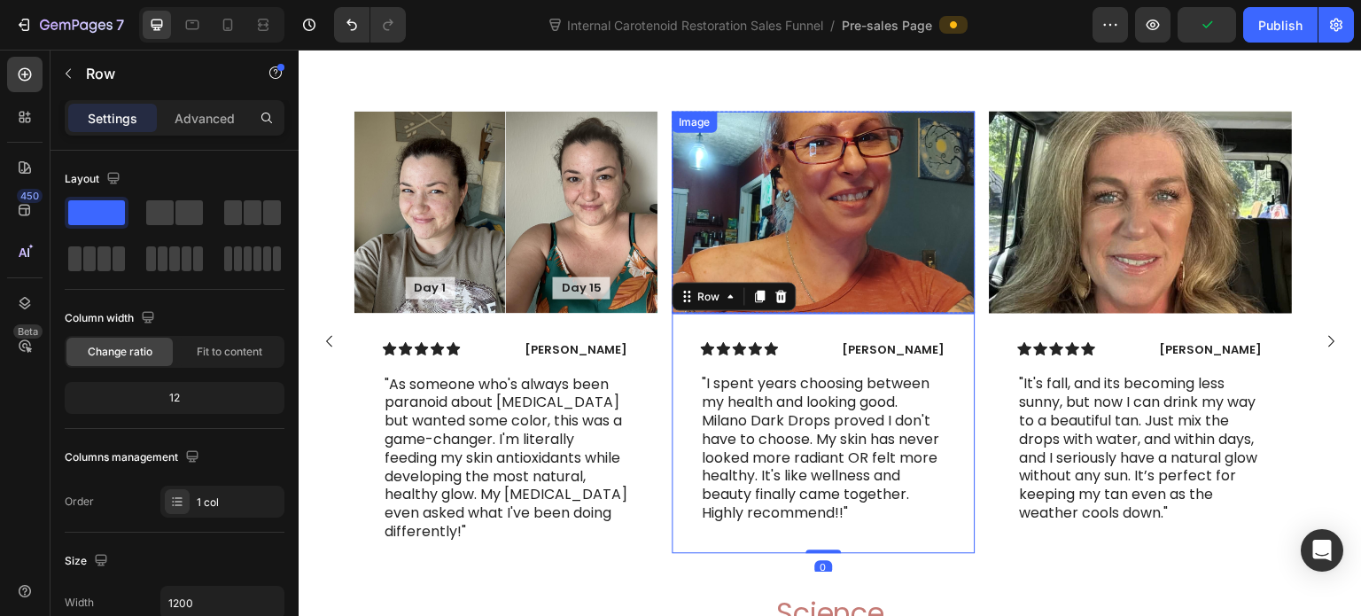
click at [694, 244] on img at bounding box center [823, 212] width 303 height 202
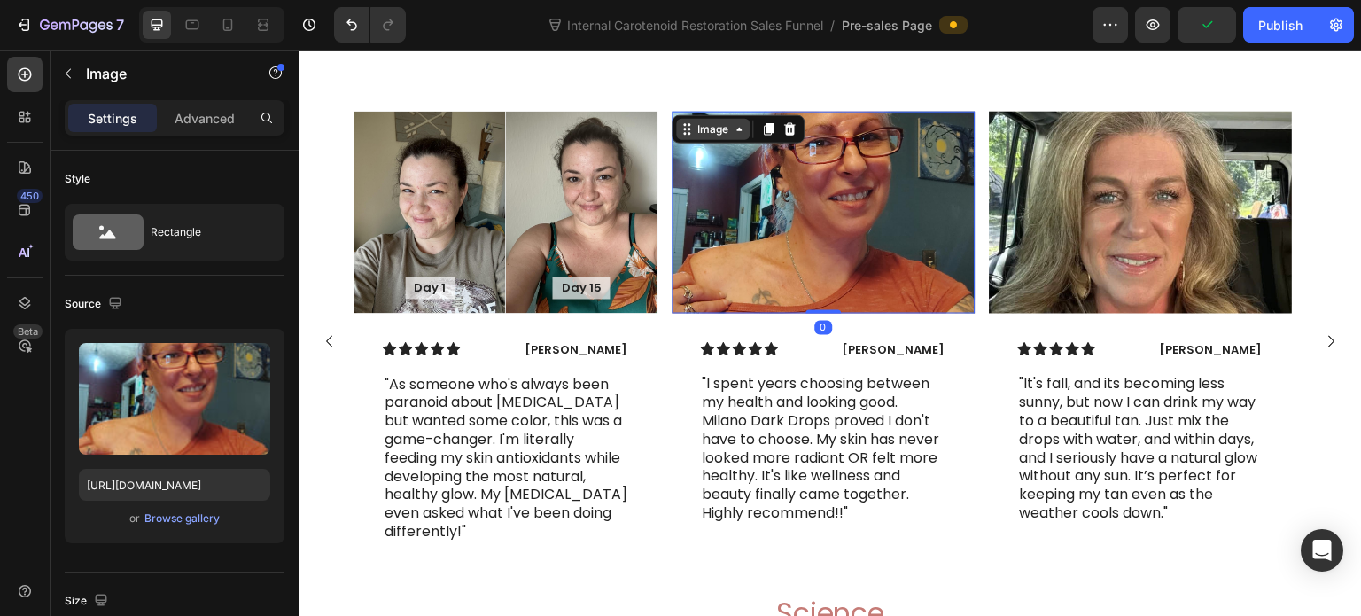
click at [703, 136] on div "Image" at bounding box center [713, 128] width 38 height 16
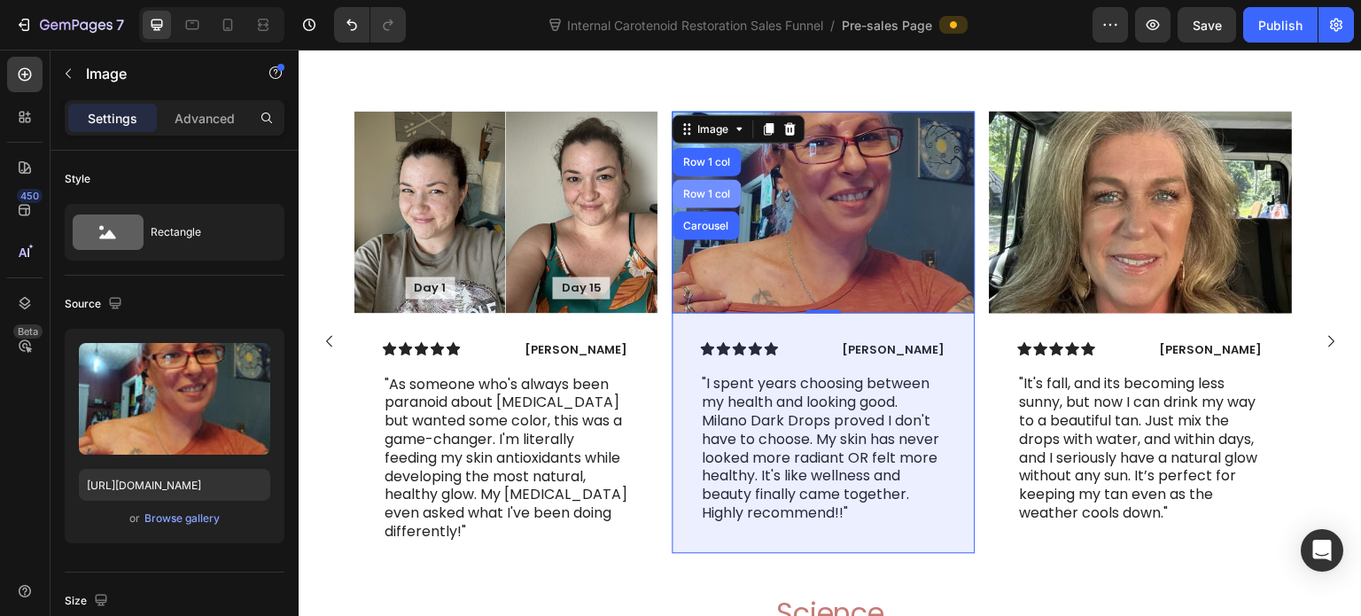
click at [709, 207] on div "Row 1 col" at bounding box center [706, 193] width 68 height 28
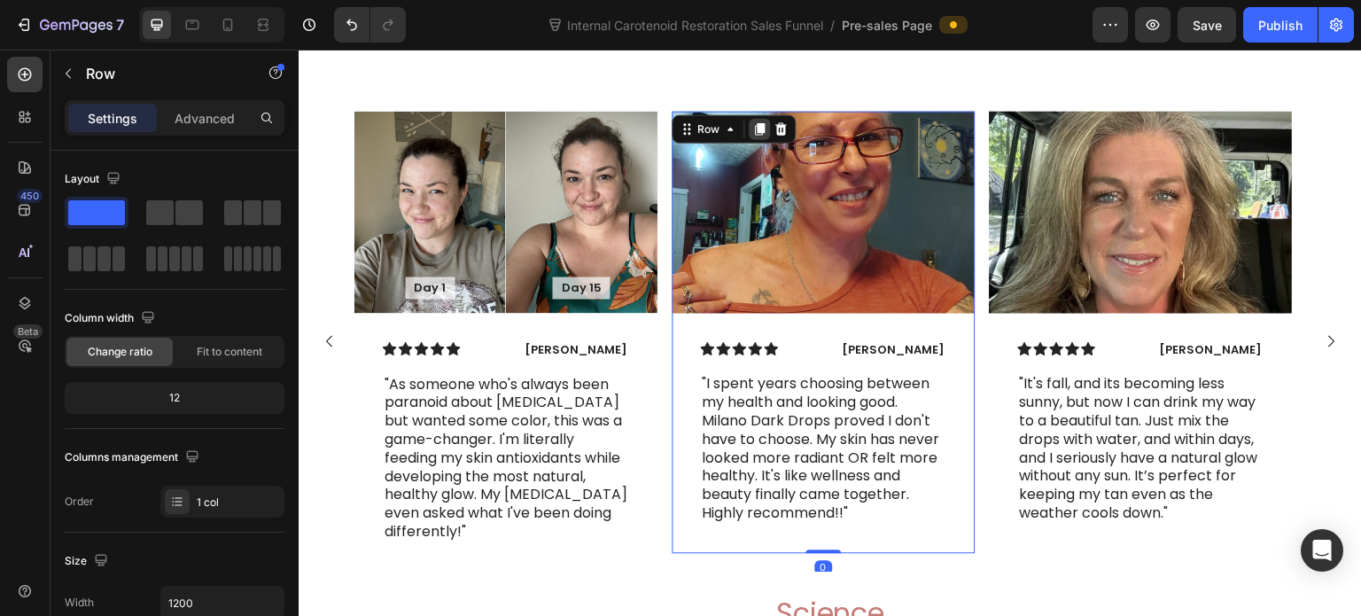
click at [752, 136] on icon at bounding box center [759, 128] width 14 height 14
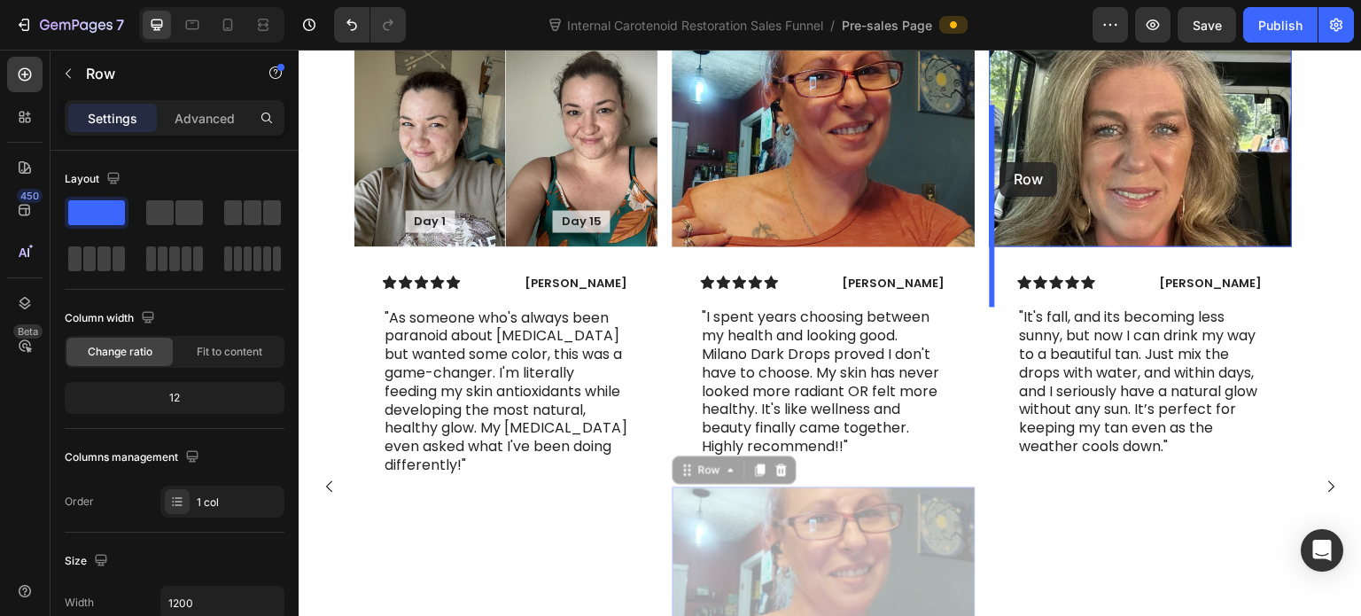
scroll to position [7766, 0]
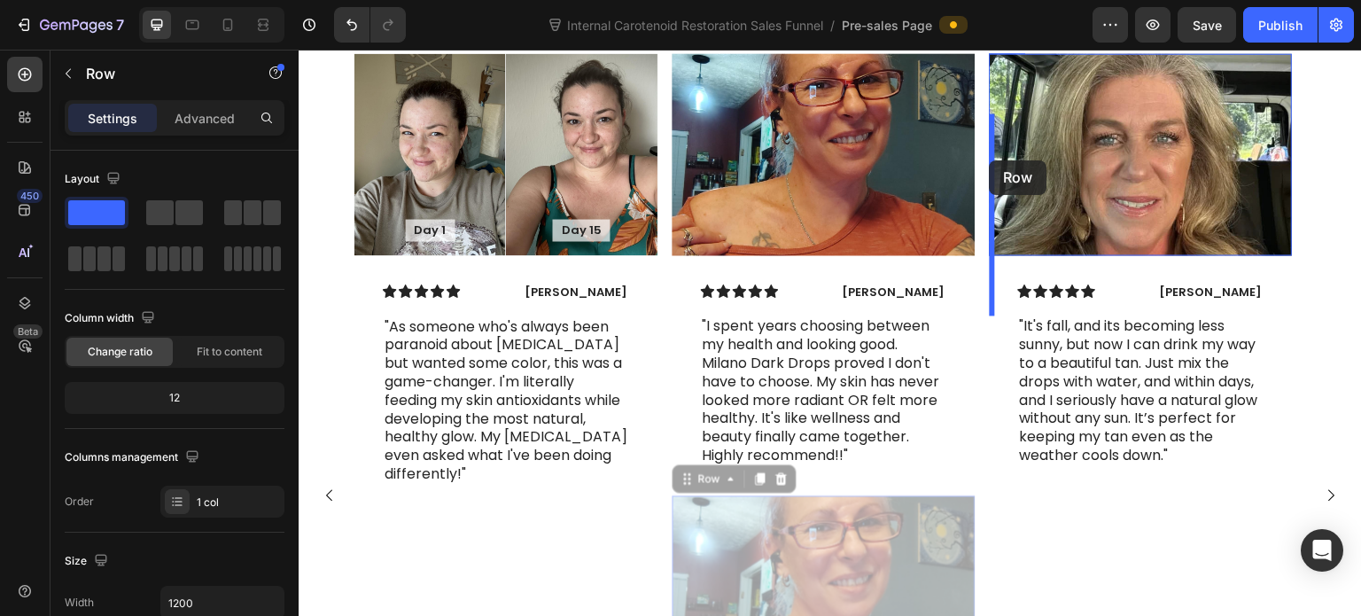
drag, startPoint x: 682, startPoint y: 368, endPoint x: 990, endPoint y: 160, distance: 370.8
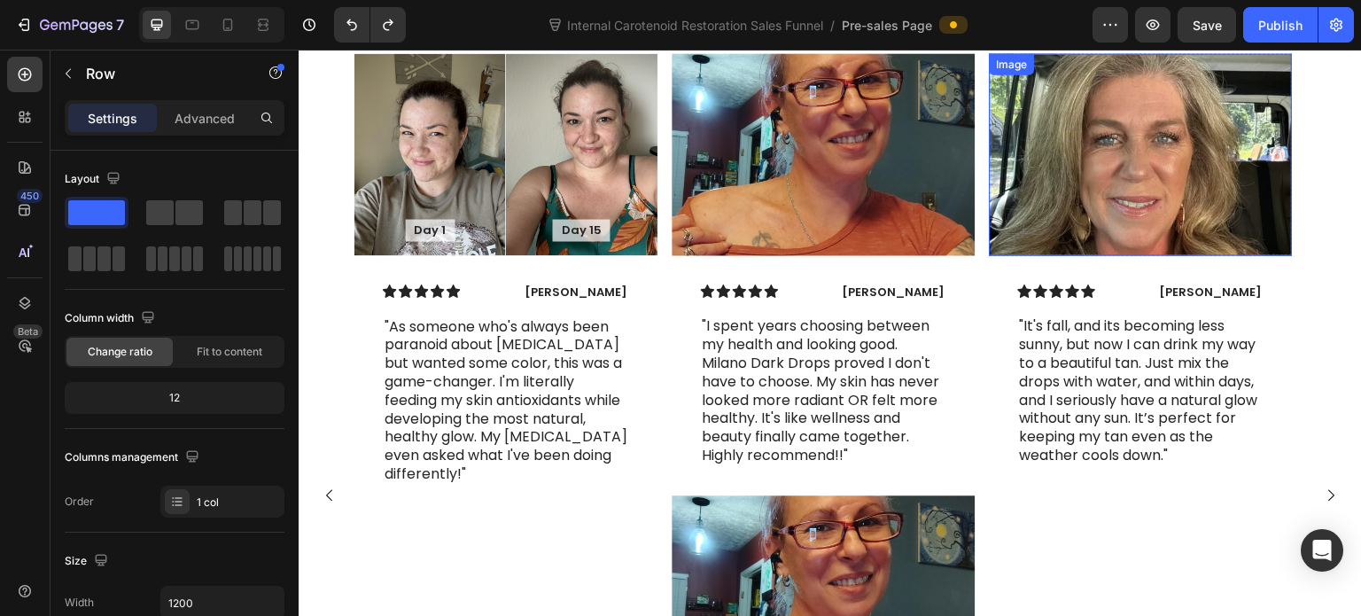
click at [1010, 187] on img at bounding box center [1141, 154] width 303 height 202
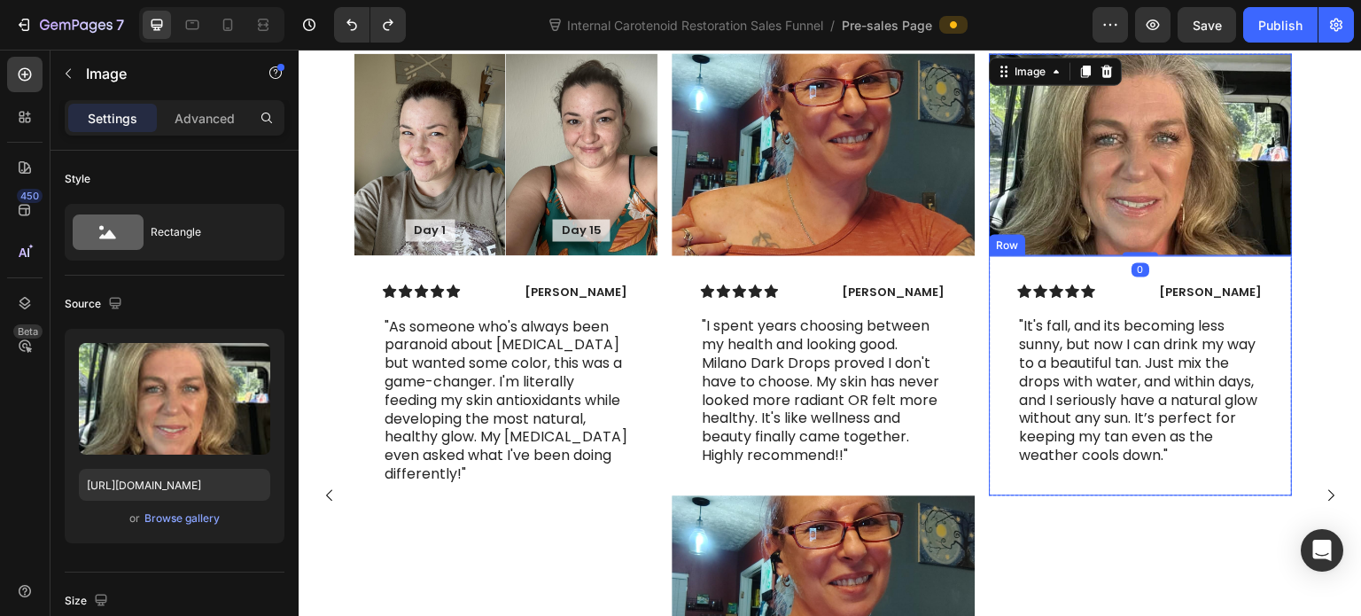
click at [992, 346] on div "Icon Icon Icon Icon Icon Icon List Linda Partridge Text Block Row "It's fall, a…" at bounding box center [1141, 375] width 303 height 240
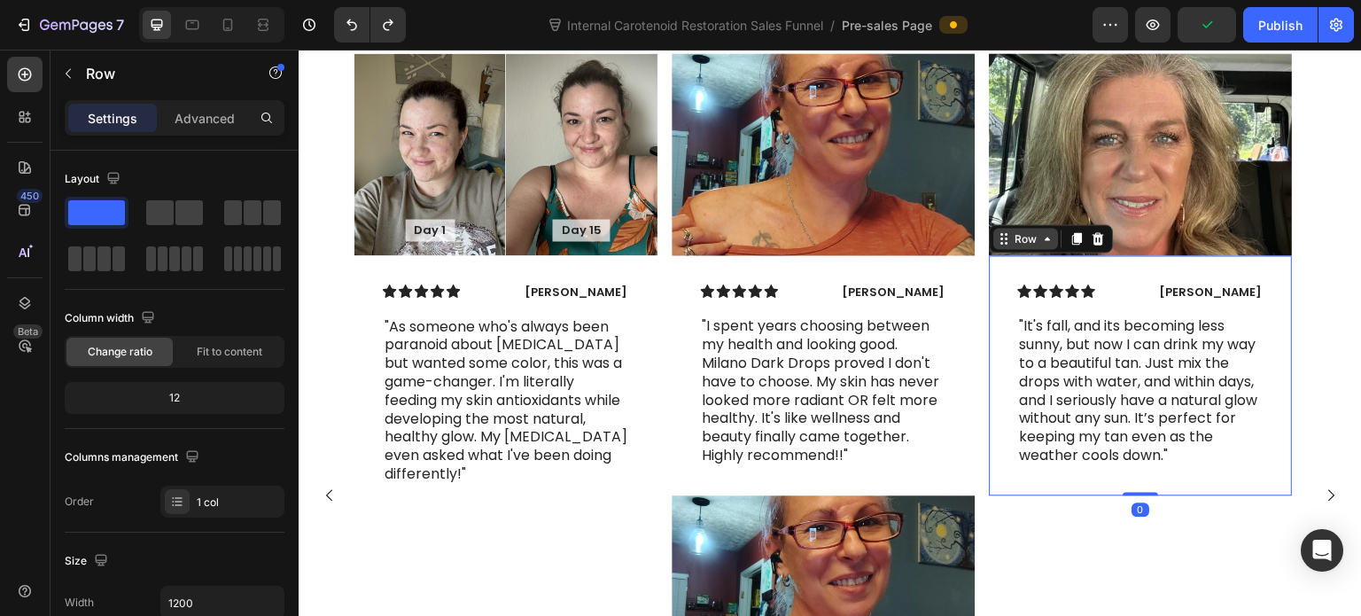
click at [1023, 246] on div "Row" at bounding box center [1026, 238] width 29 height 16
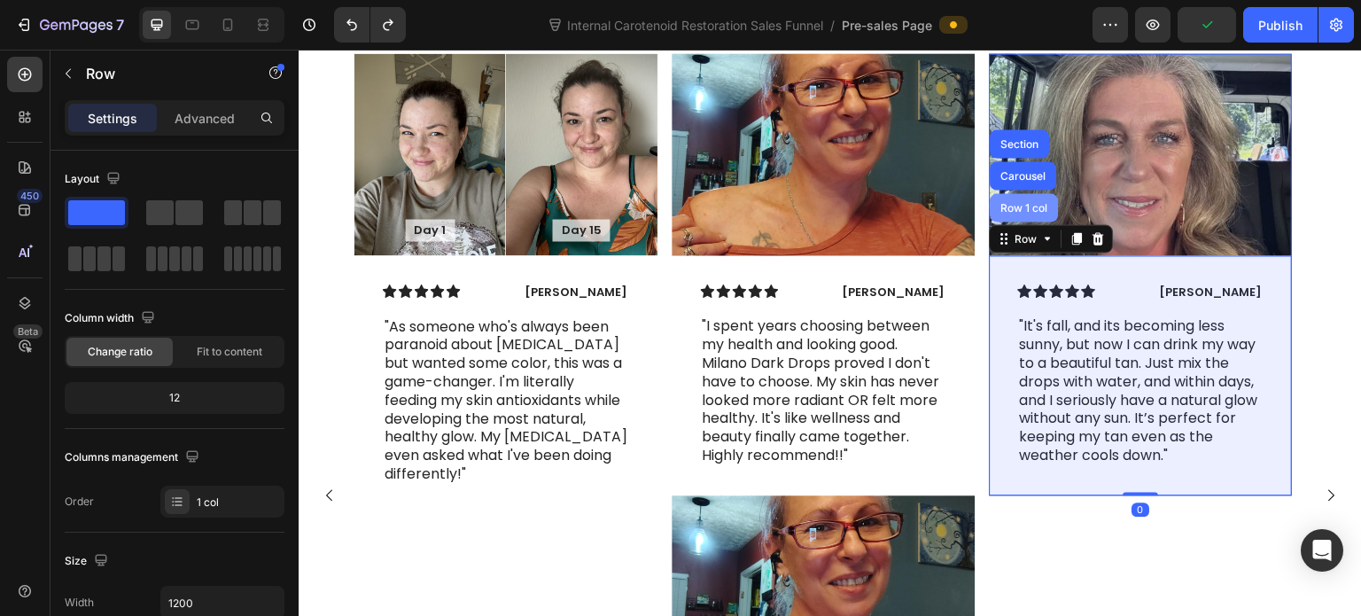
click at [1017, 221] on div "Row 1 col" at bounding box center [1025, 207] width 68 height 28
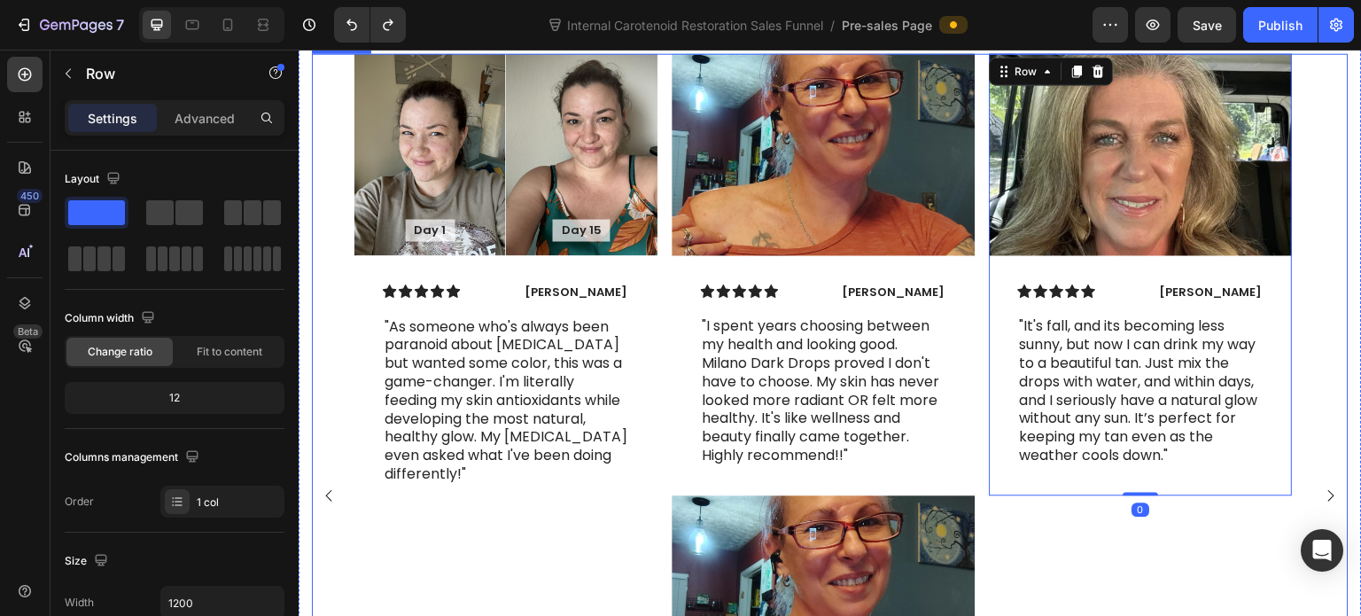
click at [1302, 315] on div "Day 1 Text Block Hero Banner Day 15 Text Block Hero Banner Row Icon Icon Icon I…" at bounding box center [830, 495] width 1037 height 885
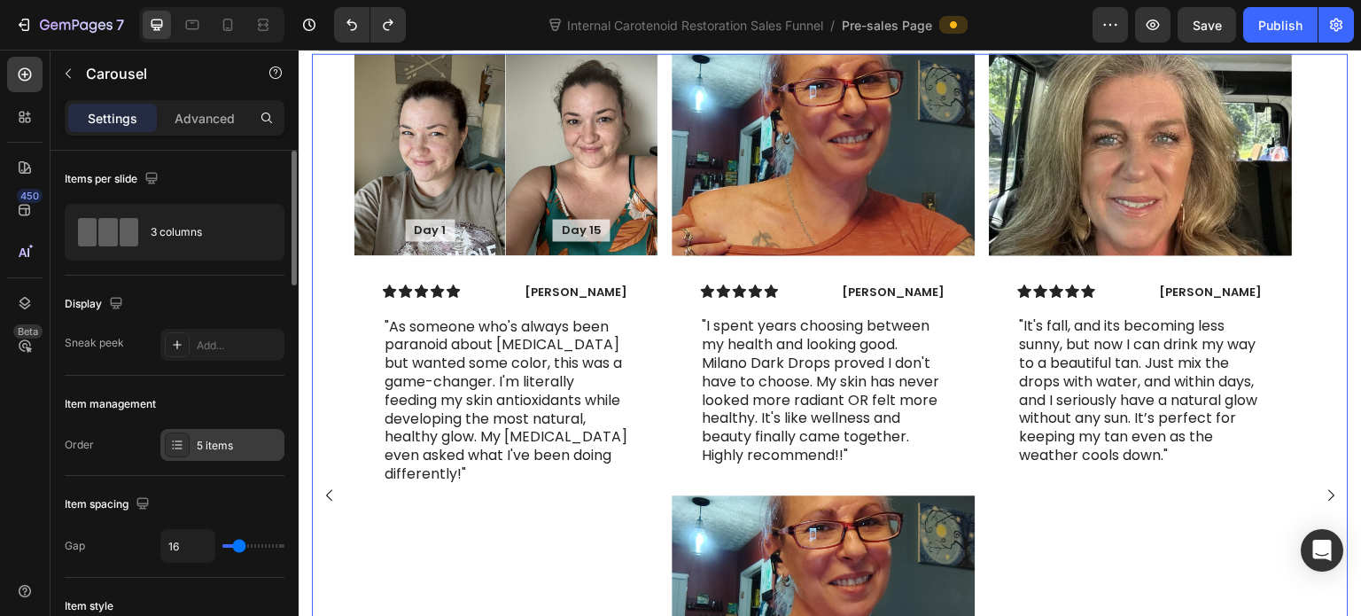
click at [213, 453] on div "5 items" at bounding box center [222, 445] width 124 height 32
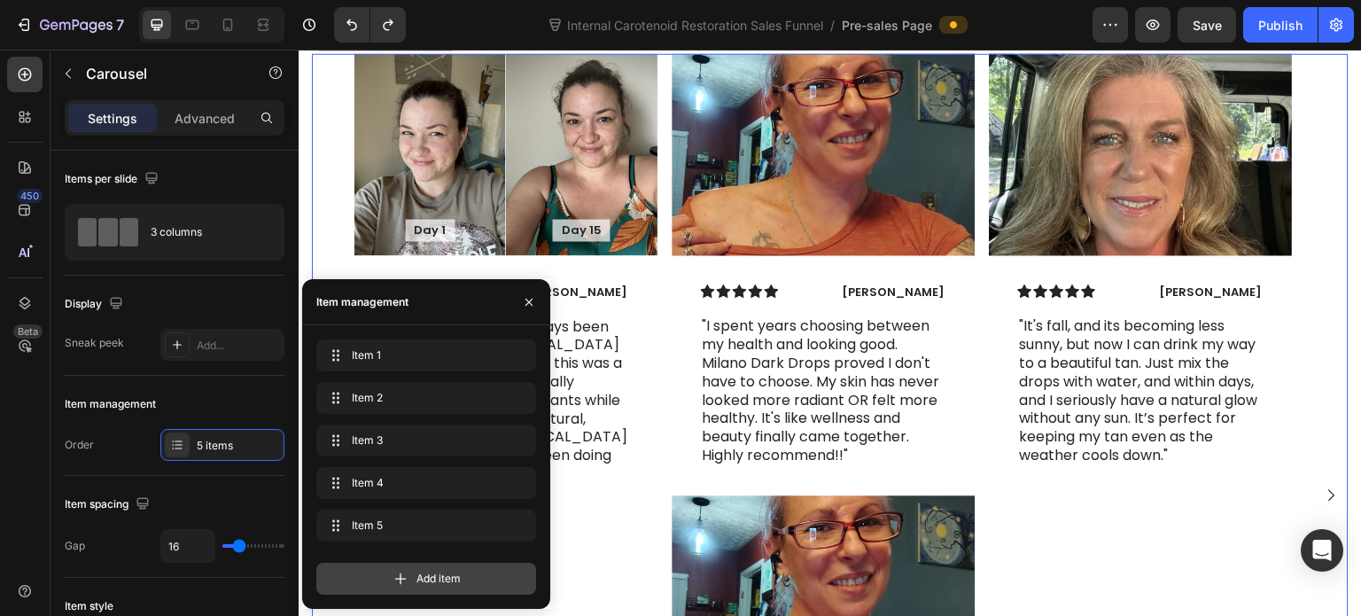
click at [393, 570] on icon at bounding box center [401, 579] width 18 height 18
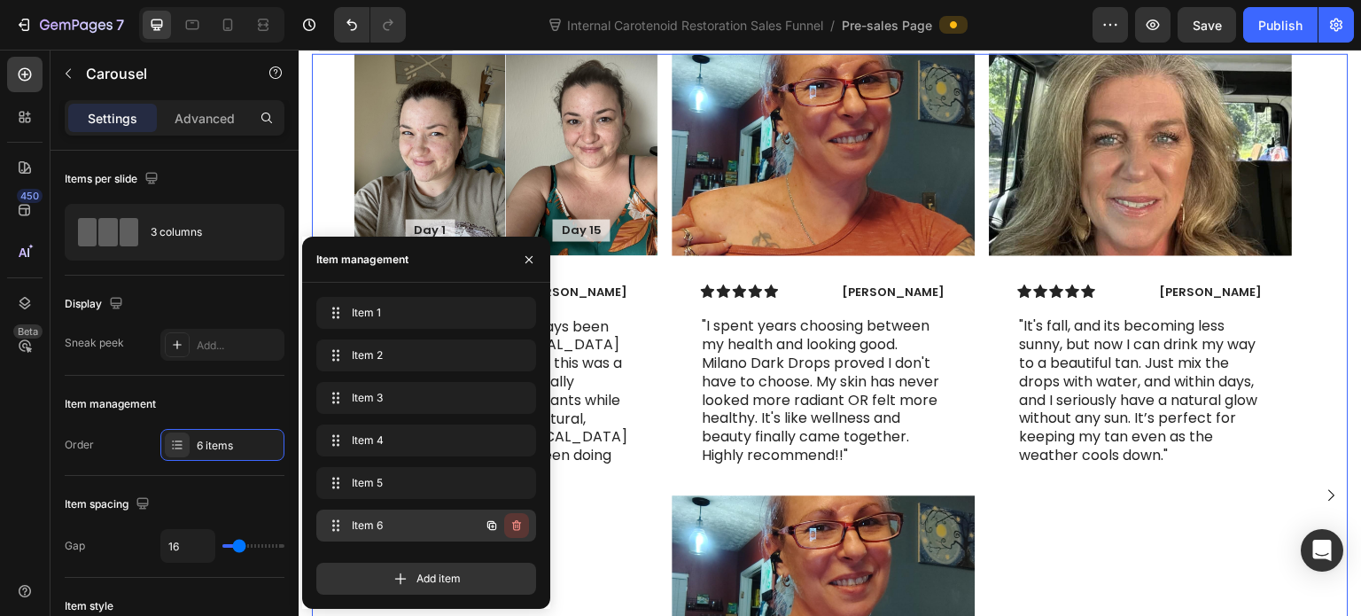
click at [514, 524] on icon "button" at bounding box center [516, 525] width 14 height 14
click at [514, 524] on div "Delete" at bounding box center [504, 525] width 33 height 16
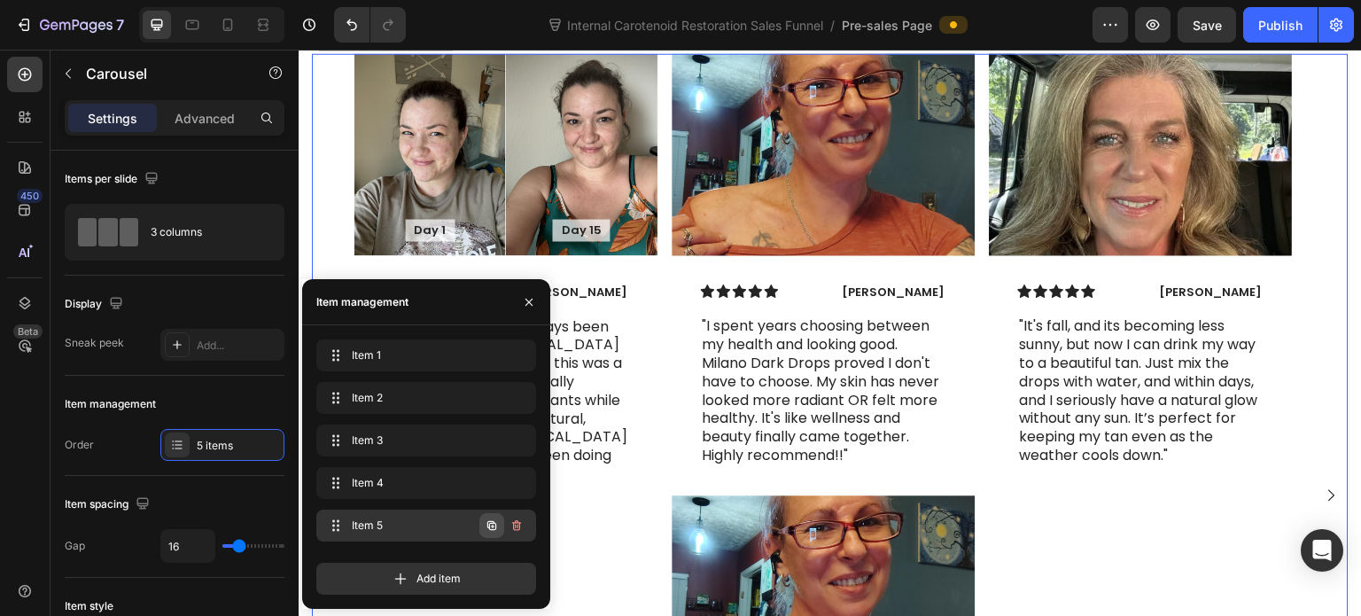
click at [493, 520] on icon "button" at bounding box center [492, 525] width 14 height 14
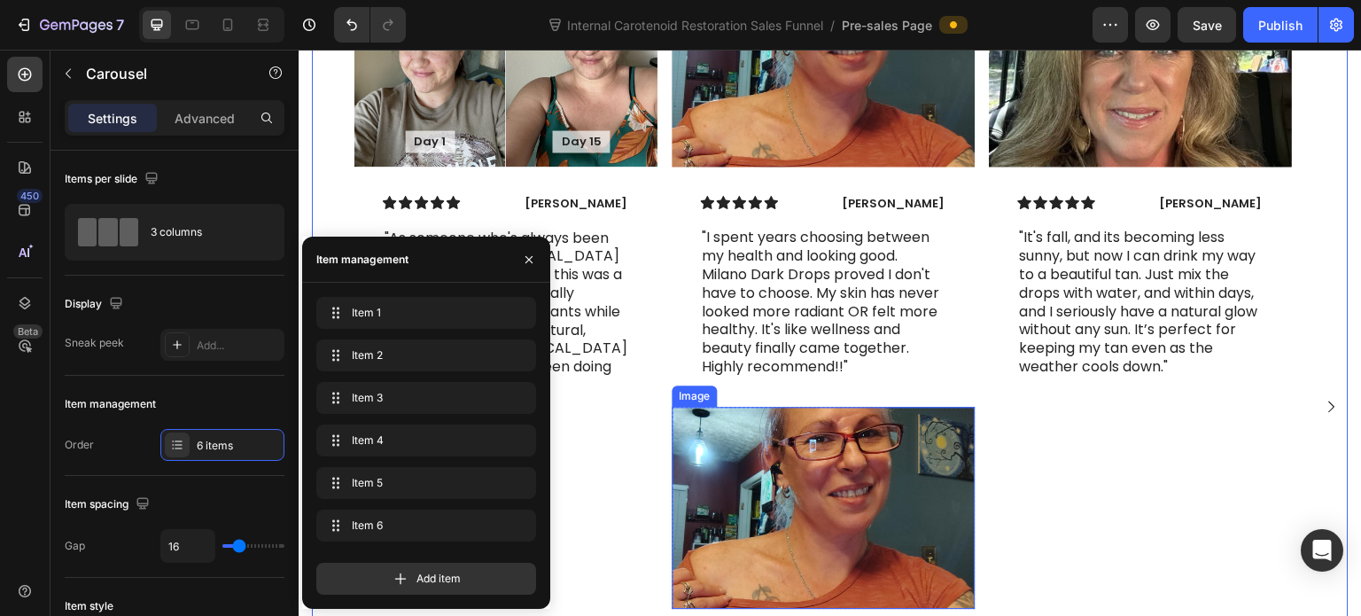
click at [791, 492] on img at bounding box center [823, 508] width 303 height 202
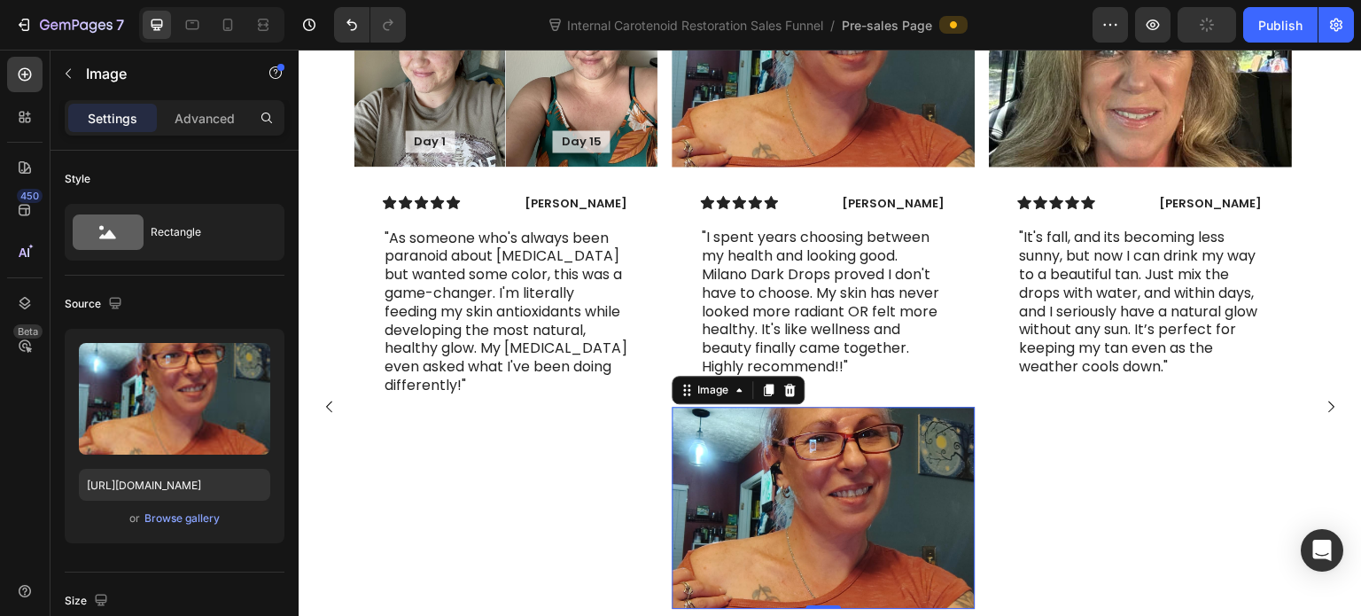
scroll to position [7943, 0]
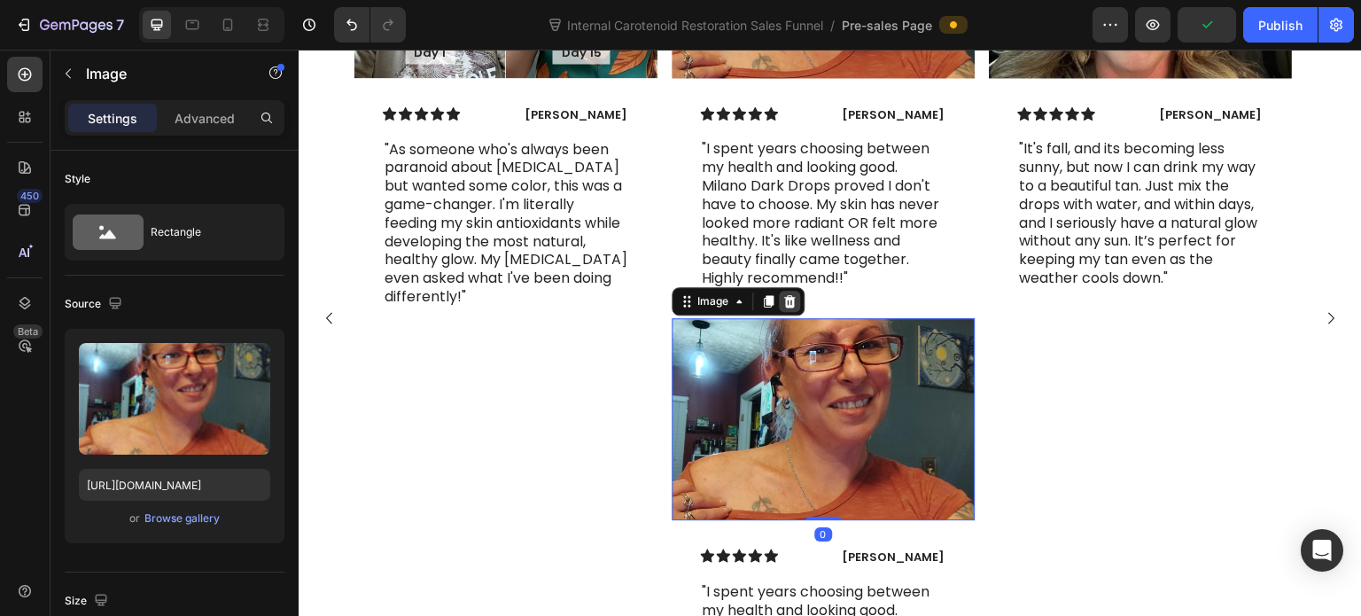
click at [790, 307] on icon at bounding box center [790, 301] width 12 height 12
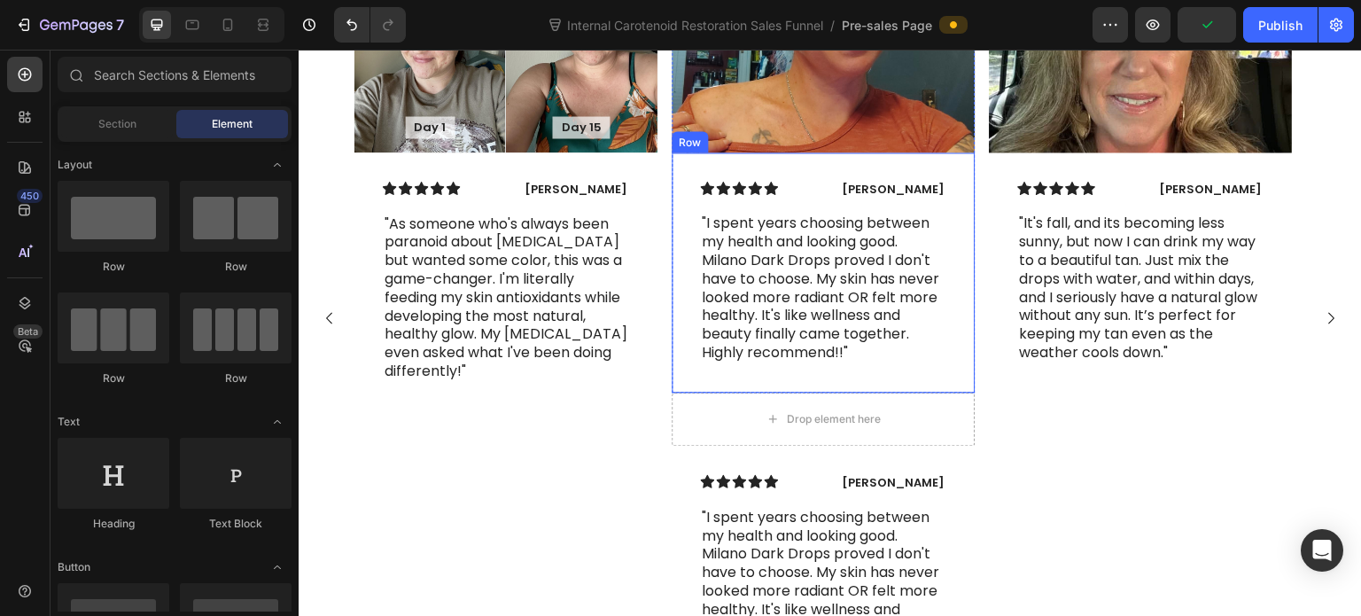
scroll to position [7957, 0]
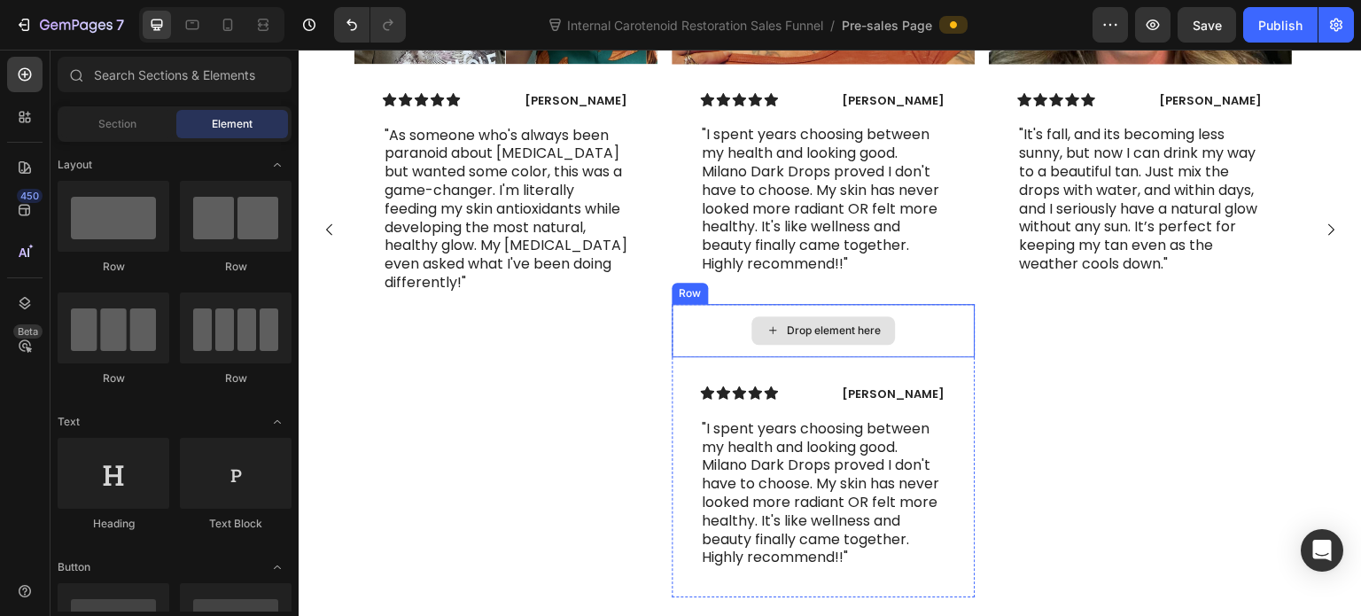
click at [702, 357] on div "Drop element here" at bounding box center [823, 330] width 303 height 53
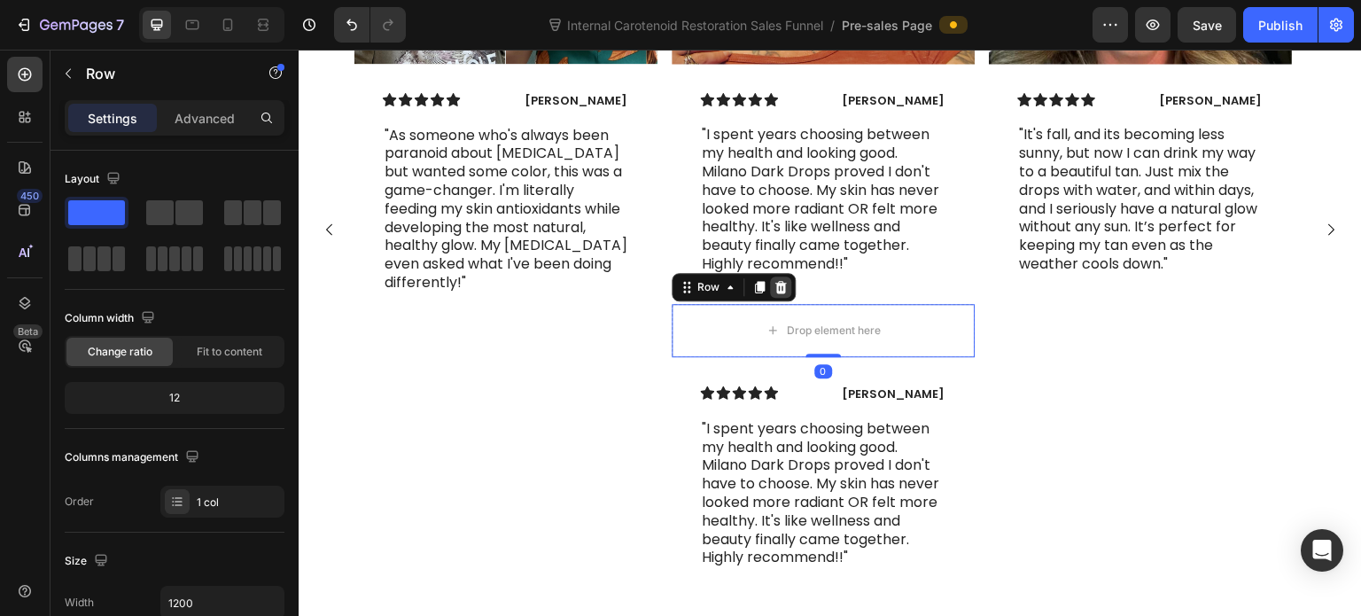
click at [778, 294] on icon at bounding box center [780, 287] width 14 height 14
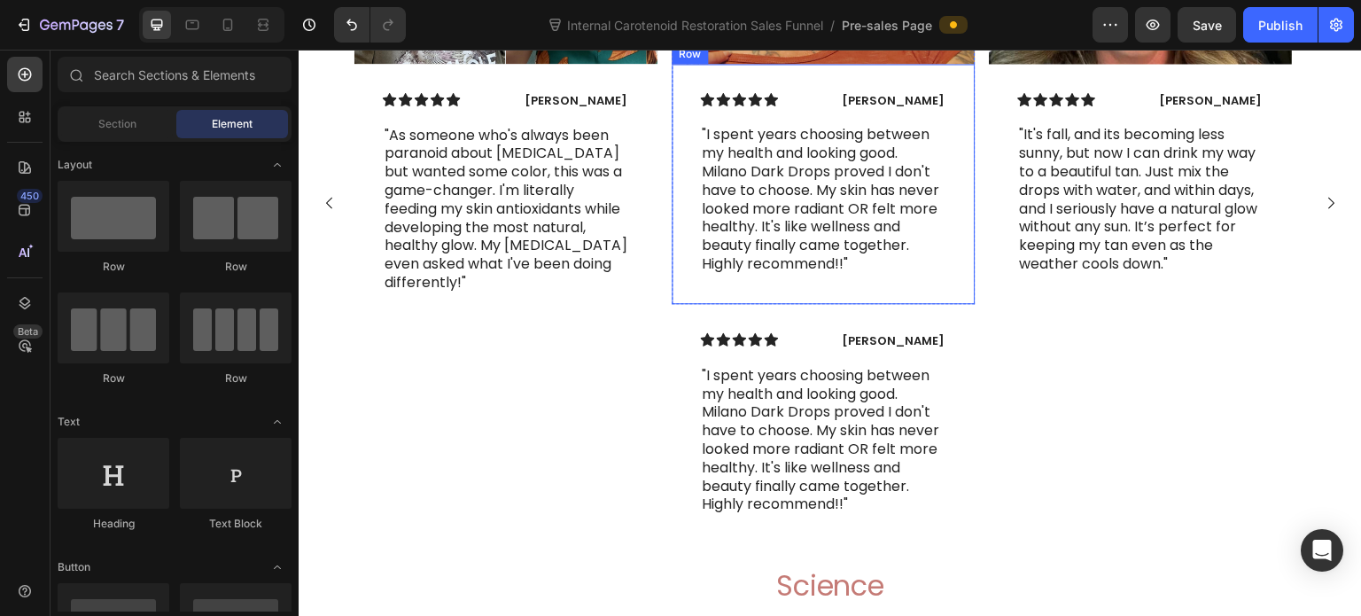
scroll to position [7930, 0]
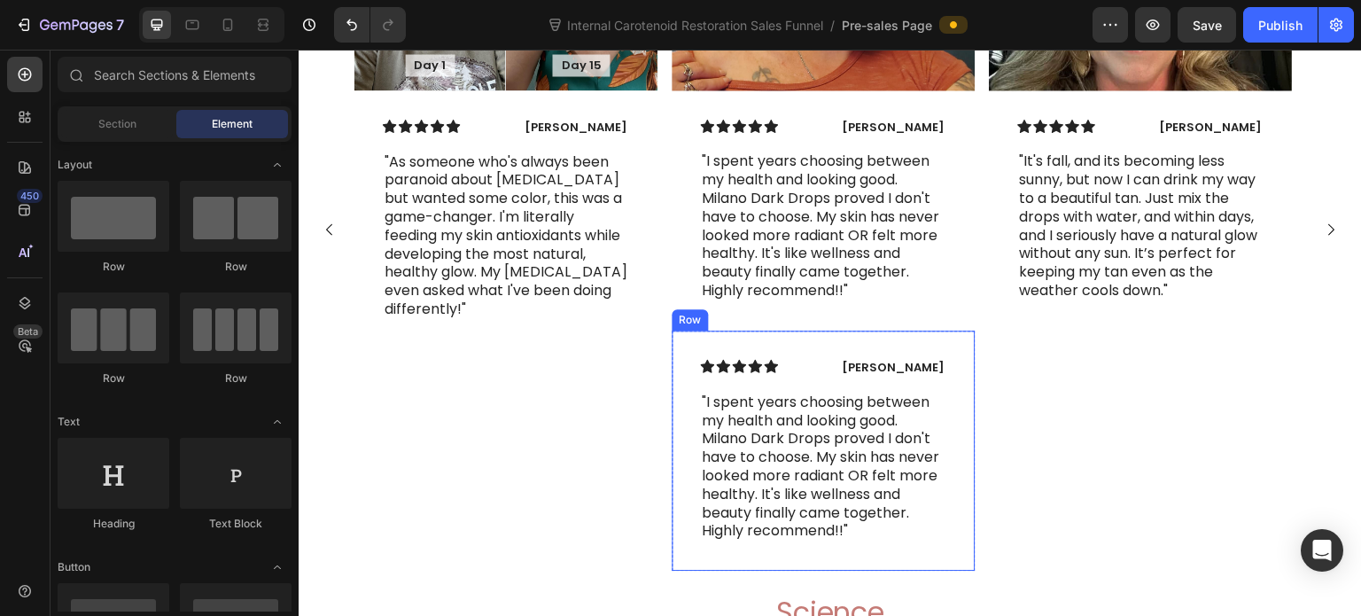
click at [692, 411] on div "Icon Icon Icon Icon Icon Icon List Linda Partridge Text Block Row "I spent year…" at bounding box center [823, 450] width 303 height 240
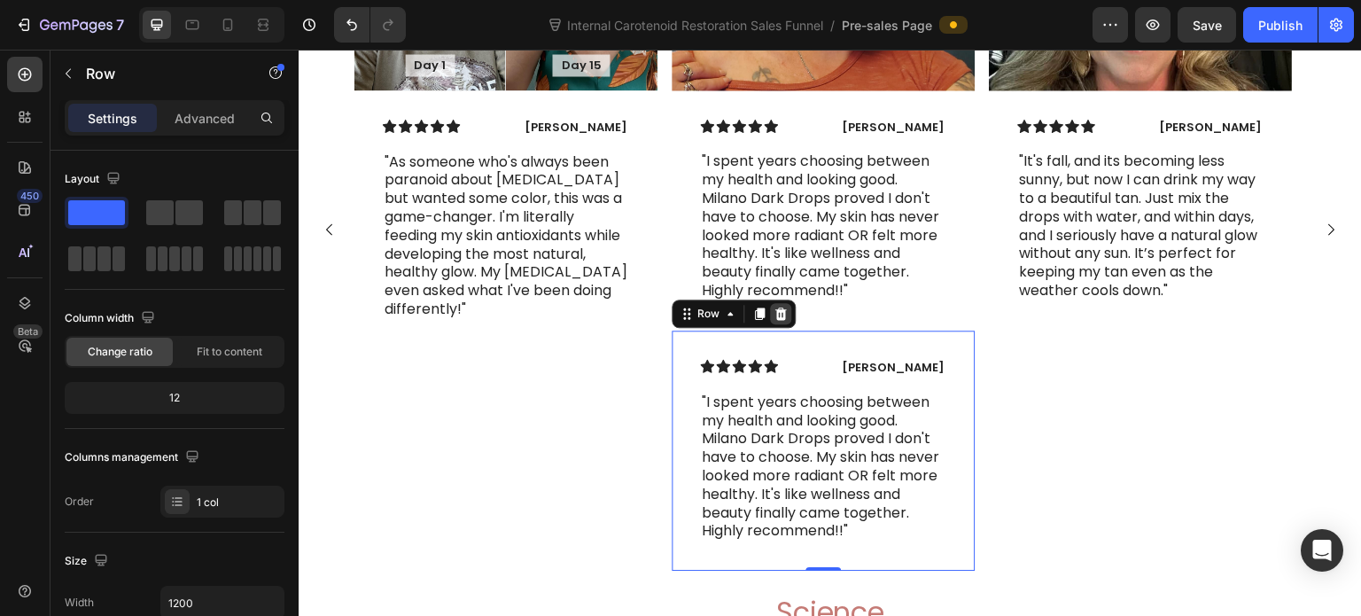
click at [778, 321] on icon at bounding box center [780, 314] width 14 height 14
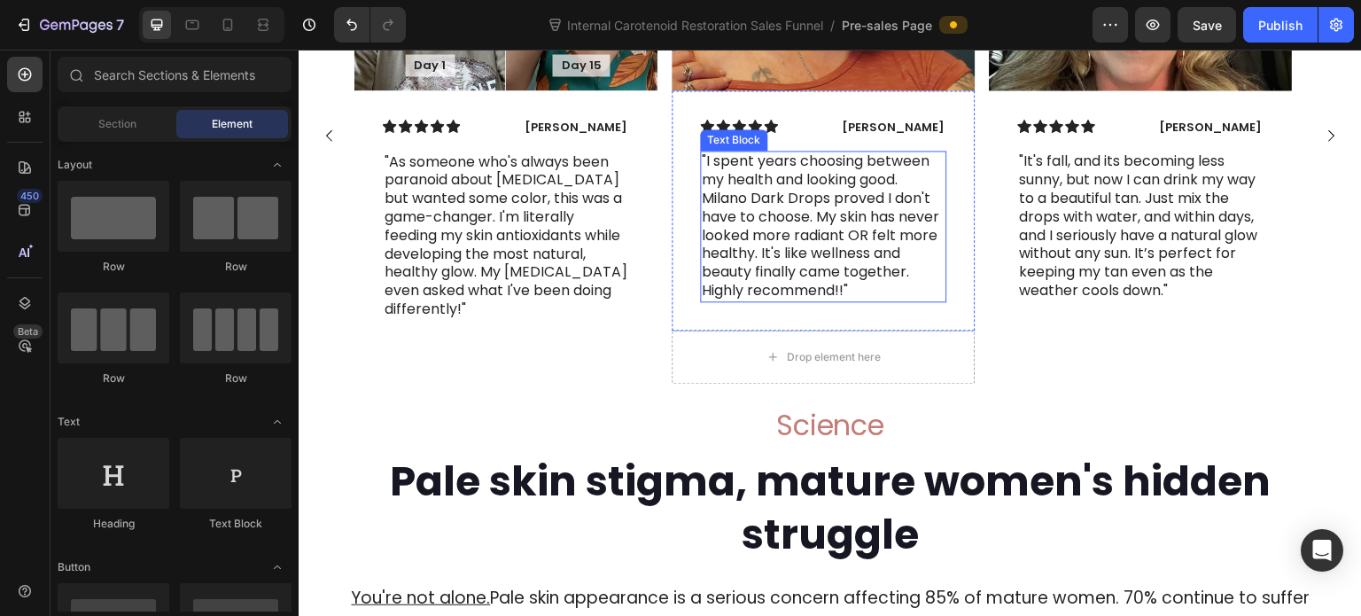
scroll to position [7837, 0]
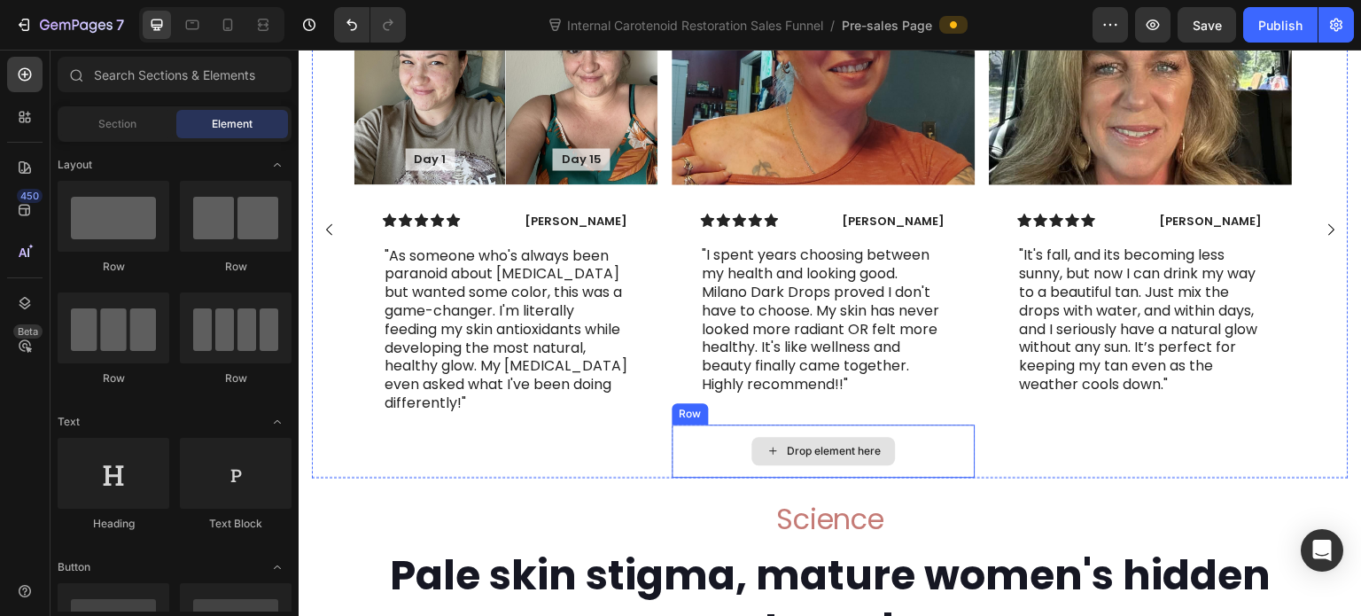
click at [715, 478] on div "Drop element here" at bounding box center [823, 450] width 303 height 53
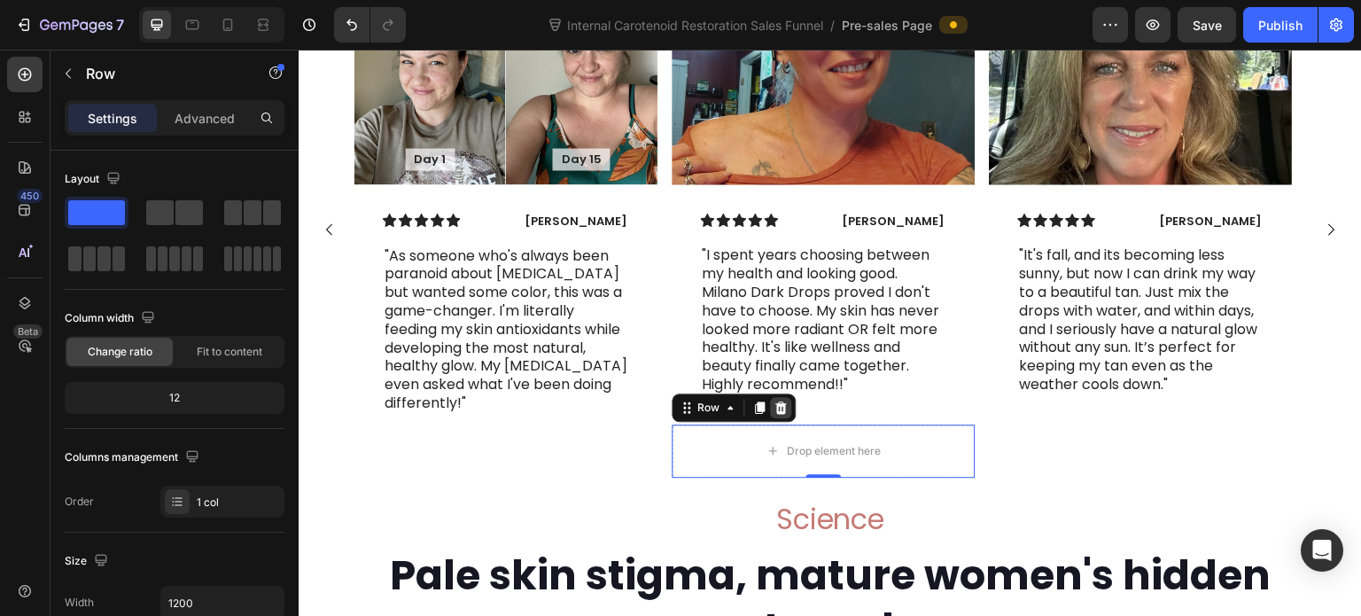
click at [779, 415] on icon at bounding box center [780, 407] width 14 height 14
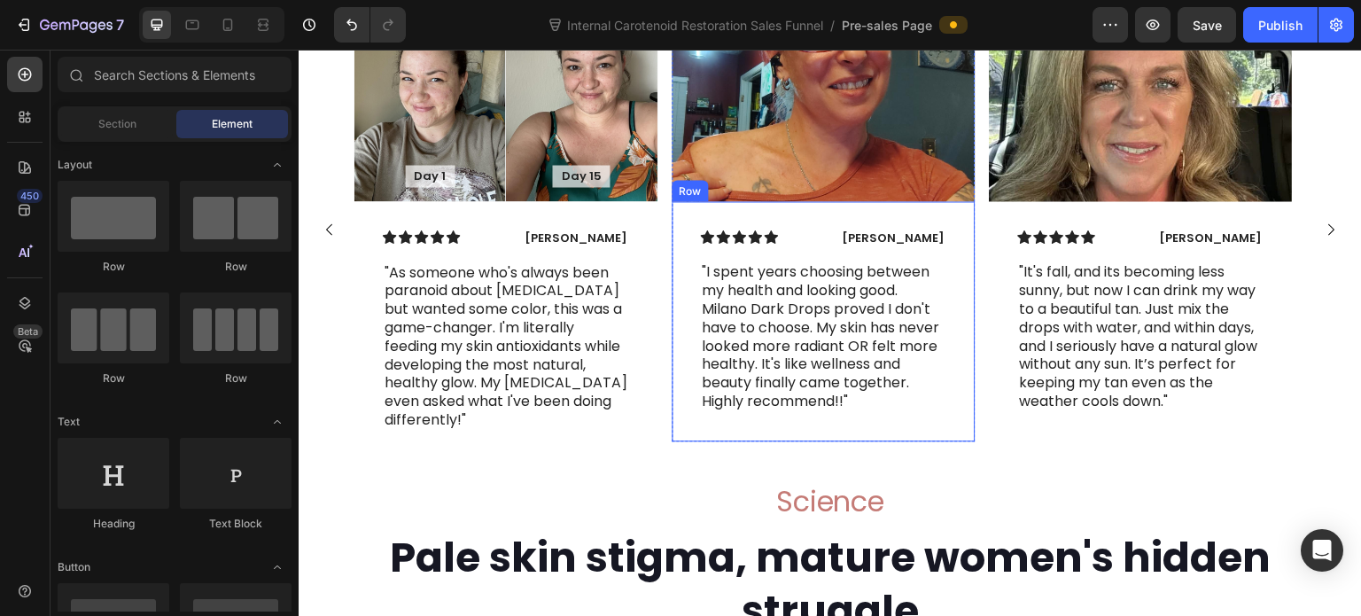
scroll to position [7731, 0]
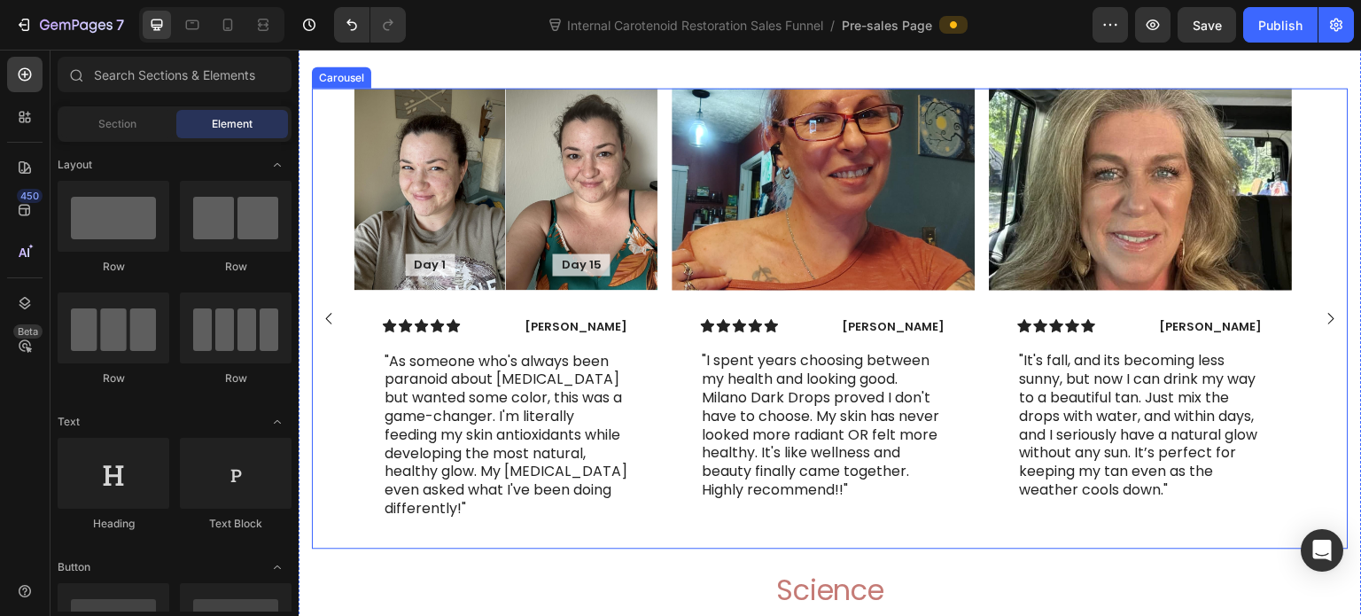
click at [1320, 330] on rect "Carousel Next Arrow" at bounding box center [1331, 318] width 26 height 26
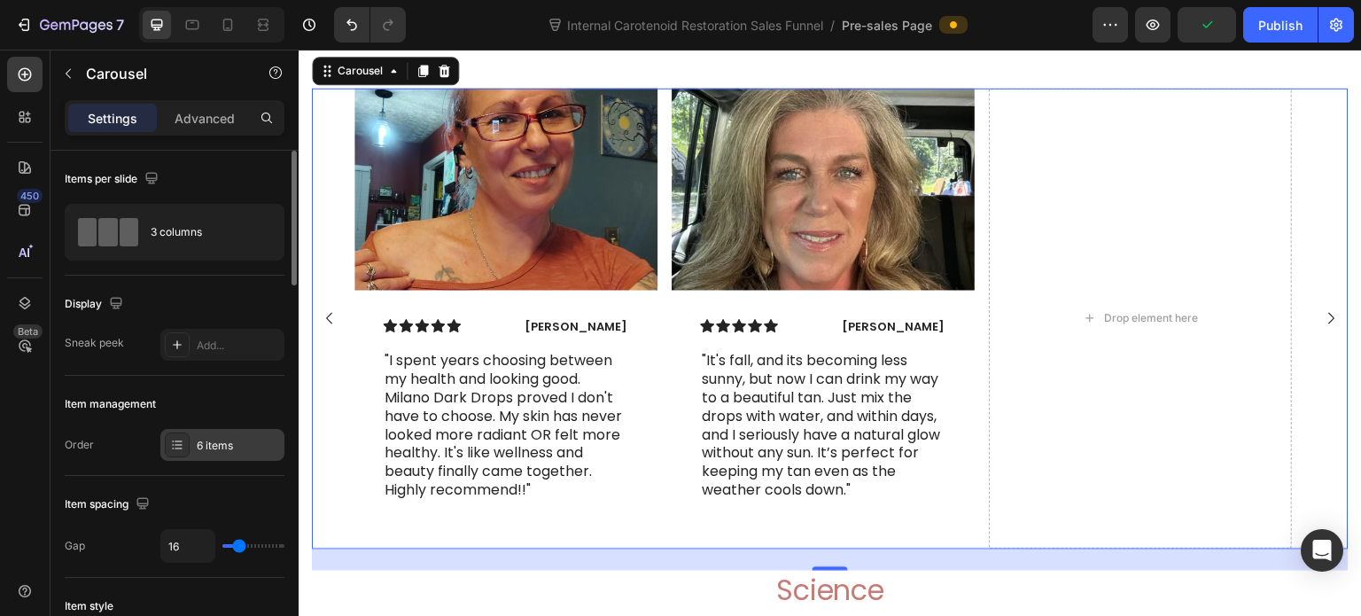
click at [223, 438] on div "6 items" at bounding box center [238, 446] width 83 height 16
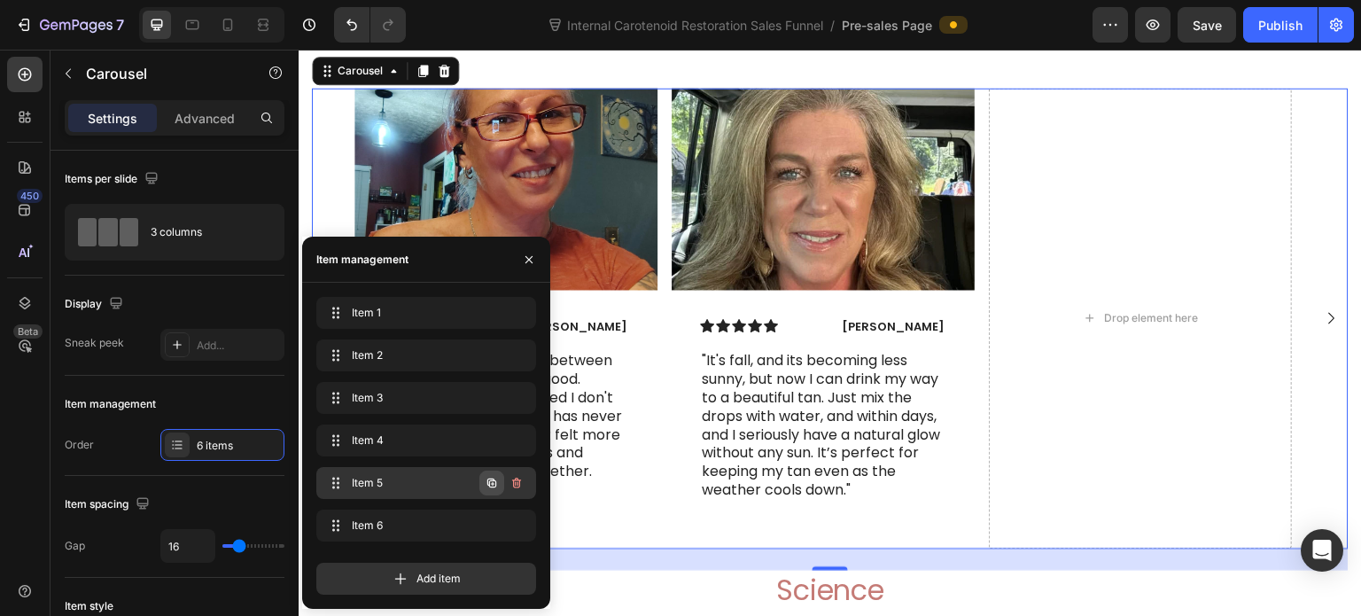
click at [494, 484] on icon "button" at bounding box center [492, 483] width 14 height 14
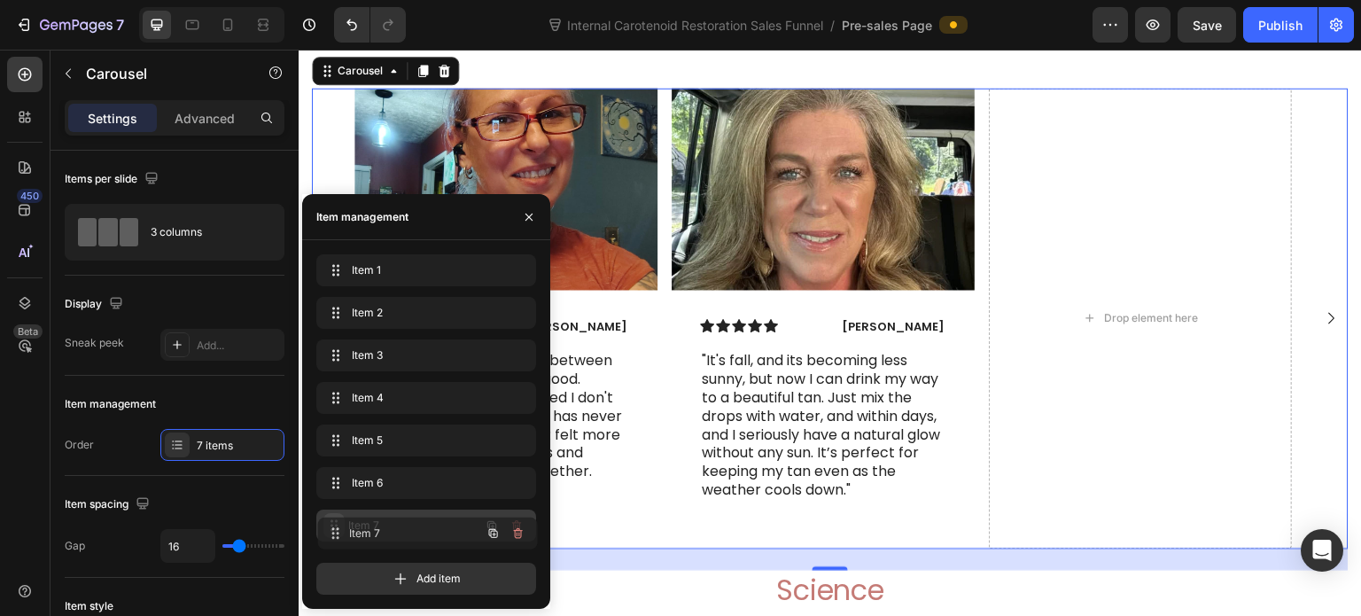
drag, startPoint x: 334, startPoint y: 482, endPoint x: 336, endPoint y: 532, distance: 50.5
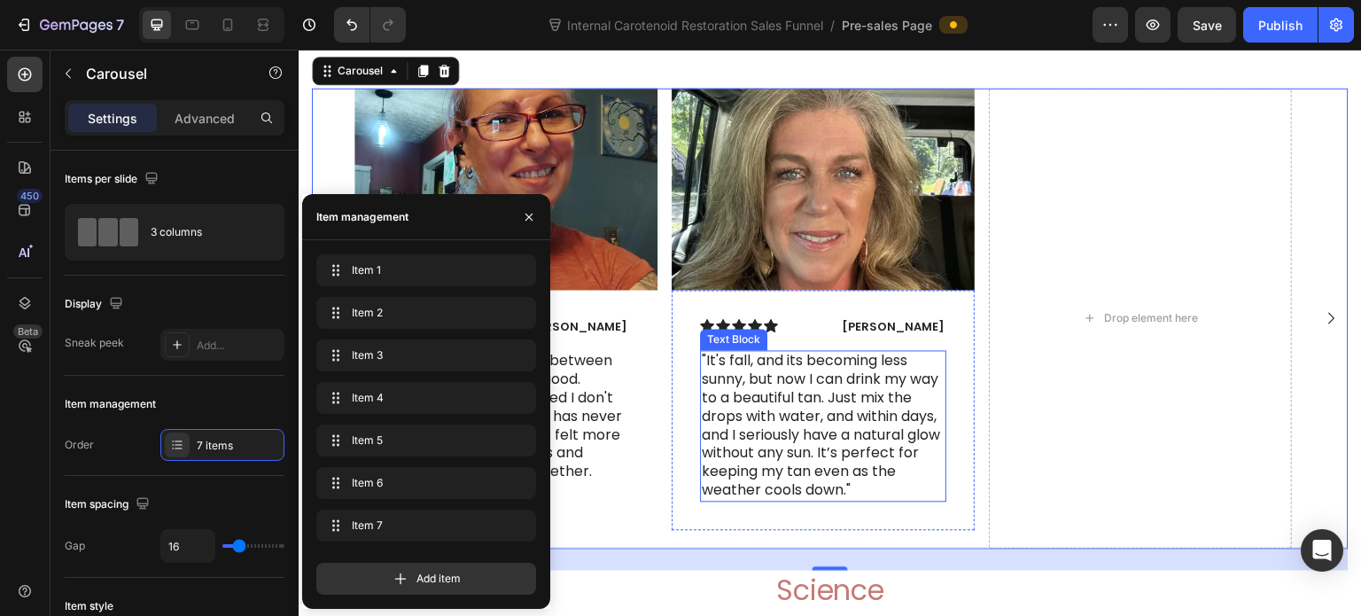
click at [807, 462] on p ""It's fall, and its becoming less sunny, but now I can drink my way to a beauti…" at bounding box center [823, 425] width 243 height 147
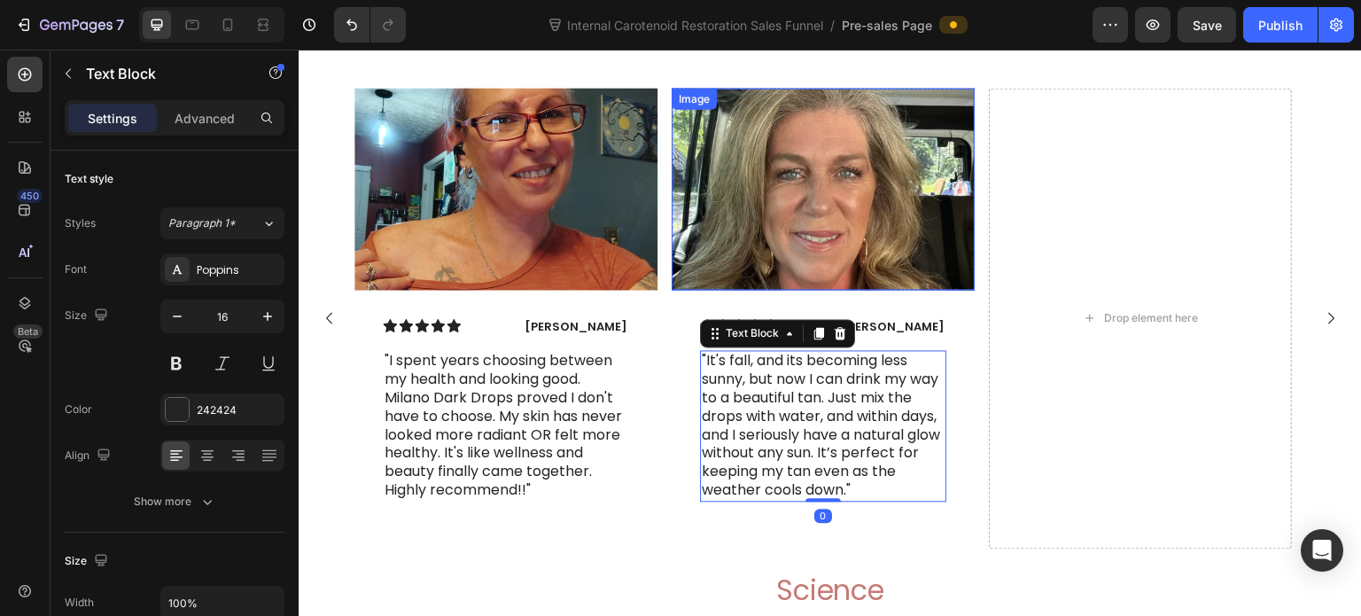
click at [943, 280] on img at bounding box center [823, 189] width 303 height 202
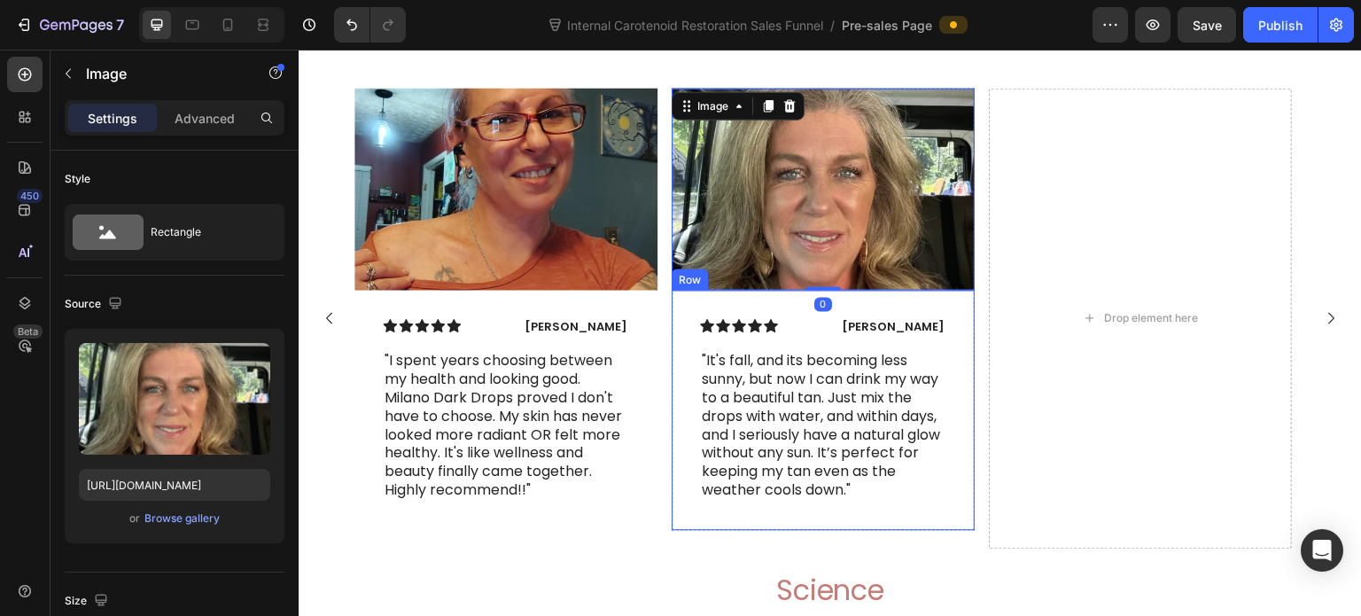
click at [956, 366] on div "Icon Icon Icon Icon Icon Icon List Linda Partridge Text Block Row "It's fall, a…" at bounding box center [823, 410] width 303 height 240
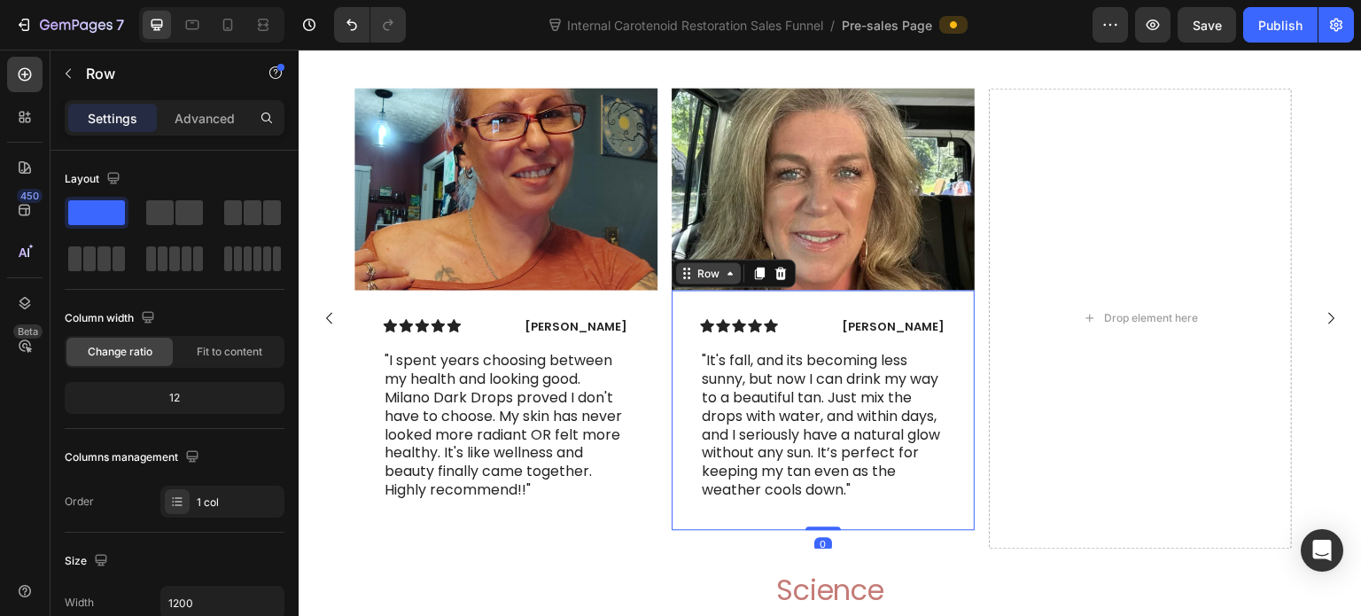
click at [703, 281] on div "Row" at bounding box center [708, 273] width 29 height 16
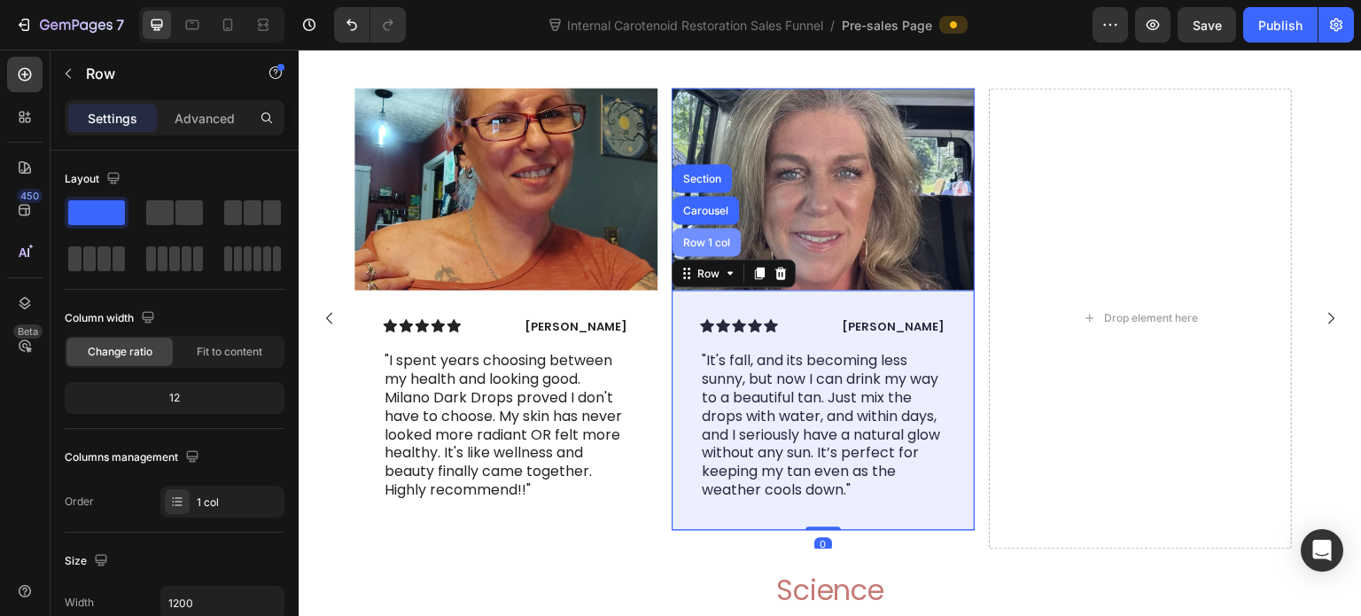
click at [708, 247] on div "Row 1 col" at bounding box center [707, 242] width 54 height 11
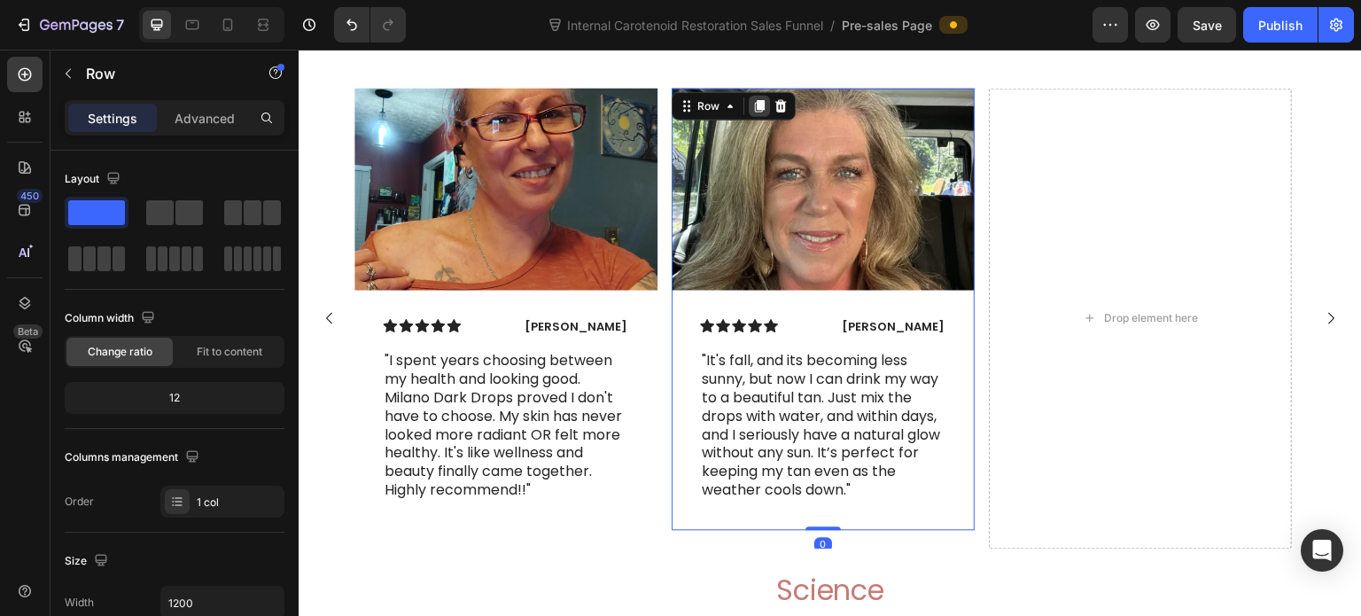
click at [755, 112] on icon at bounding box center [760, 105] width 10 height 12
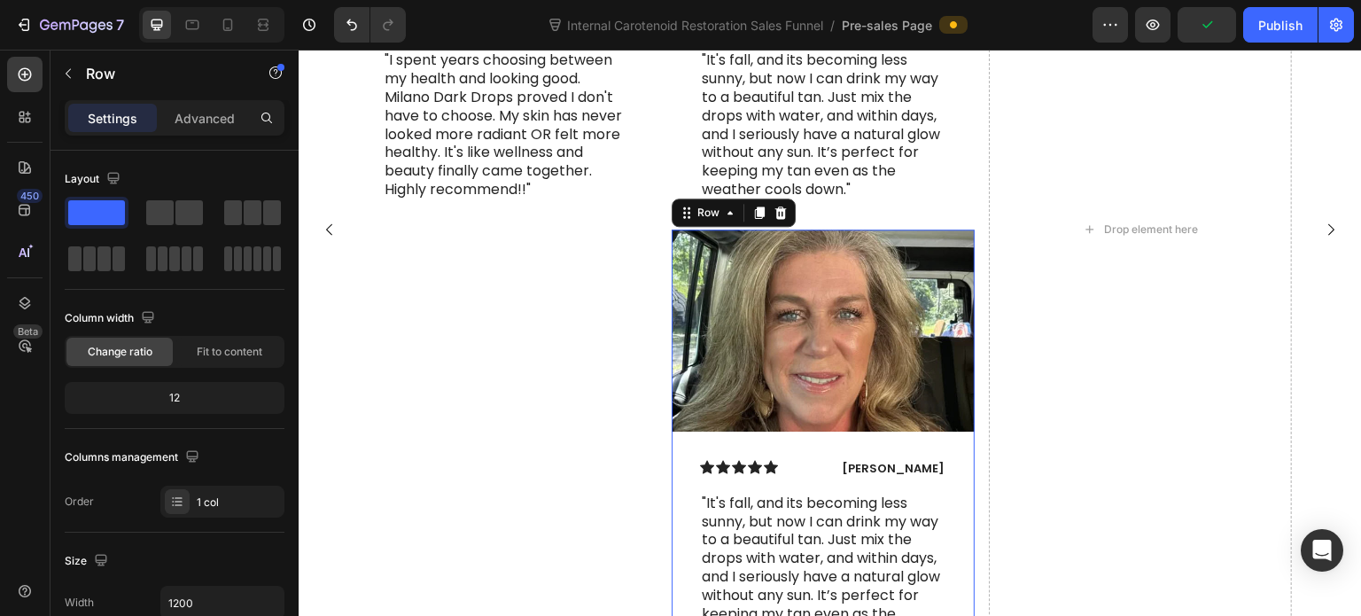
scroll to position [7854, 0]
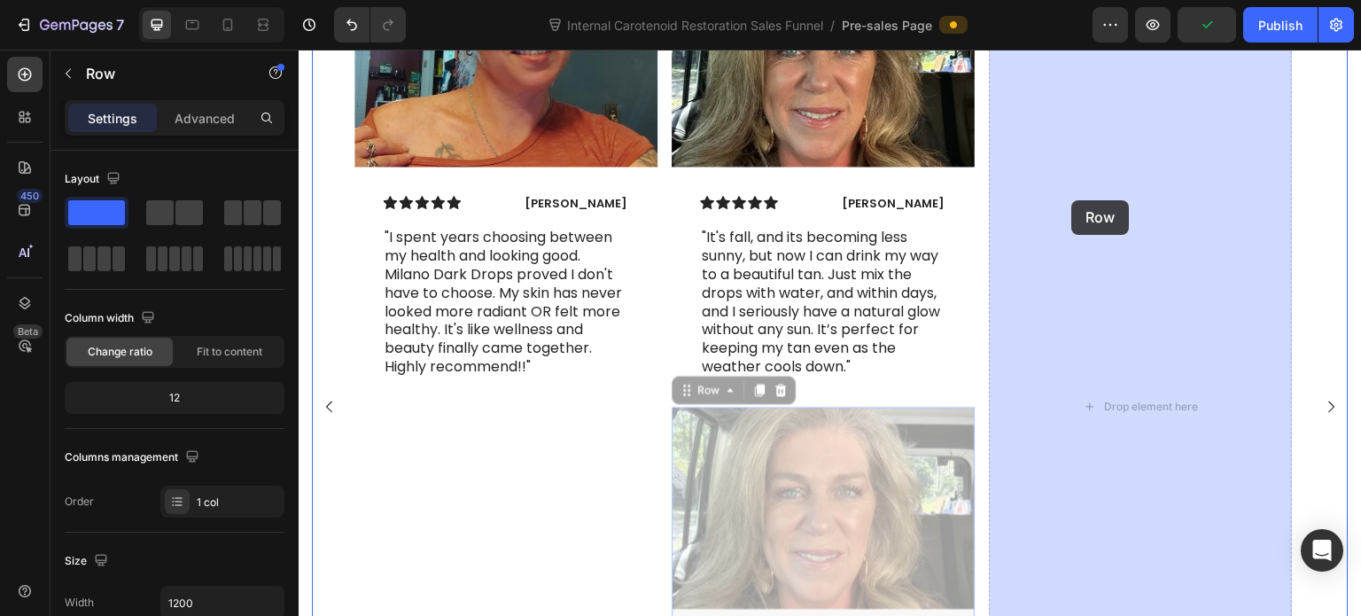
drag, startPoint x: 688, startPoint y: 447, endPoint x: 1072, endPoint y: 201, distance: 455.9
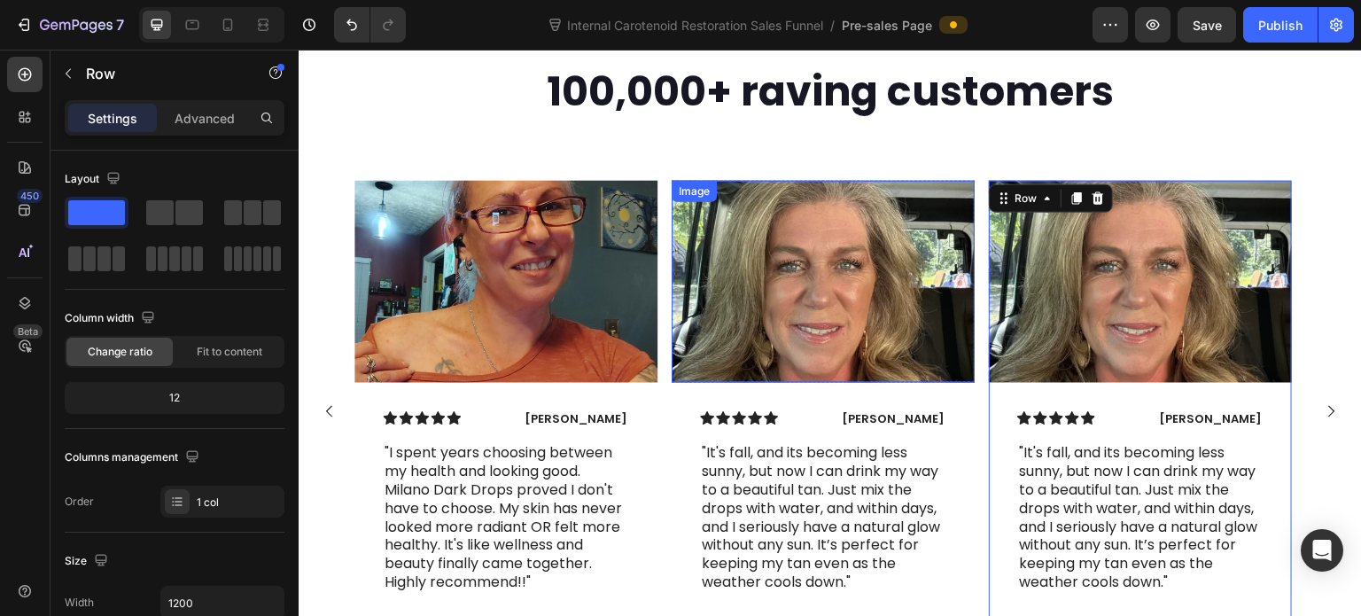
scroll to position [7643, 0]
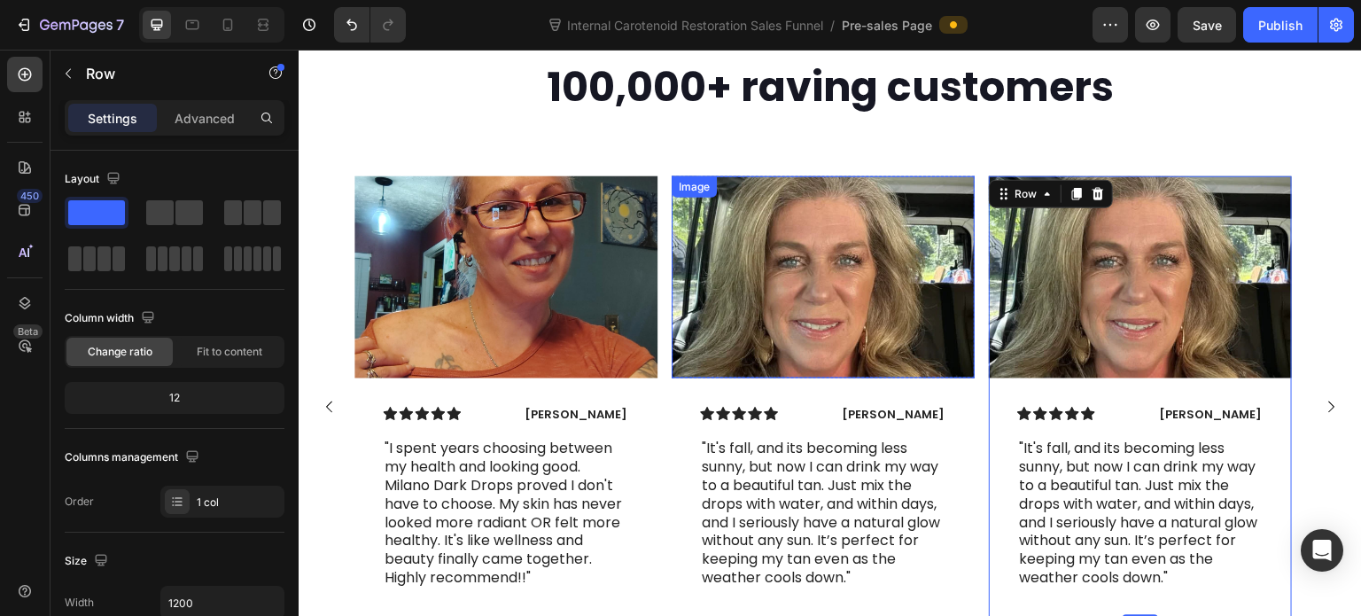
click at [847, 315] on img at bounding box center [823, 277] width 303 height 202
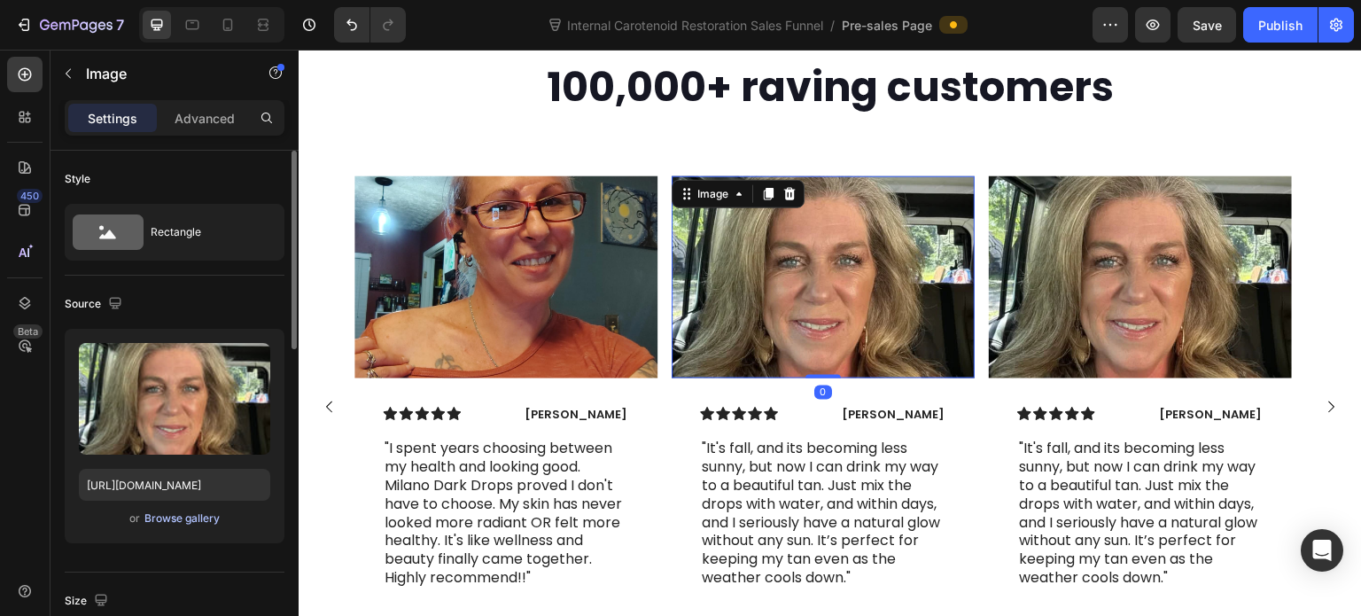
click at [196, 516] on div "Browse gallery" at bounding box center [181, 518] width 75 height 16
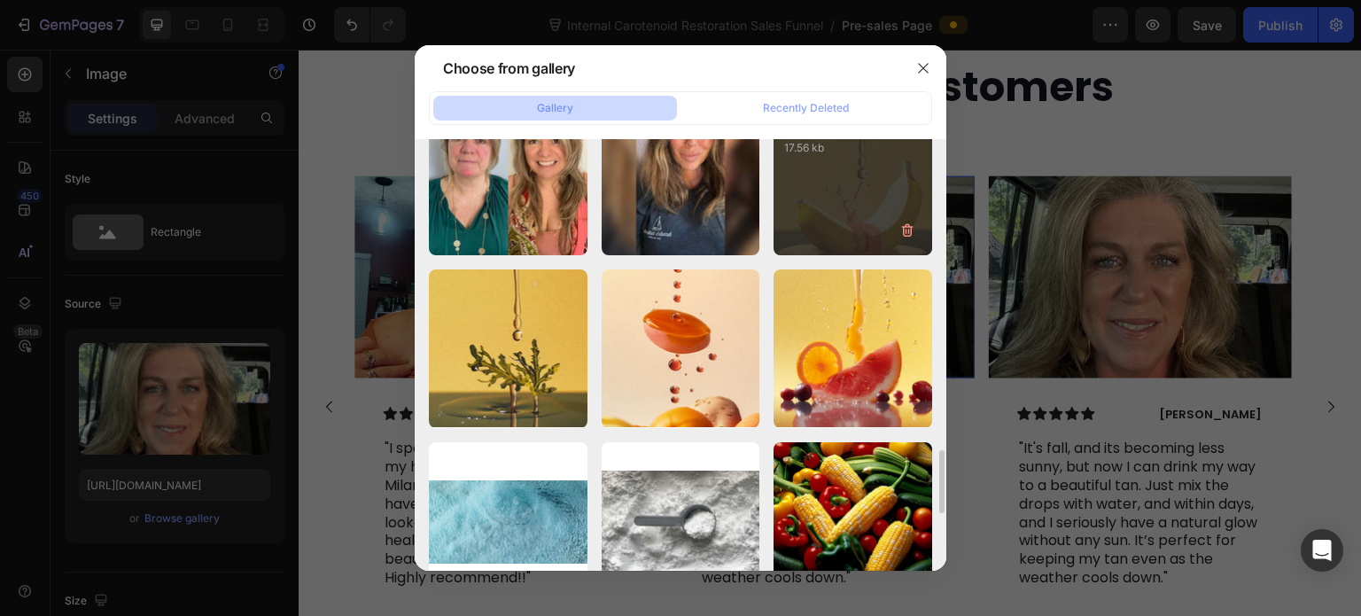
scroll to position [1949, 0]
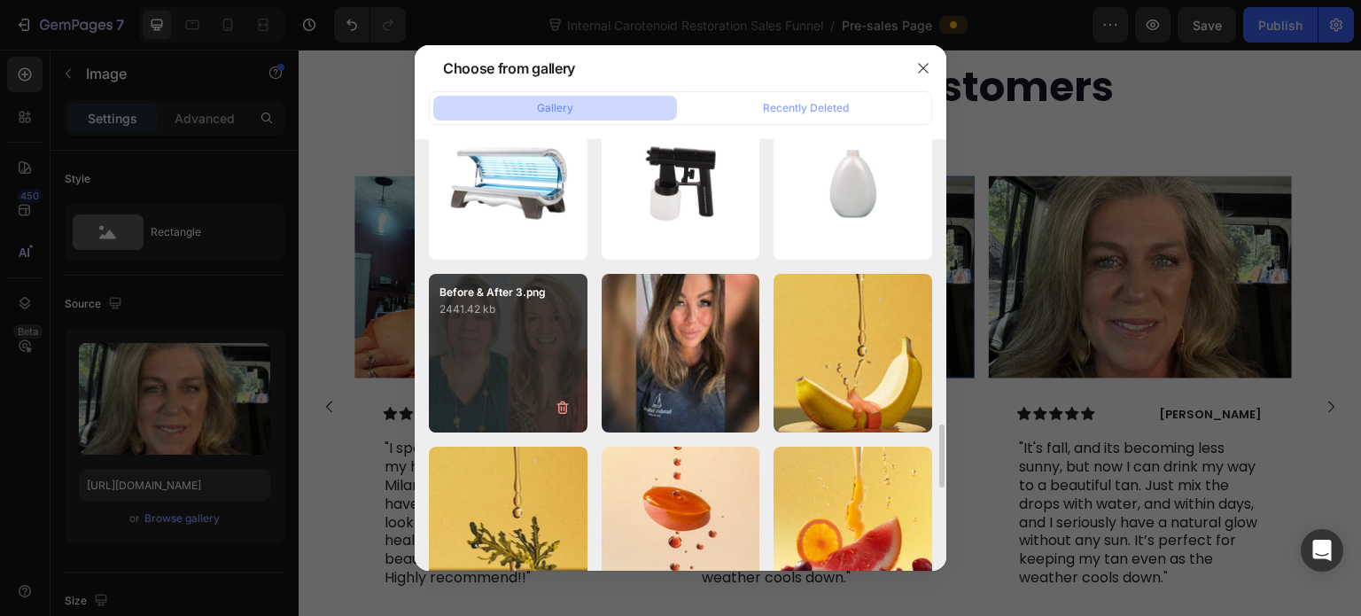
click at [548, 369] on div "Before & After 3.png 2441.42 kb" at bounding box center [508, 353] width 159 height 159
type input "https://cdn.shopify.com/s/files/1/0643/3157/9572/files/gempages_567963846870827…"
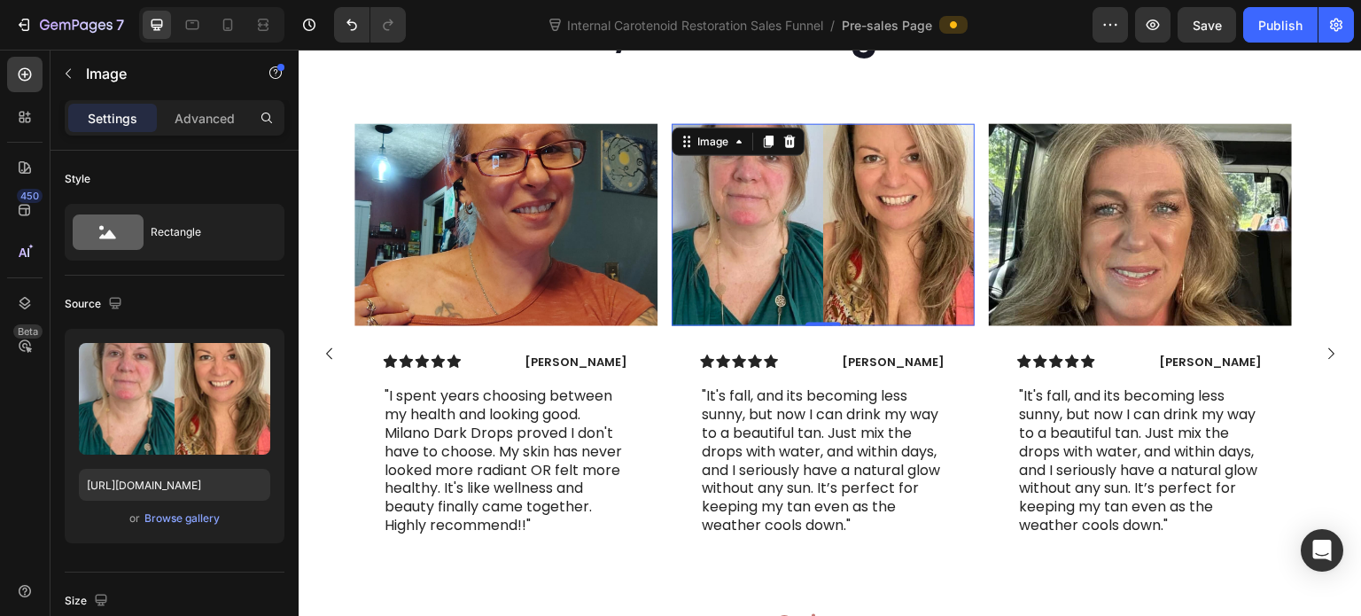
scroll to position [7731, 0]
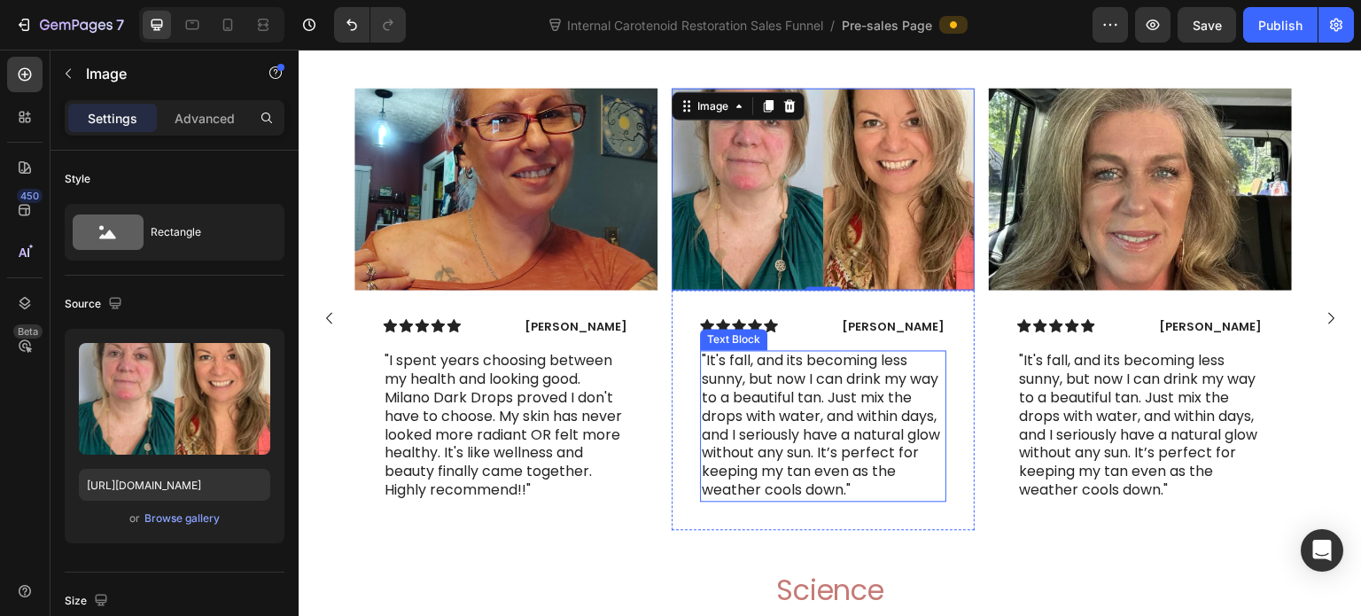
click at [817, 454] on p ""It's fall, and its becoming less sunny, but now I can drink my way to a beauti…" at bounding box center [823, 425] width 243 height 147
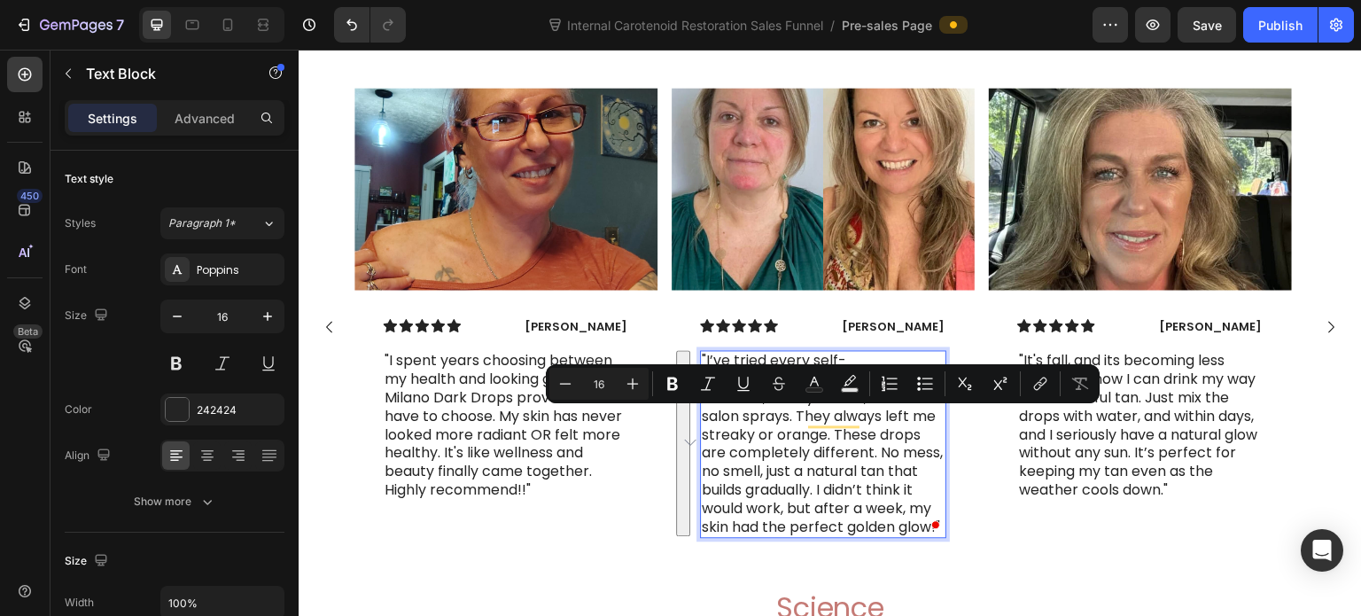
click at [825, 468] on p ""I’ve tried every self-[PERSON_NAME] out there messy mousses, smelly lotions, e…" at bounding box center [823, 444] width 243 height 184
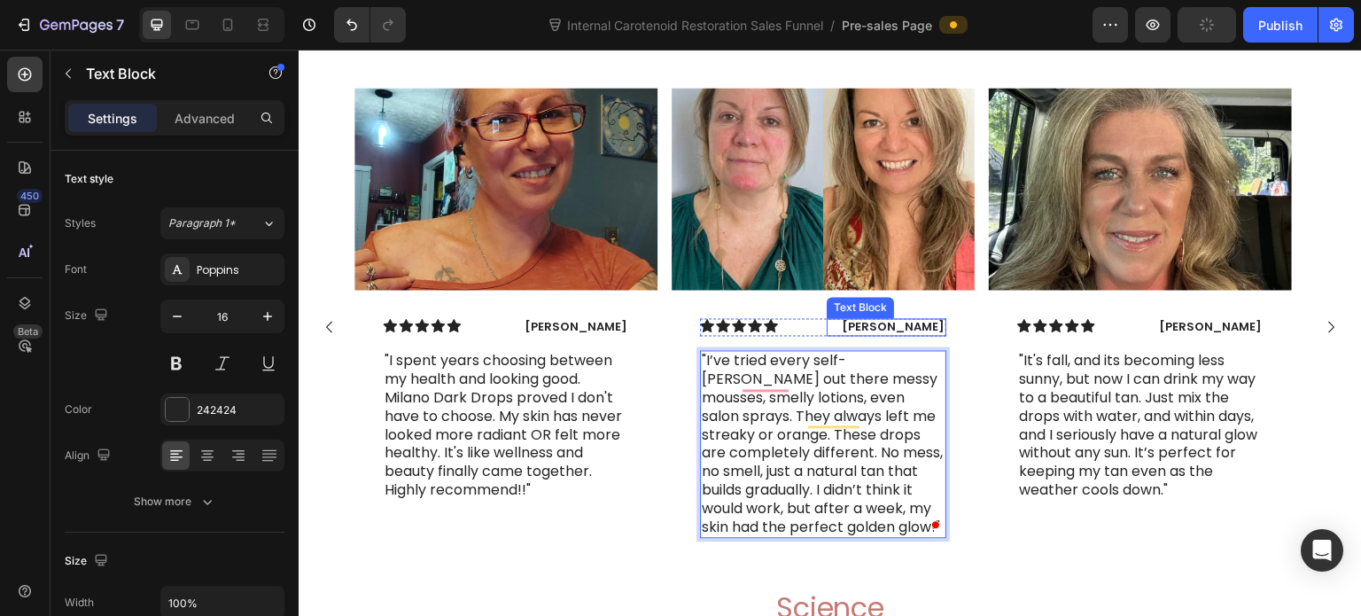
click at [862, 335] on p "[PERSON_NAME]" at bounding box center [886, 327] width 116 height 15
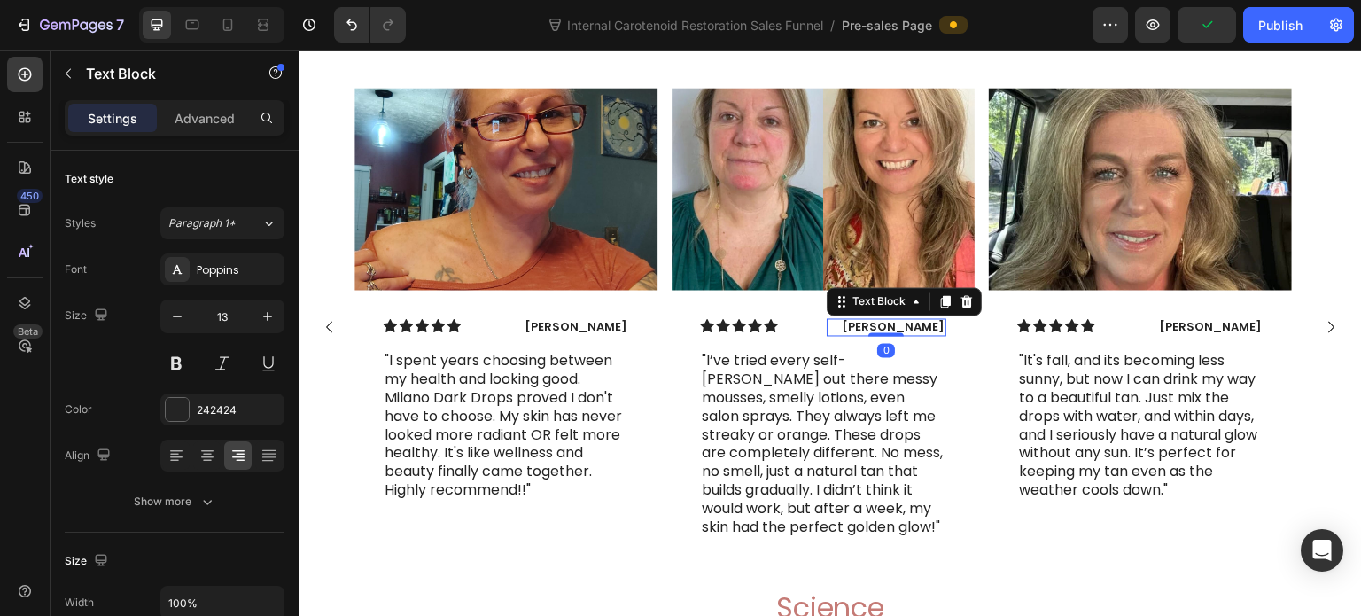
click at [871, 335] on p "[PERSON_NAME]" at bounding box center [886, 327] width 116 height 15
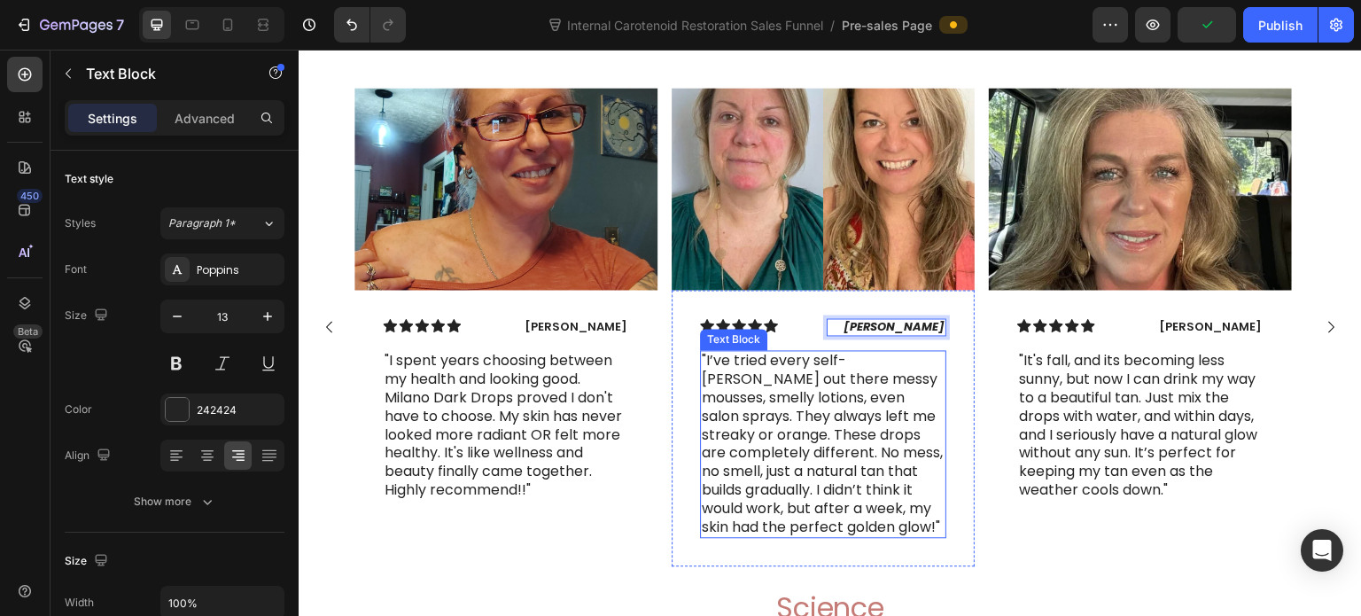
click at [883, 460] on p ""I’ve tried every self-[PERSON_NAME] out there messy mousses, smelly lotions, e…" at bounding box center [823, 444] width 243 height 184
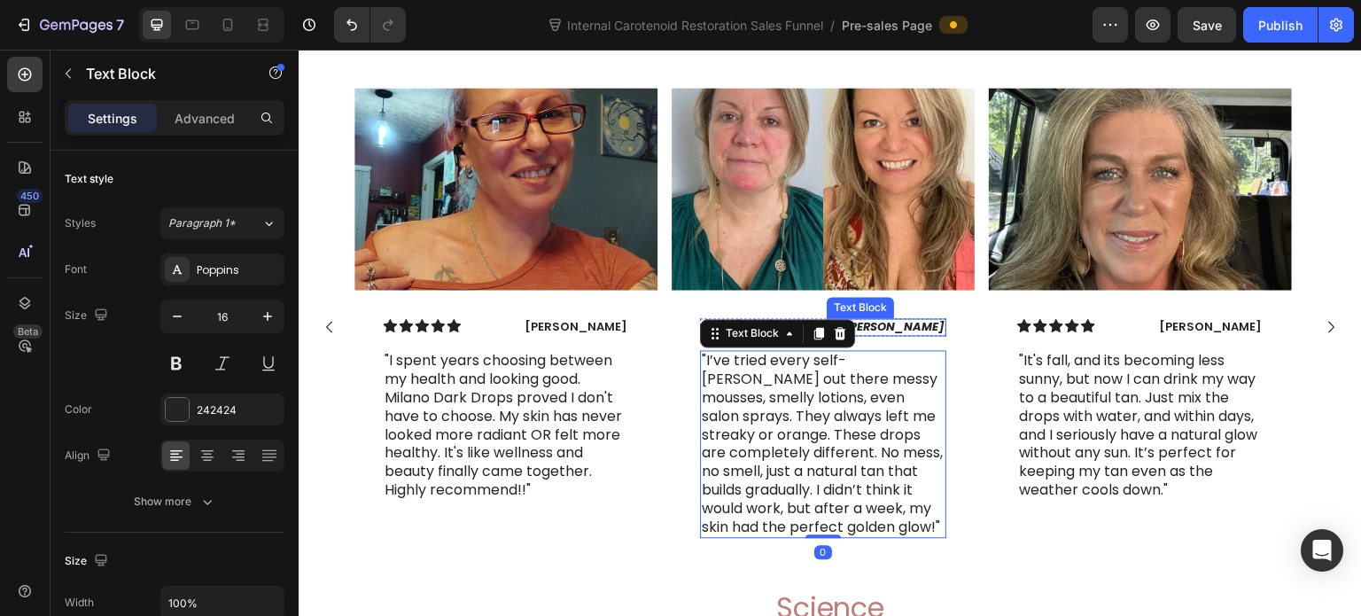
click at [905, 335] on strong "[PERSON_NAME]" at bounding box center [894, 326] width 101 height 17
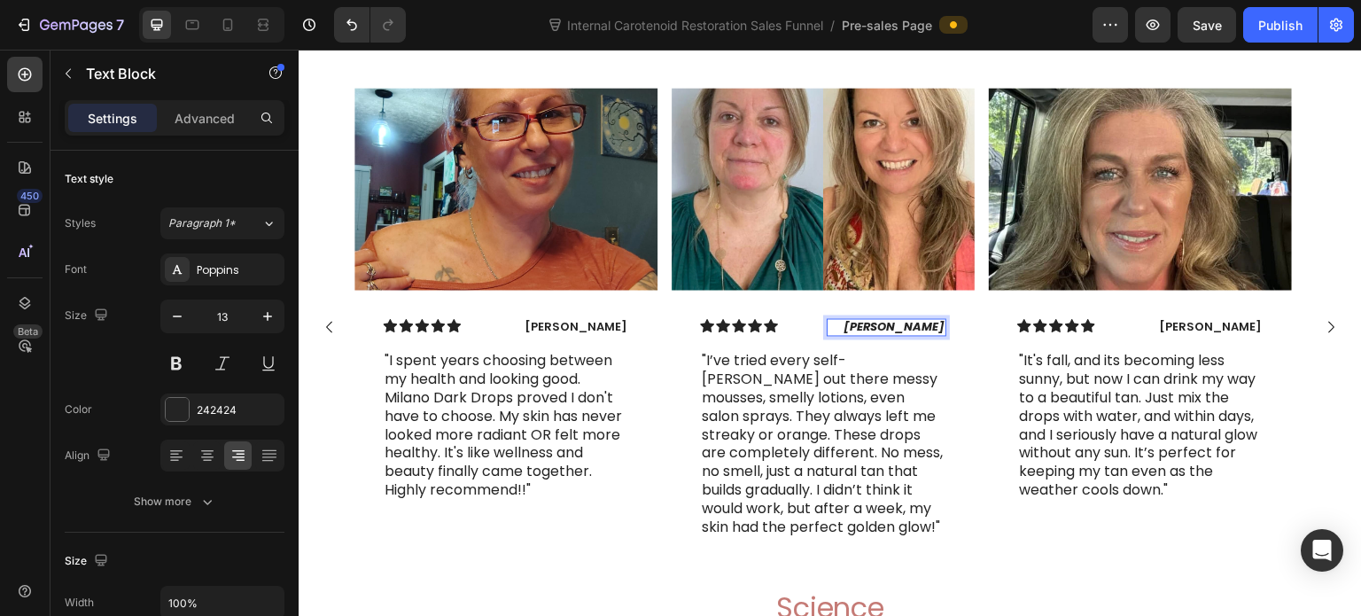
click at [876, 461] on p ""I’ve tried every self-[PERSON_NAME] out there messy mousses, smelly lotions, e…" at bounding box center [823, 444] width 243 height 184
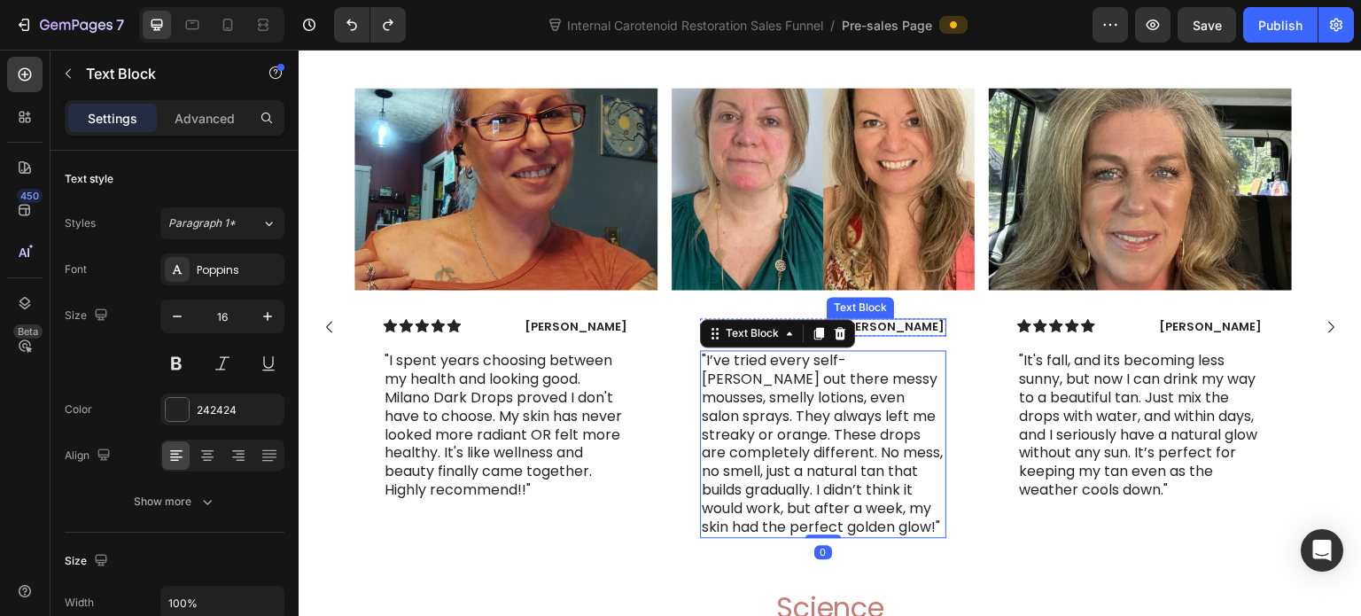
click at [900, 335] on p "[PERSON_NAME]" at bounding box center [886, 327] width 116 height 15
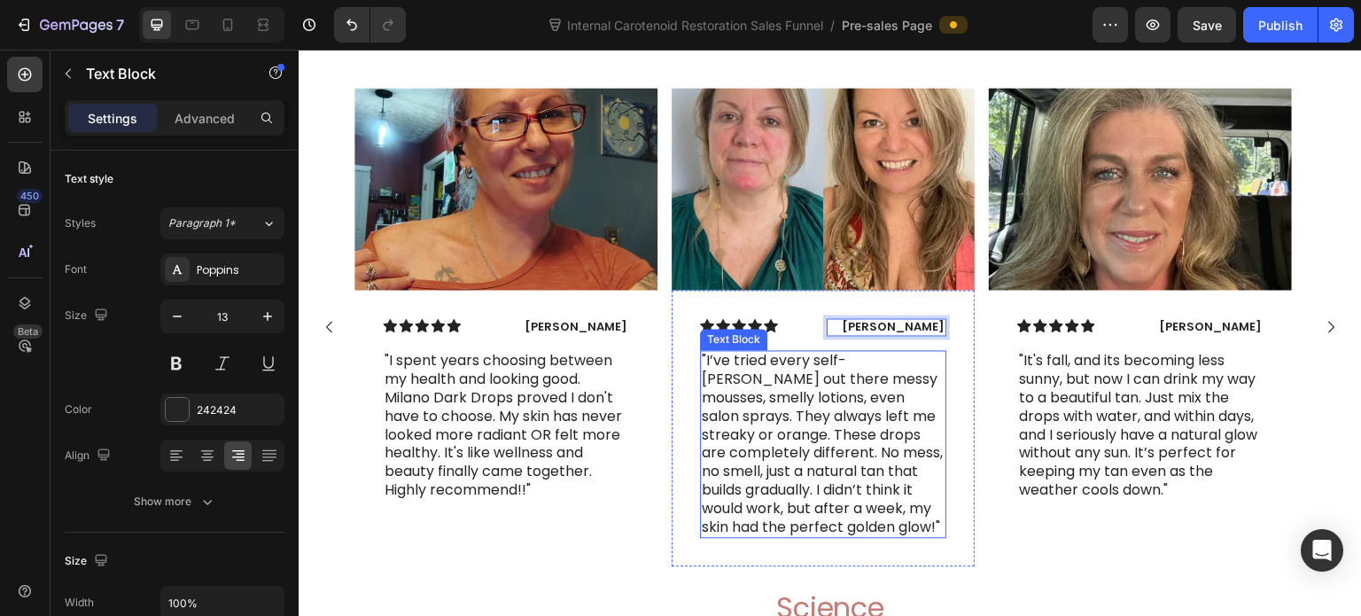
click at [897, 454] on p ""I’ve tried every self-[PERSON_NAME] out there messy mousses, smelly lotions, e…" at bounding box center [823, 444] width 243 height 184
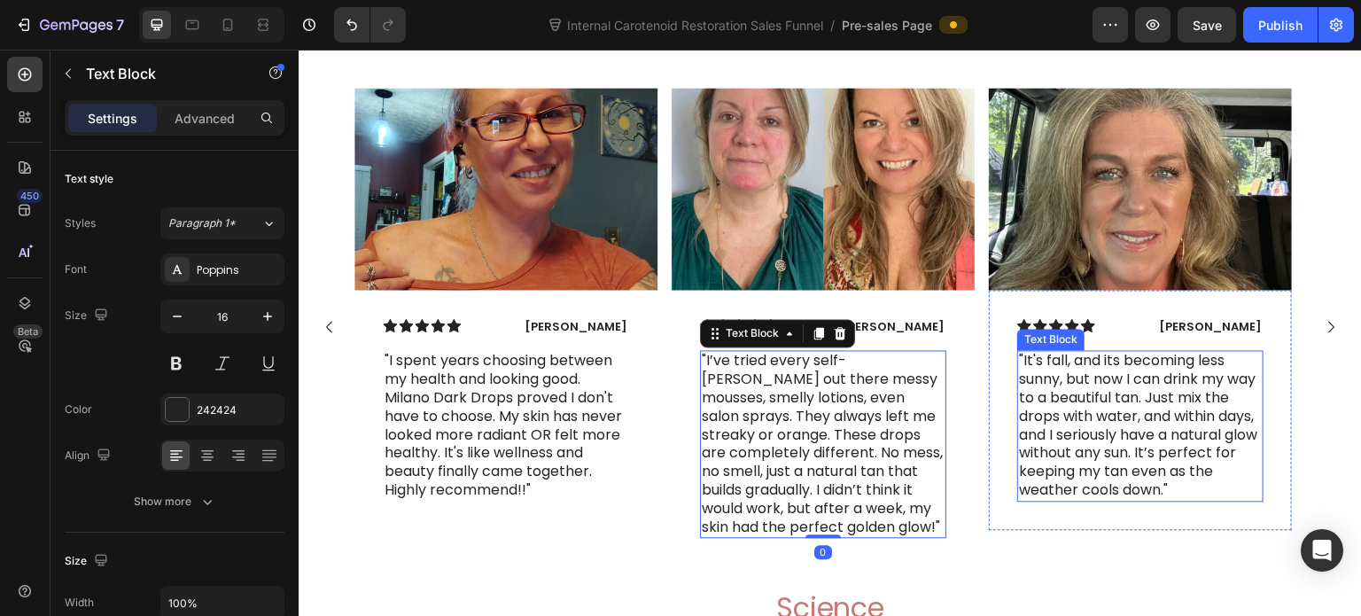
click at [1212, 455] on p ""It's fall, and its becoming less sunny, but now I can drink my way to a beauti…" at bounding box center [1141, 425] width 243 height 147
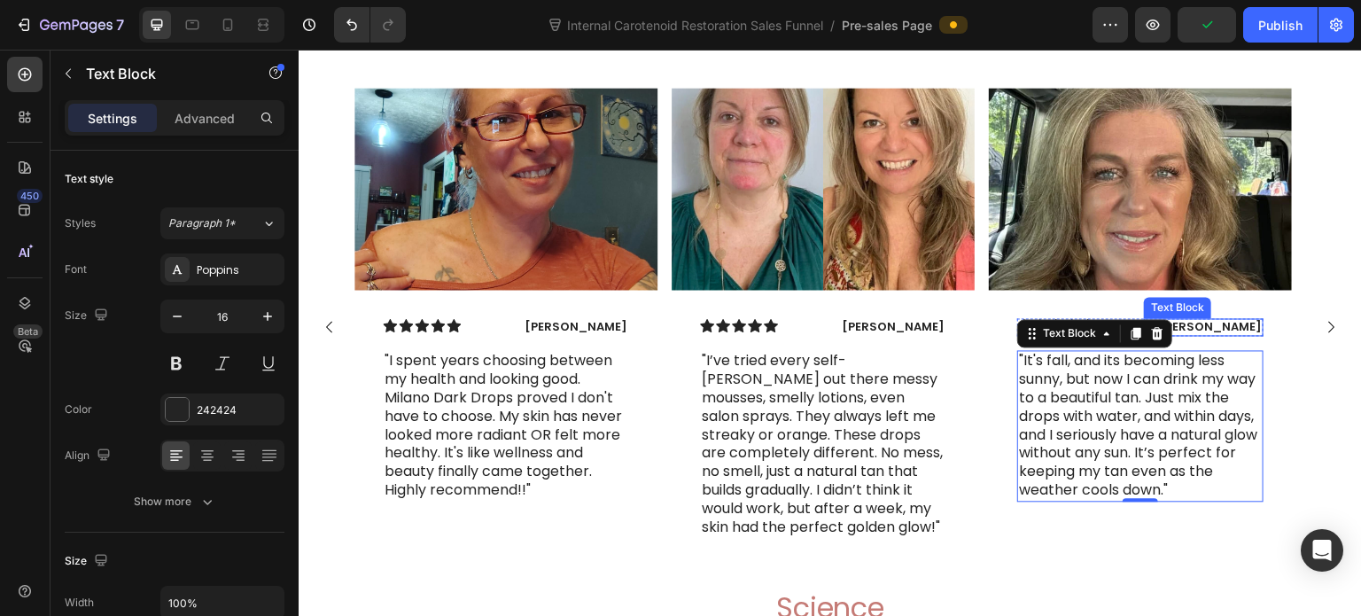
click at [1224, 335] on p "[PERSON_NAME]" at bounding box center [1204, 327] width 116 height 15
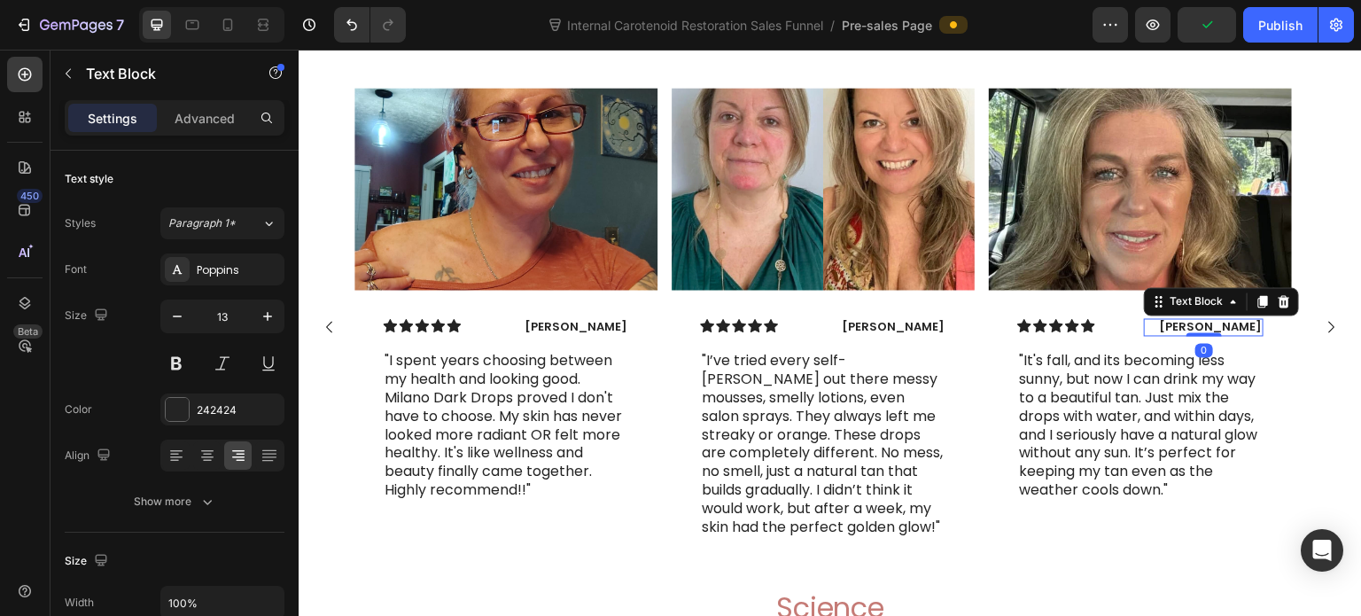
click at [1226, 335] on p "[PERSON_NAME]" at bounding box center [1204, 327] width 116 height 15
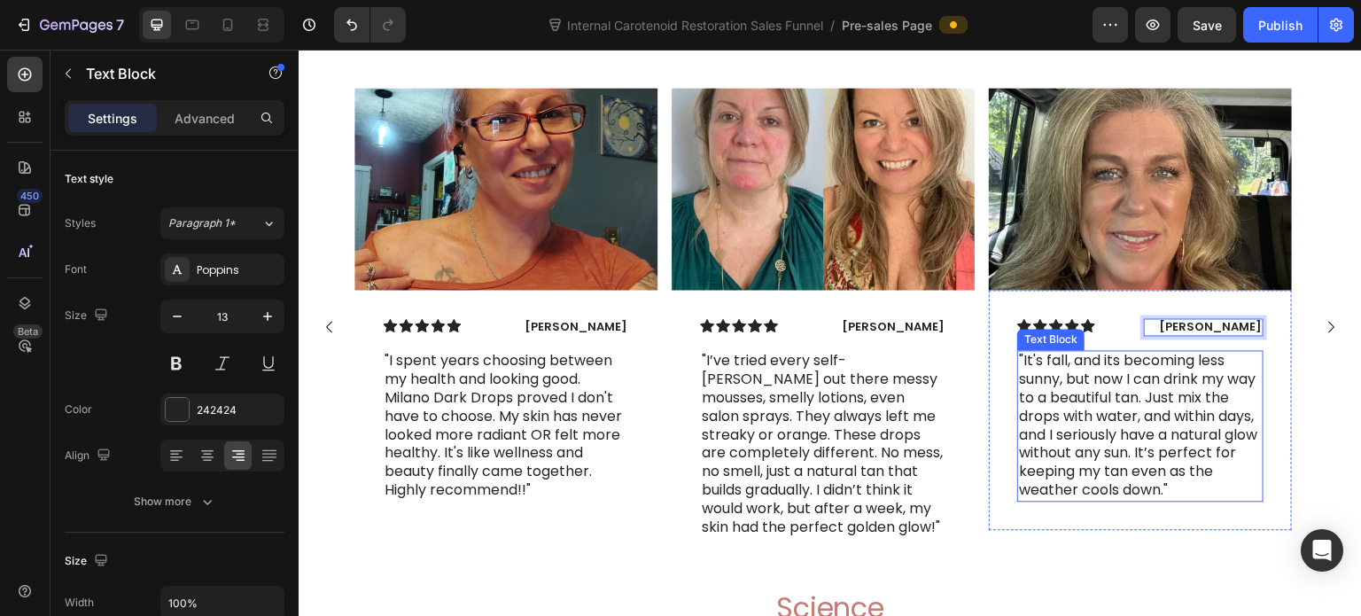
click at [1187, 469] on p ""It's fall, and its becoming less sunny, but now I can drink my way to a beauti…" at bounding box center [1141, 425] width 243 height 147
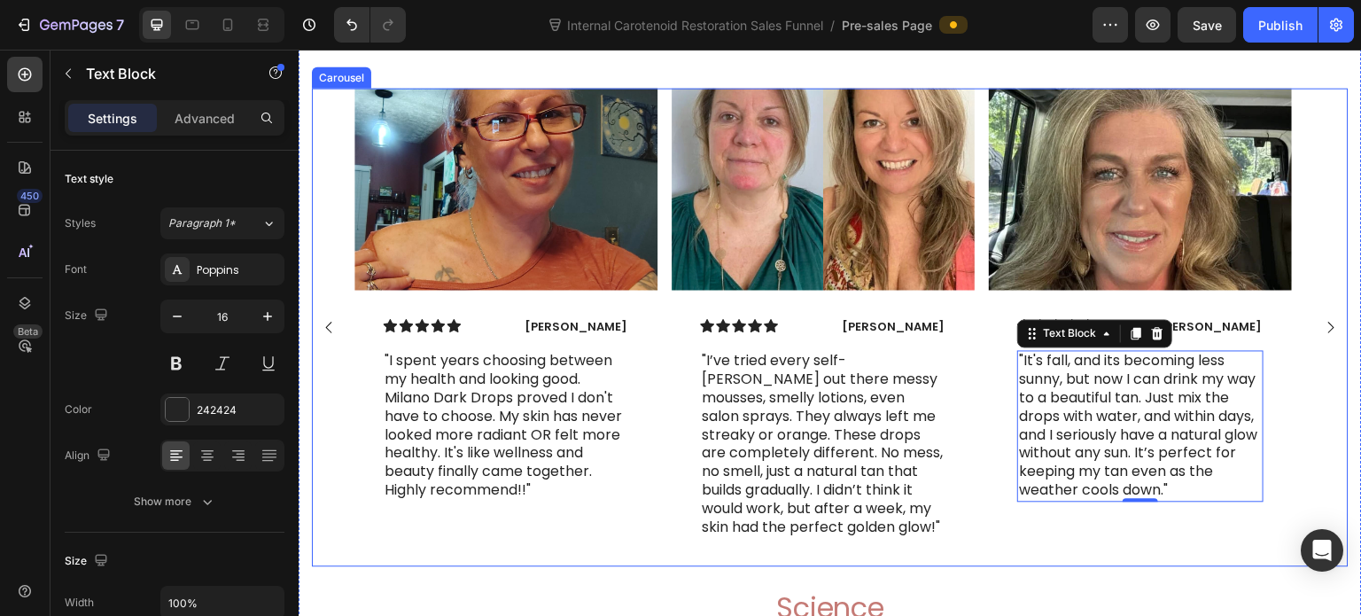
click at [1318, 339] on rect "Carousel Next Arrow" at bounding box center [1331, 327] width 26 height 26
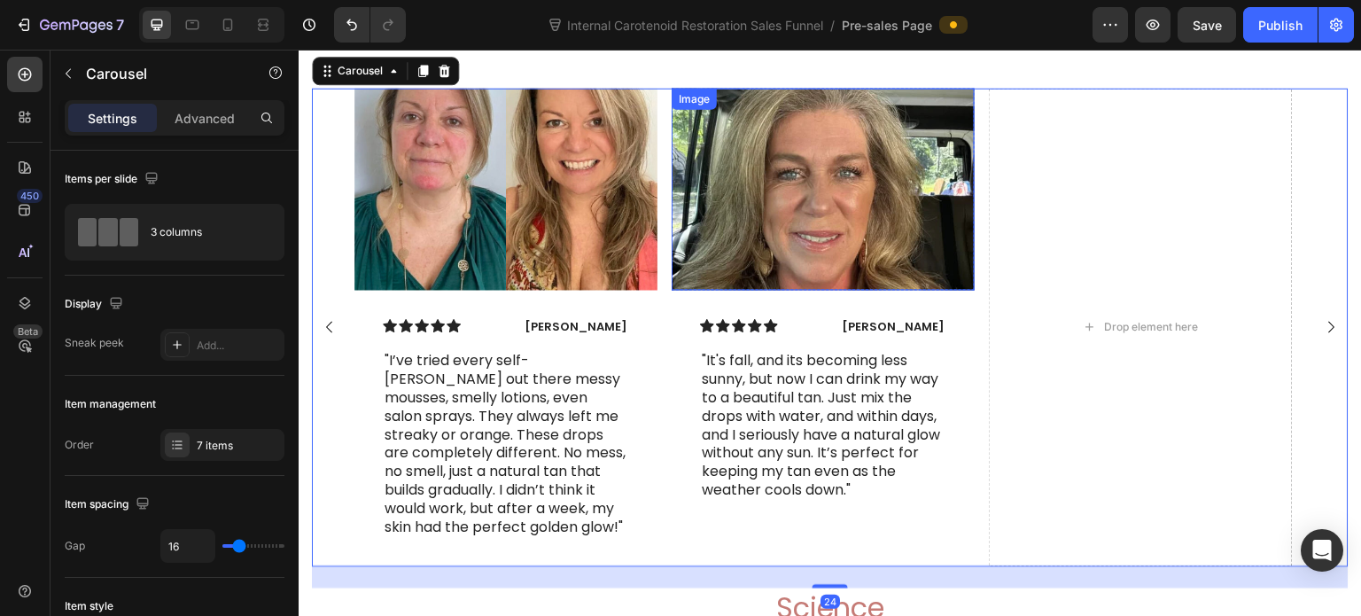
click at [898, 280] on img at bounding box center [823, 189] width 303 height 202
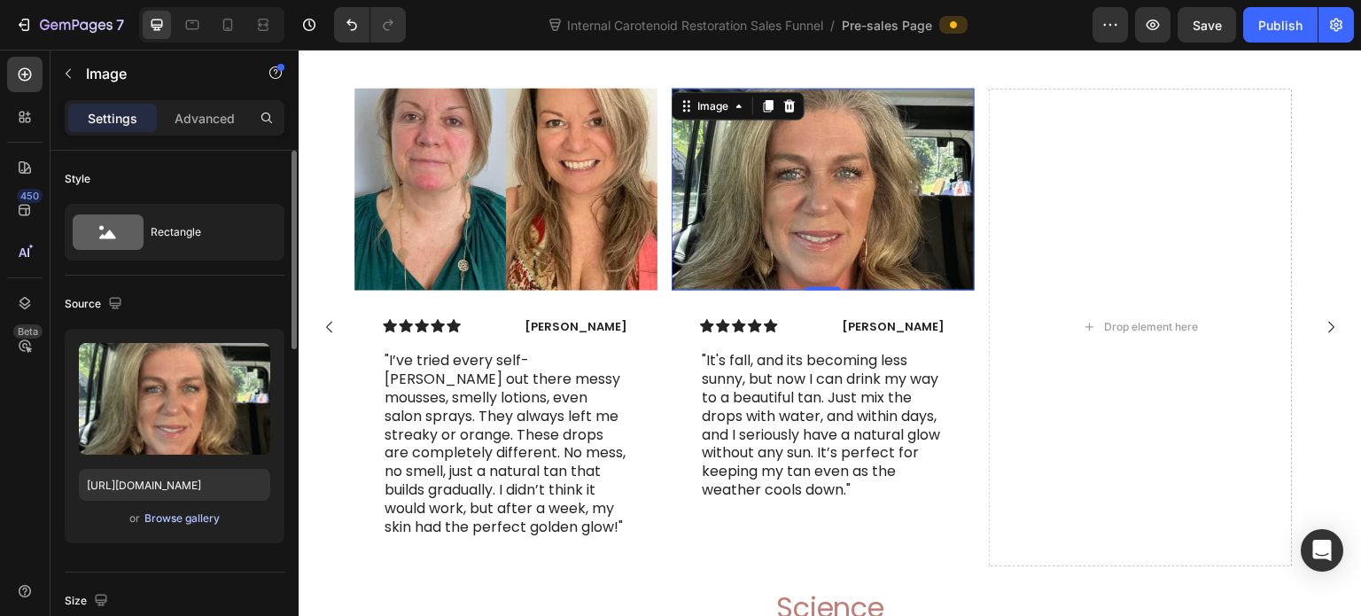
click at [184, 517] on div "Browse gallery" at bounding box center [181, 518] width 75 height 16
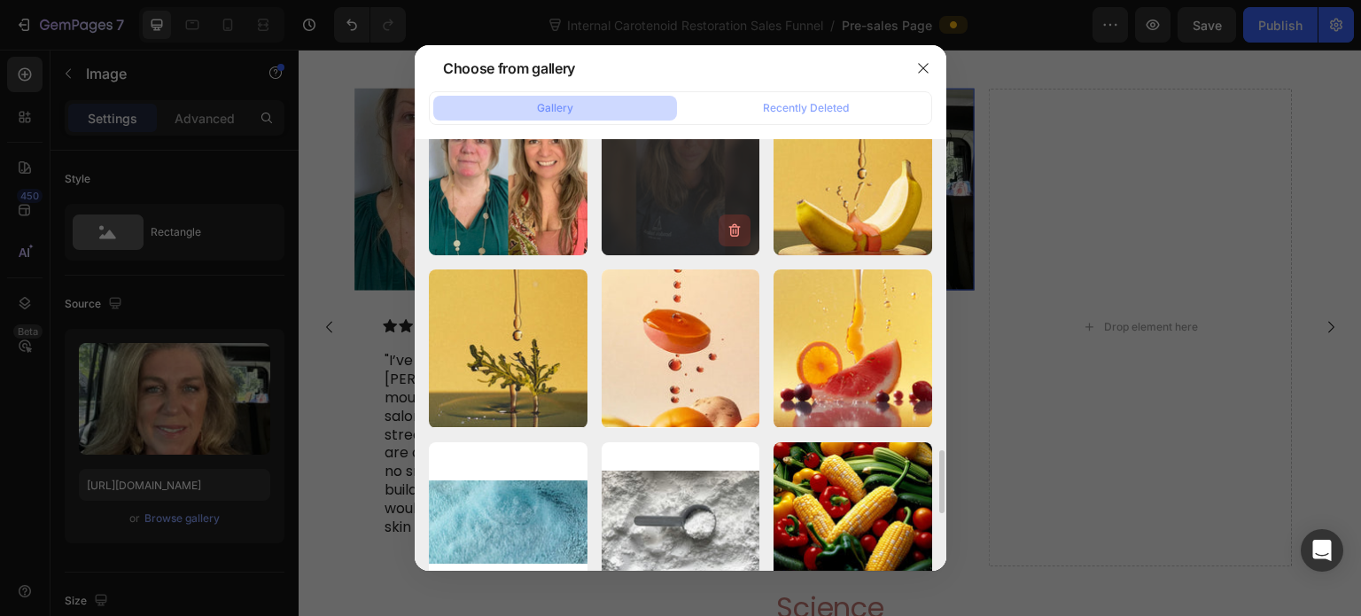
scroll to position [2038, 0]
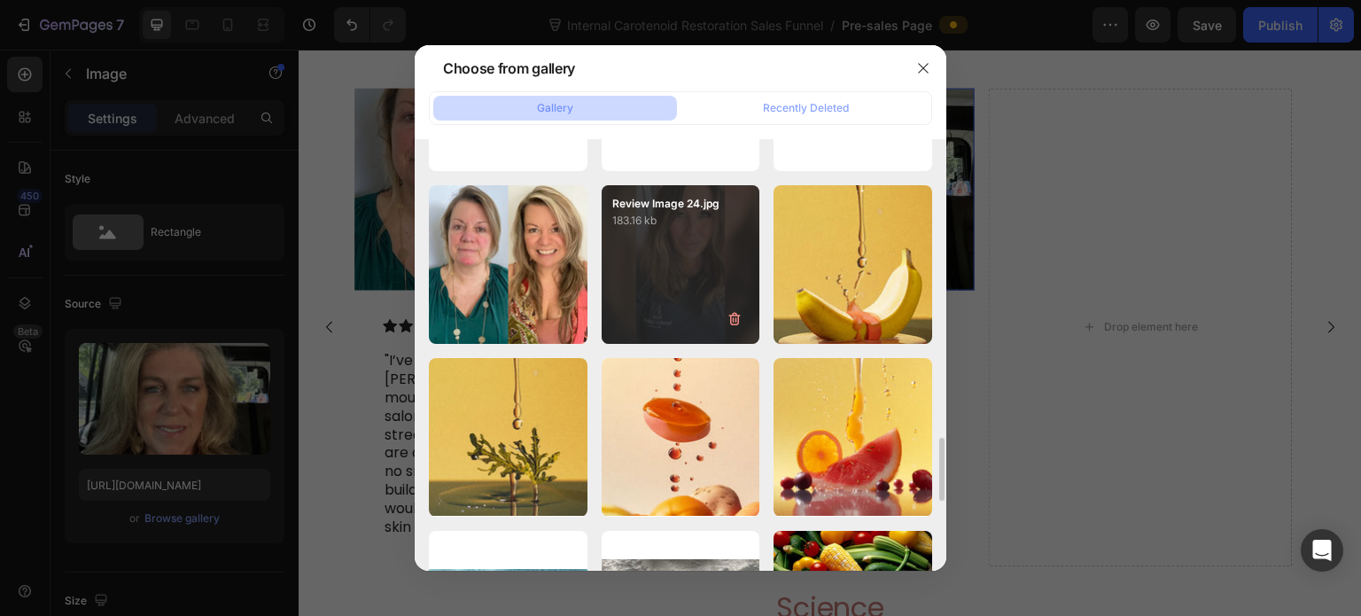
click at [668, 264] on div "Review Image 24.jpg 183.16 kb" at bounding box center [681, 264] width 159 height 159
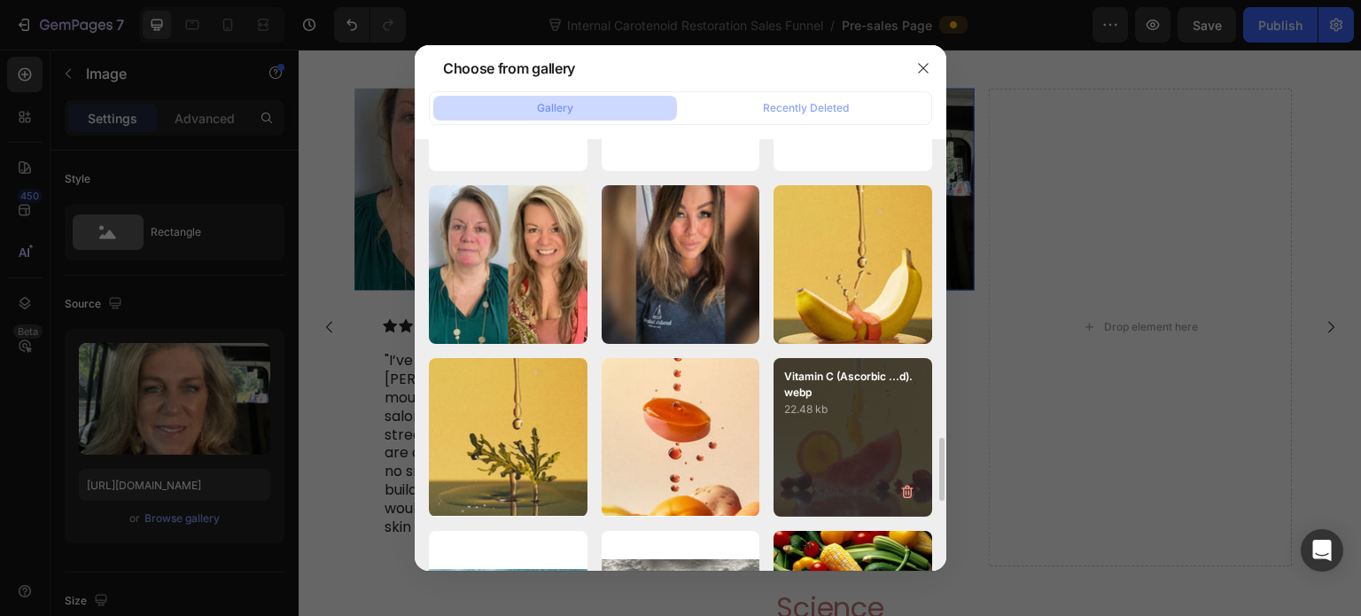
type input "[URL][DOMAIN_NAME]"
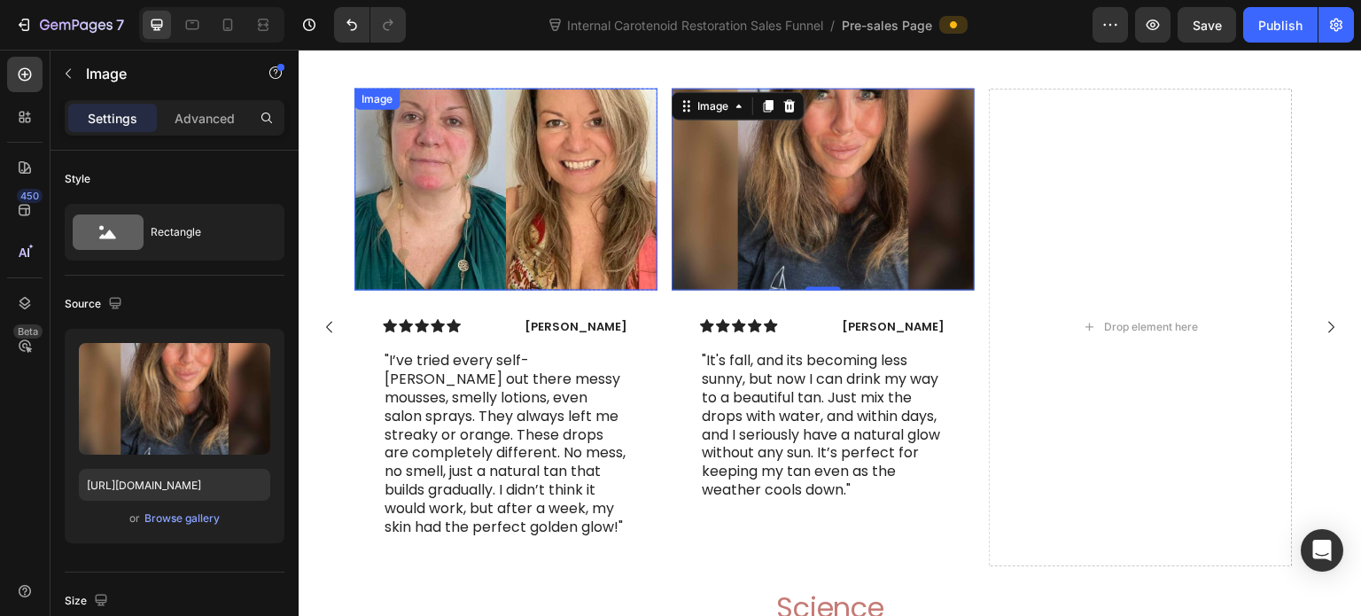
click at [511, 247] on img at bounding box center [505, 189] width 303 height 202
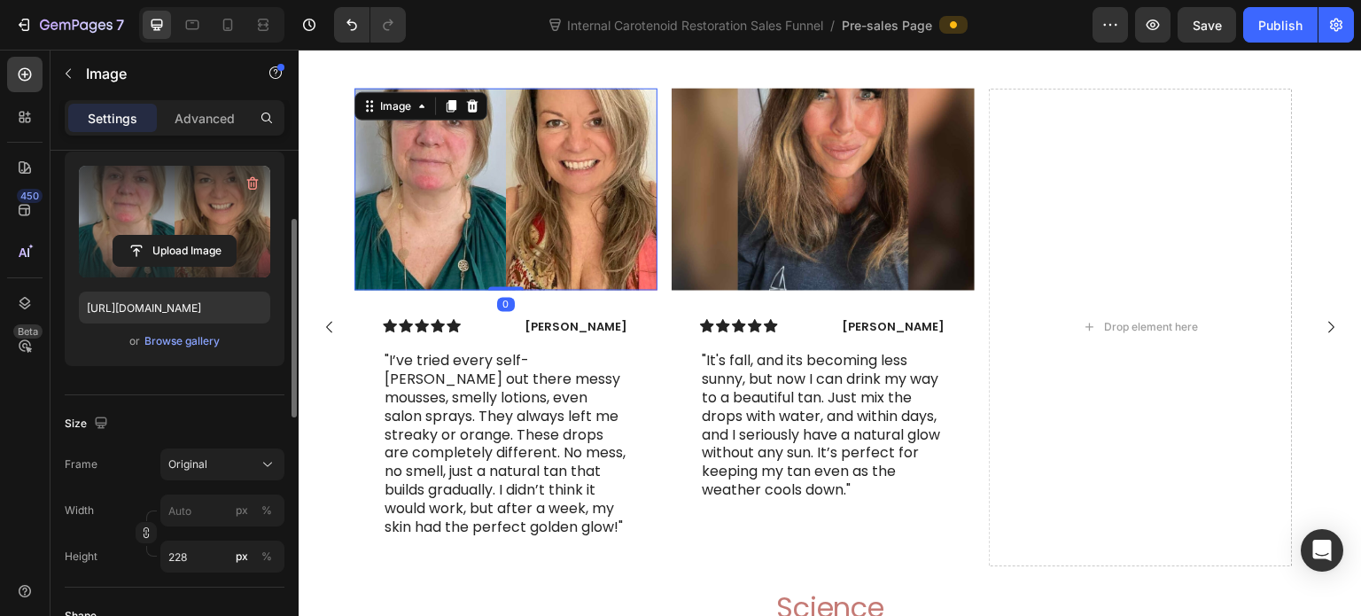
scroll to position [266, 0]
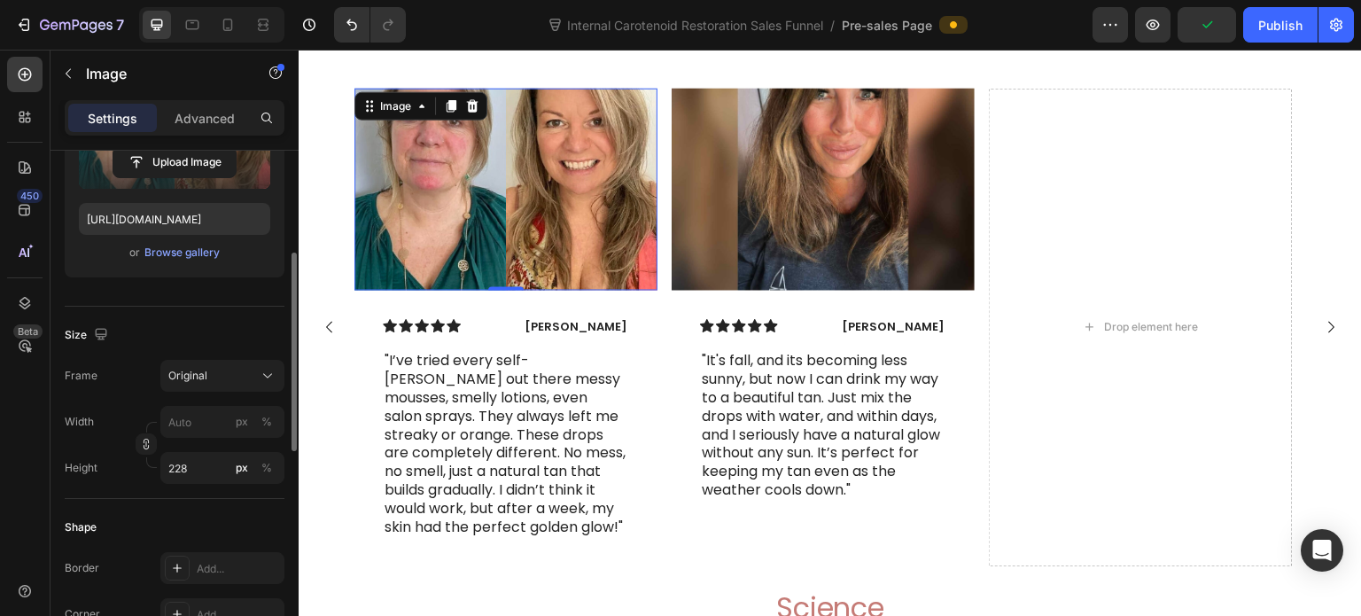
click at [178, 390] on button "Original" at bounding box center [222, 376] width 124 height 32
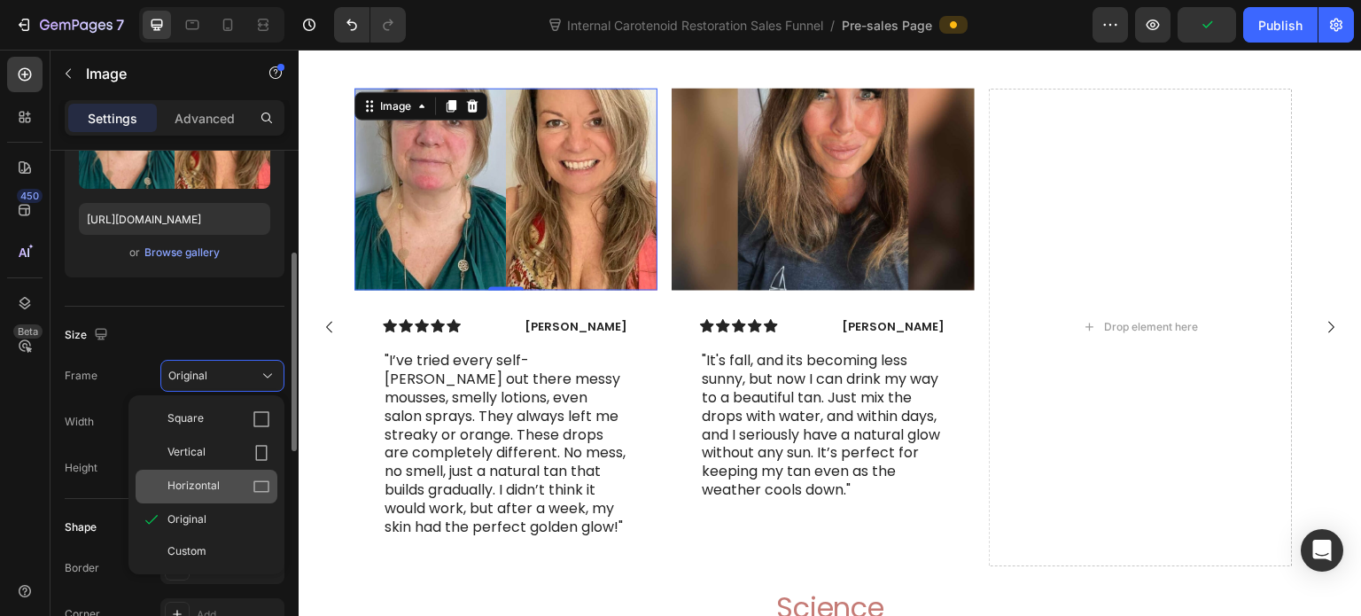
click at [228, 479] on div "Horizontal" at bounding box center [218, 487] width 103 height 18
type input "304"
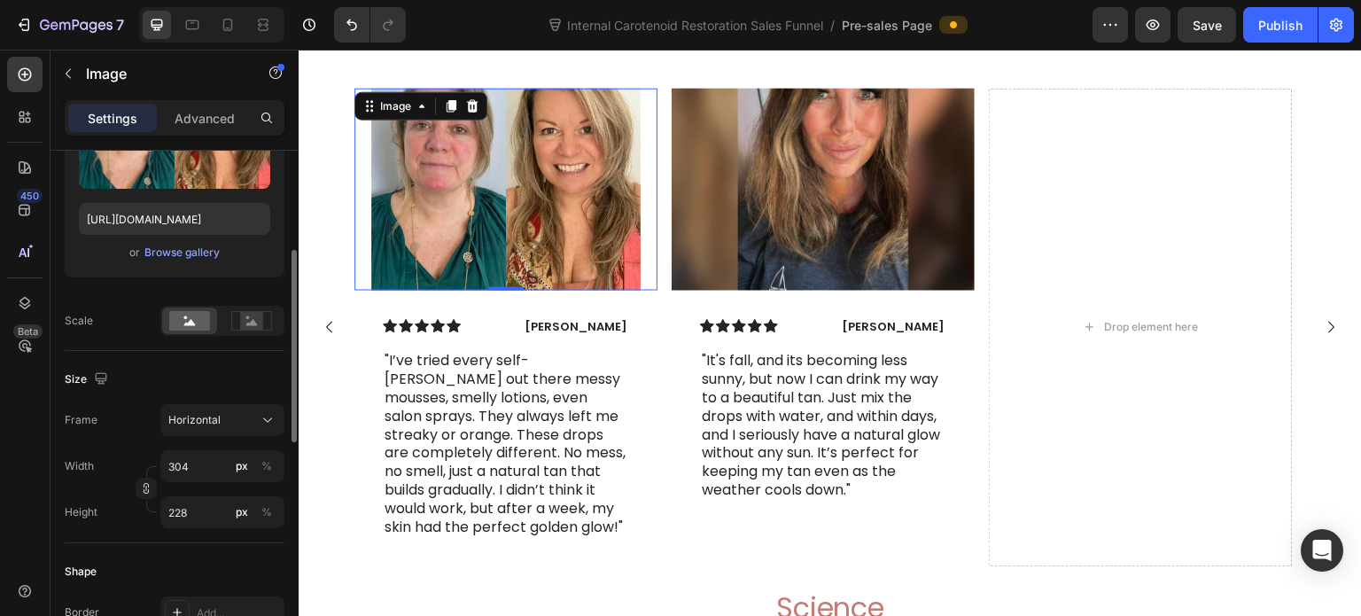
click at [468, 484] on p ""I’ve tried every self-[PERSON_NAME] out there messy mousses, smelly lotions, e…" at bounding box center [506, 444] width 243 height 184
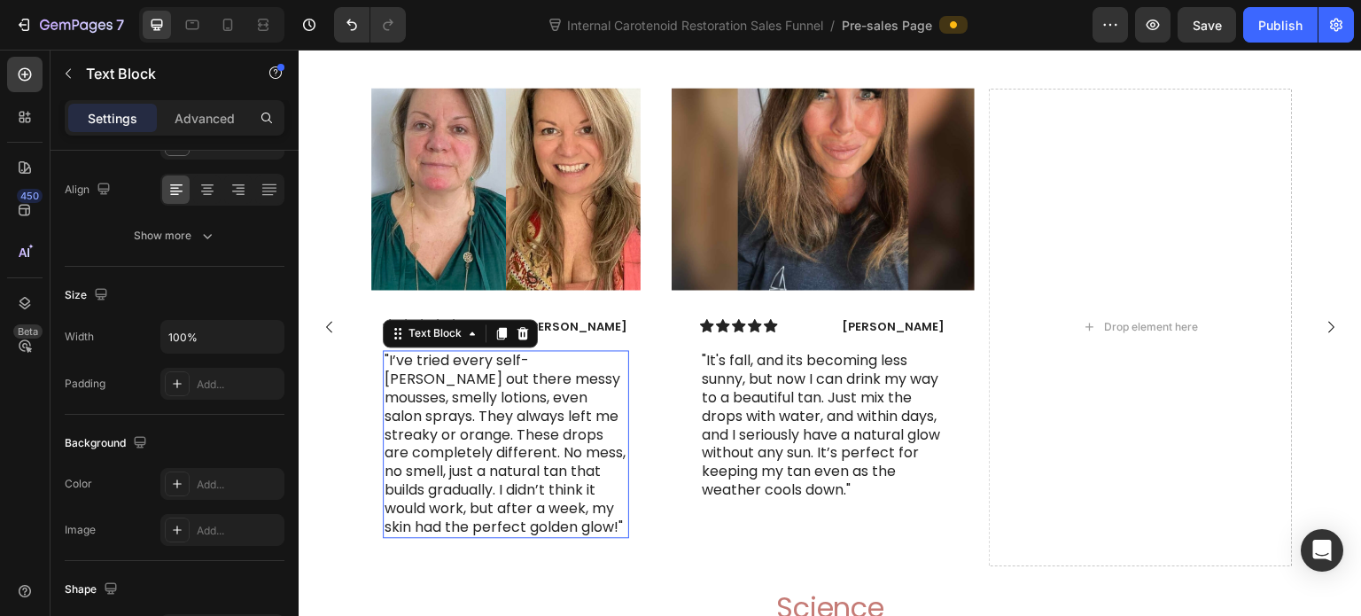
scroll to position [0, 0]
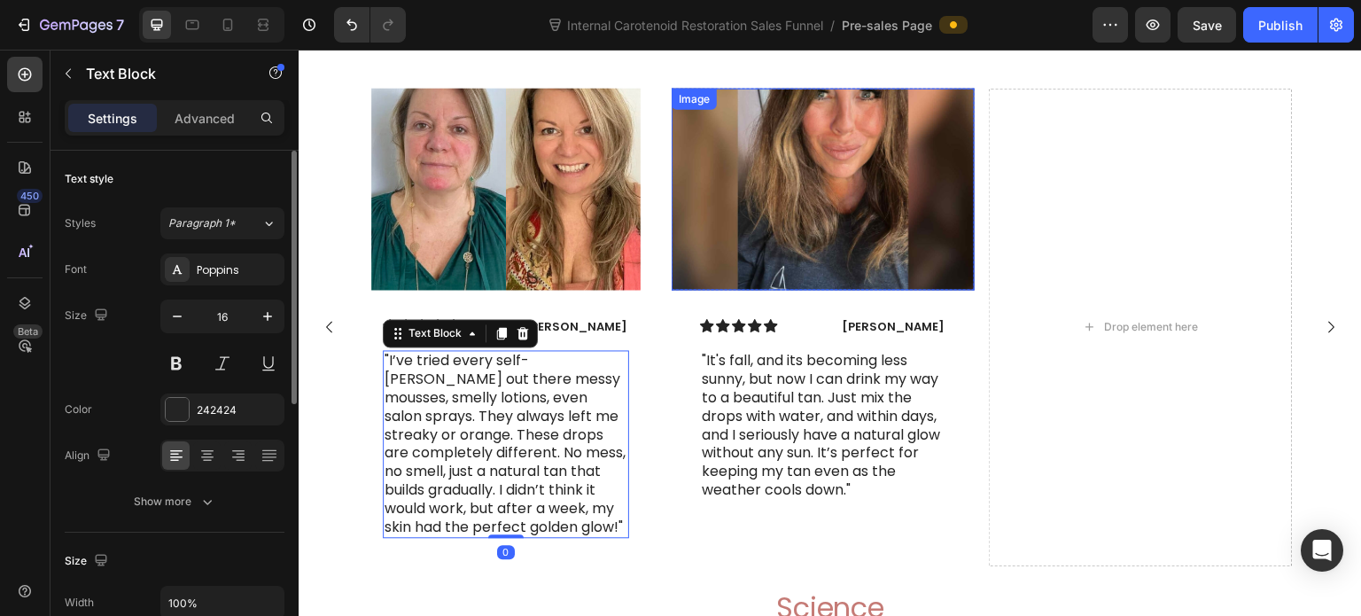
click at [817, 240] on img at bounding box center [823, 189] width 303 height 202
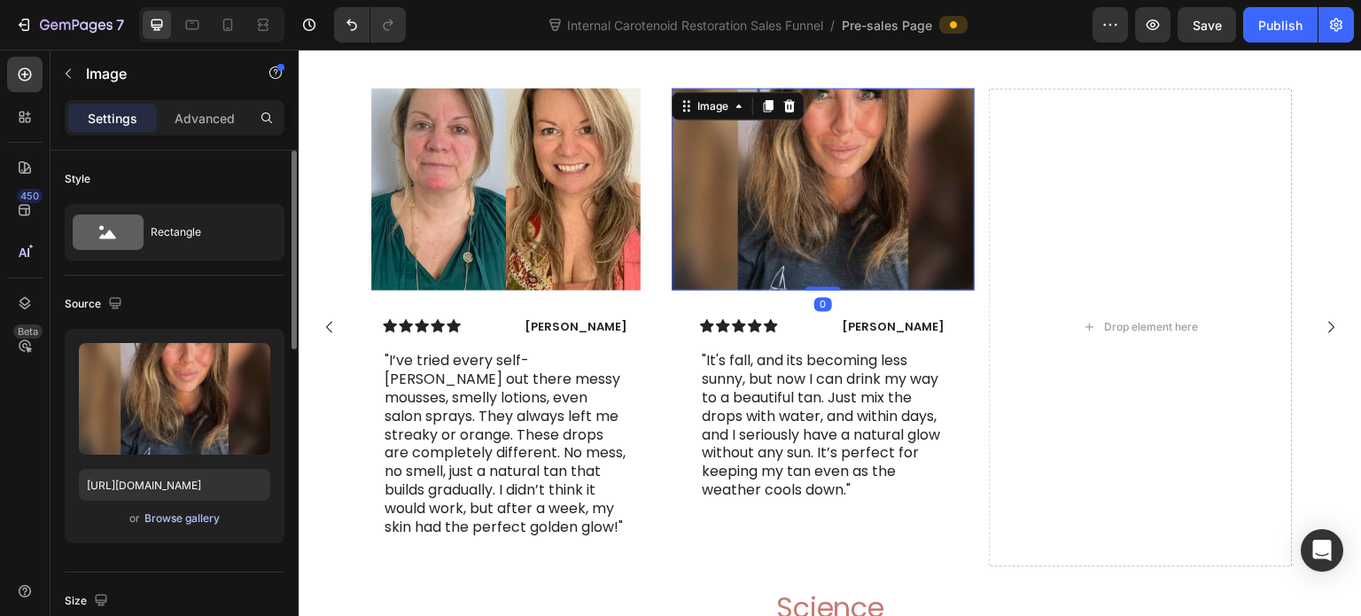
scroll to position [266, 0]
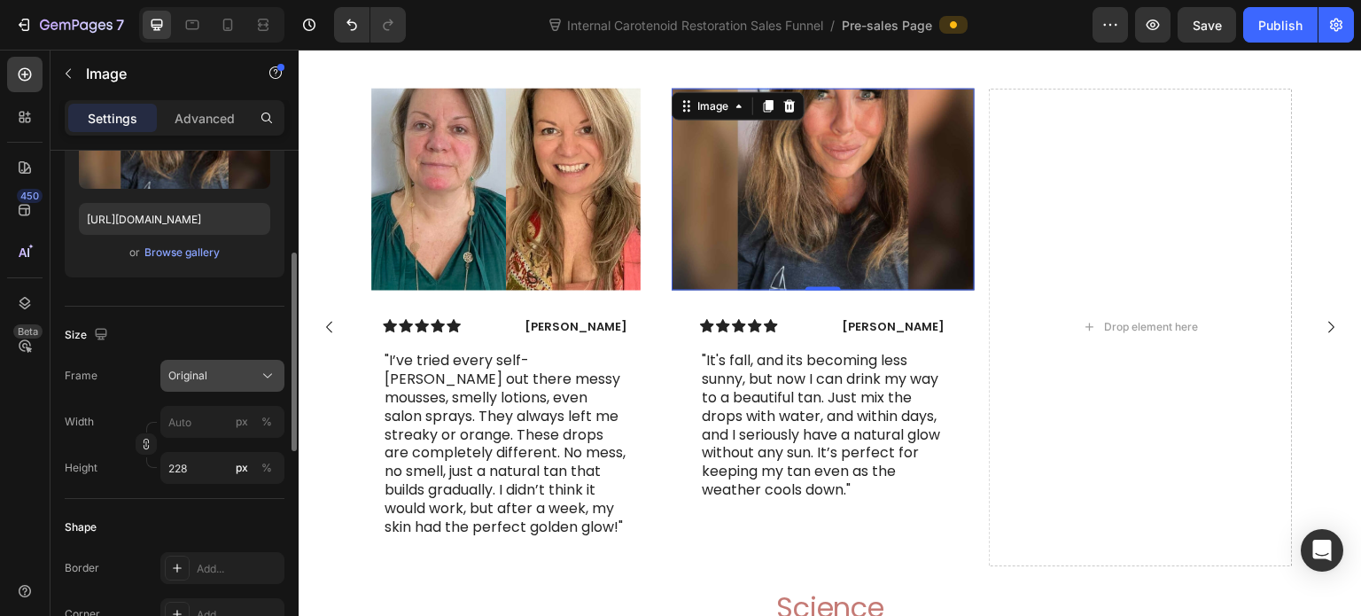
click at [221, 378] on div "Original" at bounding box center [211, 376] width 87 height 16
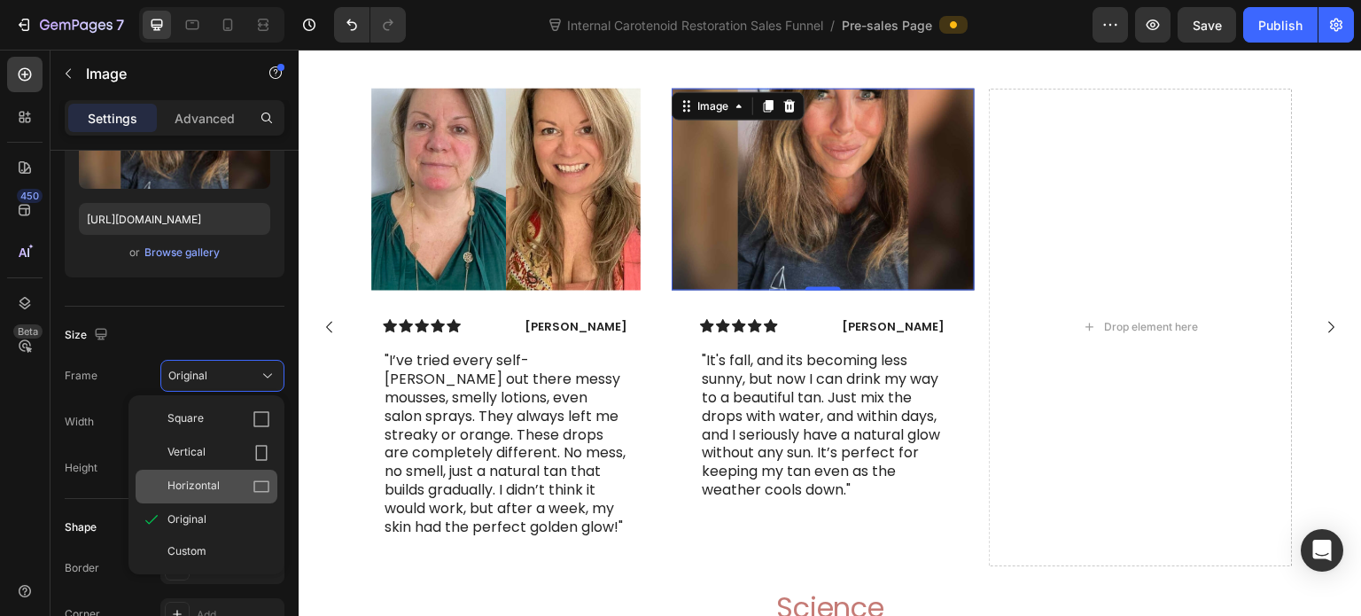
click at [234, 485] on div "Horizontal" at bounding box center [218, 487] width 103 height 18
type input "304"
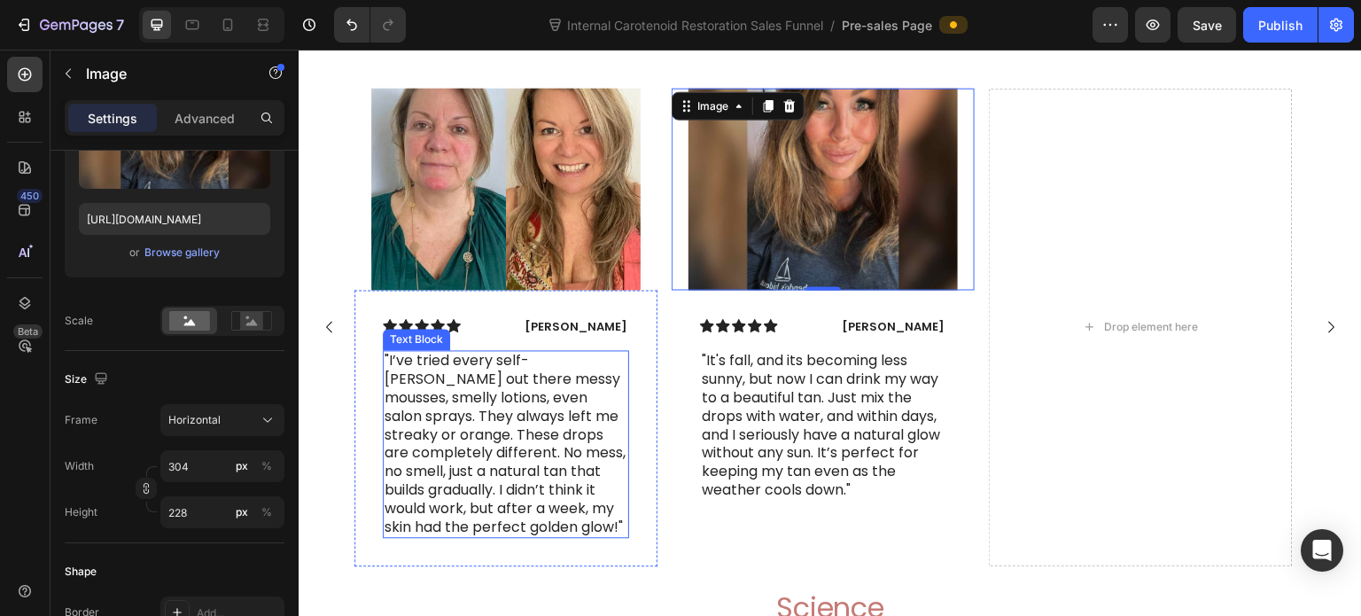
click at [515, 504] on p ""I’ve tried every self-[PERSON_NAME] out there messy mousses, smelly lotions, e…" at bounding box center [506, 444] width 243 height 184
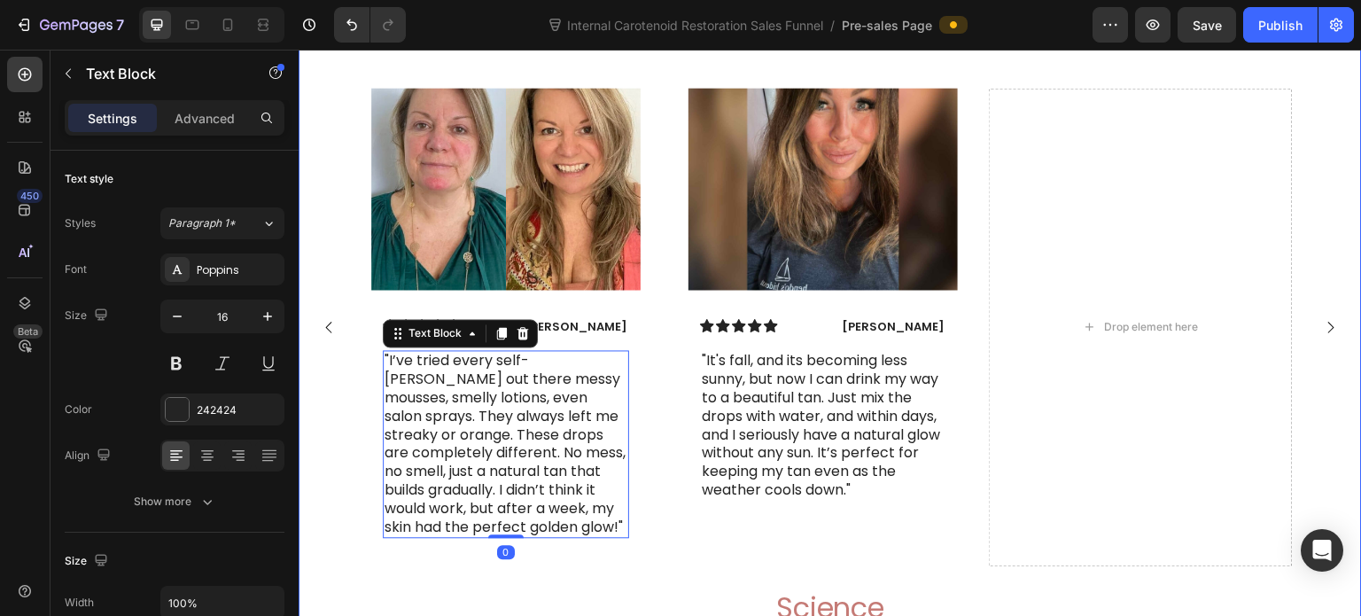
scroll to position [7820, 0]
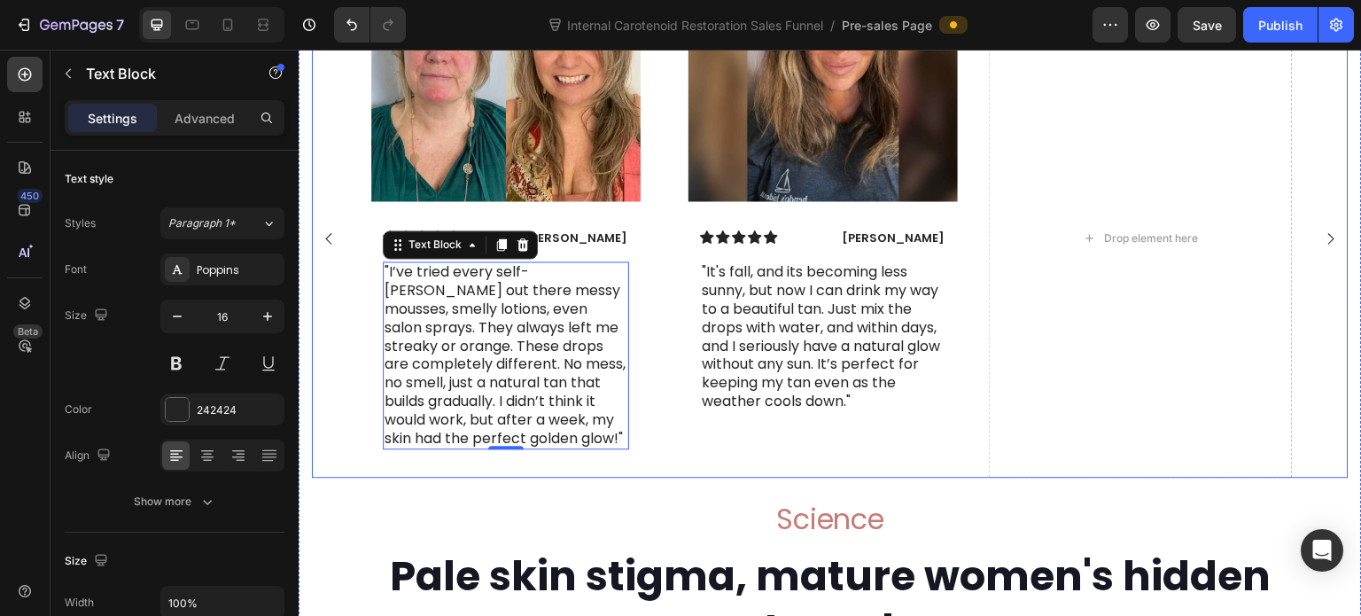
click at [333, 251] on rect "Carousel Back Arrow" at bounding box center [328, 238] width 26 height 26
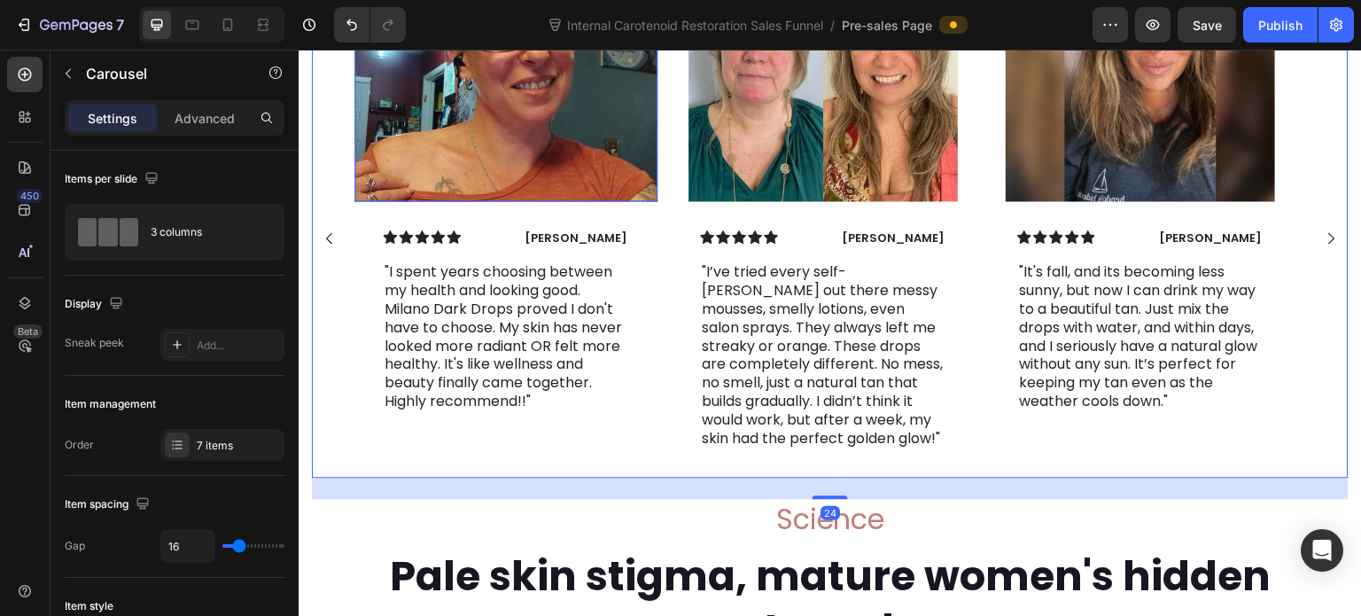
click at [554, 159] on img at bounding box center [505, 100] width 303 height 202
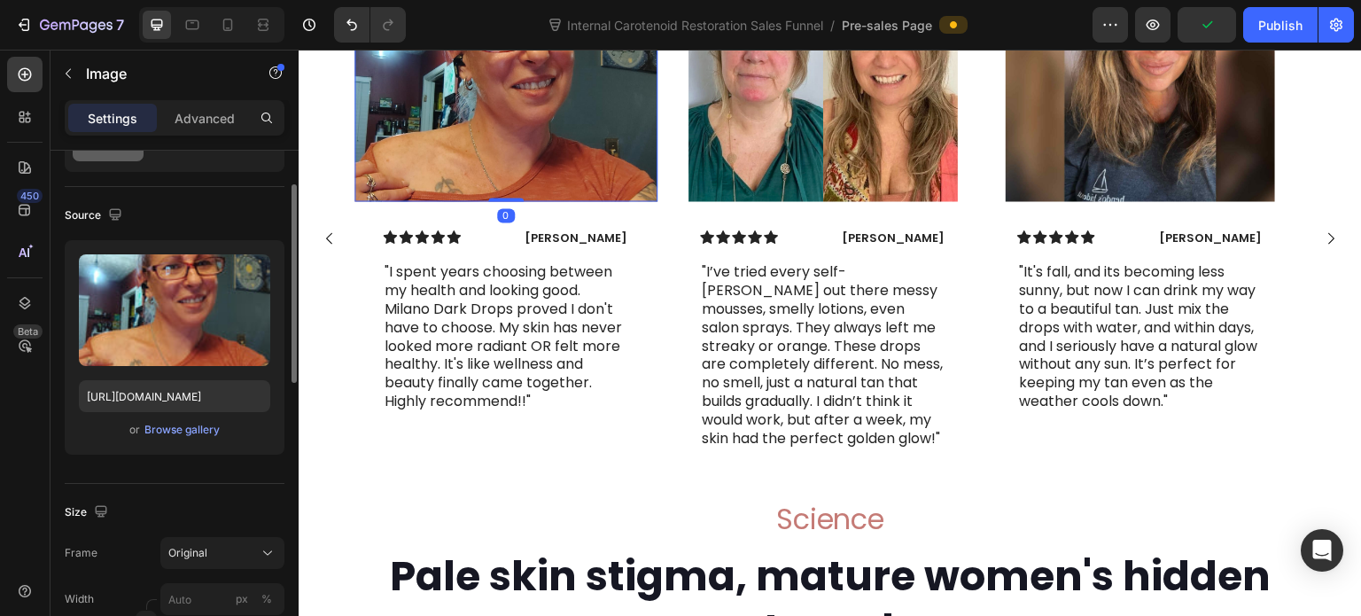
scroll to position [177, 0]
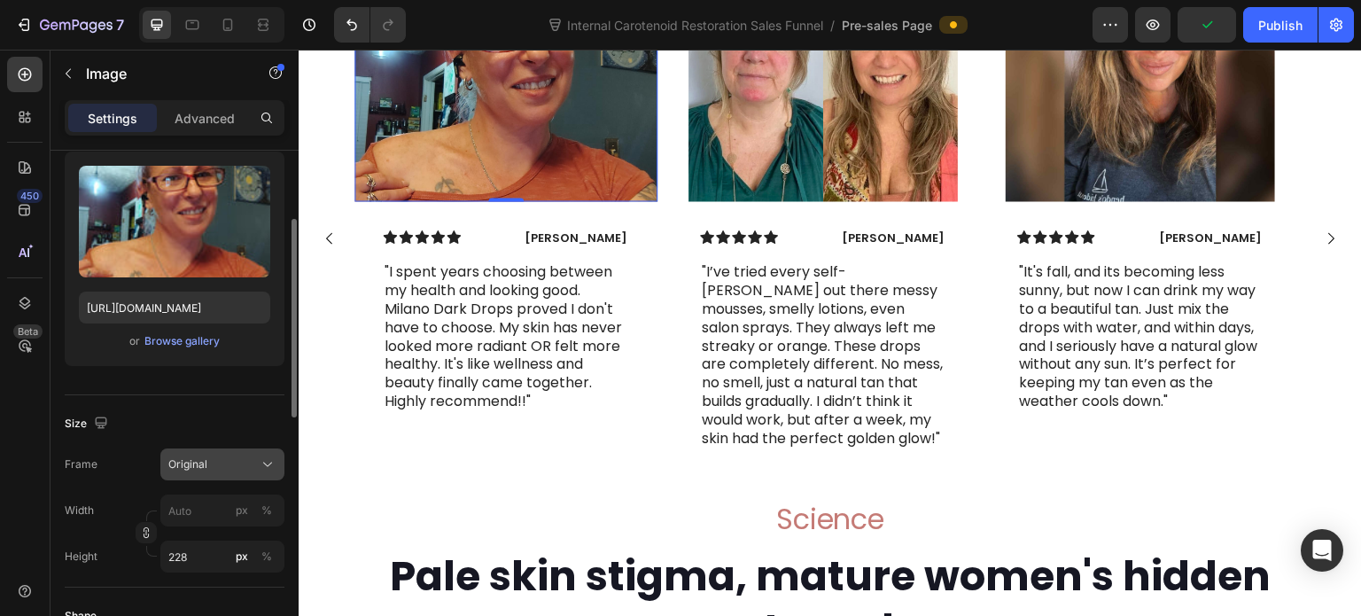
click at [234, 463] on div "Original" at bounding box center [211, 464] width 87 height 16
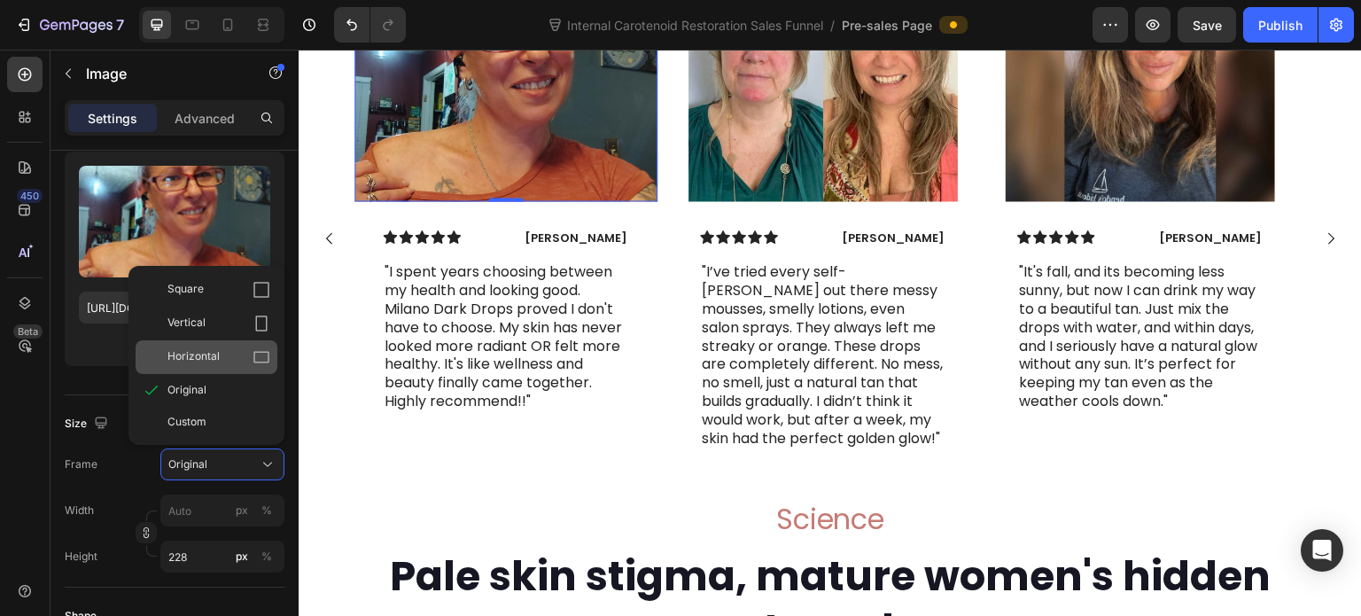
click at [221, 364] on div "Horizontal" at bounding box center [218, 357] width 103 height 18
type input "304"
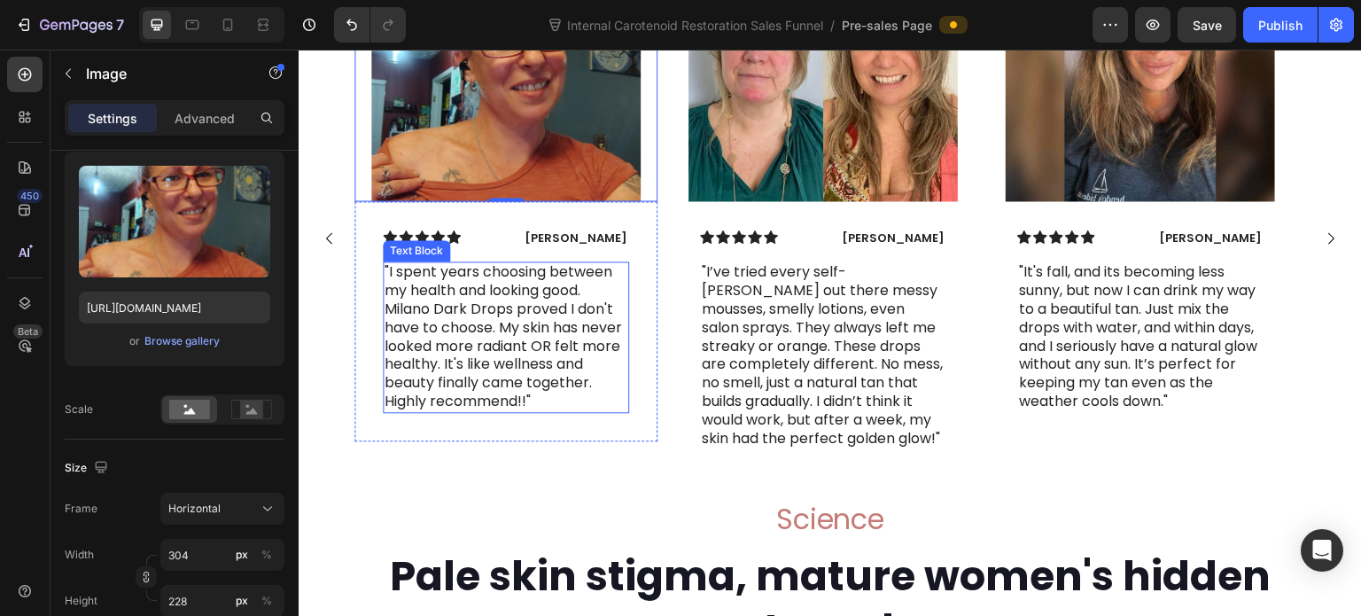
click at [562, 410] on p ""I spent years choosing between my health and looking good. Milano Dark Drops p…" at bounding box center [506, 336] width 243 height 147
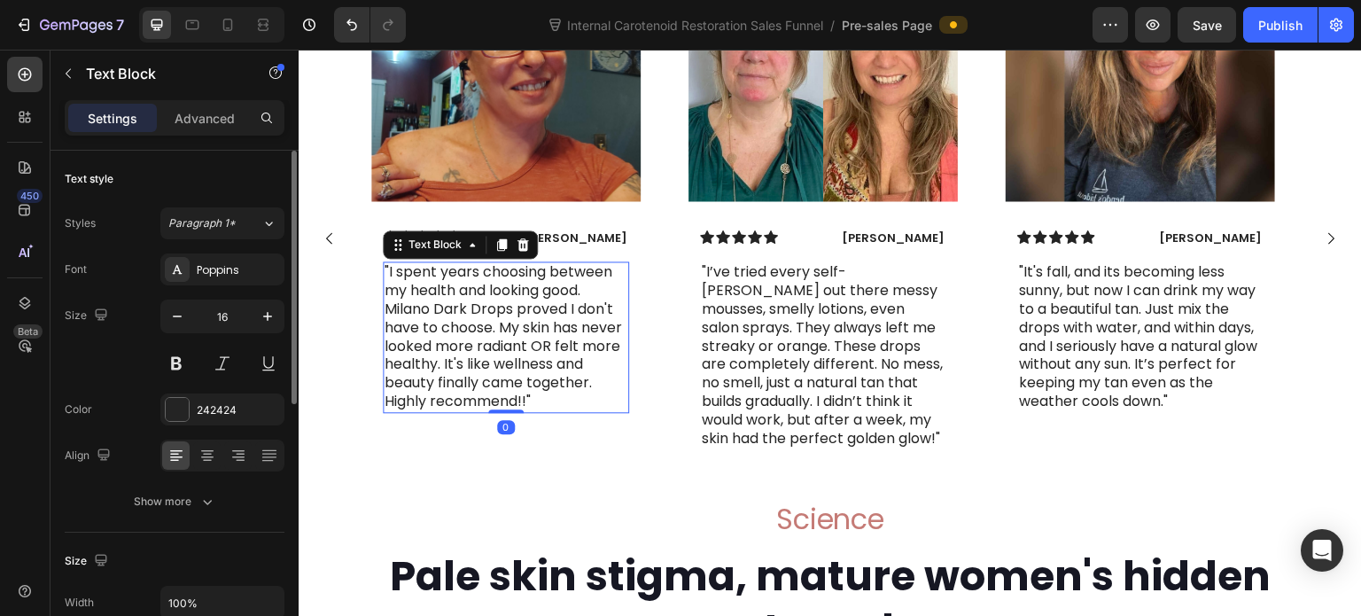
scroll to position [7731, 0]
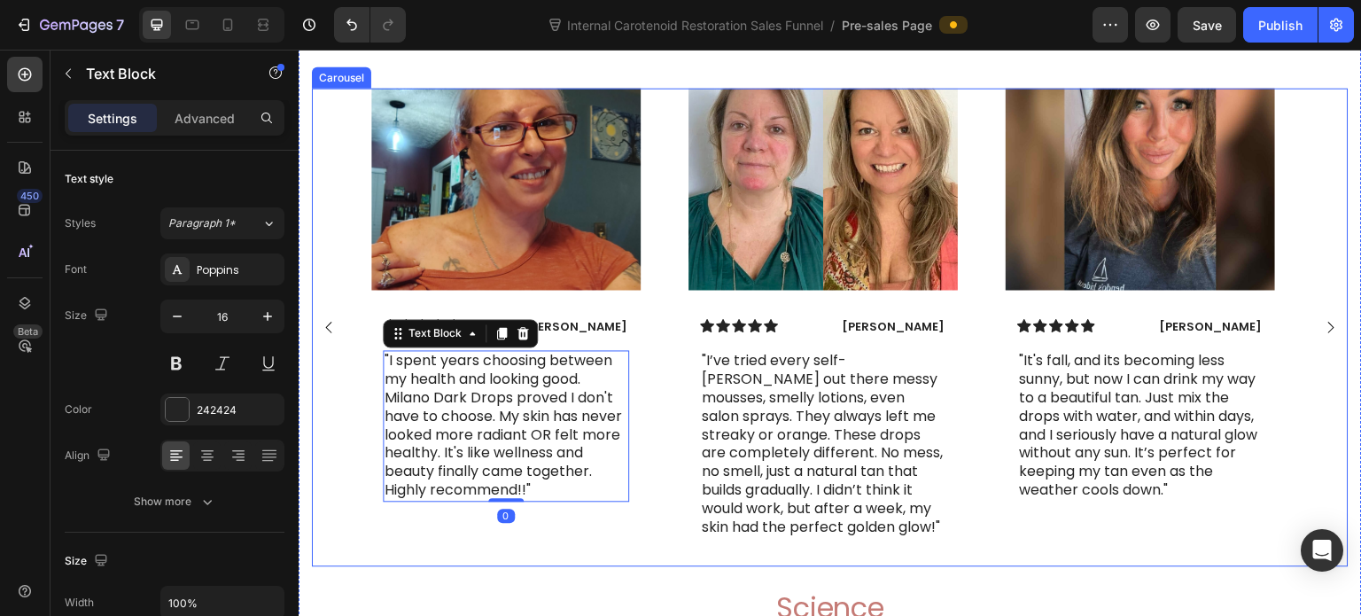
click at [334, 339] on rect "Carousel Back Arrow" at bounding box center [328, 327] width 26 height 26
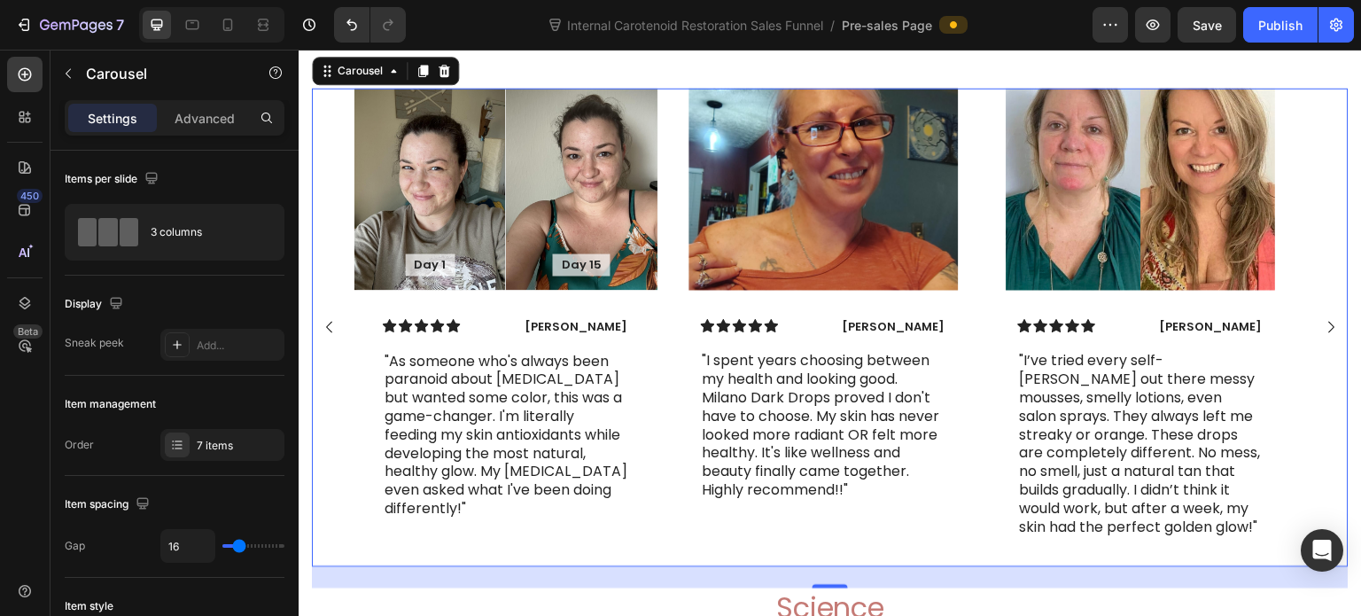
click at [1323, 339] on rect "Carousel Next Arrow" at bounding box center [1331, 327] width 26 height 26
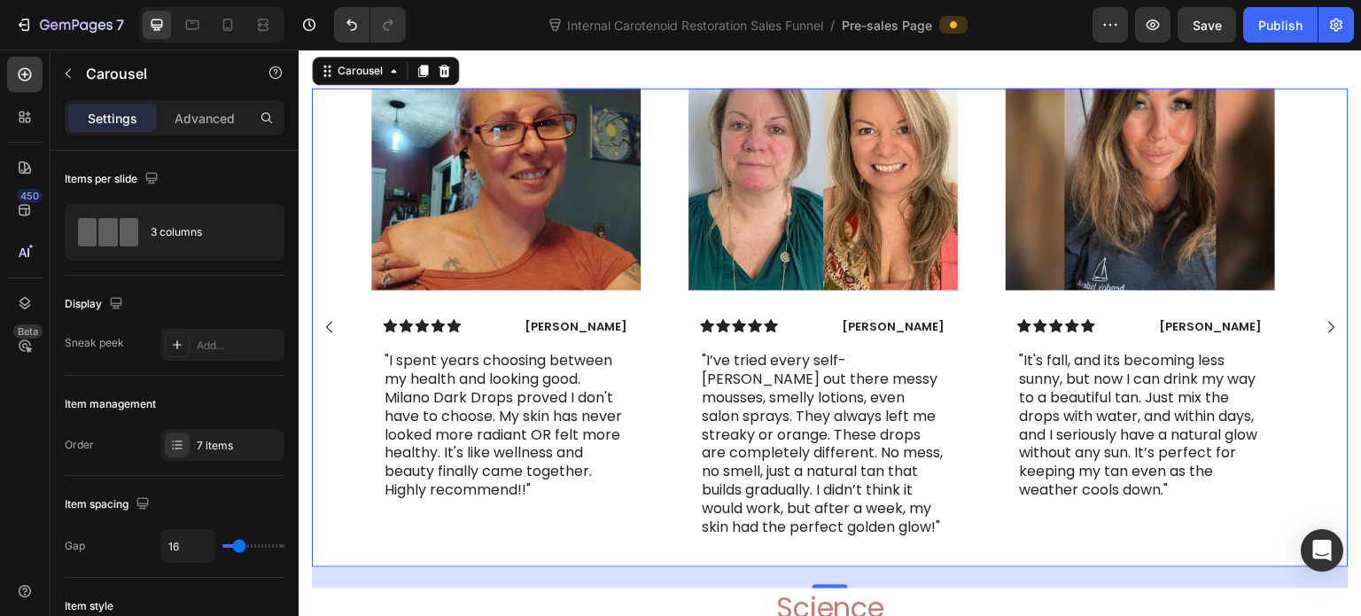
click at [1323, 339] on rect "Carousel Next Arrow" at bounding box center [1331, 327] width 26 height 26
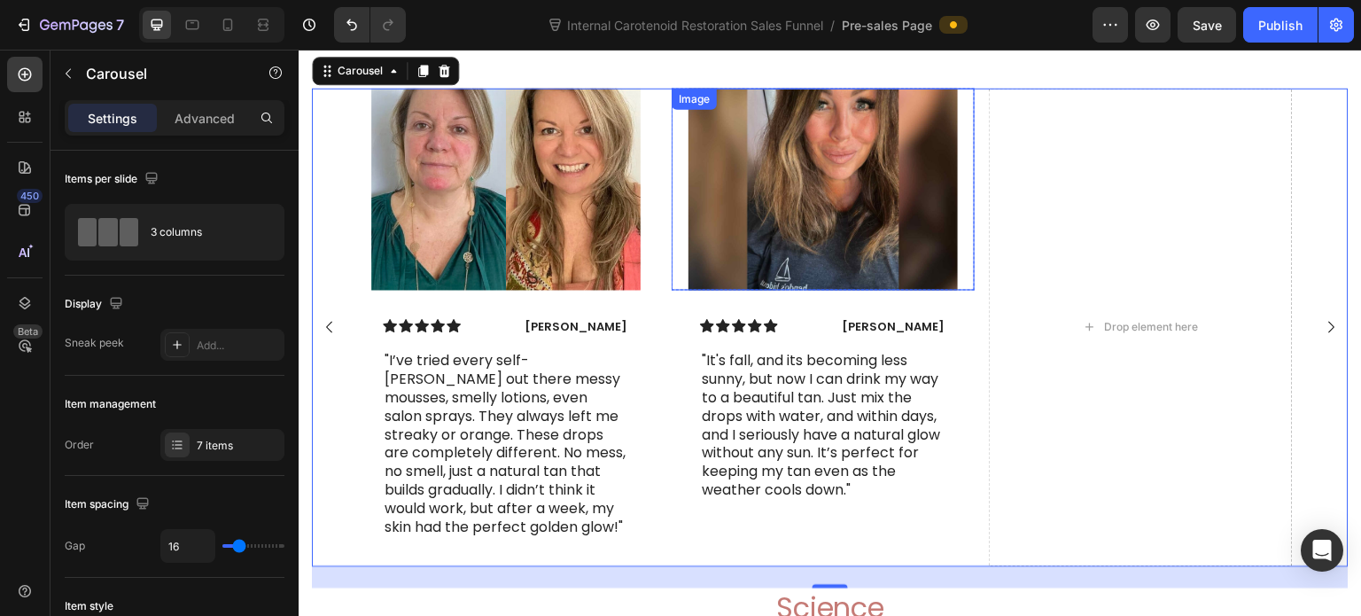
click at [968, 193] on div at bounding box center [823, 189] width 303 height 202
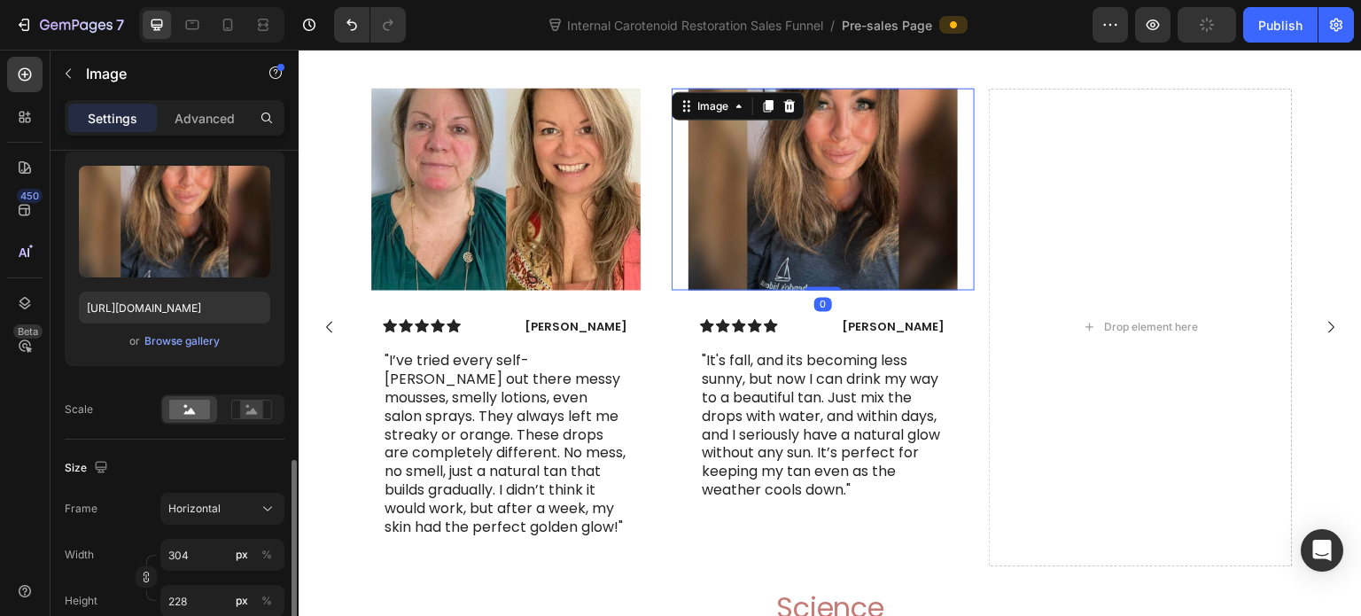
scroll to position [354, 0]
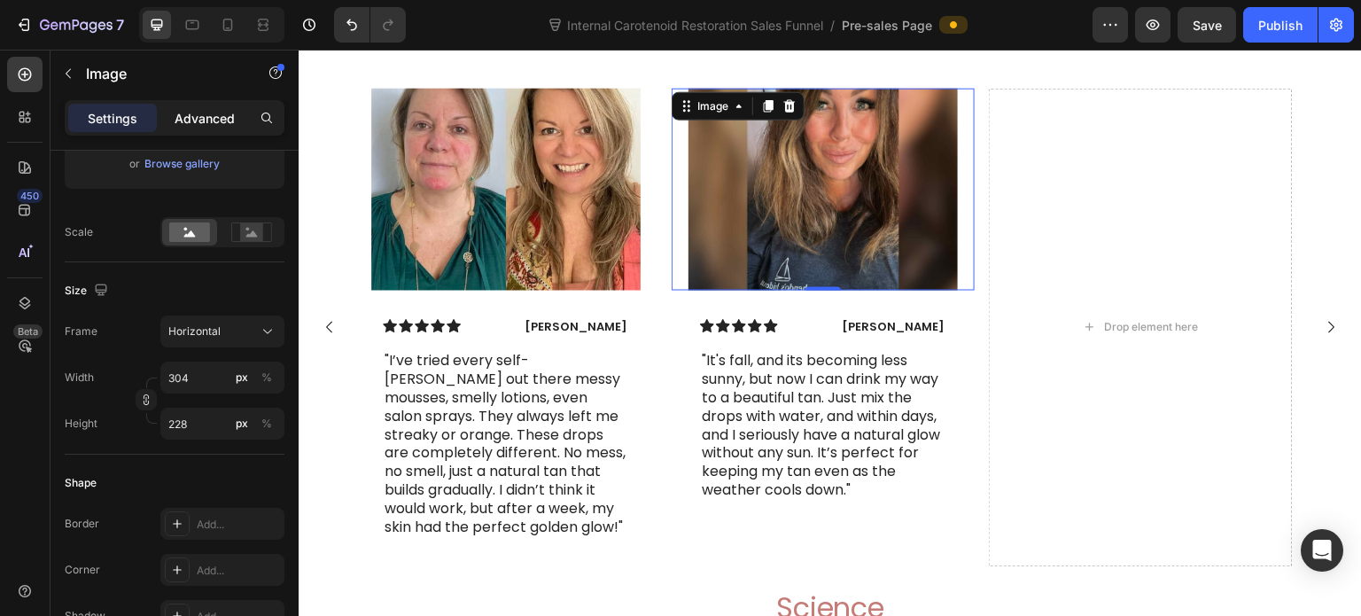
click at [198, 128] on div "Advanced" at bounding box center [204, 118] width 89 height 28
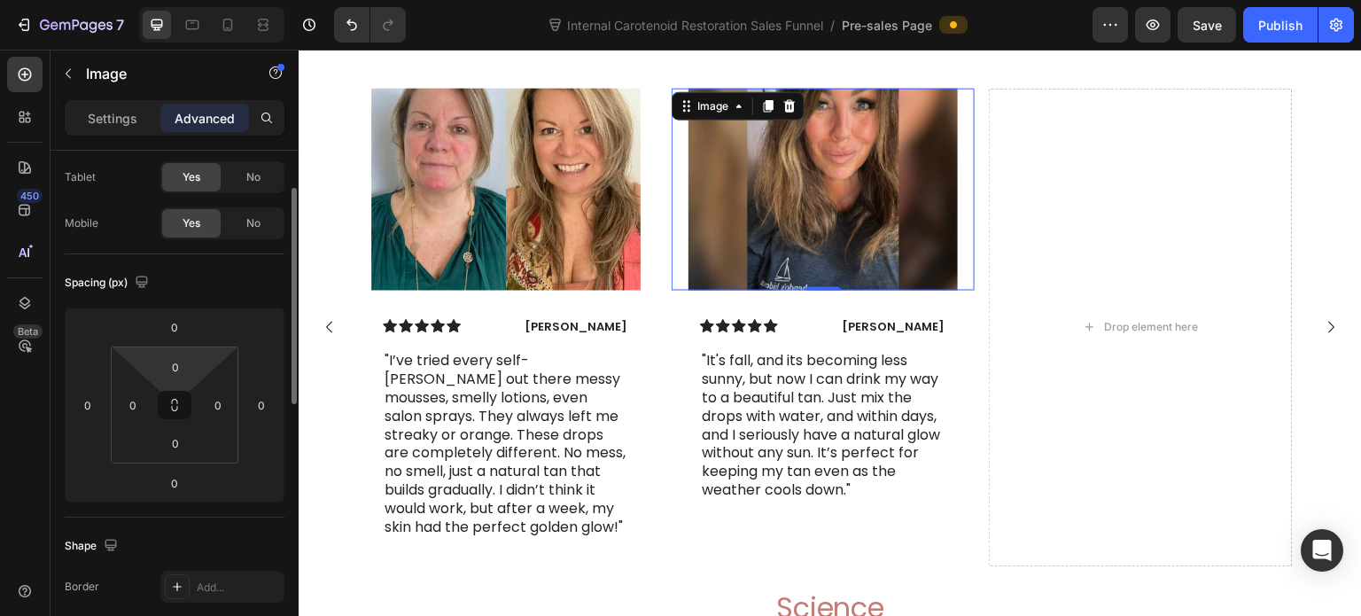
scroll to position [0, 0]
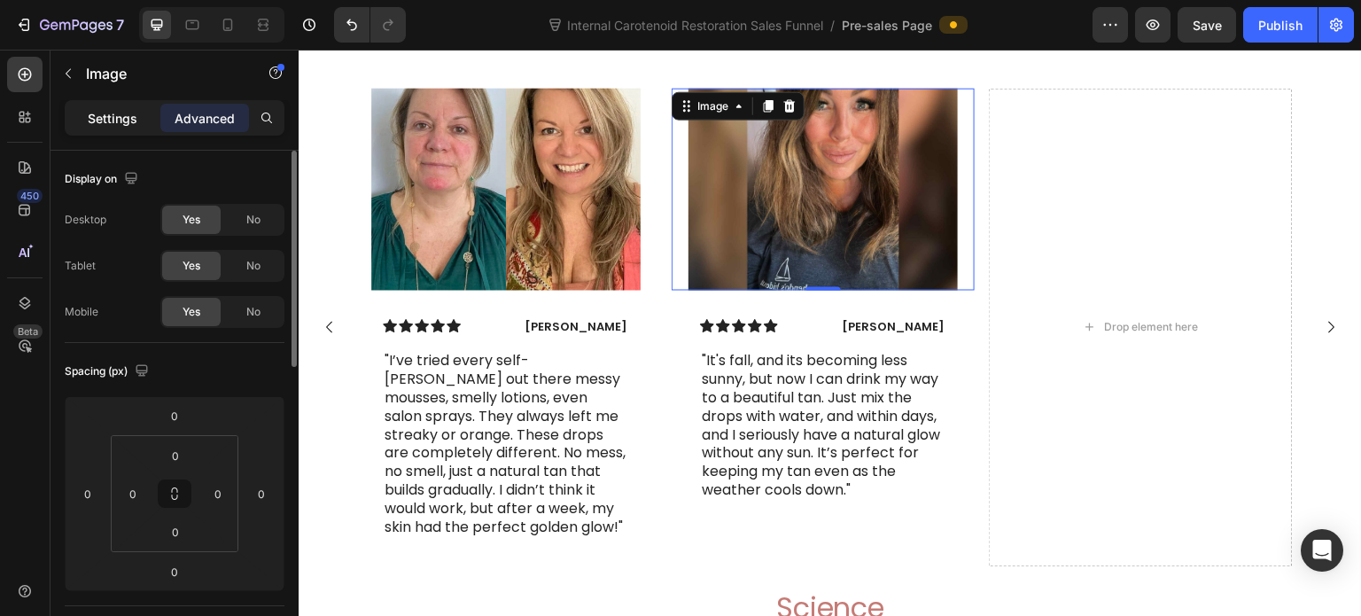
click at [110, 121] on p "Settings" at bounding box center [113, 118] width 50 height 19
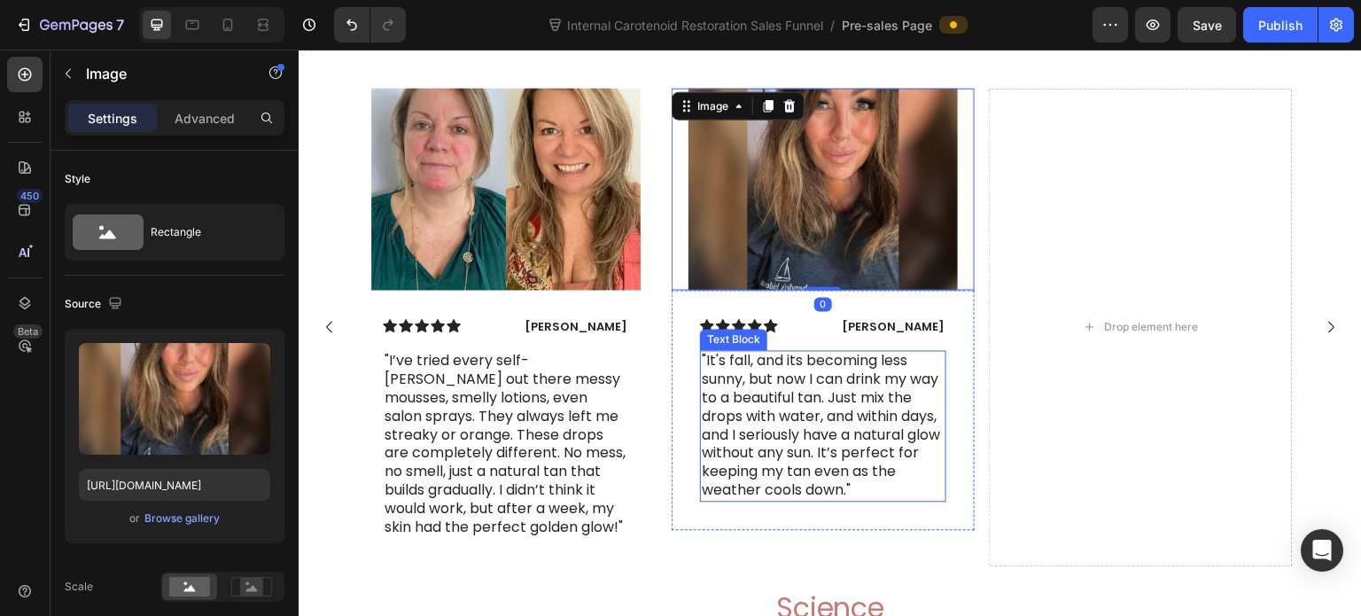
click at [936, 464] on p ""It's fall, and its becoming less sunny, but now I can drink my way to a beauti…" at bounding box center [823, 425] width 243 height 147
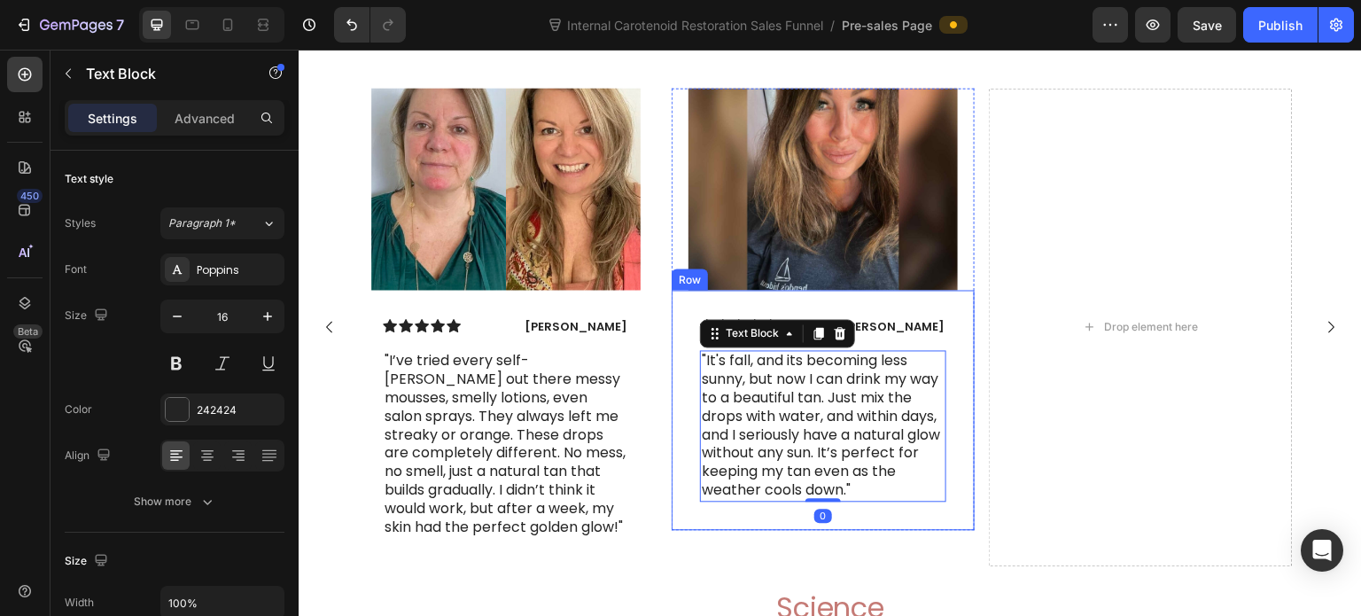
click at [963, 467] on div "Icon Icon Icon Icon Icon Icon List Sarah J. Text Block Row "It's fall, and its …" at bounding box center [823, 410] width 303 height 240
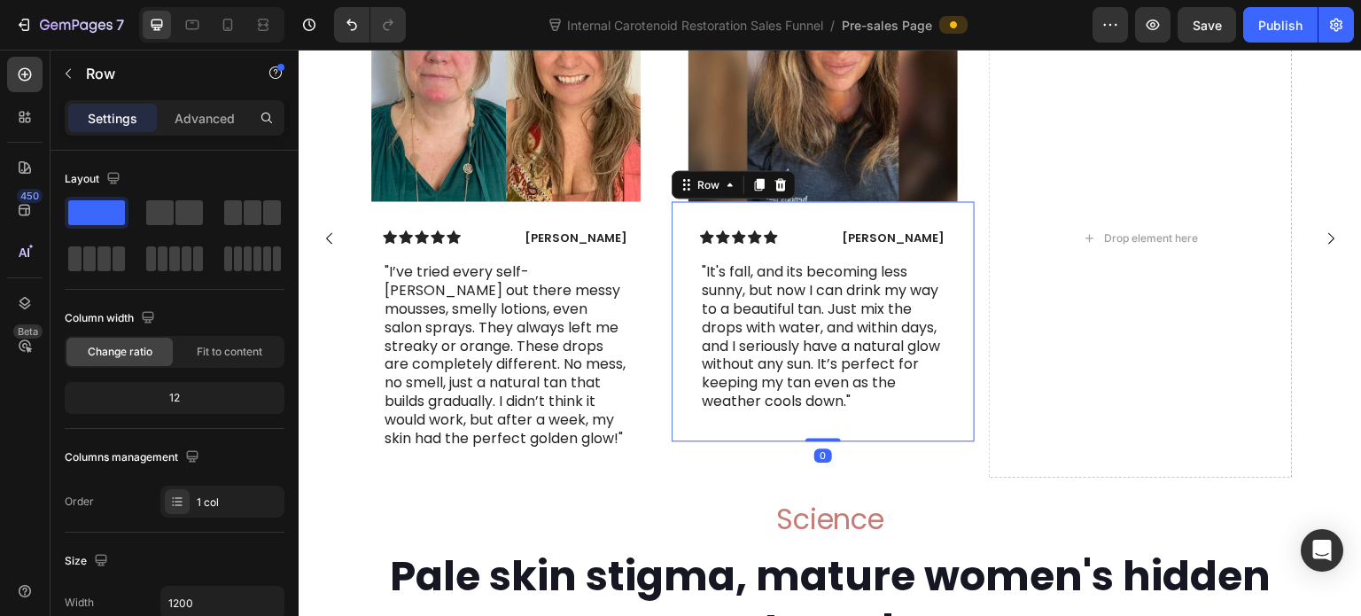
scroll to position [7731, 0]
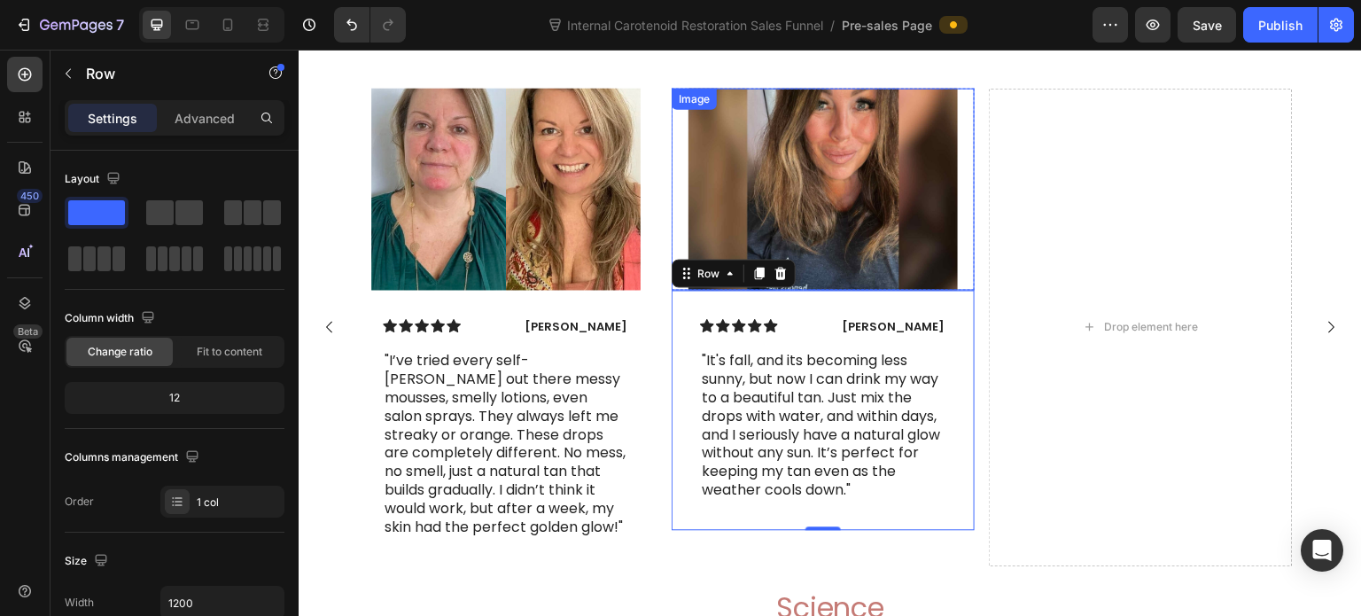
click at [678, 257] on div at bounding box center [823, 189] width 303 height 202
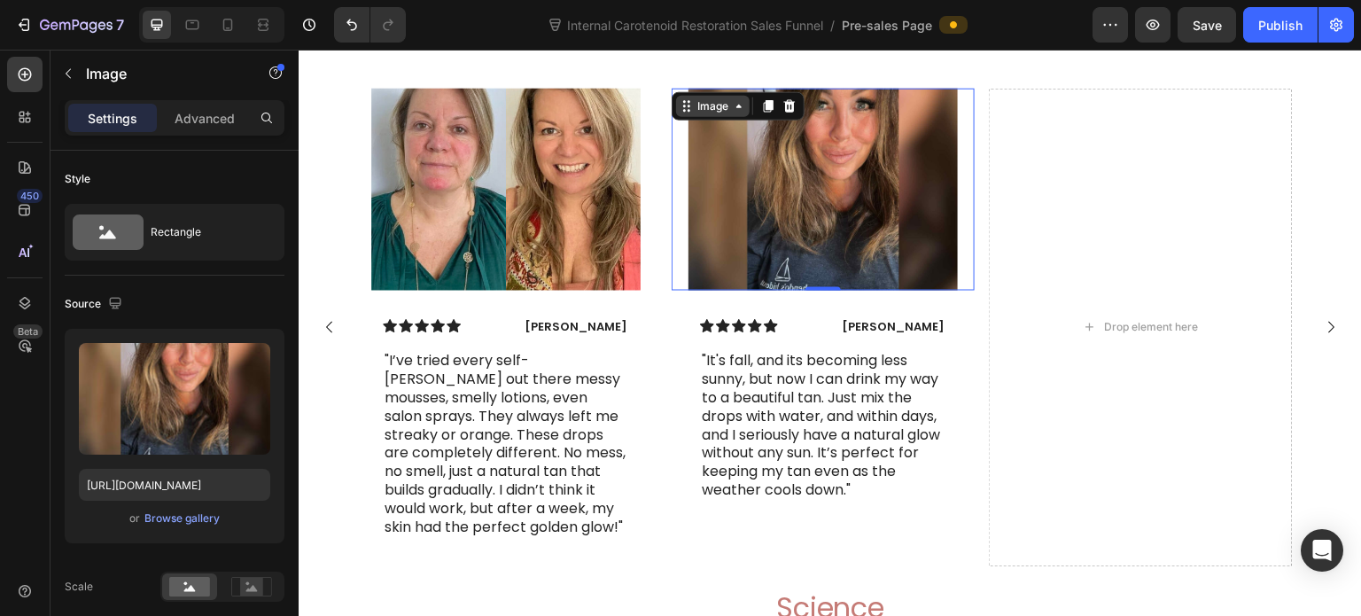
click at [703, 113] on div "Image" at bounding box center [713, 105] width 38 height 16
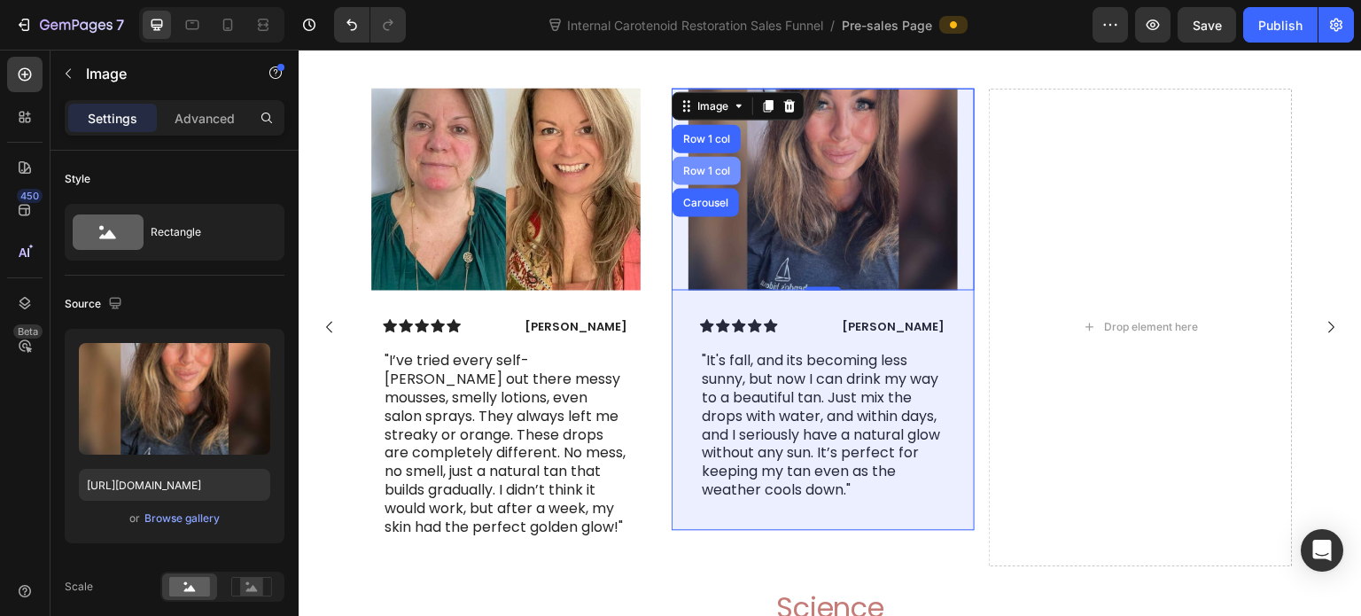
click at [711, 175] on div "Row 1 col" at bounding box center [707, 170] width 54 height 11
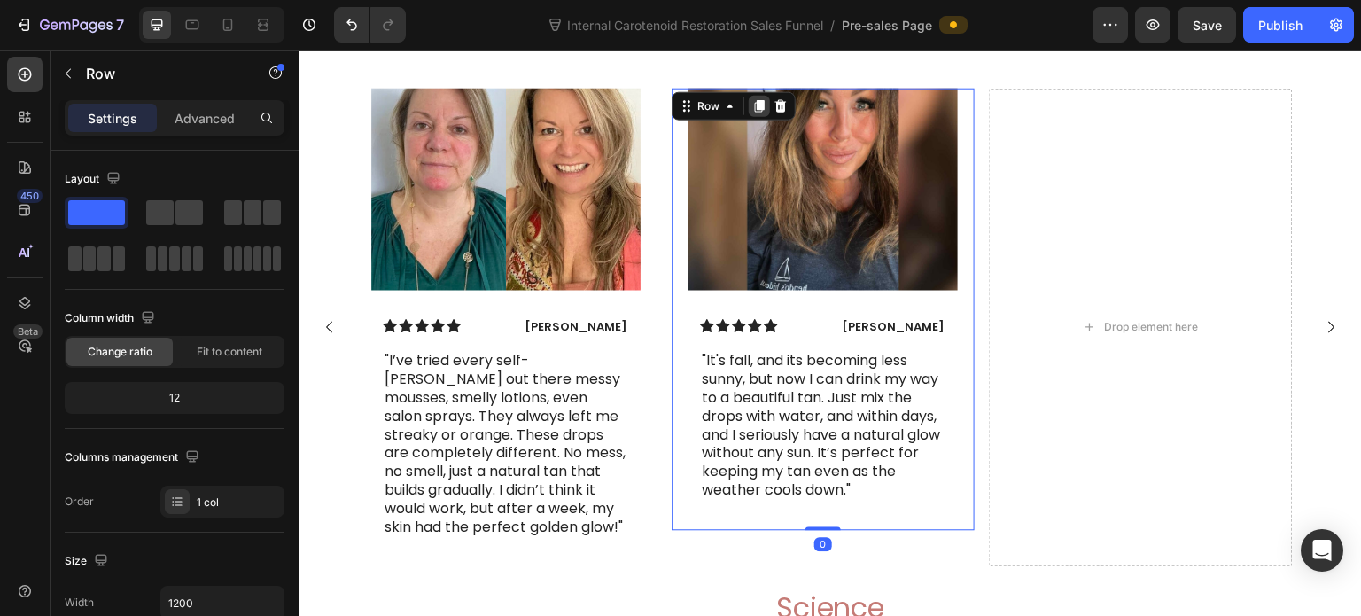
click at [760, 113] on icon at bounding box center [759, 105] width 14 height 14
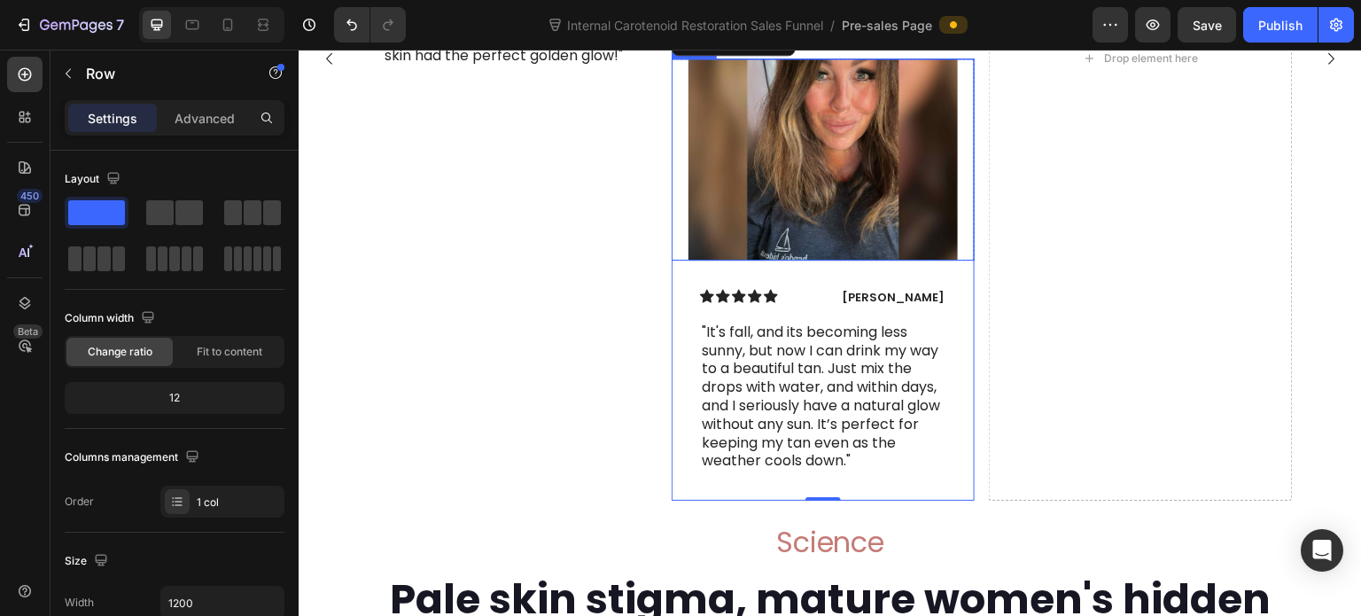
scroll to position [8209, 0]
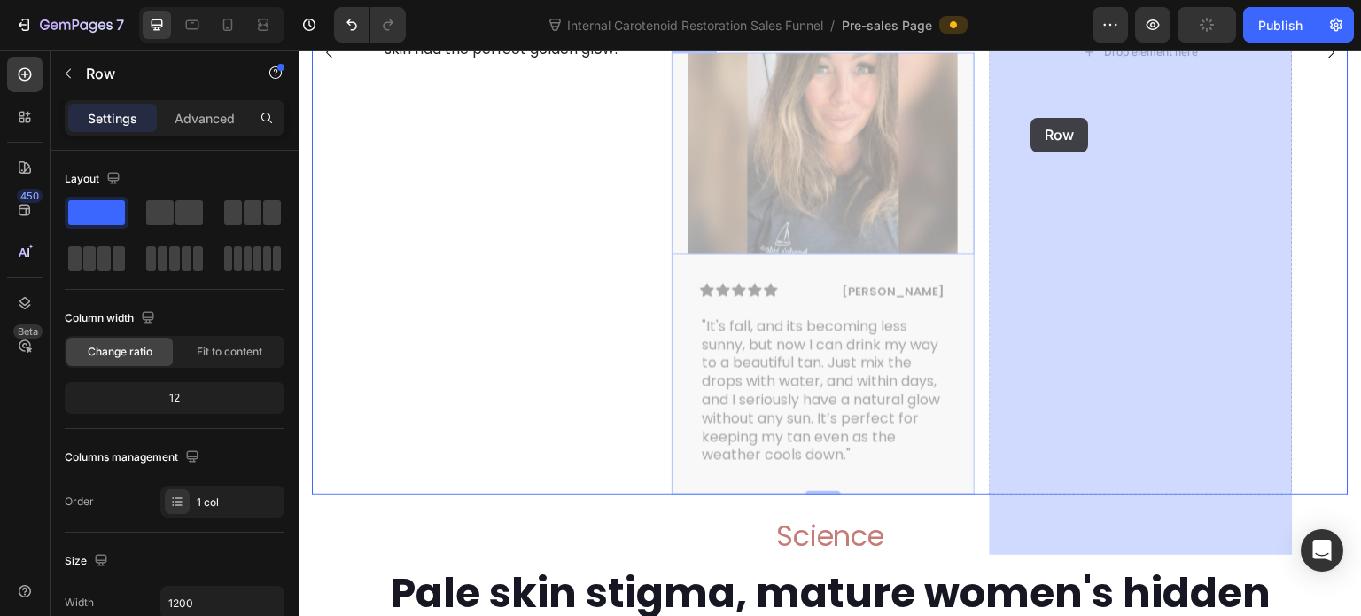
drag, startPoint x: 684, startPoint y: 96, endPoint x: 1031, endPoint y: 118, distance: 348.0
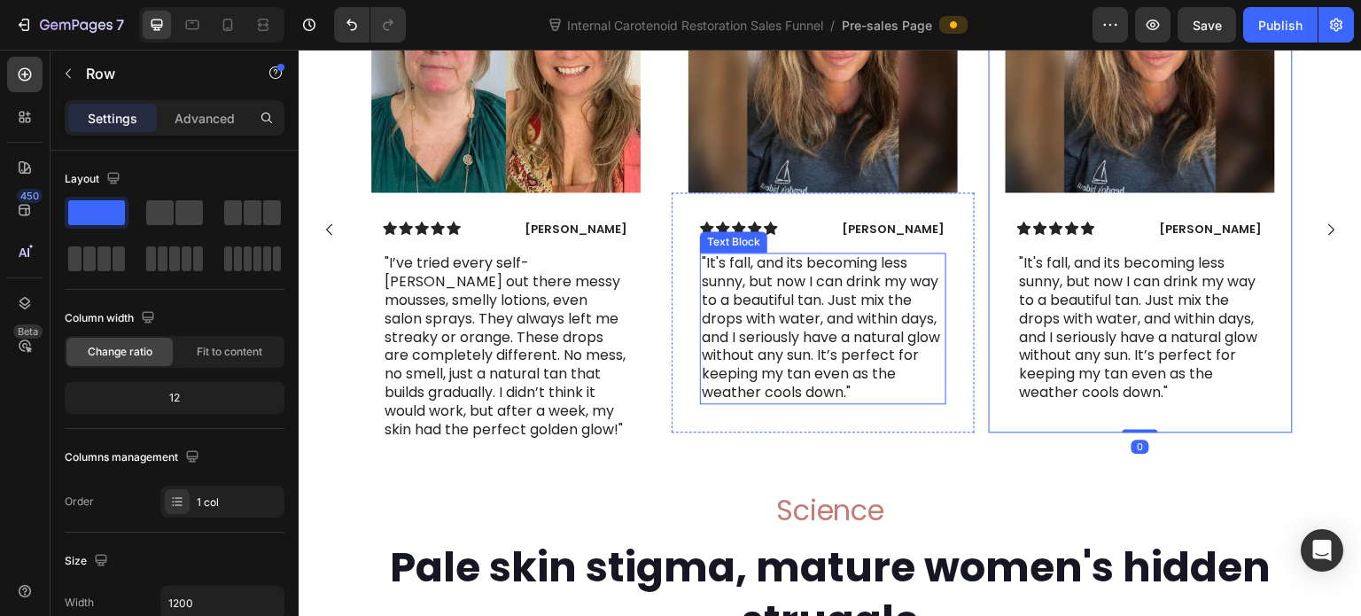
scroll to position [7740, 0]
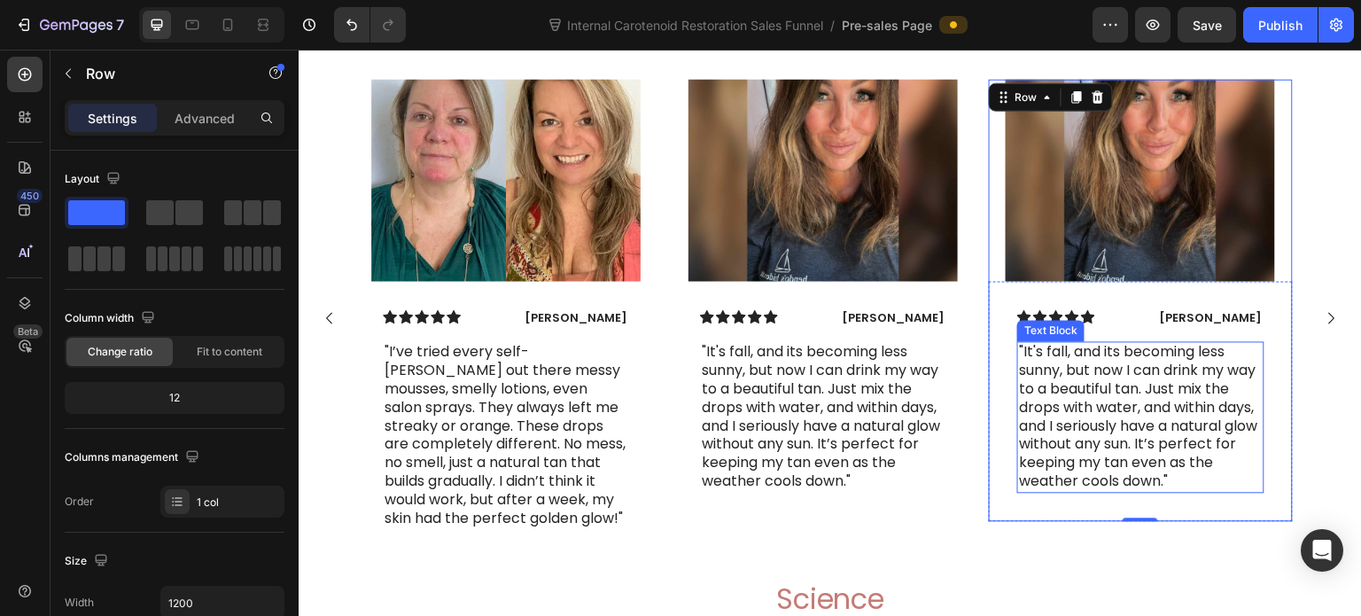
click at [1131, 451] on p ""It's fall, and its becoming less sunny, but now I can drink my way to a beauti…" at bounding box center [1141, 416] width 243 height 147
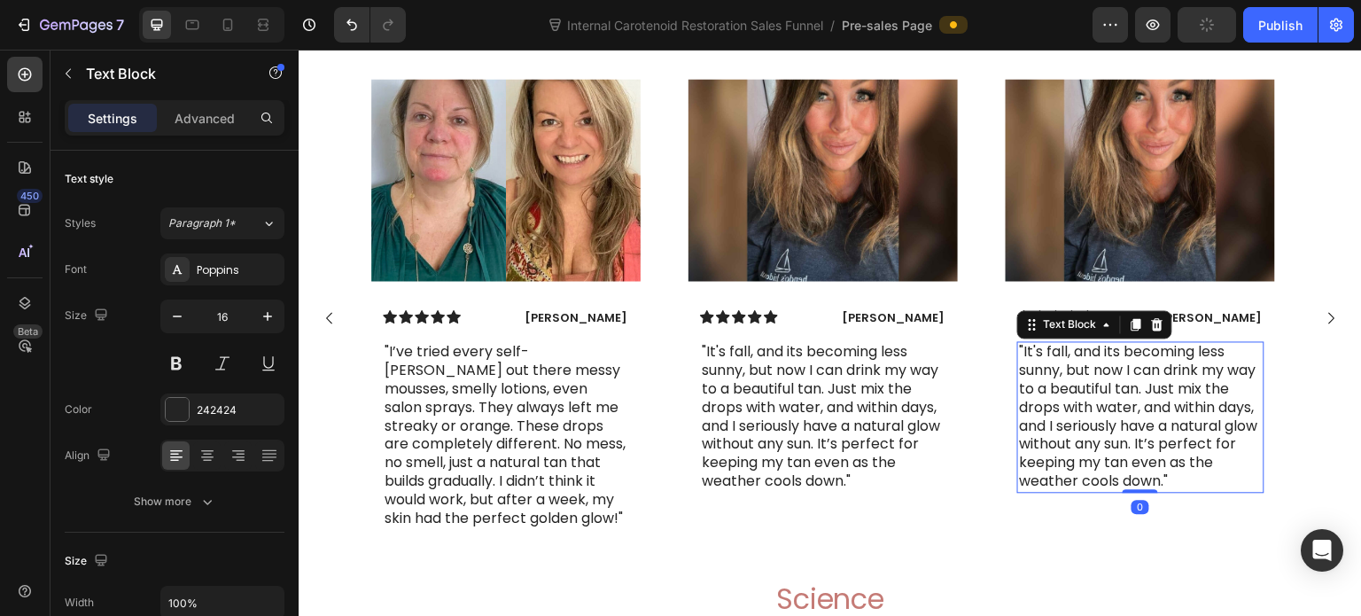
click at [1131, 450] on p ""It's fall, and its becoming less sunny, but now I can drink my way to a beauti…" at bounding box center [1141, 416] width 243 height 147
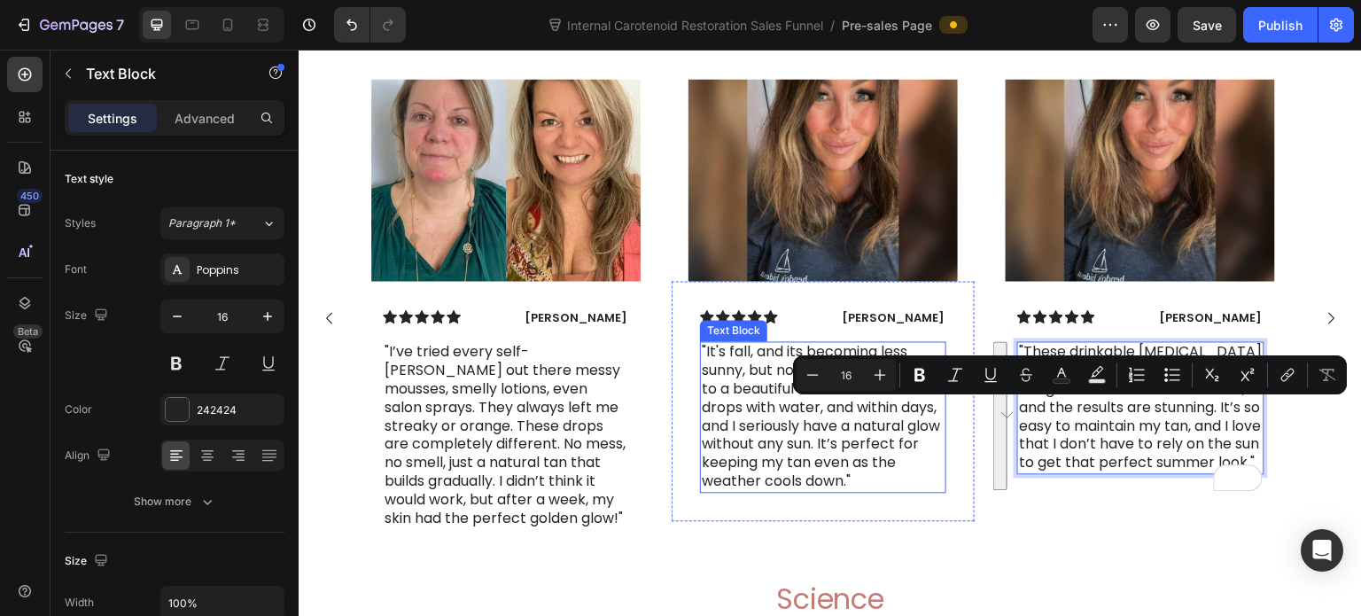
click at [828, 447] on p ""It's fall, and its becoming less sunny, but now I can drink my way to a beauti…" at bounding box center [823, 416] width 243 height 147
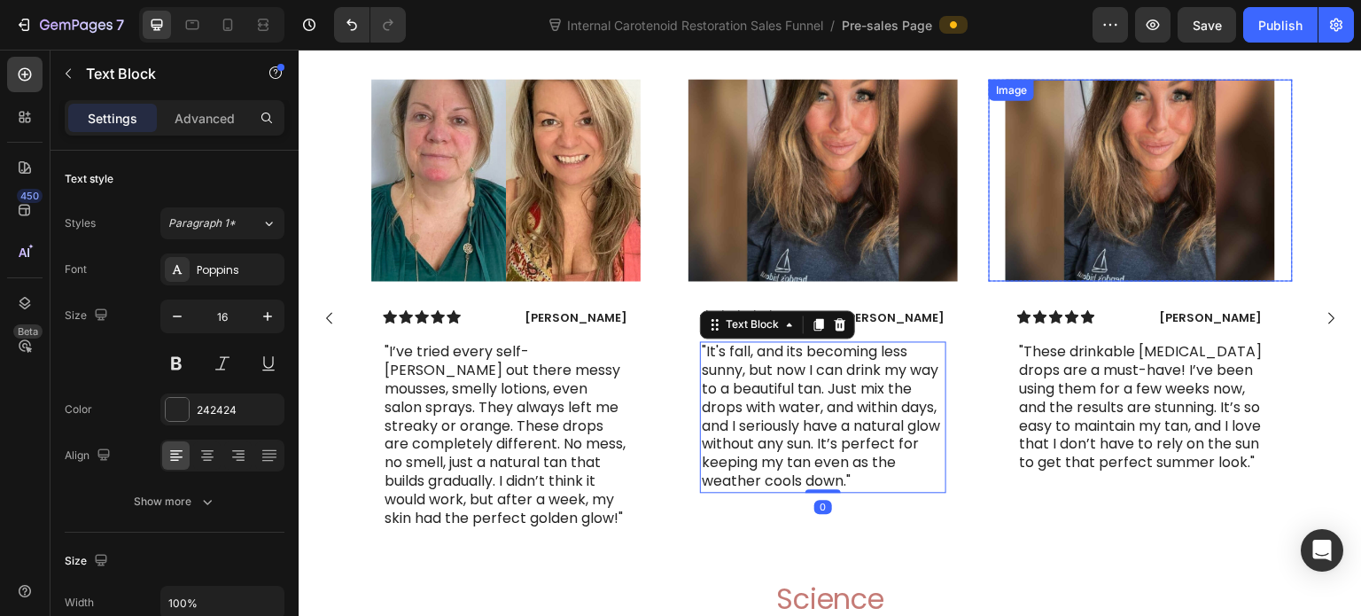
click at [1100, 214] on img at bounding box center [1140, 180] width 269 height 202
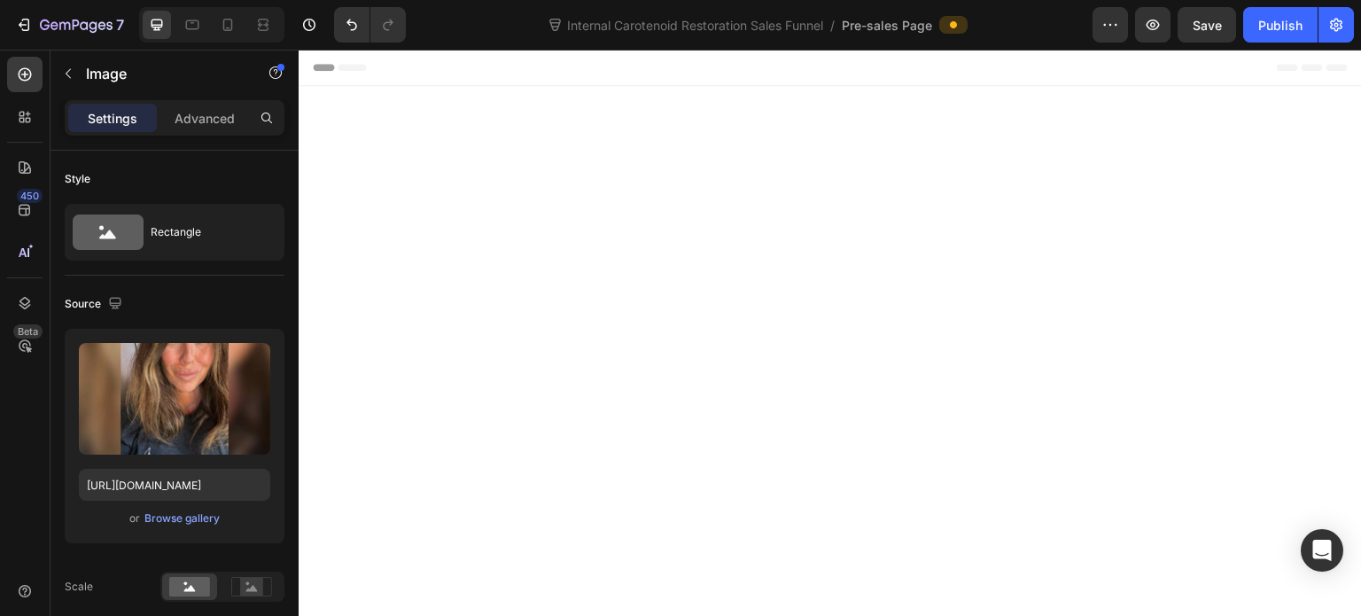
scroll to position [7740, 0]
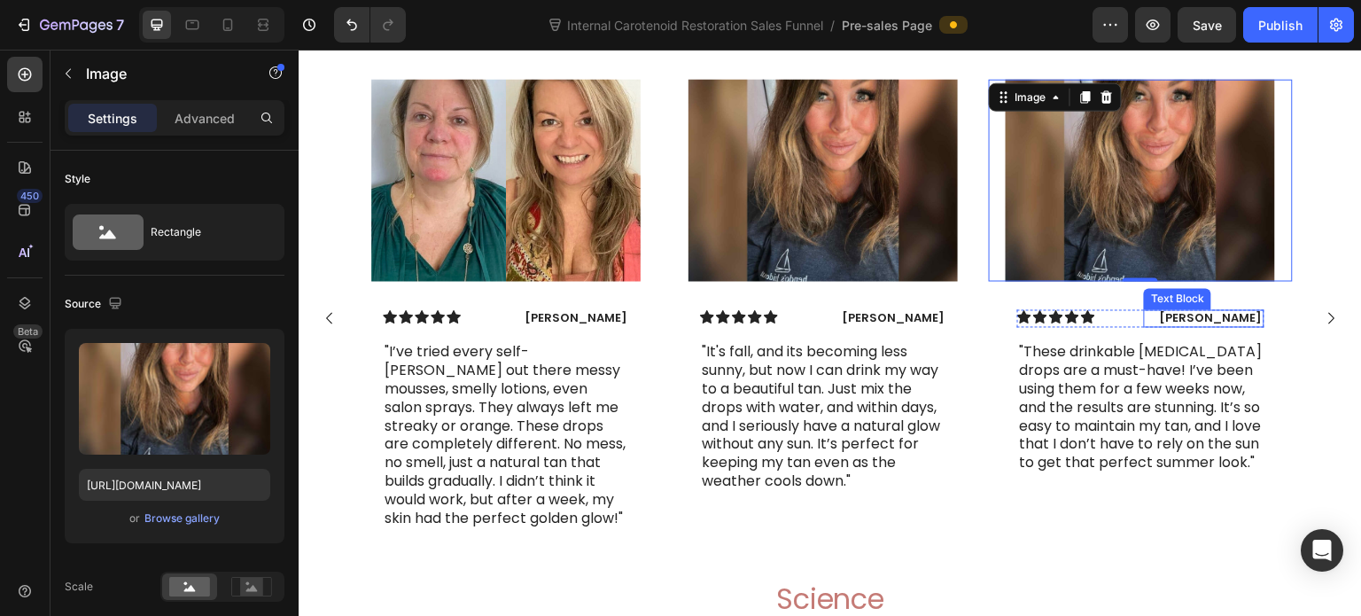
click at [1240, 326] on p "[PERSON_NAME]" at bounding box center [1204, 318] width 116 height 15
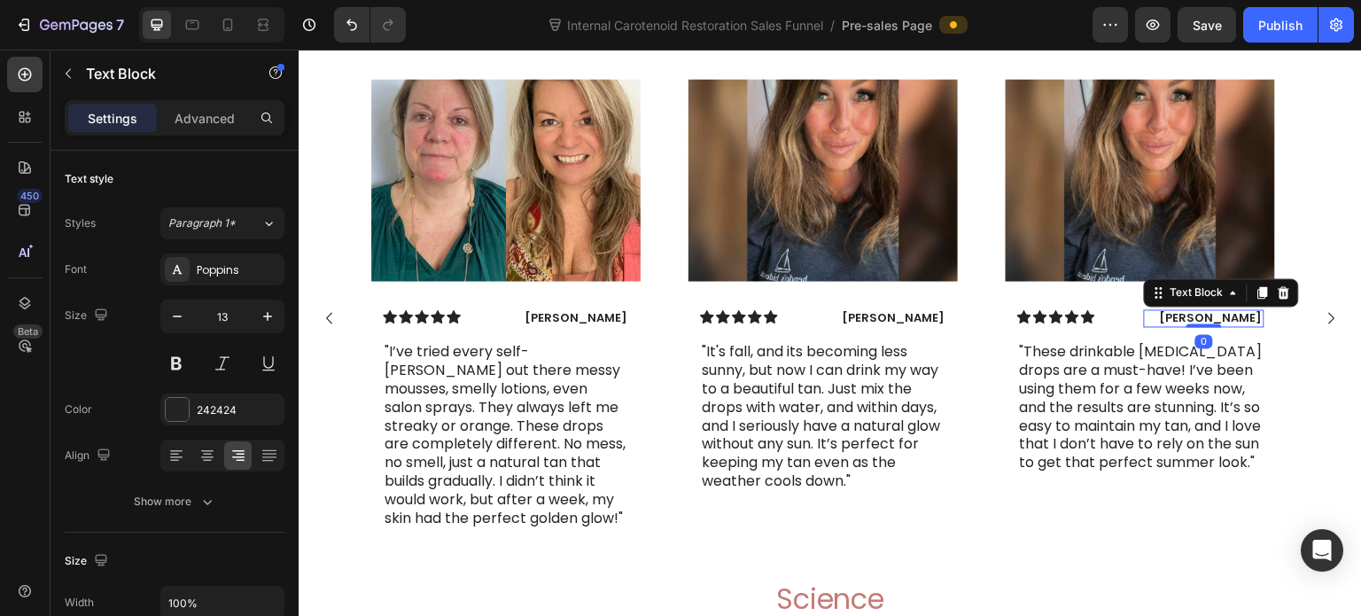
click at [1240, 326] on p "[PERSON_NAME]" at bounding box center [1204, 318] width 116 height 15
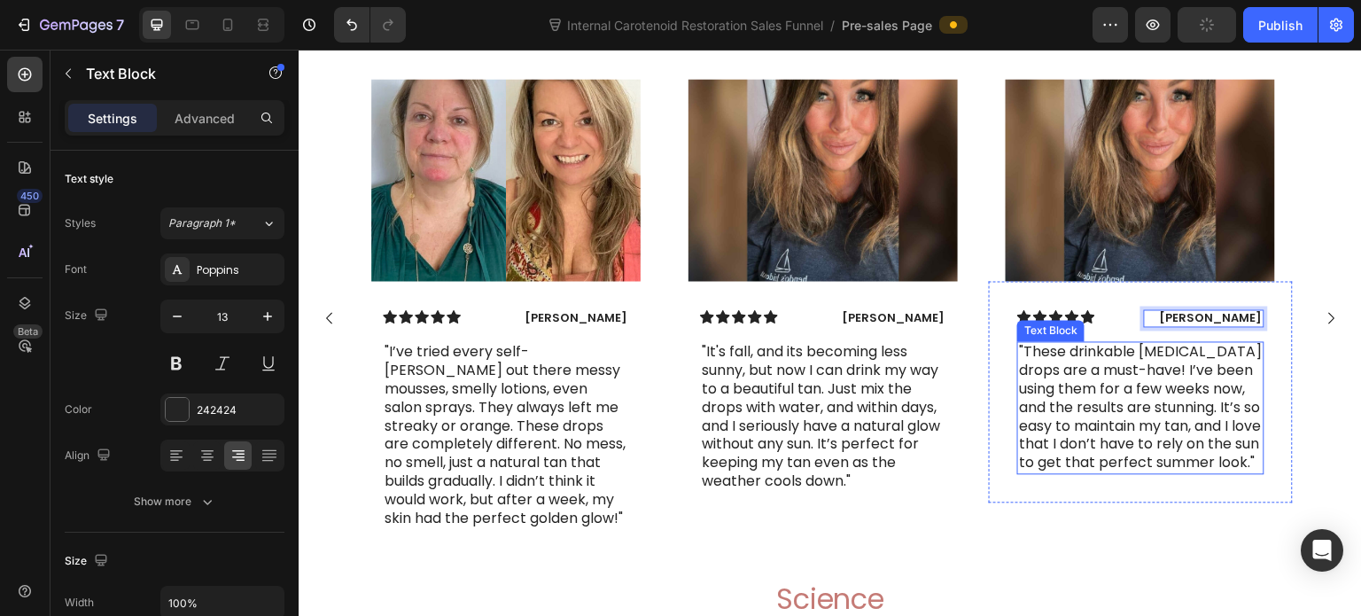
click at [1200, 447] on p ""These drinkable [MEDICAL_DATA] drops are a must-have! I’ve been using them for…" at bounding box center [1141, 407] width 243 height 129
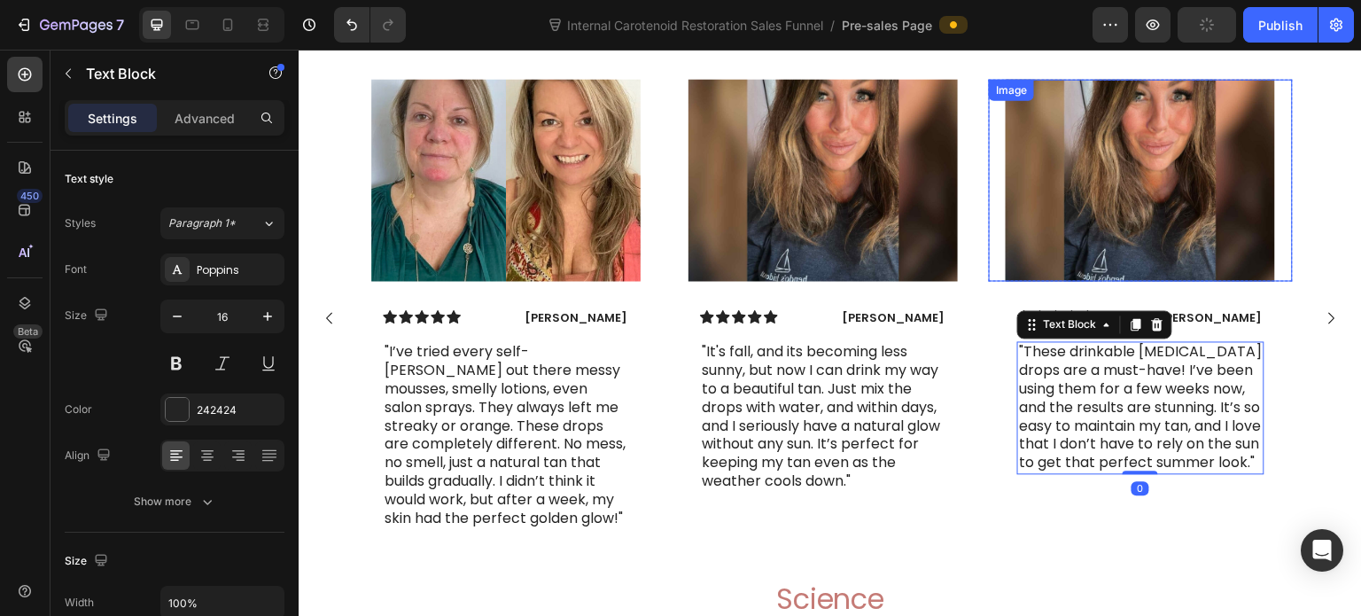
click at [1133, 193] on img at bounding box center [1140, 180] width 269 height 202
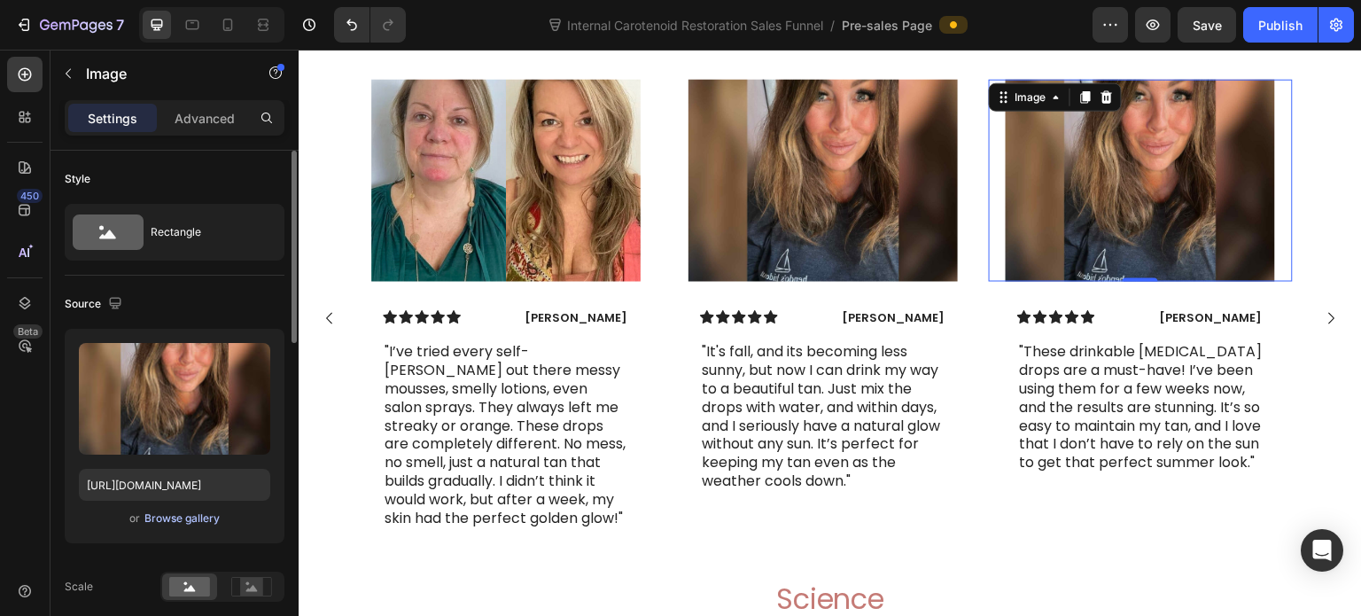
click at [191, 513] on div "Browse gallery" at bounding box center [181, 518] width 75 height 16
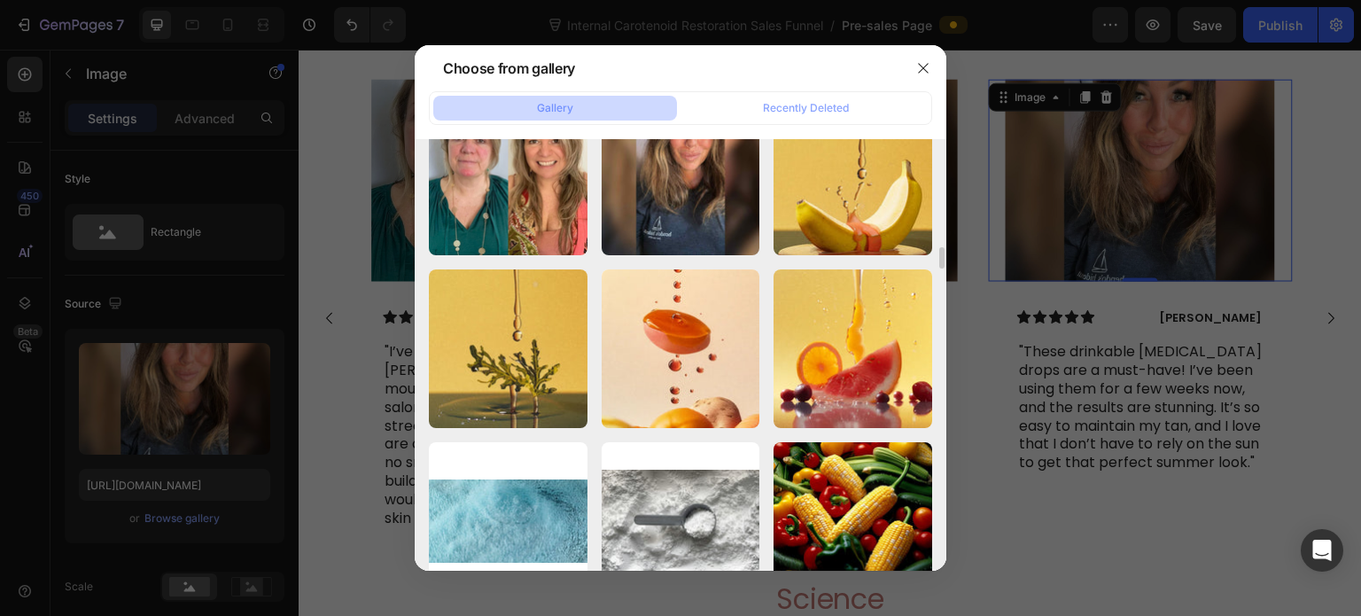
scroll to position [2392, 0]
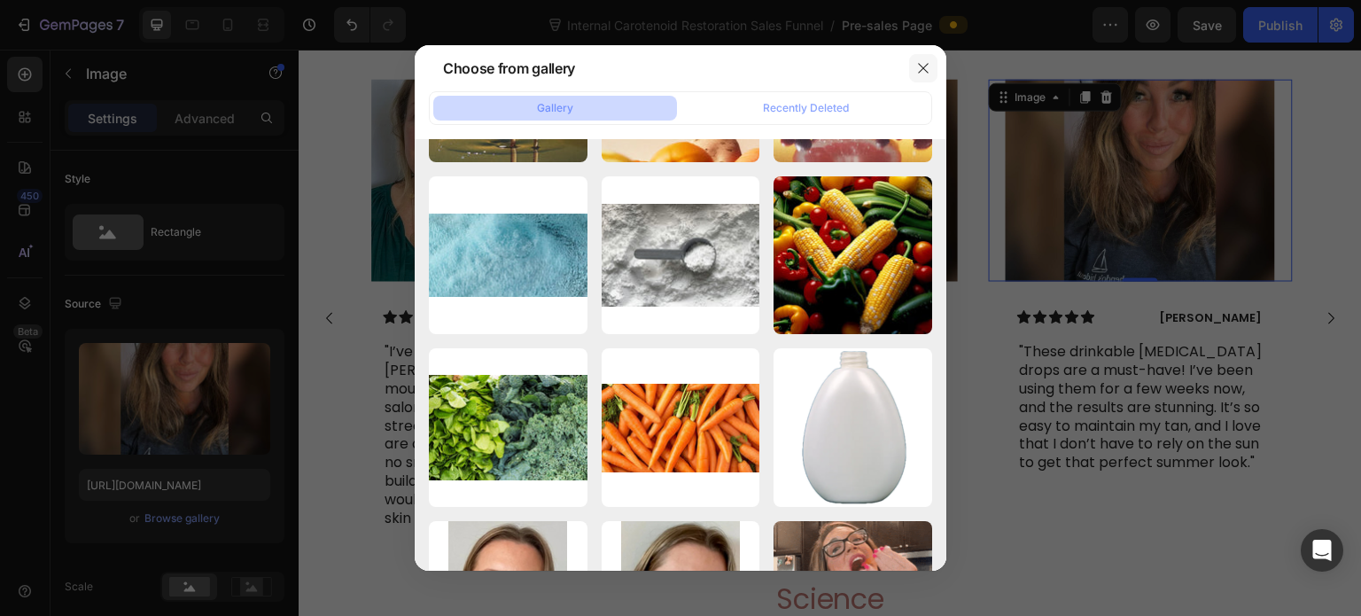
click at [921, 72] on icon "button" at bounding box center [923, 68] width 14 height 14
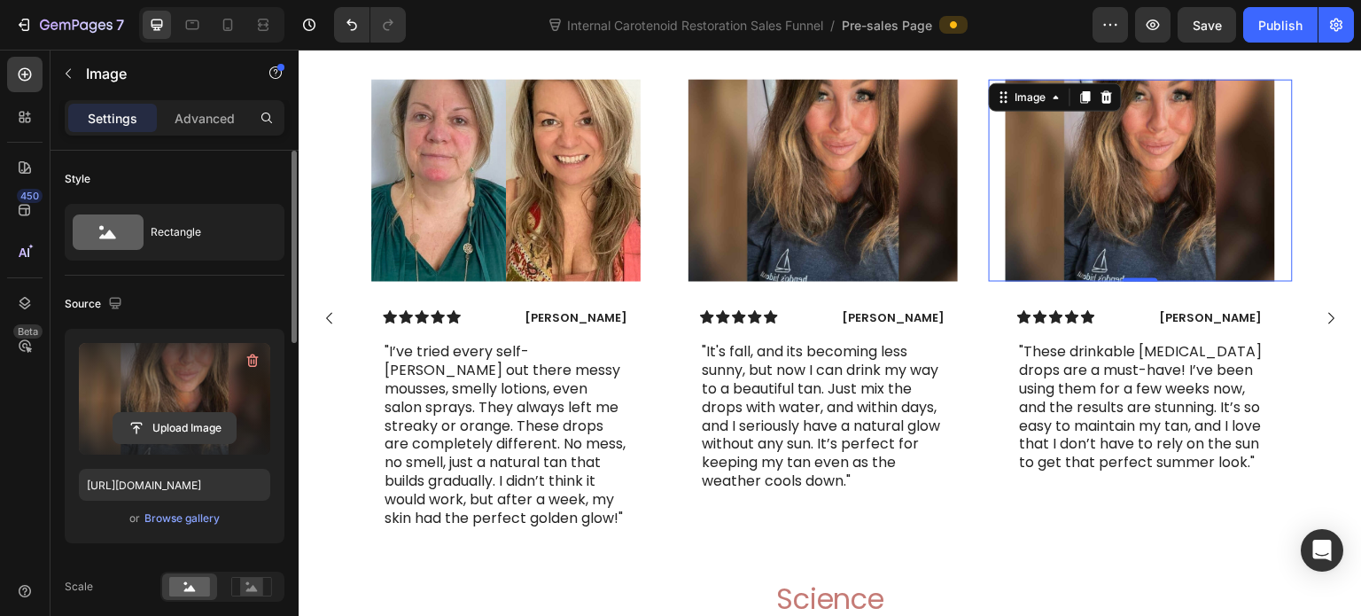
click at [165, 436] on input "file" at bounding box center [174, 428] width 122 height 30
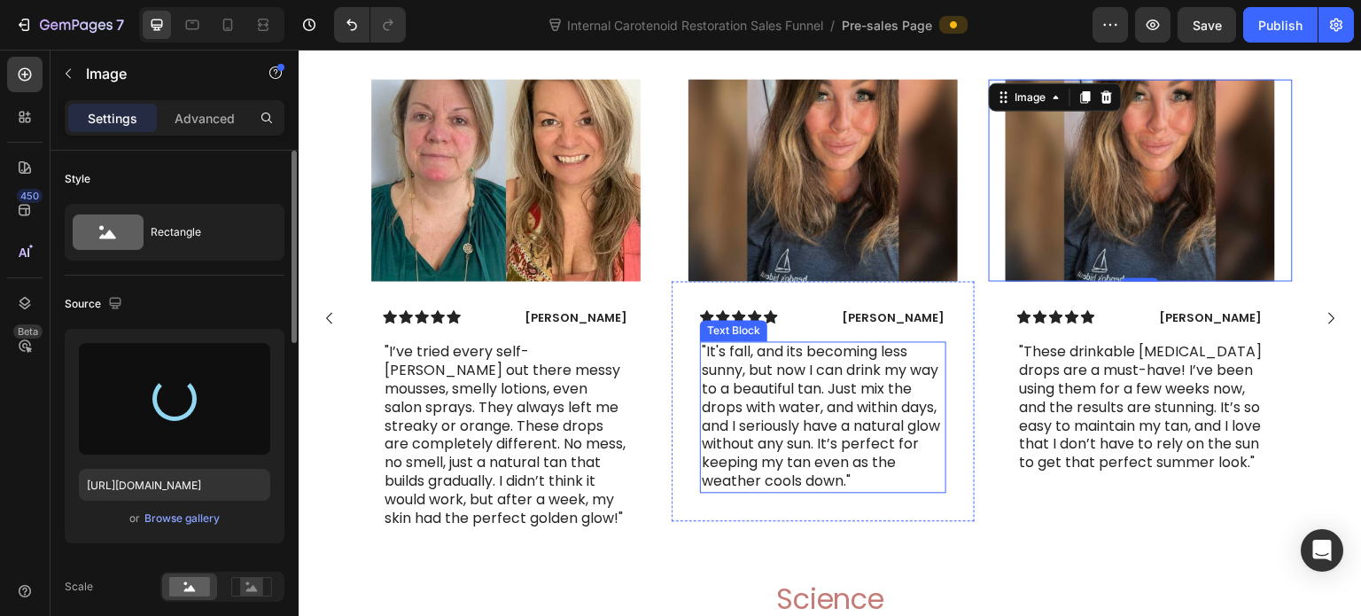
type input "[URL][DOMAIN_NAME]"
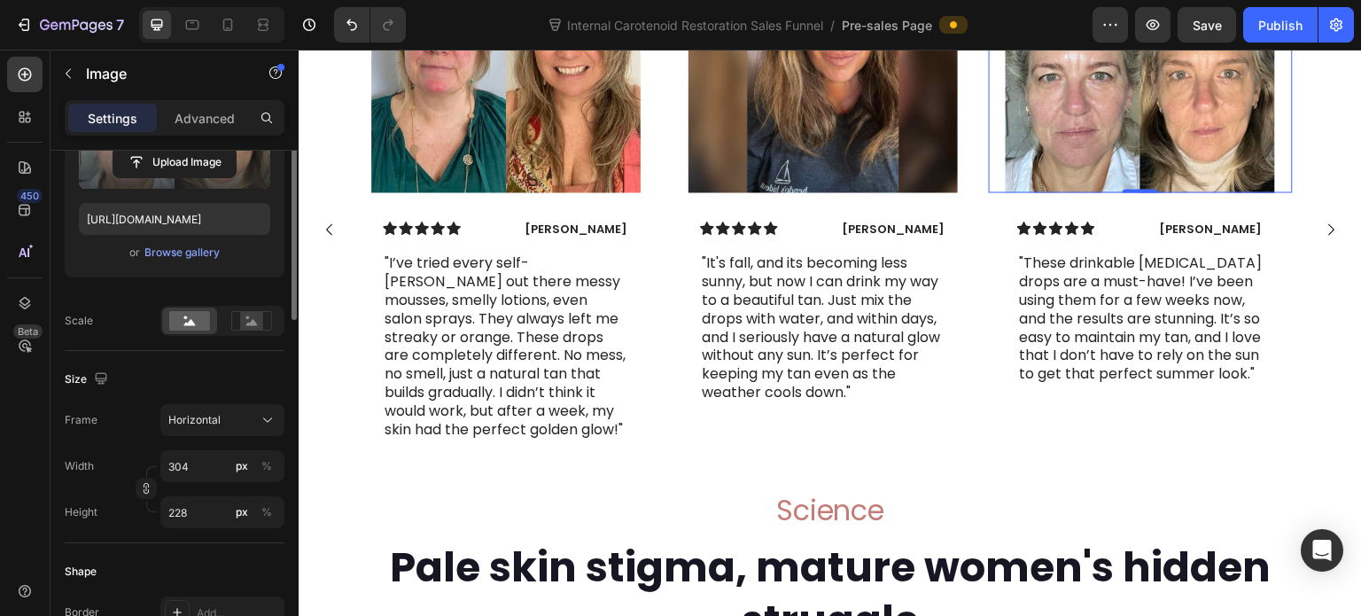
scroll to position [89, 0]
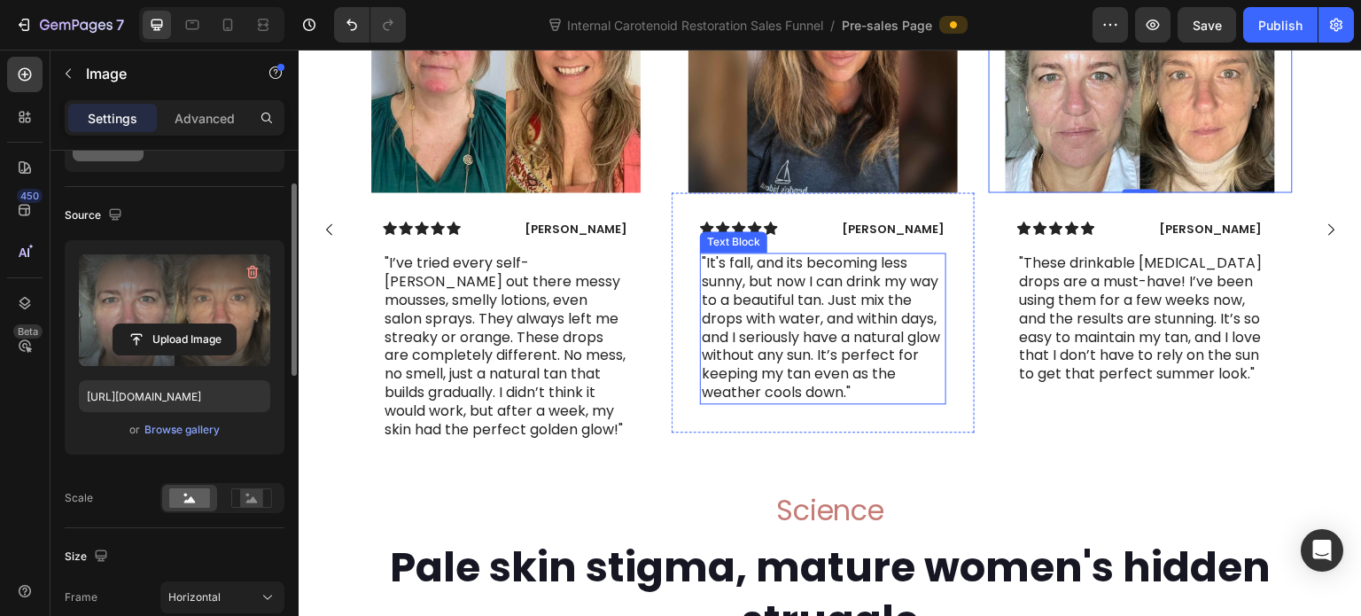
click at [761, 401] on p ""It's fall, and its becoming less sunny, but now I can drink my way to a beauti…" at bounding box center [823, 327] width 243 height 147
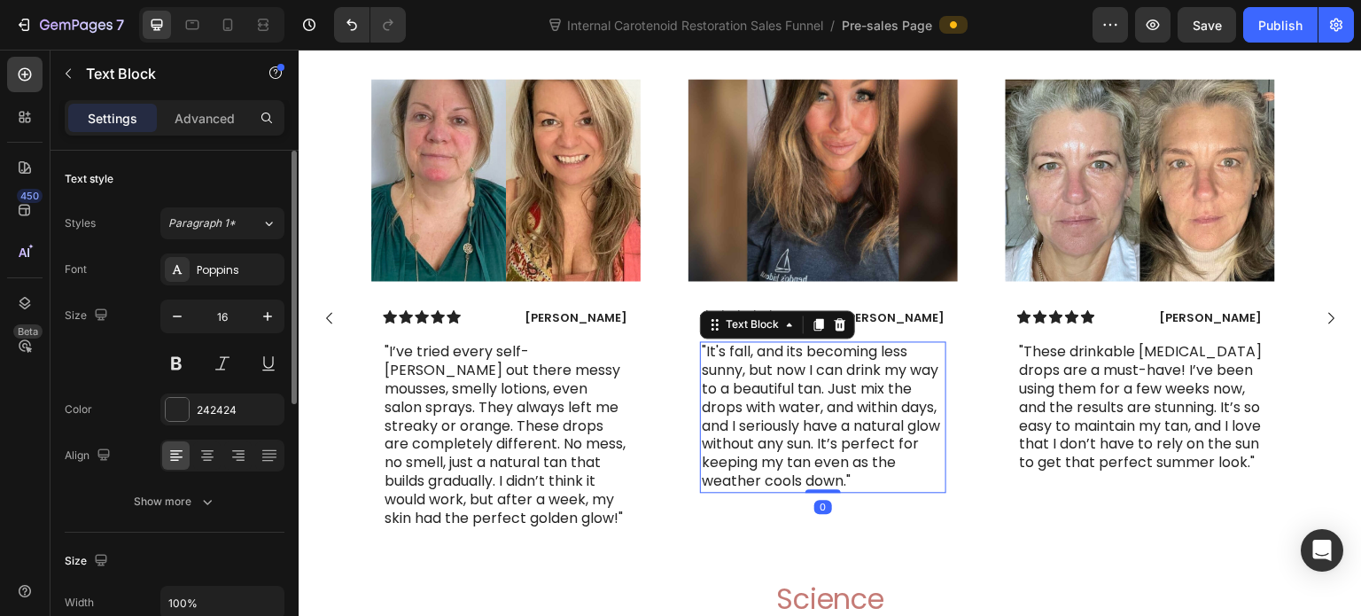
scroll to position [7651, 0]
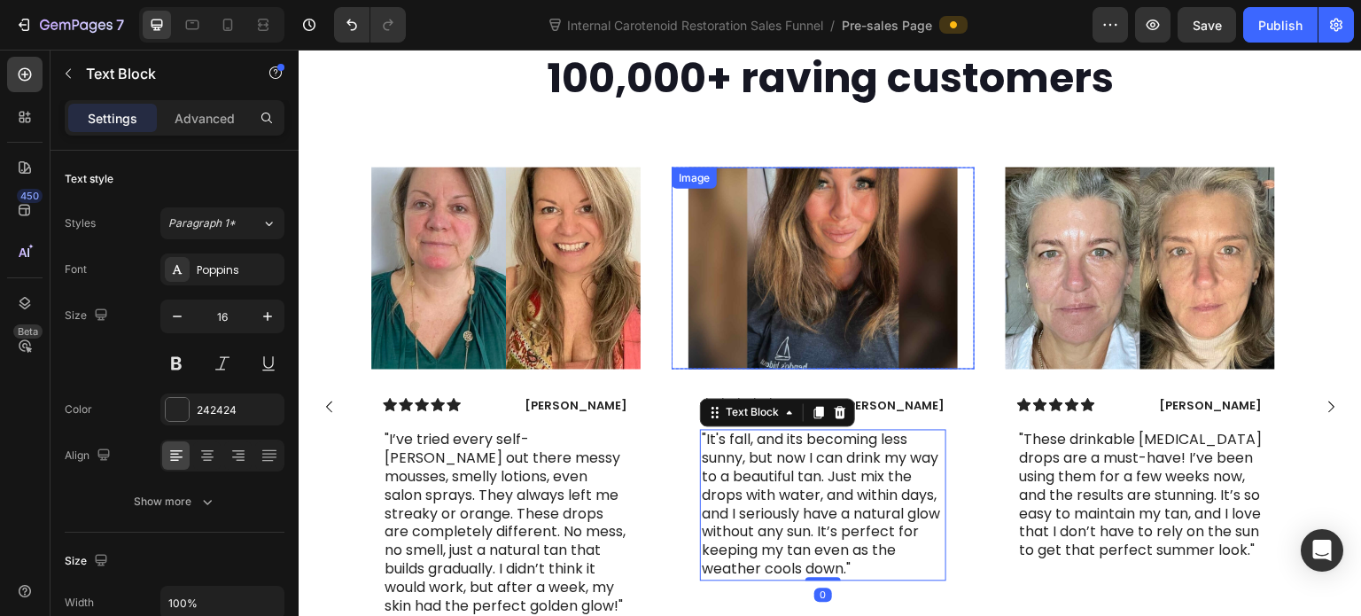
click at [823, 369] on img at bounding box center [822, 268] width 269 height 202
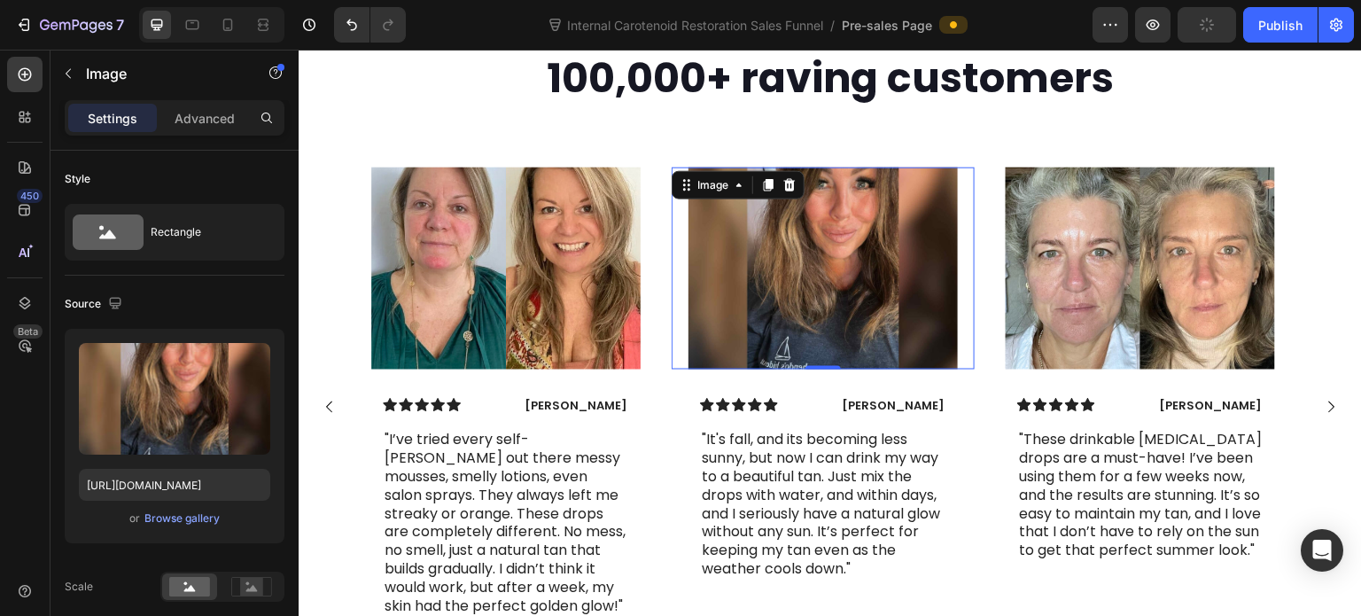
scroll to position [7740, 0]
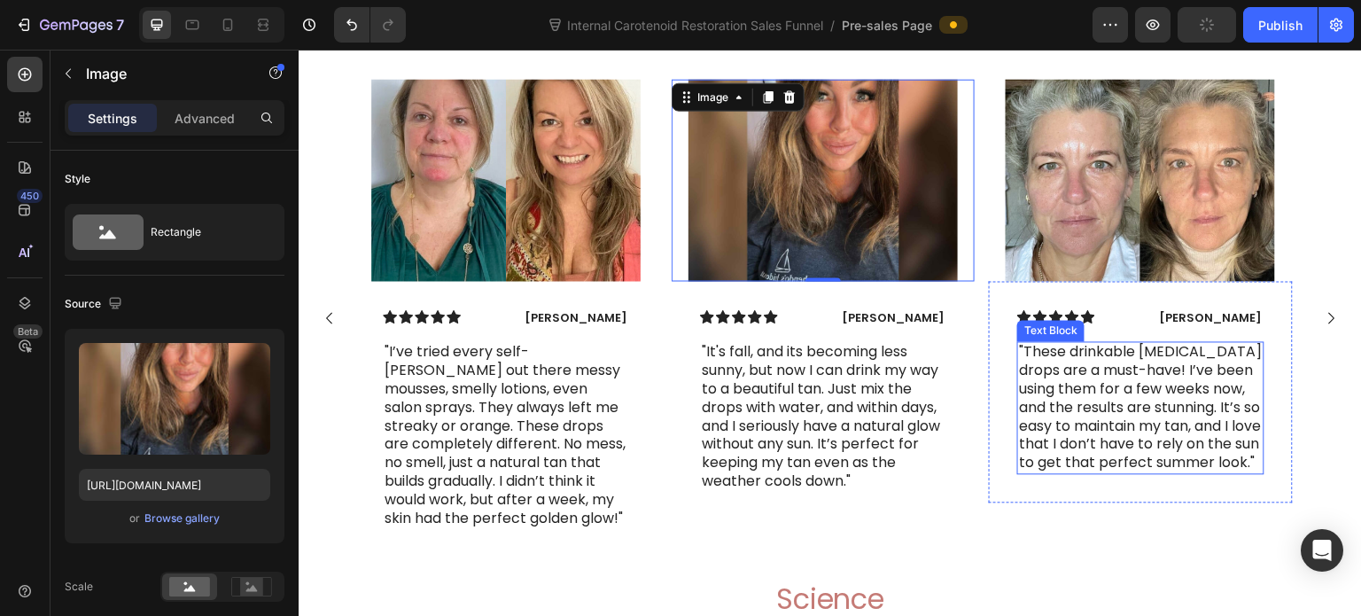
click at [1064, 462] on p ""These drinkable [MEDICAL_DATA] drops are a must-have! I’ve been using them for…" at bounding box center [1141, 407] width 243 height 129
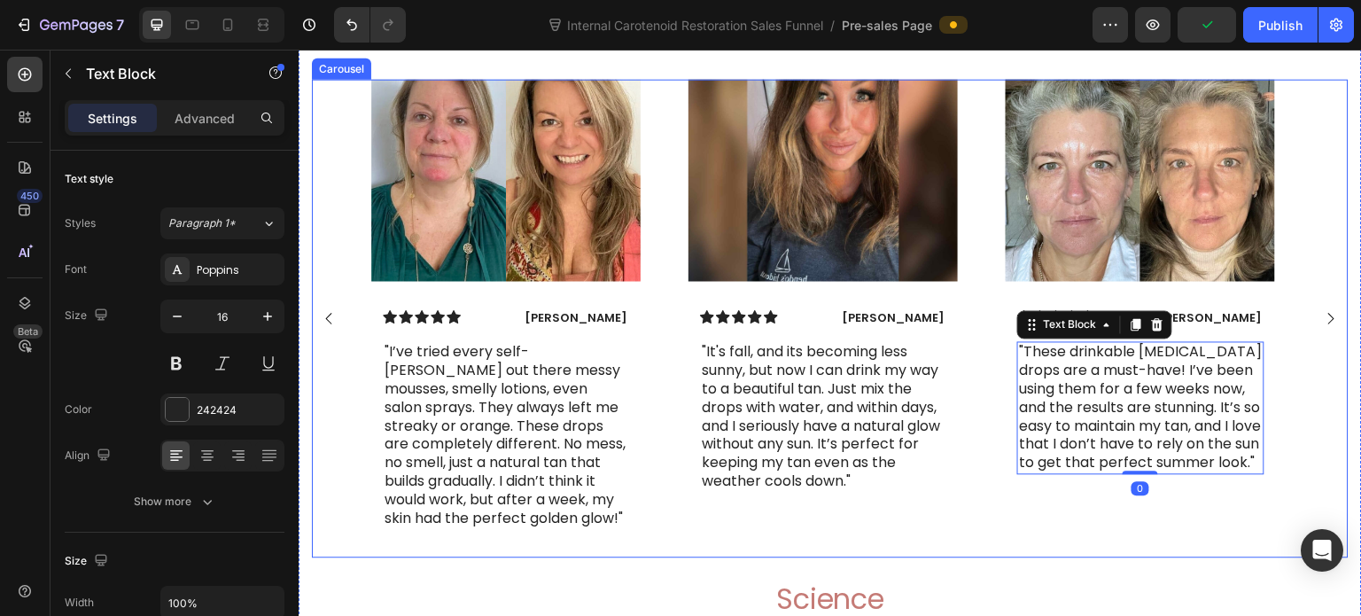
click at [326, 324] on icon "Carousel Back Arrow" at bounding box center [329, 319] width 6 height 12
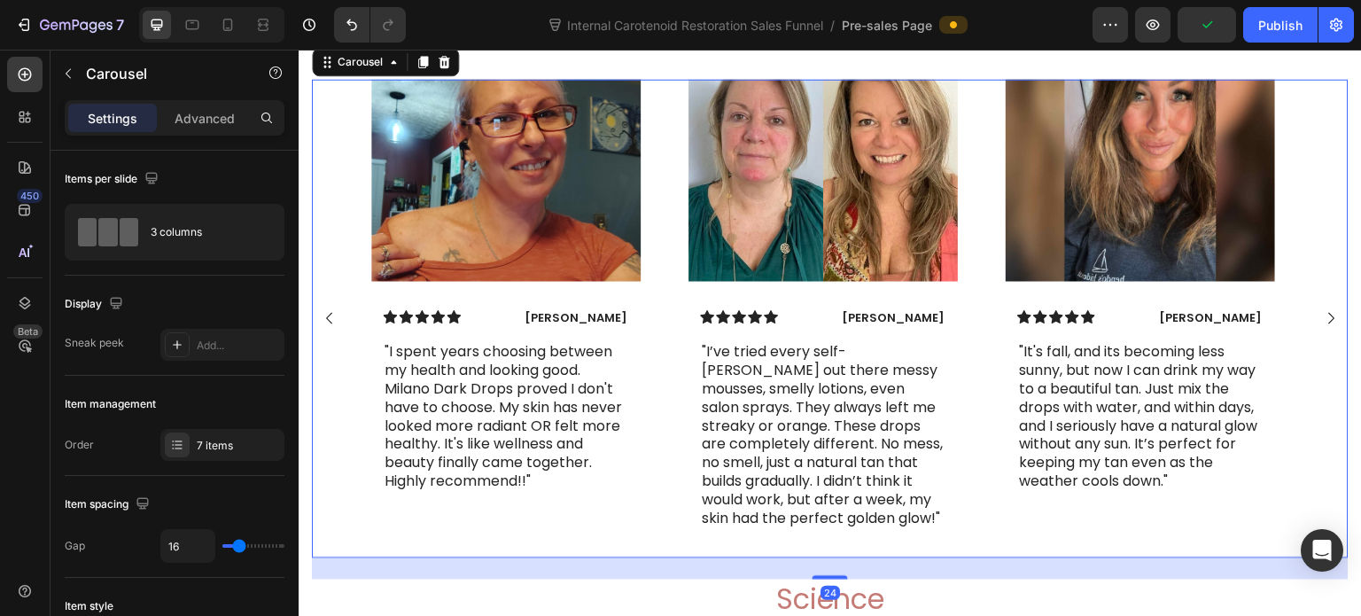
click at [326, 324] on icon "Carousel Back Arrow" at bounding box center [329, 319] width 6 height 12
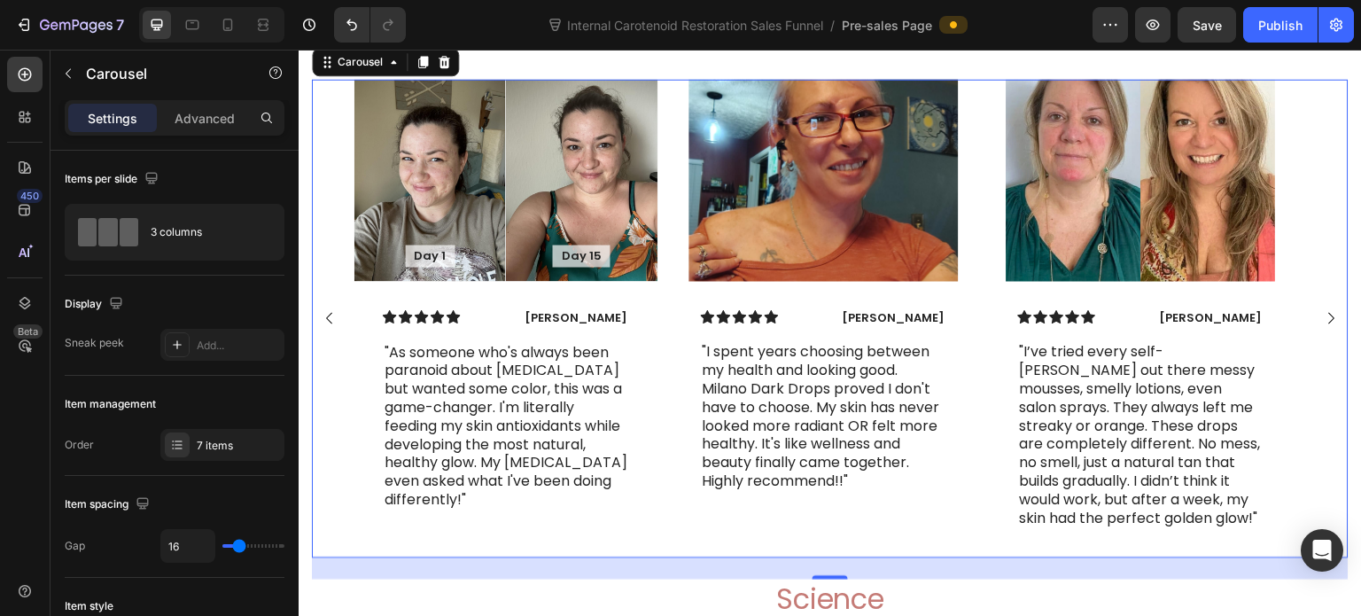
click at [326, 324] on icon "Carousel Back Arrow" at bounding box center [329, 319] width 6 height 12
